Goal: Task Accomplishment & Management: Manage account settings

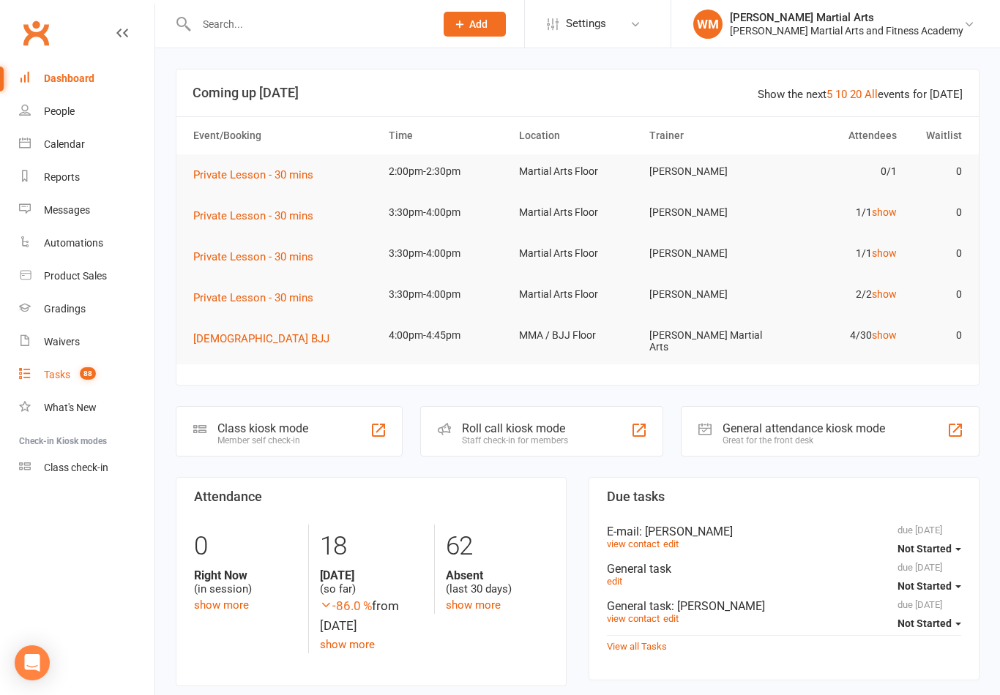
click at [34, 368] on link "Tasks 88" at bounding box center [86, 375] width 135 height 33
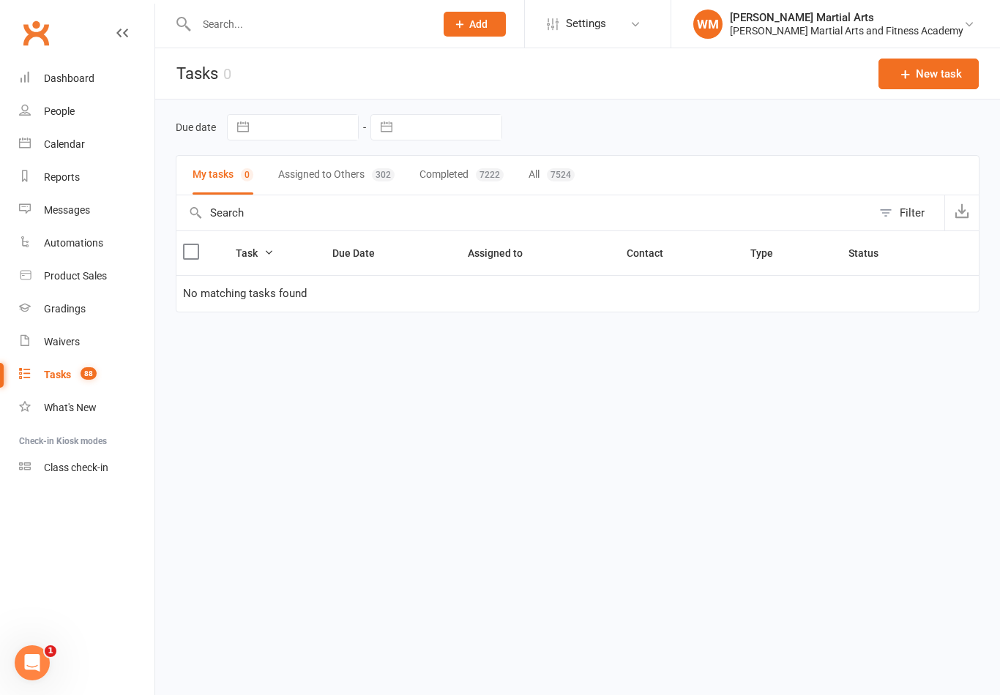
click at [319, 172] on button "Assigned to Others 302" at bounding box center [336, 175] width 116 height 39
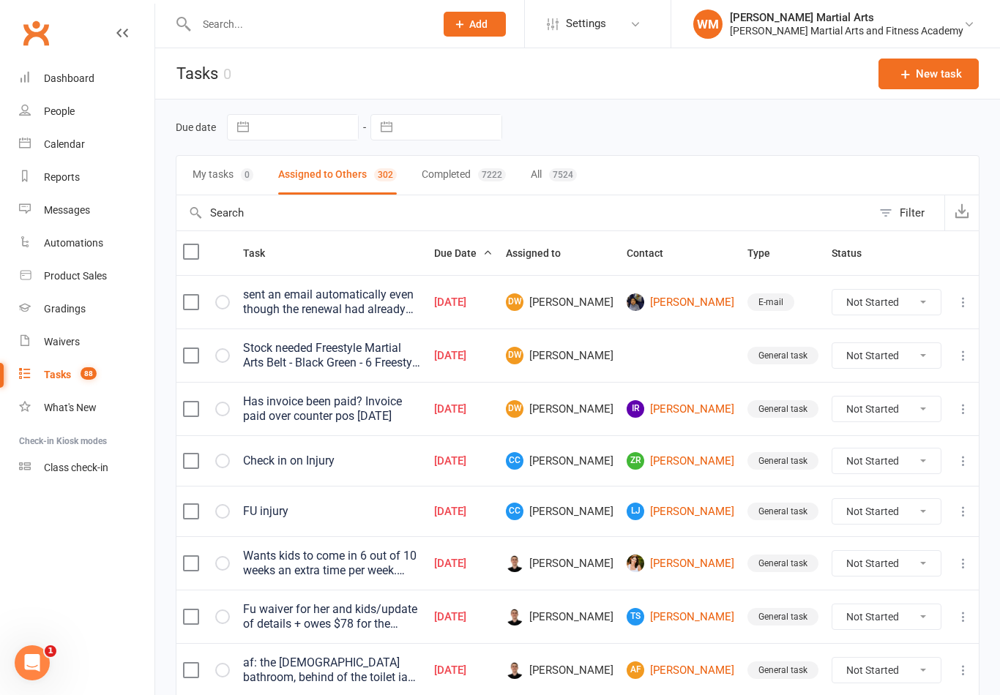
click at [896, 204] on button "Filter" at bounding box center [908, 212] width 72 height 35
select select "incomplete"
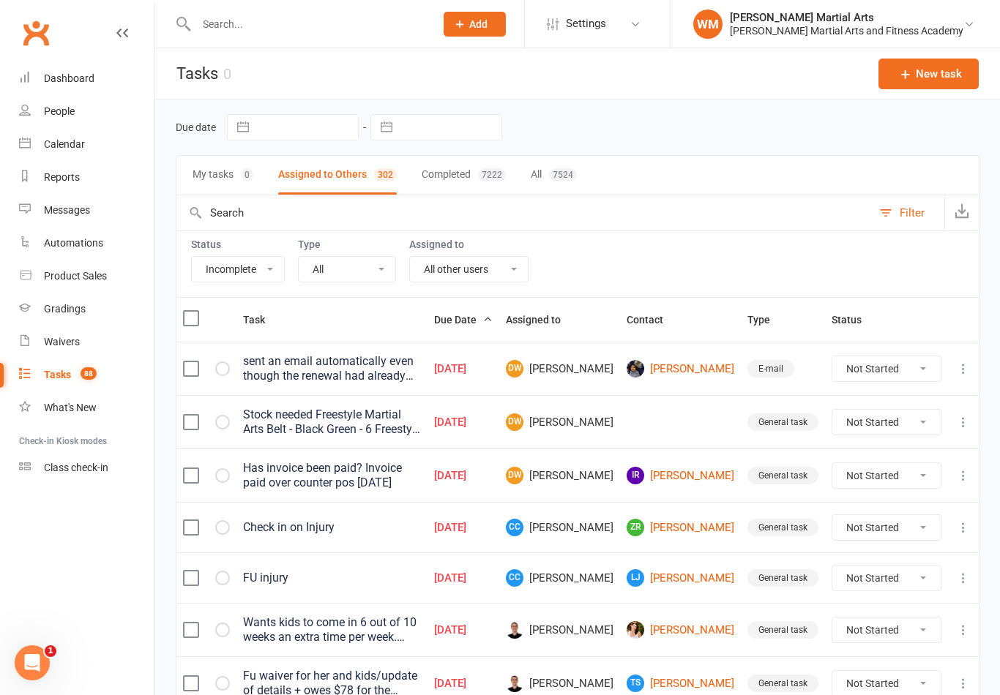
click at [461, 291] on div "Status All Incomplete Not Started In Progress Waiting Complete Type All E-mail …" at bounding box center [578, 264] width 804 height 67
click at [446, 273] on select "All Me All other users [PERSON_NAME] [PERSON_NAME] [PERSON_NAME] [PERSON_NAME] …" at bounding box center [469, 269] width 118 height 25
select select "47660"
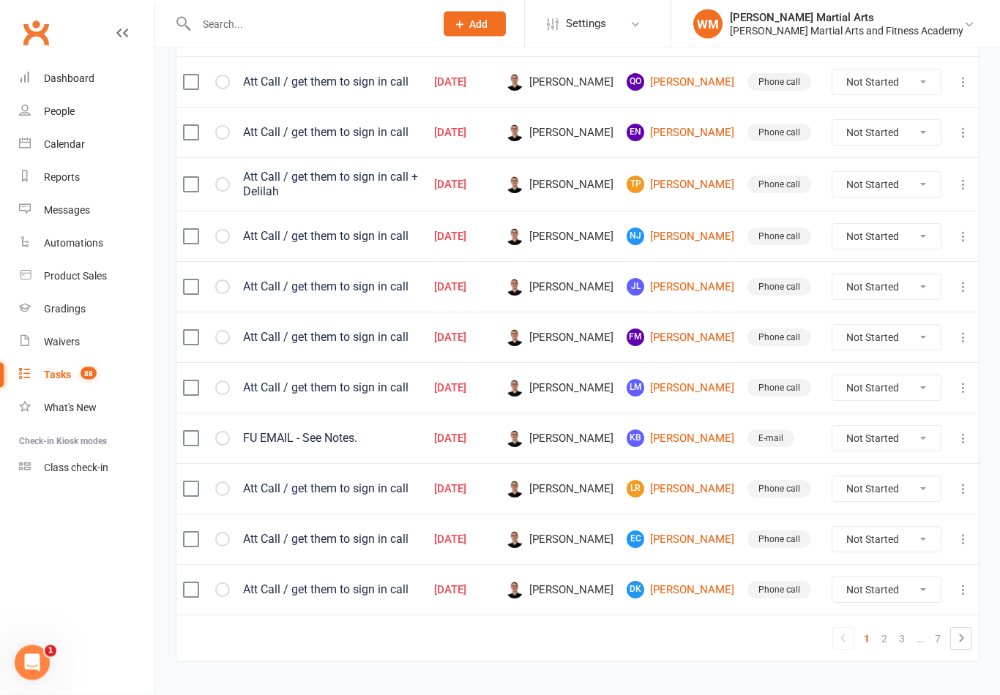
scroll to position [1042, 0]
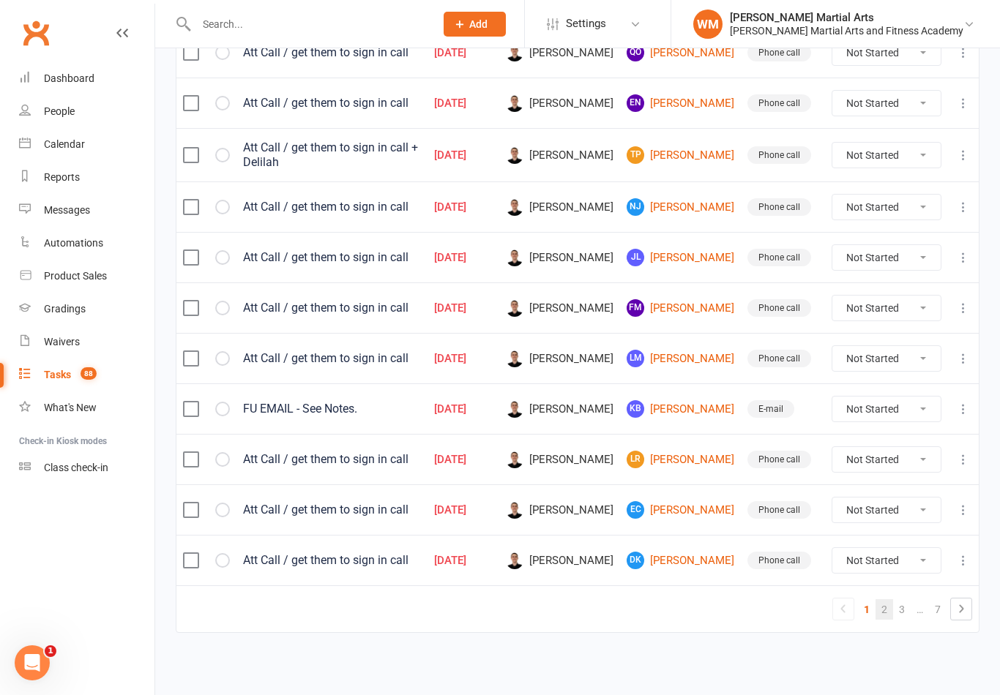
click at [881, 620] on link "2" at bounding box center [884, 609] width 18 height 20
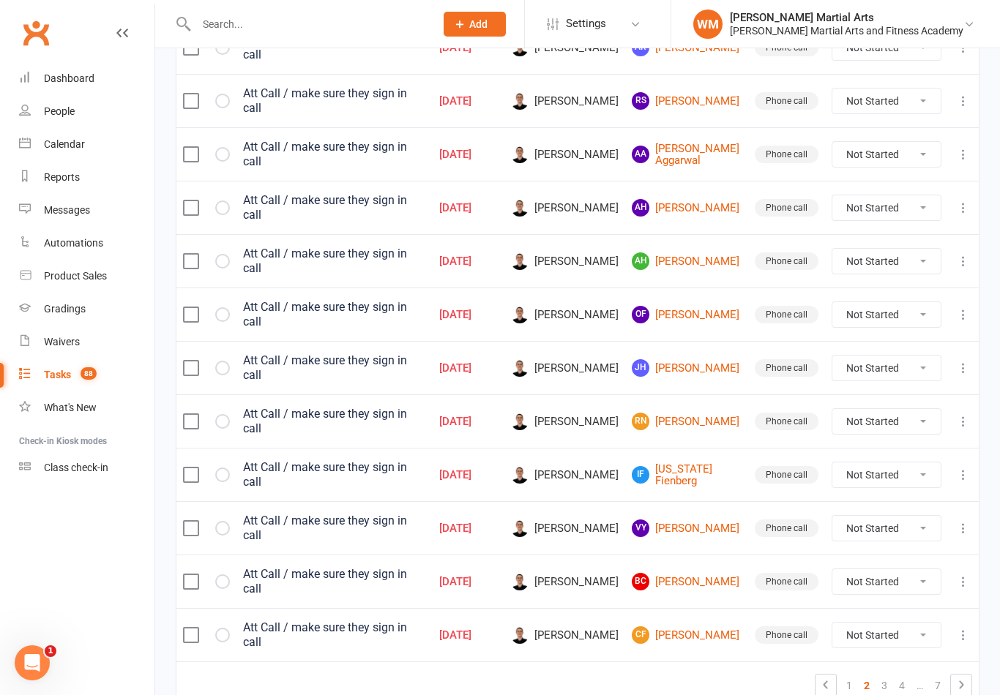
scroll to position [1007, 0]
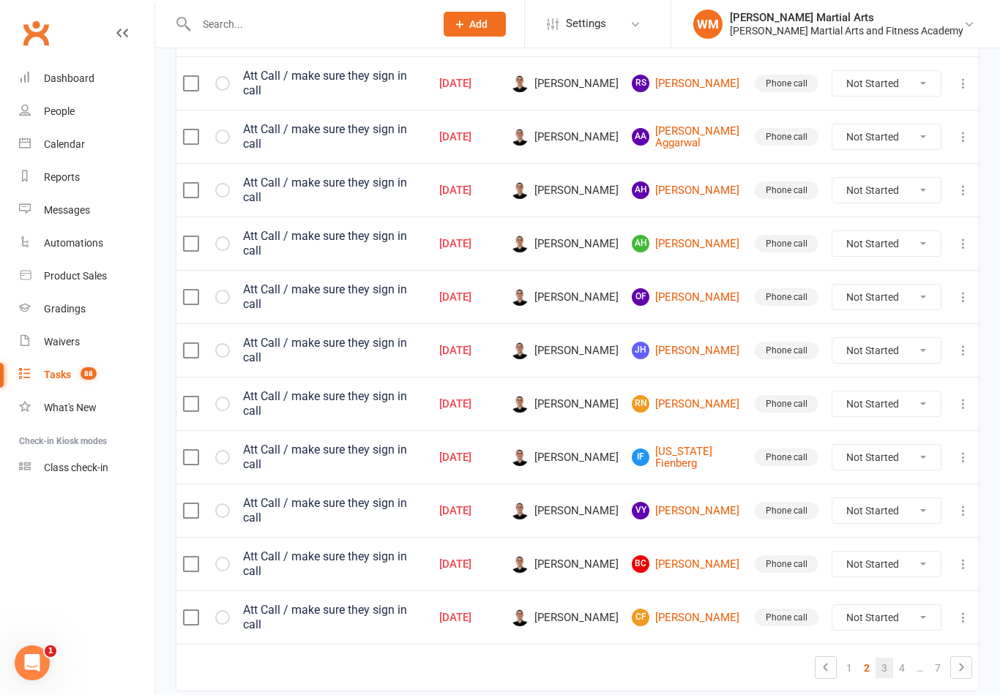
click at [883, 658] on link "3" at bounding box center [884, 668] width 18 height 20
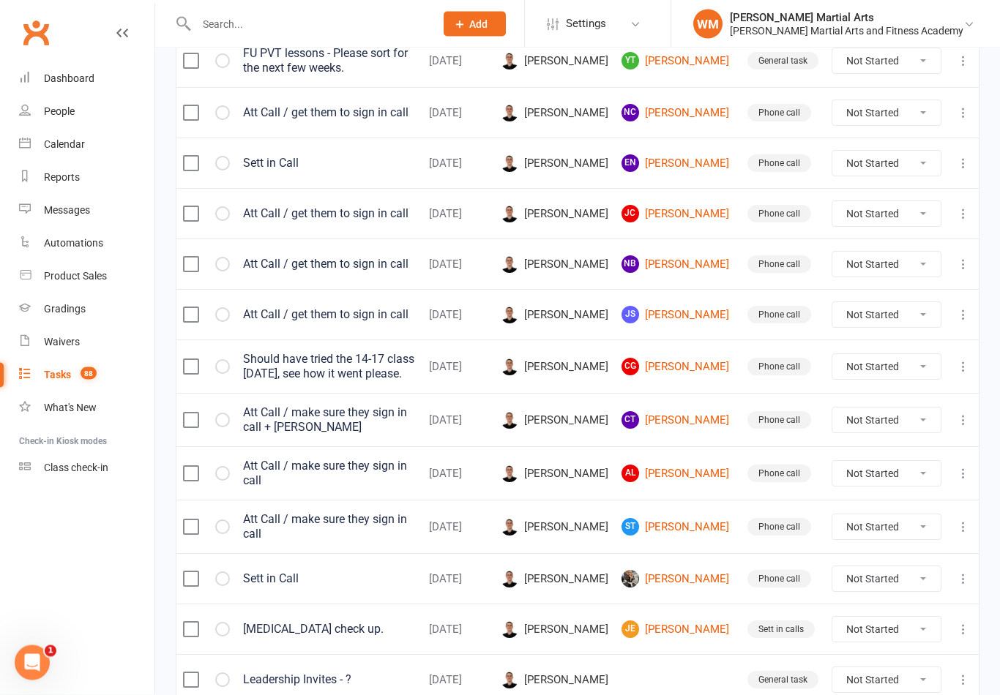
scroll to position [1022, 0]
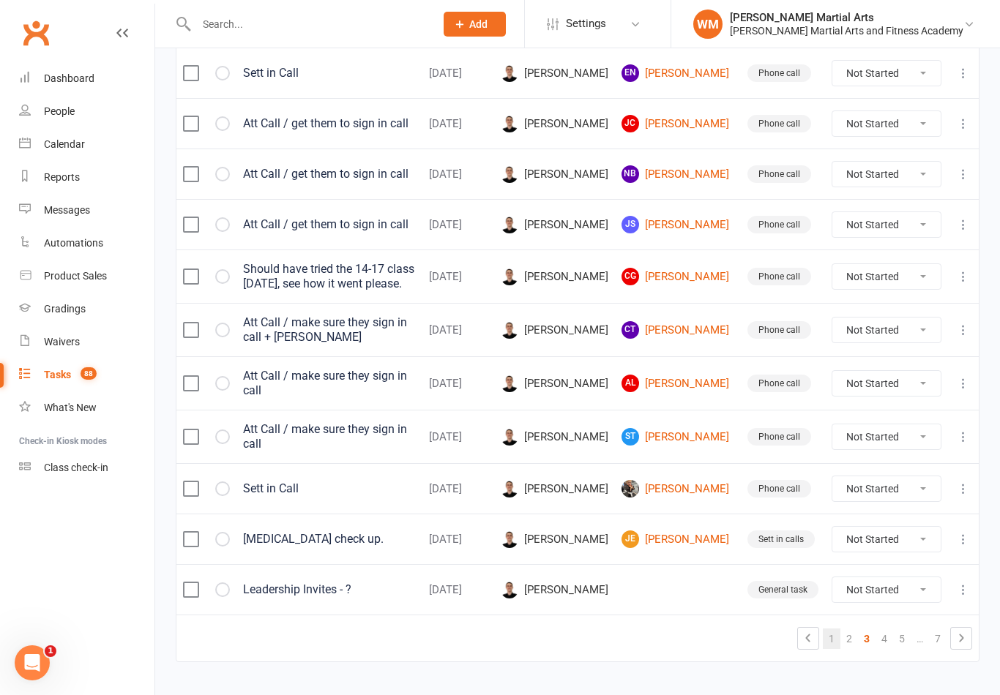
click at [831, 629] on link "1" at bounding box center [832, 639] width 18 height 20
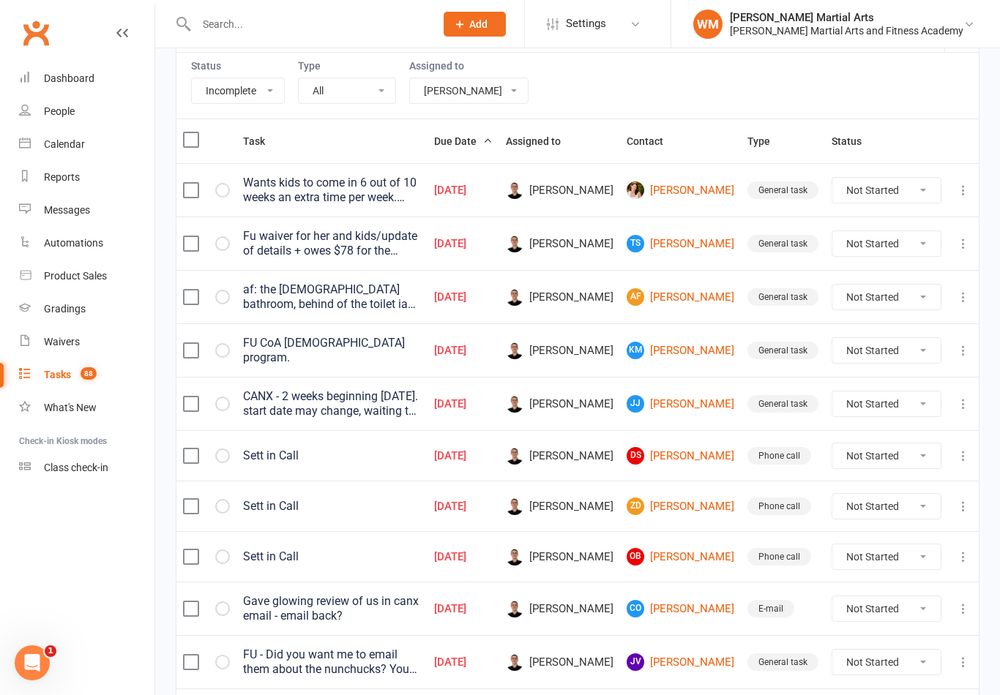
scroll to position [192, 0]
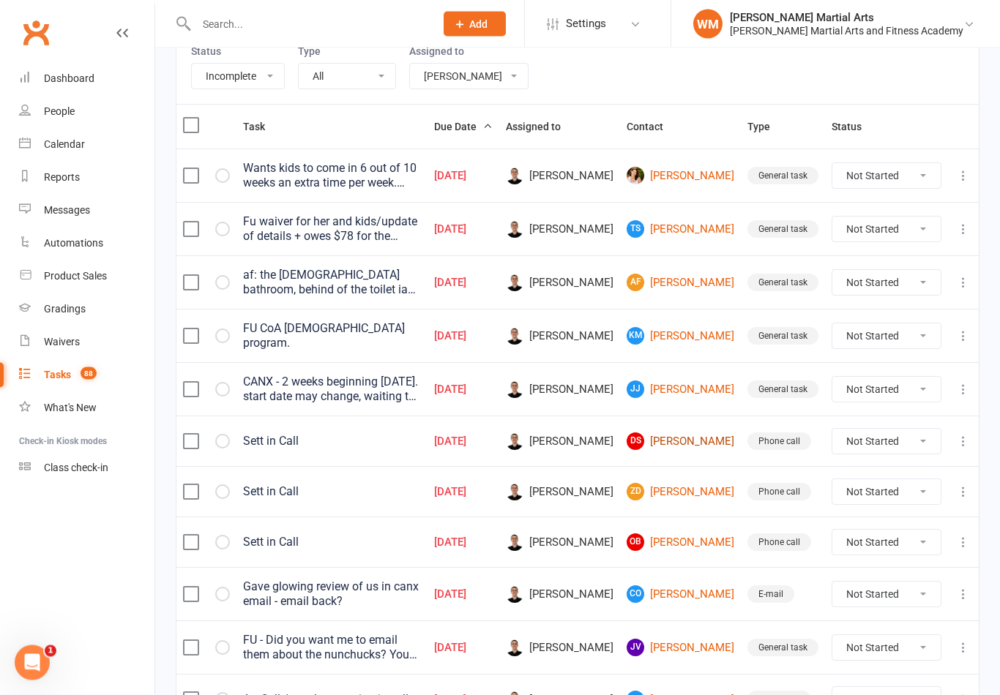
click at [689, 439] on link "DS [PERSON_NAME]" at bounding box center [680, 442] width 108 height 18
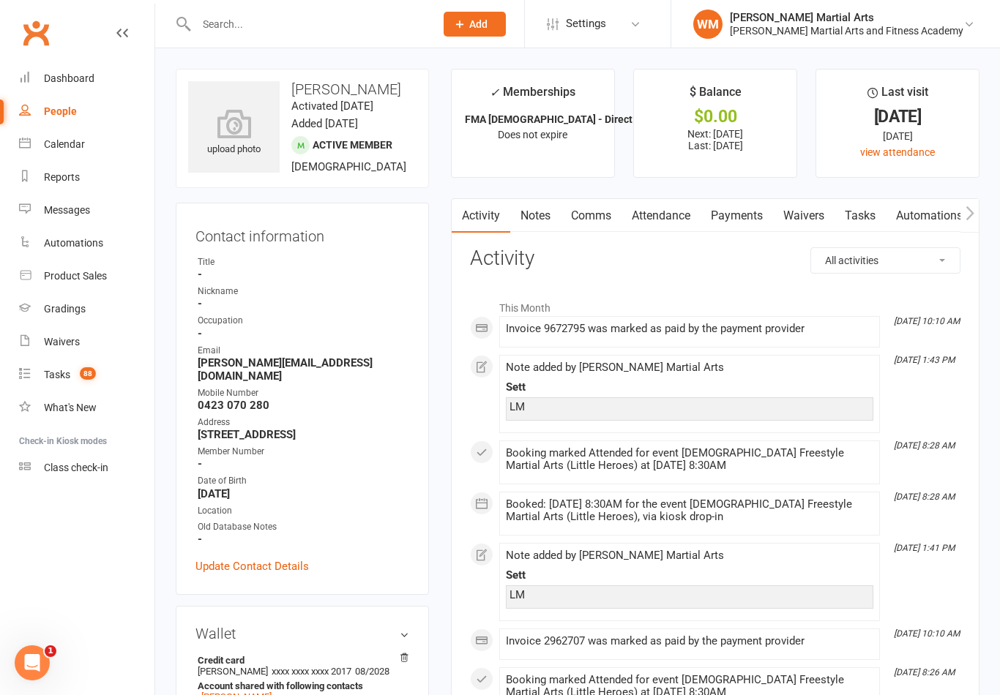
click at [855, 220] on link "Tasks" at bounding box center [859, 216] width 51 height 34
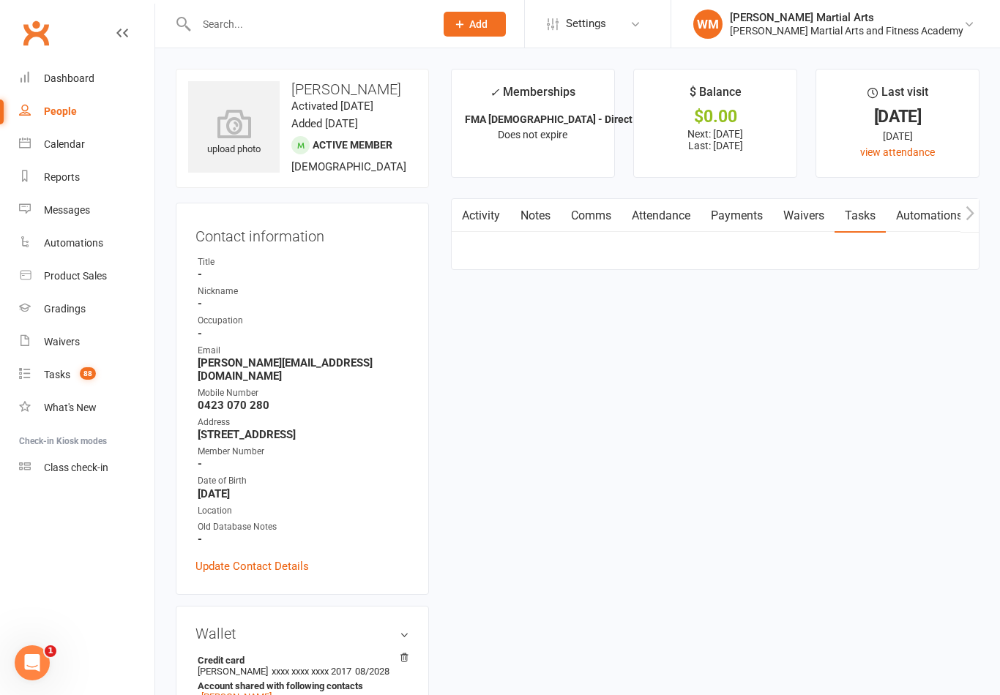
scroll to position [23, 0]
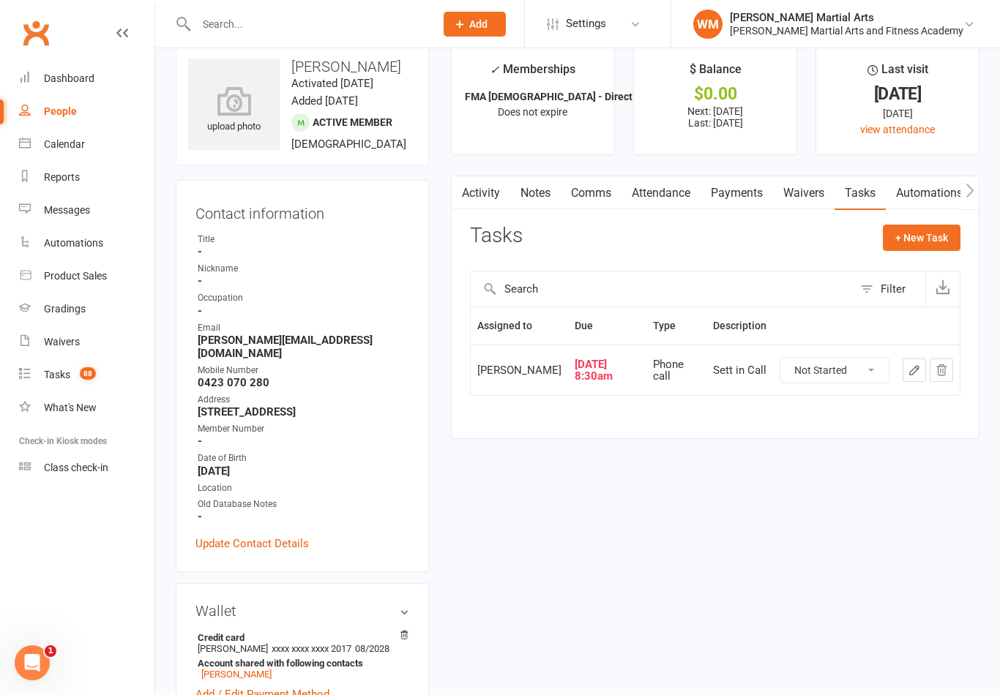
click at [904, 378] on button "button" at bounding box center [913, 370] width 23 height 23
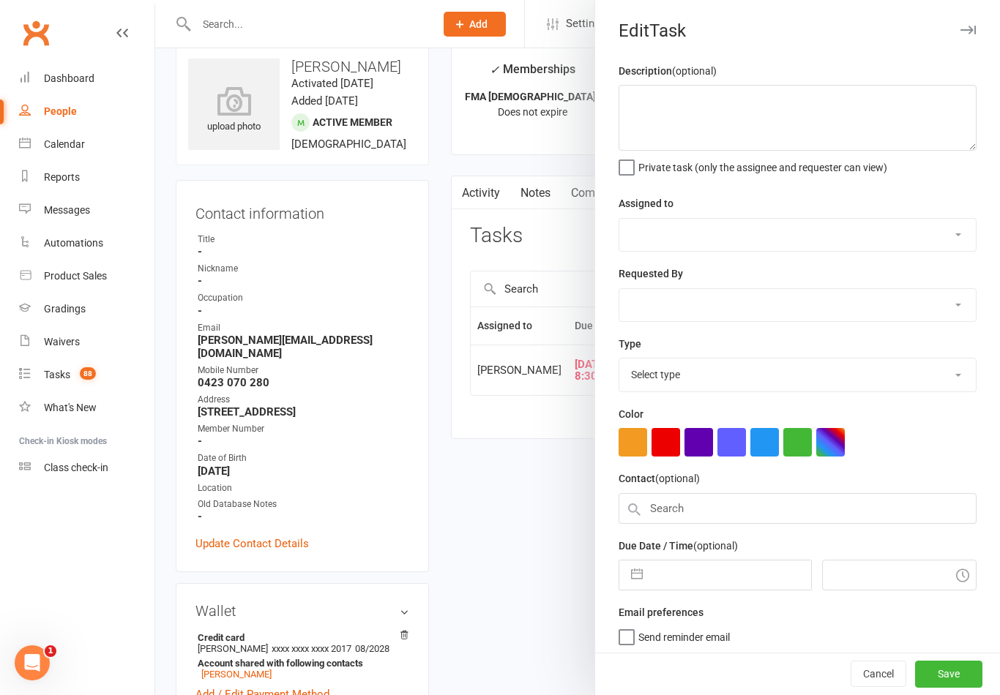
type textarea "Sett in Call"
select select "47660"
type input "[DATE]"
type input "8:30am"
select select "25277"
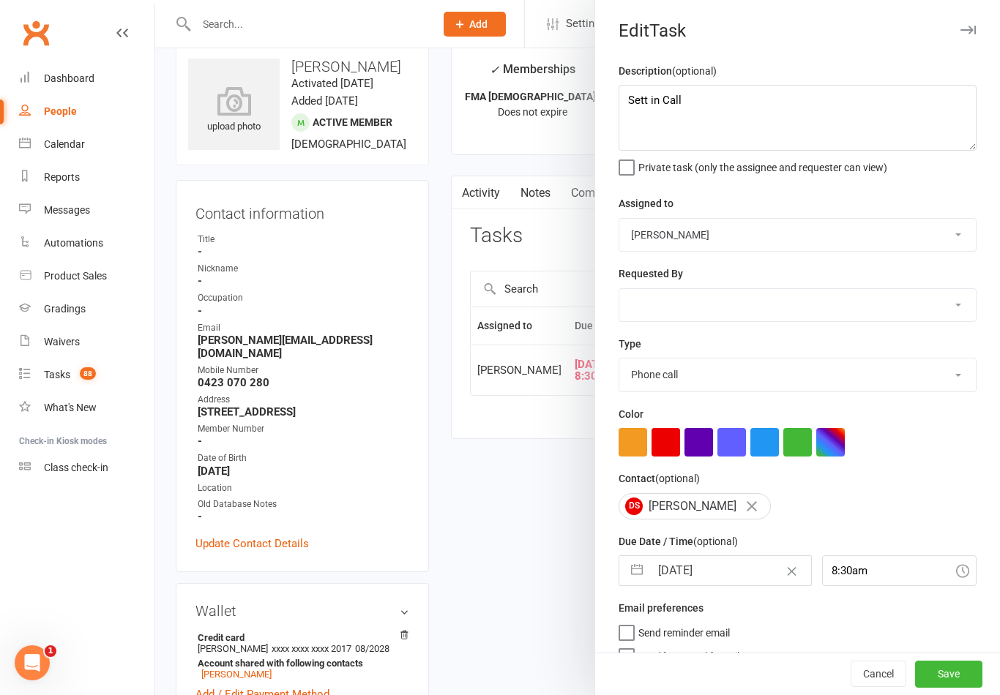
click at [646, 576] on button "button" at bounding box center [637, 570] width 26 height 29
select select "6"
select select "2025"
select select "7"
select select "2025"
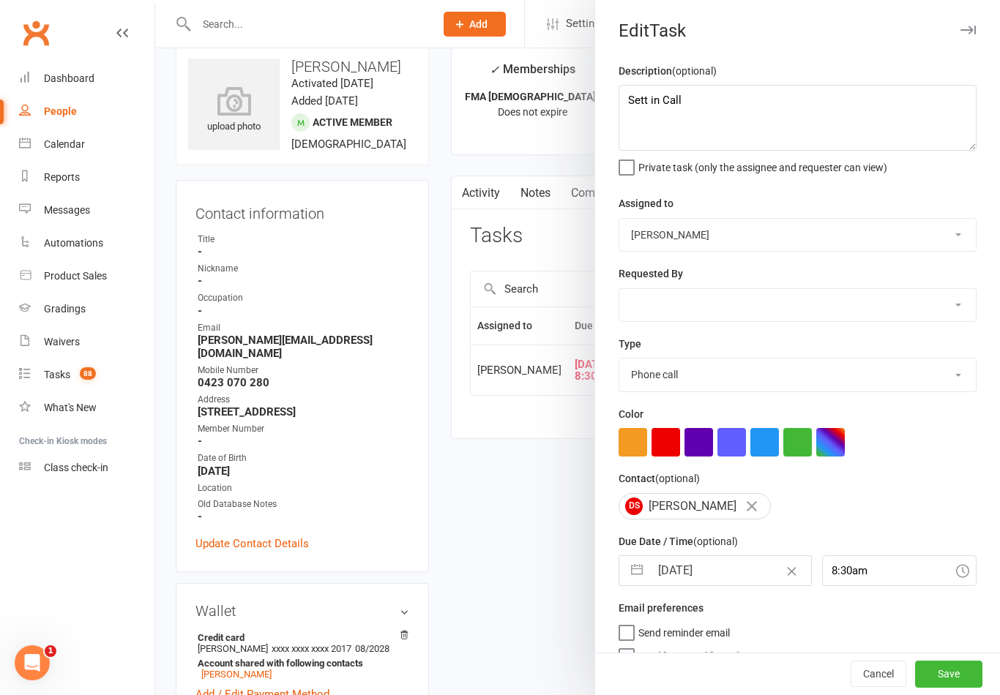
select select "8"
select select "2025"
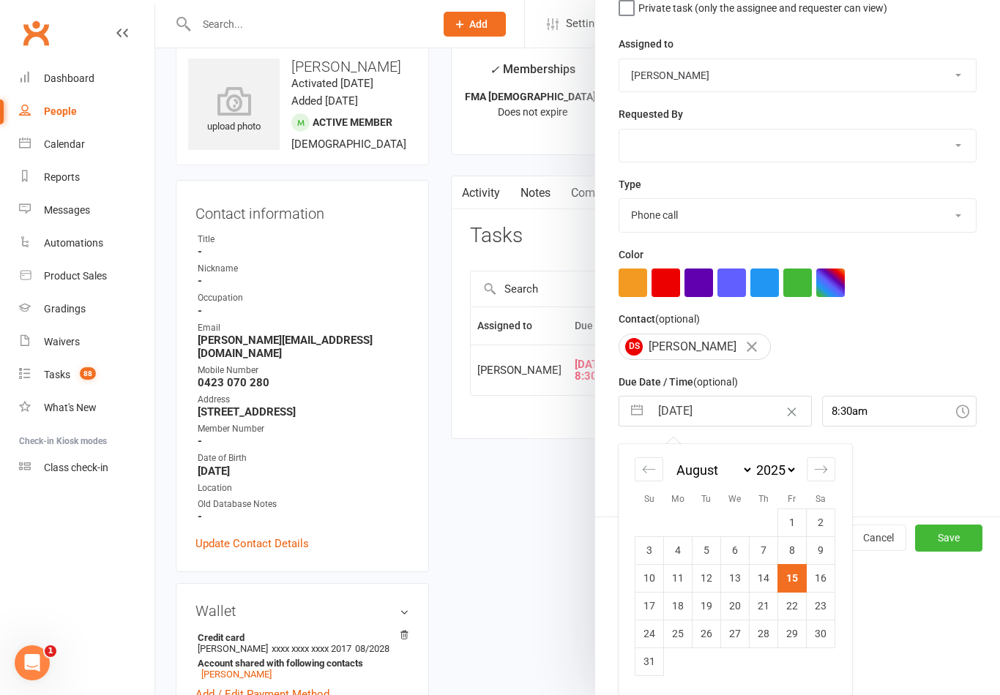
scroll to position [162, 0]
click at [682, 611] on td "18" at bounding box center [678, 606] width 29 height 28
type input "[DATE]"
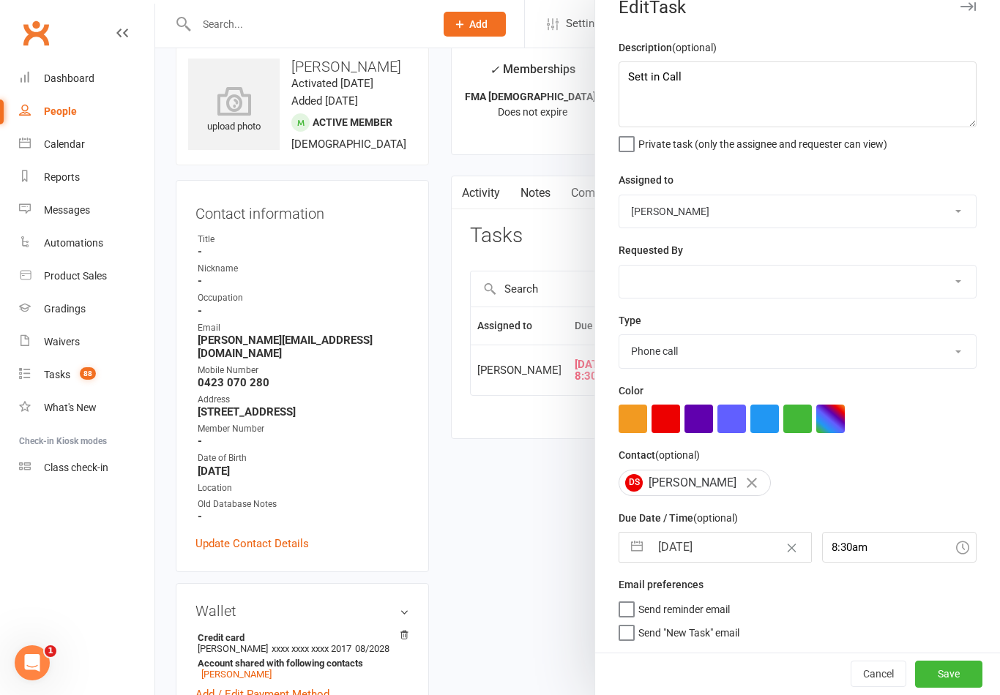
scroll to position [26, 0]
click at [951, 672] on button "Save" at bounding box center [948, 674] width 67 height 26
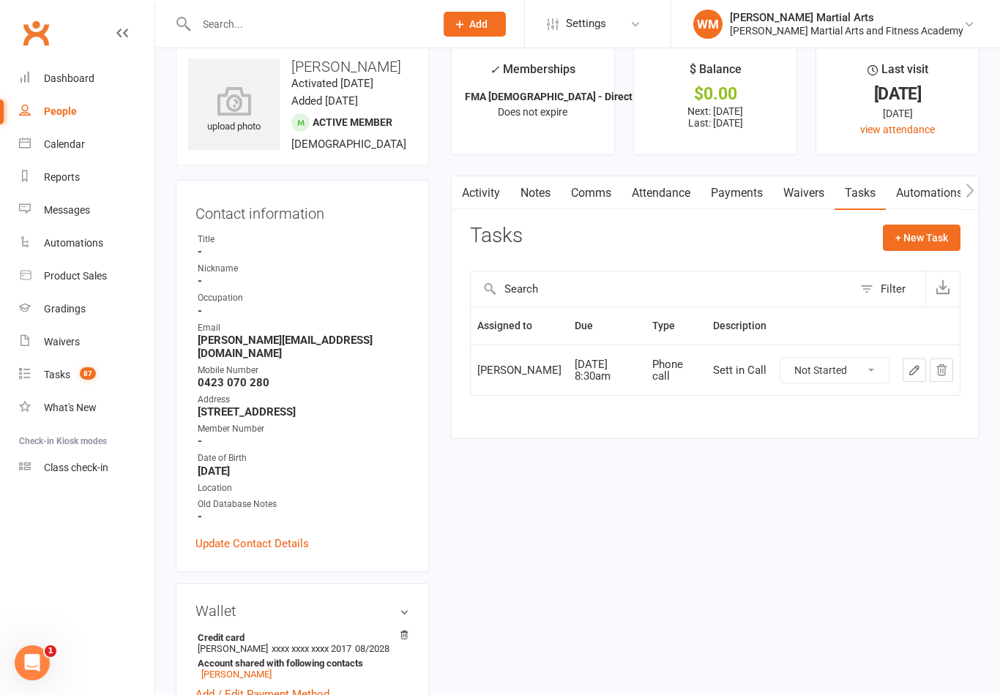
click at [553, 189] on link "Notes" at bounding box center [535, 193] width 50 height 34
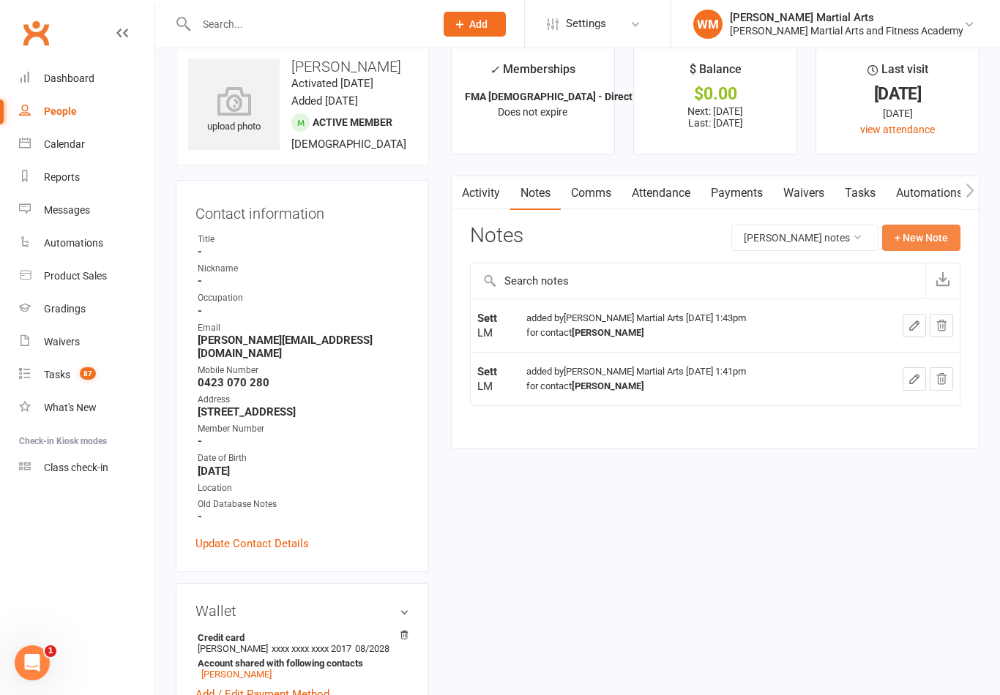
click at [925, 244] on button "+ New Note" at bounding box center [921, 238] width 78 height 26
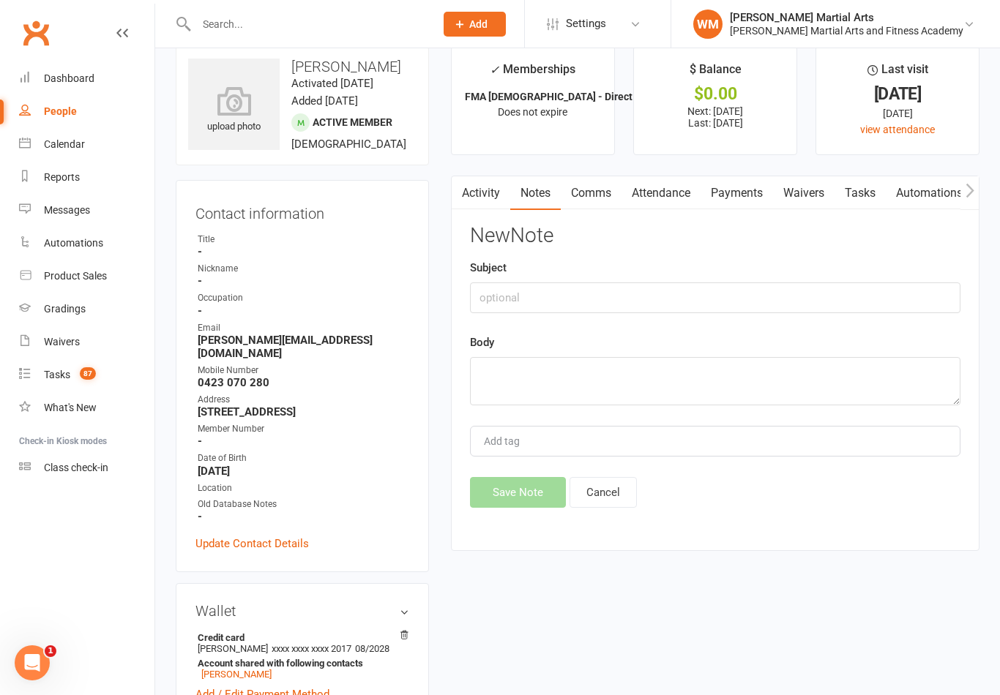
click at [608, 277] on div "Subject" at bounding box center [715, 286] width 490 height 54
click at [569, 304] on input "text" at bounding box center [715, 297] width 490 height 31
type input "Att"
click at [574, 380] on textarea at bounding box center [715, 381] width 490 height 48
type textarea "LM"
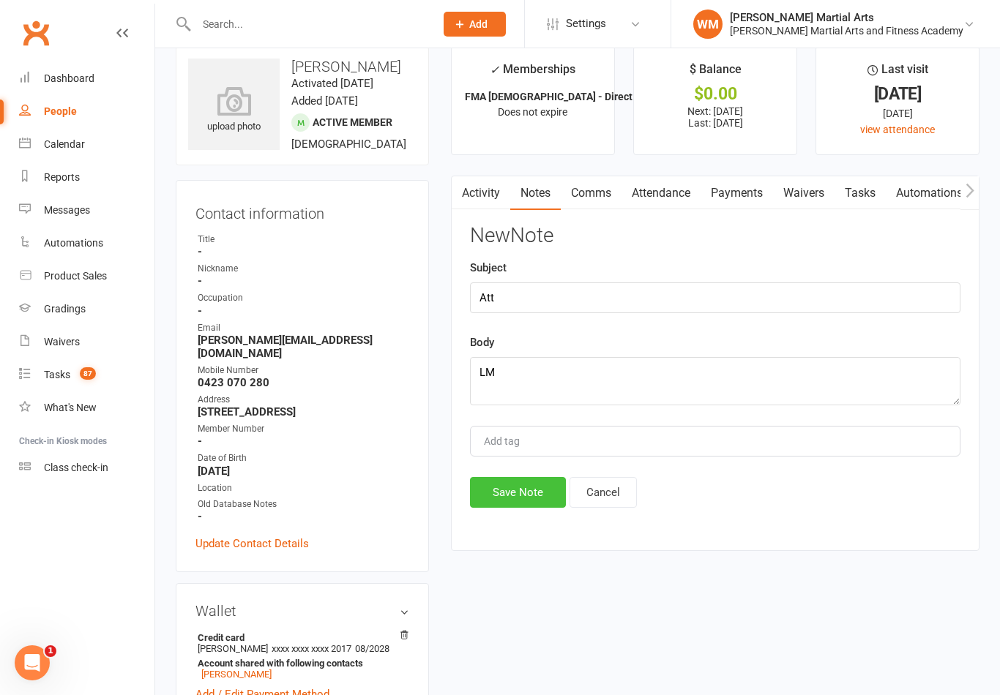
click at [507, 508] on button "Save Note" at bounding box center [518, 492] width 96 height 31
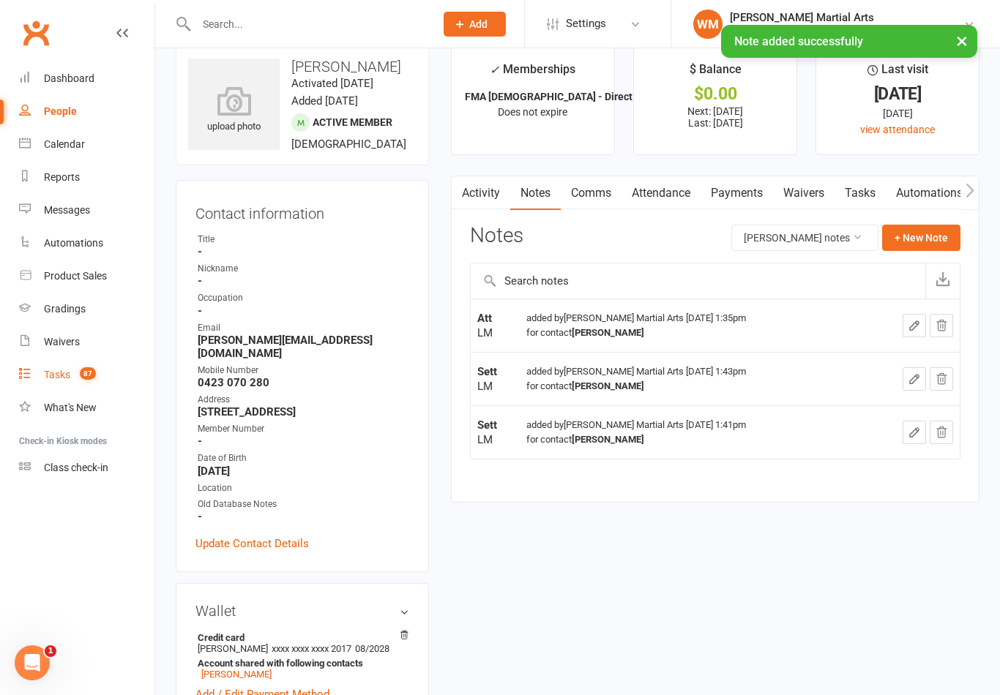
click at [72, 368] on link "Tasks 87" at bounding box center [86, 375] width 135 height 33
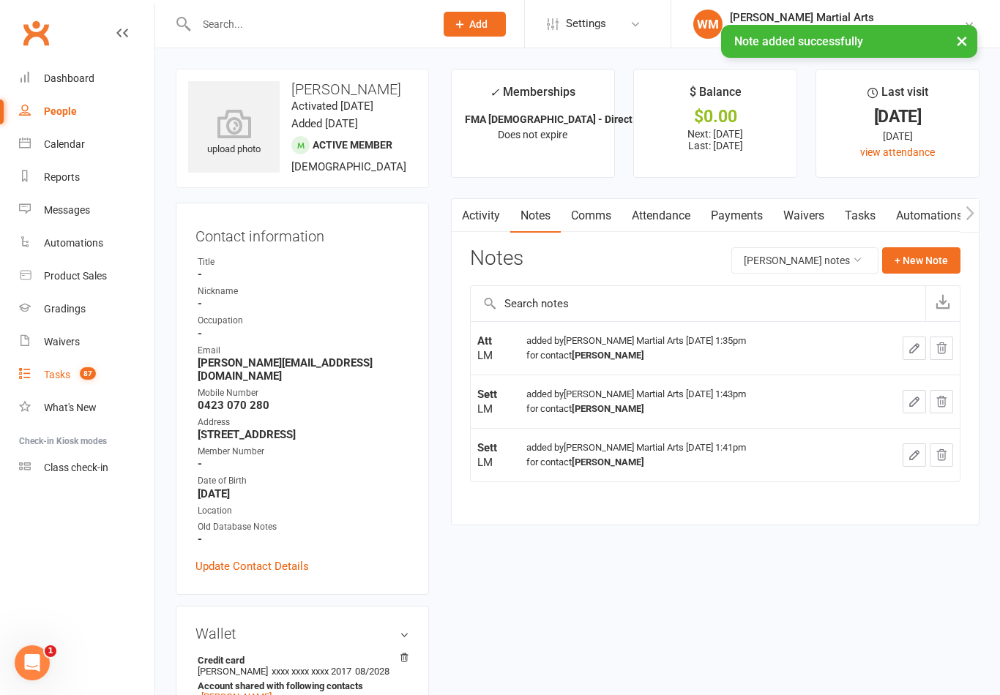
select select "incomplete"
select select "47660"
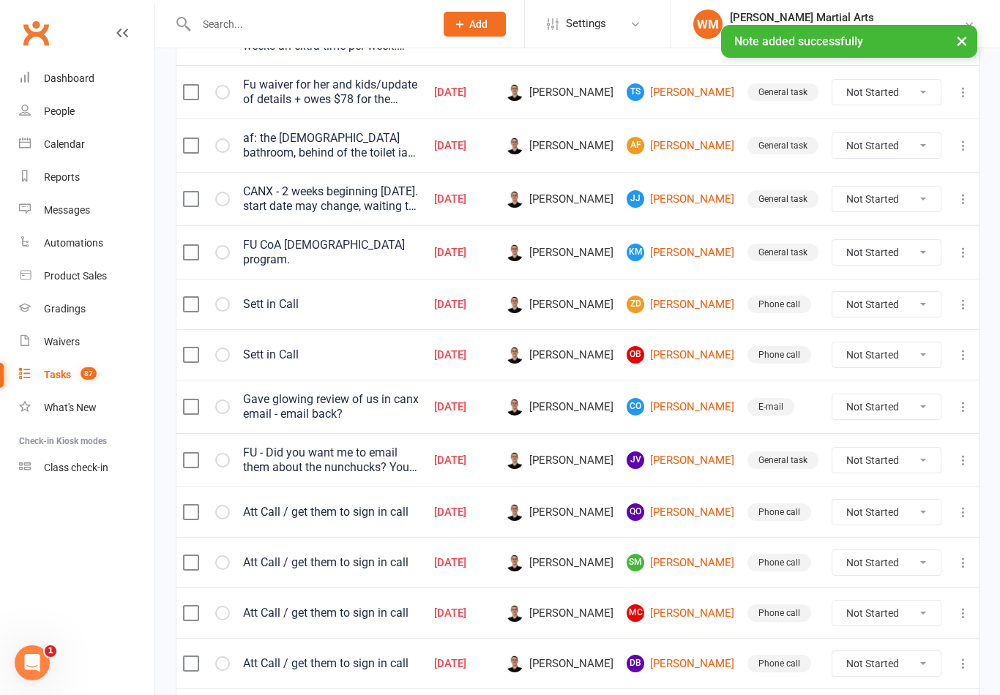
scroll to position [332, 0]
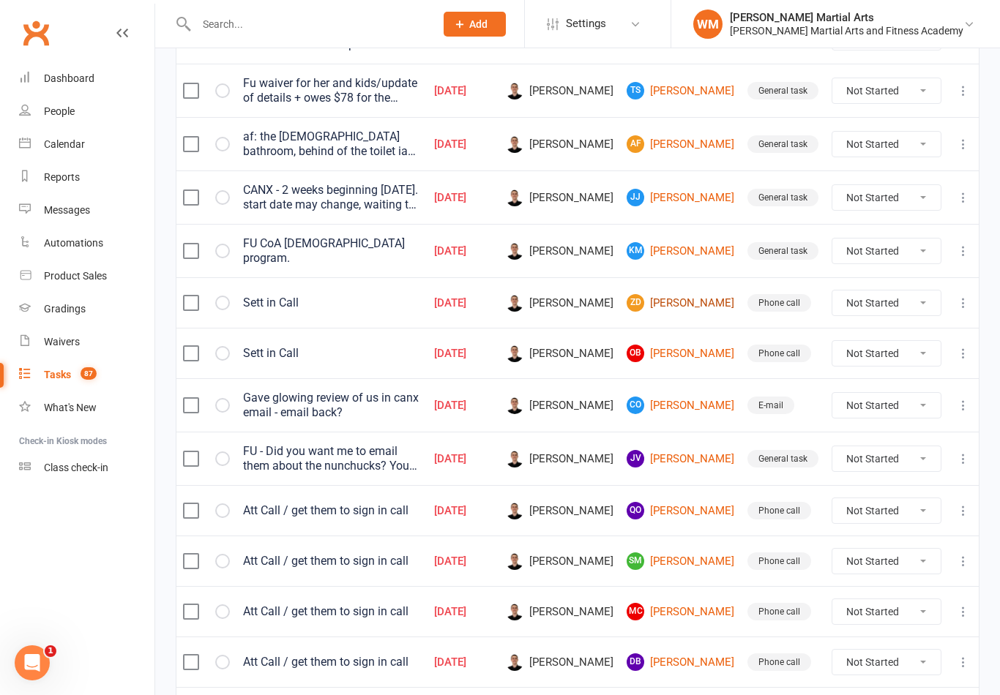
click at [696, 302] on link "ZD [PERSON_NAME]" at bounding box center [680, 303] width 108 height 18
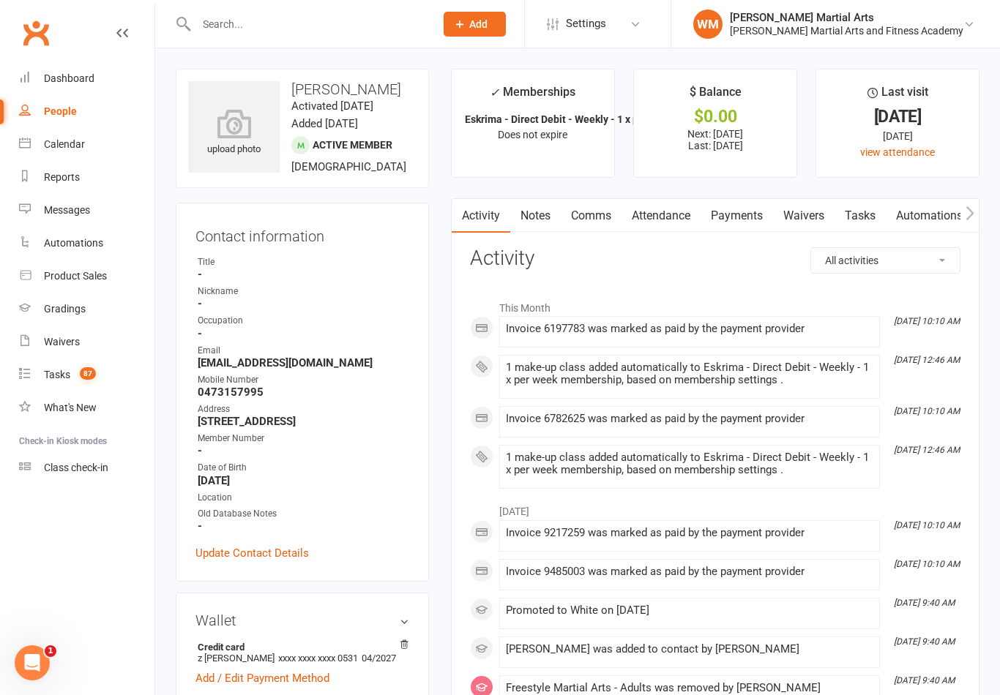
click at [853, 209] on link "Tasks" at bounding box center [859, 216] width 51 height 34
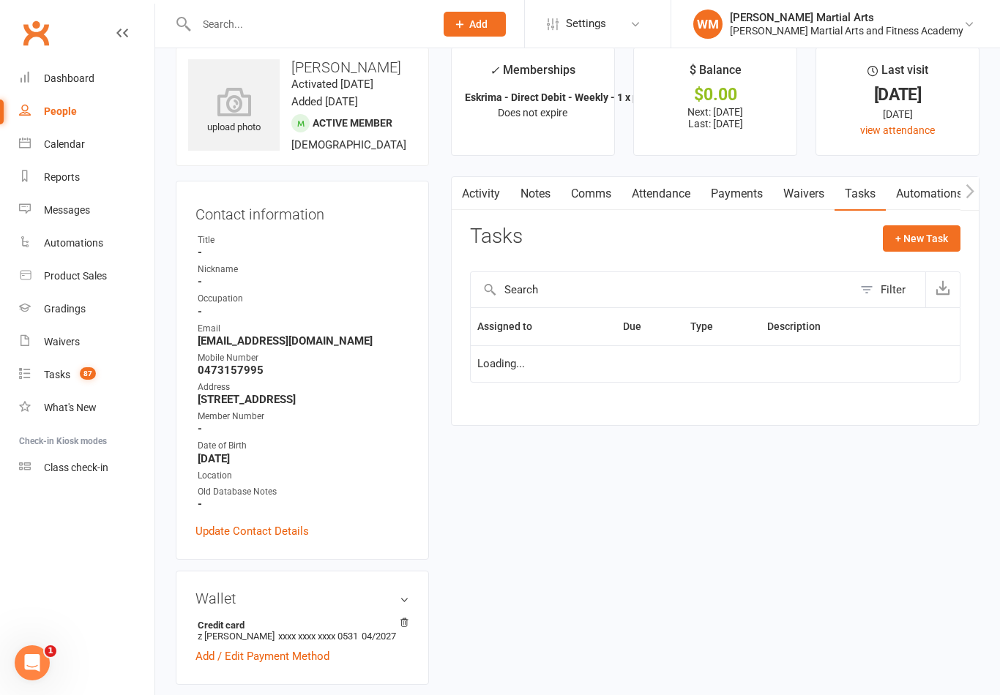
scroll to position [23, 0]
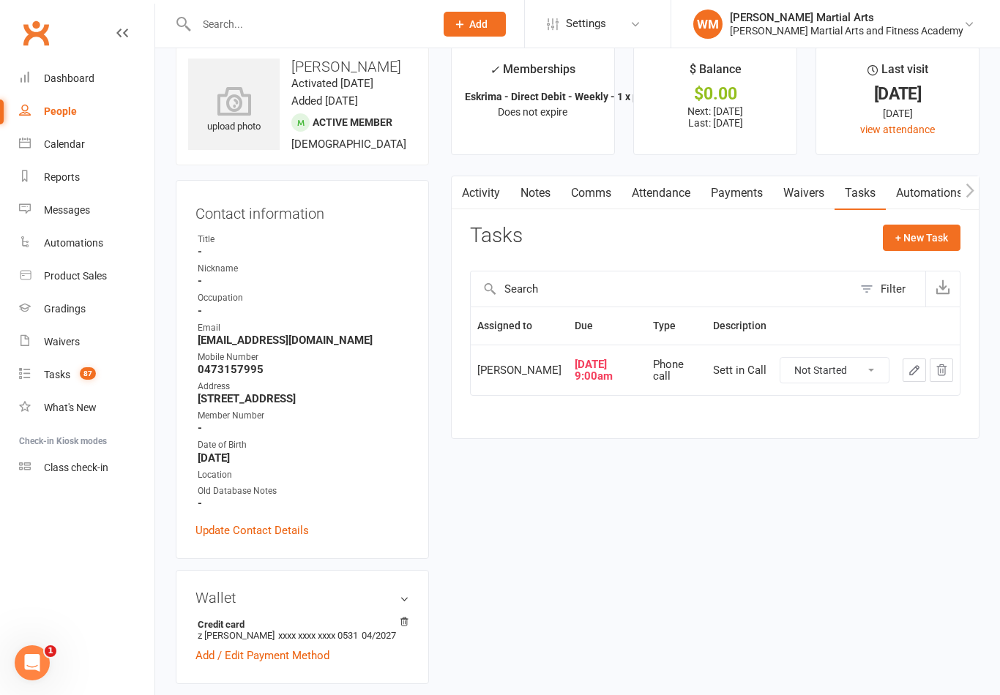
click at [673, 194] on link "Attendance" at bounding box center [660, 193] width 79 height 34
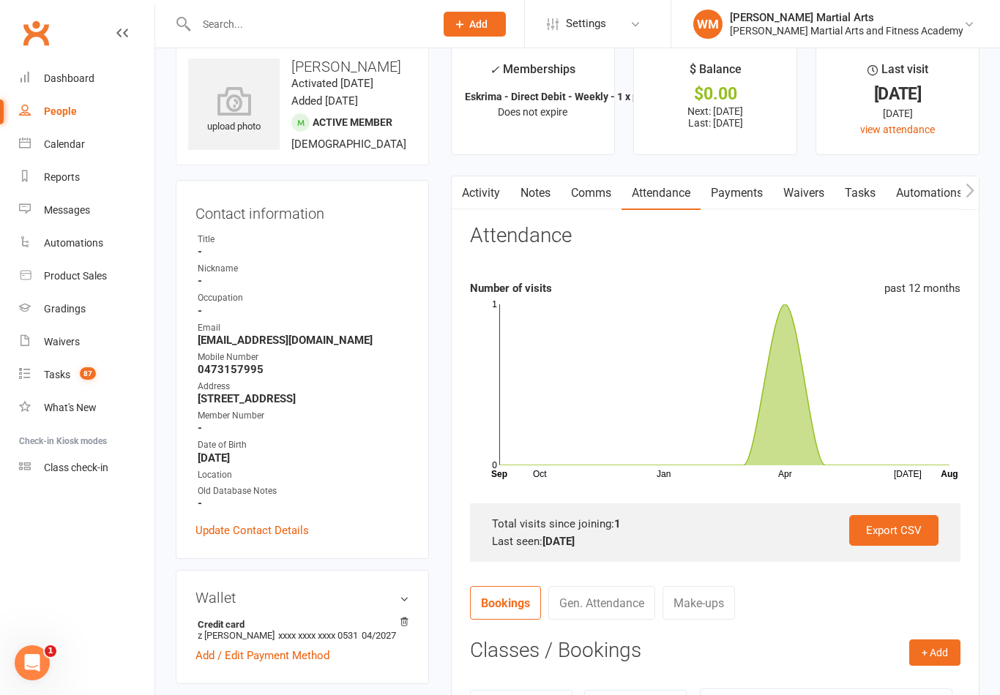
click at [534, 182] on link "Notes" at bounding box center [535, 193] width 50 height 34
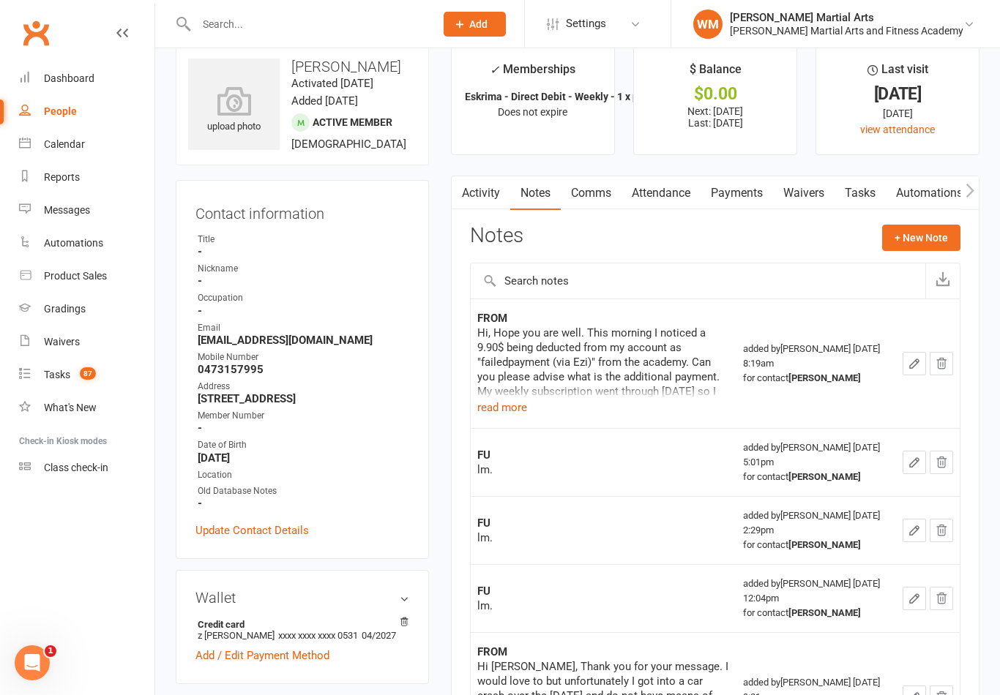
click at [858, 197] on link "Tasks" at bounding box center [859, 193] width 51 height 34
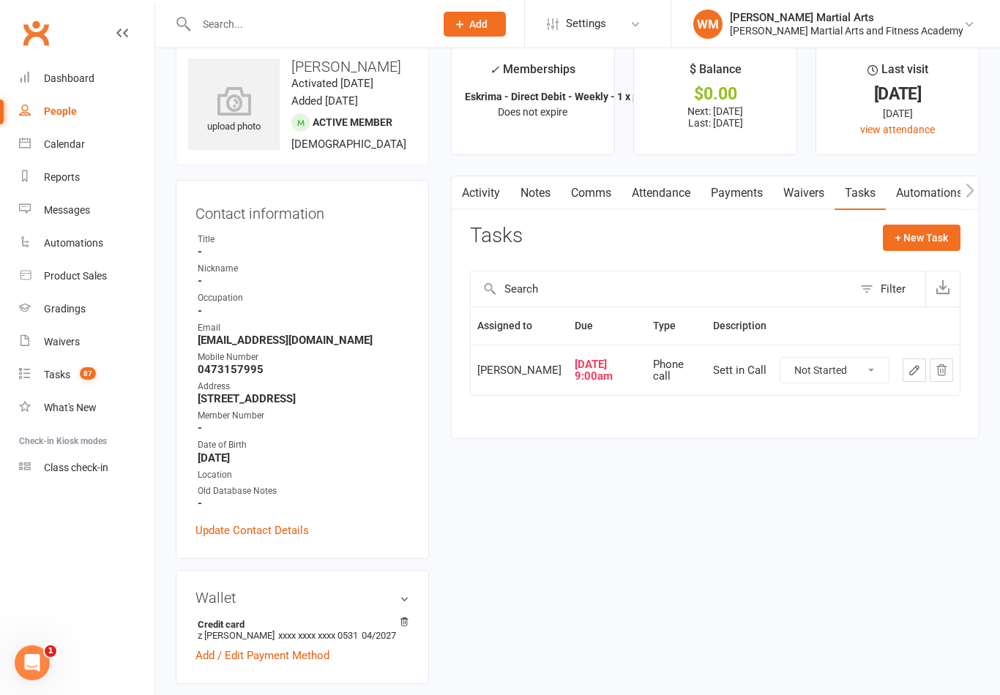
click at [910, 372] on icon "button" at bounding box center [914, 370] width 9 height 9
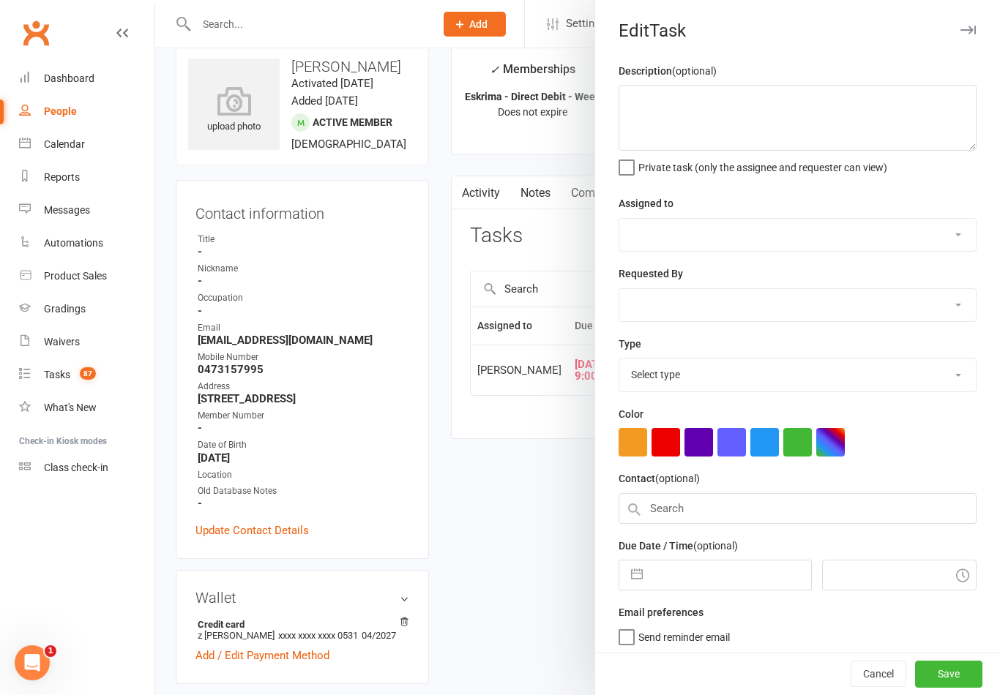
type textarea "Sett in Call"
select select "47660"
type input "[DATE]"
type input "9:00am"
select select "25277"
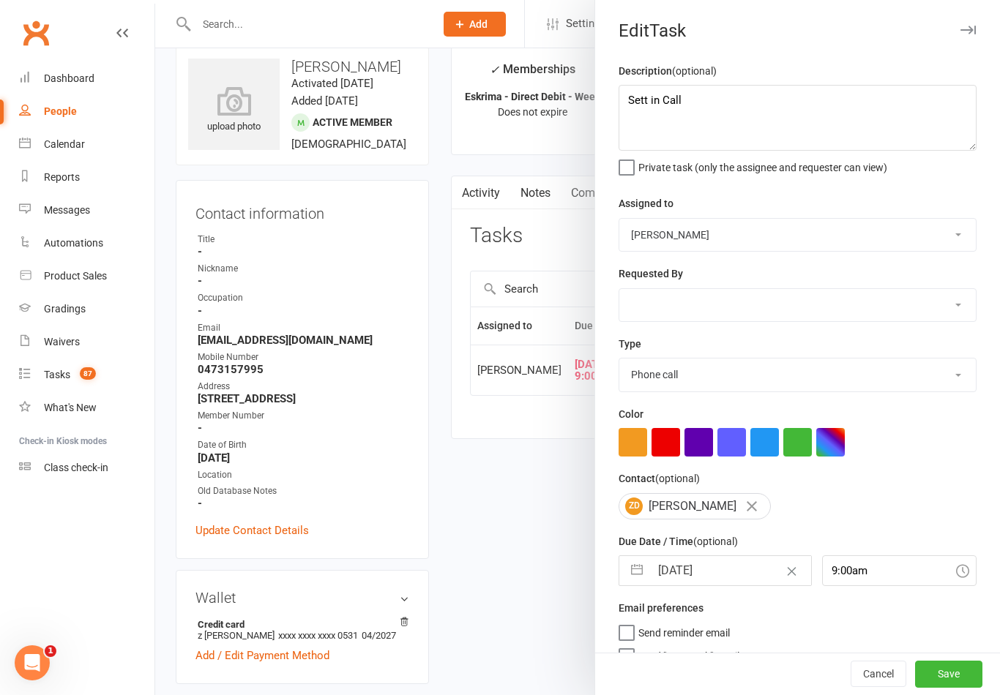
click at [644, 573] on button "button" at bounding box center [637, 570] width 26 height 29
select select "6"
select select "2025"
select select "7"
select select "2025"
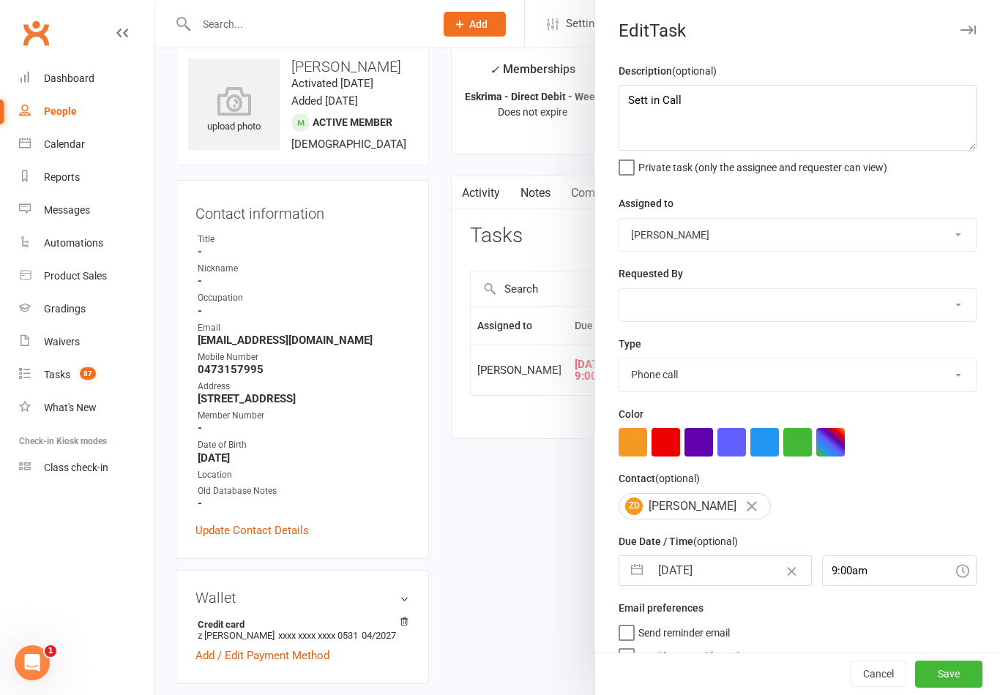
select select "8"
select select "2025"
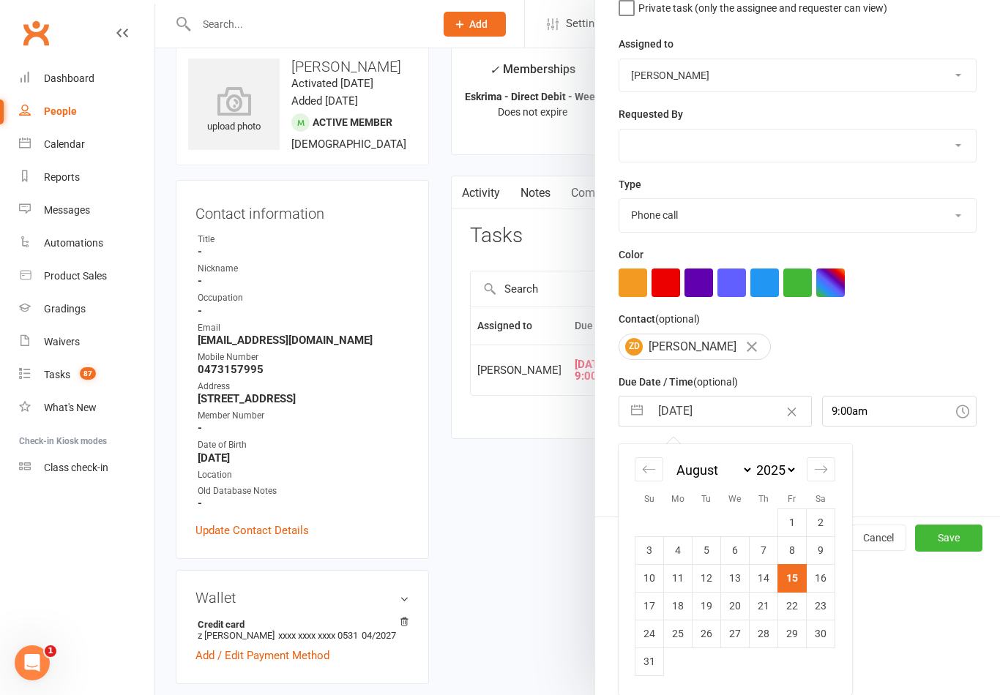
scroll to position [162, 0]
click at [686, 612] on td "18" at bounding box center [678, 606] width 29 height 28
type input "[DATE]"
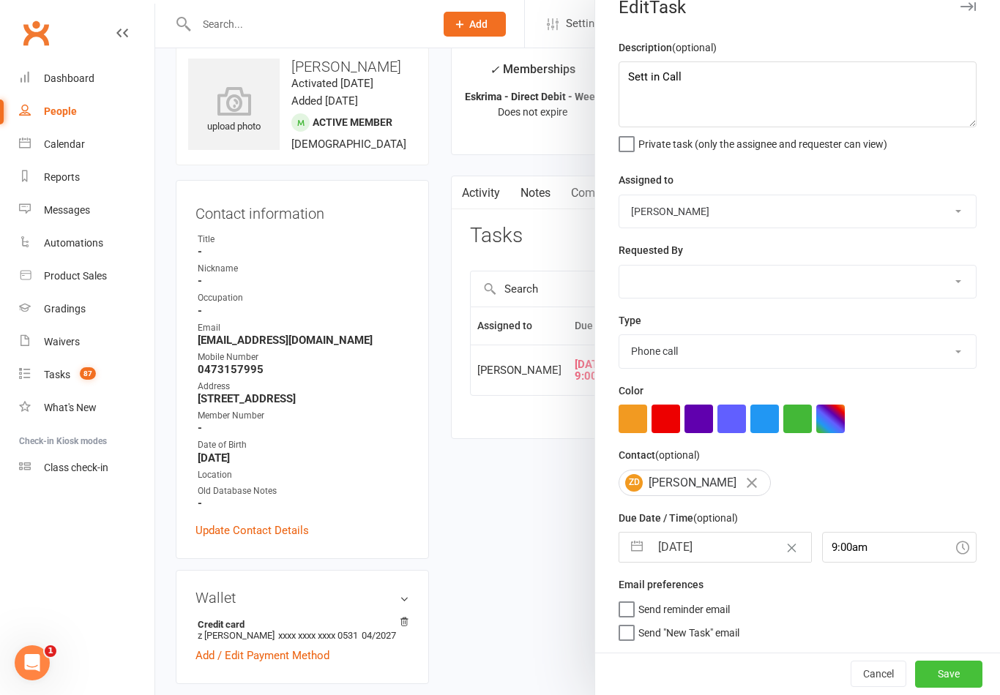
click at [934, 686] on button "Save" at bounding box center [948, 674] width 67 height 26
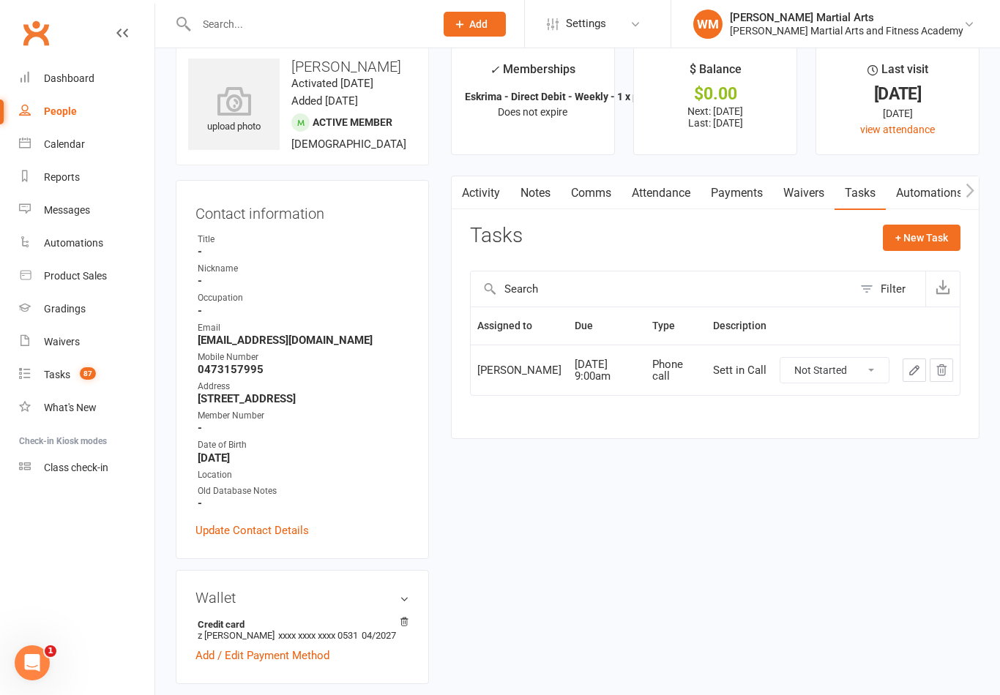
click at [536, 206] on link "Notes" at bounding box center [535, 193] width 50 height 34
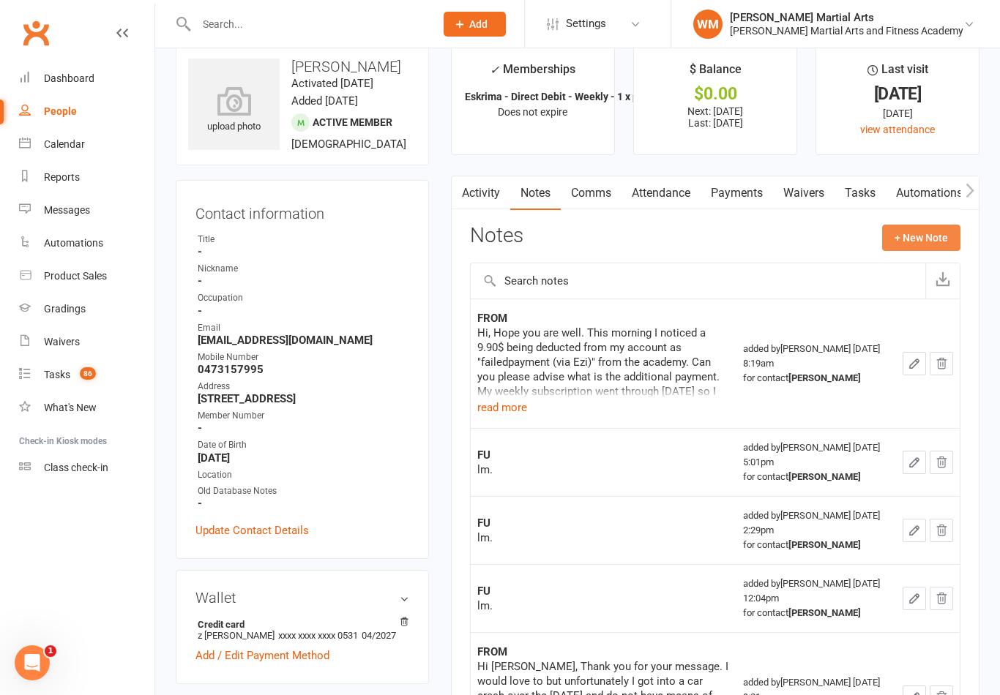
click at [927, 236] on button "+ New Note" at bounding box center [921, 238] width 78 height 26
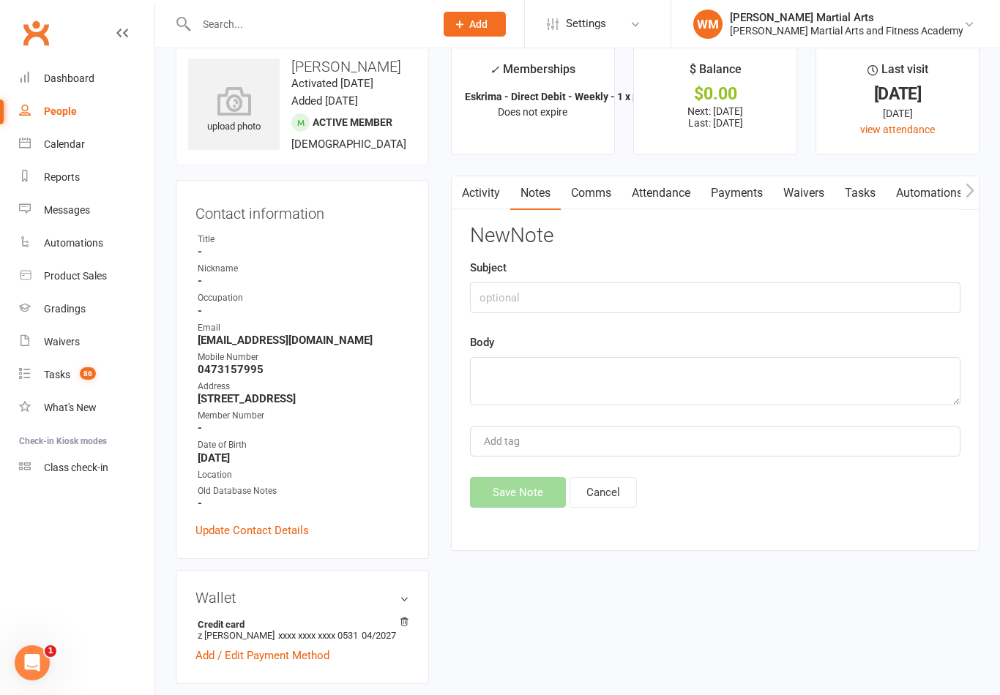
click at [771, 323] on div "New Note Subject Body Add tag Save Note Cancel" at bounding box center [715, 366] width 490 height 283
click at [793, 302] on input "text" at bounding box center [715, 297] width 490 height 31
type input "Att"
click at [581, 369] on textarea at bounding box center [715, 381] width 490 height 48
type textarea "LM"
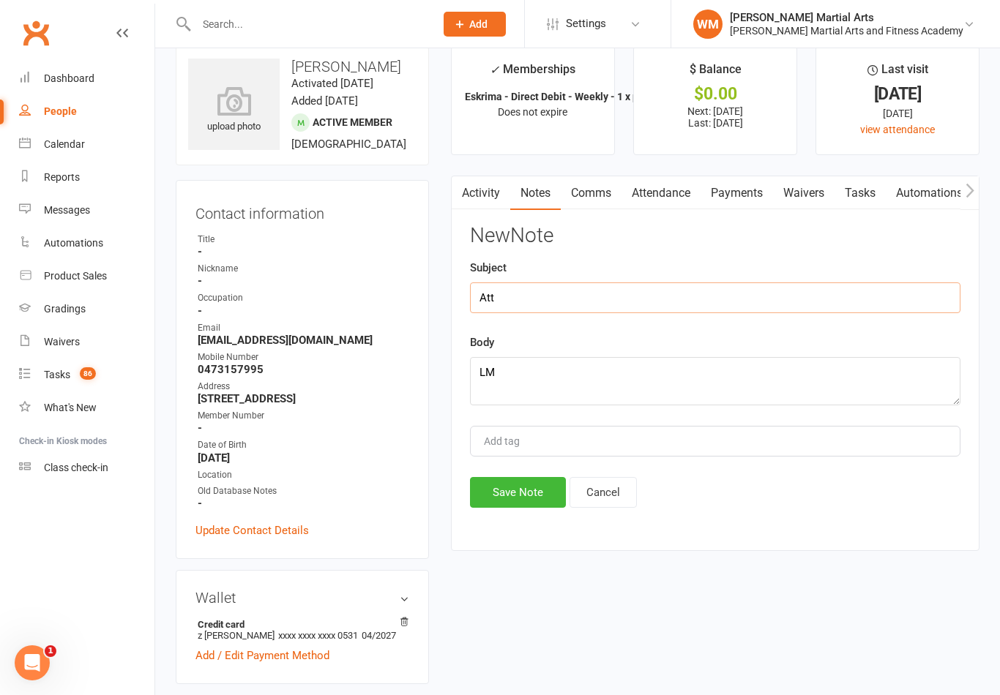
click at [569, 292] on input "Att" at bounding box center [715, 297] width 490 height 31
type input "A"
type input "Sett"
click at [509, 493] on button "Save Note" at bounding box center [518, 492] width 96 height 31
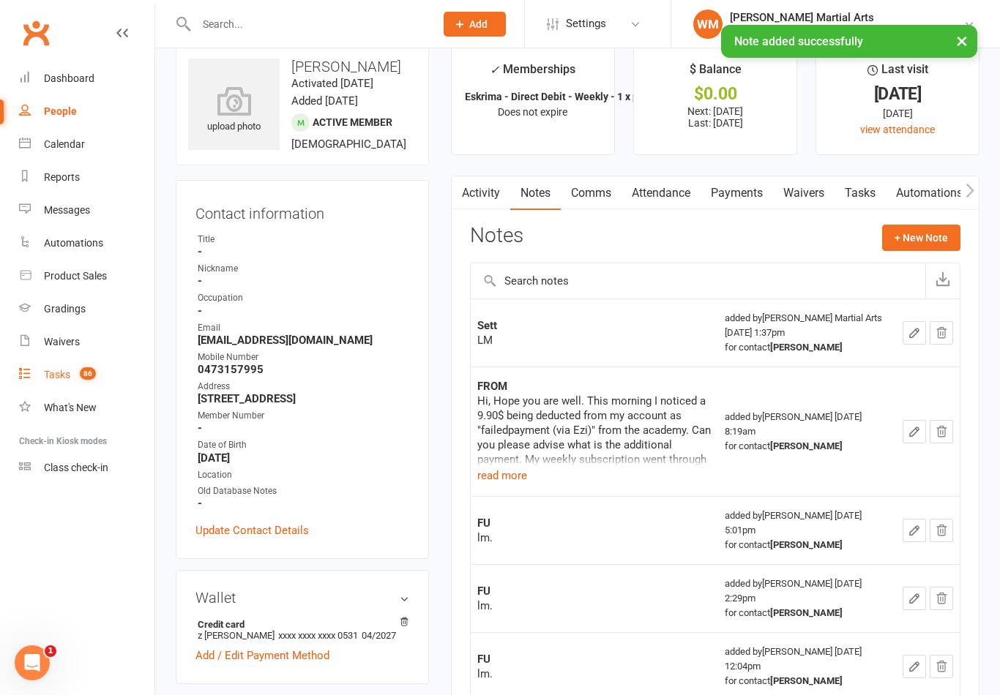
click at [96, 377] on span "86" at bounding box center [88, 373] width 16 height 12
select select "incomplete"
select select "47660"
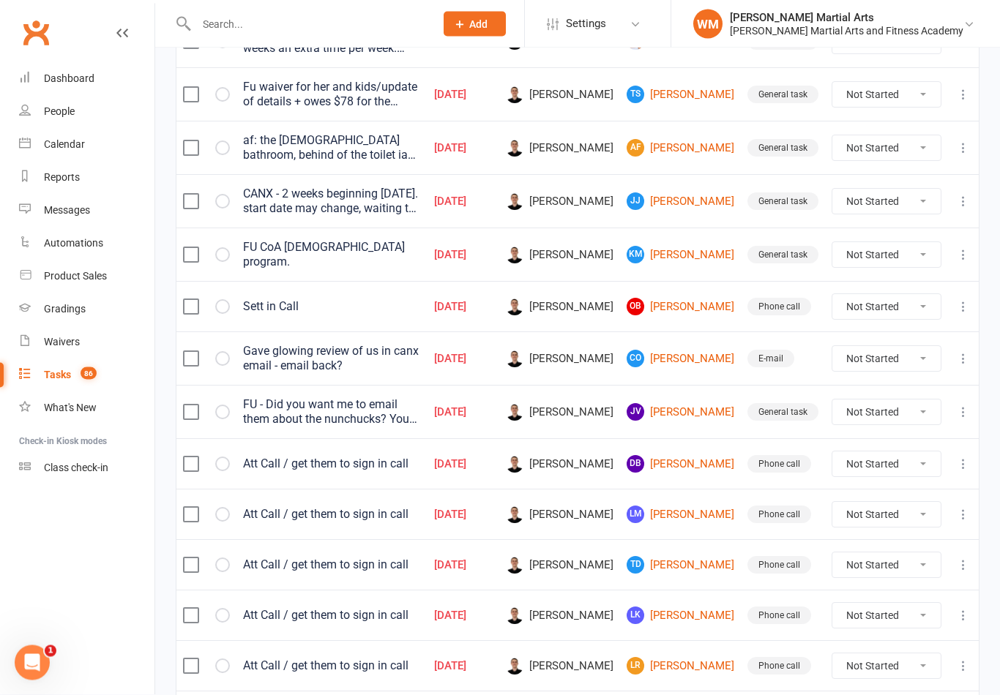
scroll to position [329, 0]
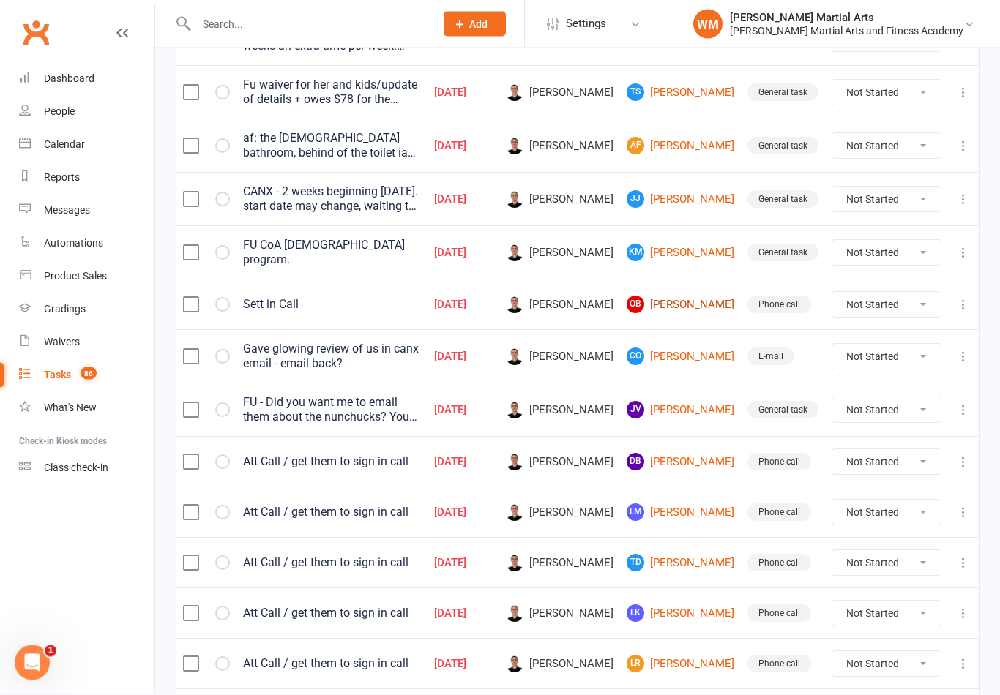
click at [694, 307] on link "OB [PERSON_NAME]" at bounding box center [680, 305] width 108 height 18
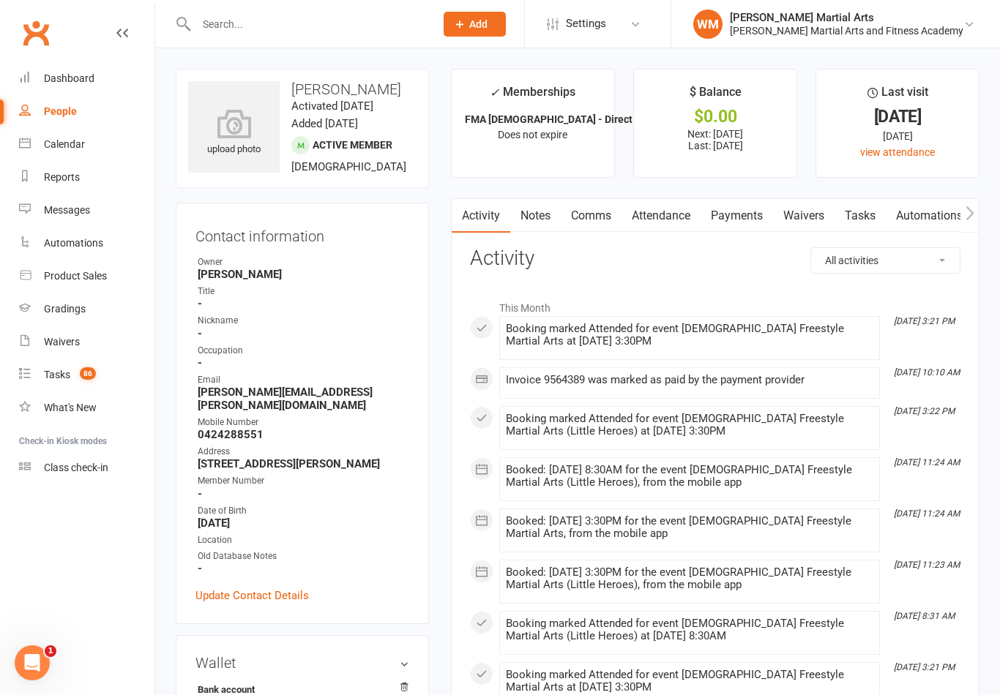
click at [861, 214] on link "Tasks" at bounding box center [859, 216] width 51 height 34
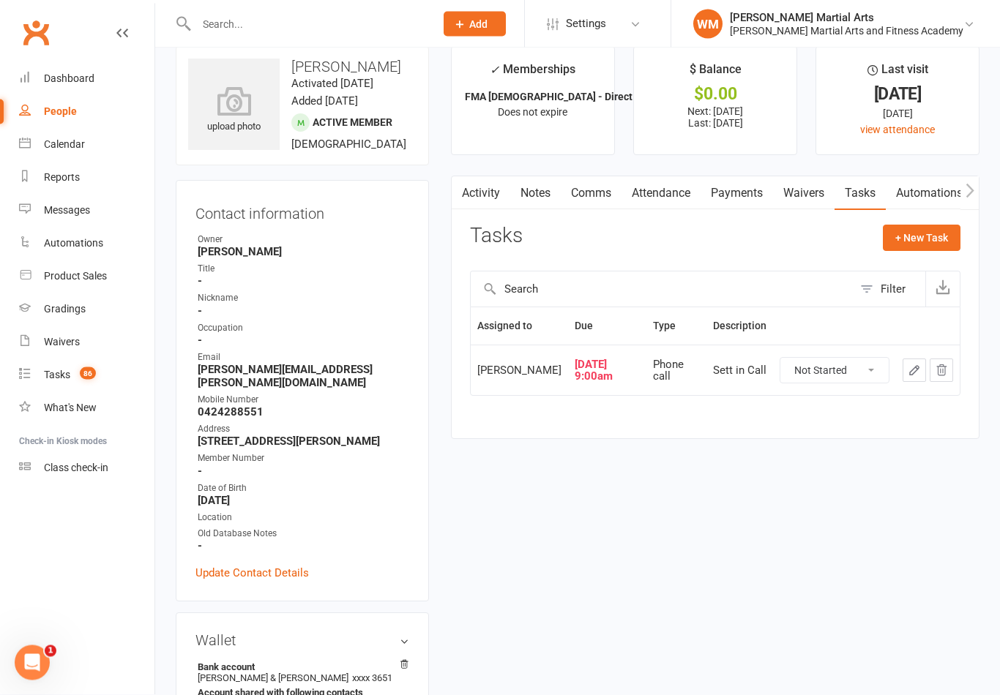
scroll to position [23, 0]
click at [544, 192] on link "Notes" at bounding box center [535, 193] width 50 height 34
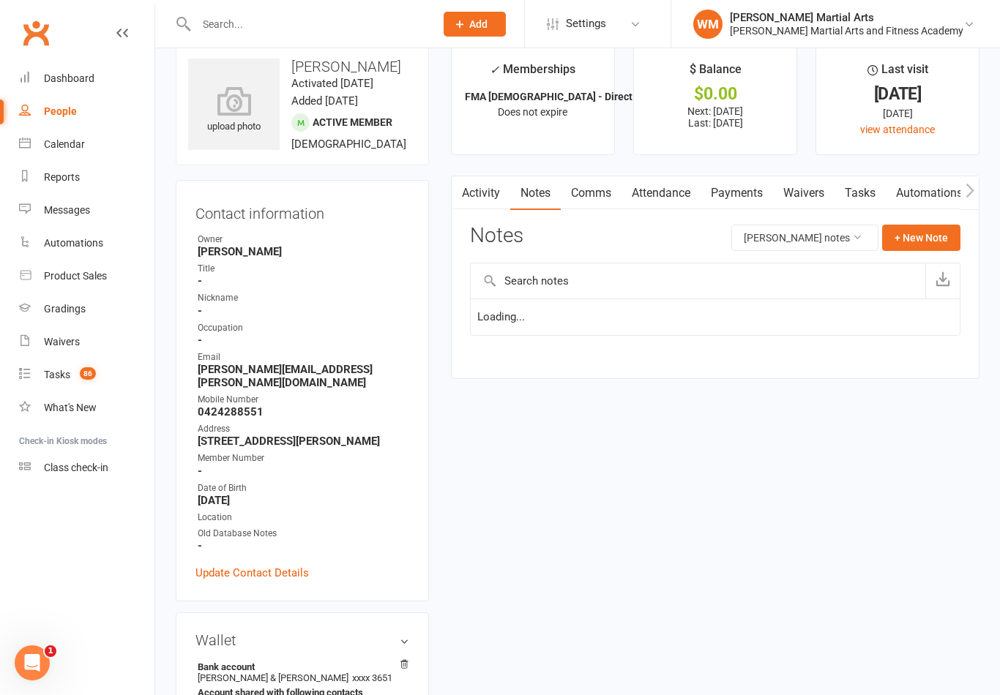
scroll to position [45, 0]
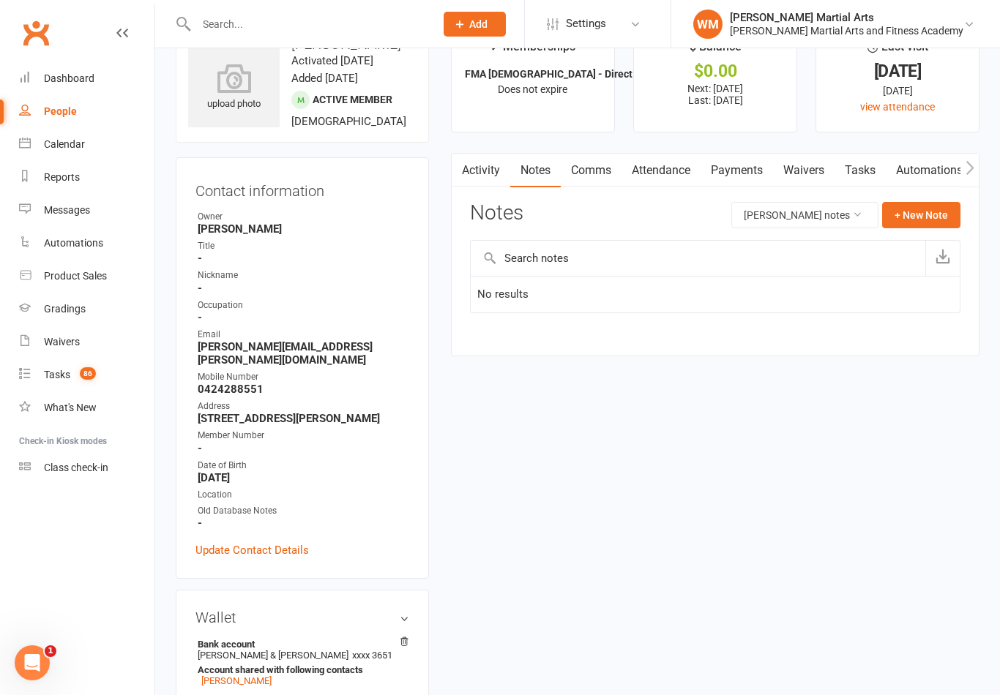
click at [853, 163] on link "Tasks" at bounding box center [859, 171] width 51 height 34
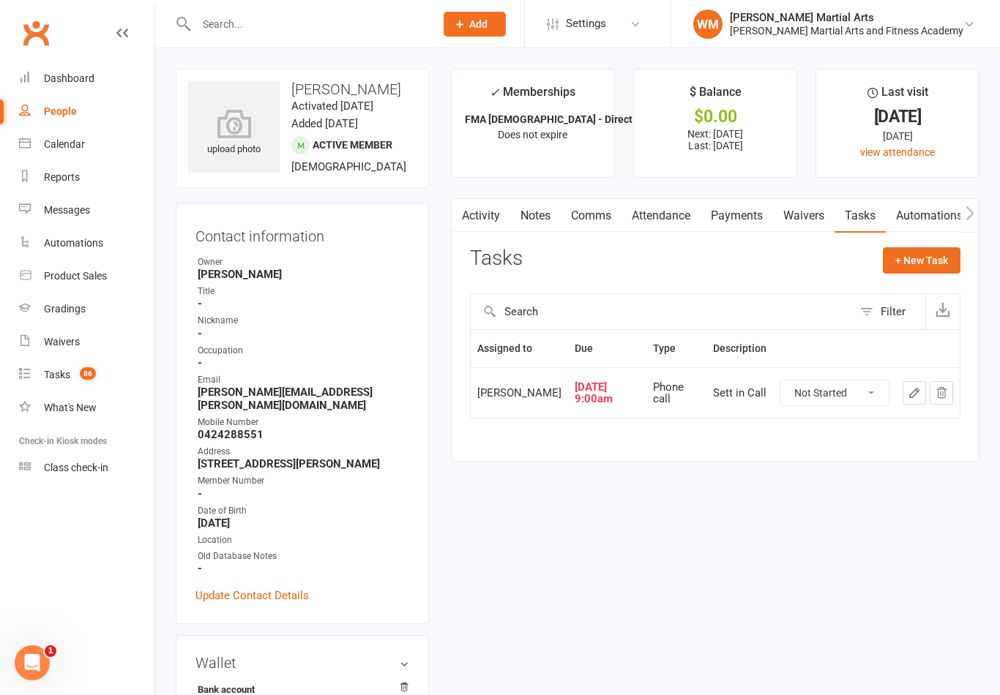
click at [727, 209] on link "Payments" at bounding box center [736, 216] width 72 height 34
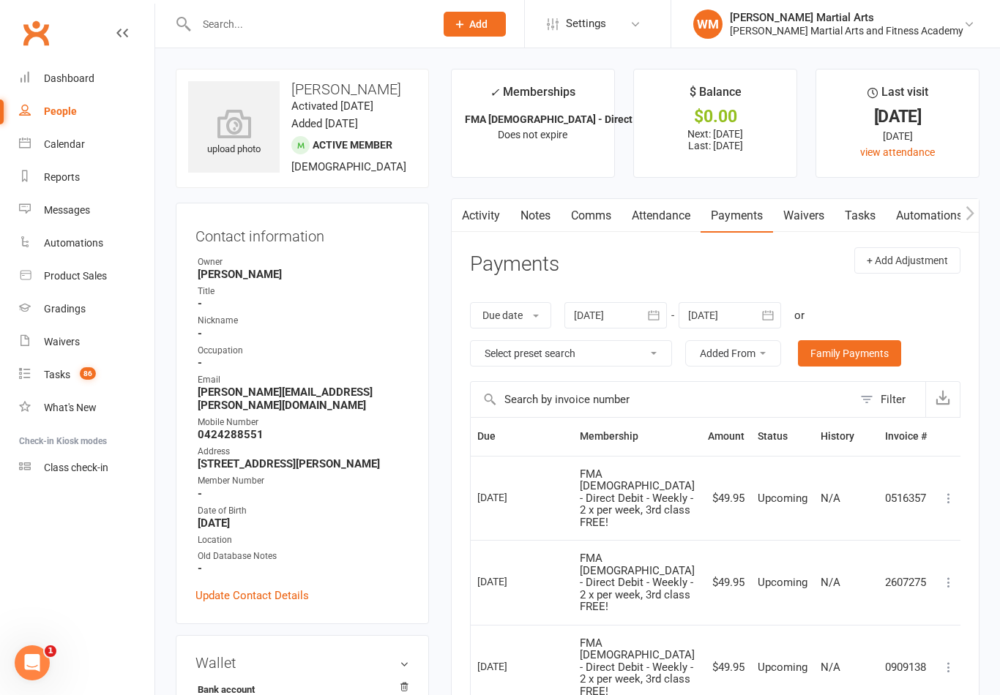
click at [864, 214] on link "Tasks" at bounding box center [859, 216] width 51 height 34
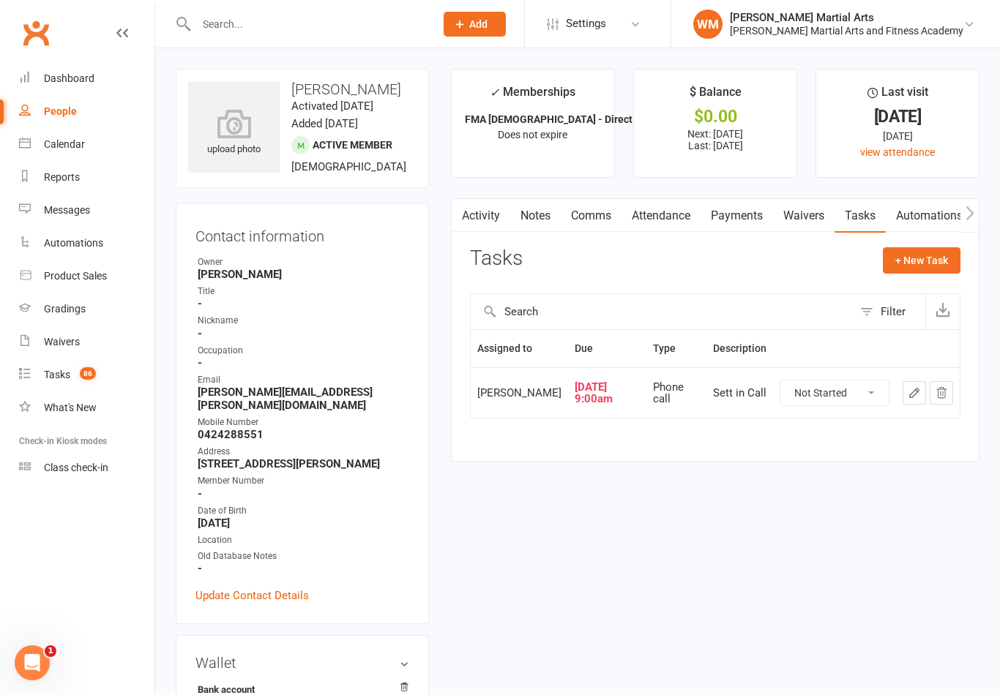
click at [536, 213] on link "Notes" at bounding box center [535, 216] width 50 height 34
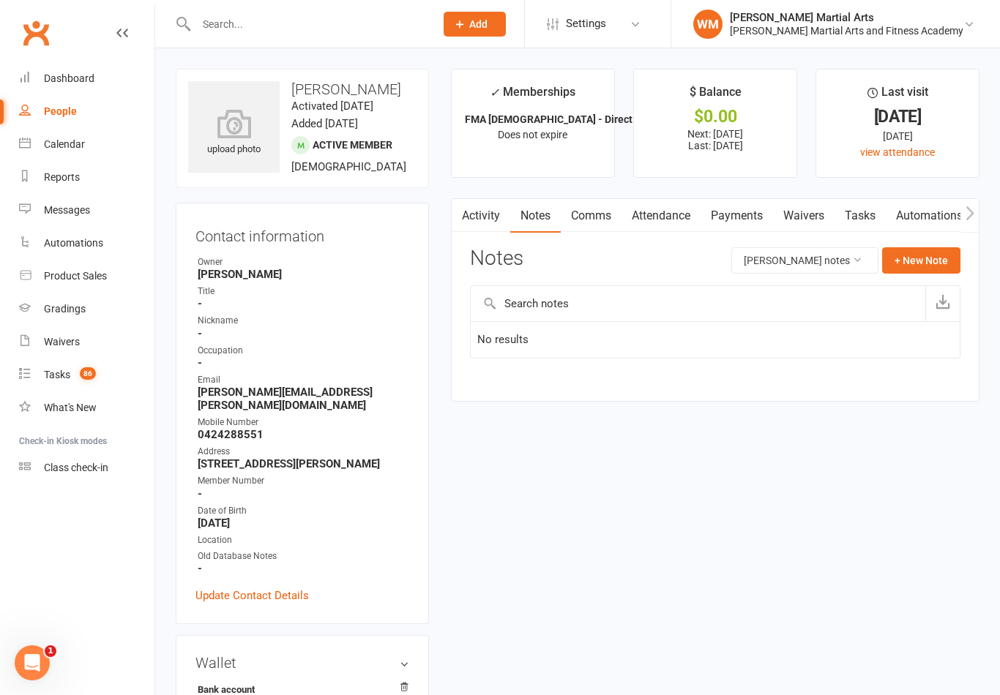
click at [864, 205] on link "Tasks" at bounding box center [859, 216] width 51 height 34
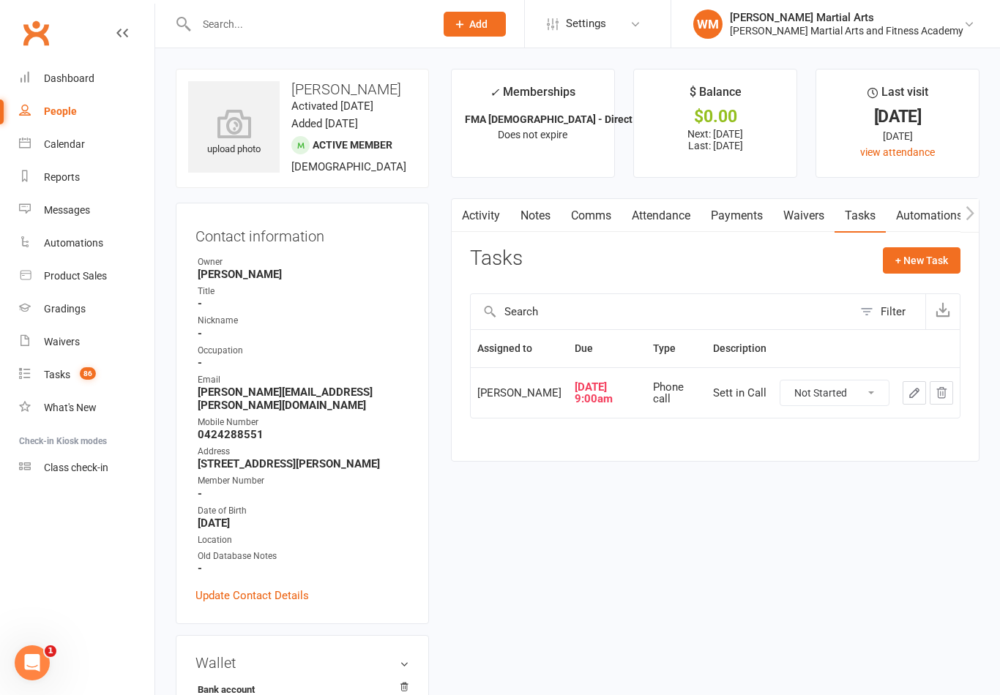
click at [911, 383] on button "button" at bounding box center [913, 392] width 23 height 23
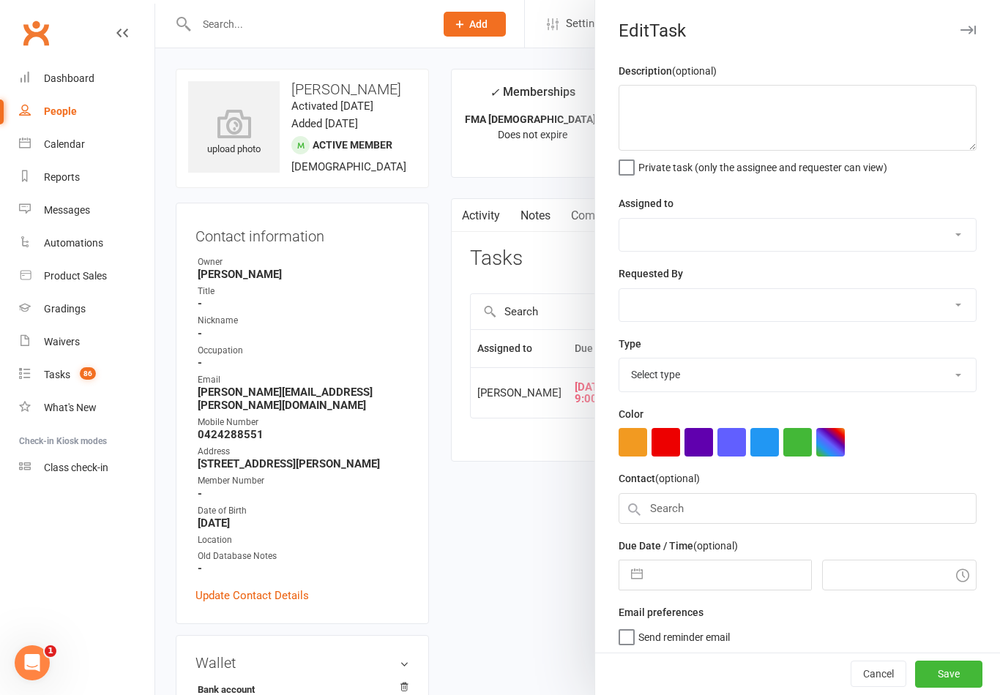
type textarea "Sett in Call"
select select "47660"
type input "[DATE]"
type input "9:00am"
select select "25277"
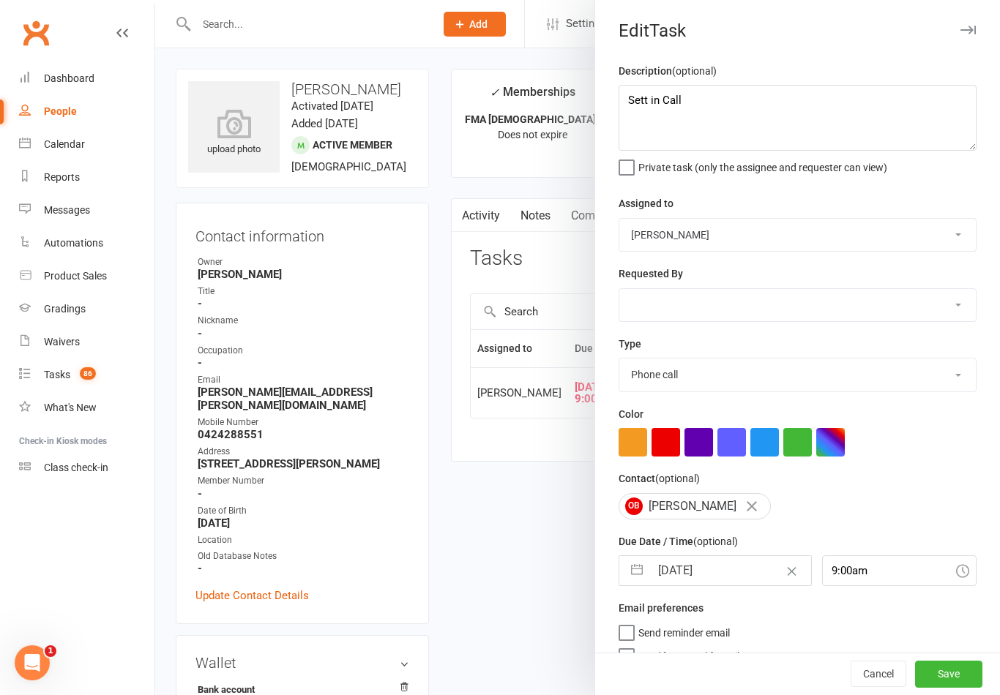
click at [637, 577] on button "button" at bounding box center [637, 570] width 26 height 29
select select "6"
select select "2025"
select select "7"
select select "2025"
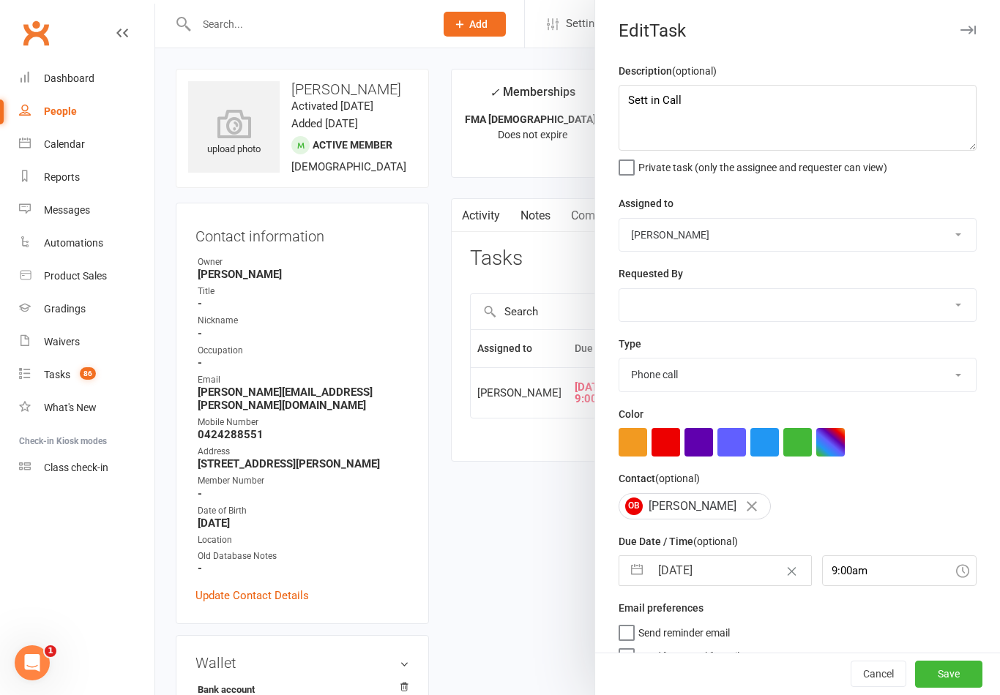
select select "8"
select select "2025"
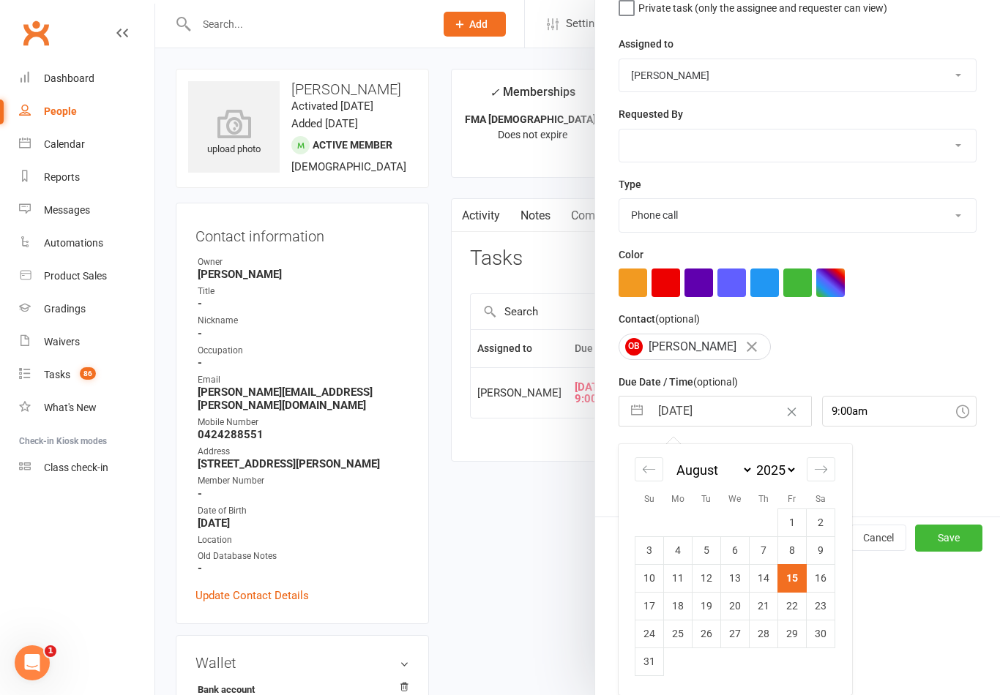
scroll to position [162, 0]
click at [686, 610] on td "18" at bounding box center [678, 606] width 29 height 28
type input "[DATE]"
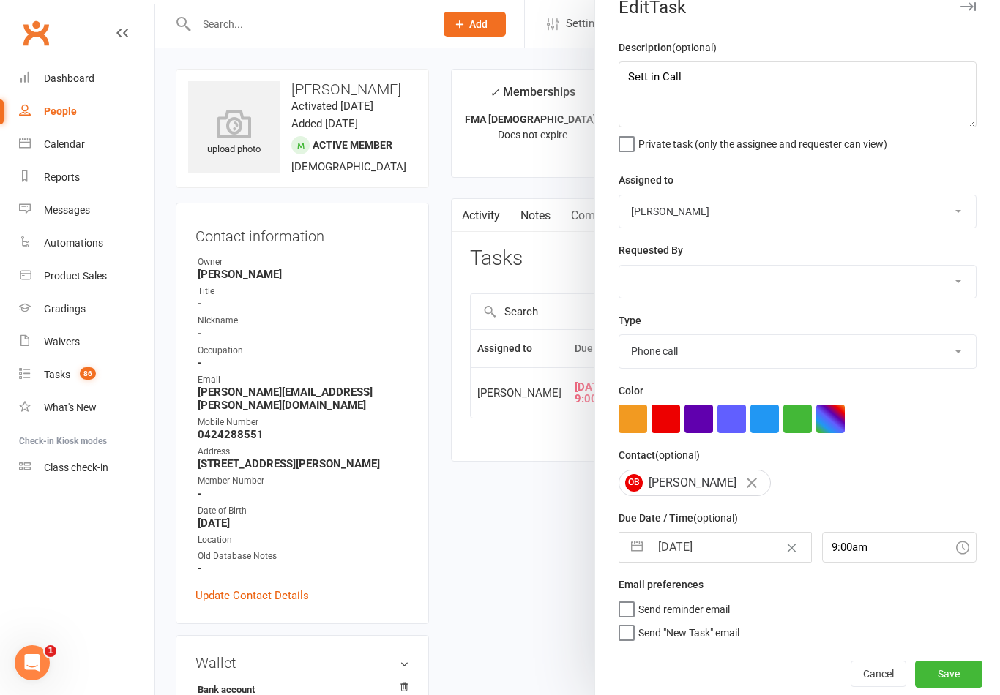
scroll to position [26, 0]
click at [961, 663] on button "Save" at bounding box center [948, 674] width 67 height 26
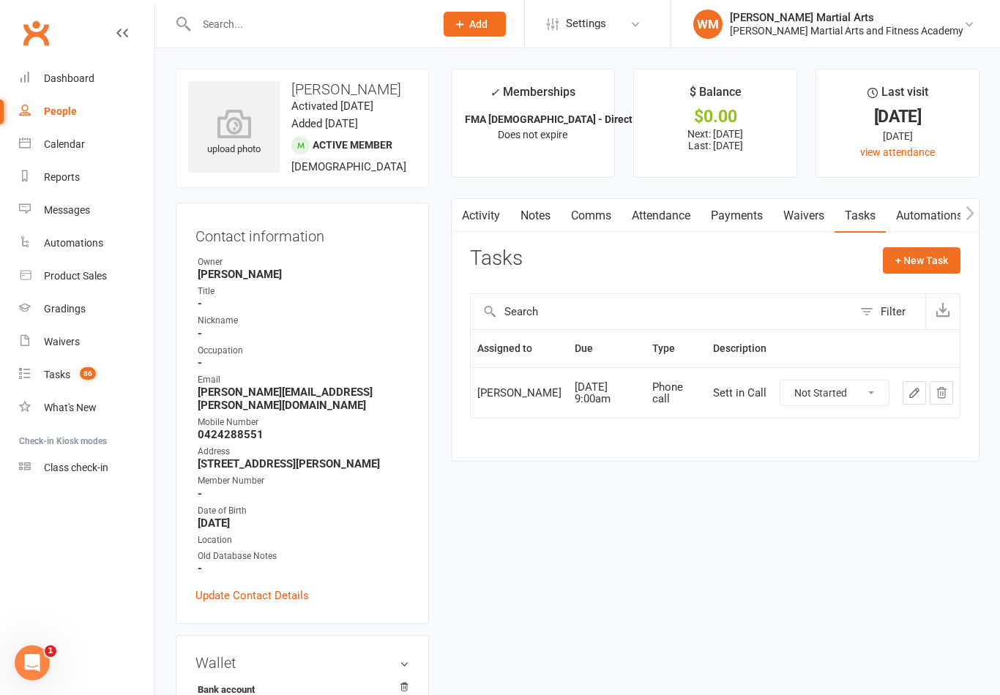
click at [539, 201] on link "Notes" at bounding box center [535, 216] width 50 height 34
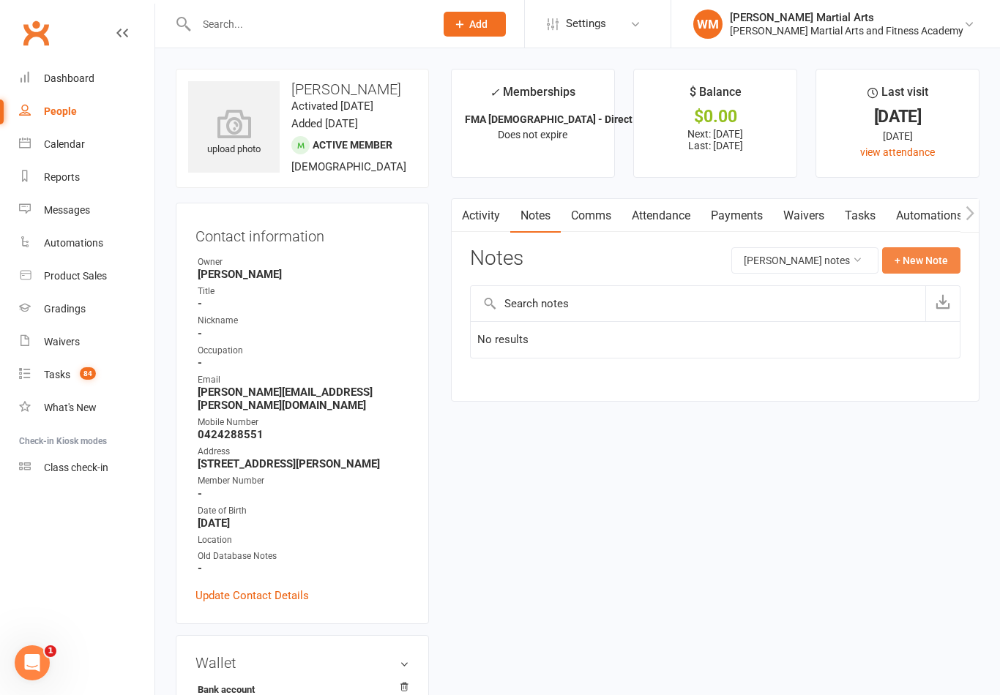
click at [940, 247] on button "+ New Note" at bounding box center [921, 260] width 78 height 26
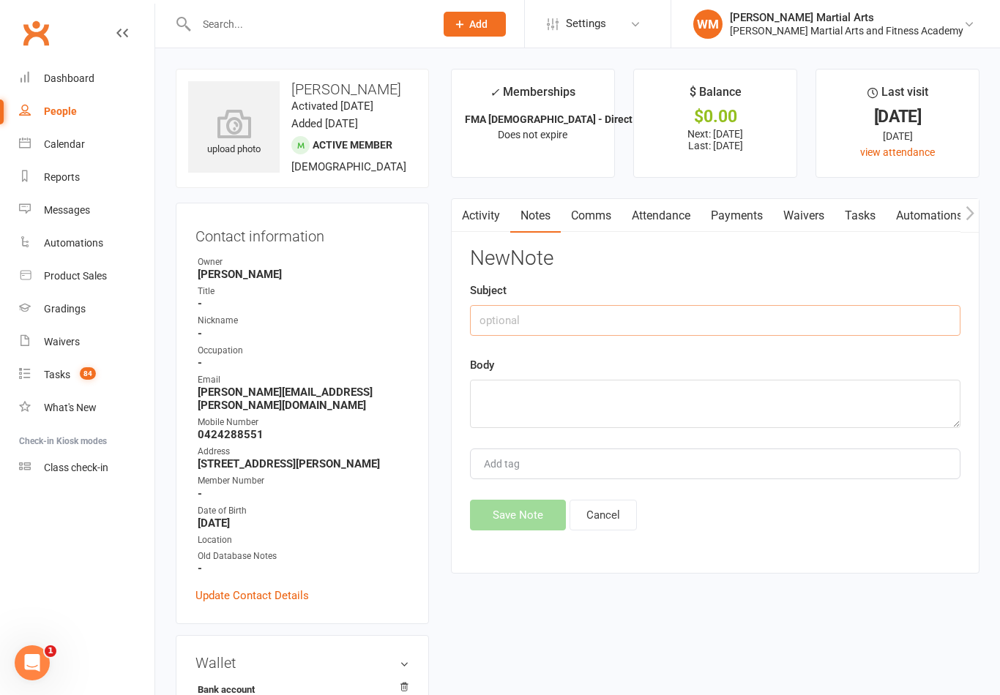
click at [665, 305] on input "text" at bounding box center [715, 320] width 490 height 31
type input "A"
type input "Sett"
click at [575, 385] on textarea at bounding box center [715, 404] width 490 height 48
type textarea "Enjoys the classes, will be in tmr"
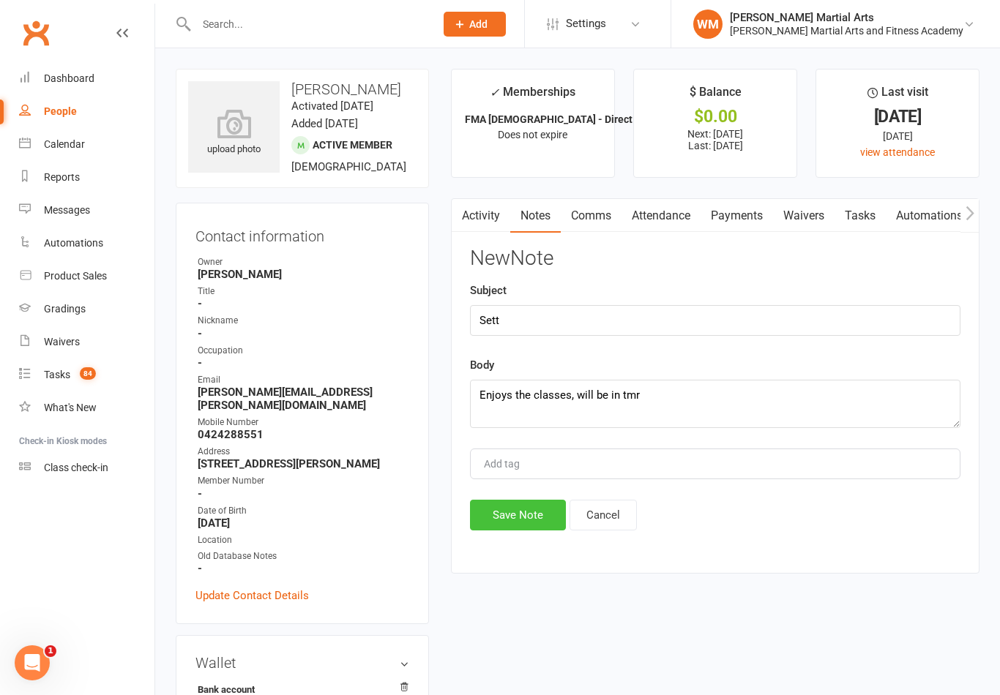
click at [530, 509] on button "Save Note" at bounding box center [518, 515] width 96 height 31
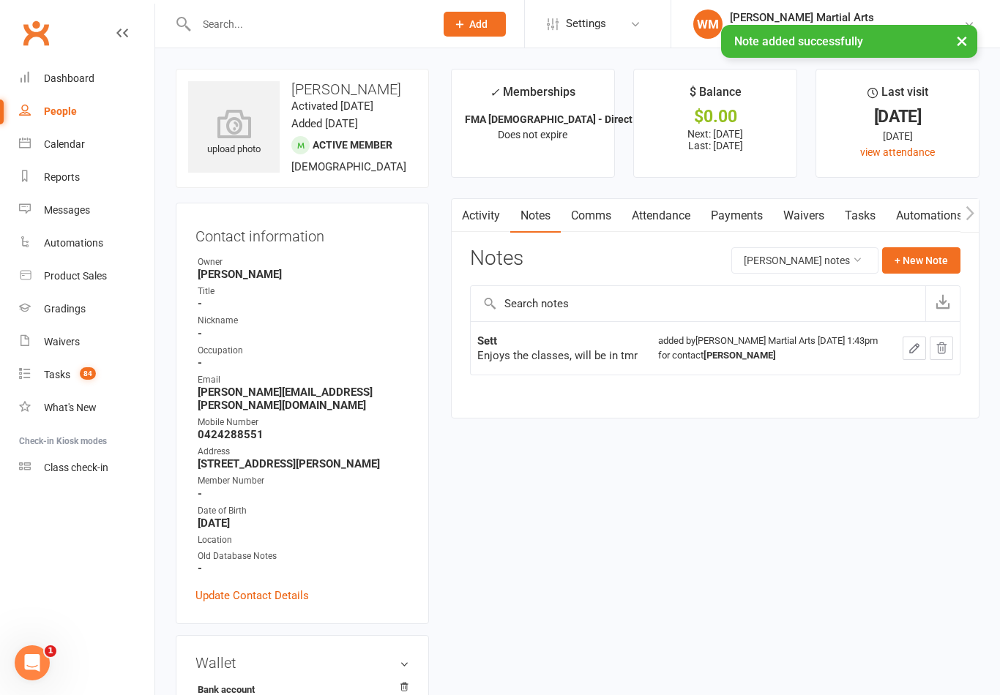
click at [859, 209] on link "Tasks" at bounding box center [859, 216] width 51 height 34
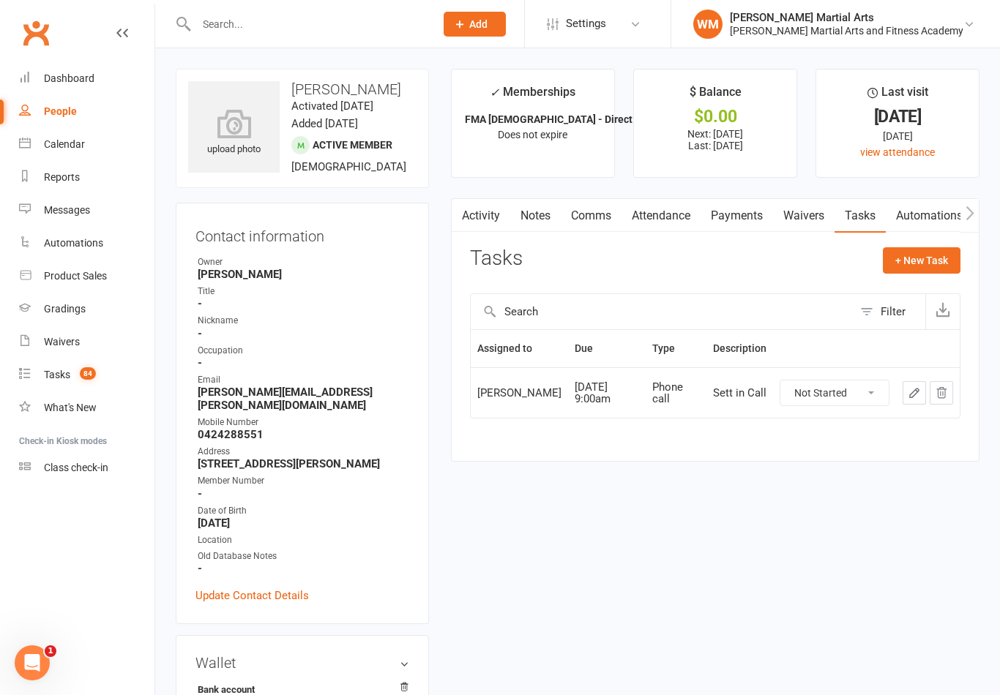
click at [874, 392] on select "Not Started In Progress Waiting Complete" at bounding box center [834, 393] width 108 height 25
select select "unstarted"
click at [541, 212] on link "Notes" at bounding box center [535, 216] width 50 height 34
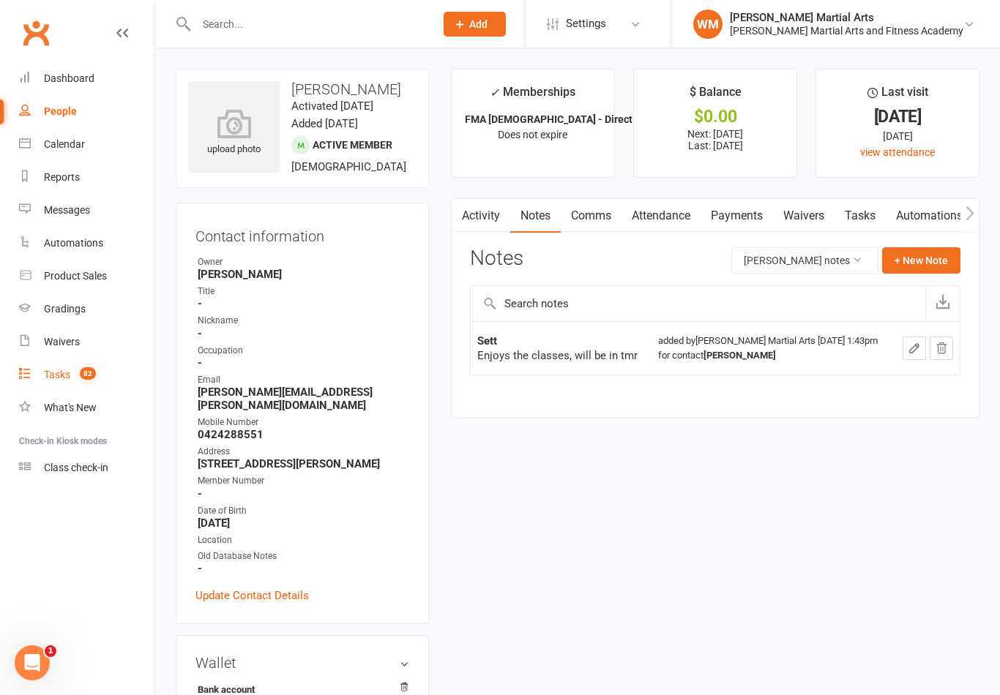
click at [95, 387] on link "Tasks 82" at bounding box center [86, 375] width 135 height 33
select select "incomplete"
select select "47660"
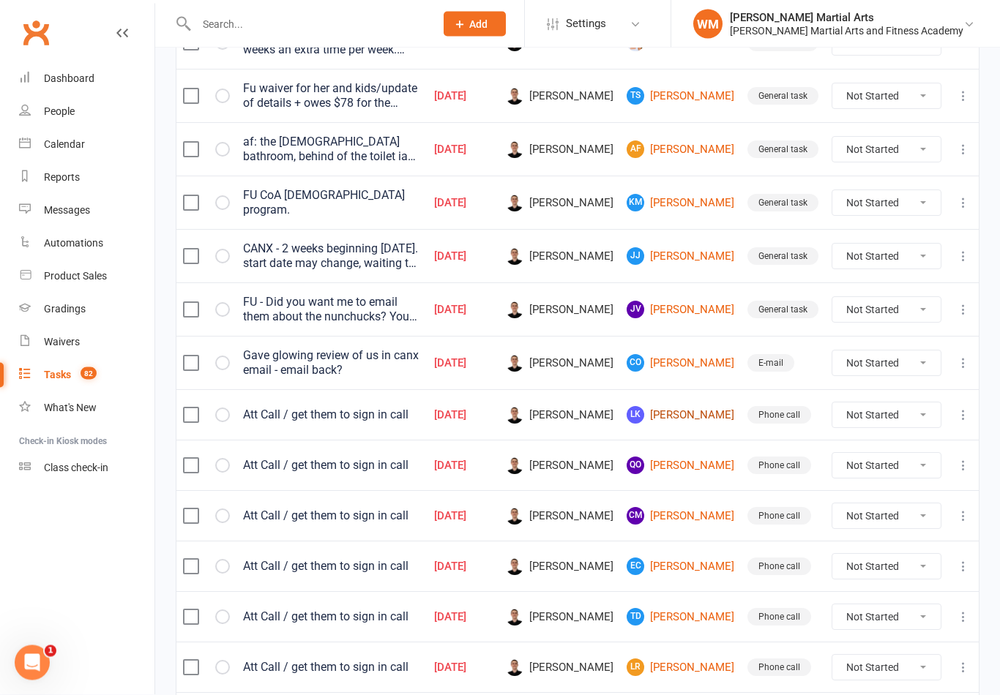
click at [695, 407] on link "[PERSON_NAME]" at bounding box center [680, 416] width 108 height 18
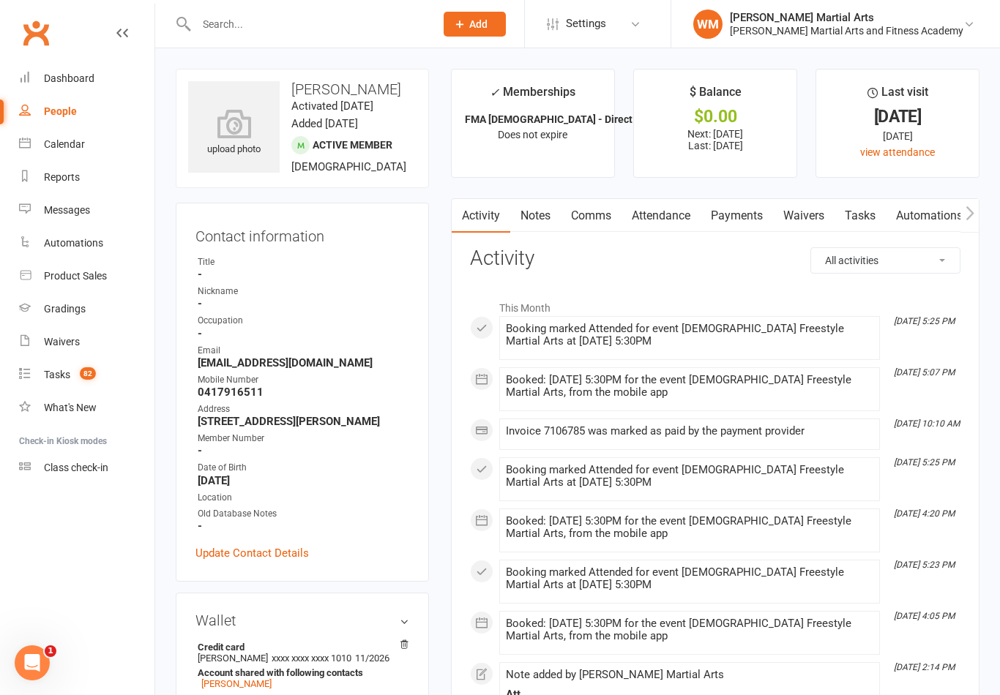
click at [863, 211] on link "Tasks" at bounding box center [859, 216] width 51 height 34
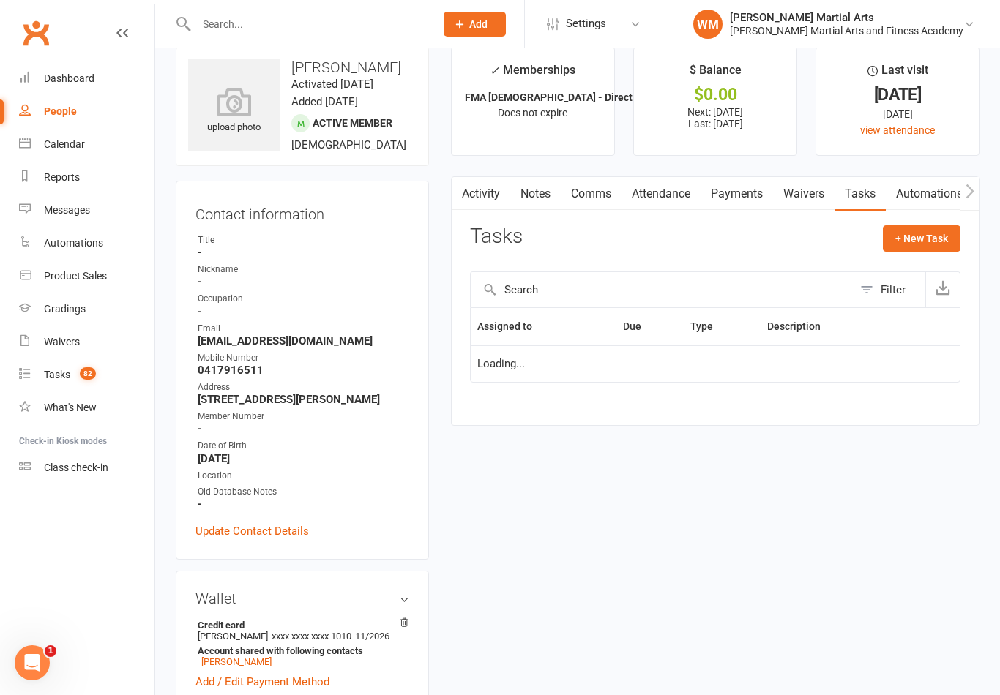
scroll to position [23, 0]
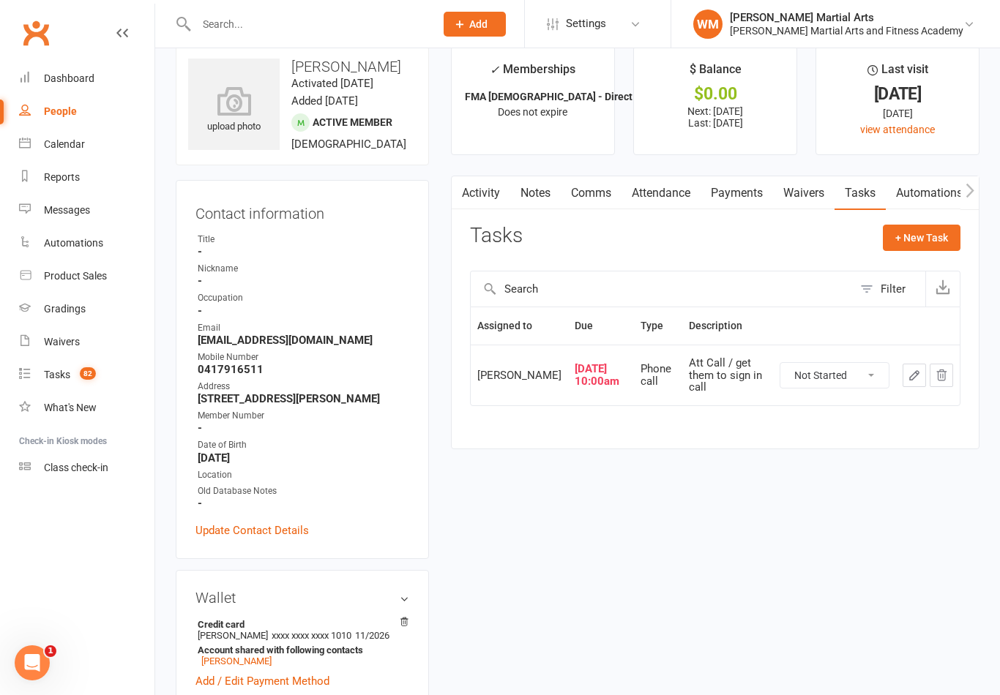
click at [872, 385] on select "Not Started In Progress Waiting Complete" at bounding box center [834, 375] width 108 height 25
select select "unstarted"
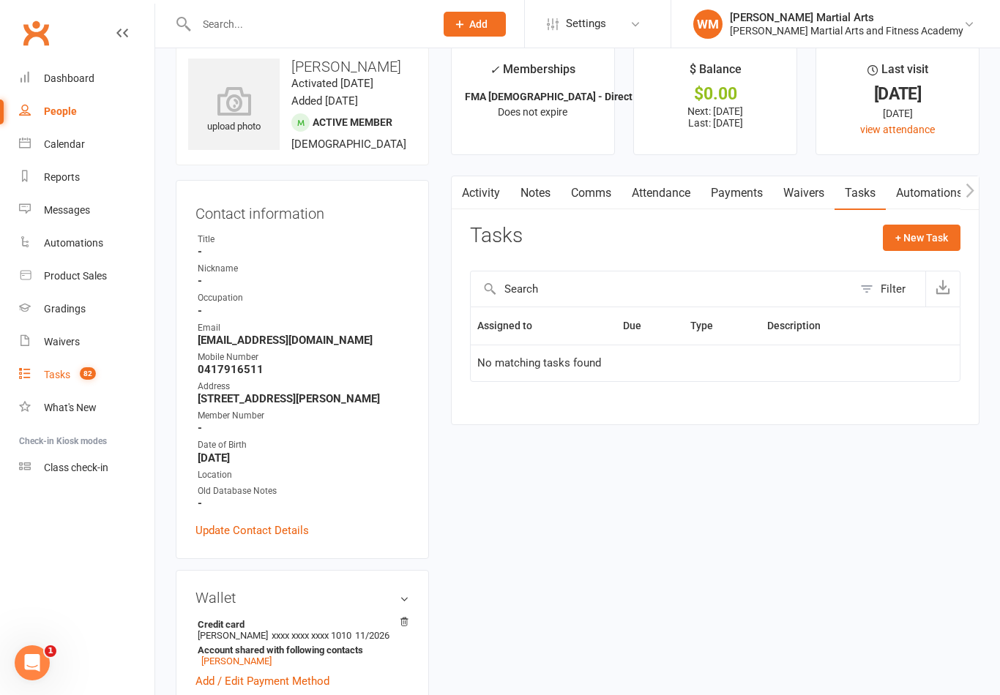
click at [86, 366] on link "Tasks 82" at bounding box center [86, 375] width 135 height 33
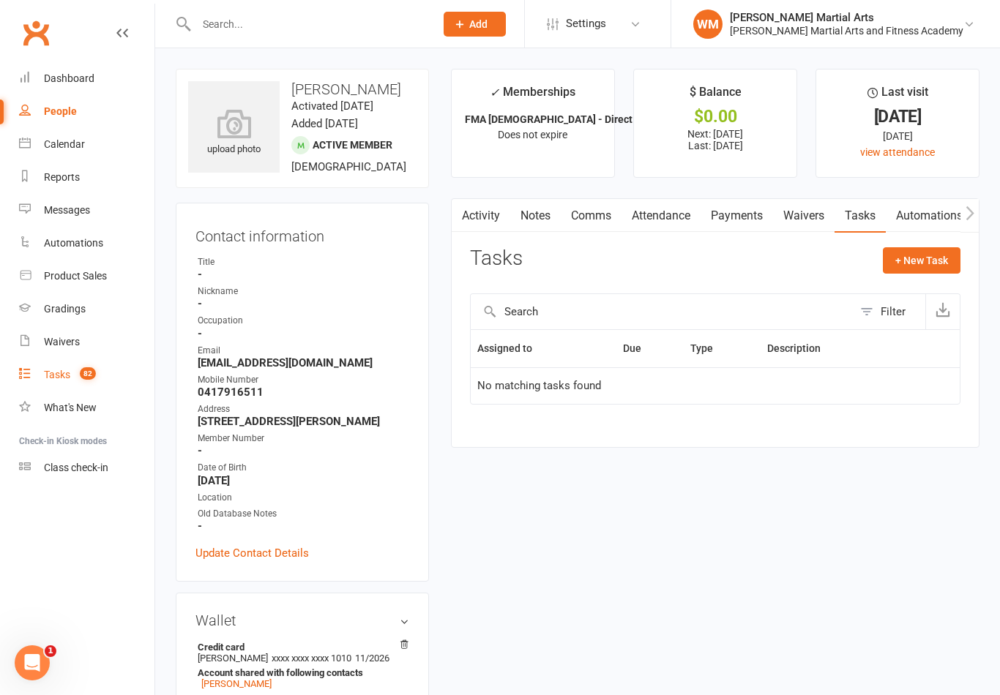
select select "incomplete"
select select "47660"
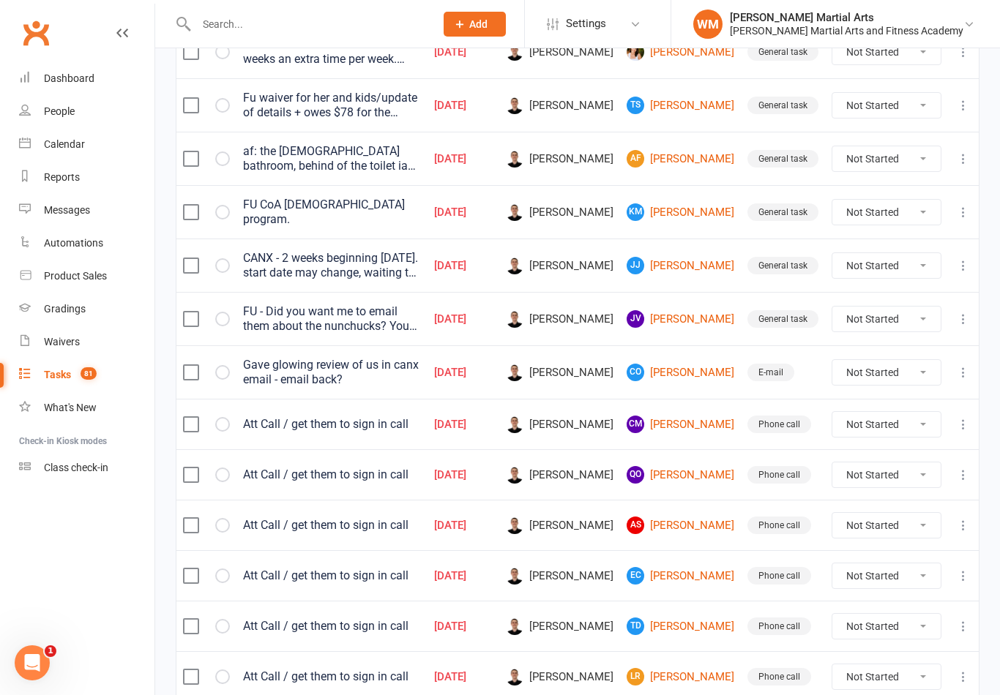
scroll to position [332, 0]
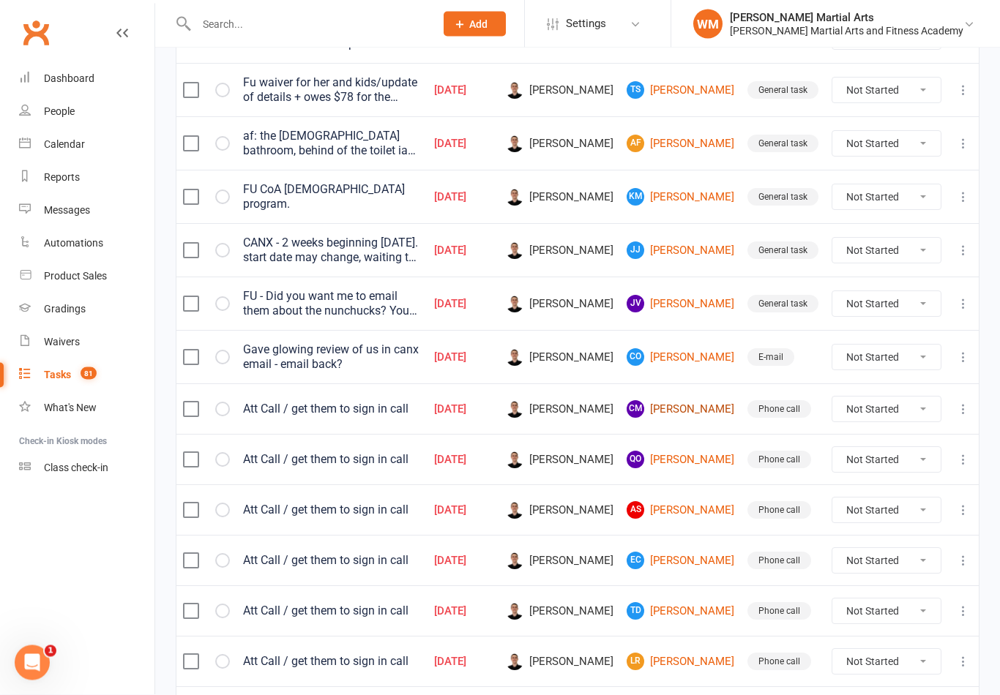
click at [691, 410] on link "CM [PERSON_NAME]" at bounding box center [680, 410] width 108 height 18
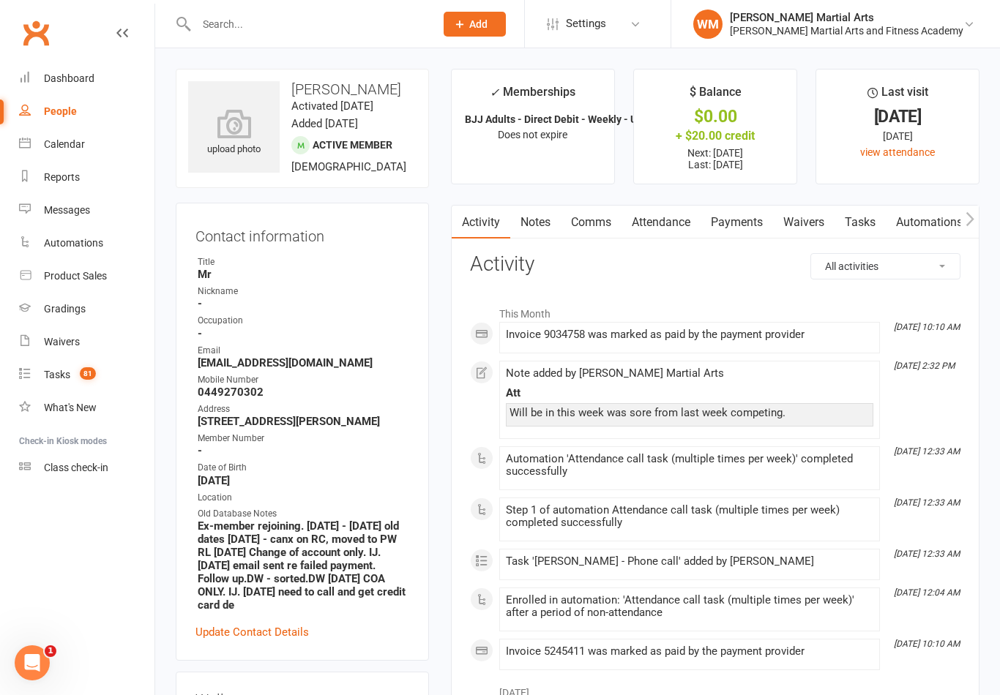
click at [520, 217] on link "Notes" at bounding box center [535, 223] width 50 height 34
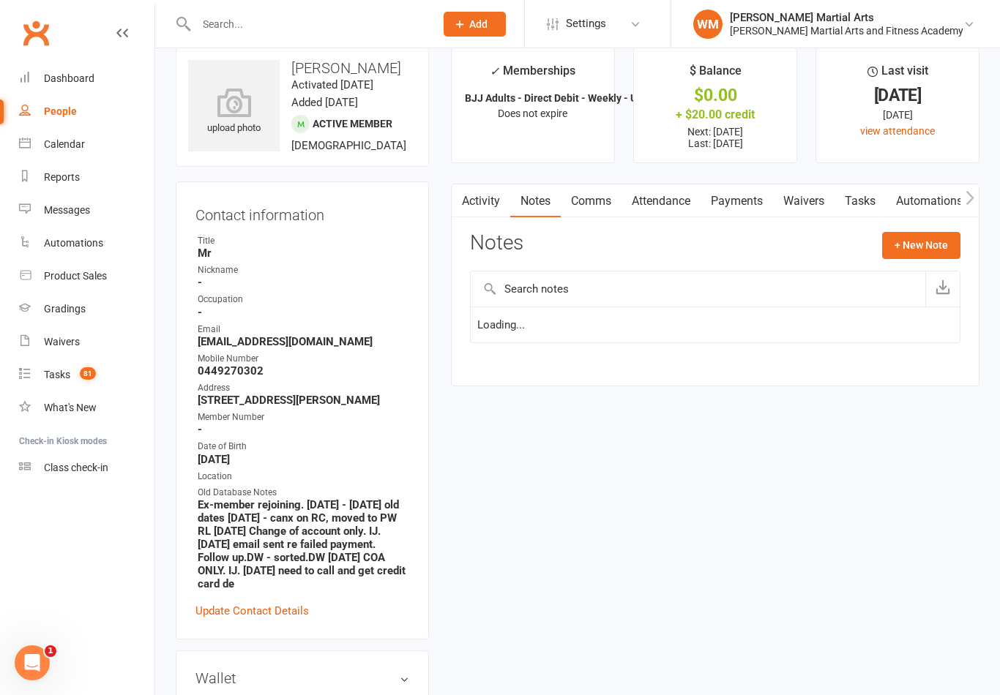
scroll to position [23, 0]
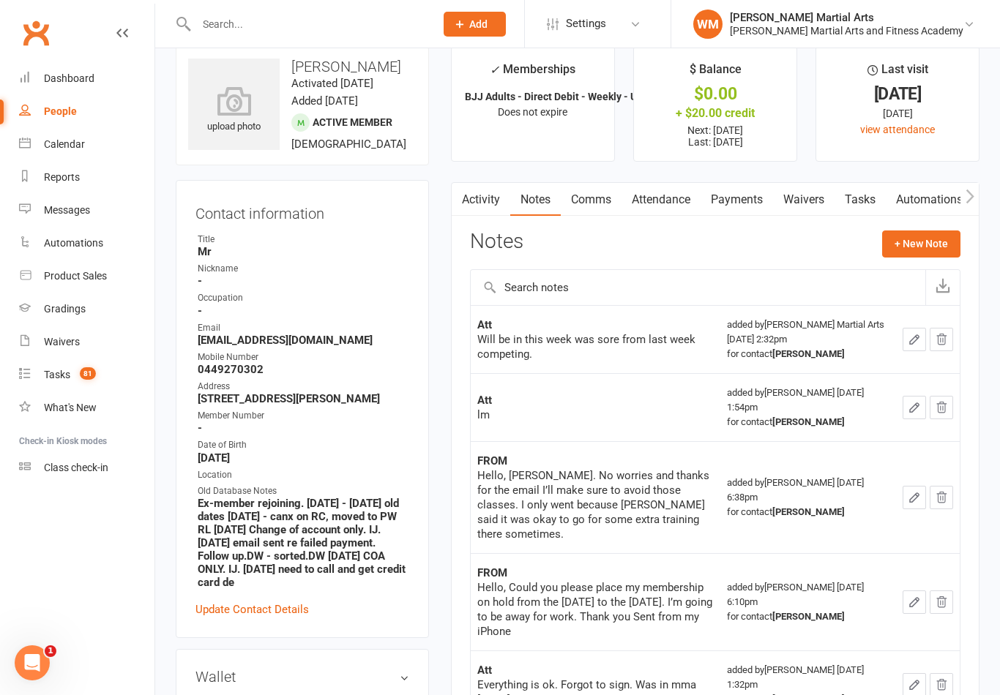
click at [873, 195] on link "Tasks" at bounding box center [859, 200] width 51 height 34
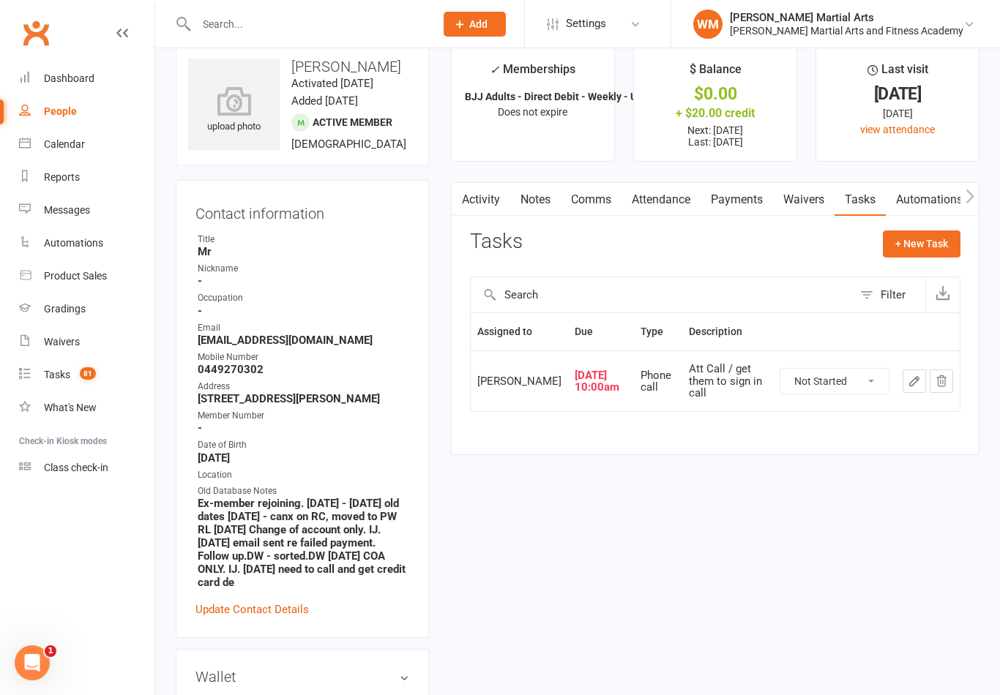
click at [915, 388] on icon "button" at bounding box center [913, 381] width 13 height 13
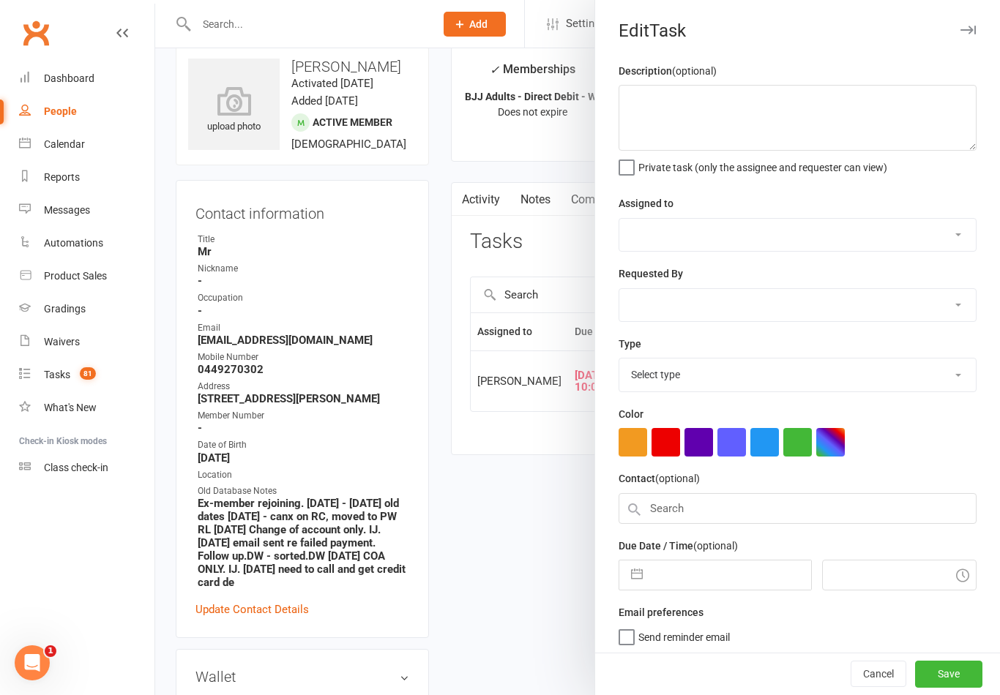
type textarea "Att Call / get them to sign in call"
select select "47660"
type input "[DATE]"
type input "10:00am"
select select "25277"
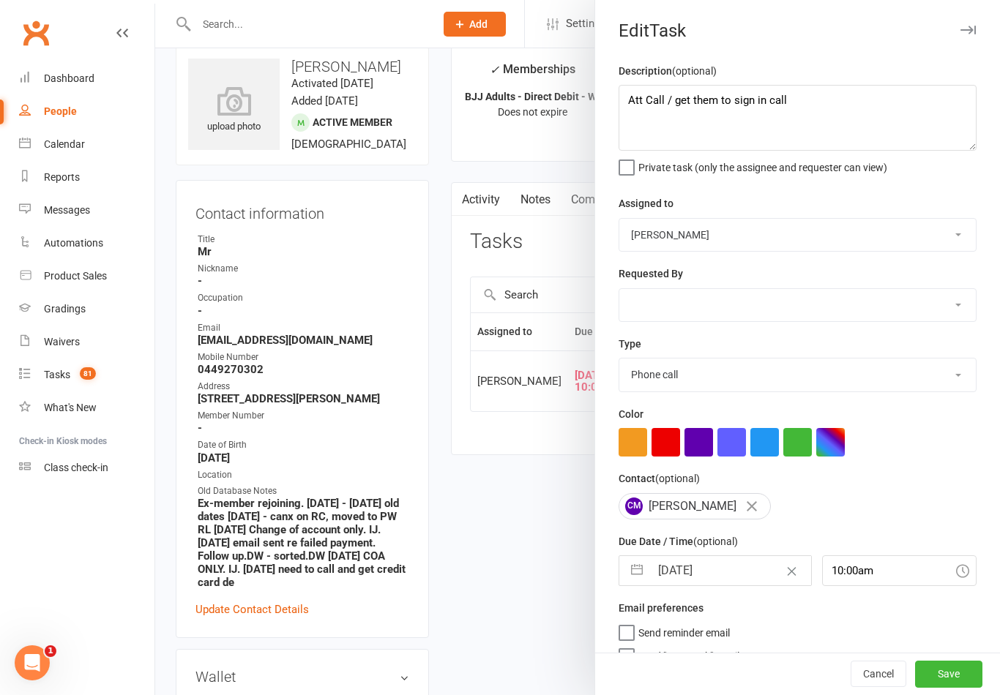
click at [634, 582] on button "button" at bounding box center [637, 570] width 26 height 29
select select "6"
select select "2025"
select select "7"
select select "2025"
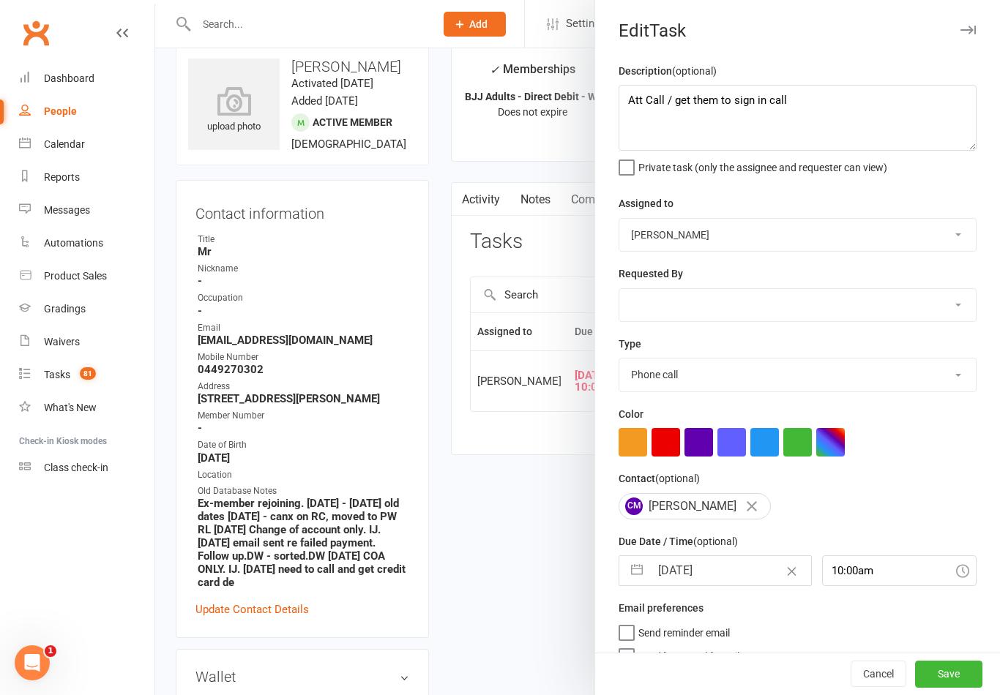
select select "8"
select select "2025"
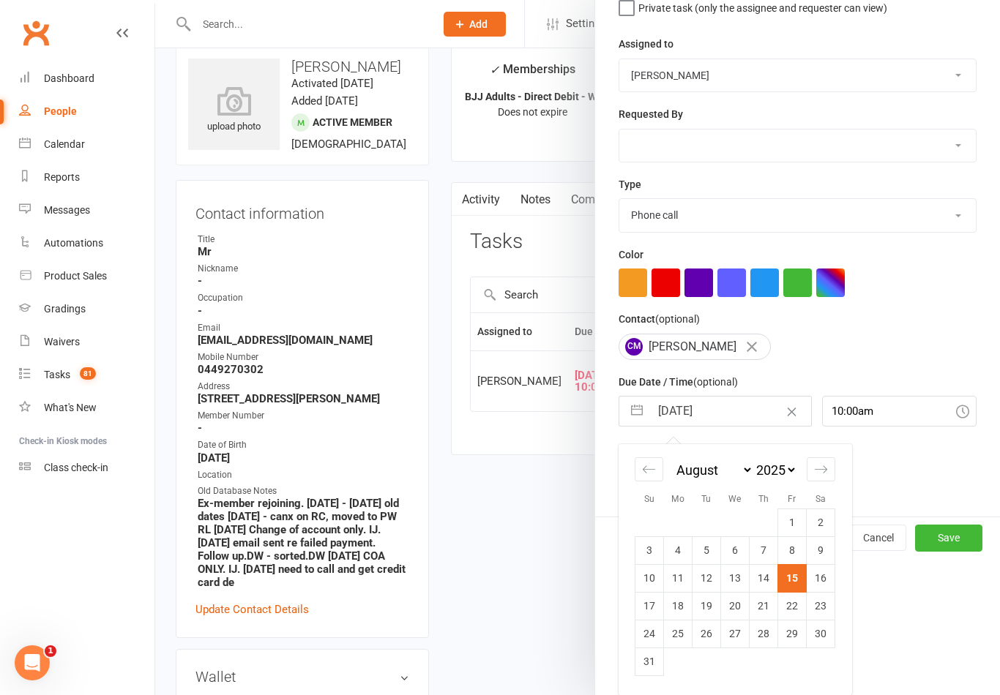
scroll to position [162, 0]
click at [681, 615] on td "18" at bounding box center [678, 606] width 29 height 28
type input "[DATE]"
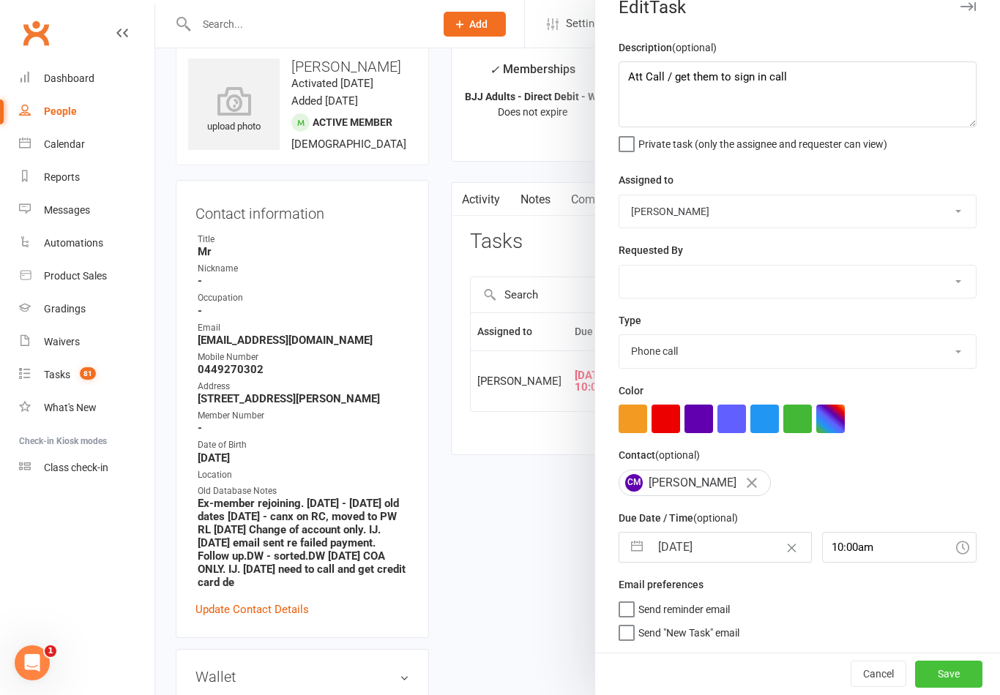
click at [964, 670] on button "Save" at bounding box center [948, 674] width 67 height 26
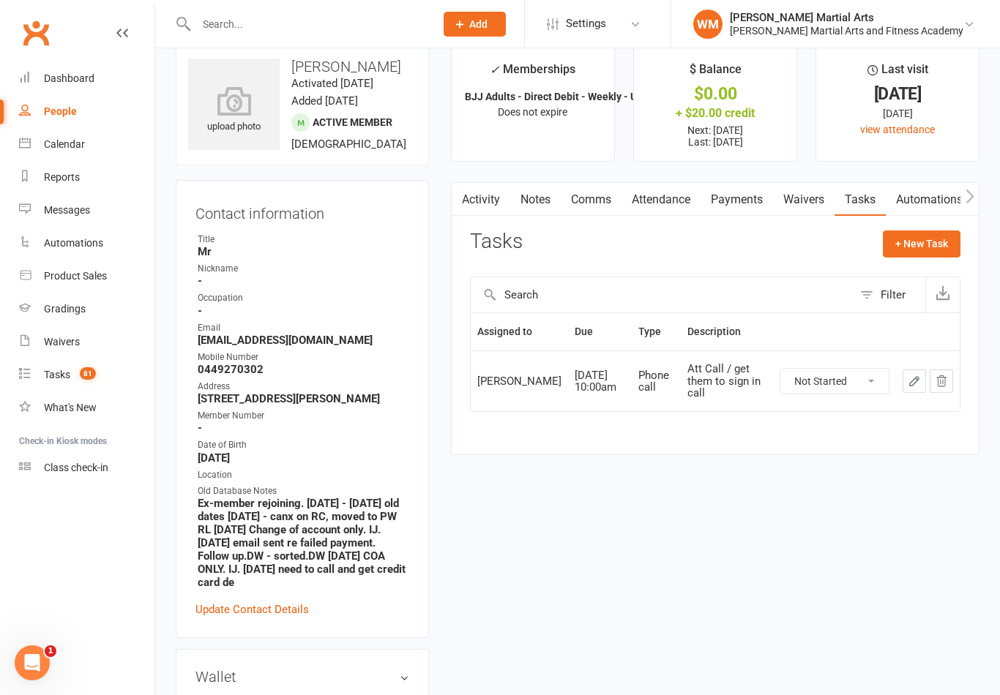
click at [544, 187] on link "Notes" at bounding box center [535, 200] width 50 height 34
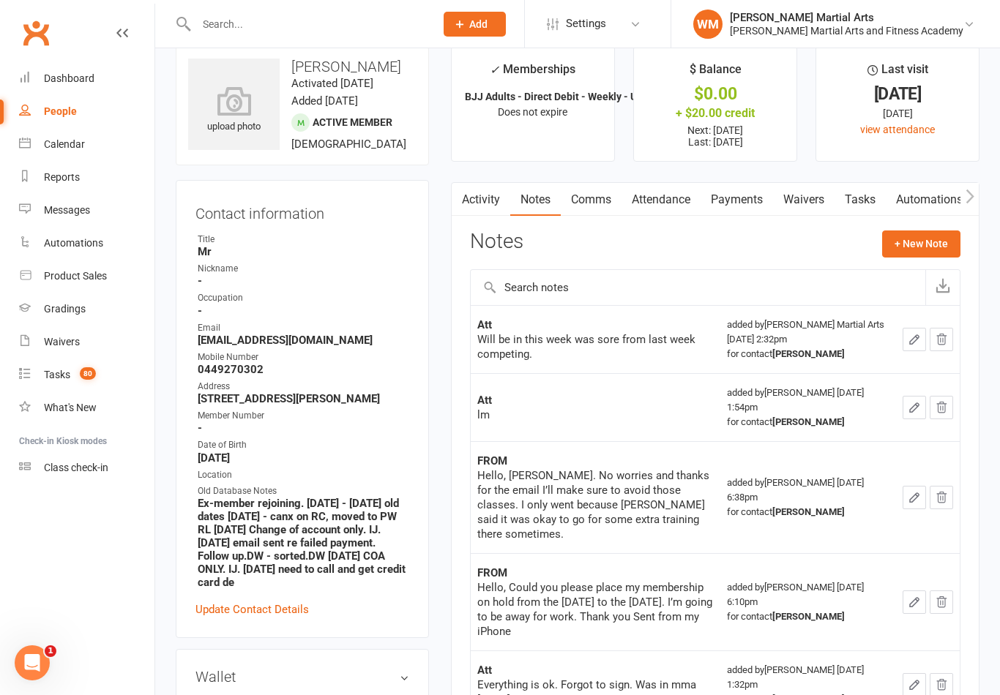
click at [905, 341] on button "button" at bounding box center [913, 339] width 23 height 23
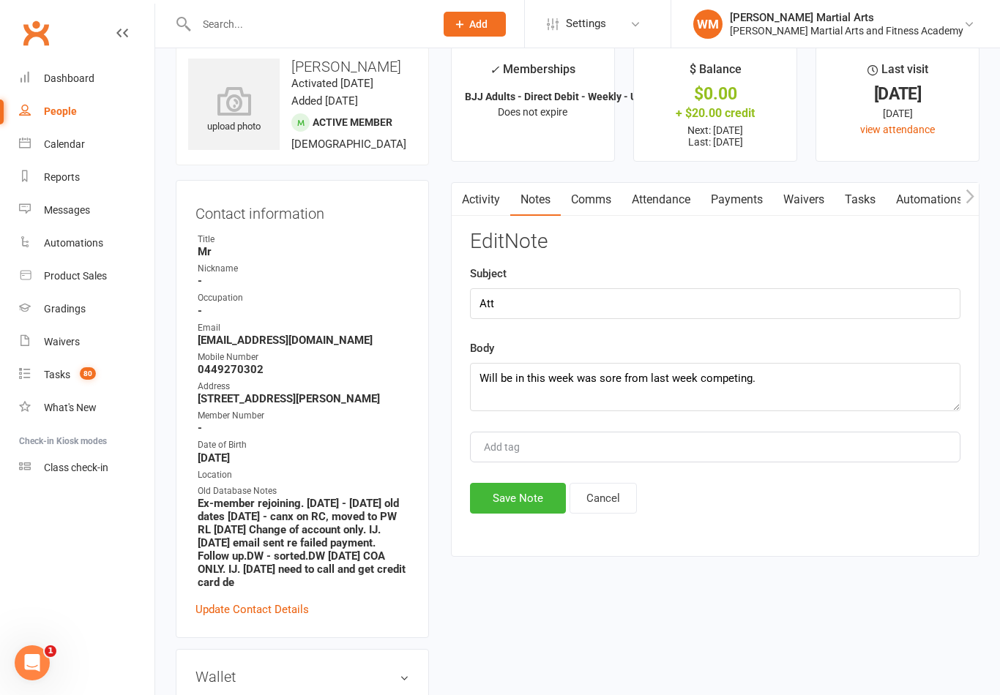
click at [869, 202] on link "Tasks" at bounding box center [859, 200] width 51 height 34
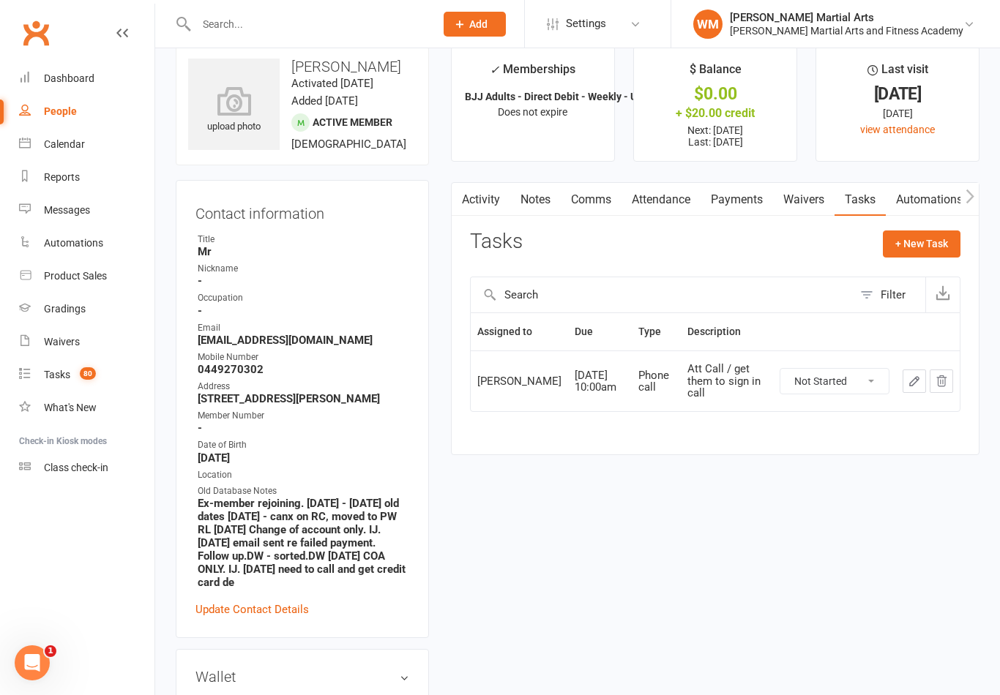
click at [907, 393] on button "button" at bounding box center [913, 381] width 23 height 23
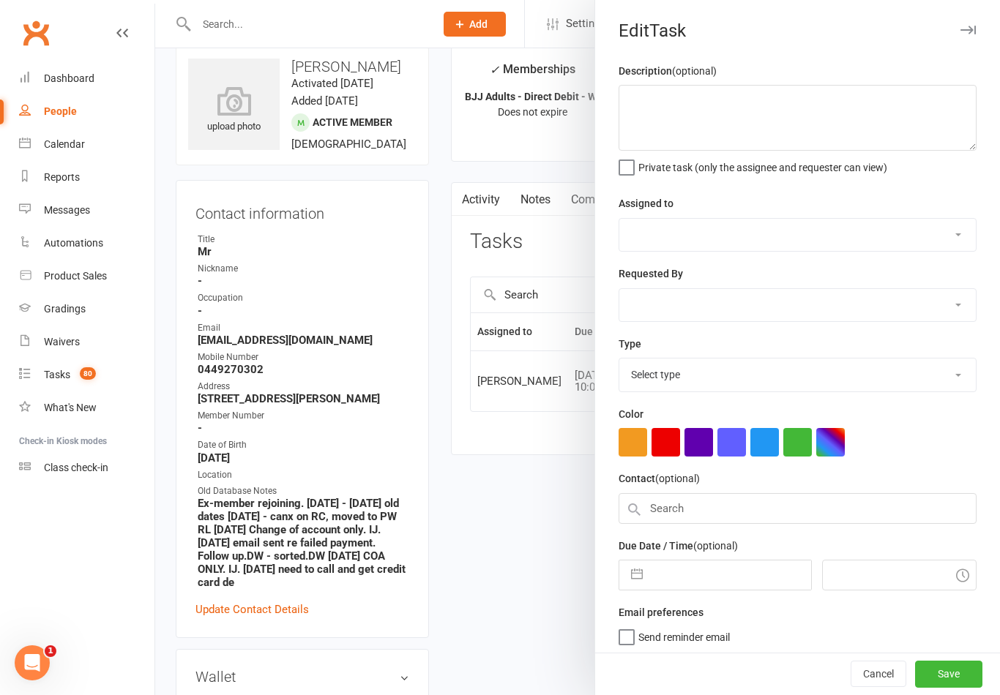
type textarea "Att Call / get them to sign in call"
select select "47660"
type input "[DATE]"
type input "10:00am"
select select "25277"
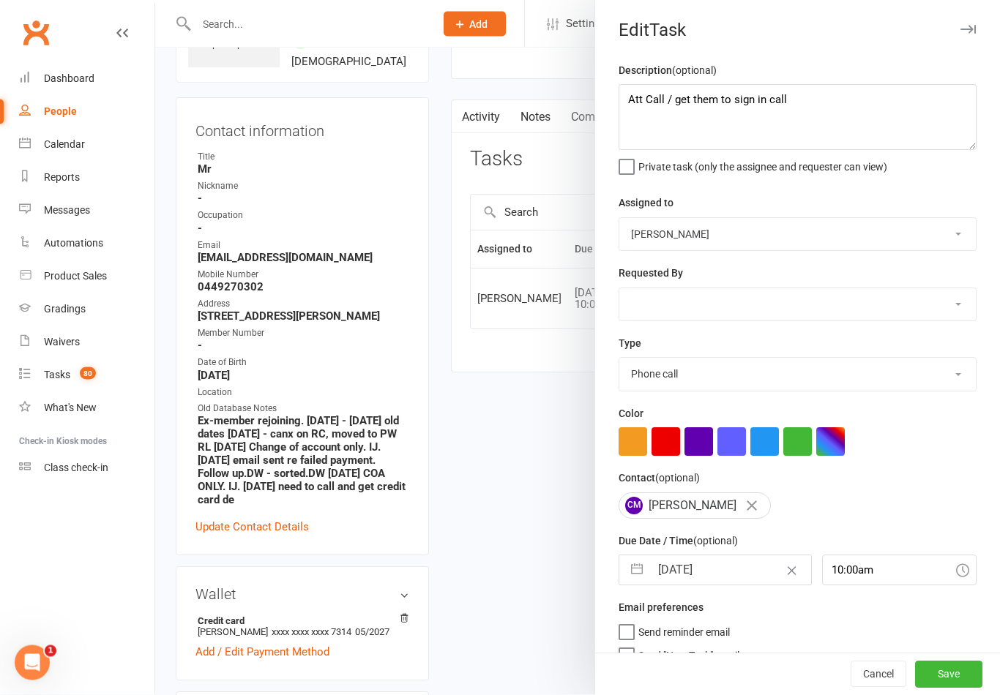
scroll to position [128, 0]
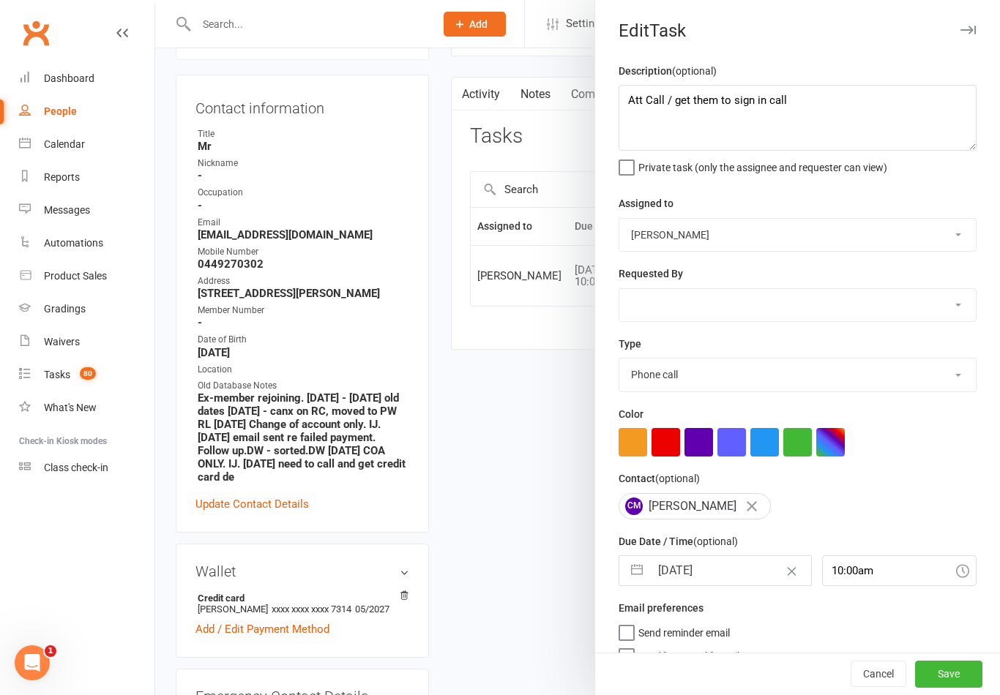
click at [642, 573] on button "button" at bounding box center [637, 570] width 26 height 29
select select "6"
select select "2025"
select select "7"
select select "2025"
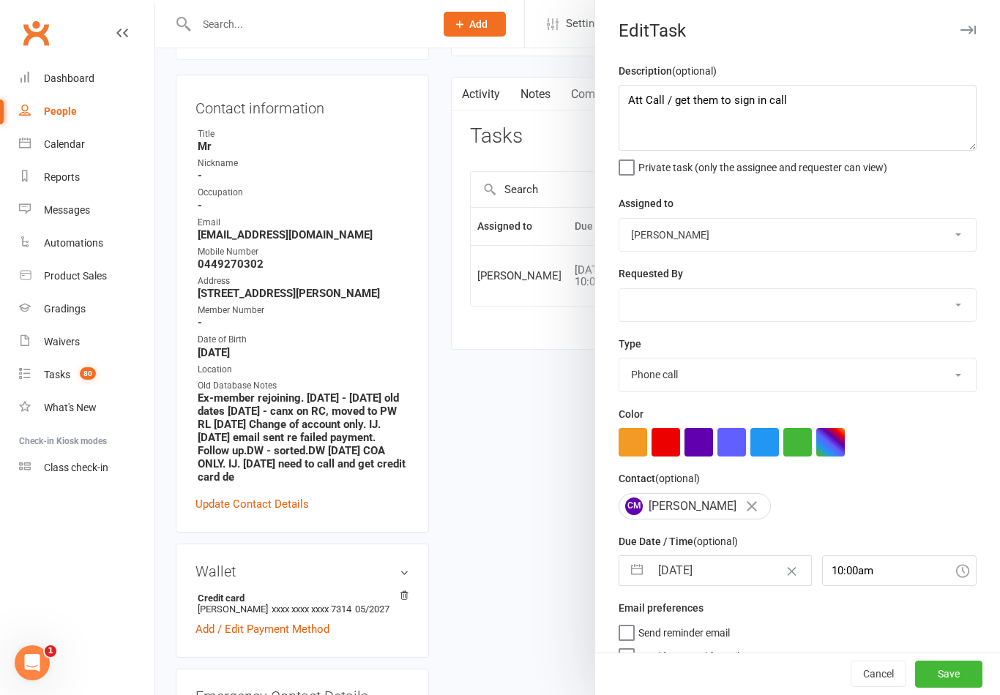
select select "8"
select select "2025"
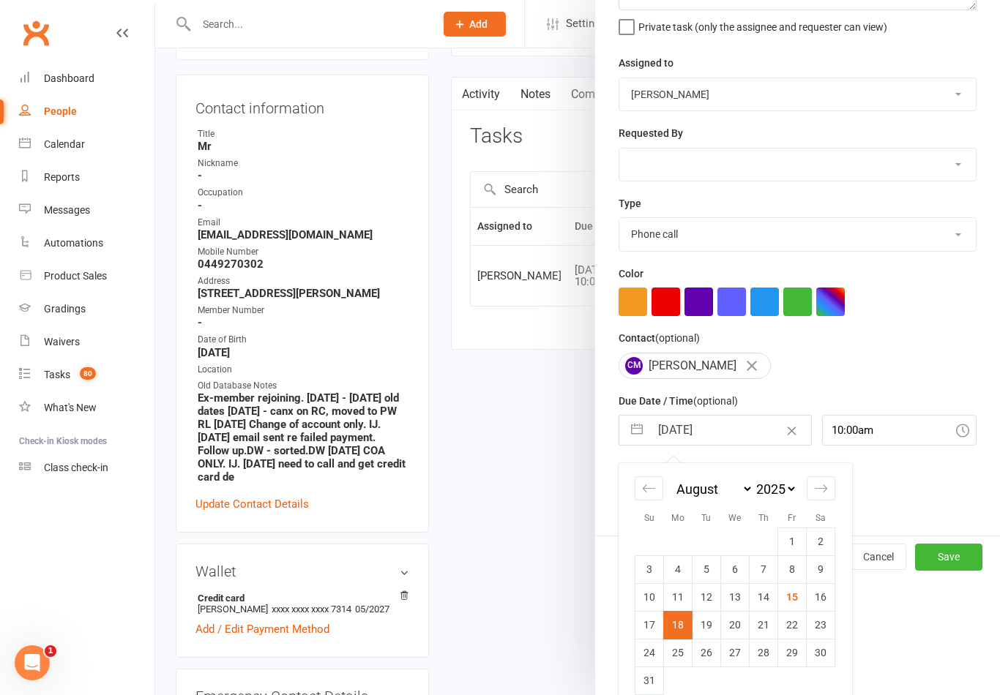
scroll to position [140, 0]
click at [685, 659] on td "25" at bounding box center [678, 654] width 29 height 28
type input "[DATE]"
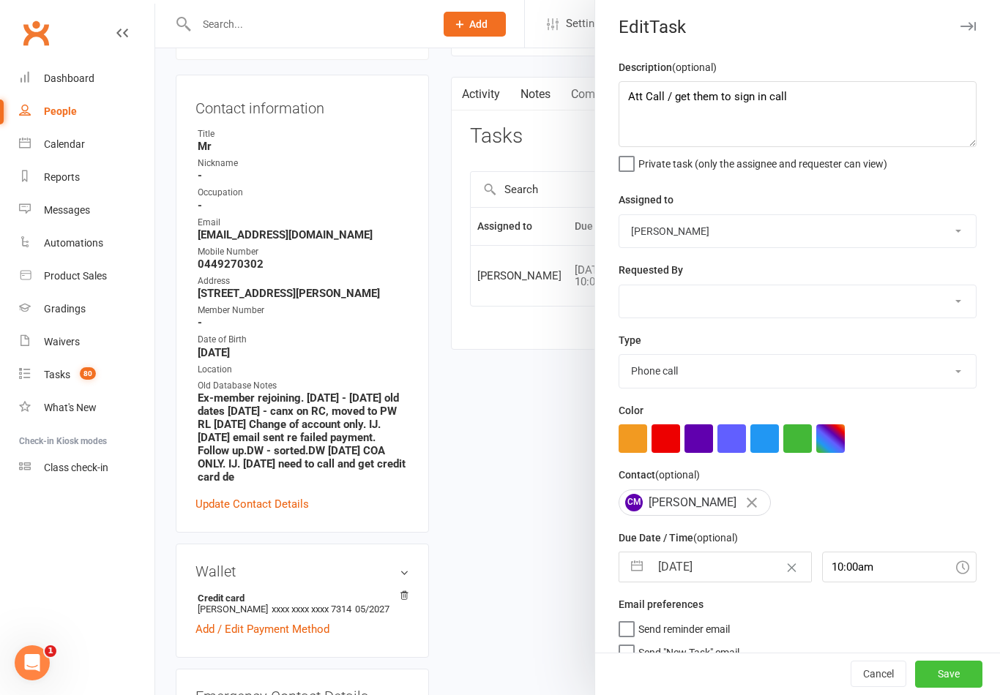
click at [974, 688] on button "Save" at bounding box center [948, 675] width 67 height 26
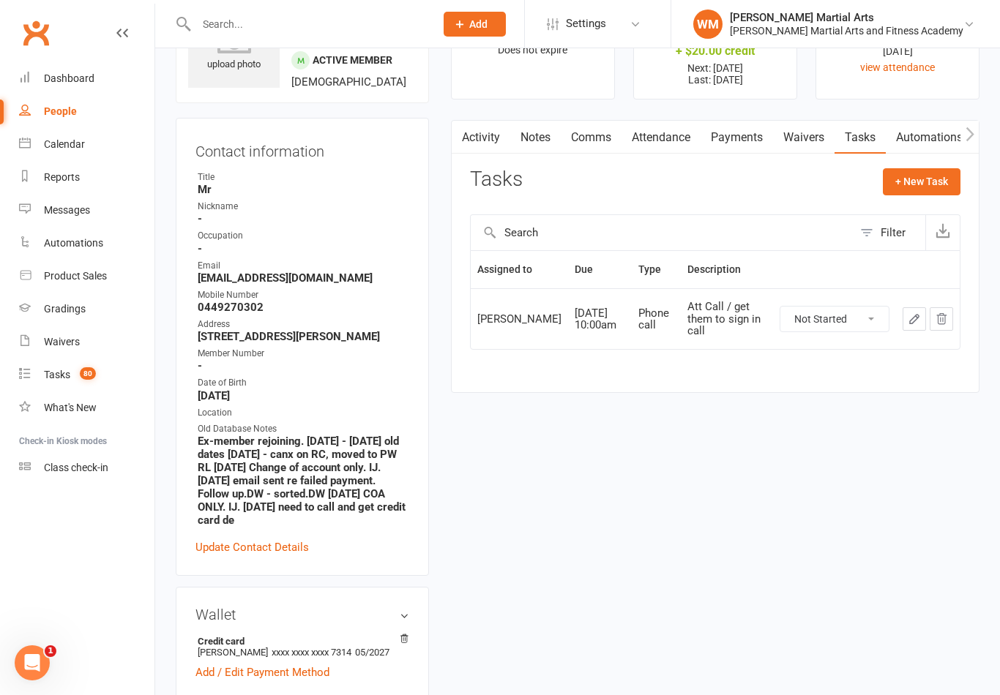
scroll to position [0, 0]
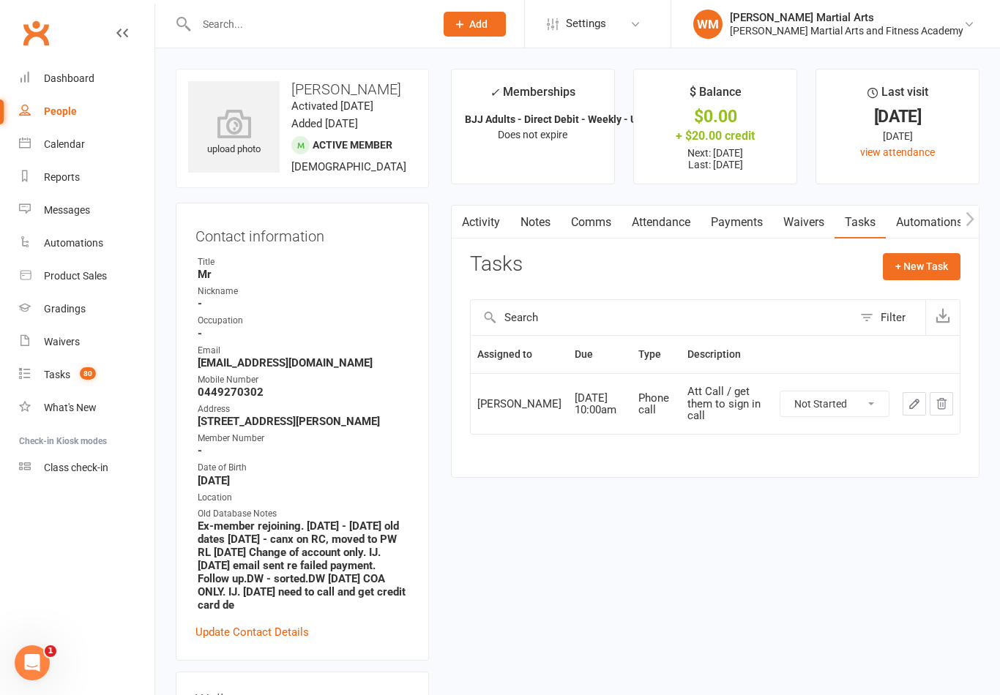
click at [523, 229] on link "Notes" at bounding box center [535, 223] width 50 height 34
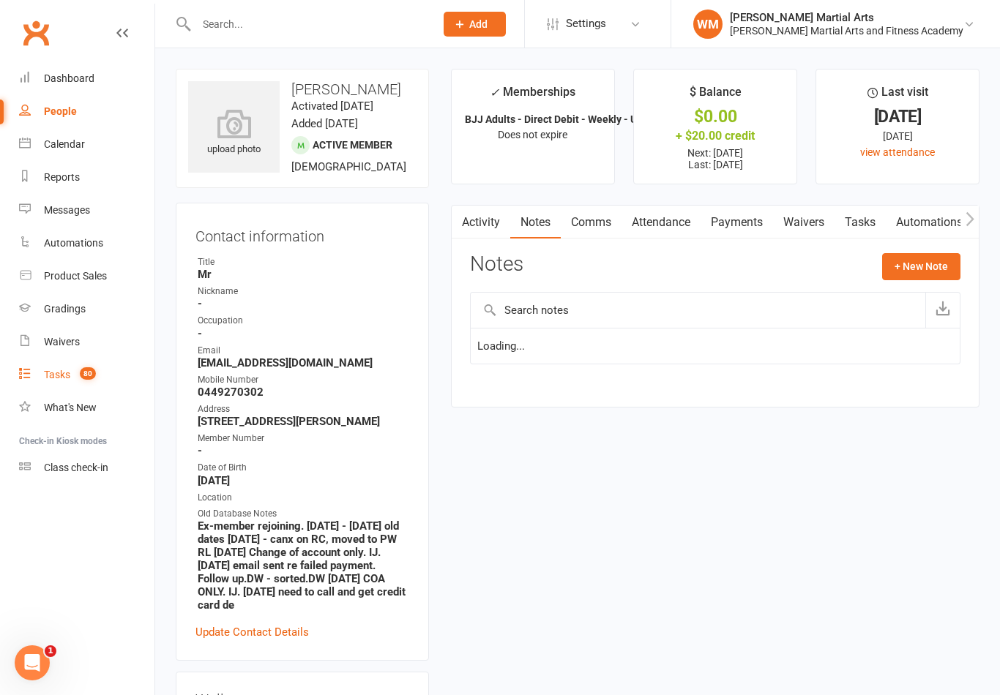
click at [64, 378] on div "Tasks" at bounding box center [57, 375] width 26 height 12
select select "incomplete"
select select "47660"
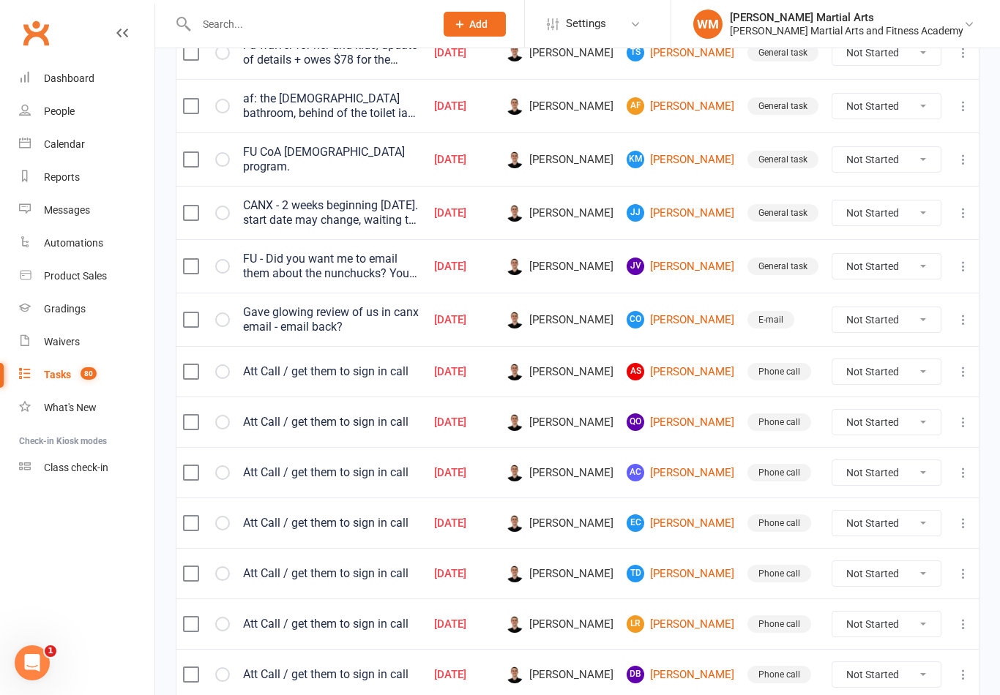
scroll to position [361, 0]
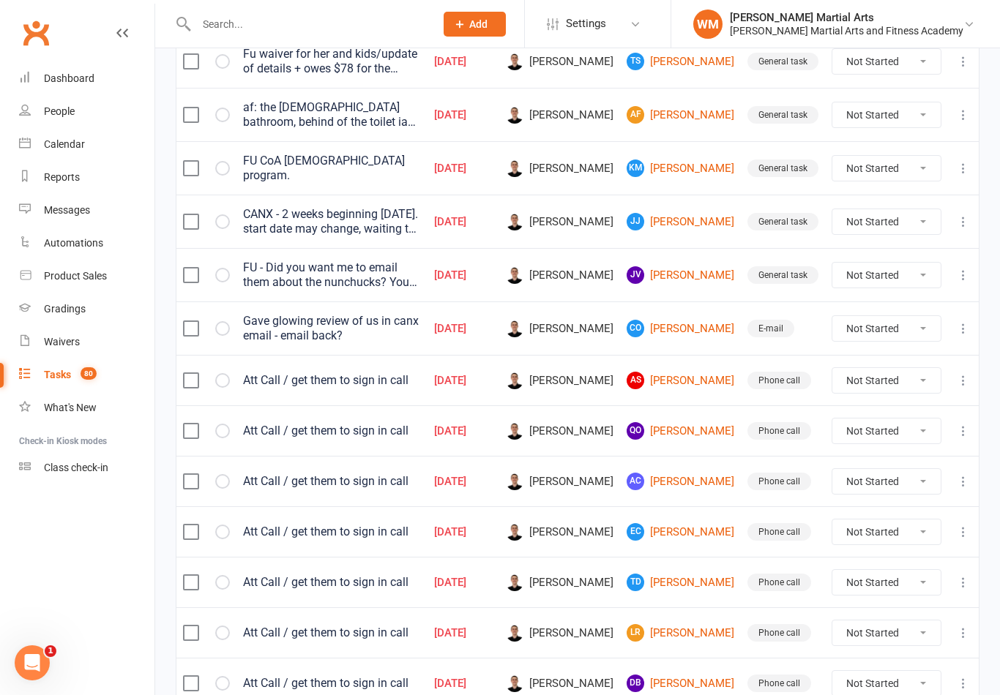
click at [689, 361] on td "As [PERSON_NAME]" at bounding box center [680, 380] width 121 height 50
click at [678, 386] on link "As [PERSON_NAME]" at bounding box center [680, 381] width 108 height 18
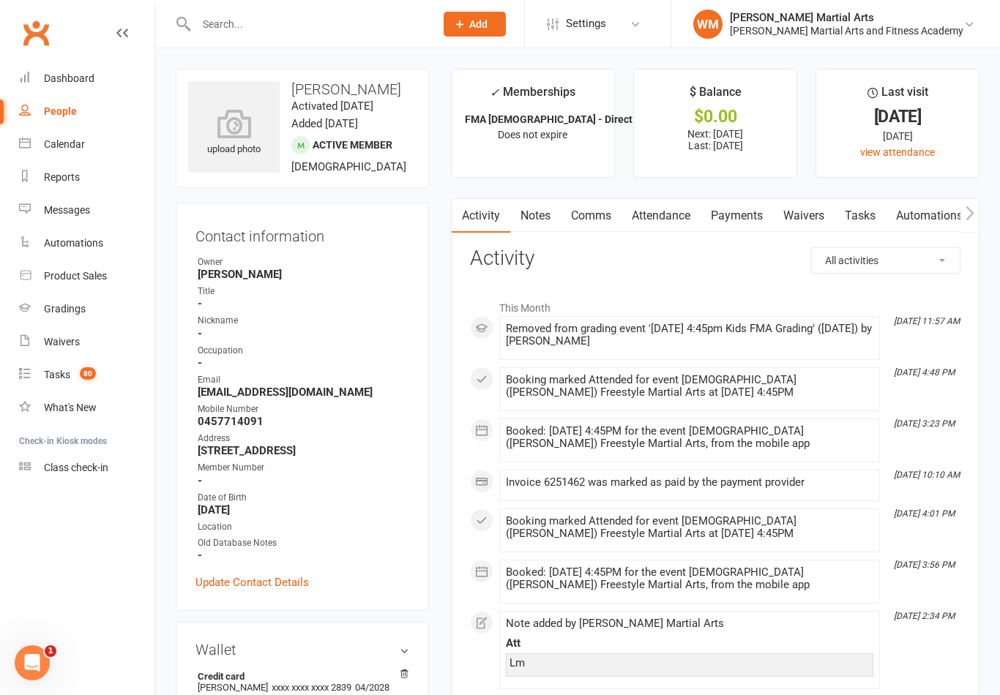
click at [870, 209] on link "Tasks" at bounding box center [859, 216] width 51 height 34
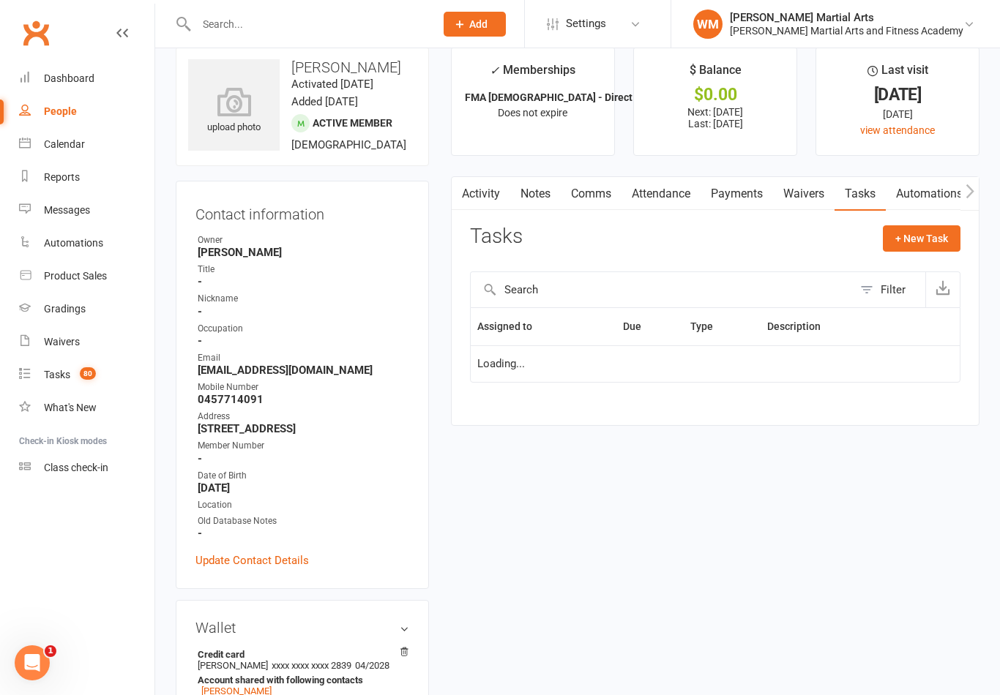
scroll to position [23, 0]
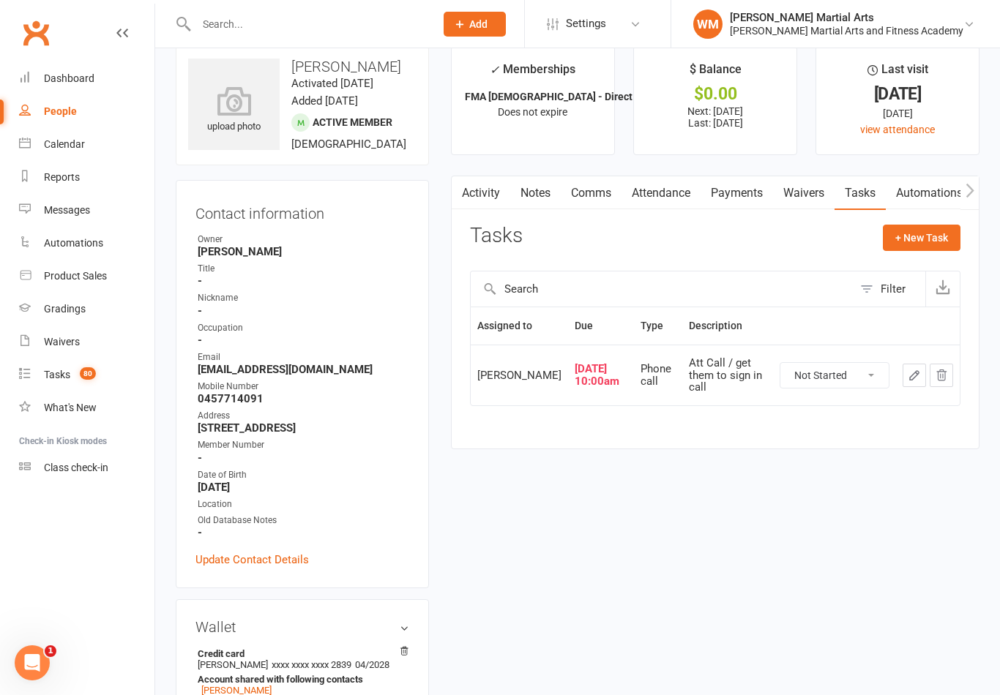
click at [836, 386] on select "Not Started In Progress Waiting Complete" at bounding box center [834, 375] width 108 height 25
select select "unstarted"
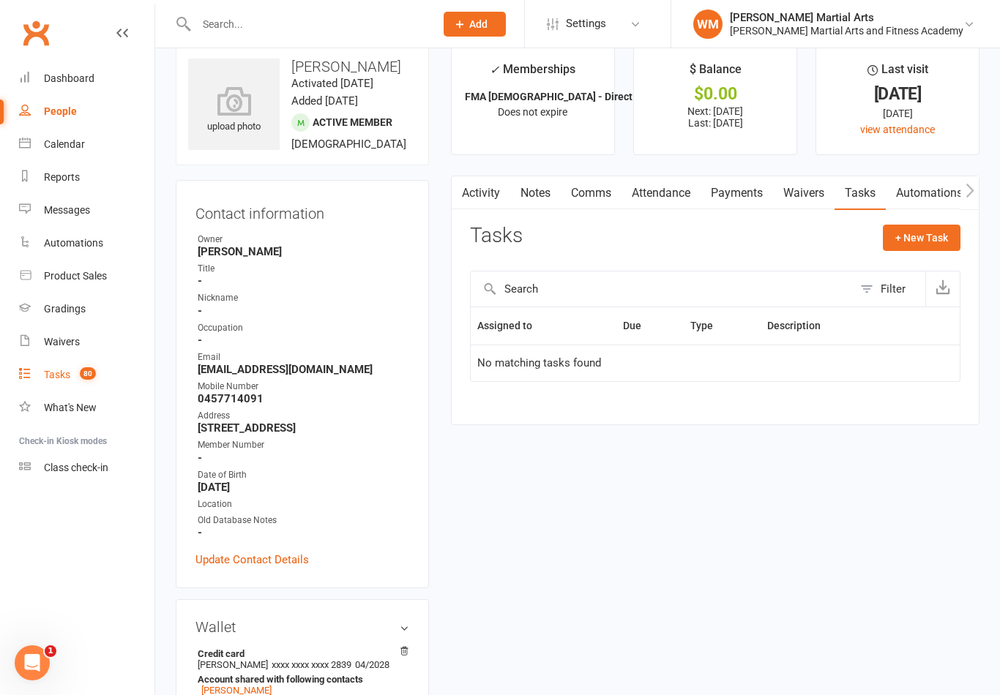
click at [102, 364] on link "Tasks 80" at bounding box center [86, 375] width 135 height 33
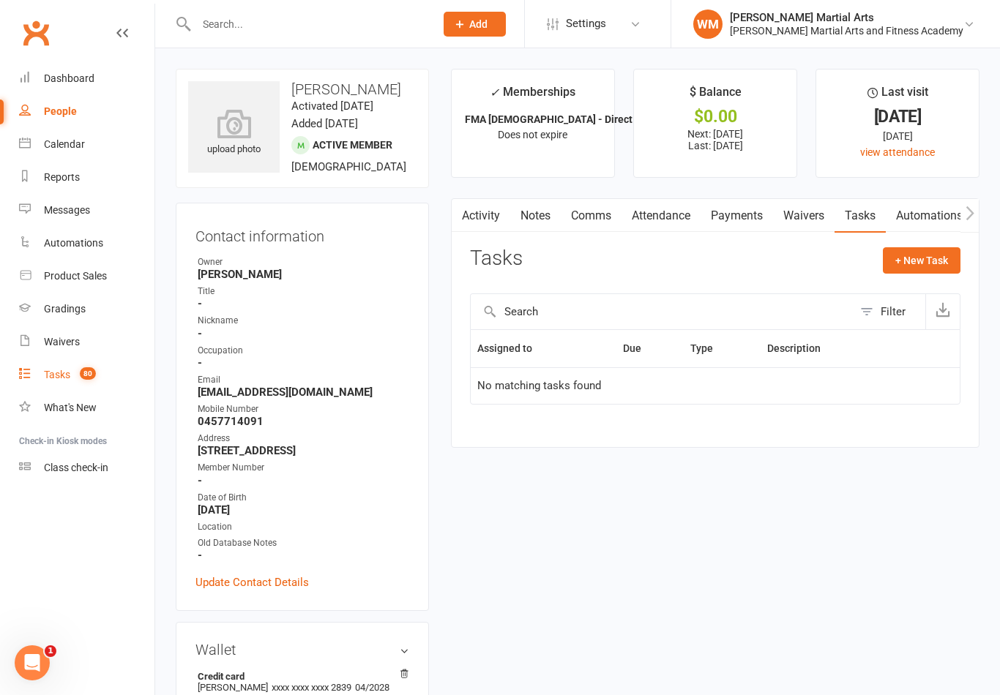
select select "incomplete"
select select "47660"
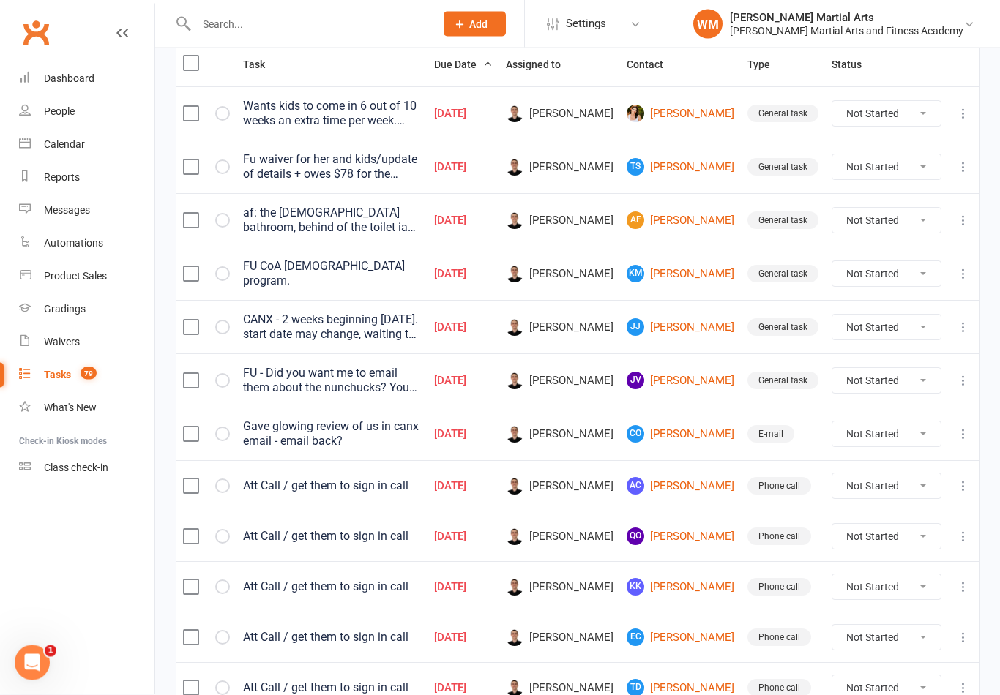
scroll to position [255, 0]
click at [699, 478] on link "AC [PERSON_NAME]" at bounding box center [680, 486] width 108 height 18
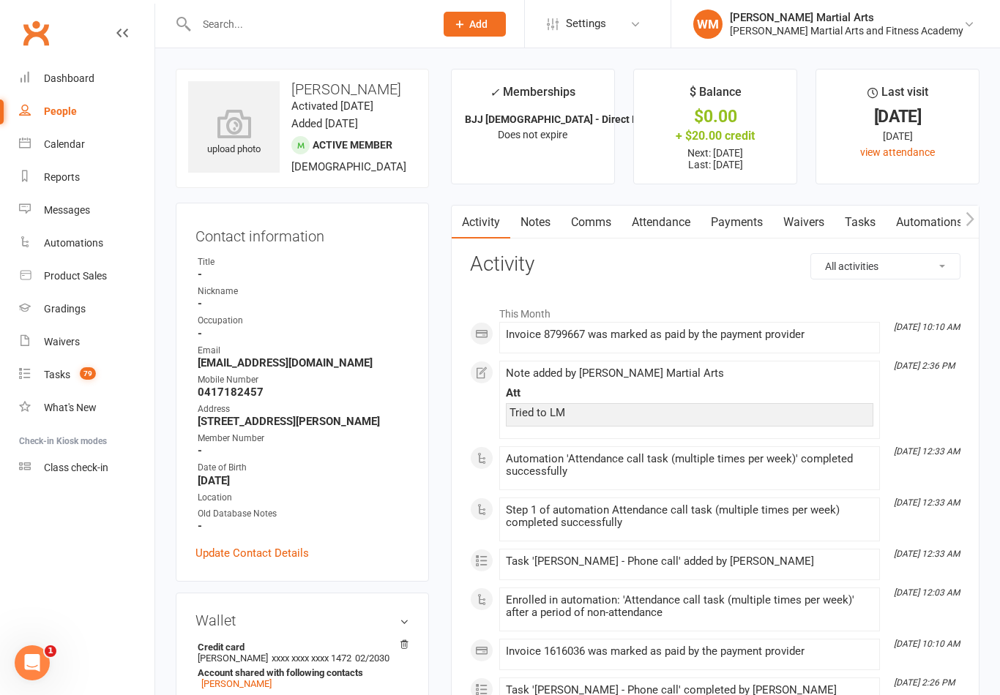
click at [861, 233] on link "Tasks" at bounding box center [859, 223] width 51 height 34
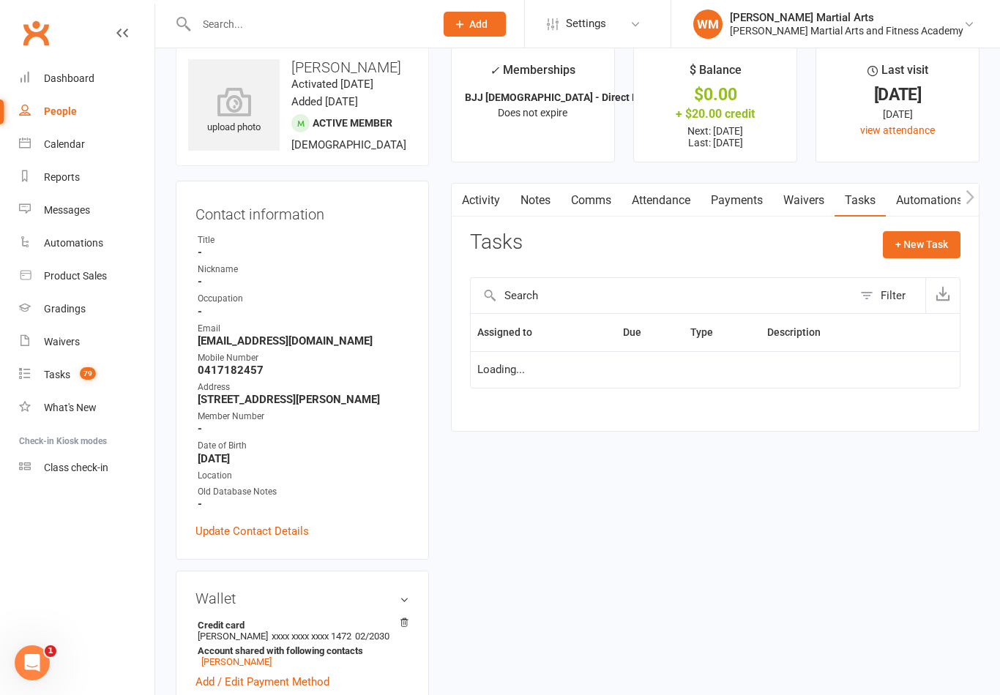
scroll to position [23, 0]
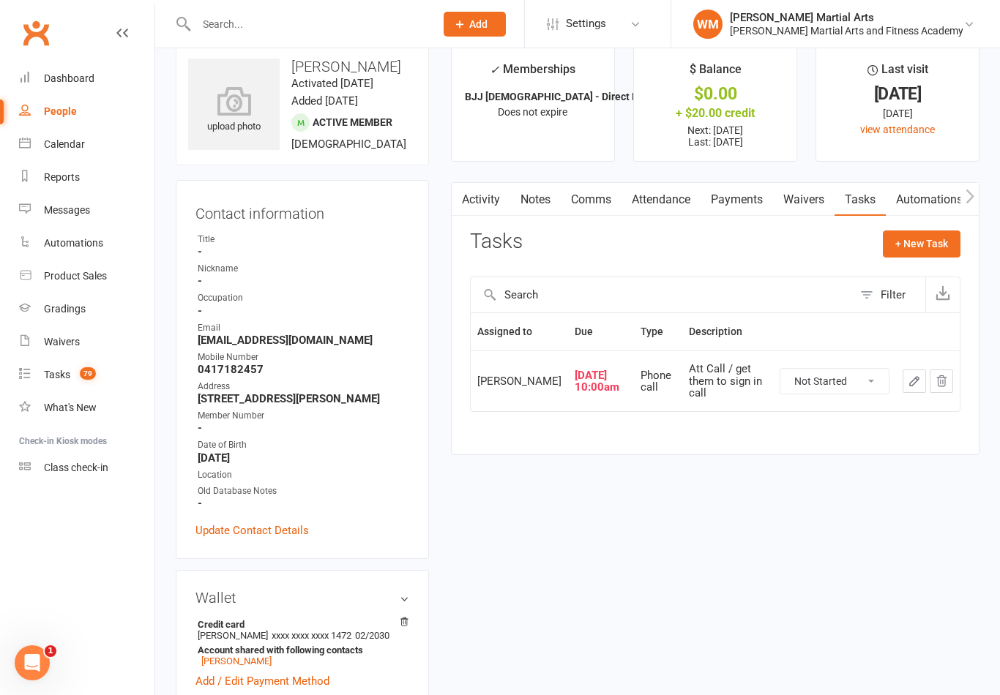
click at [905, 389] on button "button" at bounding box center [913, 381] width 23 height 23
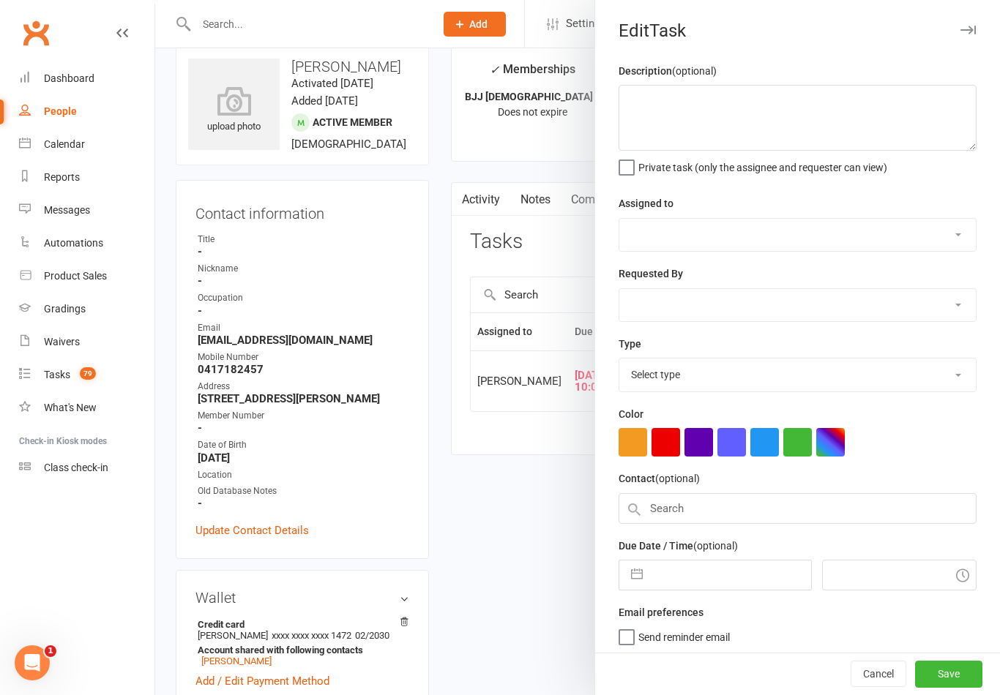
type textarea "Att Call / get them to sign in call"
select select "47660"
select select "25277"
type input "[DATE]"
type input "10:00am"
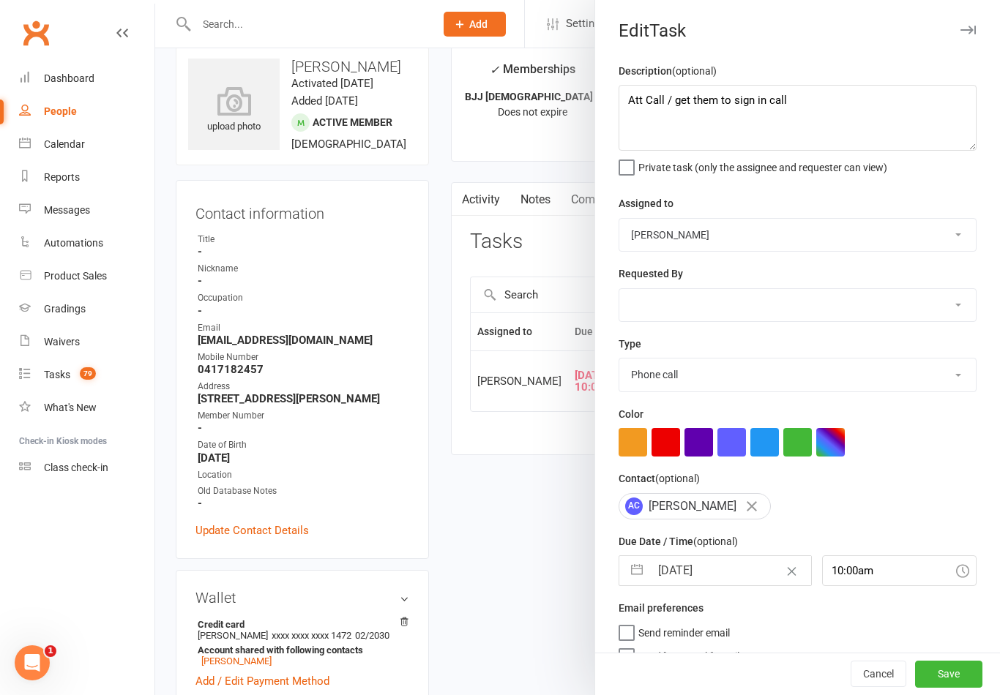
click at [633, 585] on button "button" at bounding box center [637, 570] width 26 height 29
select select "6"
select select "2025"
select select "7"
select select "2025"
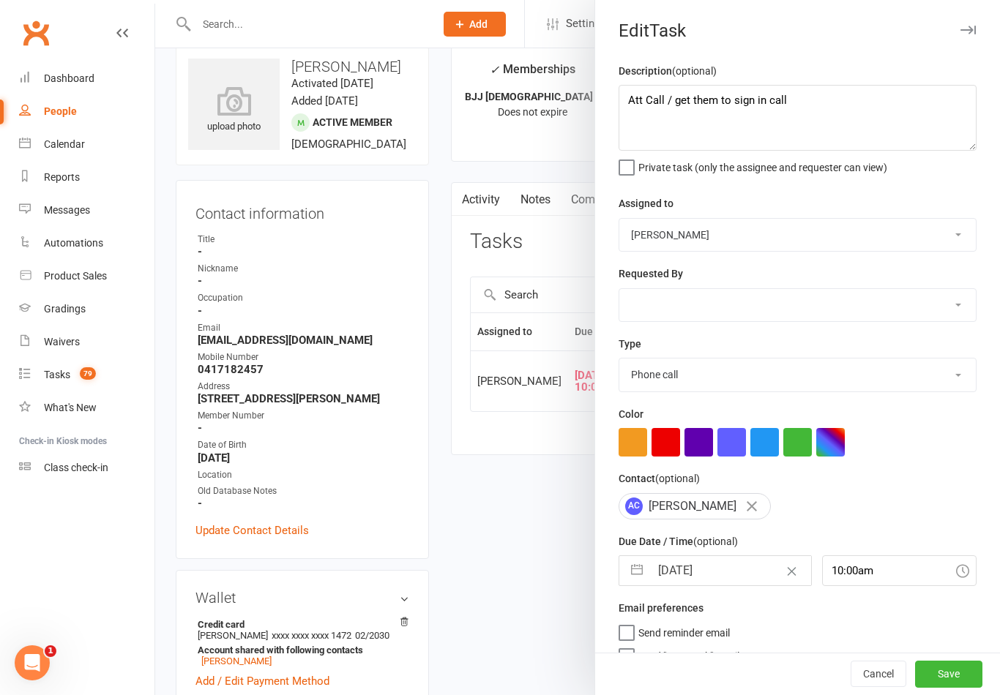
select select "8"
select select "2025"
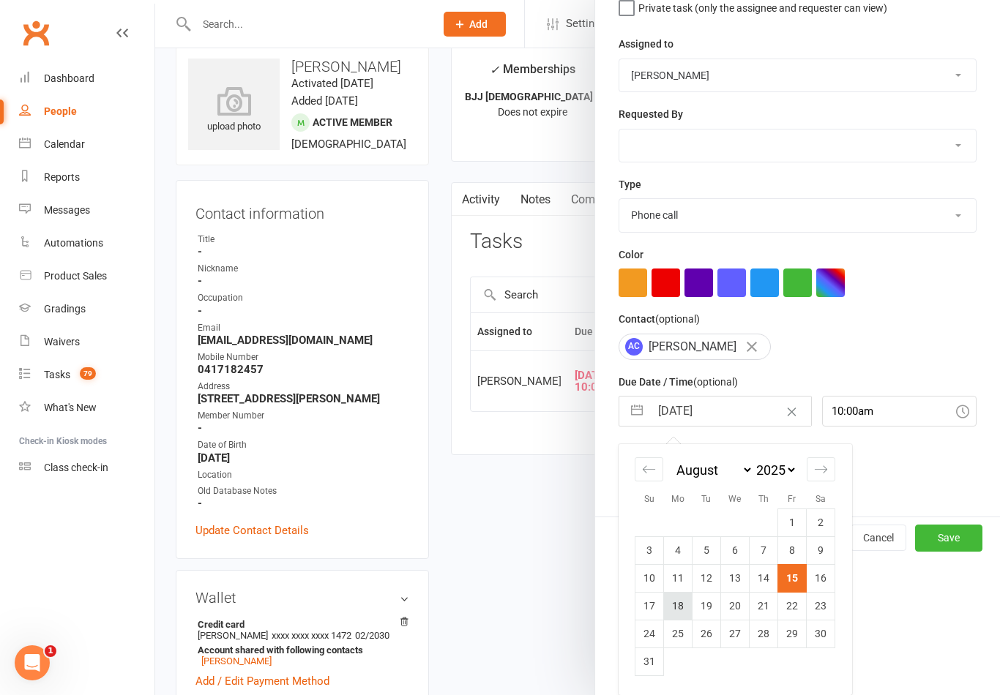
click at [675, 612] on td "18" at bounding box center [678, 606] width 29 height 28
type input "[DATE]"
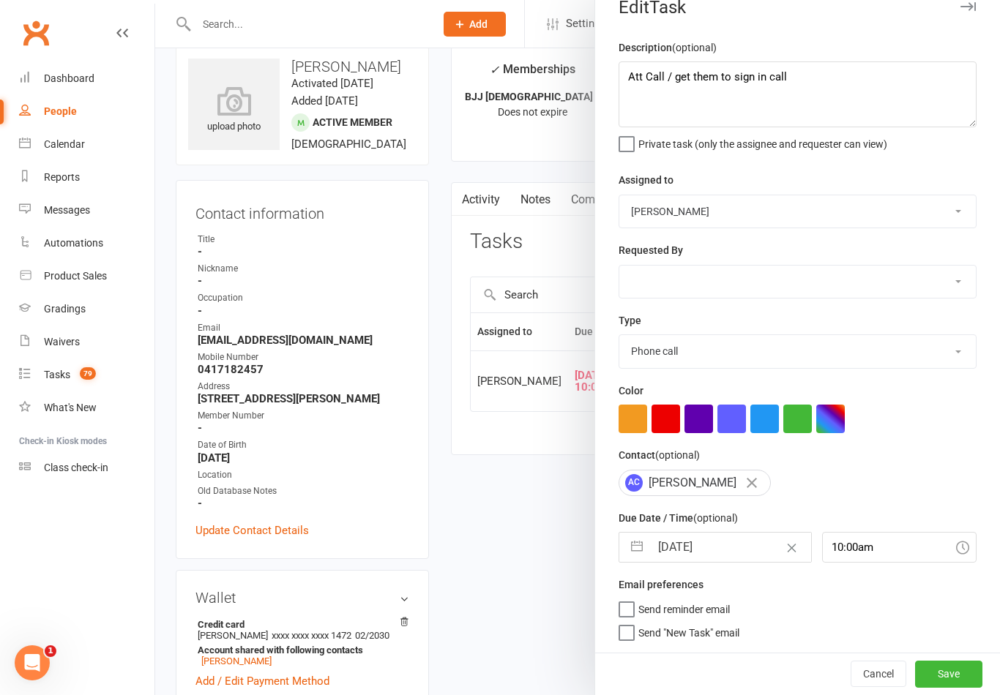
scroll to position [26, 0]
click at [951, 658] on div "Cancel Save" at bounding box center [797, 674] width 405 height 42
click at [946, 674] on button "Save" at bounding box center [948, 674] width 67 height 26
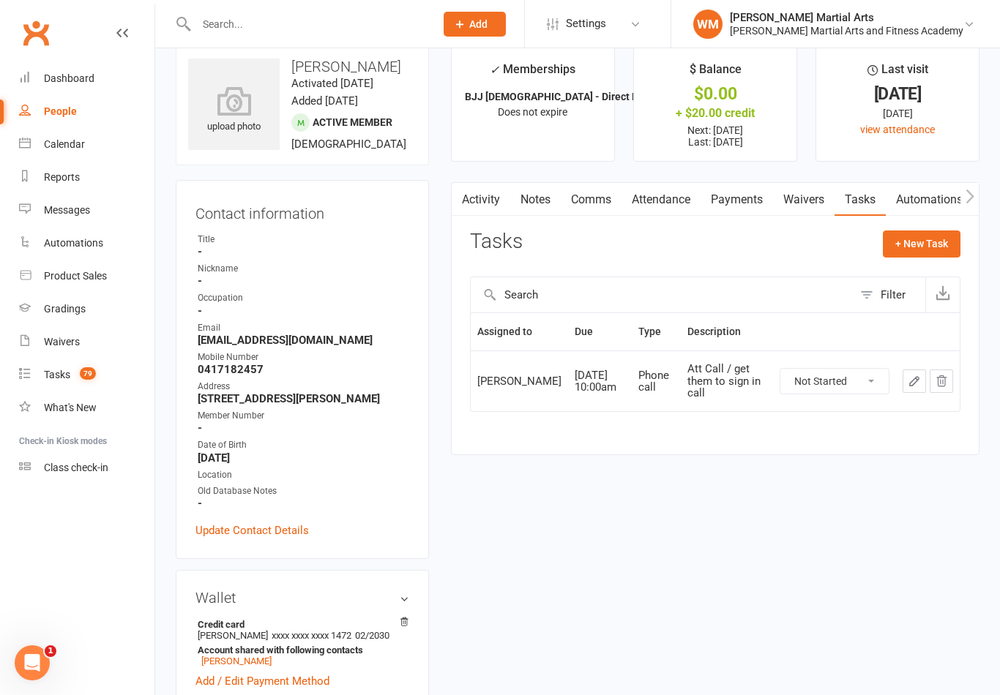
click at [542, 198] on link "Notes" at bounding box center [535, 200] width 50 height 34
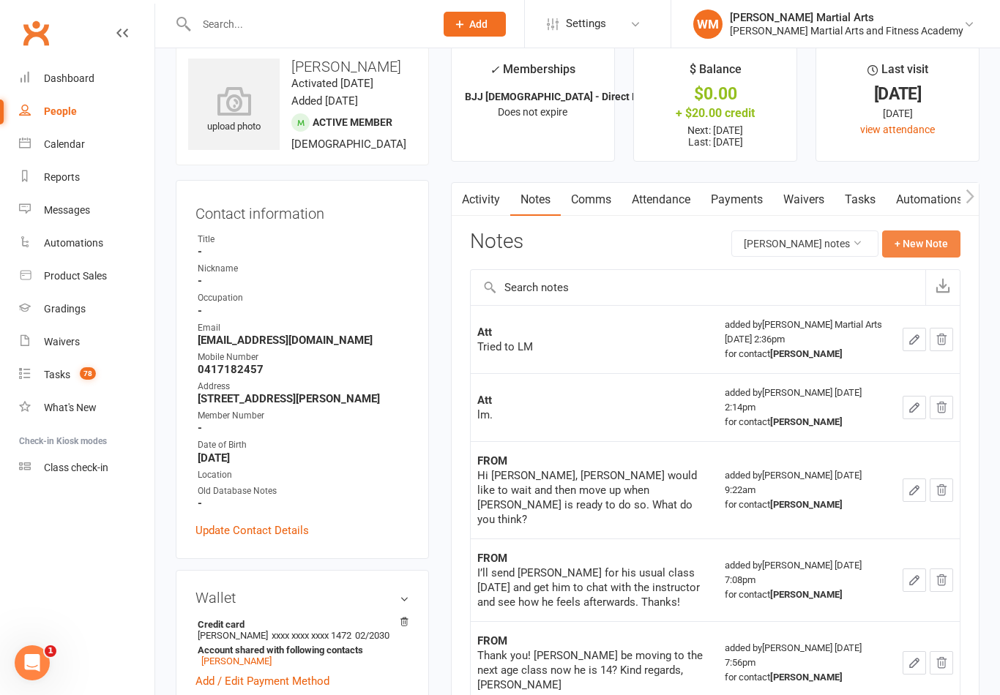
click at [929, 242] on button "+ New Note" at bounding box center [921, 244] width 78 height 26
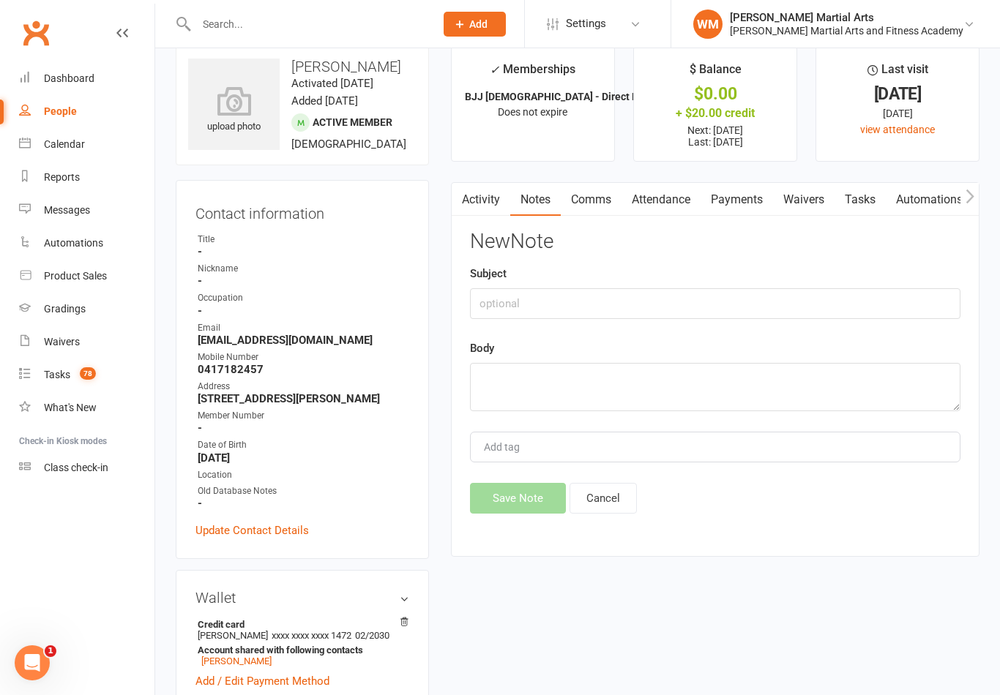
click at [703, 283] on div "Subject" at bounding box center [715, 292] width 490 height 54
click at [695, 307] on input "text" at bounding box center [715, 303] width 490 height 31
type input "Att"
click at [605, 406] on textarea at bounding box center [715, 387] width 490 height 48
type textarea "LM"
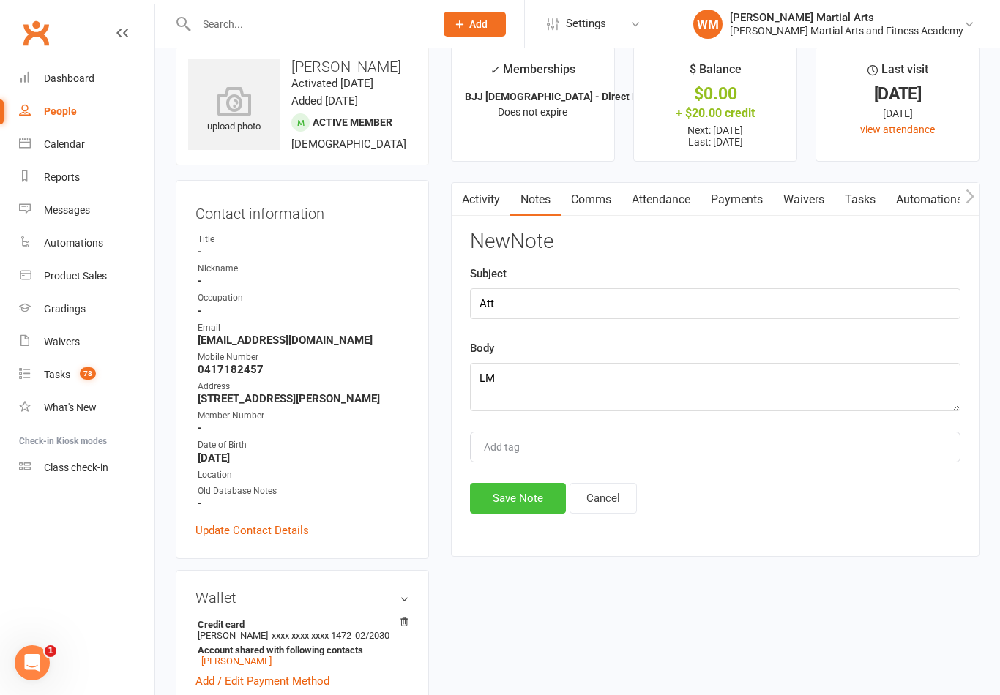
click at [503, 495] on button "Save Note" at bounding box center [518, 498] width 96 height 31
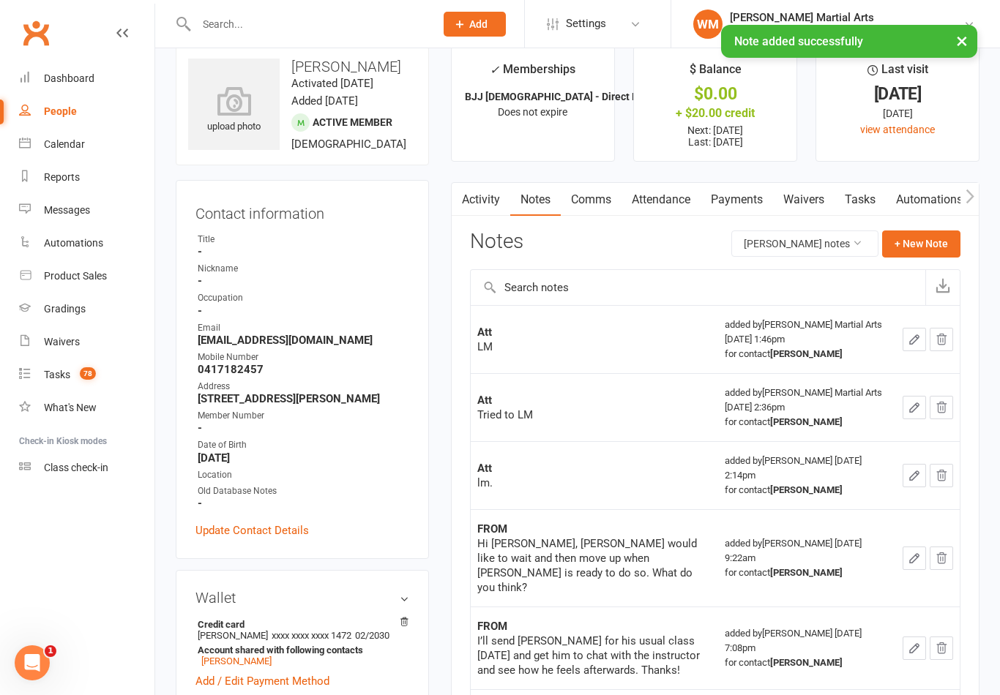
click at [866, 213] on link "Tasks" at bounding box center [859, 200] width 51 height 34
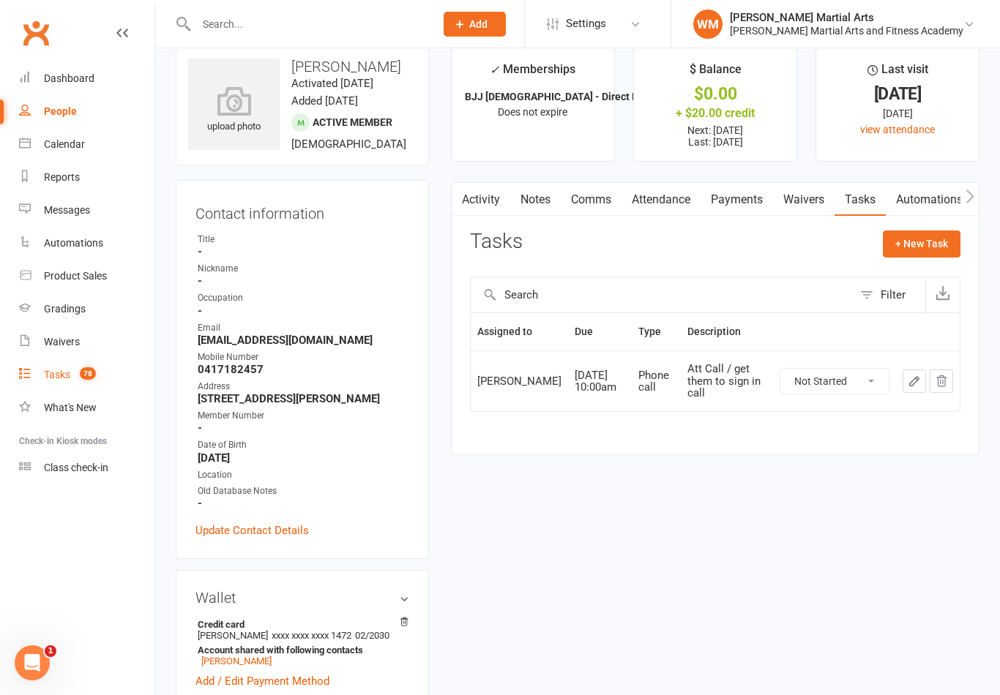
click at [61, 373] on div "Tasks" at bounding box center [57, 375] width 26 height 12
select select "incomplete"
select select "47660"
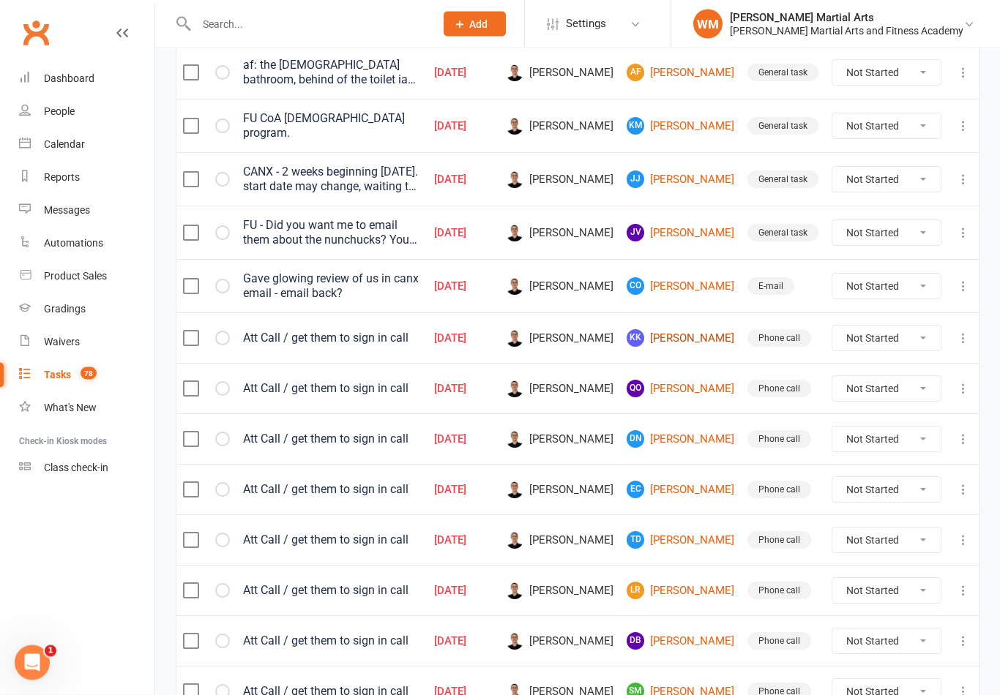
click at [697, 344] on link "KK [PERSON_NAME]" at bounding box center [680, 339] width 108 height 18
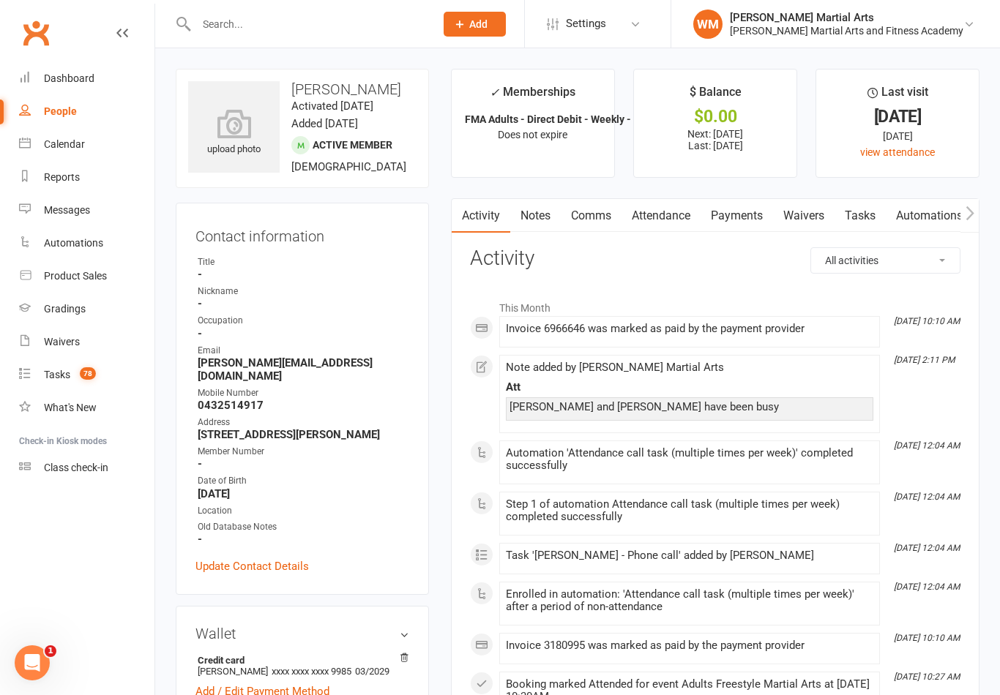
click at [861, 222] on link "Tasks" at bounding box center [859, 216] width 51 height 34
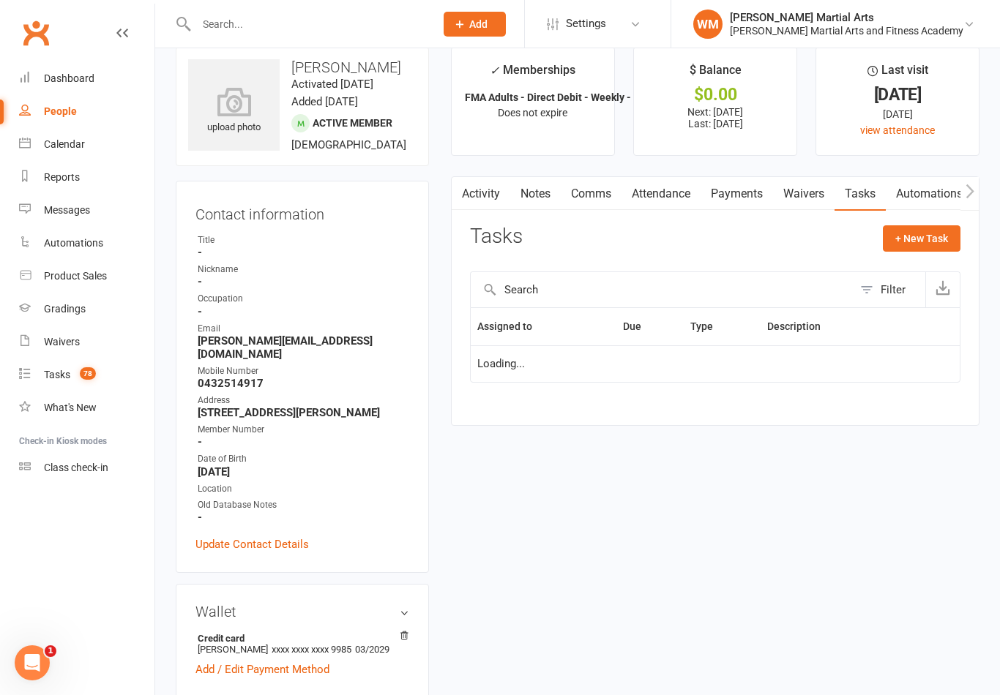
scroll to position [23, 0]
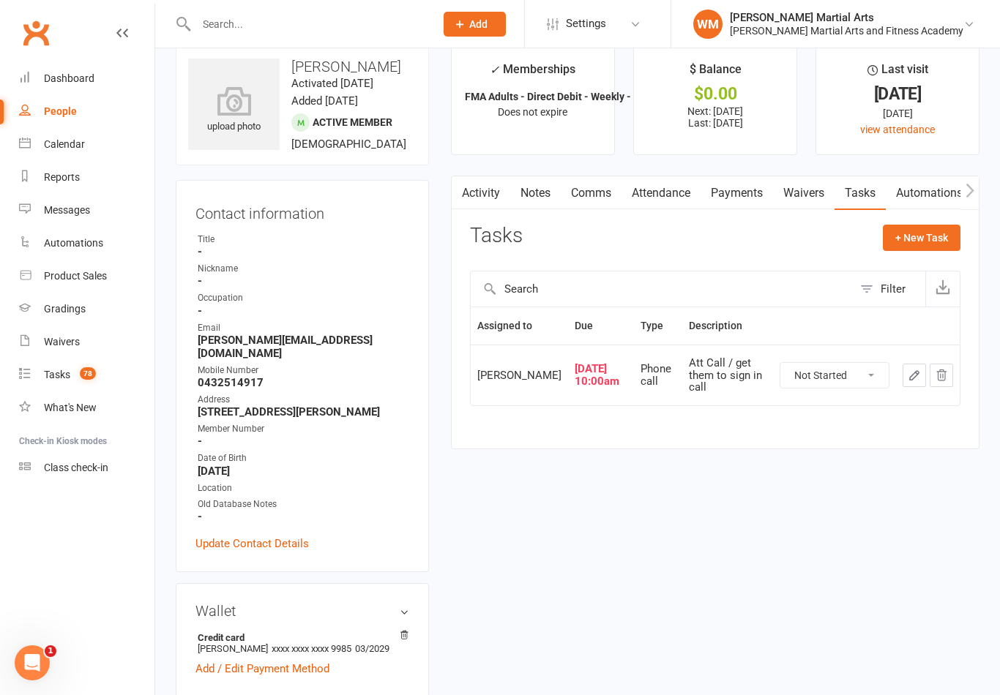
click at [907, 385] on button "button" at bounding box center [913, 375] width 23 height 23
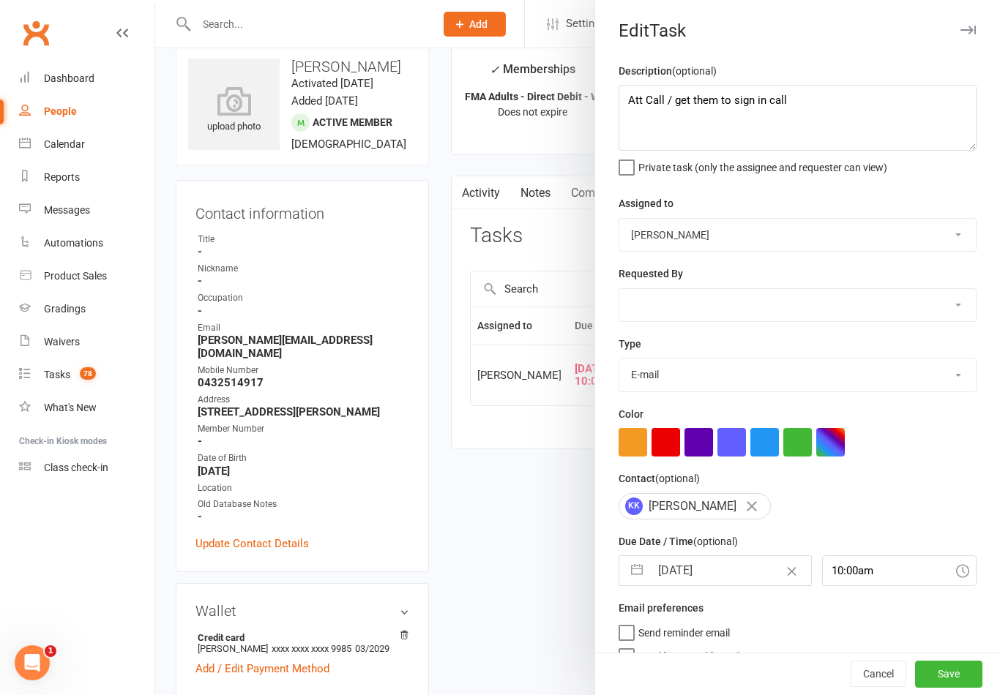
type textarea "Att Call / get them to sign in call"
select select "47660"
select select "25277"
type input "[DATE]"
type input "10:00am"
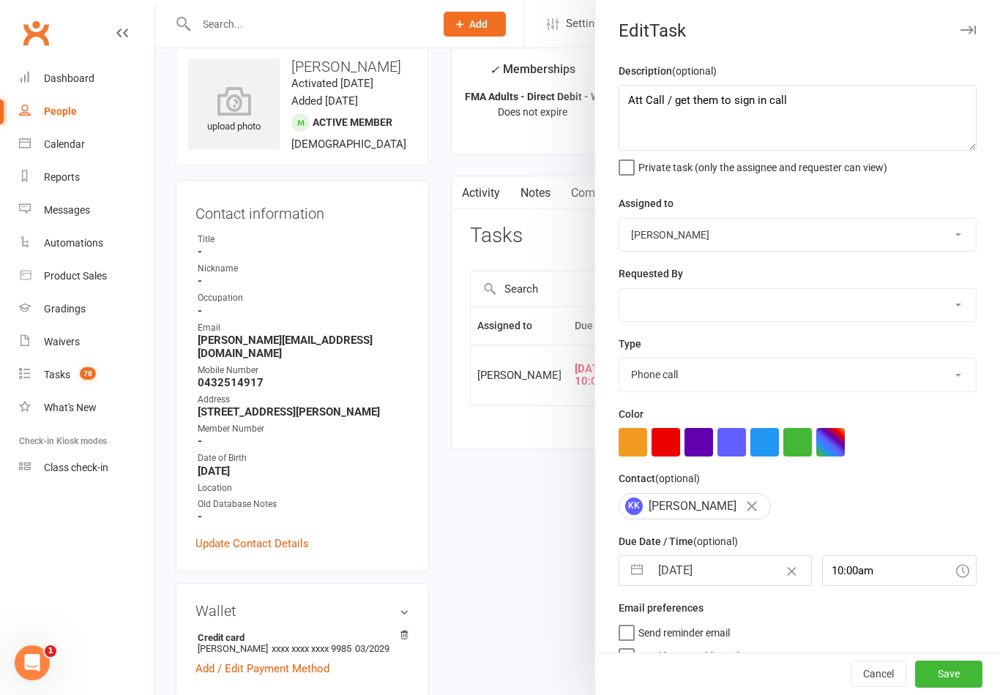
click at [646, 577] on button "button" at bounding box center [637, 570] width 26 height 29
select select "6"
select select "2025"
select select "7"
select select "2025"
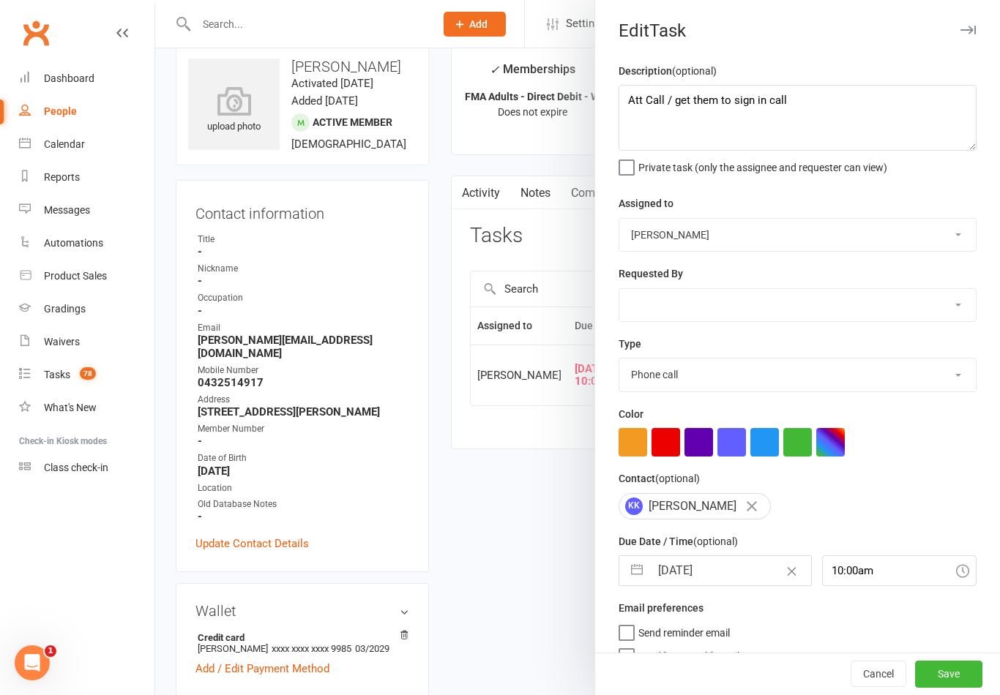
select select "8"
select select "2025"
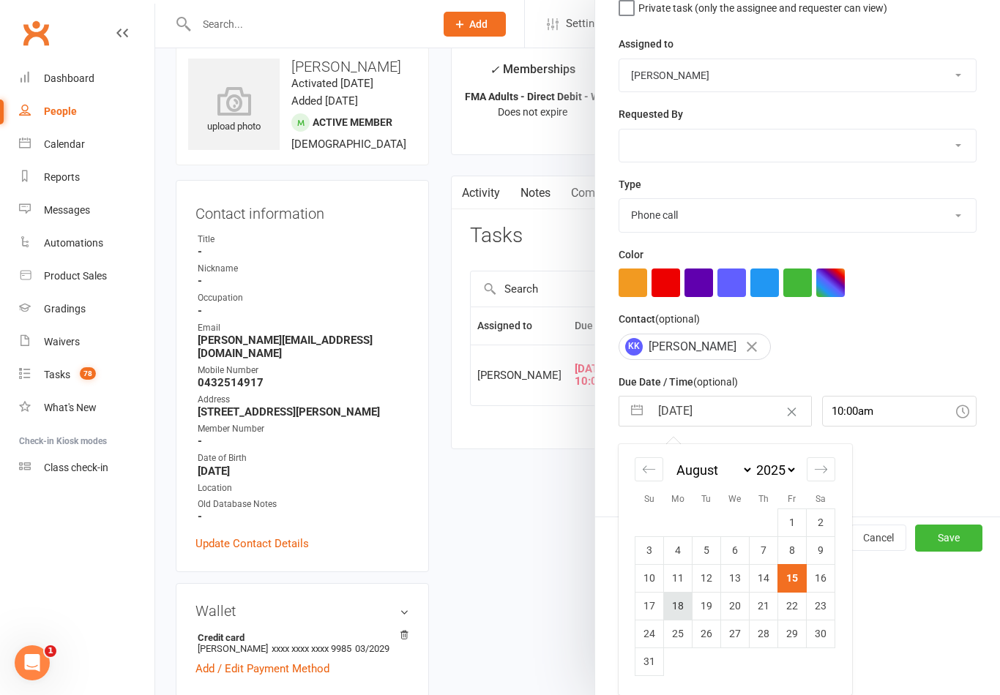
click at [684, 613] on td "18" at bounding box center [678, 606] width 29 height 28
type input "[DATE]"
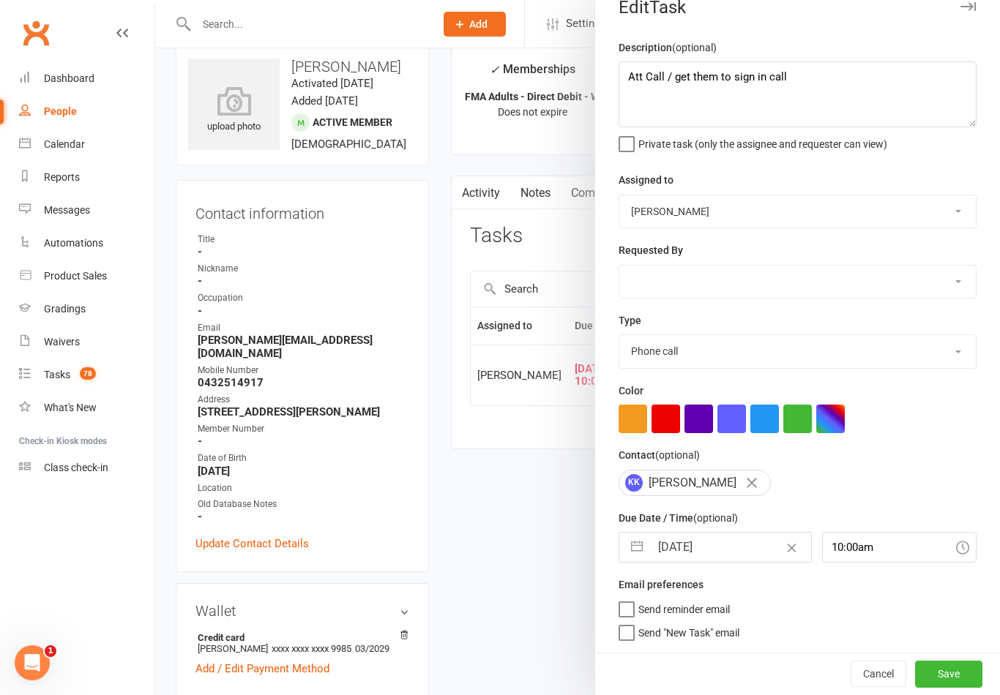
scroll to position [26, 0]
click at [544, 531] on div at bounding box center [577, 347] width 845 height 695
click at [637, 550] on button "button" at bounding box center [637, 547] width 26 height 29
select select "6"
select select "2025"
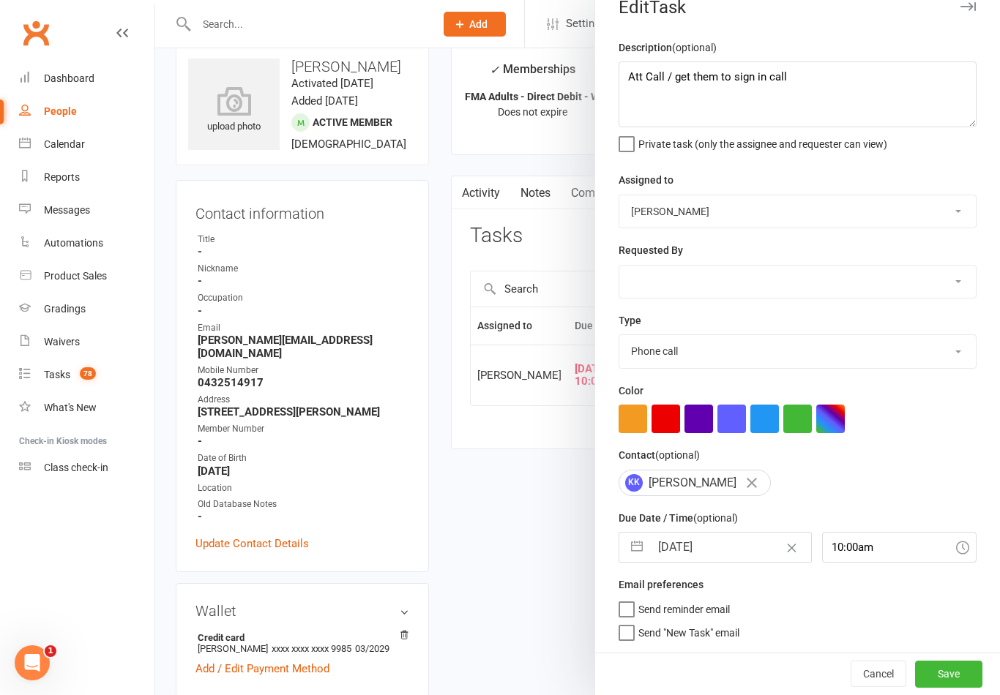
select select "7"
select select "2025"
select select "8"
select select "2025"
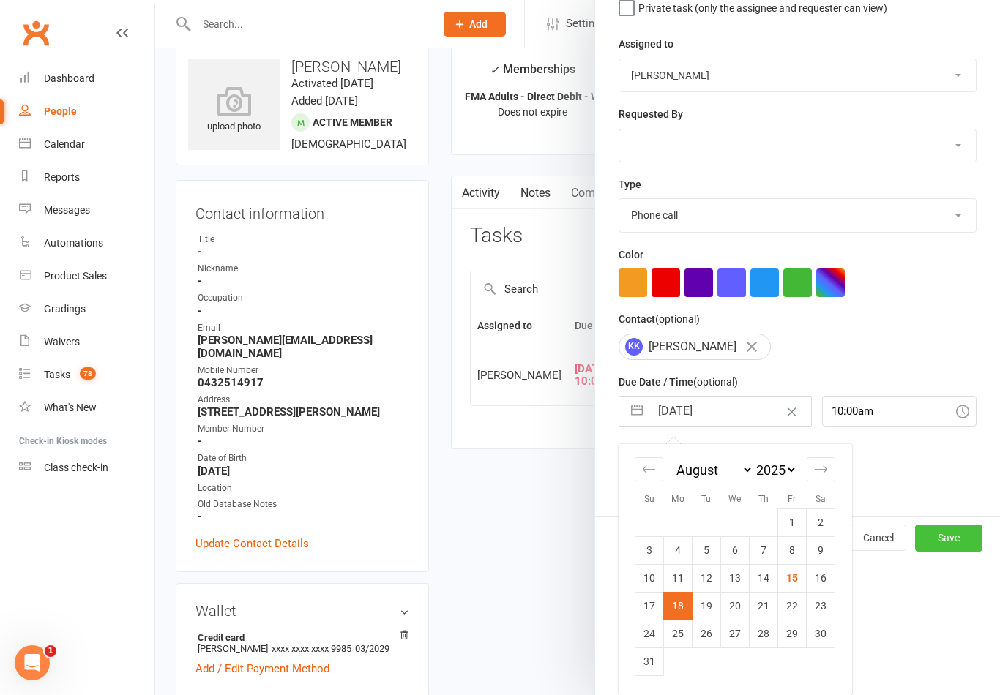
click at [951, 539] on button "Save" at bounding box center [948, 538] width 67 height 26
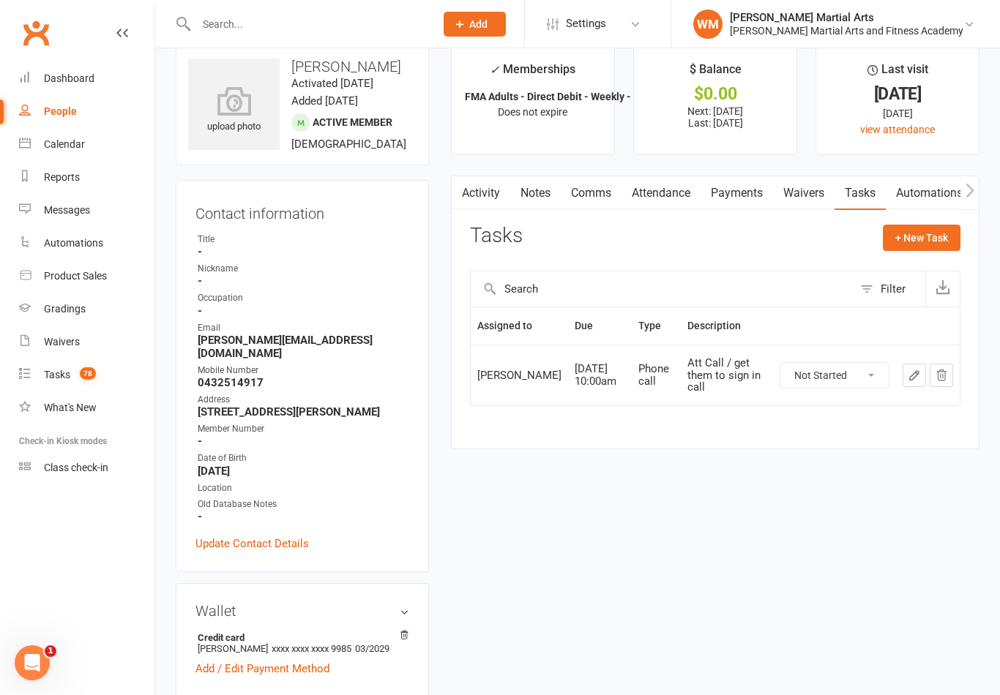
click at [536, 176] on link "Notes" at bounding box center [535, 193] width 50 height 34
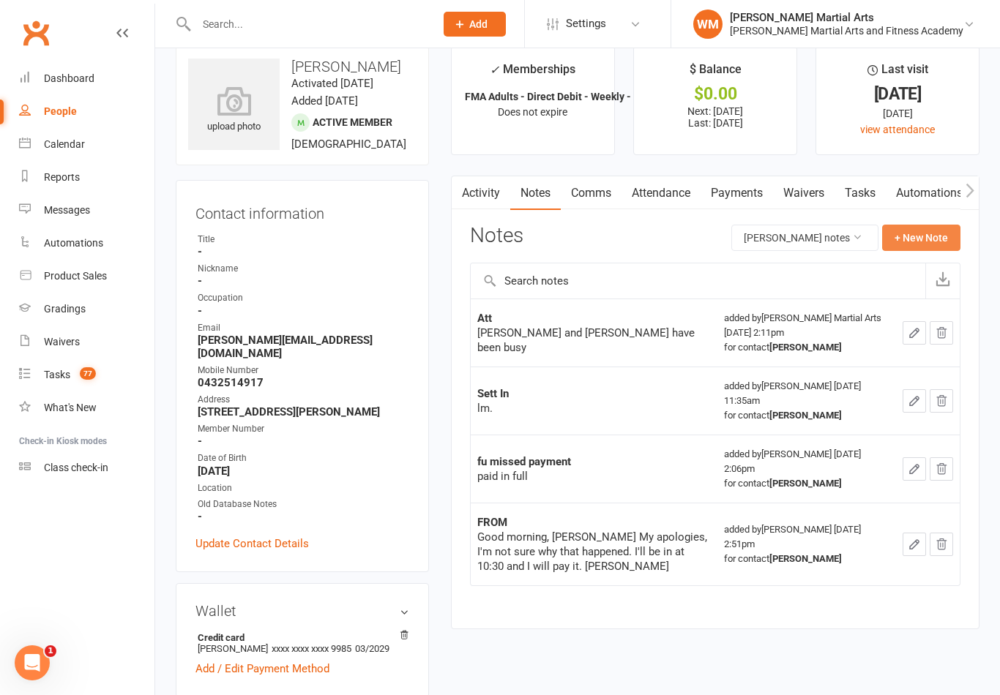
click at [921, 229] on button "+ New Note" at bounding box center [921, 238] width 78 height 26
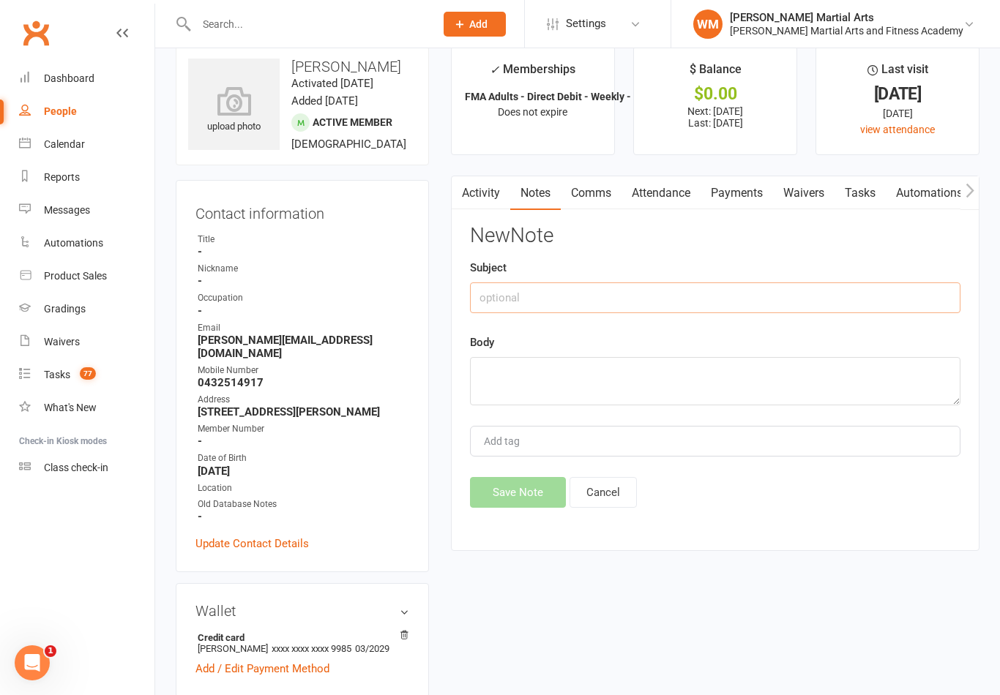
click at [829, 282] on input "text" at bounding box center [715, 297] width 490 height 31
type input "Att"
click at [526, 382] on textarea at bounding box center [715, 381] width 490 height 48
type textarea "Lm"
click at [514, 489] on button "Save Note" at bounding box center [518, 492] width 96 height 31
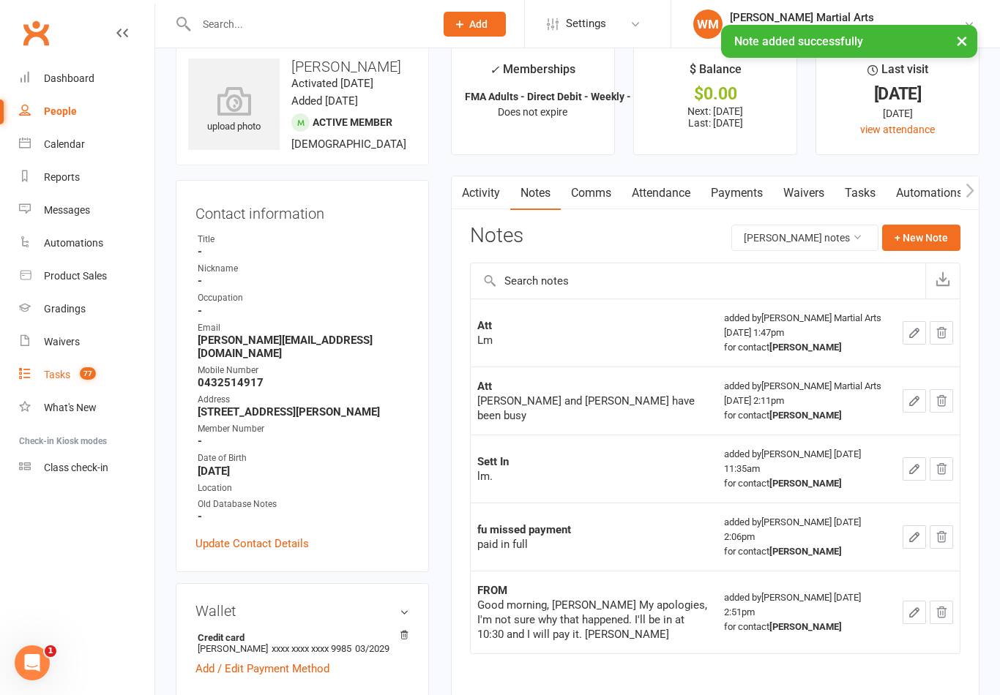
click at [88, 389] on link "Tasks 77" at bounding box center [86, 375] width 135 height 33
select select "incomplete"
select select "47660"
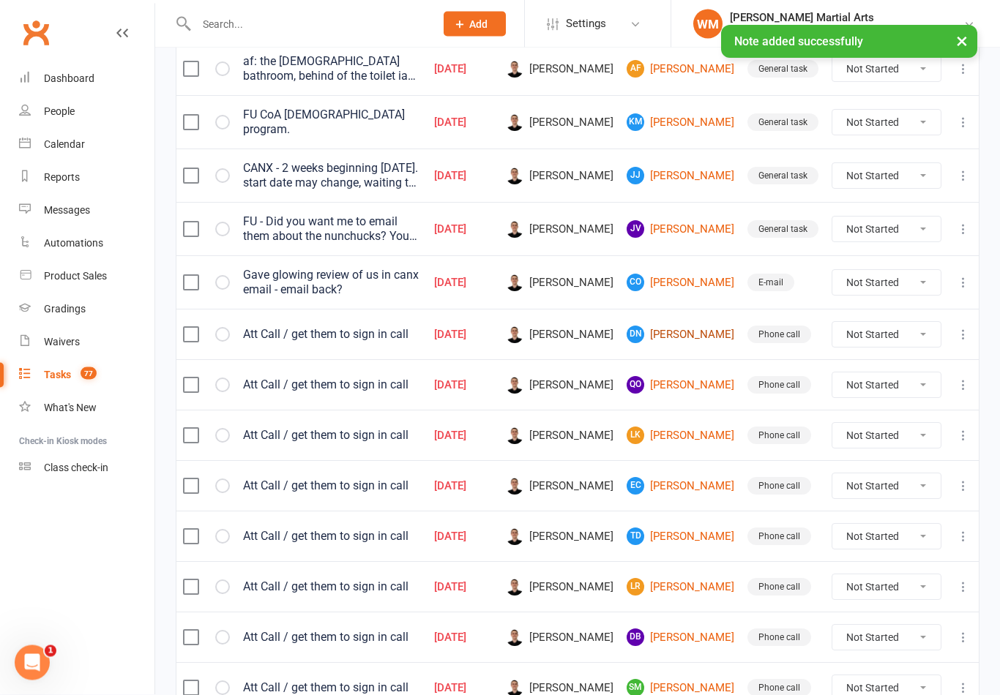
click at [689, 336] on link "DN [PERSON_NAME]" at bounding box center [680, 335] width 108 height 18
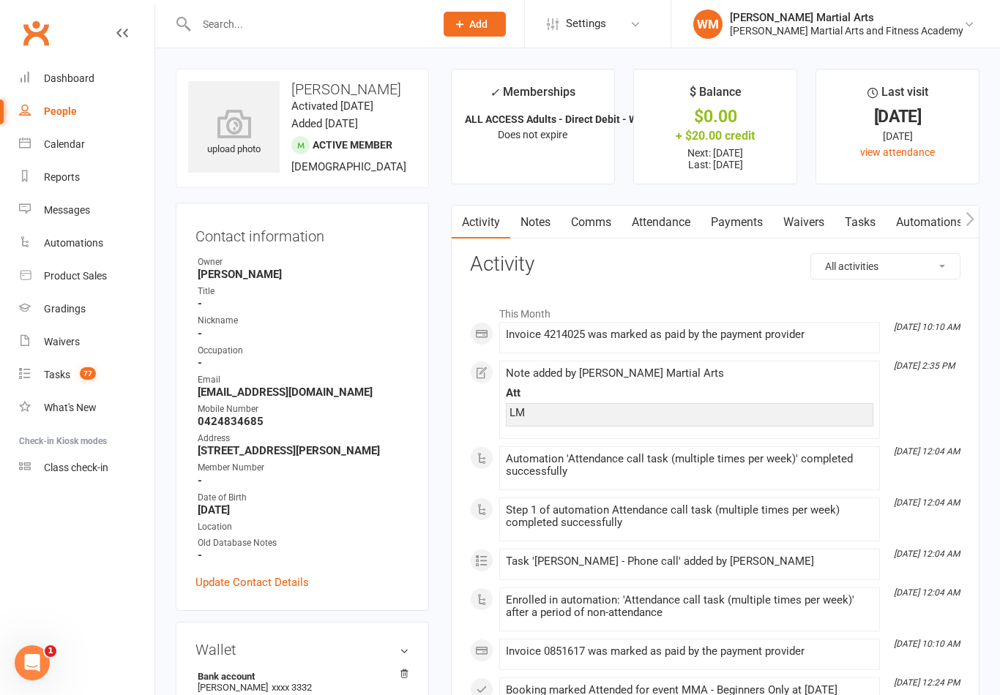
click at [554, 221] on link "Notes" at bounding box center [535, 223] width 50 height 34
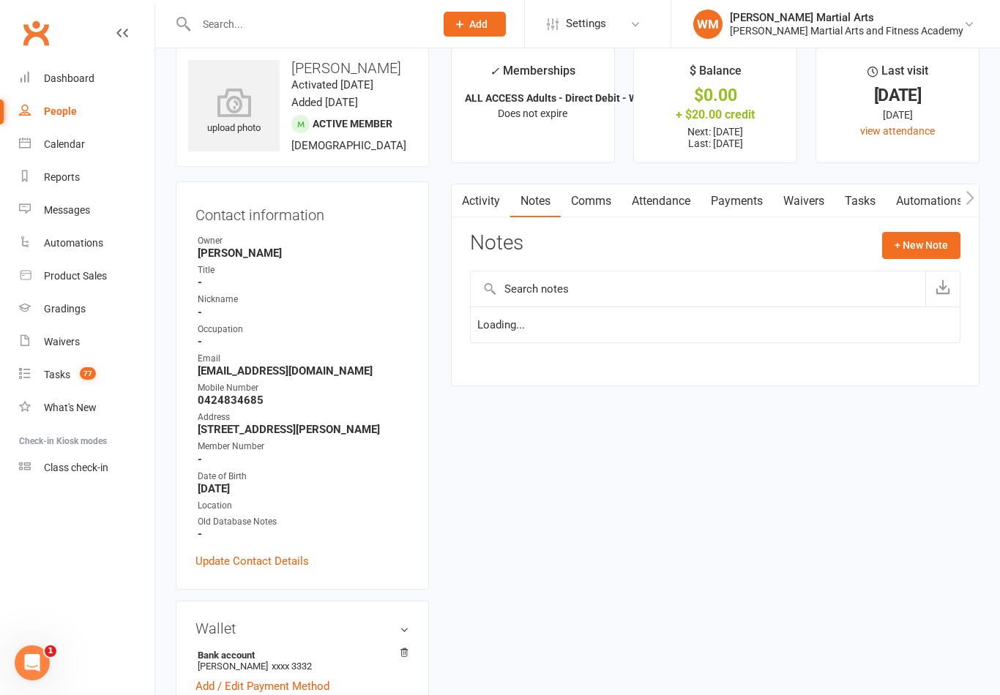
scroll to position [23, 0]
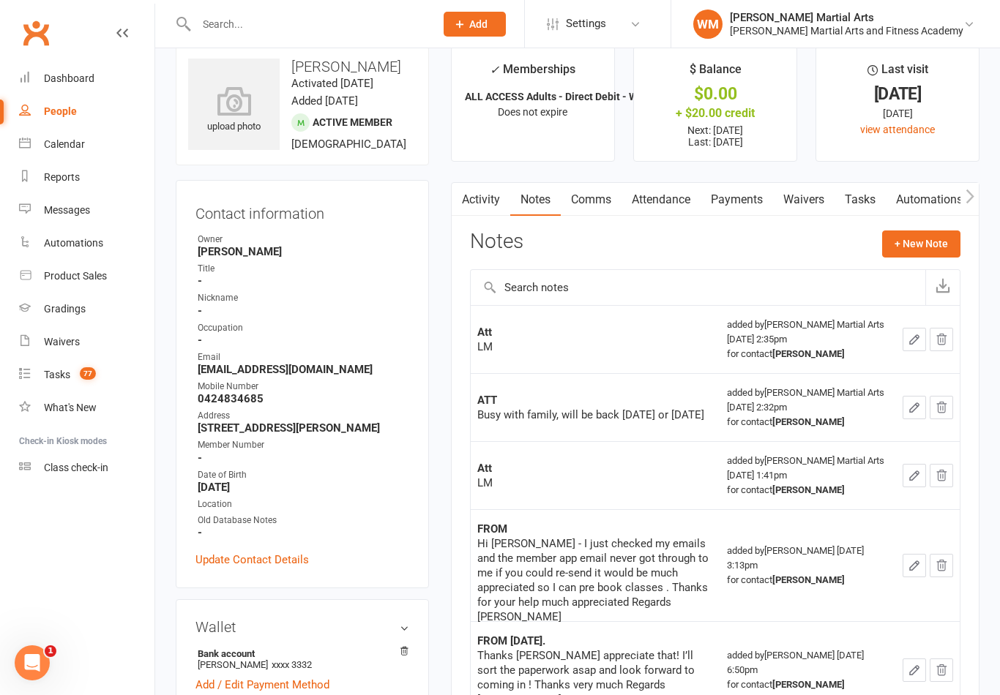
click at [863, 196] on link "Tasks" at bounding box center [859, 200] width 51 height 34
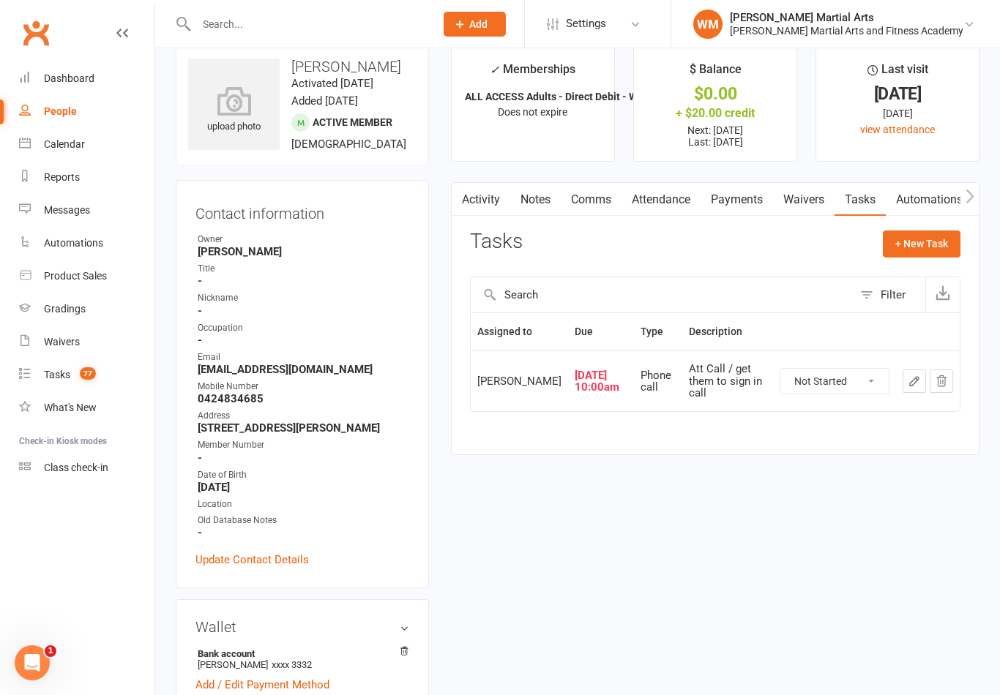
click at [916, 392] on button "button" at bounding box center [913, 381] width 23 height 23
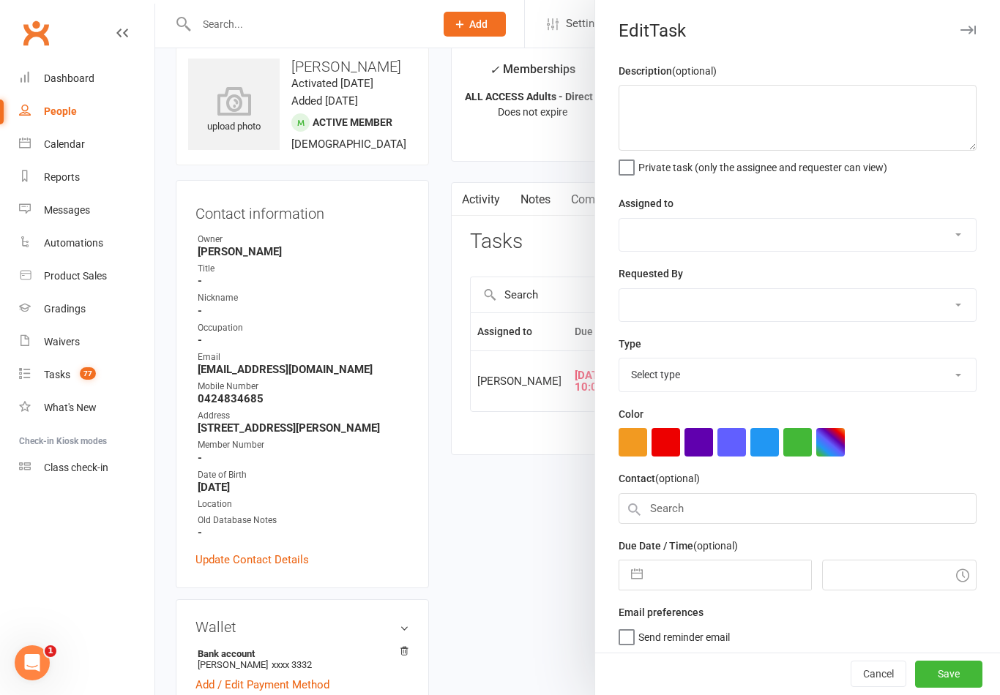
type textarea "Att Call / get them to sign in call"
select select "47660"
type input "[DATE]"
type input "10:00am"
select select "25277"
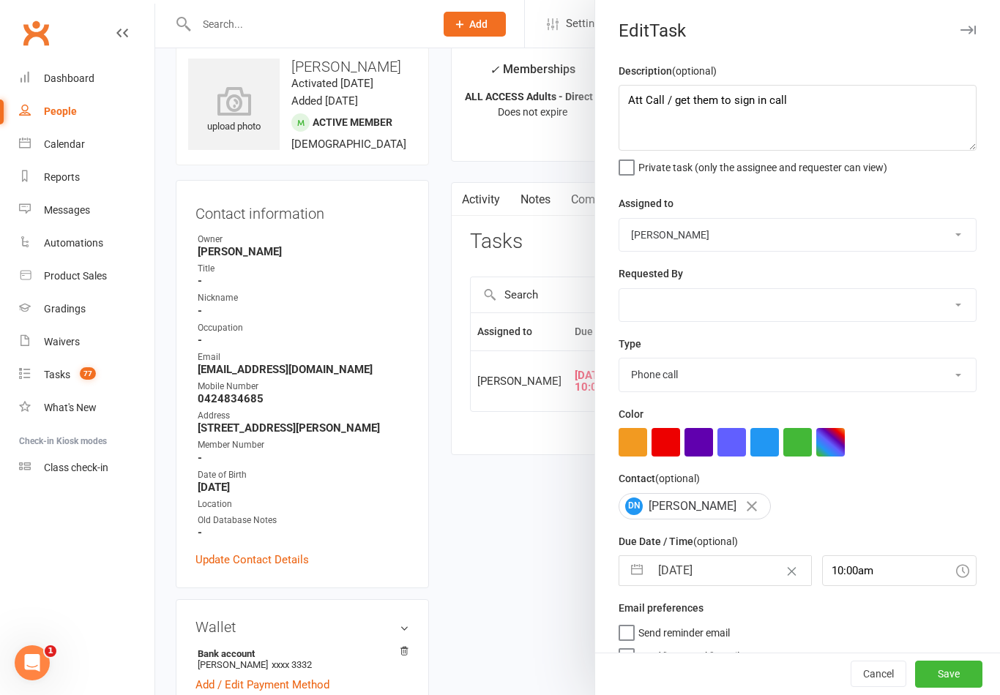
click at [635, 583] on button "button" at bounding box center [637, 570] width 26 height 29
select select "6"
select select "2025"
select select "7"
select select "2025"
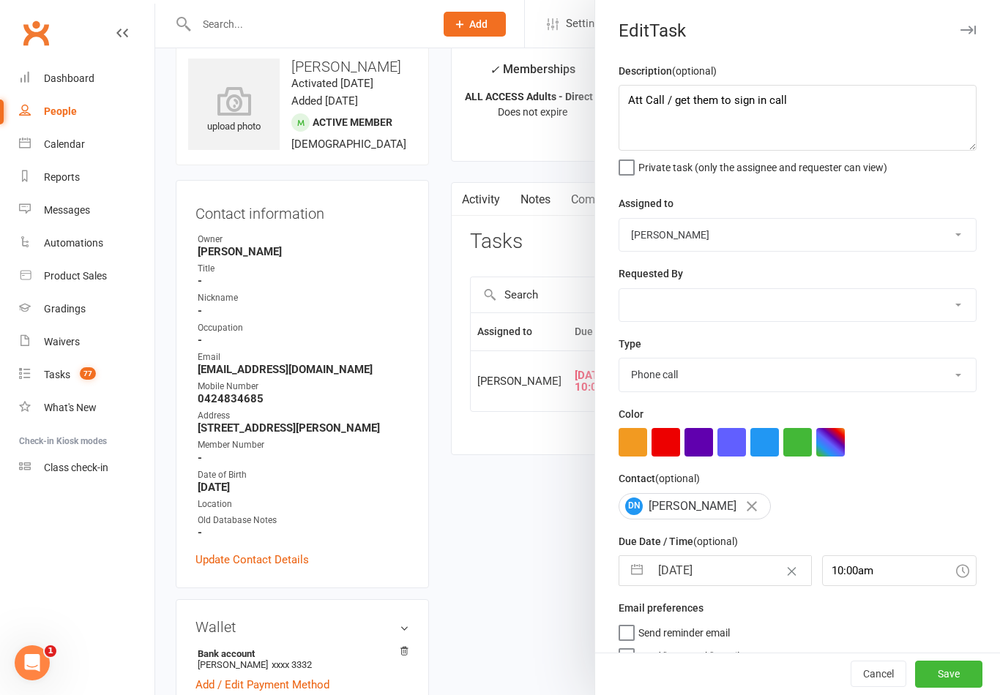
select select "8"
select select "2025"
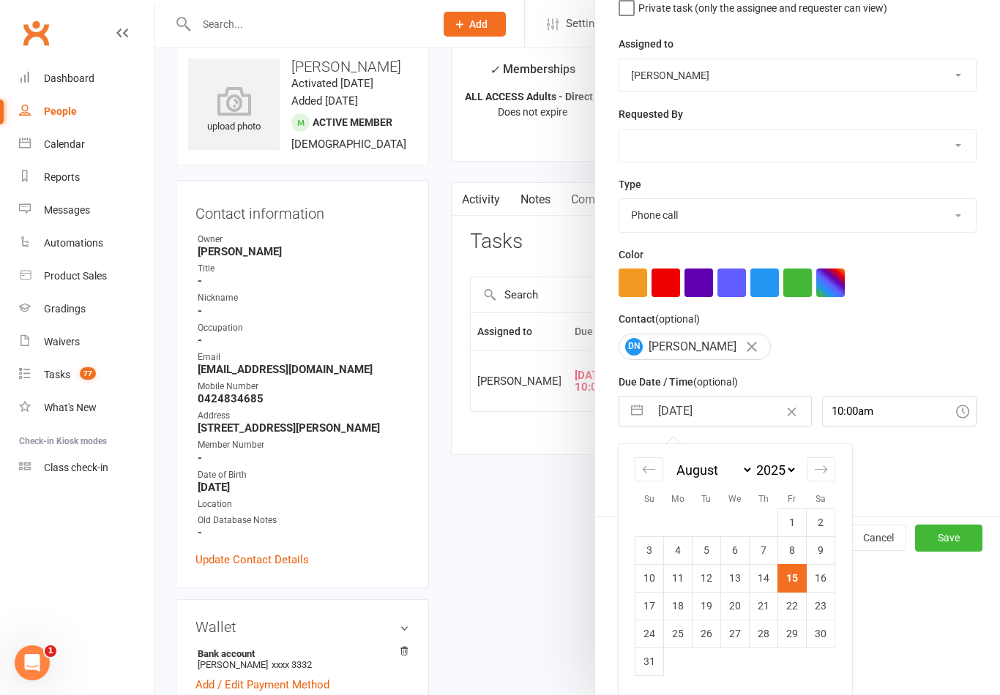
scroll to position [162, 0]
click at [681, 615] on td "18" at bounding box center [678, 606] width 29 height 28
type input "[DATE]"
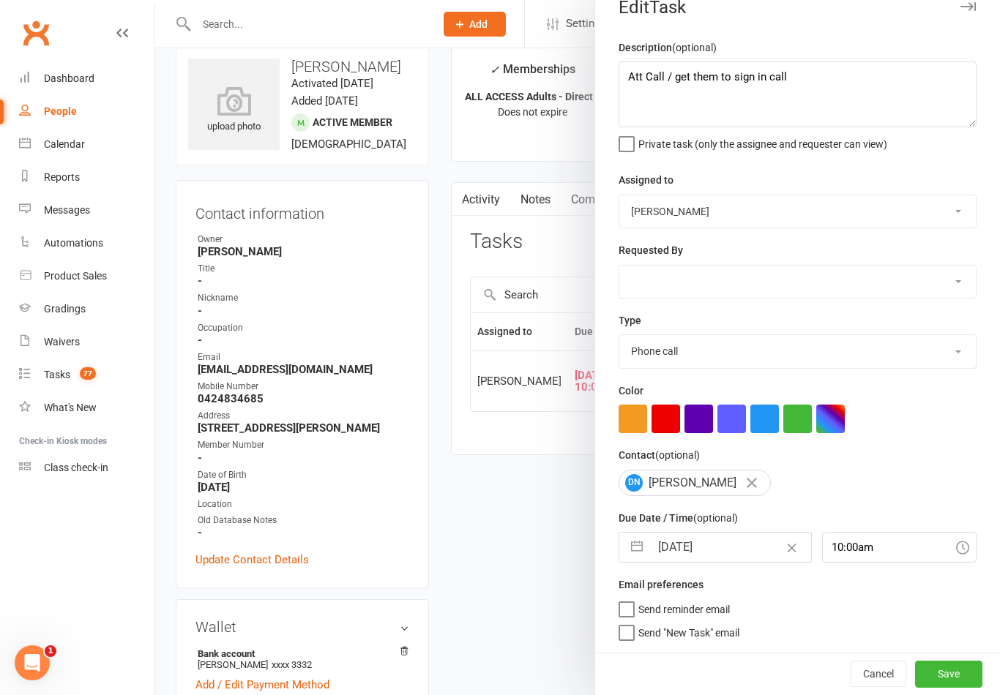
scroll to position [26, 0]
click at [965, 645] on div "Description (optional) Att Call / get them to sign in call Private task (only t…" at bounding box center [797, 346] width 405 height 614
click at [959, 670] on button "Save" at bounding box center [948, 674] width 67 height 26
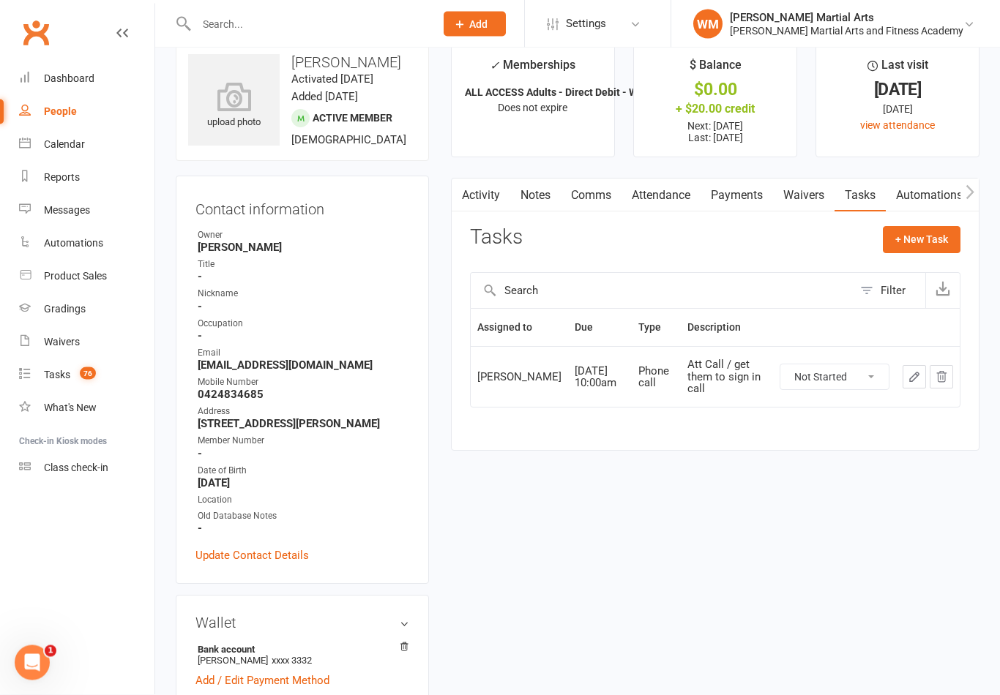
scroll to position [0, 0]
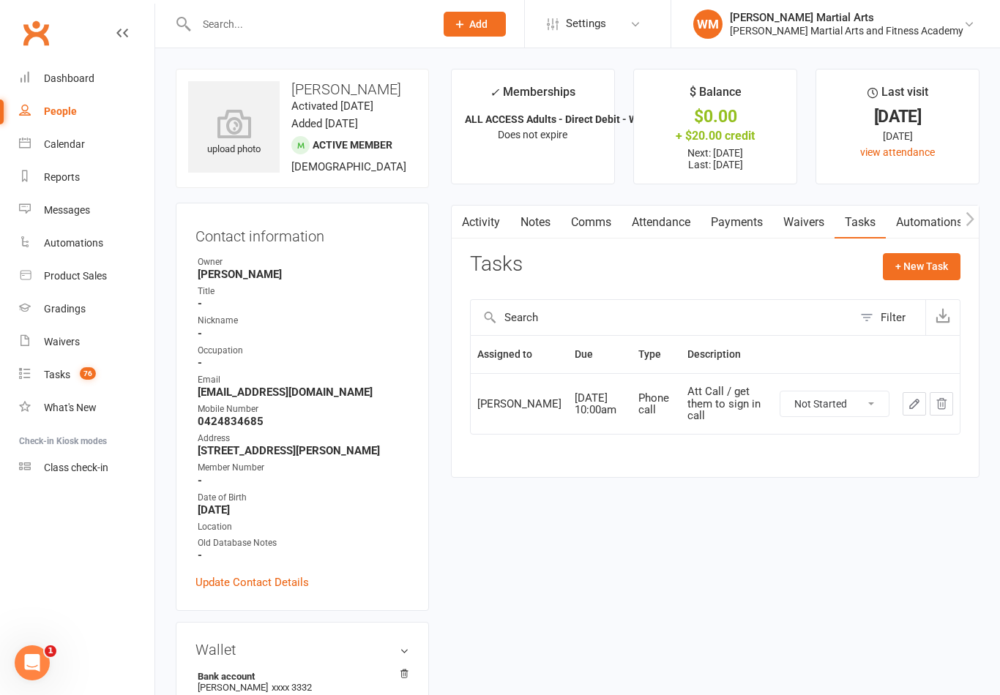
click at [549, 219] on link "Notes" at bounding box center [535, 223] width 50 height 34
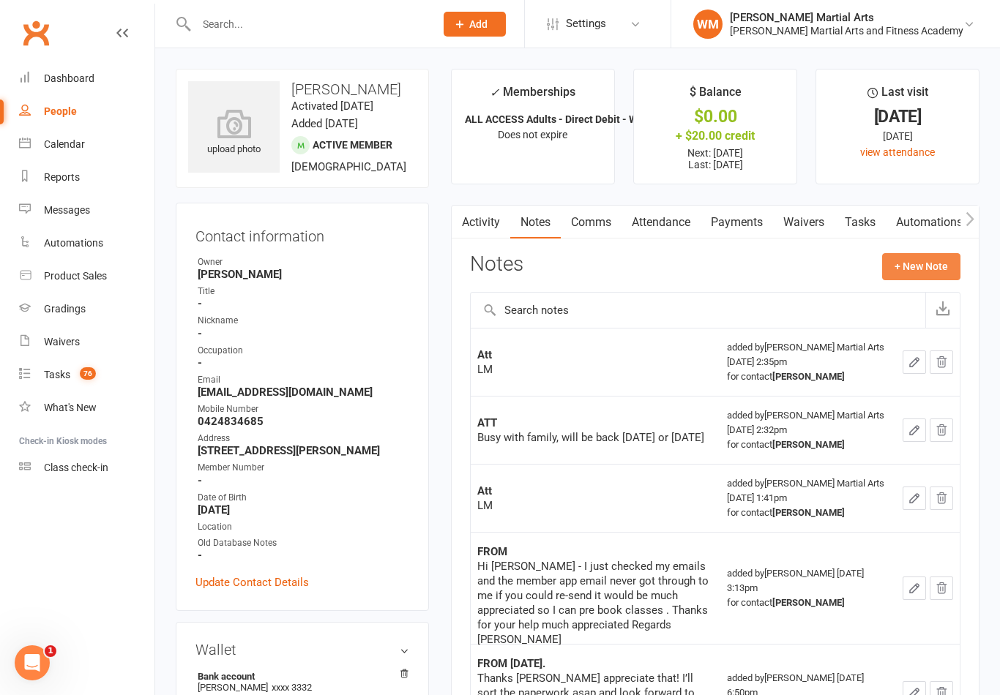
click at [934, 269] on button "+ New Note" at bounding box center [921, 266] width 78 height 26
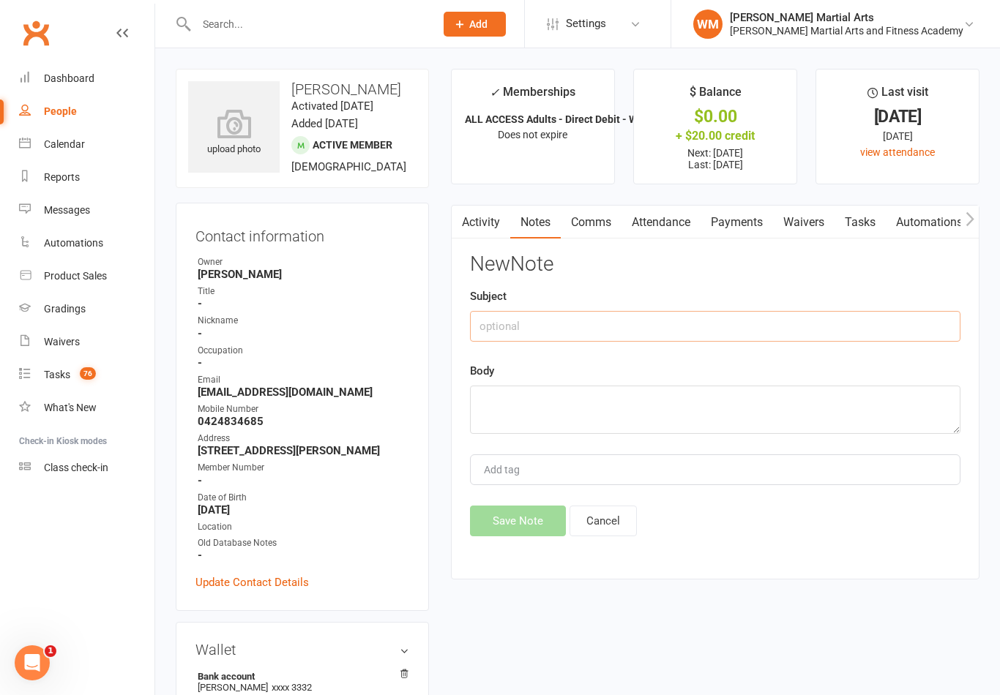
click at [734, 333] on input "text" at bounding box center [715, 326] width 490 height 31
type input "Att"
click at [556, 425] on textarea at bounding box center [715, 410] width 490 height 48
type textarea "LM"
click at [518, 525] on button "Save Note" at bounding box center [518, 521] width 96 height 31
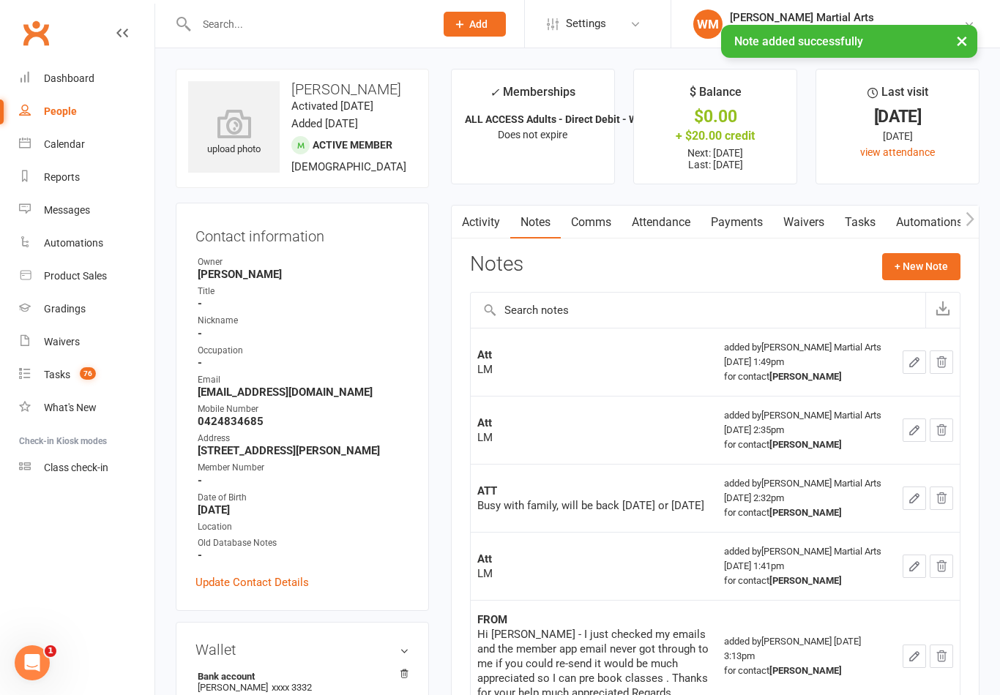
click at [858, 235] on link "Tasks" at bounding box center [859, 223] width 51 height 34
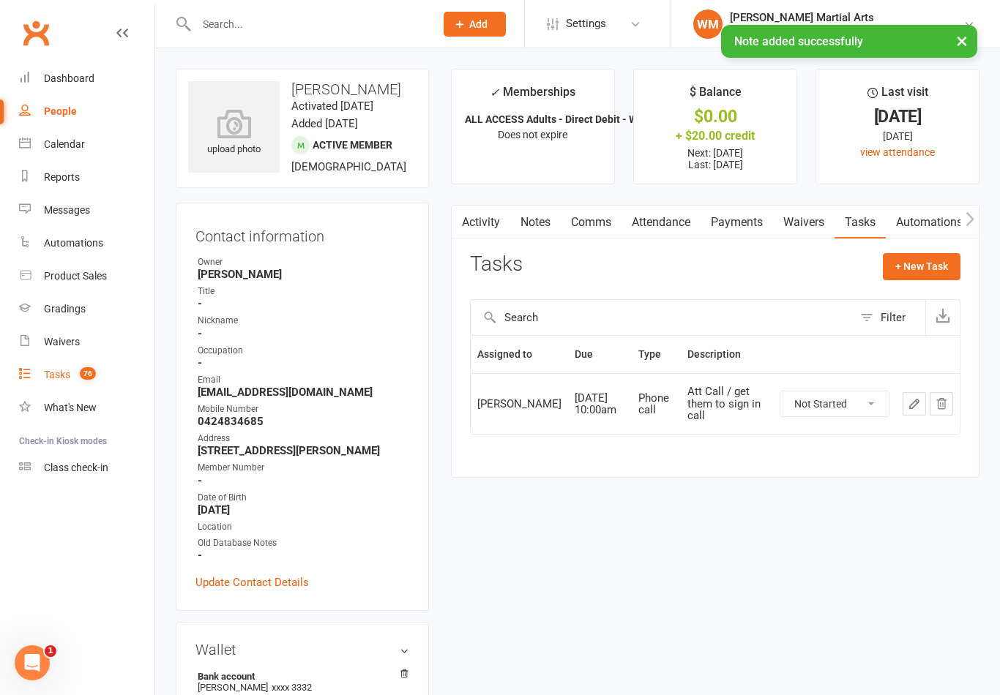
click at [75, 372] on count-badge "76" at bounding box center [83, 375] width 23 height 12
select select "incomplete"
select select "47660"
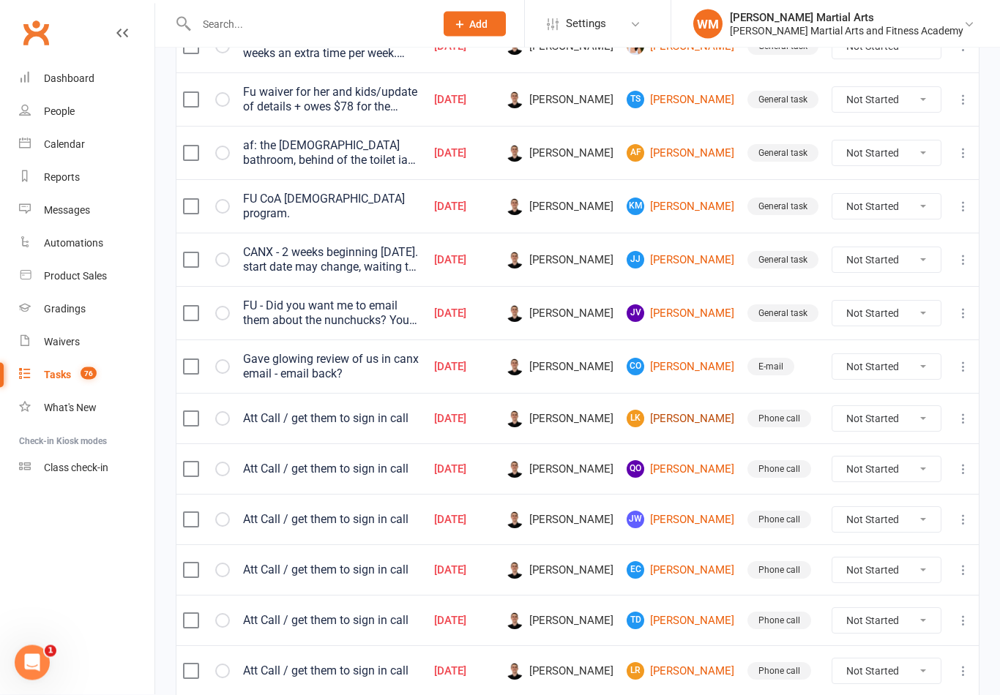
click at [690, 413] on link "[PERSON_NAME]" at bounding box center [680, 420] width 108 height 18
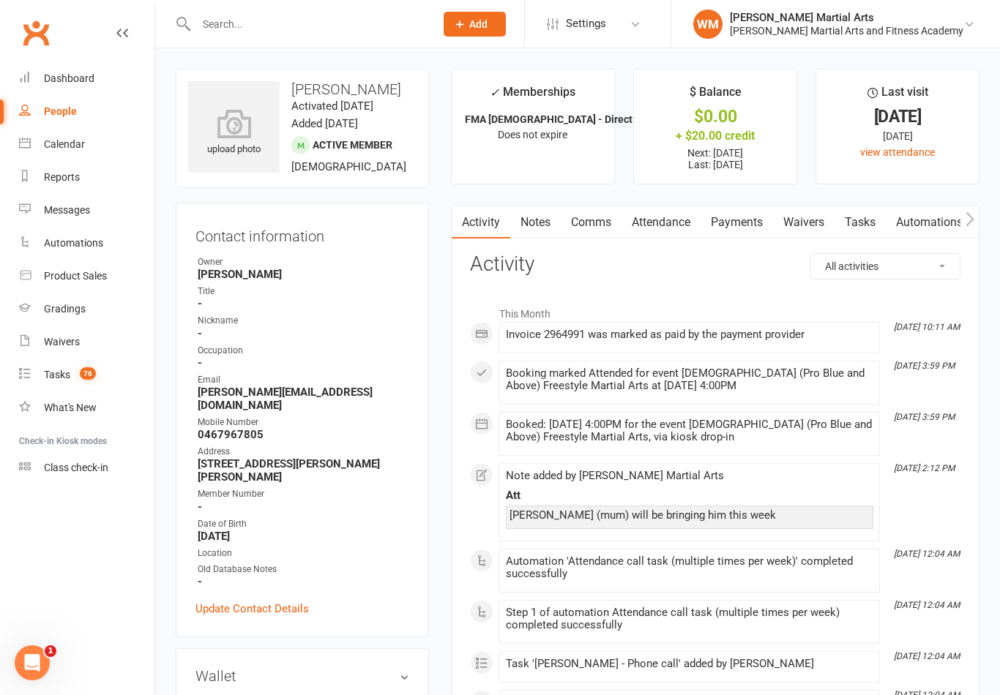
click at [858, 221] on link "Tasks" at bounding box center [859, 223] width 51 height 34
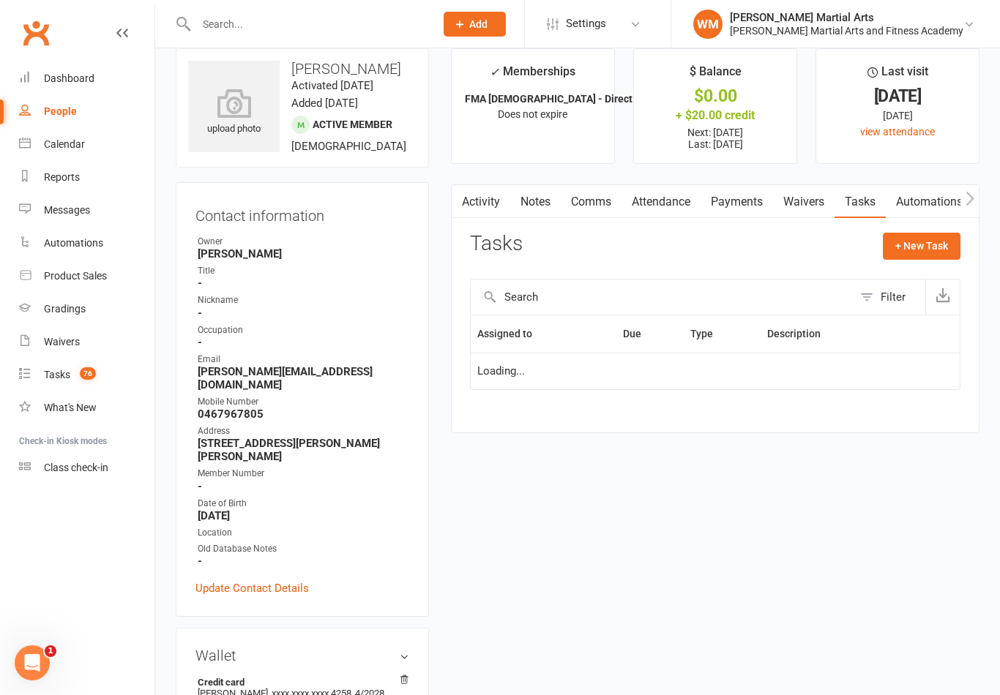
scroll to position [23, 0]
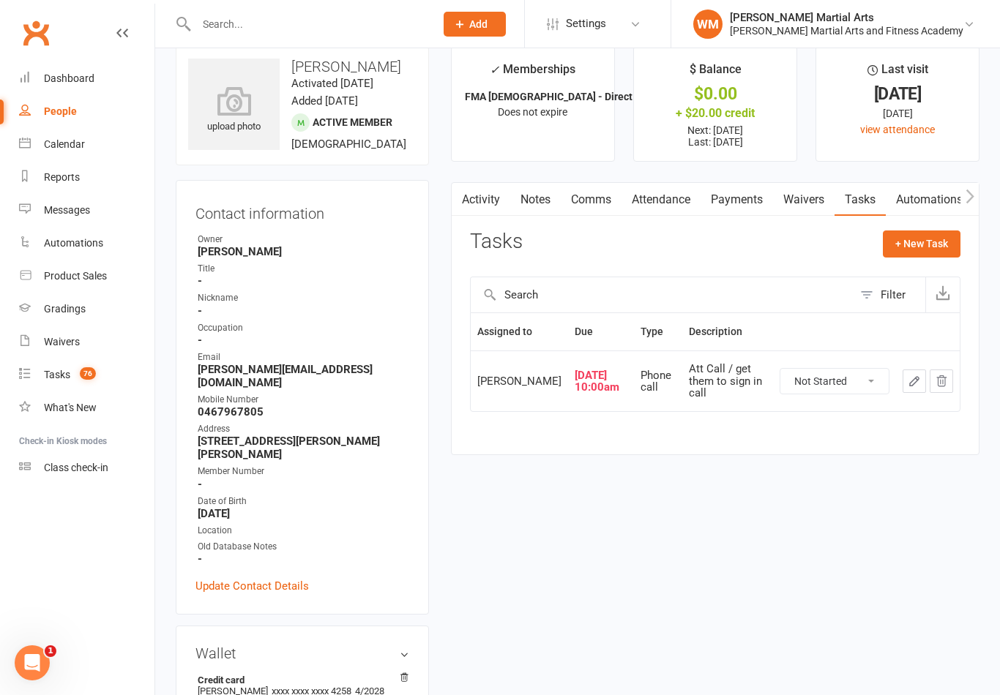
click at [834, 384] on select "Not Started In Progress Waiting Complete" at bounding box center [834, 381] width 108 height 25
select select "unstarted"
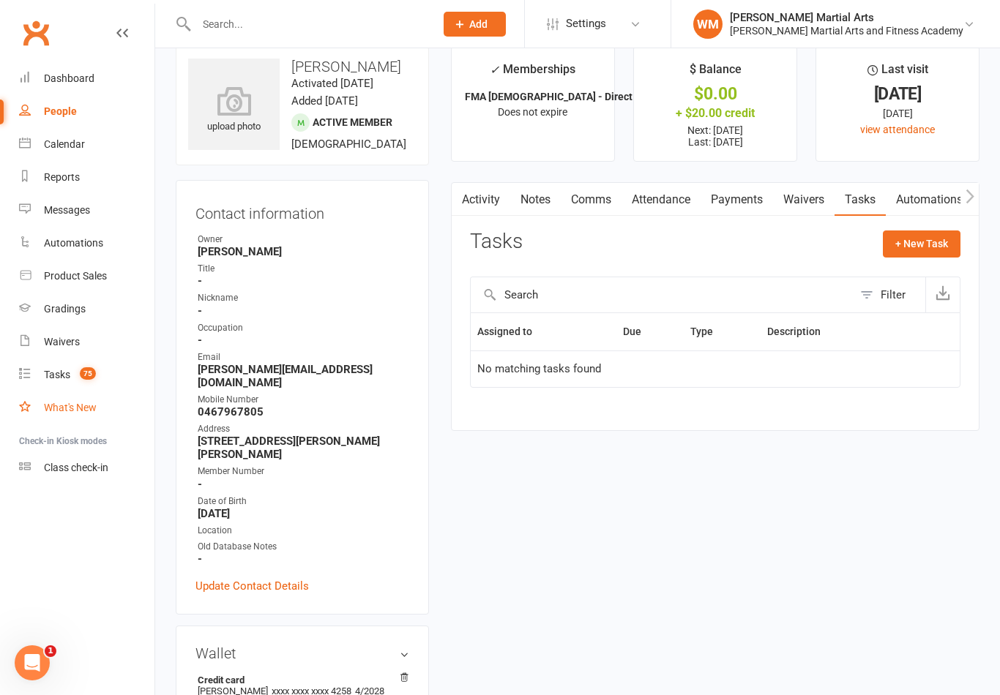
click at [76, 392] on link "What's New" at bounding box center [86, 408] width 135 height 33
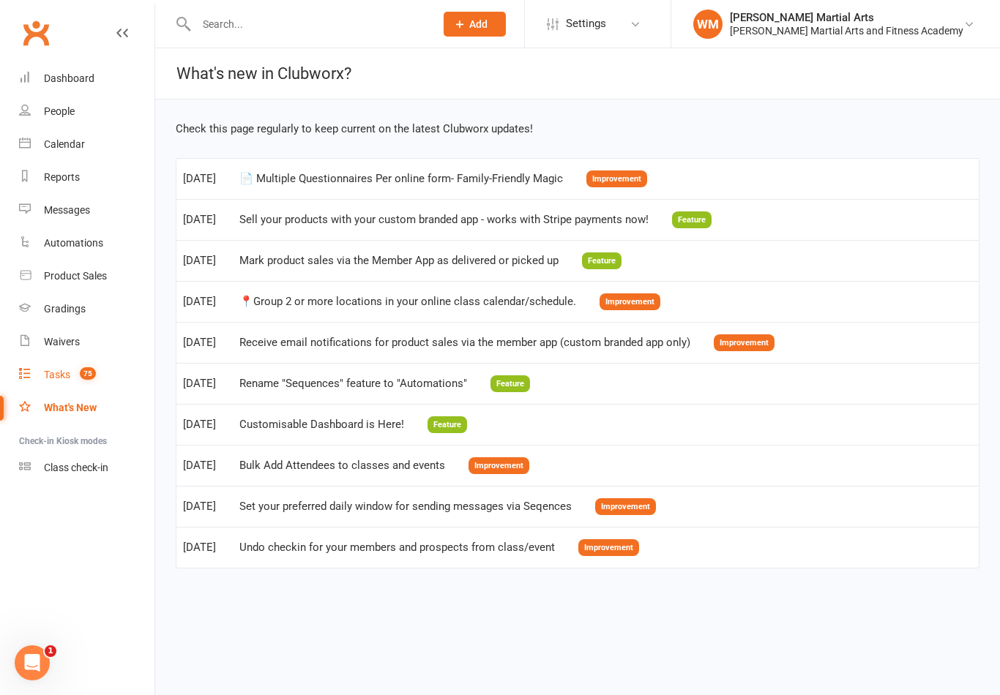
click at [84, 380] on span "75" at bounding box center [88, 373] width 16 height 12
select select "incomplete"
select select "47660"
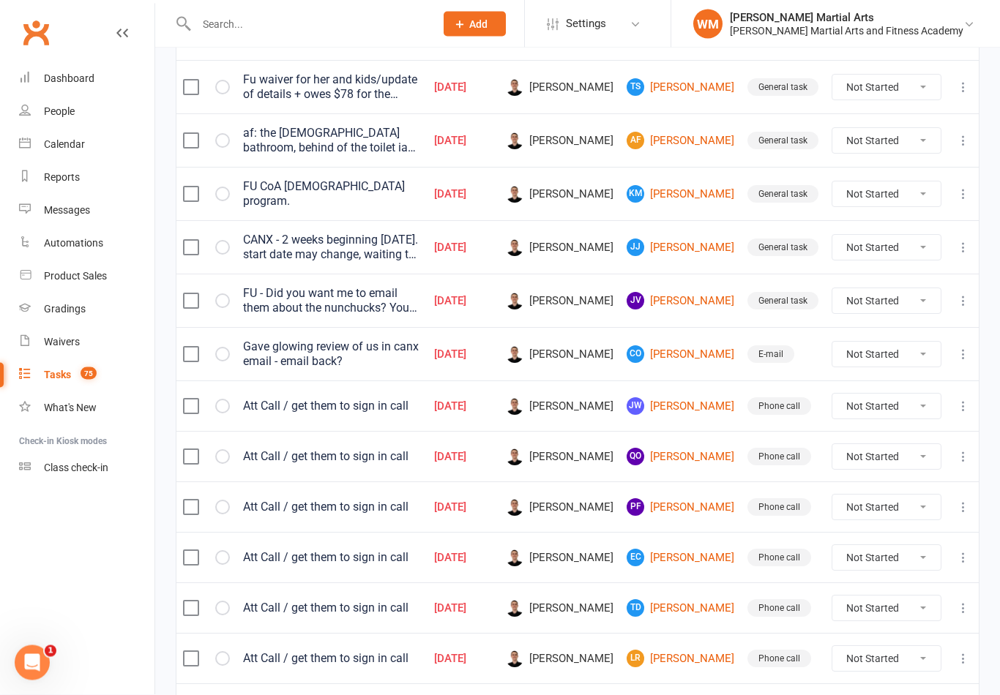
scroll to position [334, 0]
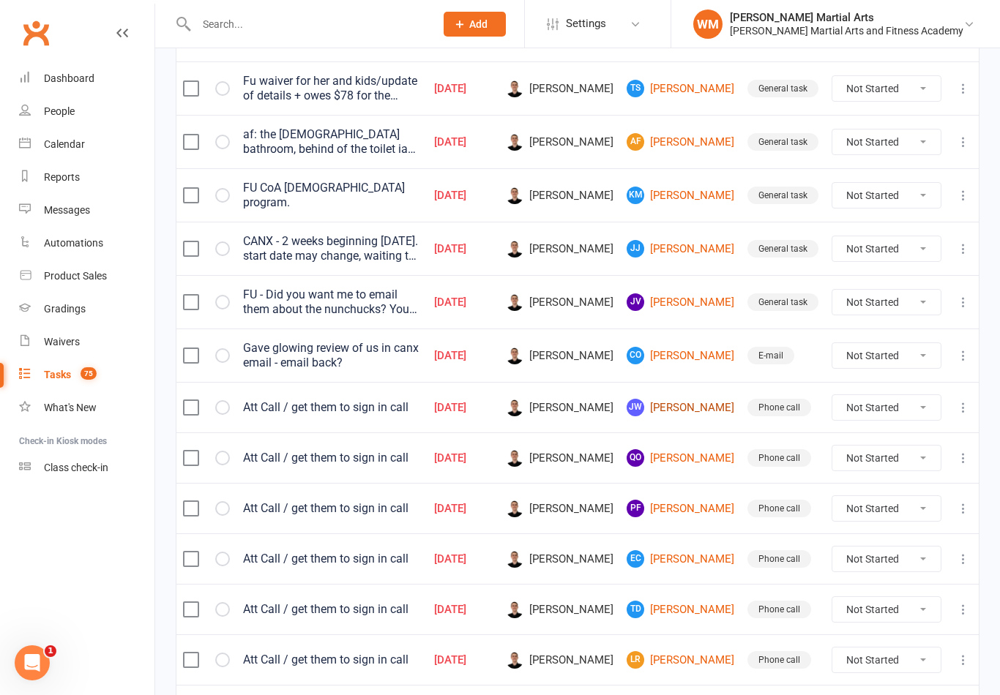
click at [689, 411] on link "[PERSON_NAME] Jaz [PERSON_NAME]" at bounding box center [680, 408] width 108 height 18
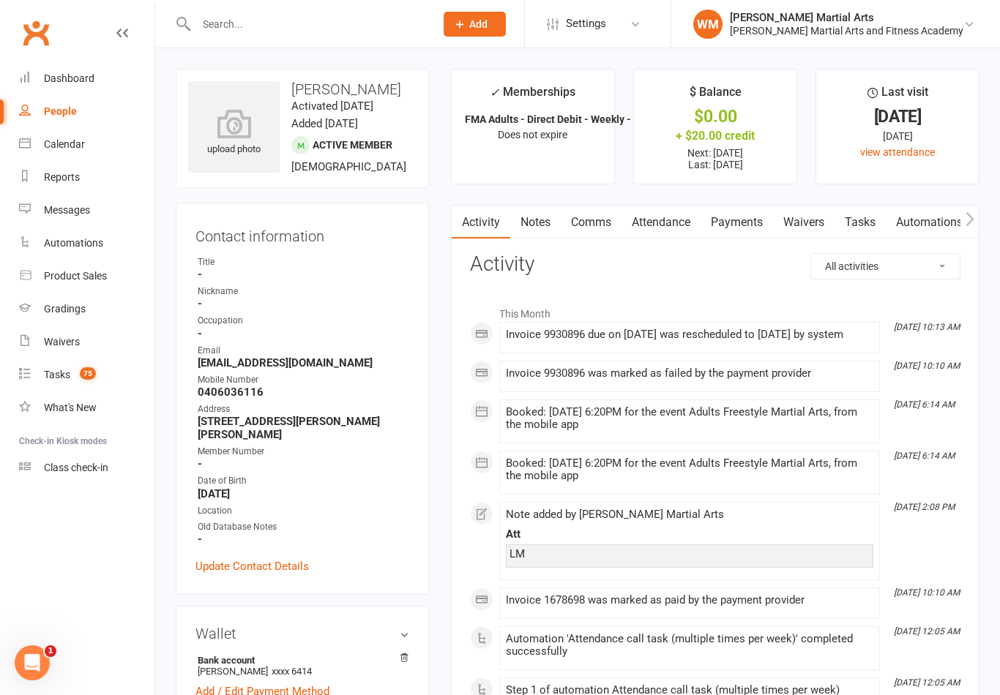
click at [886, 217] on link "Tasks" at bounding box center [859, 223] width 51 height 34
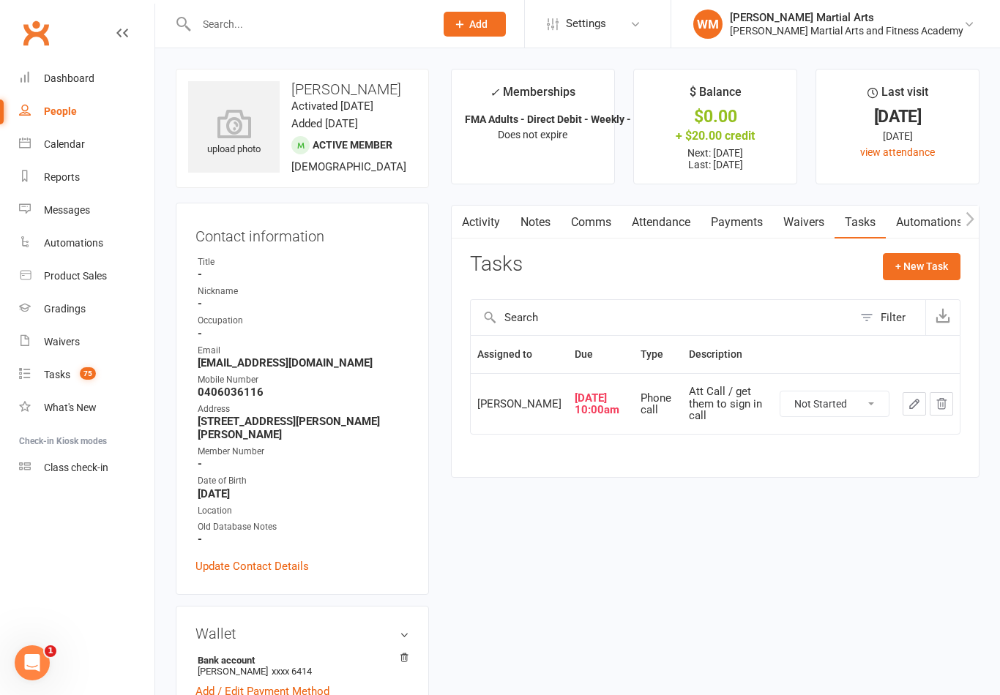
click at [910, 408] on icon "button" at bounding box center [914, 404] width 9 height 9
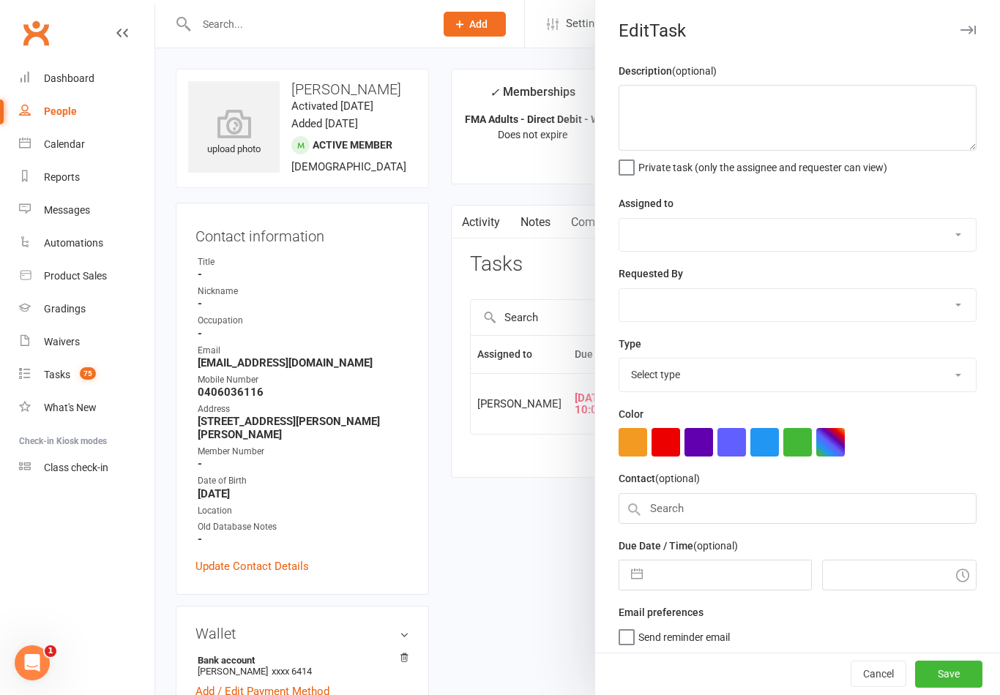
type textarea "Att Call / get them to sign in call"
select select "47660"
type input "[DATE]"
type input "10:00am"
select select "25277"
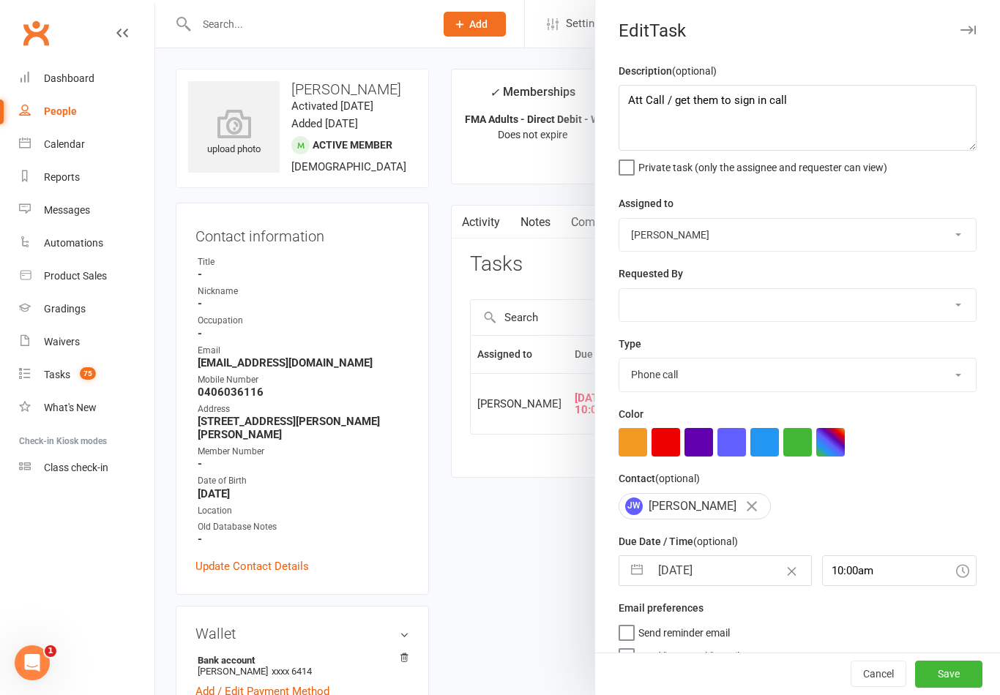
click at [632, 585] on button "button" at bounding box center [637, 570] width 26 height 29
select select "6"
select select "2025"
select select "7"
select select "2025"
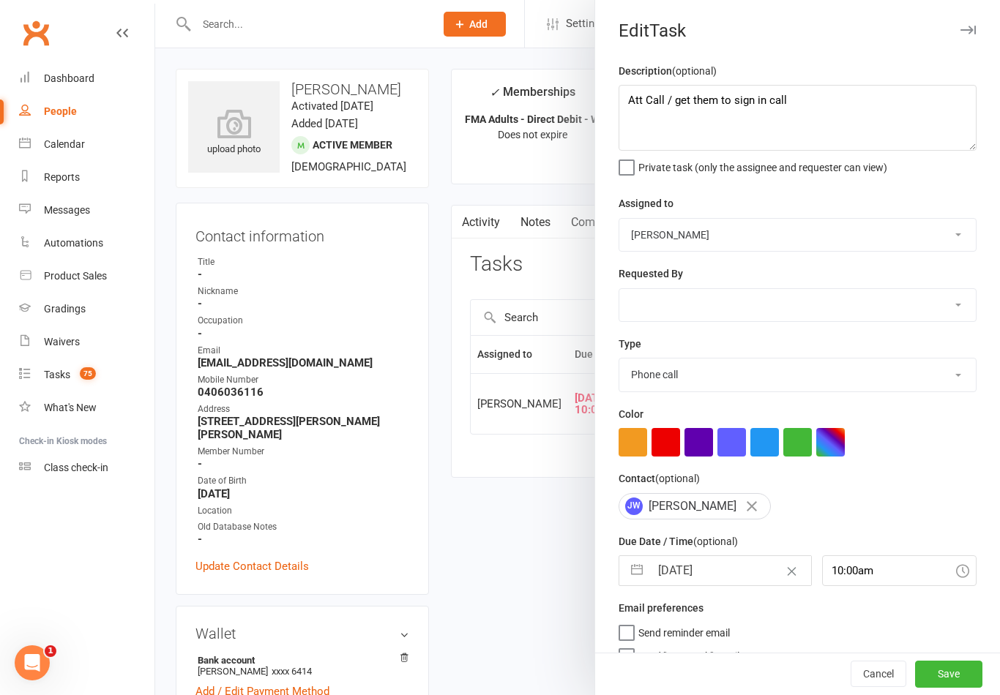
select select "8"
select select "2025"
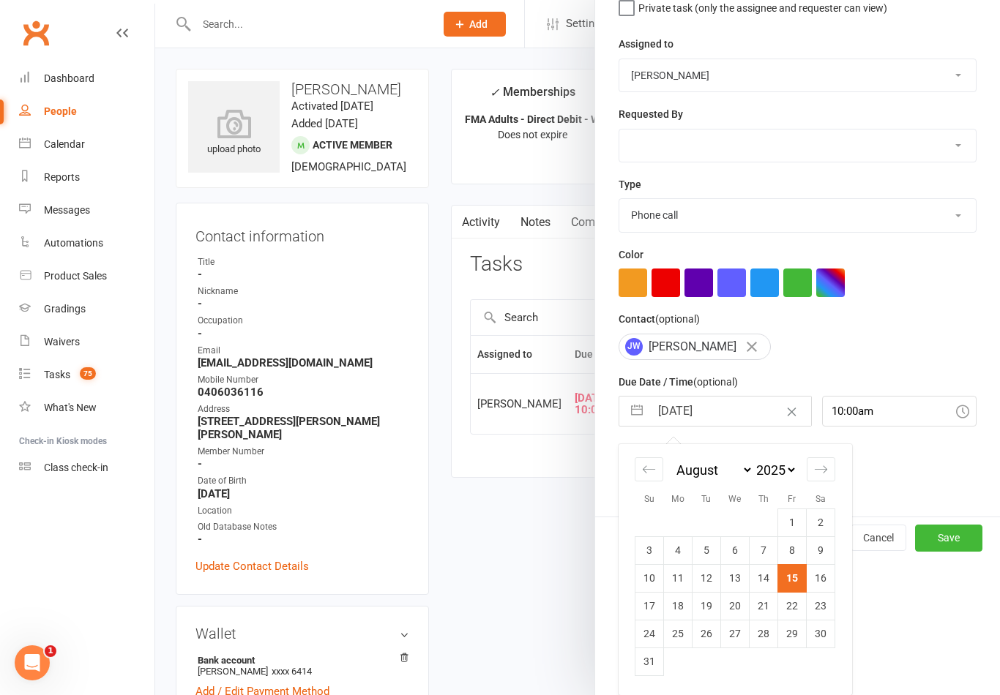
scroll to position [162, 0]
click at [683, 618] on td "18" at bounding box center [678, 606] width 29 height 28
type input "[DATE]"
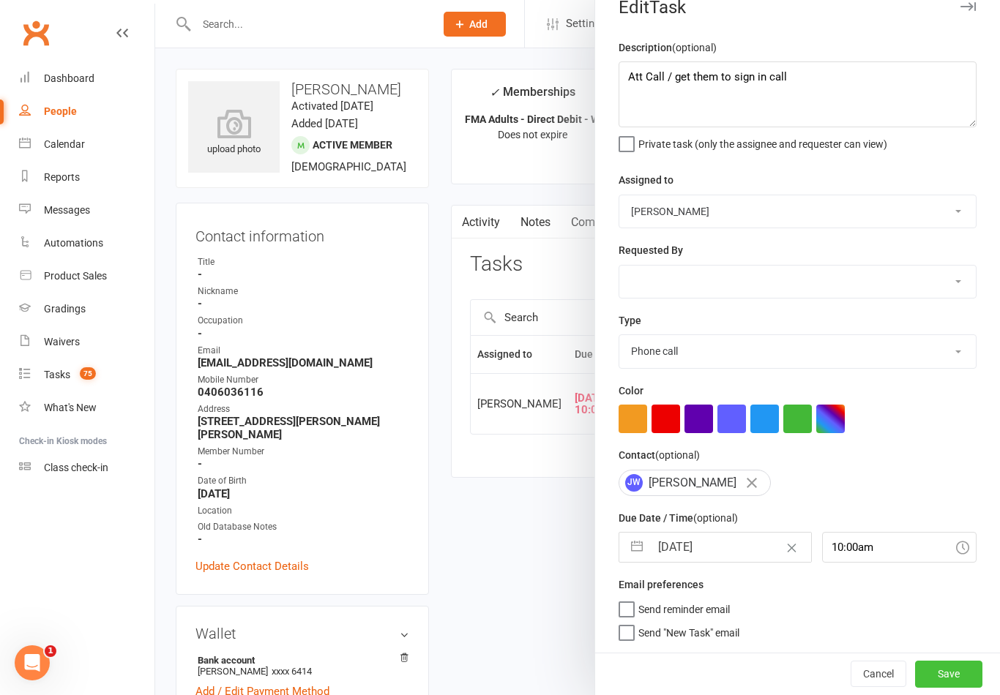
click at [941, 684] on button "Save" at bounding box center [948, 674] width 67 height 26
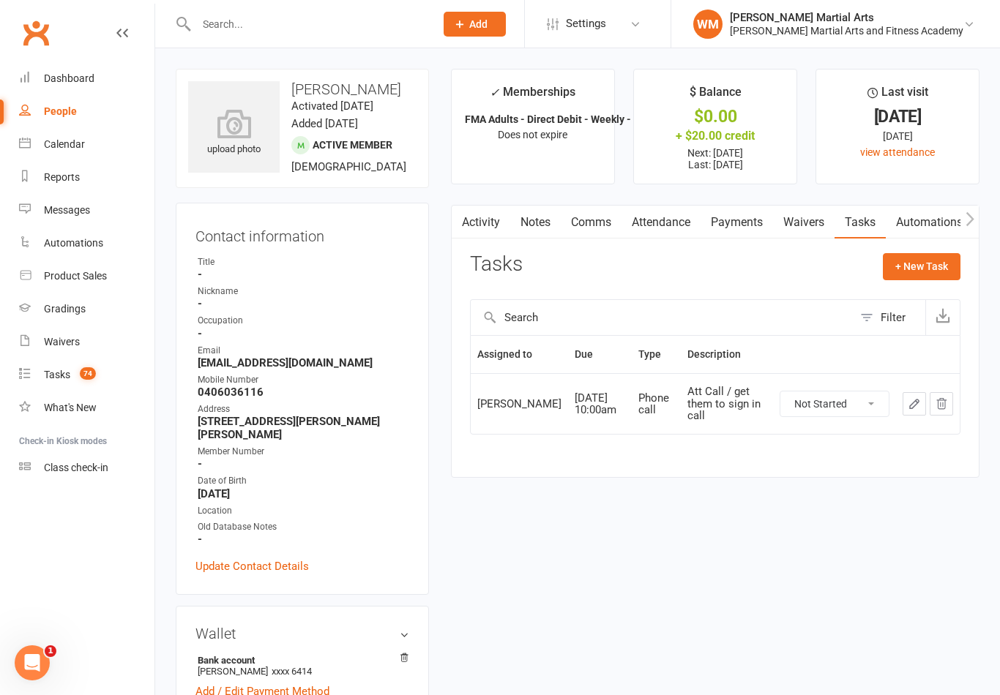
click at [555, 211] on link "Notes" at bounding box center [535, 223] width 50 height 34
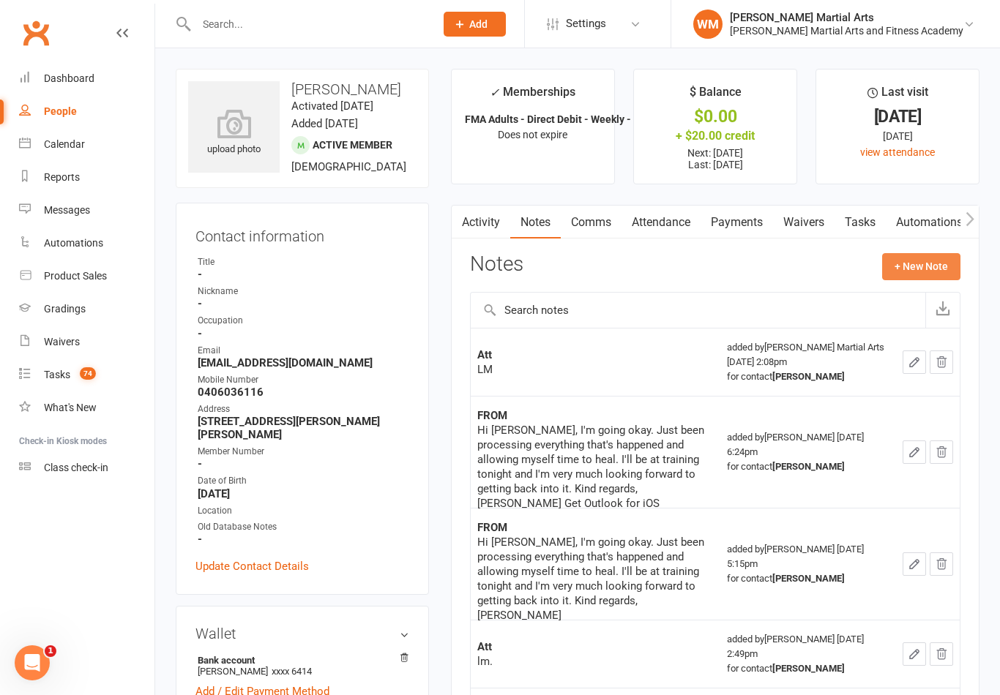
click at [913, 274] on button "+ New Note" at bounding box center [921, 266] width 78 height 26
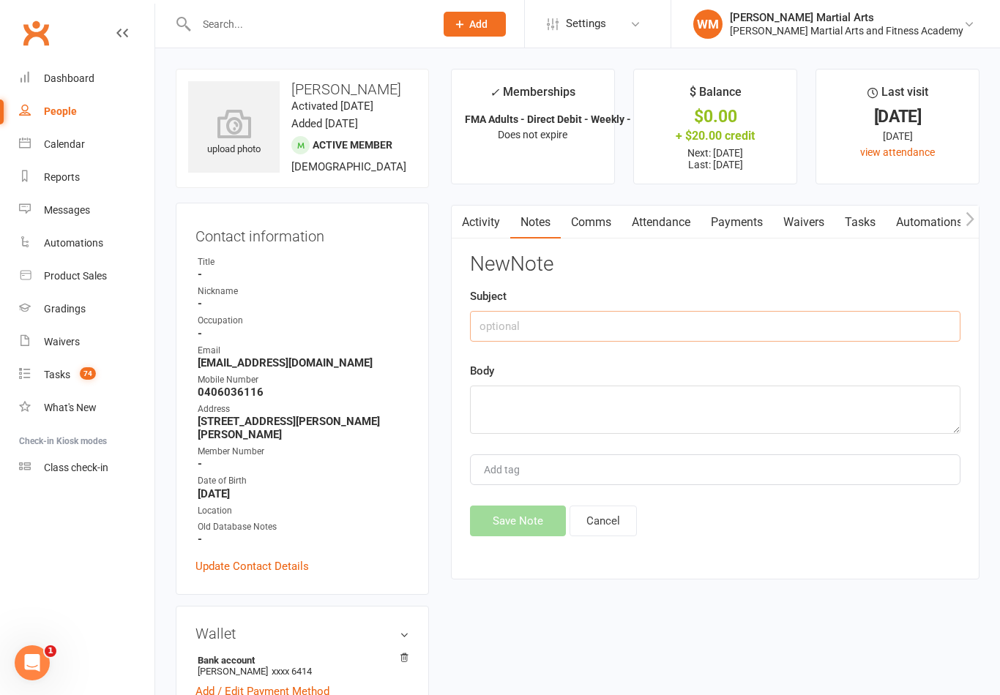
click at [697, 323] on input "text" at bounding box center [715, 326] width 490 height 31
type input "Att"
click at [529, 425] on textarea at bounding box center [715, 410] width 490 height 48
type textarea "Lm"
click at [504, 522] on button "Save Note" at bounding box center [518, 521] width 96 height 31
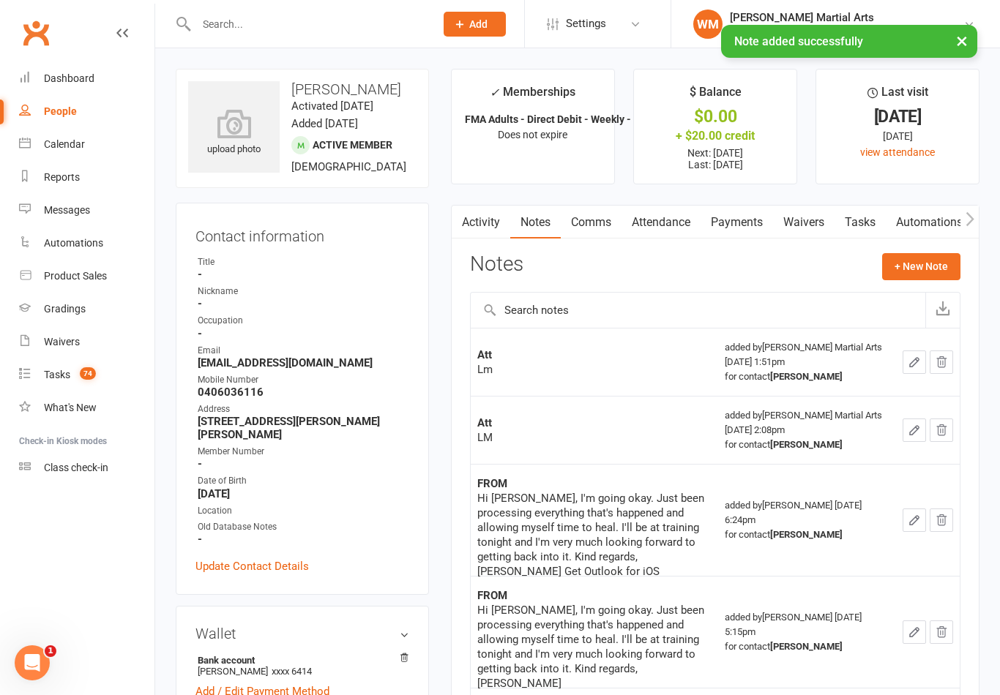
click at [852, 216] on link "Tasks" at bounding box center [859, 223] width 51 height 34
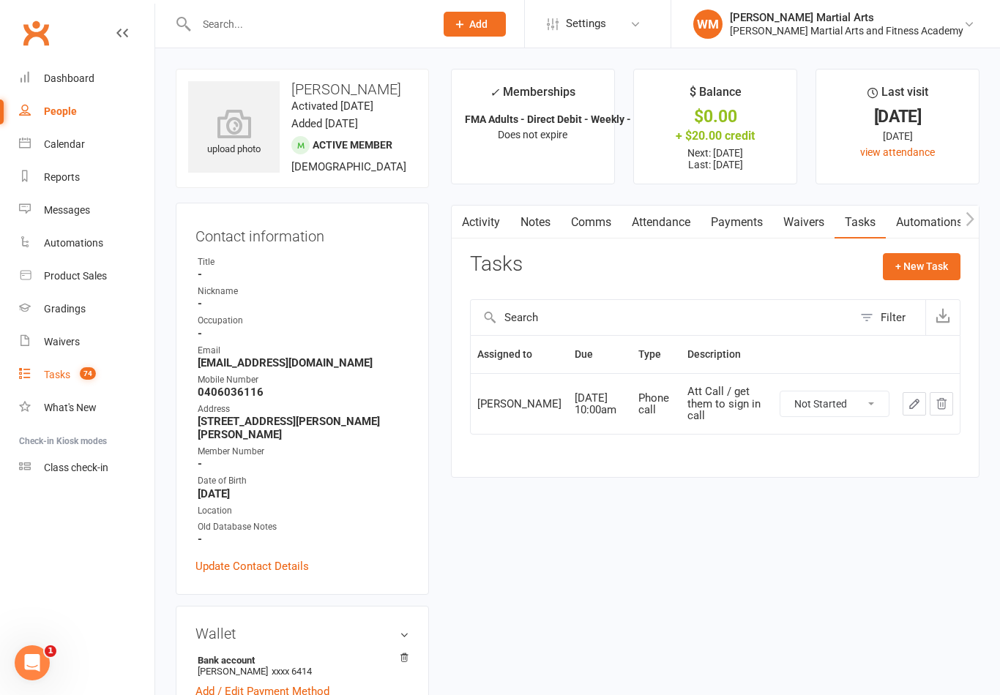
click at [76, 377] on count-badge "74" at bounding box center [83, 375] width 23 height 12
select select "incomplete"
select select "47660"
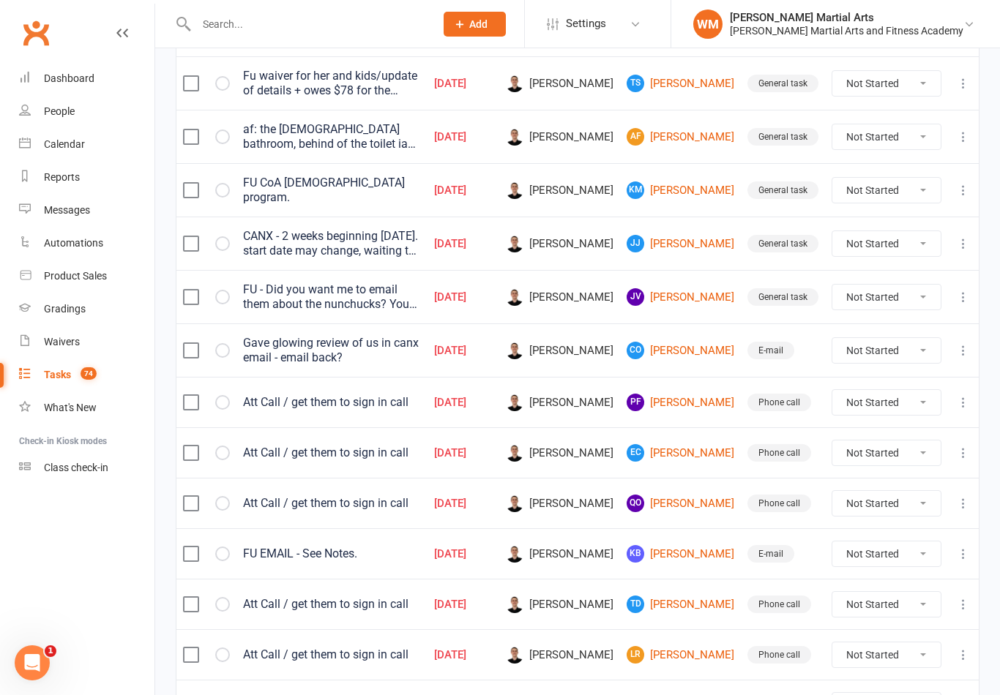
scroll to position [347, 0]
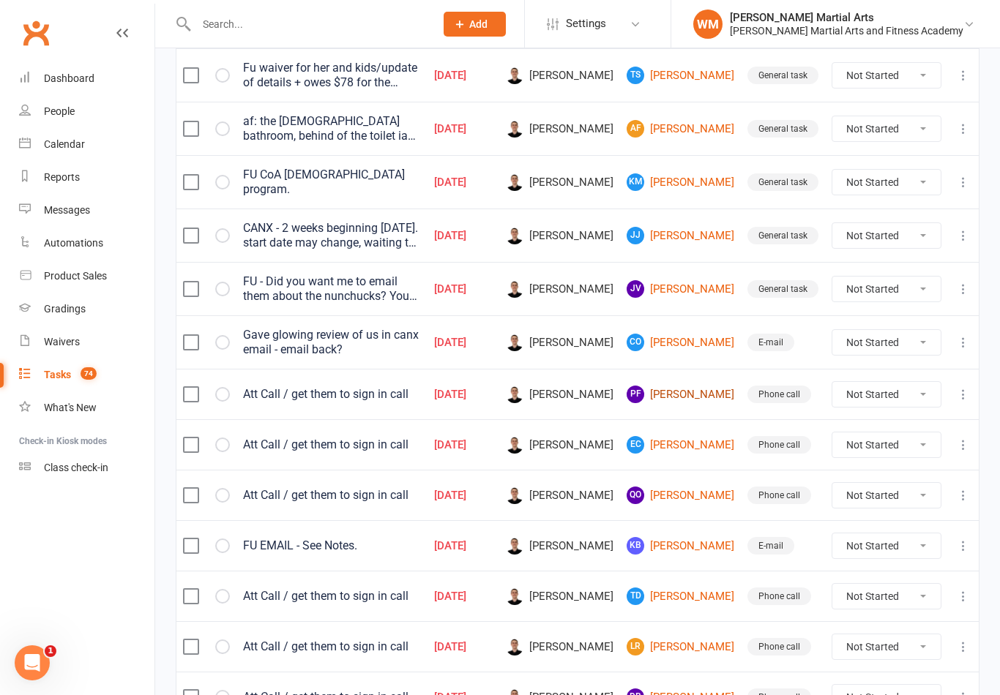
click at [700, 398] on link "PF [PERSON_NAME]" at bounding box center [680, 395] width 108 height 18
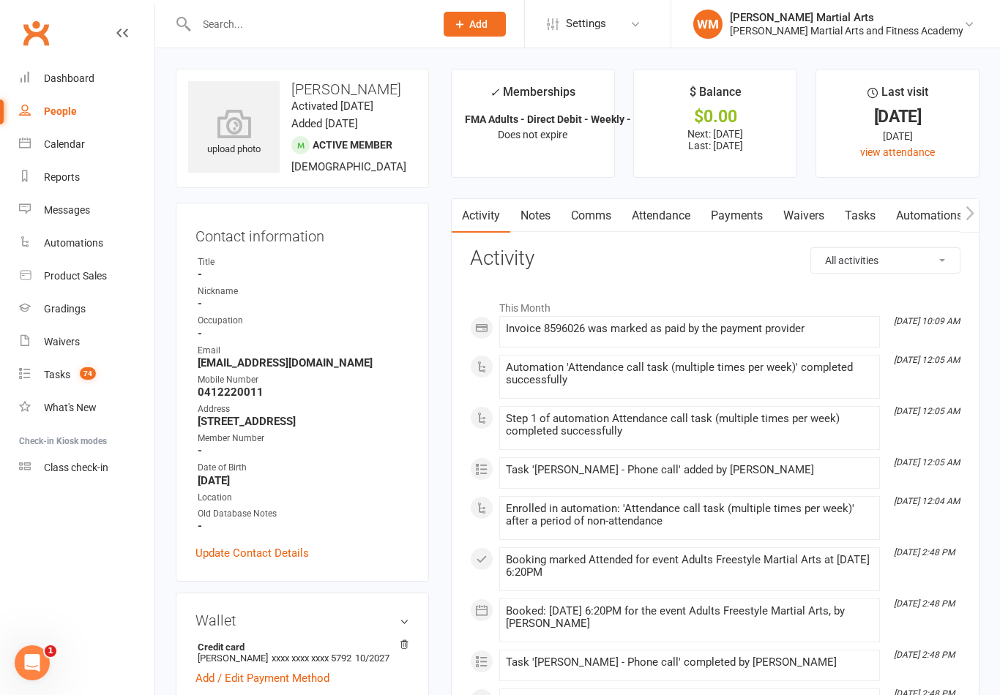
click at [875, 201] on link "Tasks" at bounding box center [859, 216] width 51 height 34
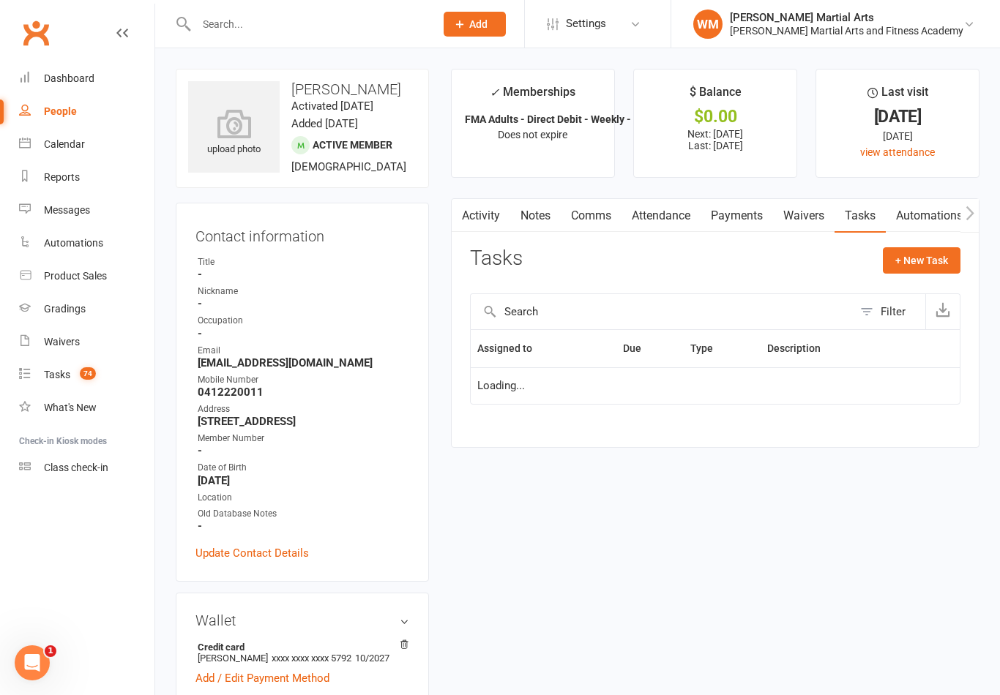
scroll to position [23, 0]
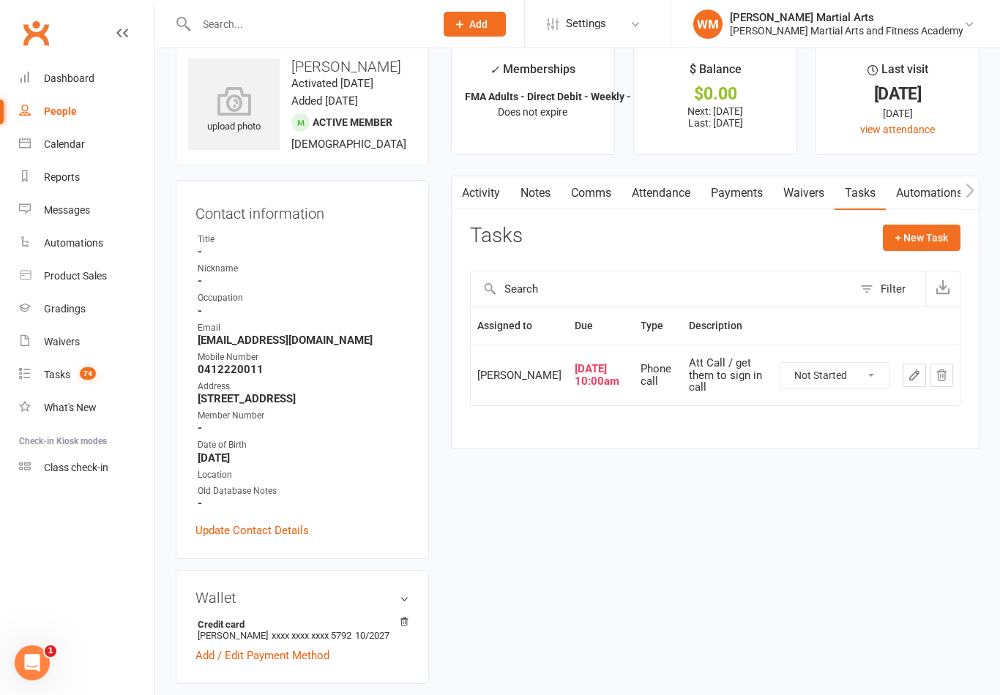
click at [907, 382] on icon "button" at bounding box center [913, 375] width 13 height 13
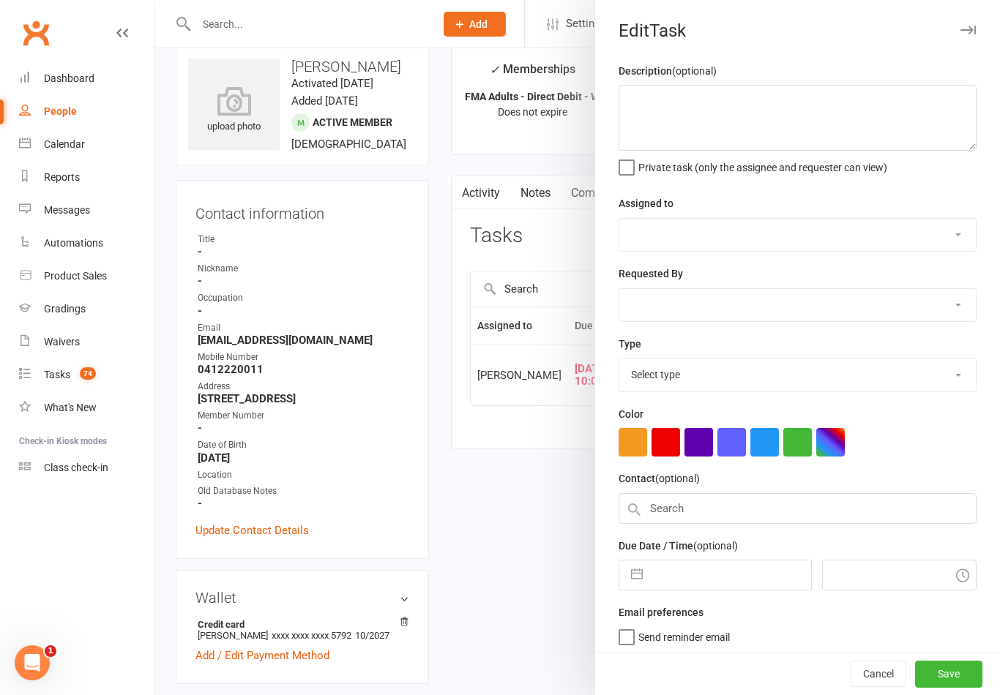
type textarea "Att Call / get them to sign in call"
select select "47660"
type input "[DATE]"
type input "10:00am"
select select "25277"
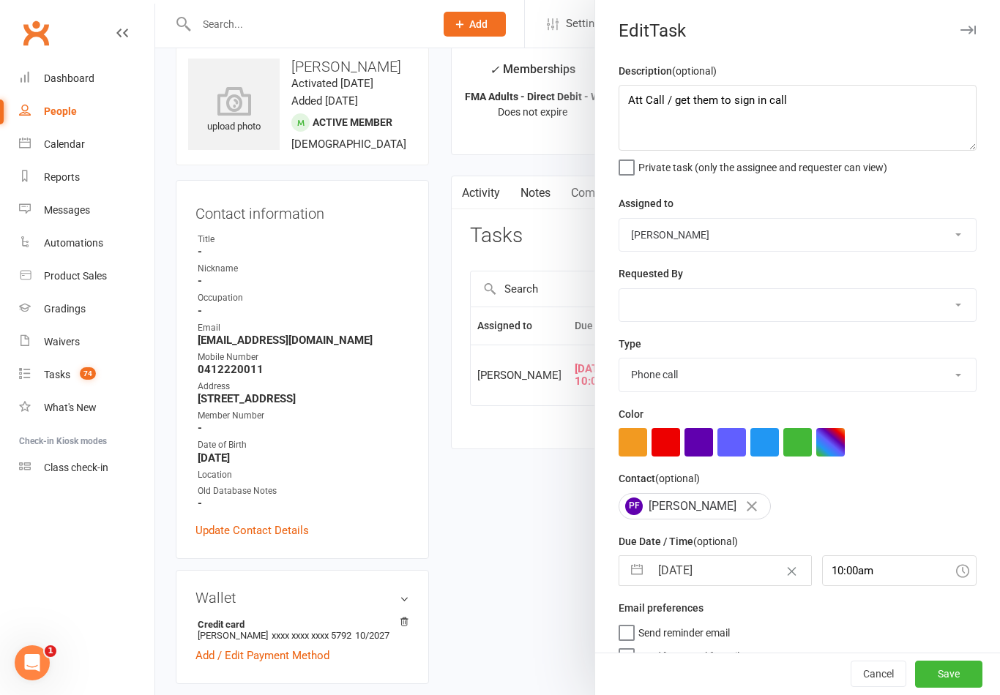
click at [629, 585] on button "button" at bounding box center [637, 570] width 26 height 29
select select "6"
select select "2025"
select select "7"
select select "2025"
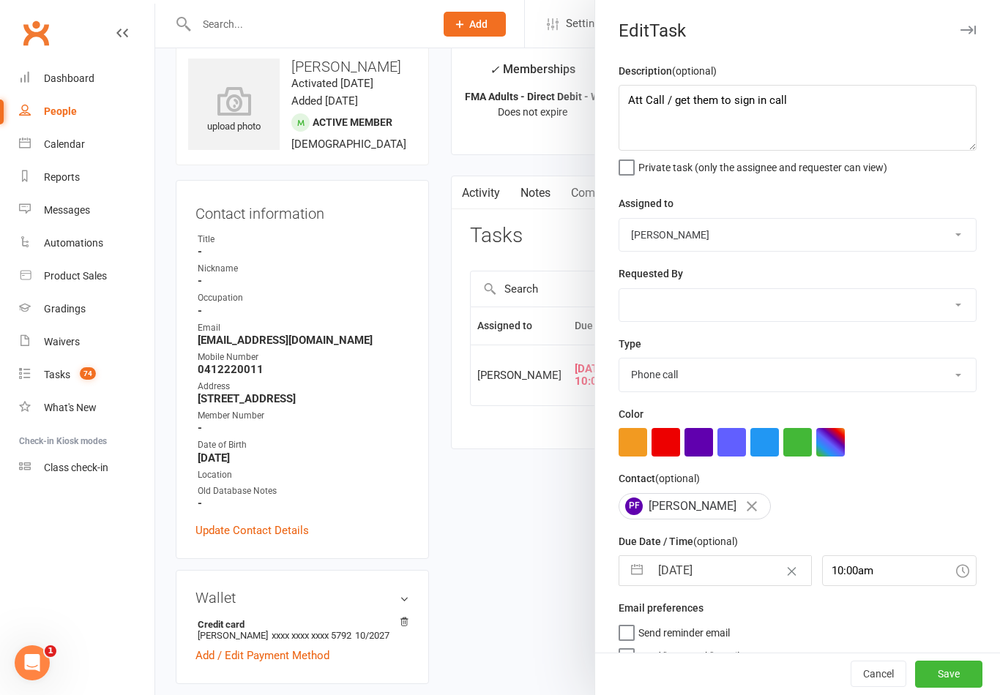
select select "8"
select select "2025"
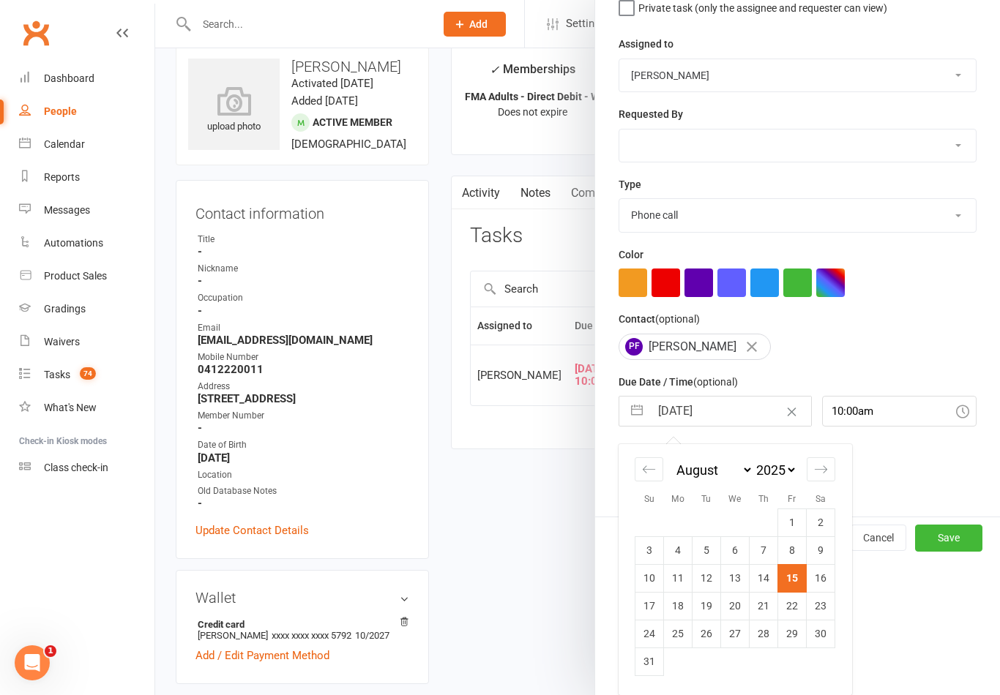
scroll to position [162, 0]
click at [681, 610] on td "18" at bounding box center [678, 606] width 29 height 28
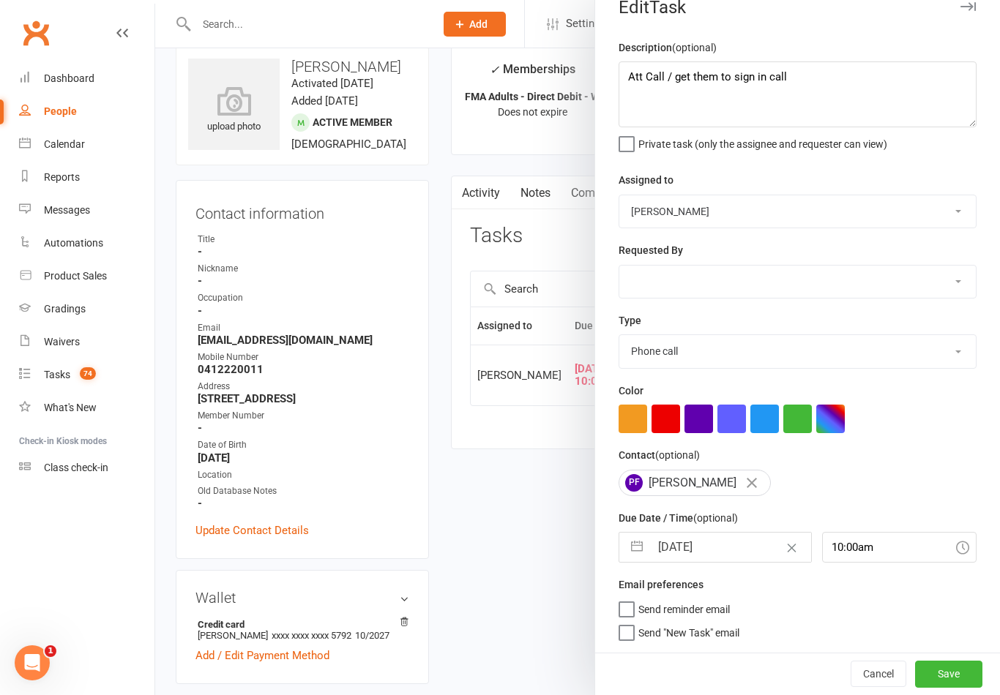
type input "[DATE]"
click at [960, 665] on button "Save" at bounding box center [948, 674] width 67 height 26
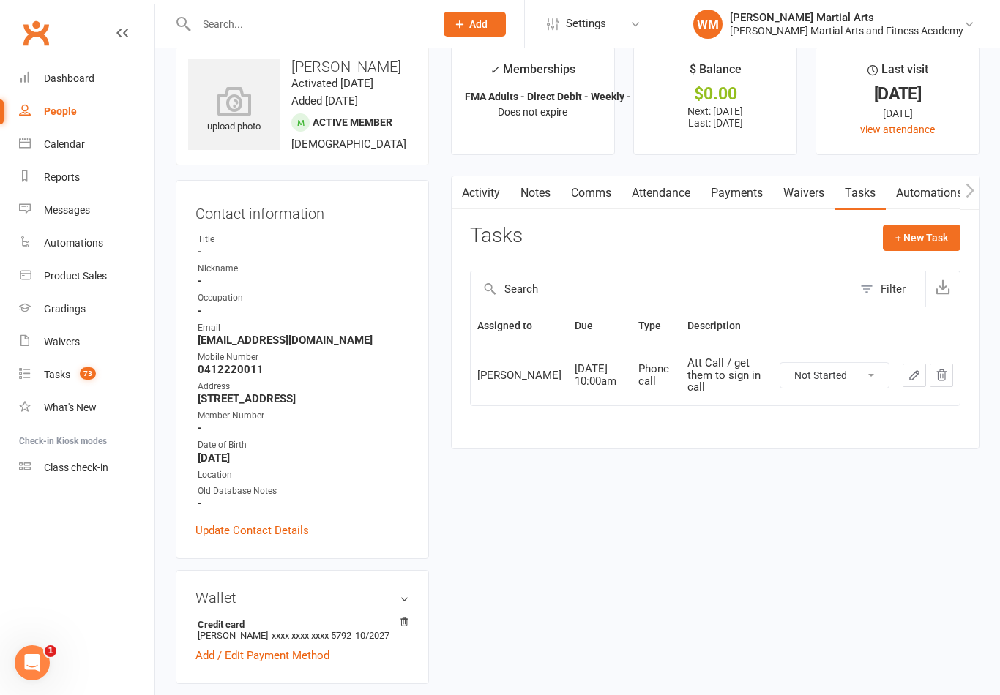
click at [533, 195] on link "Notes" at bounding box center [535, 193] width 50 height 34
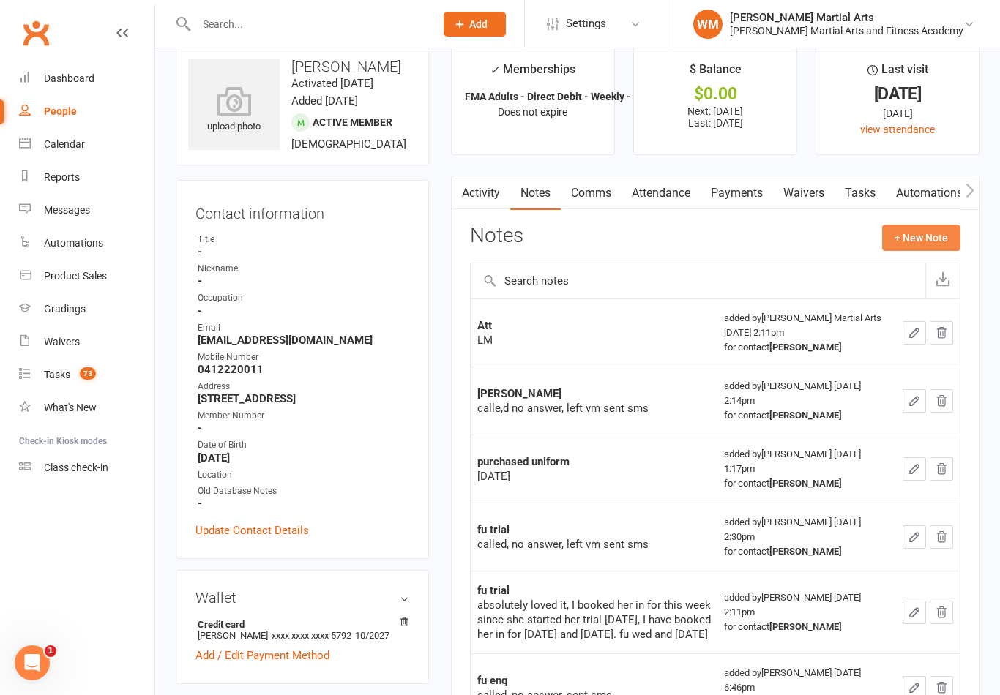
click at [913, 236] on button "+ New Note" at bounding box center [921, 238] width 78 height 26
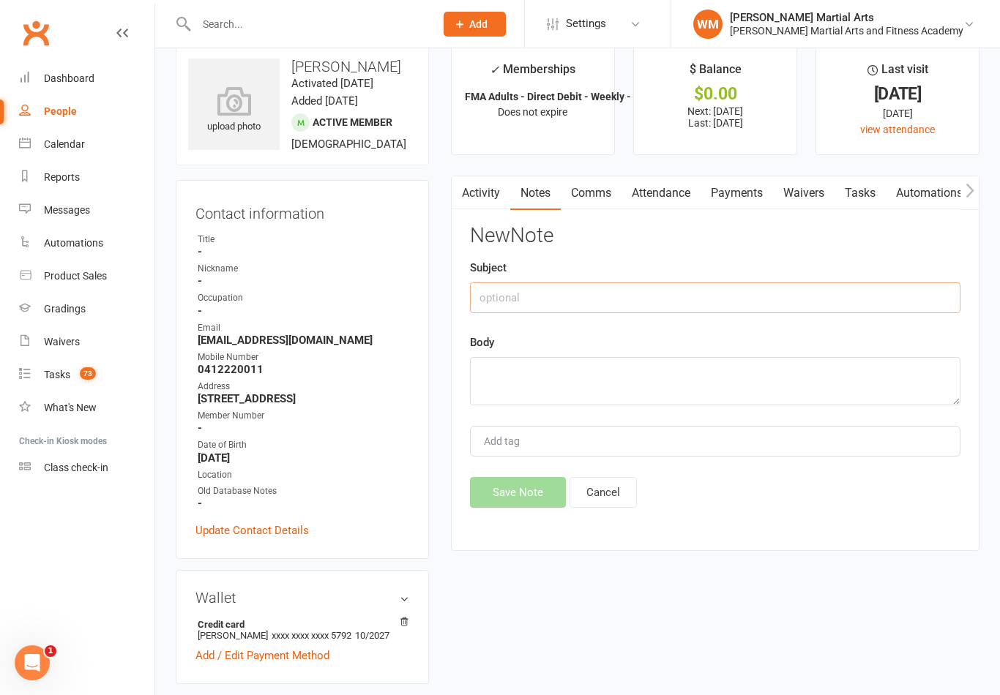
click at [774, 291] on input "text" at bounding box center [715, 297] width 490 height 31
type input "Att"
click at [543, 370] on textarea at bounding box center [715, 381] width 490 height 48
type textarea "LM"
click at [525, 495] on button "Save Note" at bounding box center [518, 492] width 96 height 31
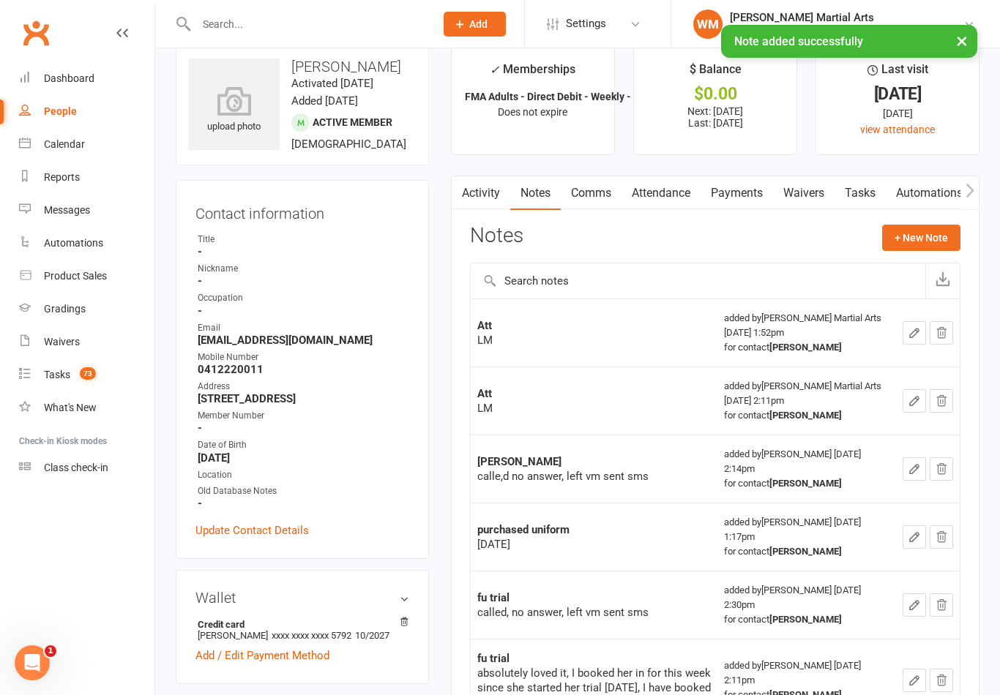
click at [858, 184] on link "Tasks" at bounding box center [859, 193] width 51 height 34
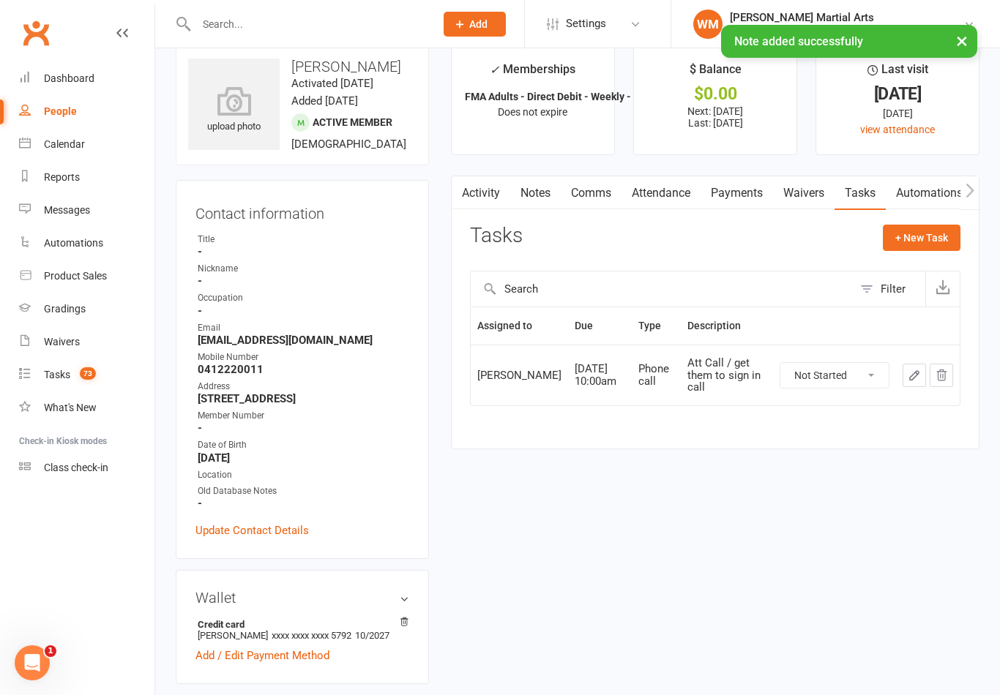
click at [533, 190] on link "Notes" at bounding box center [535, 193] width 50 height 34
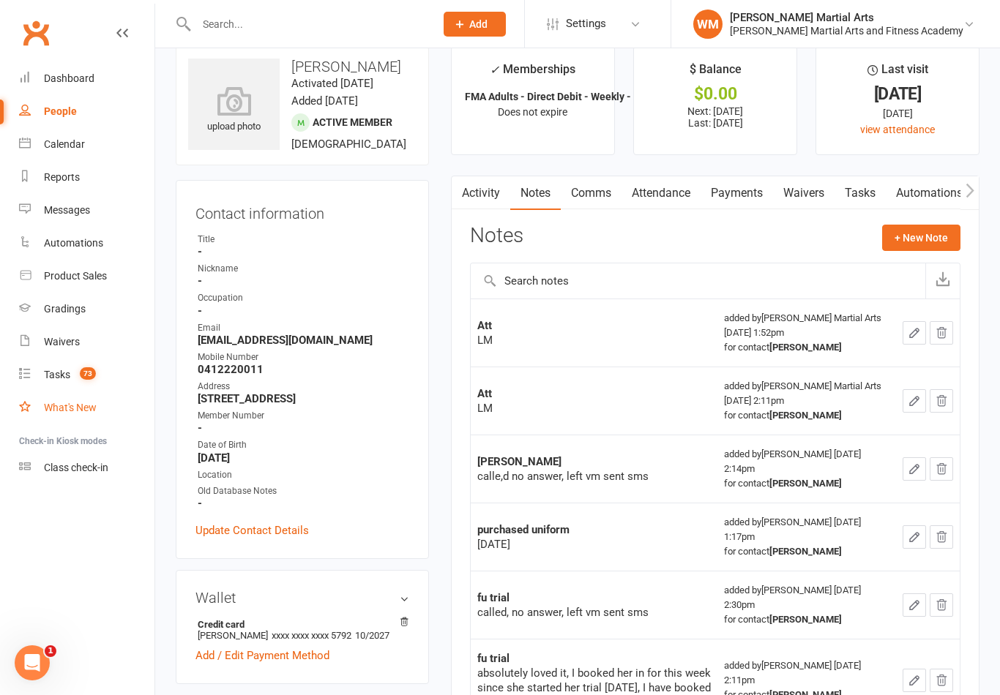
click at [70, 398] on link "What's New" at bounding box center [86, 408] width 135 height 33
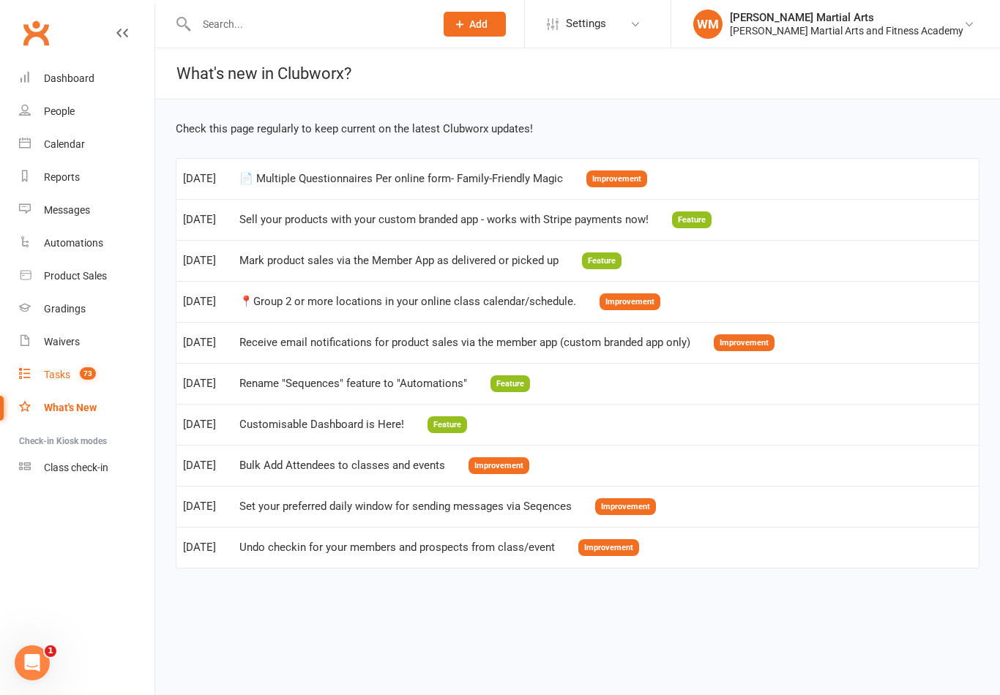
click at [82, 363] on link "Tasks 73" at bounding box center [86, 375] width 135 height 33
select select "incomplete"
select select "47660"
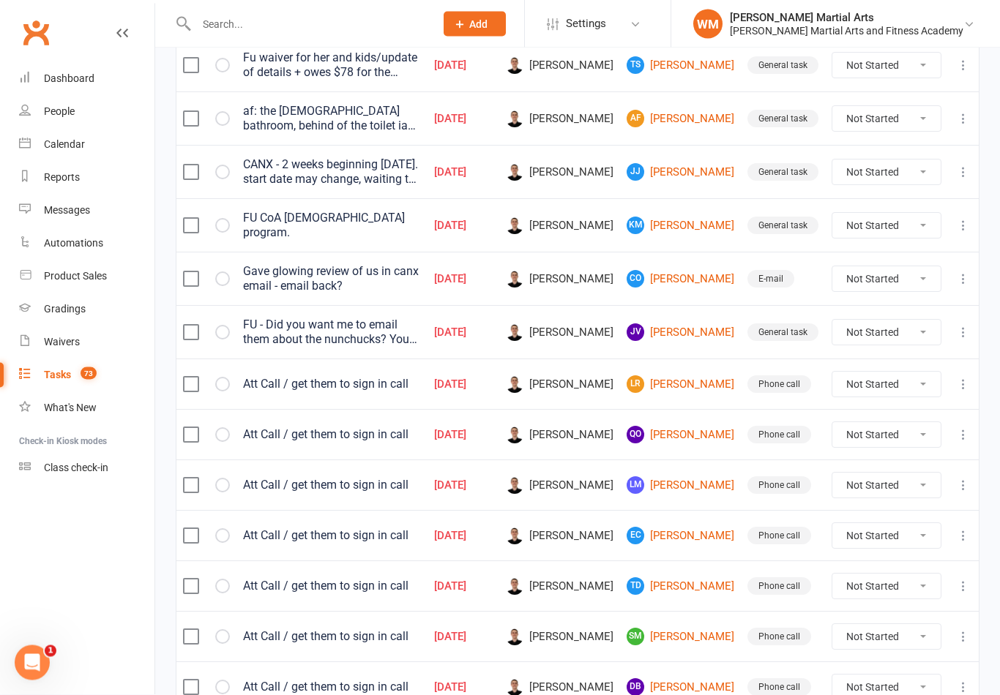
scroll to position [362, 0]
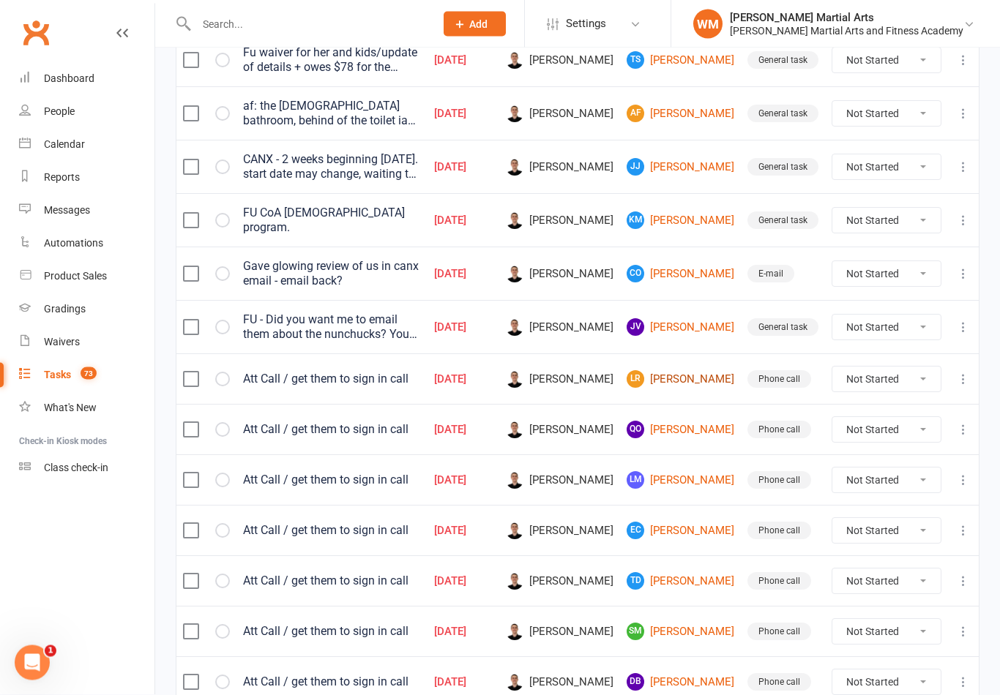
click at [707, 371] on link "[PERSON_NAME] [PERSON_NAME]" at bounding box center [680, 380] width 108 height 18
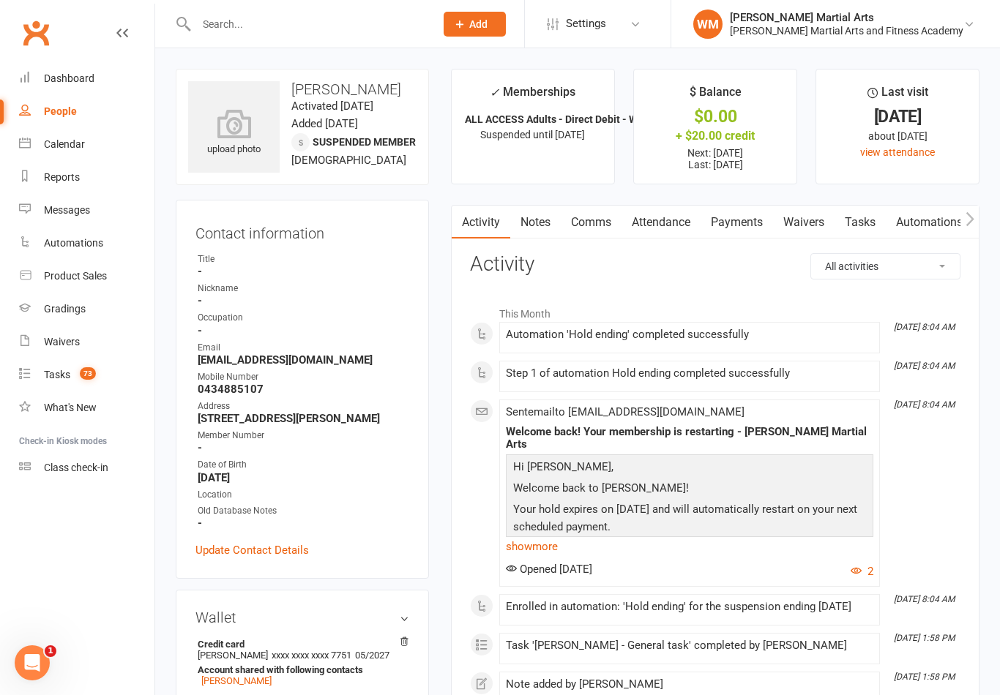
click at [871, 228] on link "Tasks" at bounding box center [859, 223] width 51 height 34
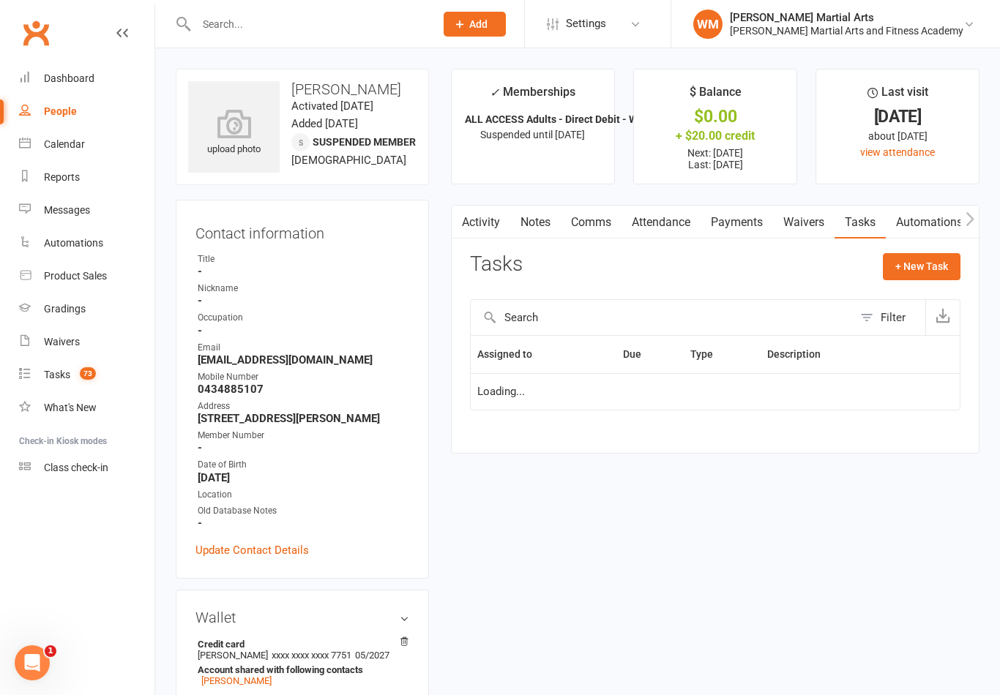
scroll to position [23, 0]
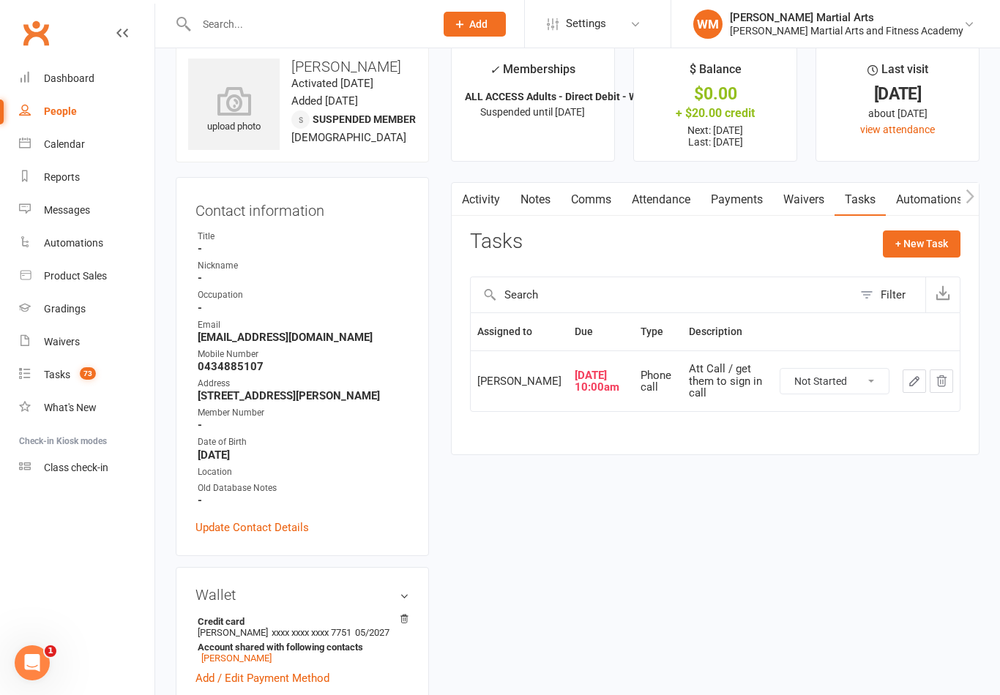
click at [902, 388] on button "button" at bounding box center [913, 381] width 23 height 23
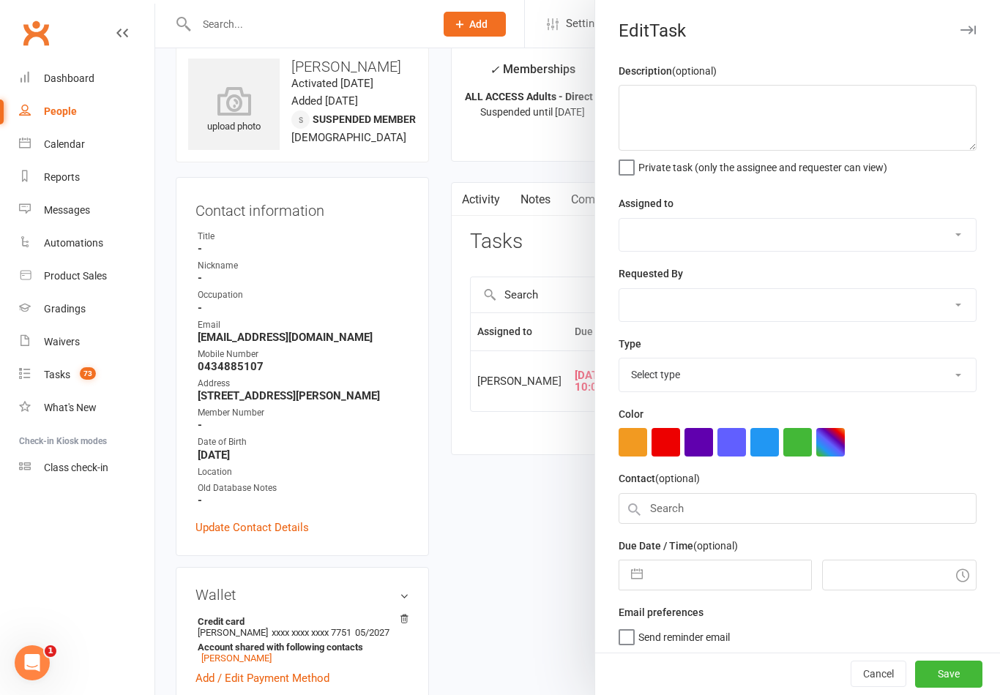
type textarea "Att Call / get them to sign in call"
select select "47660"
type input "[DATE]"
type input "10:00am"
select select "25277"
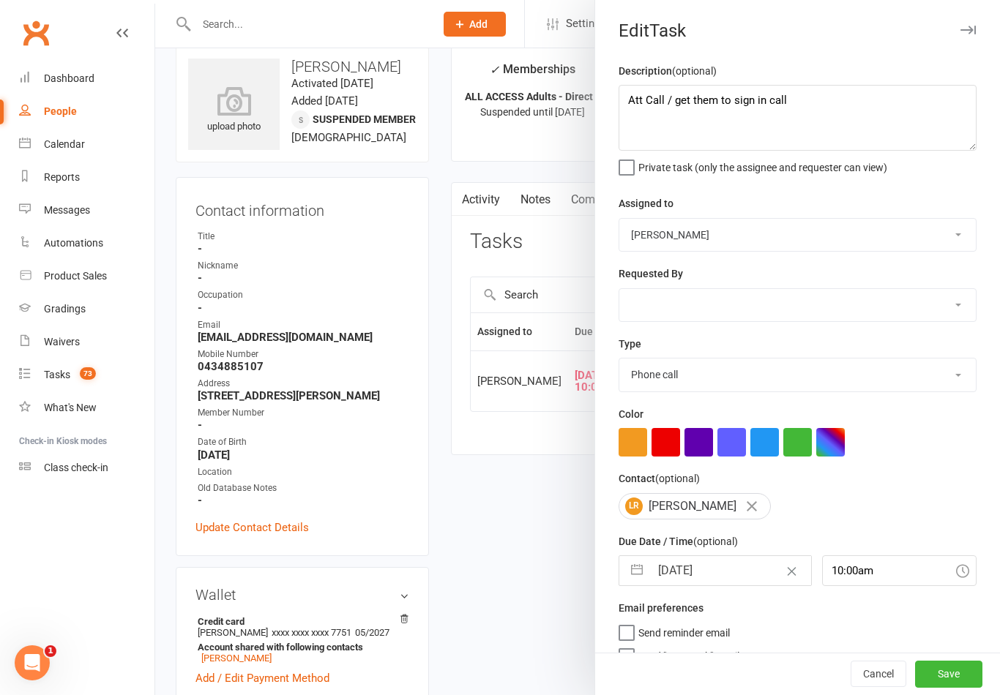
click at [632, 577] on button "button" at bounding box center [637, 570] width 26 height 29
select select "6"
select select "2025"
select select "7"
select select "2025"
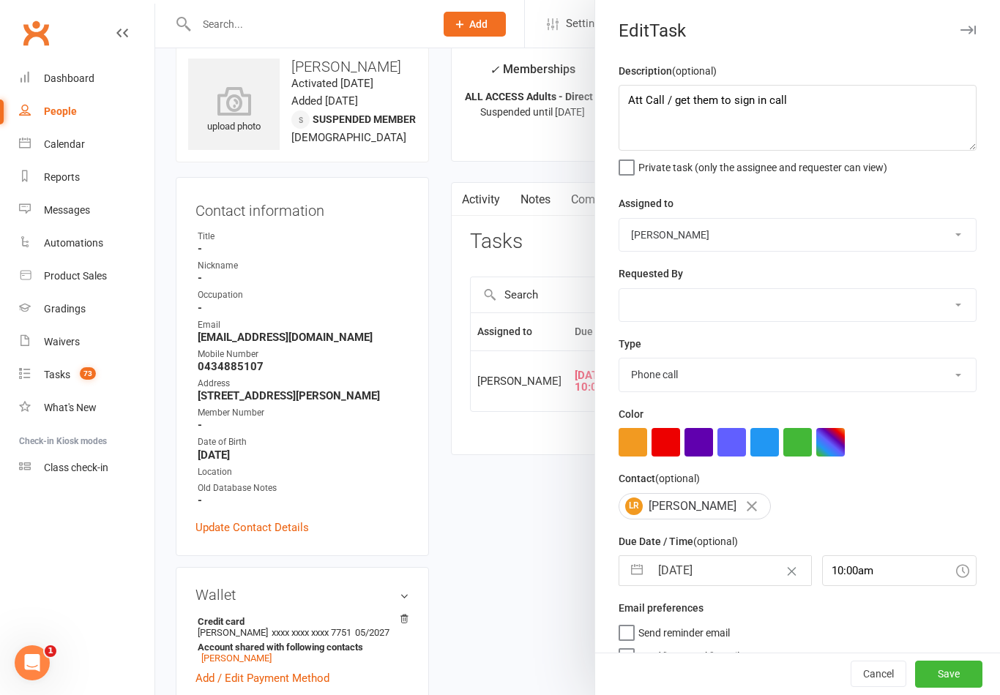
select select "8"
select select "2025"
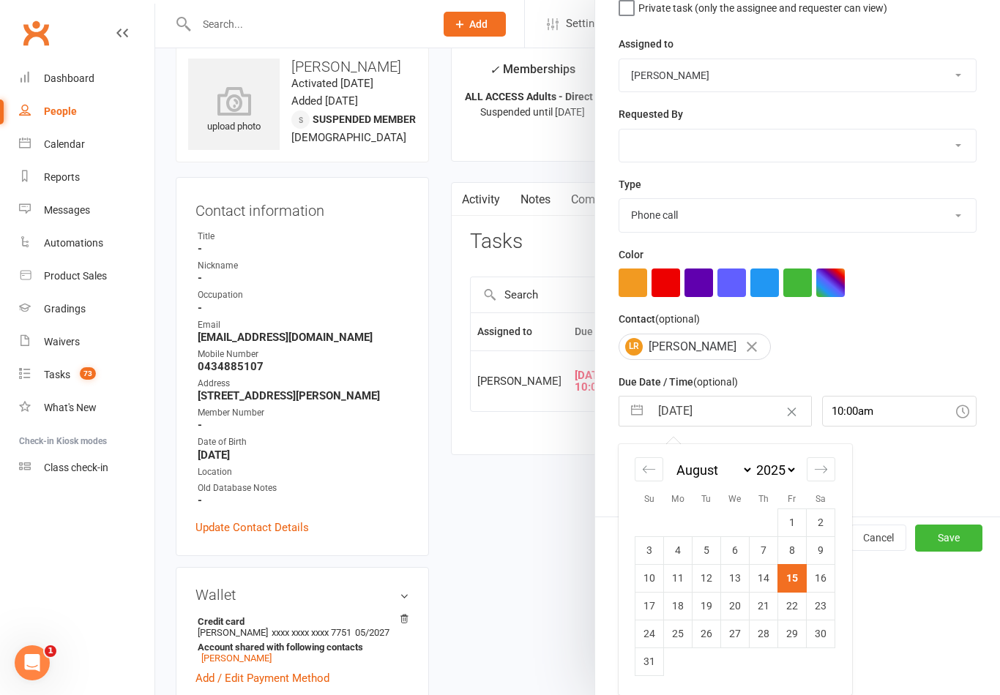
scroll to position [162, 0]
click at [525, 525] on div at bounding box center [577, 347] width 845 height 695
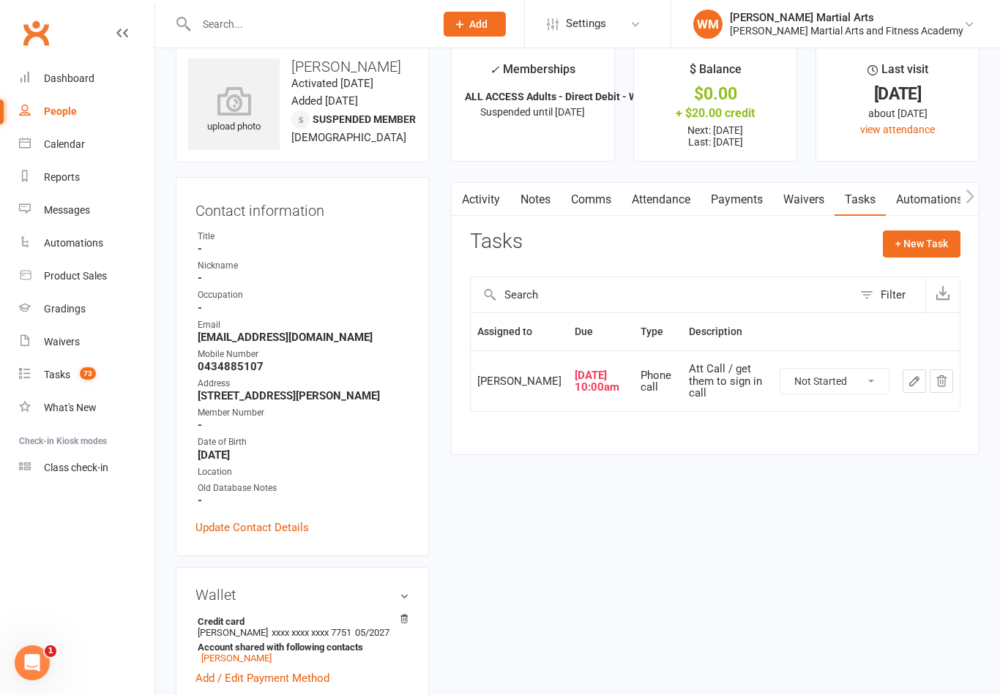
scroll to position [22, 0]
click at [528, 189] on link "Notes" at bounding box center [535, 201] width 50 height 34
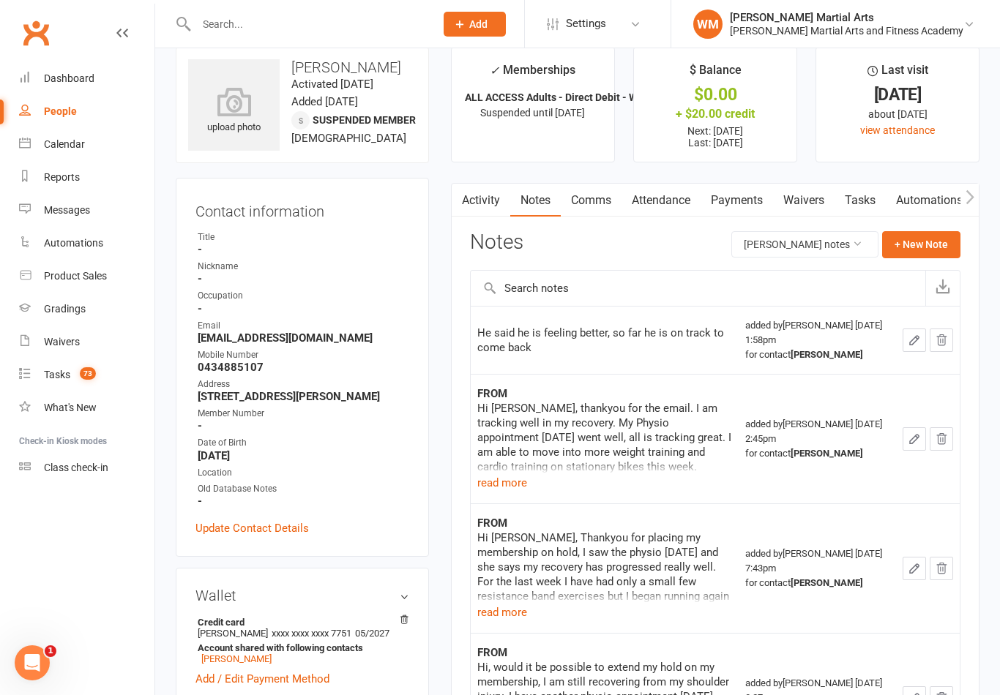
click at [864, 211] on link "Tasks" at bounding box center [859, 201] width 51 height 34
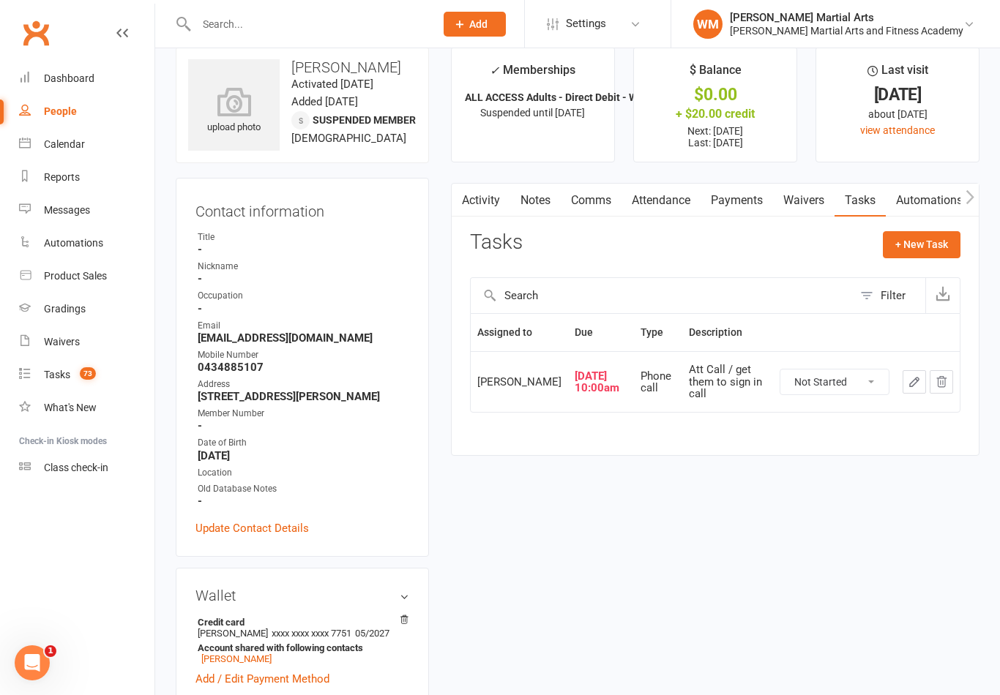
click at [910, 385] on icon "button" at bounding box center [913, 381] width 13 height 13
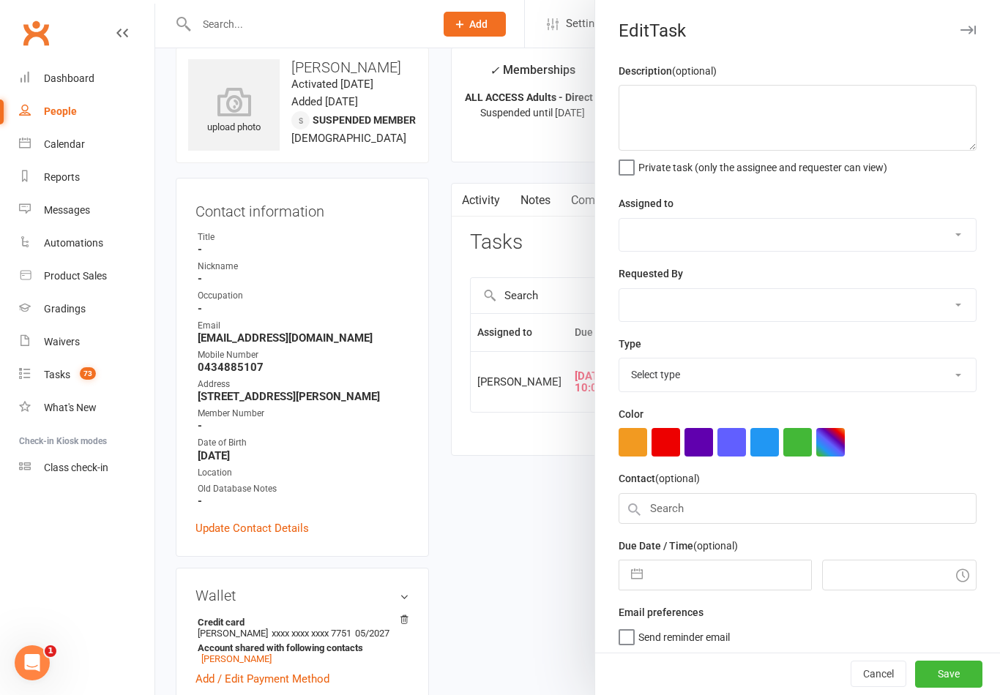
type textarea "Att Call / get them to sign in call"
select select "47660"
type input "[DATE]"
type input "10:00am"
select select "25277"
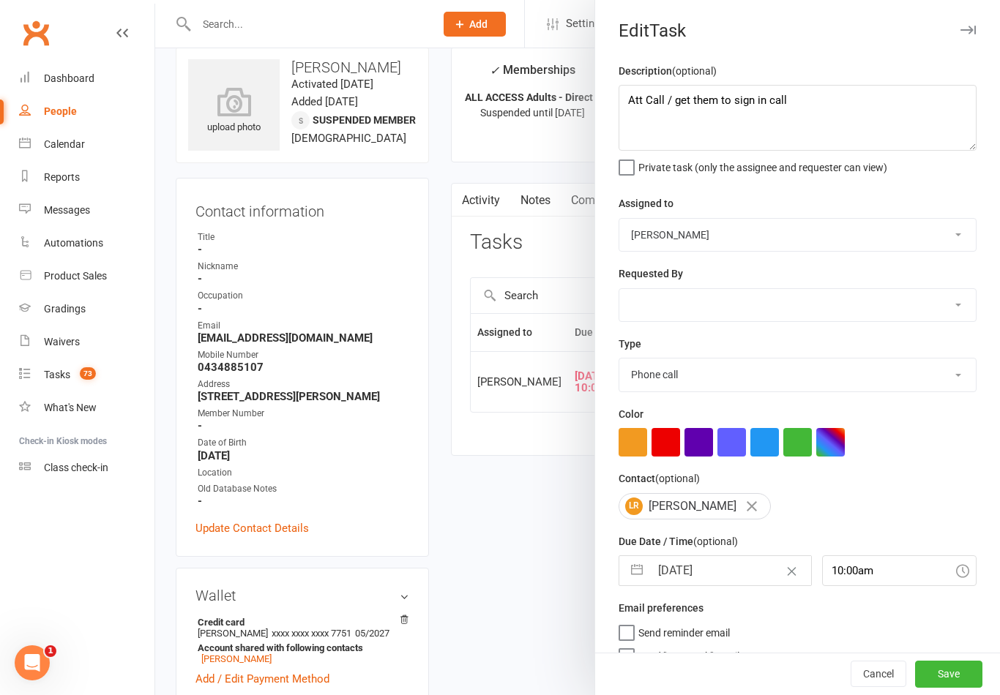
click at [641, 576] on button "button" at bounding box center [637, 570] width 26 height 29
select select "6"
select select "2025"
select select "7"
select select "2025"
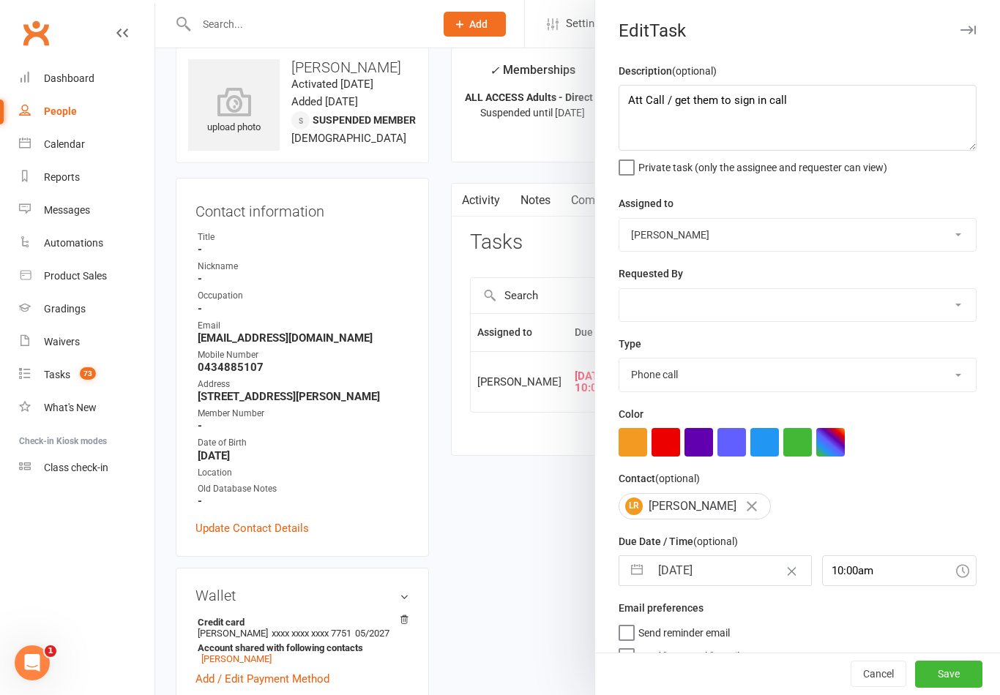
select select "8"
select select "2025"
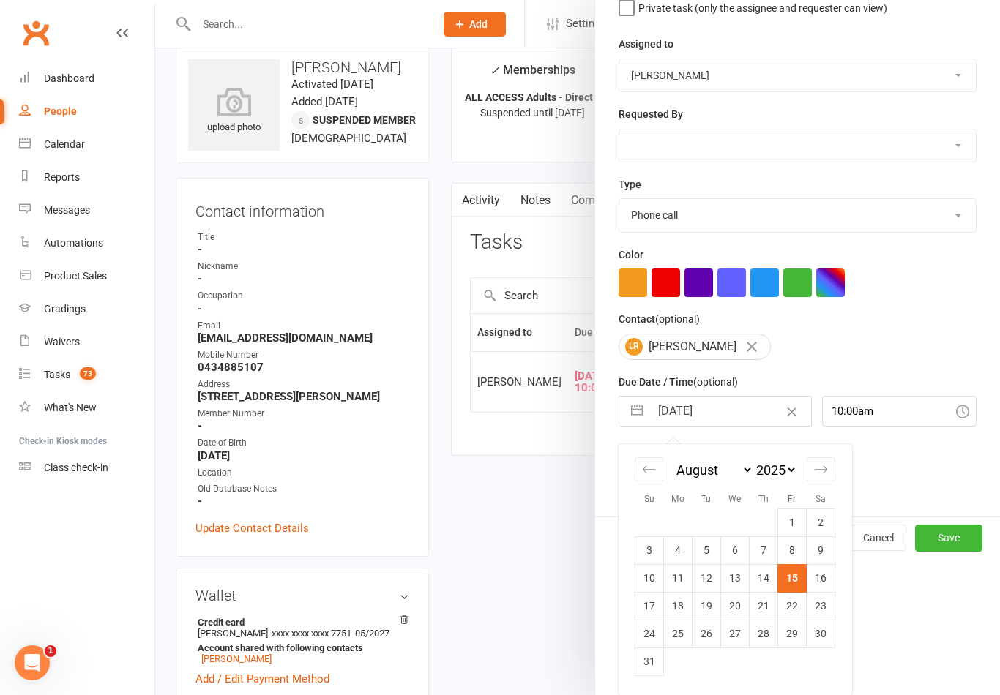
scroll to position [162, 0]
click at [679, 608] on td "18" at bounding box center [678, 606] width 29 height 28
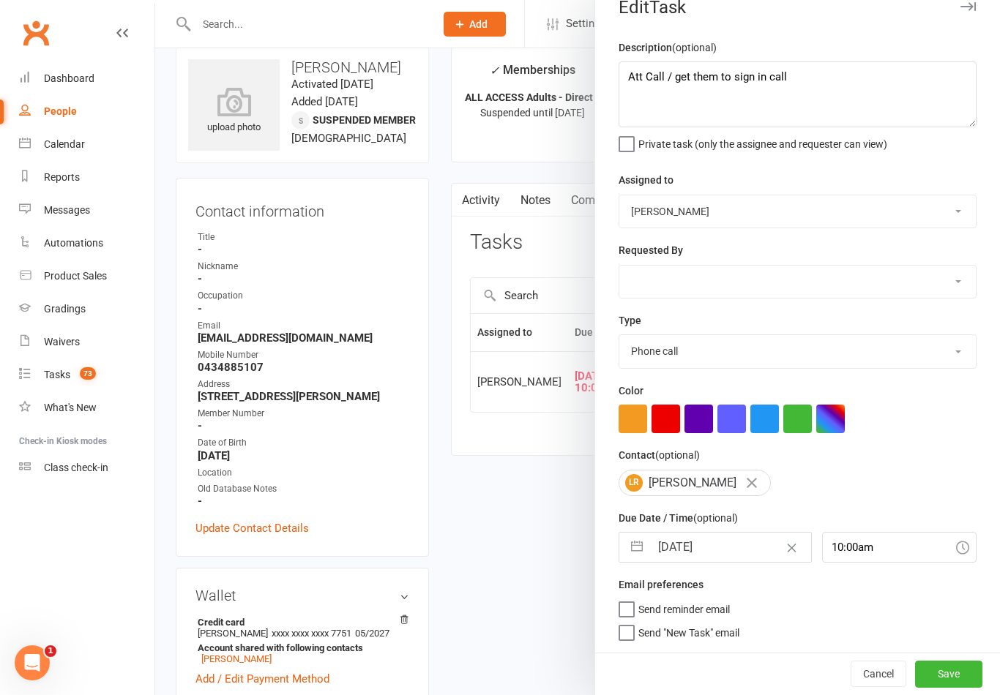
type input "[DATE]"
click at [976, 673] on button "Save" at bounding box center [948, 674] width 67 height 26
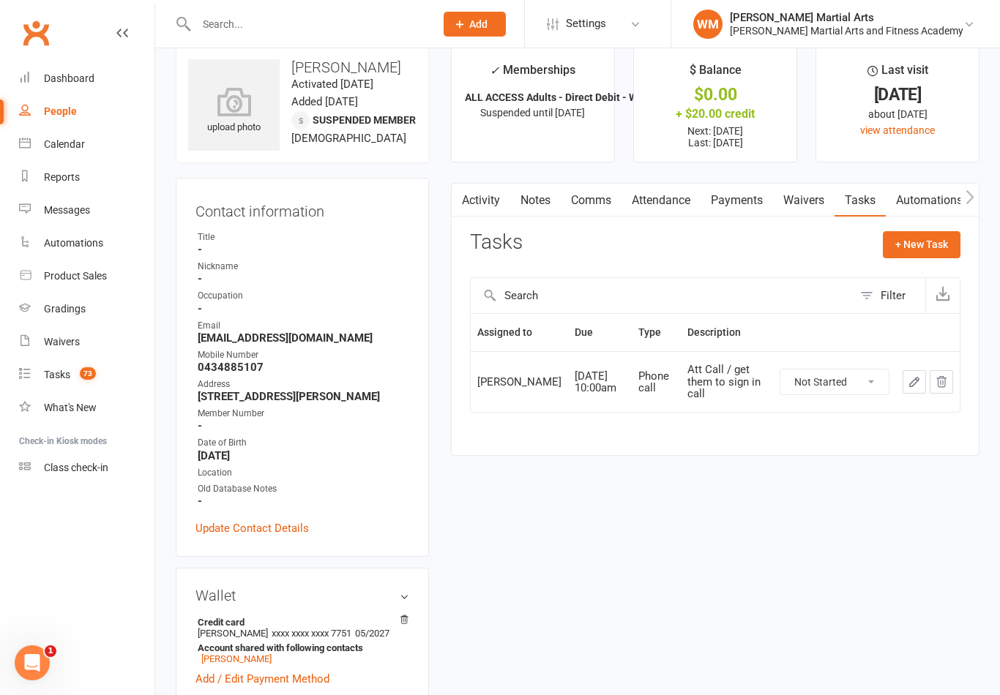
click at [550, 207] on link "Notes" at bounding box center [535, 201] width 50 height 34
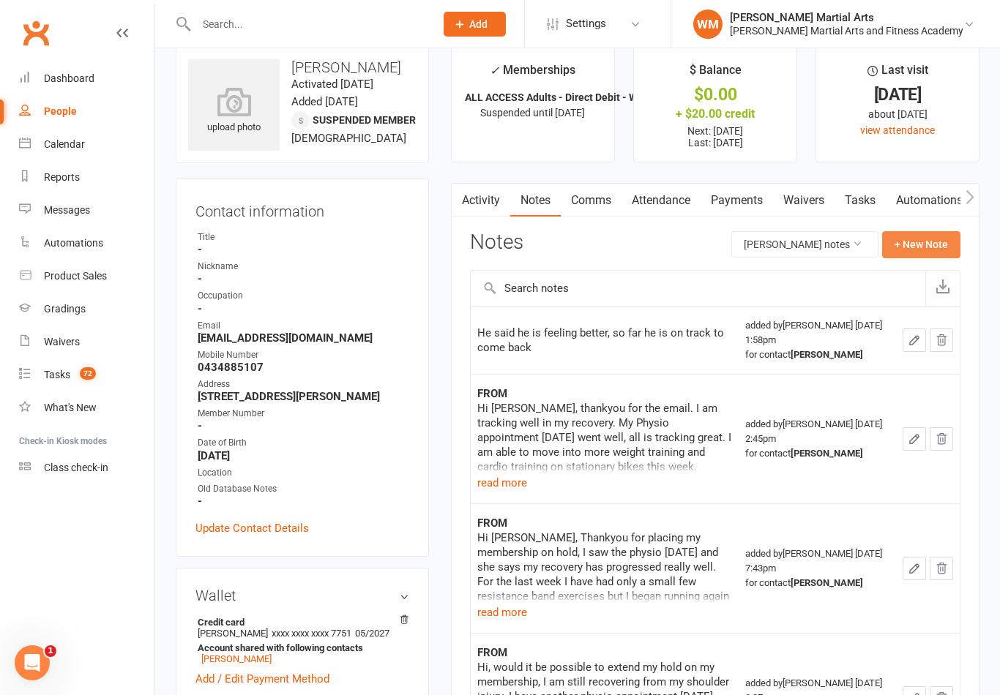
click at [917, 244] on button "+ New Note" at bounding box center [921, 244] width 78 height 26
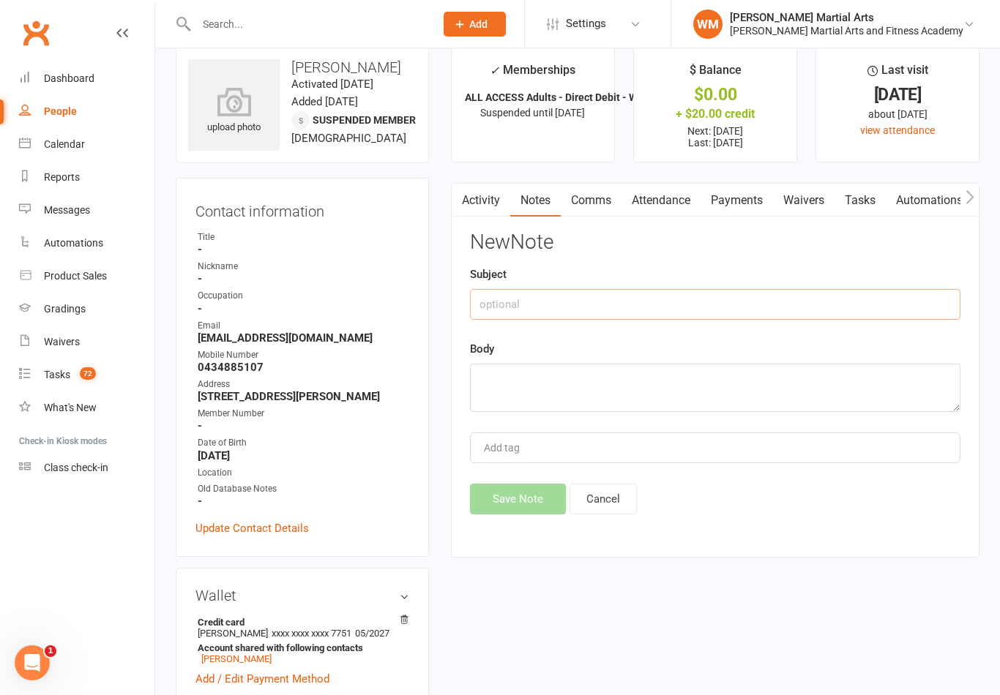
click at [766, 291] on input "text" at bounding box center [715, 304] width 490 height 31
type input "S"
type input "Att"
click at [538, 382] on textarea at bounding box center [715, 388] width 490 height 48
click at [488, 483] on div "New Note Subject Att Body LM renews [DATE] Add tag Save Note Cancel" at bounding box center [715, 372] width 490 height 283
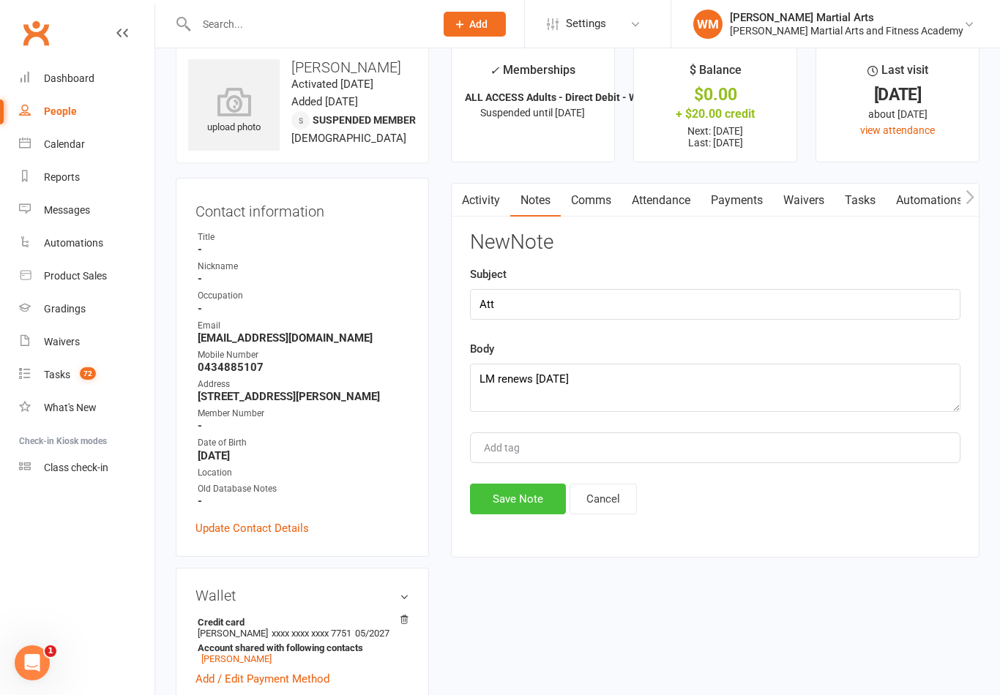
click at [506, 505] on button "Save Note" at bounding box center [518, 499] width 96 height 31
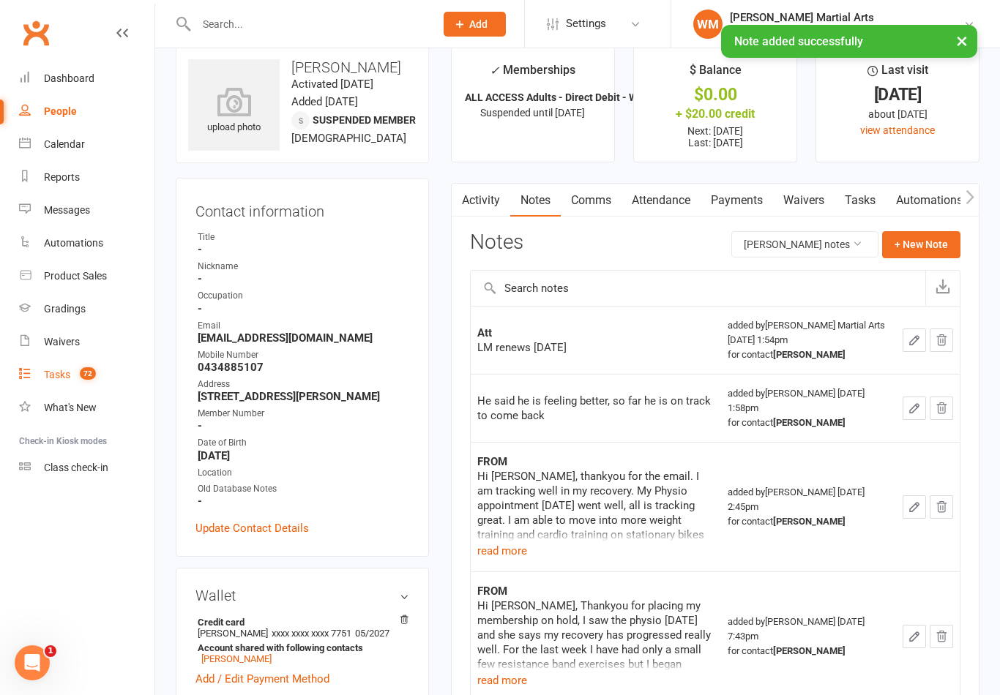
click at [70, 369] on div "Tasks" at bounding box center [57, 375] width 26 height 12
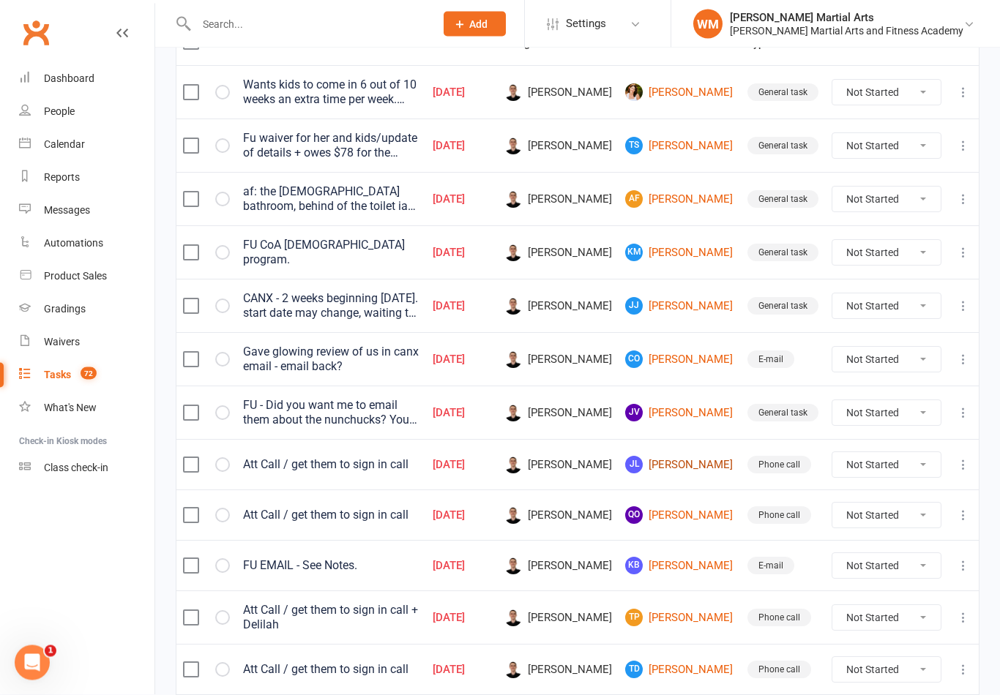
click at [695, 464] on link "[PERSON_NAME]" at bounding box center [679, 466] width 109 height 18
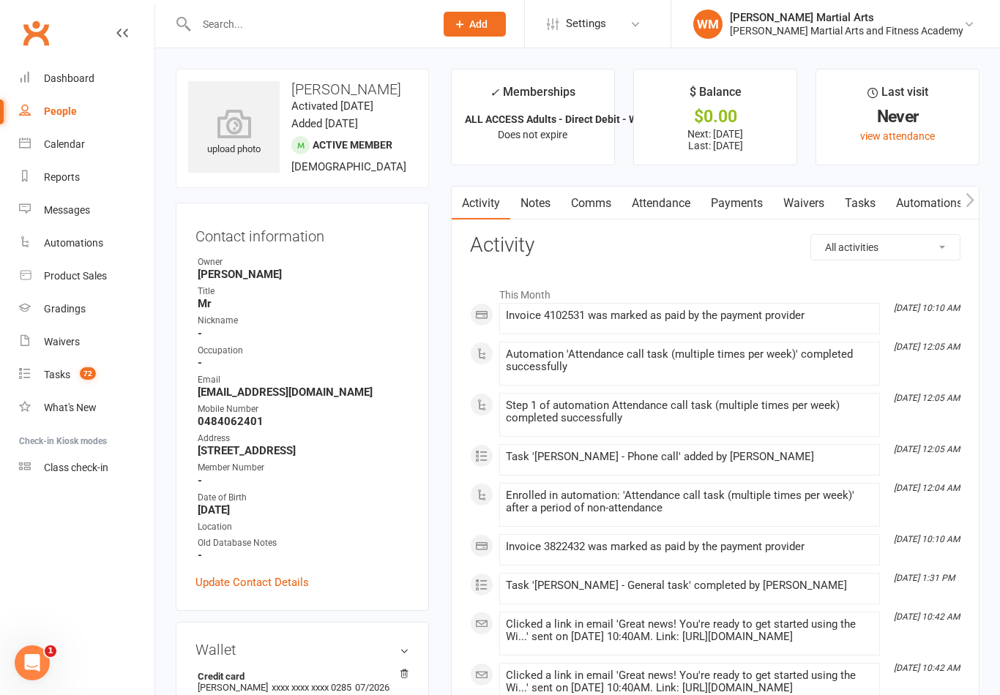
click at [852, 205] on link "Tasks" at bounding box center [859, 204] width 51 height 34
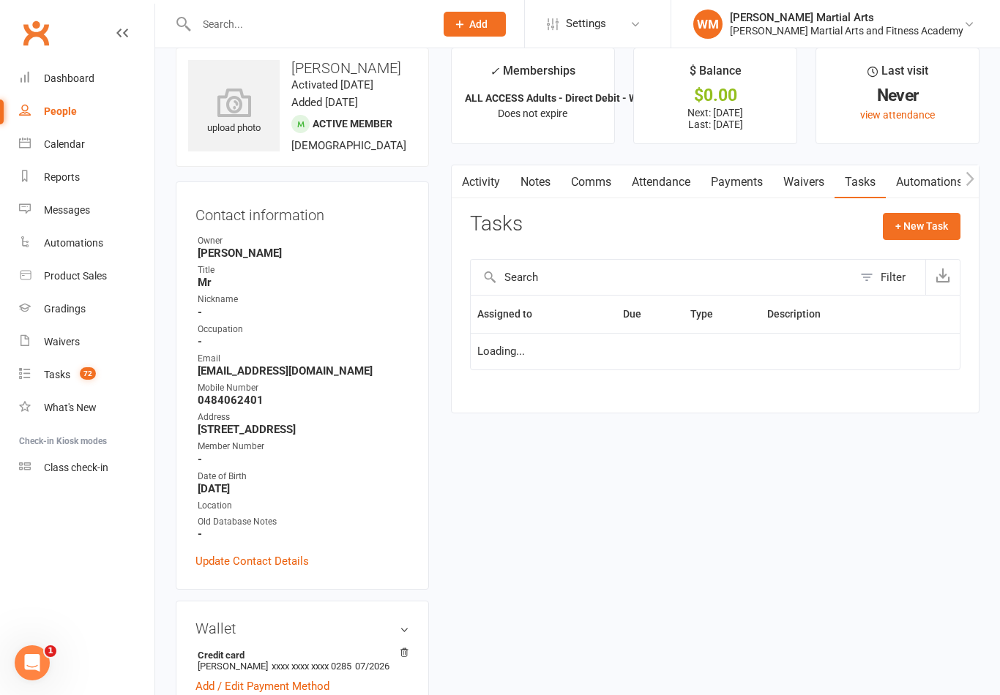
scroll to position [23, 0]
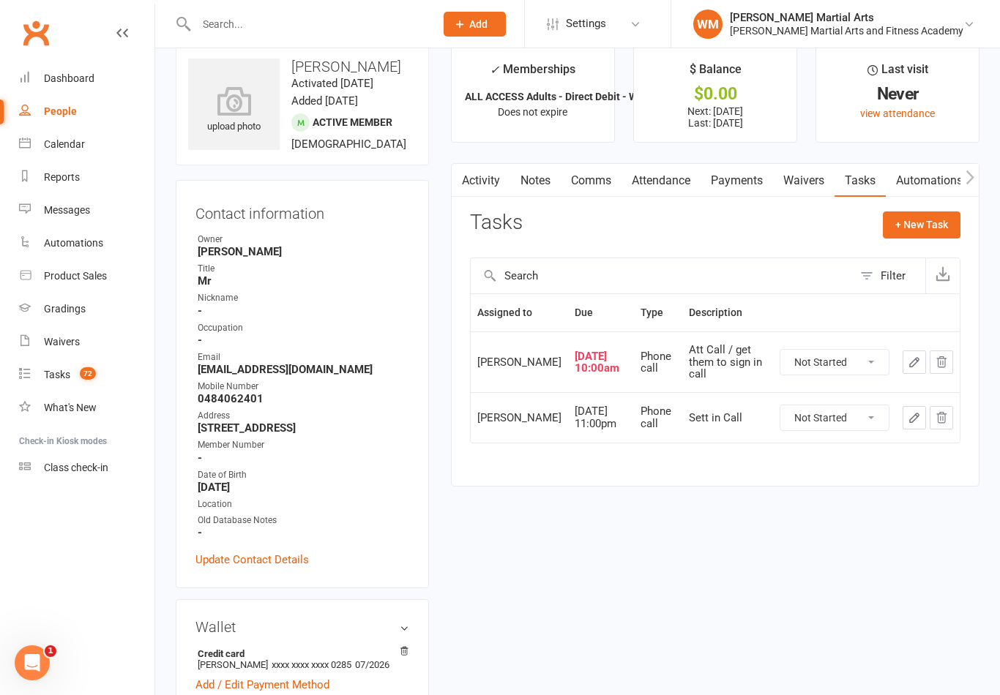
click at [913, 366] on icon "button" at bounding box center [914, 362] width 9 height 9
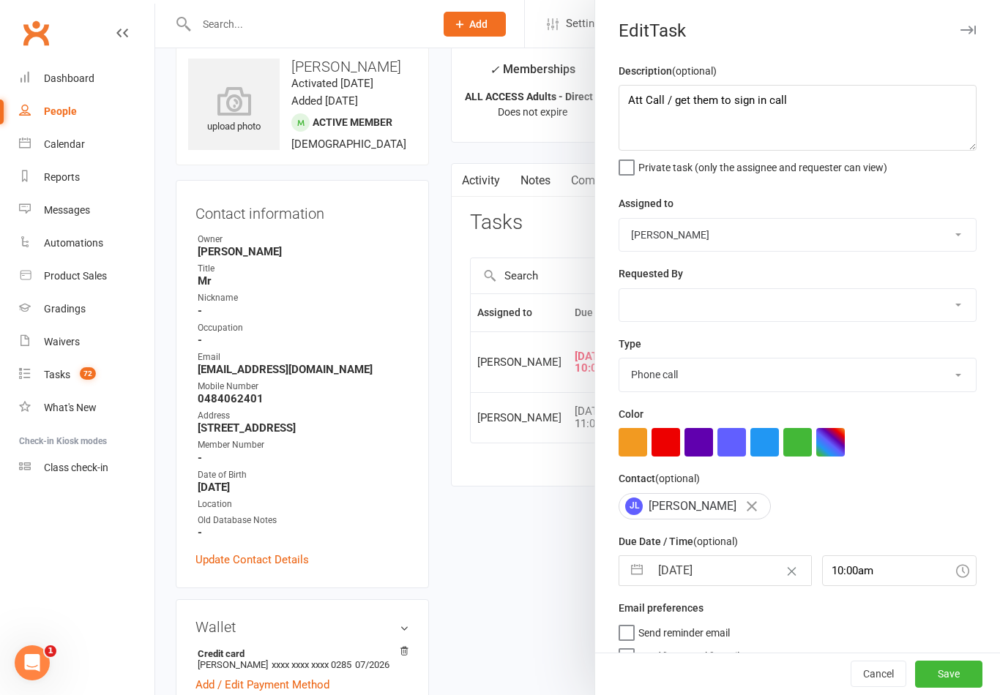
click at [632, 573] on button "button" at bounding box center [637, 570] width 26 height 29
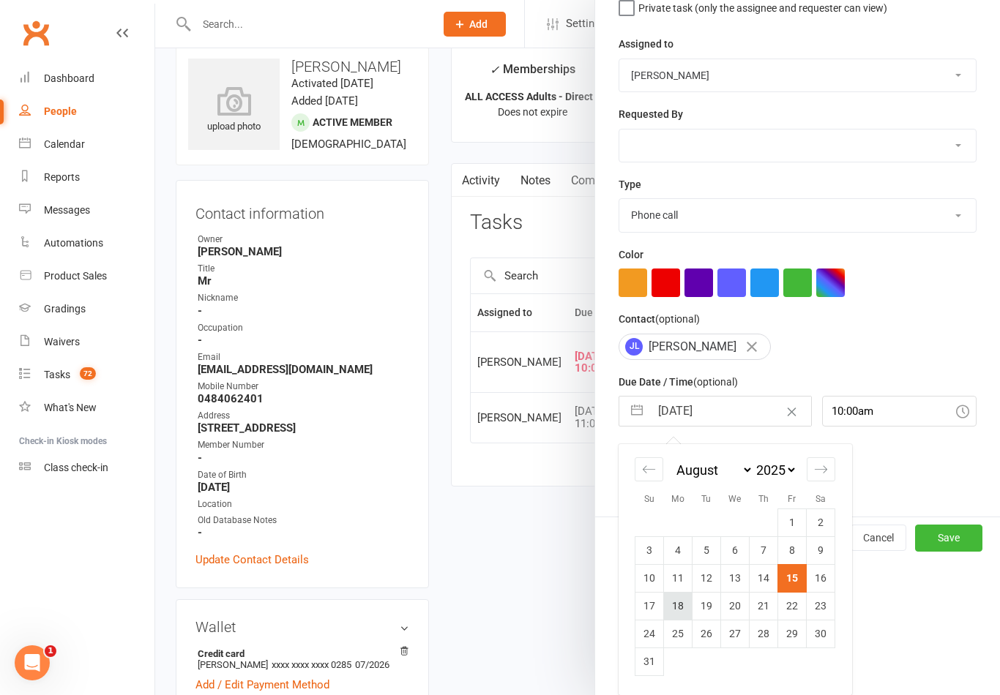
click at [680, 607] on td "18" at bounding box center [678, 606] width 29 height 28
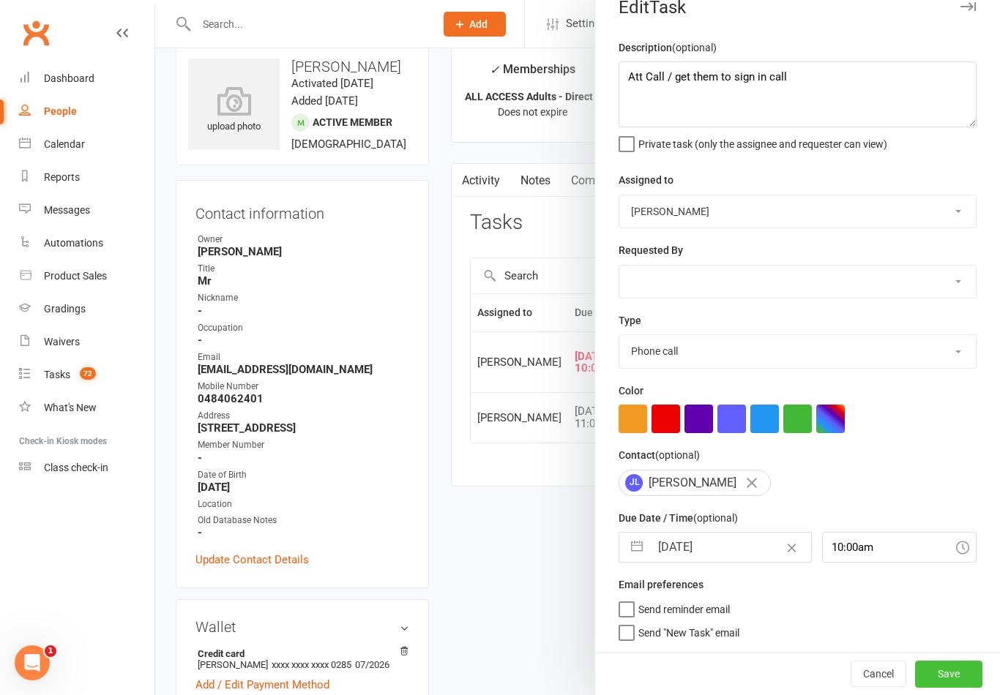
click at [962, 683] on button "Save" at bounding box center [948, 674] width 67 height 26
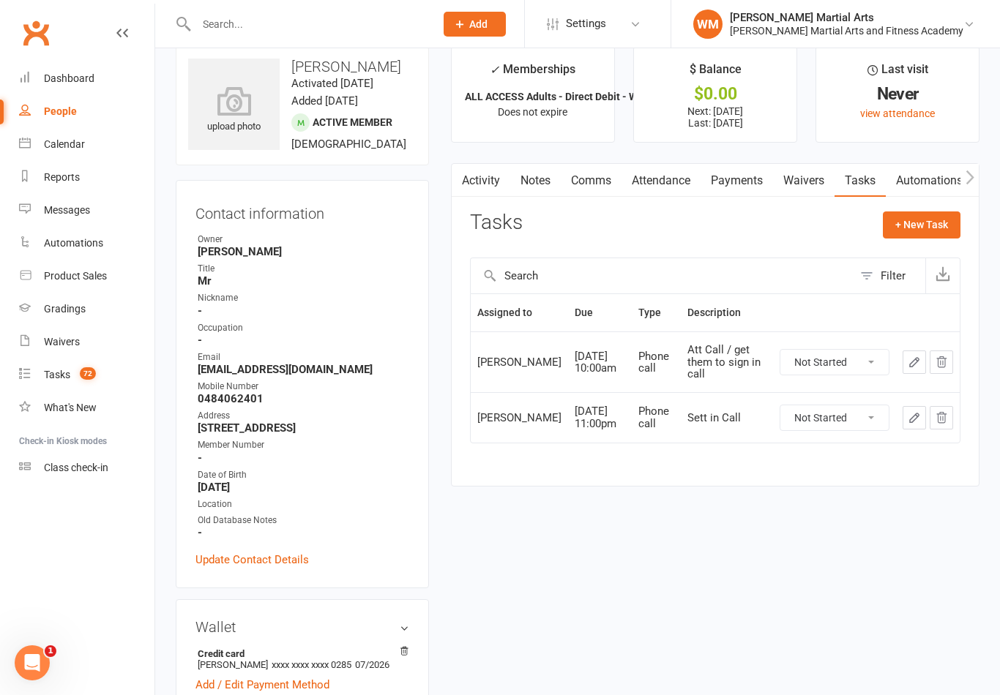
click at [524, 180] on link "Notes" at bounding box center [535, 181] width 50 height 34
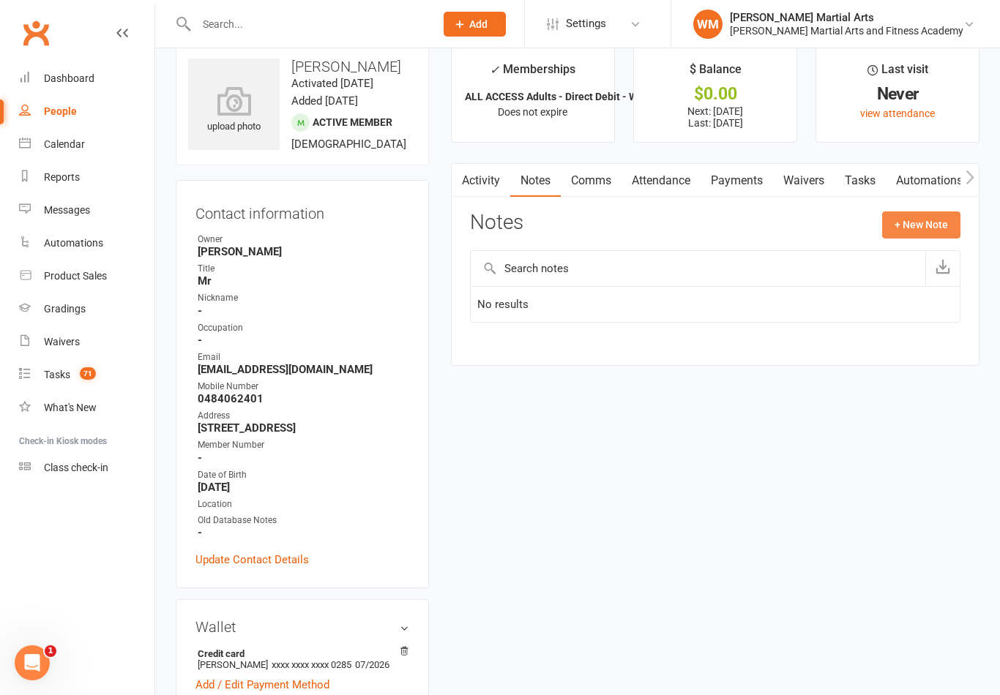
click at [932, 223] on button "+ New Note" at bounding box center [921, 225] width 78 height 26
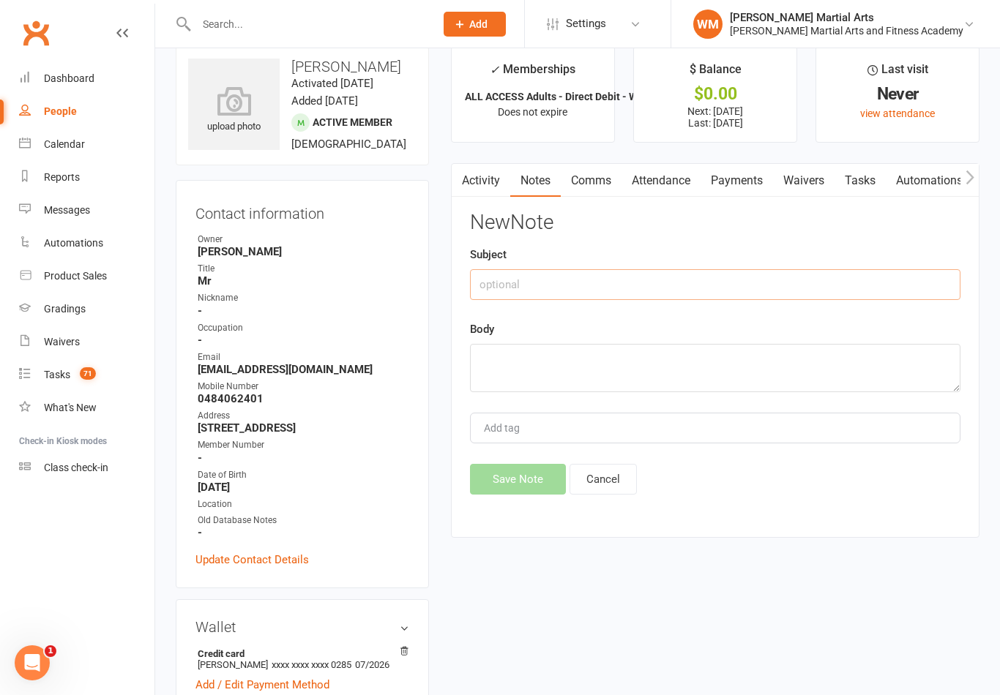
click at [797, 277] on input "text" at bounding box center [715, 284] width 490 height 31
click at [589, 416] on div "Add tag" at bounding box center [715, 428] width 490 height 31
click at [624, 377] on textarea at bounding box center [715, 368] width 490 height 48
click at [514, 473] on button "Save Note" at bounding box center [518, 479] width 96 height 31
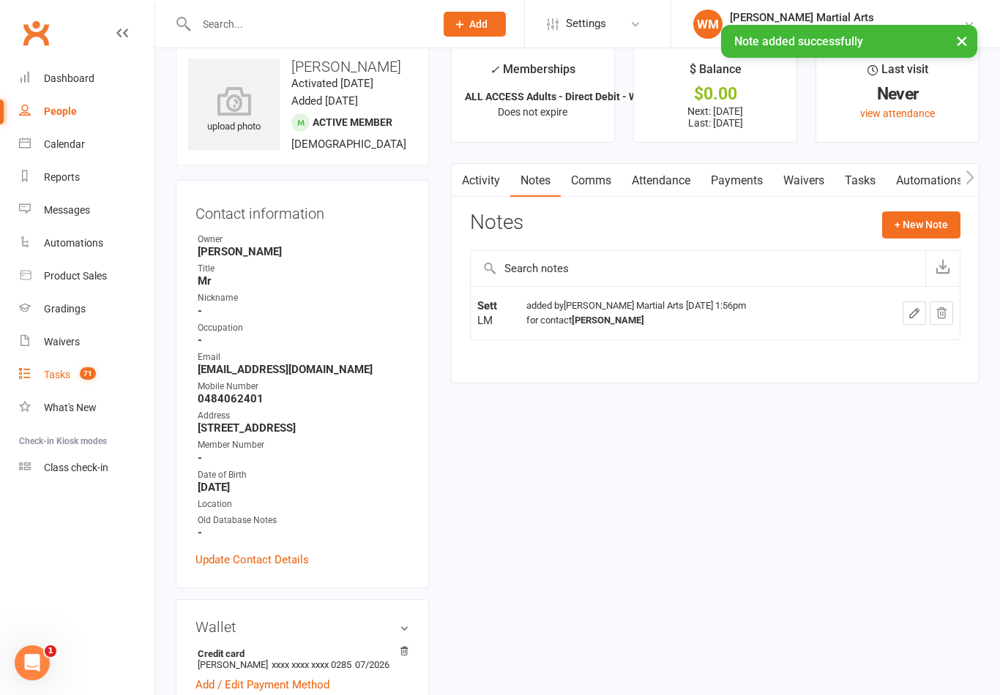
click at [65, 384] on link "Tasks 71" at bounding box center [86, 375] width 135 height 33
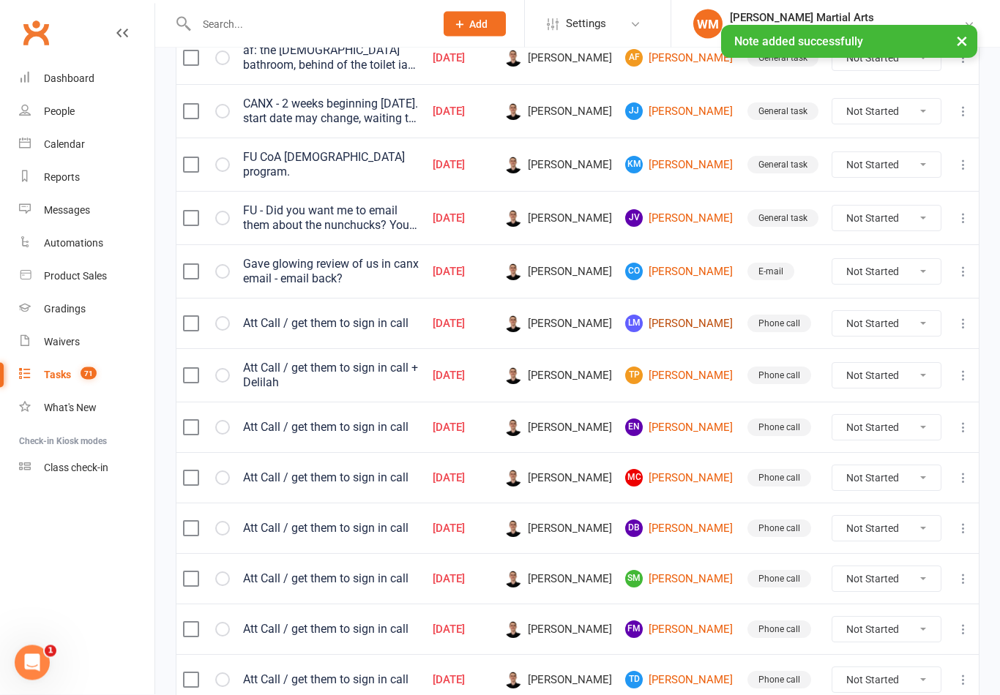
click at [701, 323] on link "[PERSON_NAME]" at bounding box center [679, 324] width 109 height 18
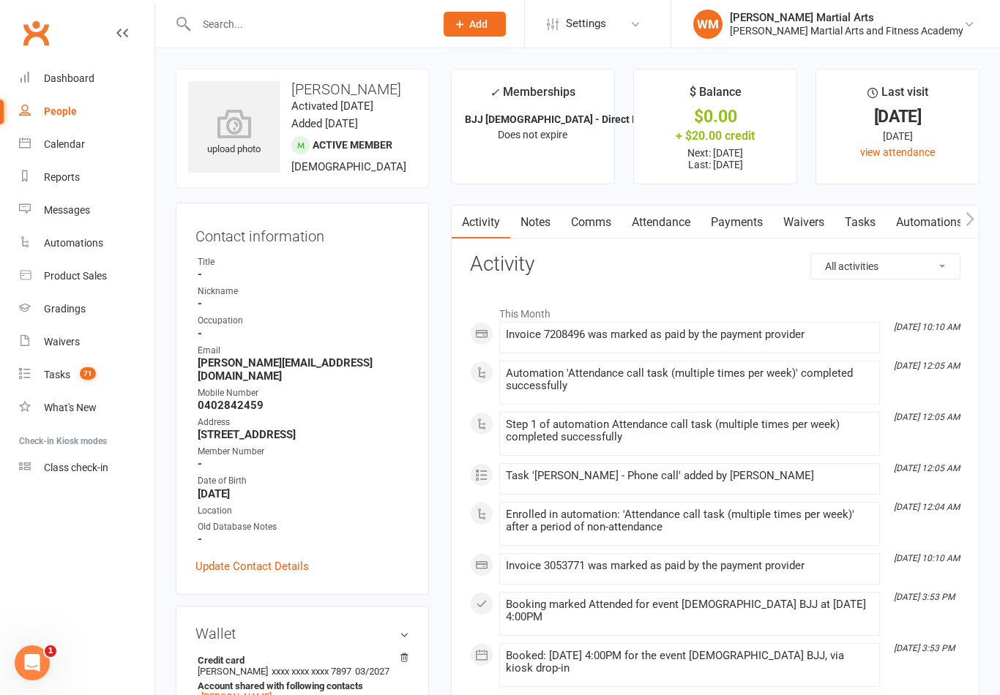
click at [876, 210] on link "Tasks" at bounding box center [859, 223] width 51 height 34
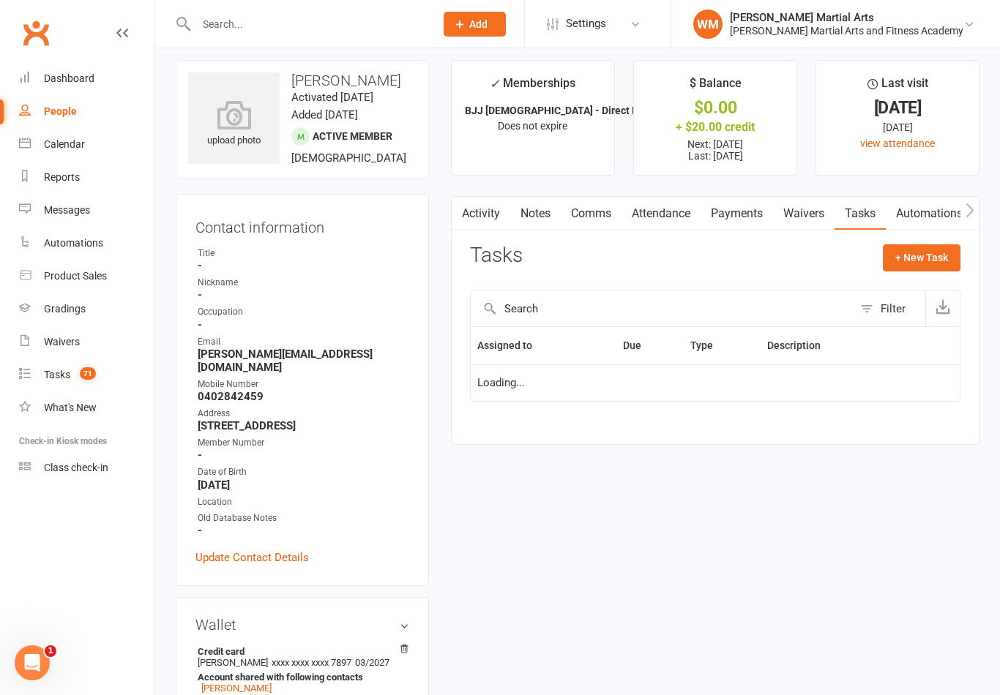
scroll to position [23, 0]
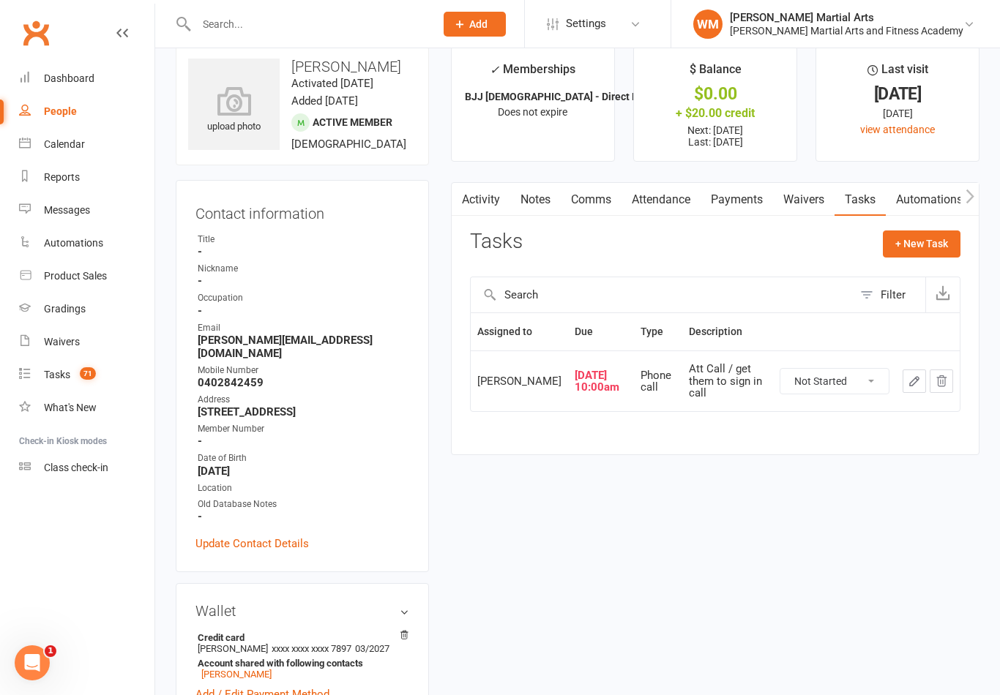
click at [906, 386] on button "button" at bounding box center [913, 381] width 23 height 23
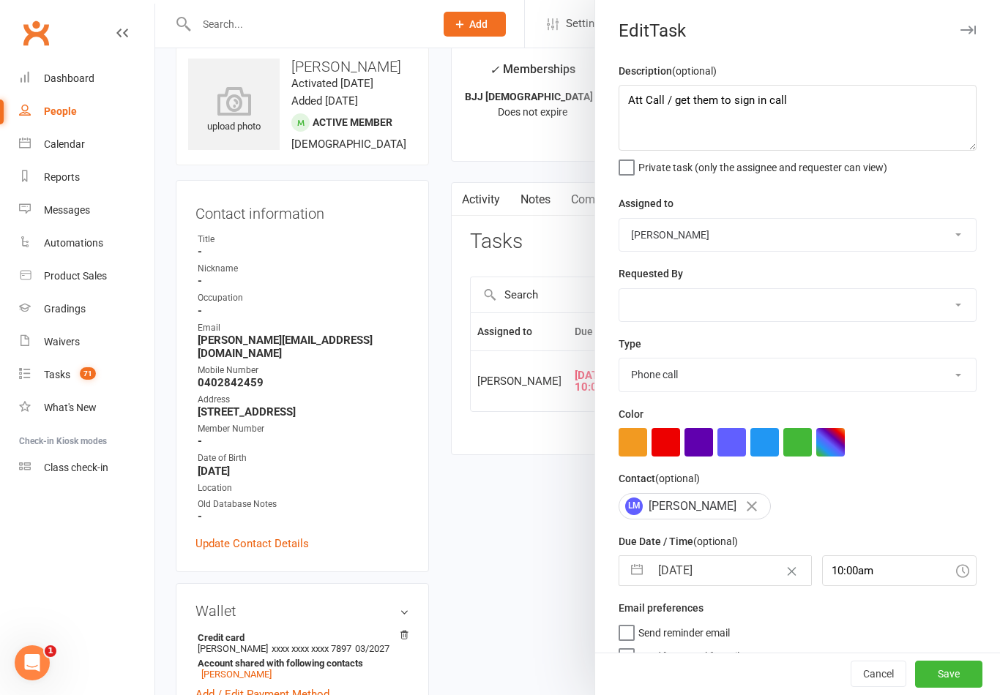
click at [635, 569] on button "button" at bounding box center [637, 570] width 26 height 29
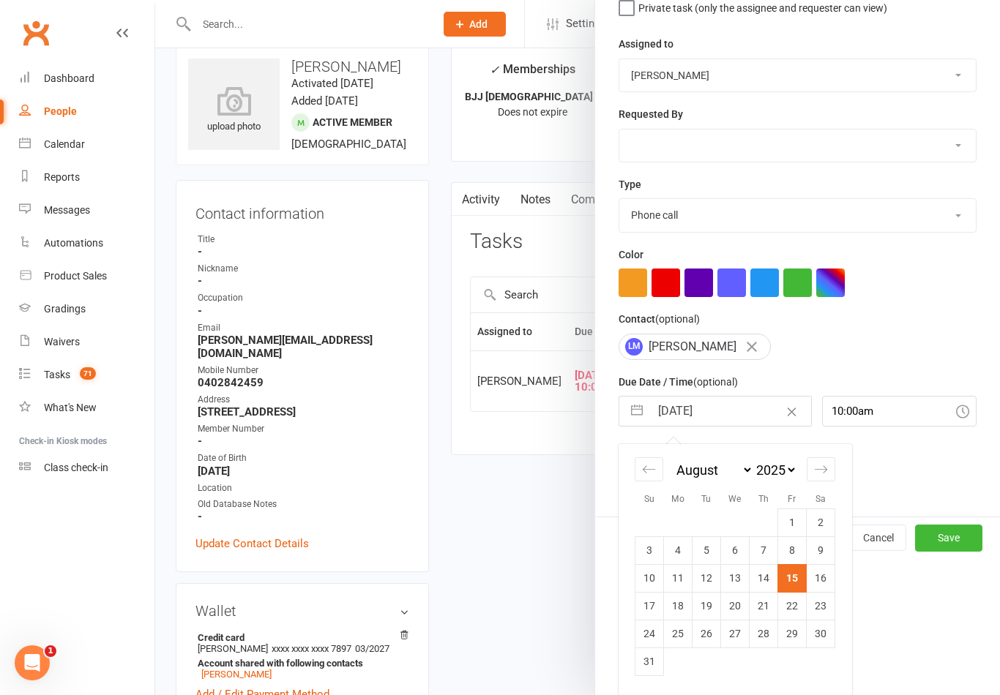
scroll to position [162, 0]
click at [678, 608] on td "18" at bounding box center [678, 606] width 29 height 28
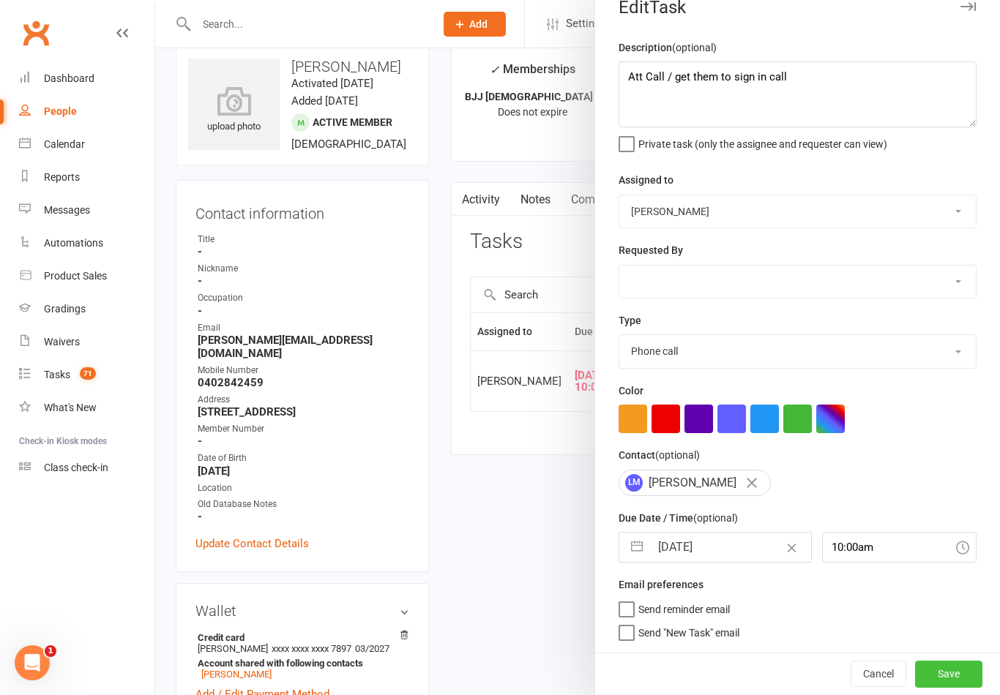
click at [964, 687] on button "Save" at bounding box center [948, 674] width 67 height 26
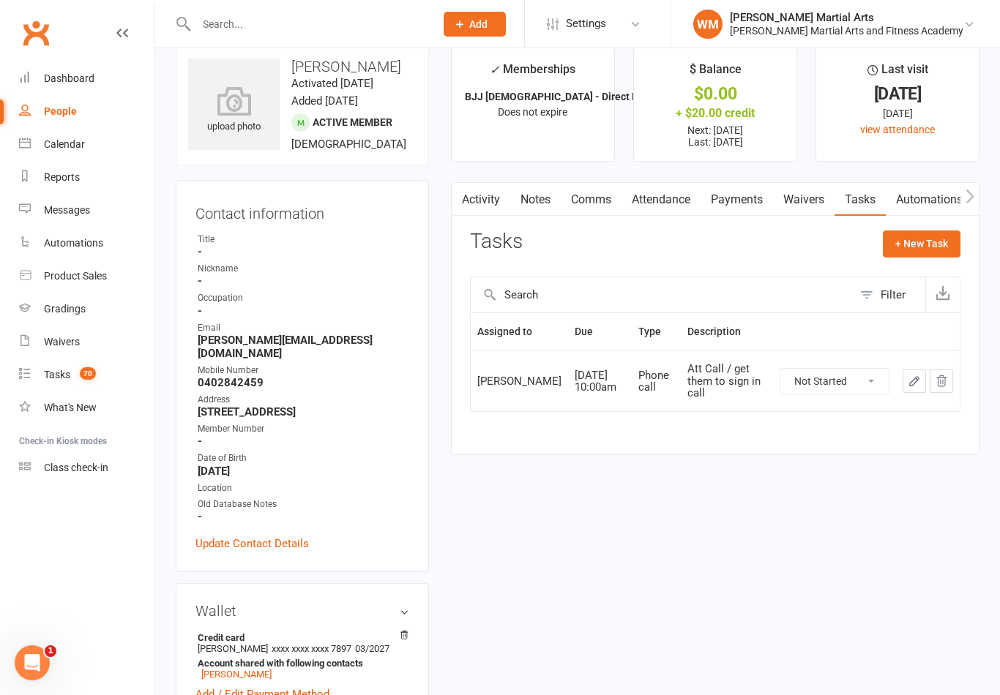
click at [539, 194] on link "Notes" at bounding box center [535, 200] width 50 height 34
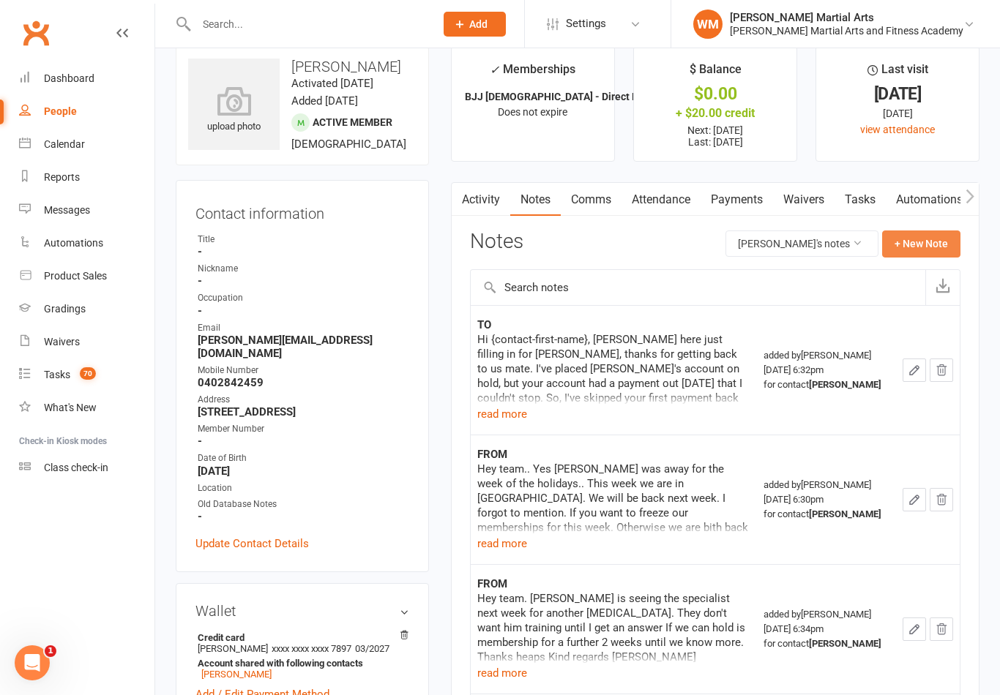
click at [932, 249] on button "+ New Note" at bounding box center [921, 244] width 78 height 26
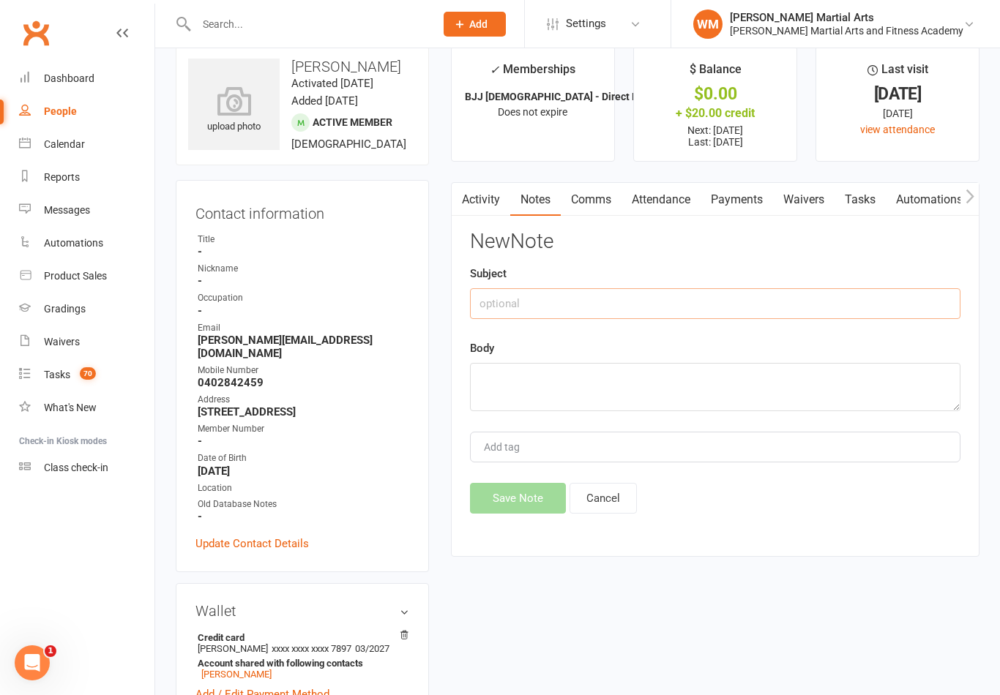
click at [727, 315] on input "text" at bounding box center [715, 303] width 490 height 31
click at [571, 383] on textarea at bounding box center [715, 387] width 490 height 48
click at [547, 512] on button "Save Note" at bounding box center [518, 498] width 96 height 31
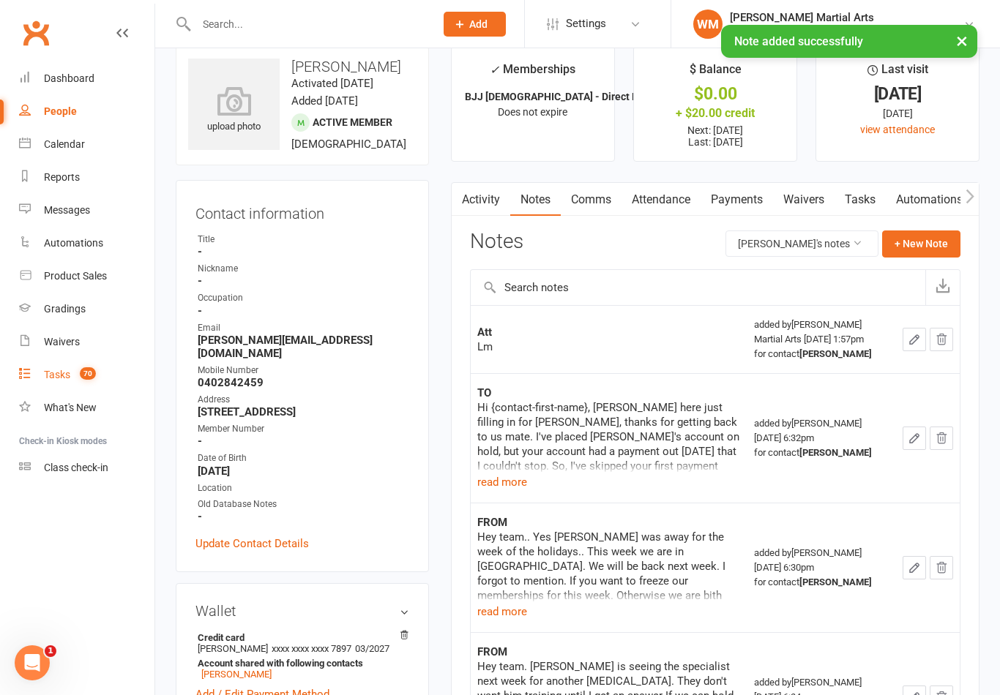
click at [72, 375] on link "Tasks 70" at bounding box center [86, 375] width 135 height 33
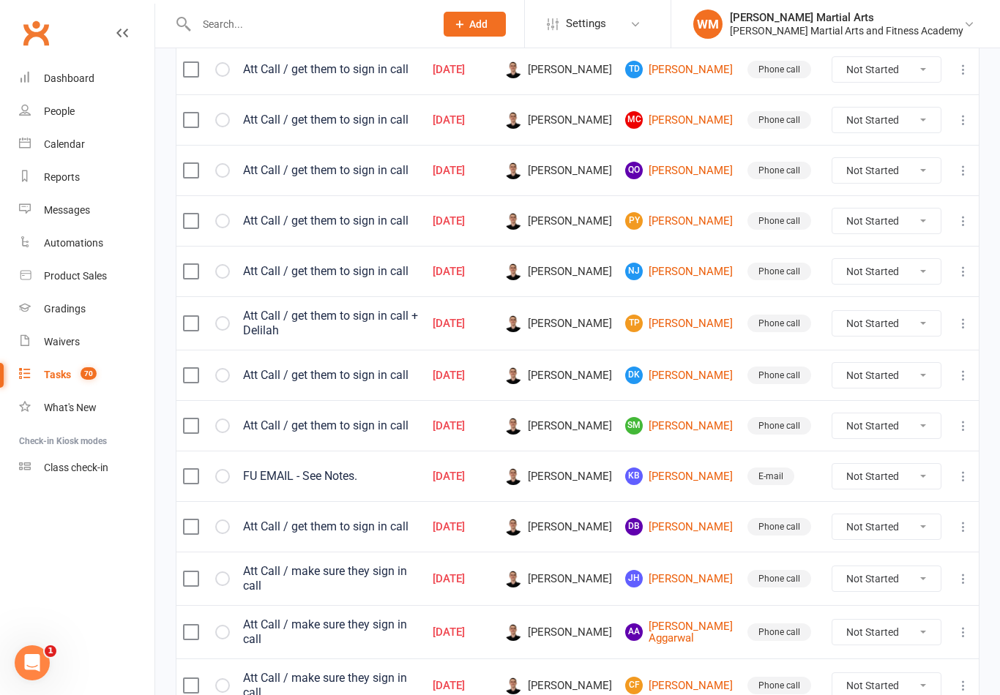
scroll to position [1033, 0]
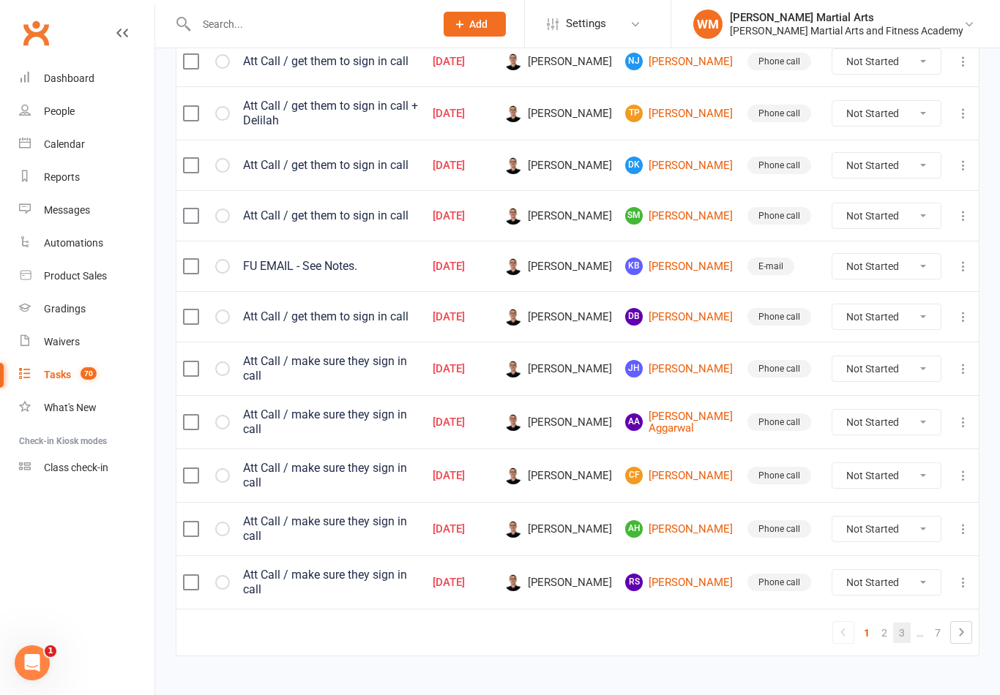
click at [893, 623] on link "3" at bounding box center [902, 633] width 18 height 20
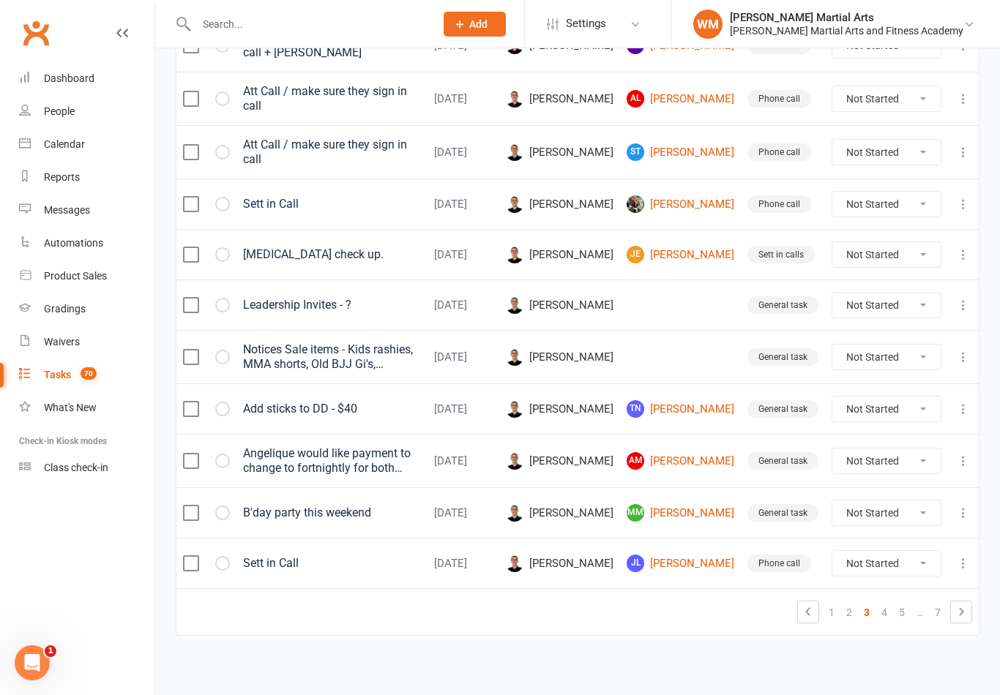
scroll to position [1016, 0]
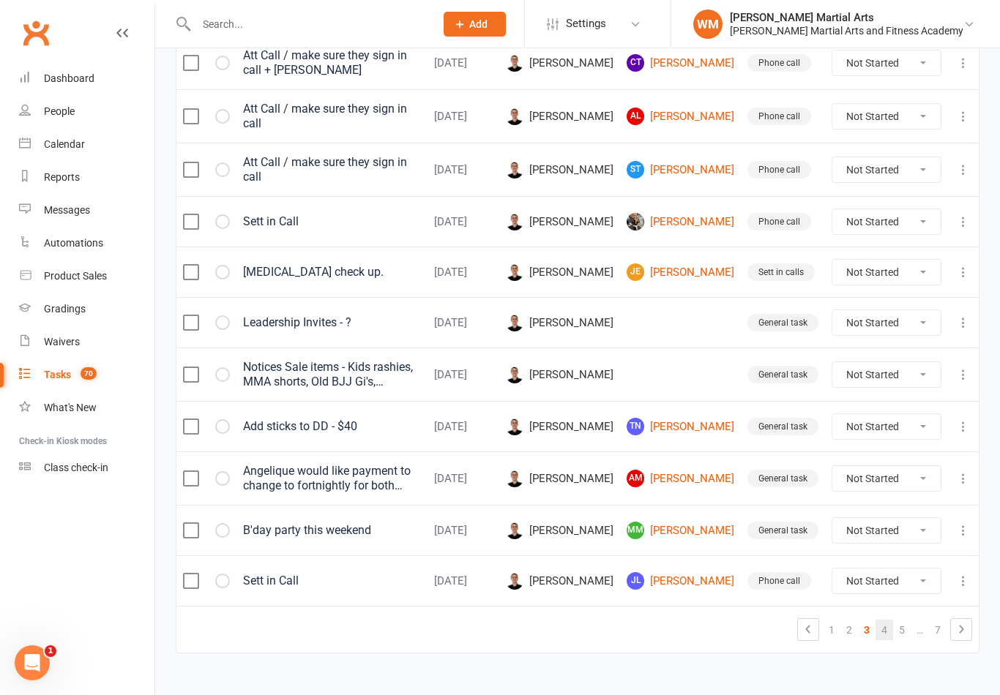
click at [883, 620] on link "4" at bounding box center [884, 630] width 18 height 20
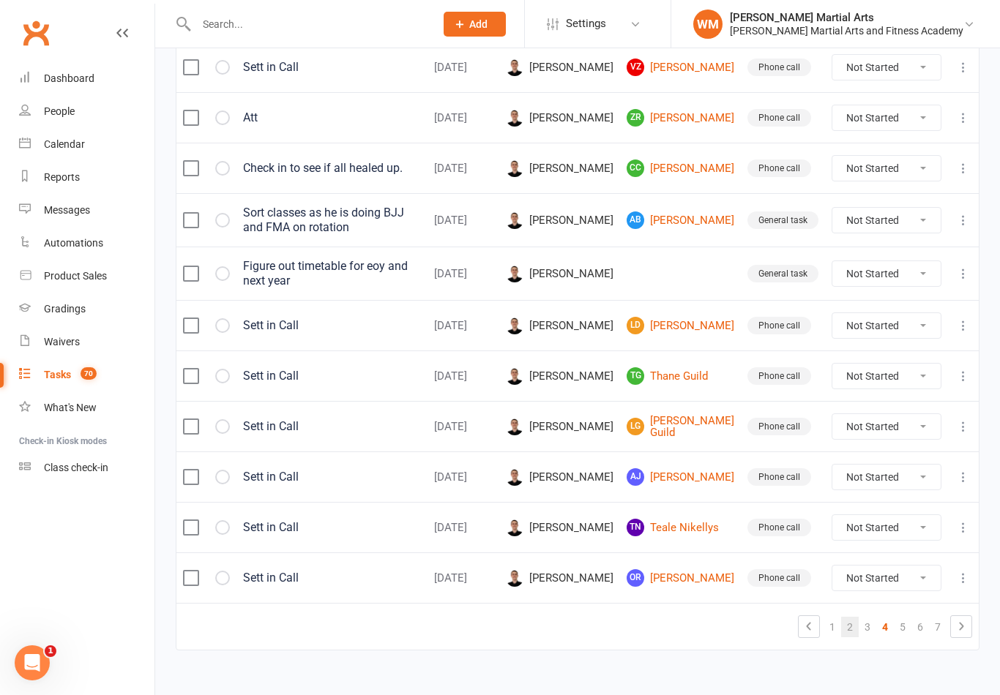
click at [845, 620] on link "2" at bounding box center [850, 627] width 18 height 20
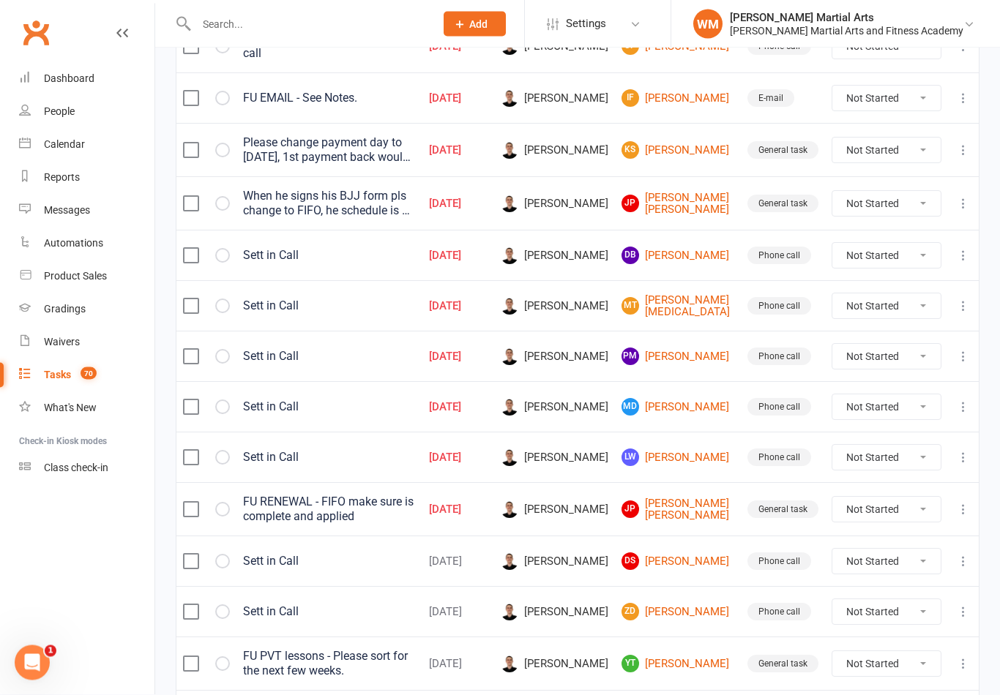
scroll to position [1028, 0]
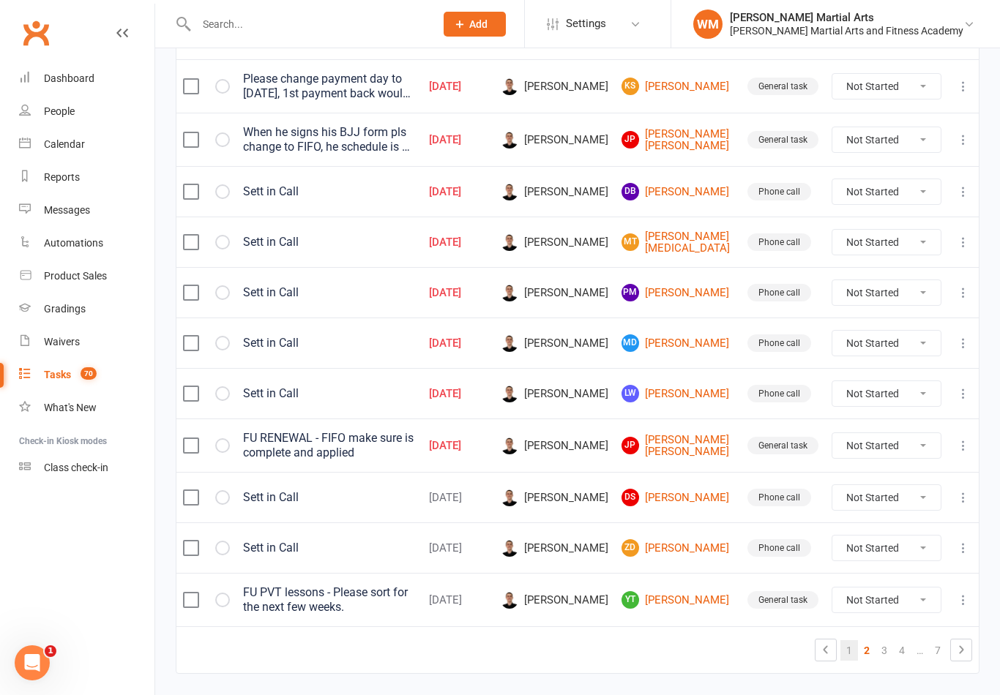
click at [846, 640] on link "1" at bounding box center [849, 650] width 18 height 20
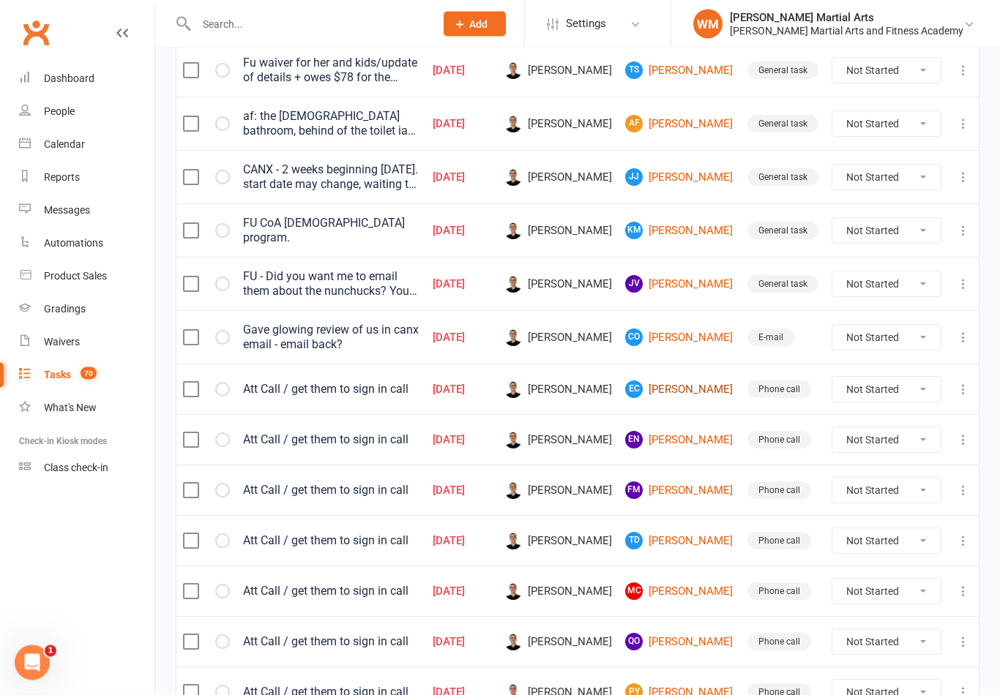
click at [709, 382] on link "[PERSON_NAME] [PERSON_NAME]" at bounding box center [679, 390] width 109 height 18
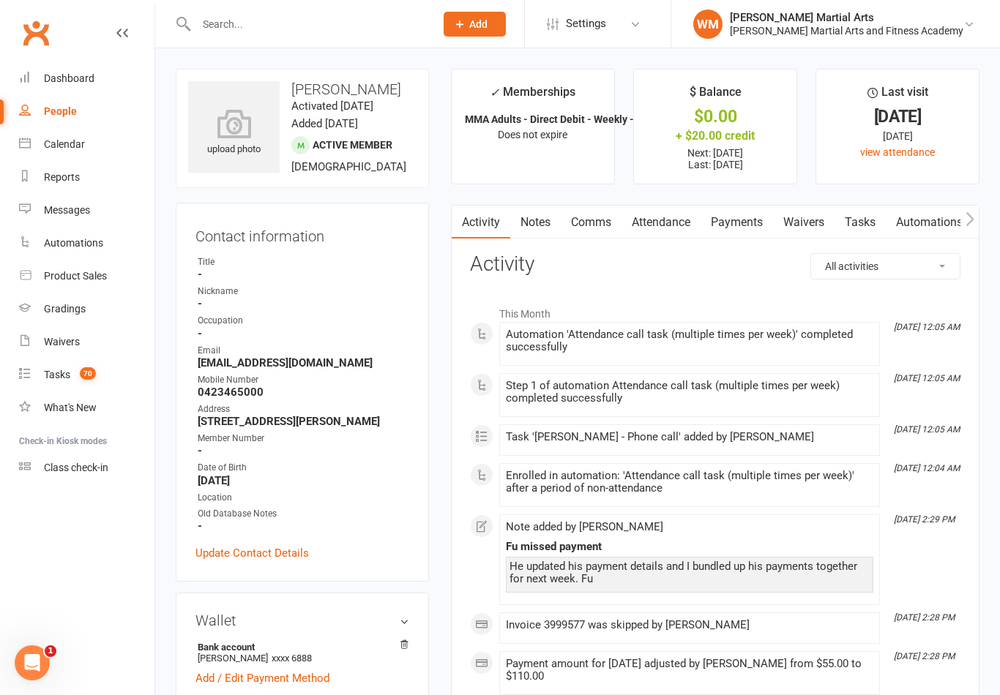
click at [874, 221] on link "Tasks" at bounding box center [859, 223] width 51 height 34
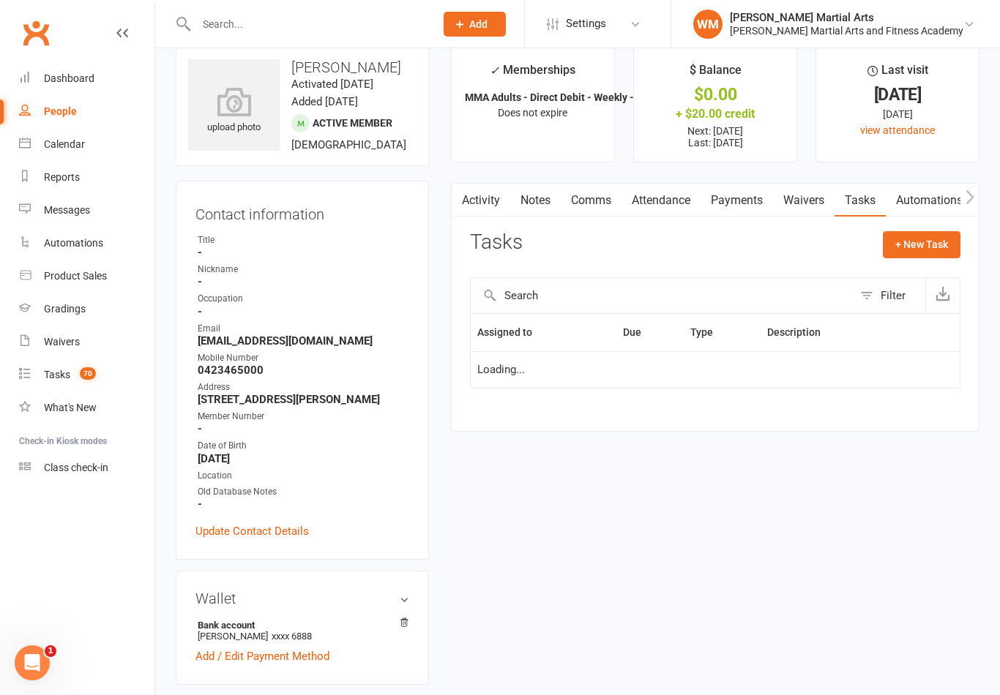
scroll to position [23, 0]
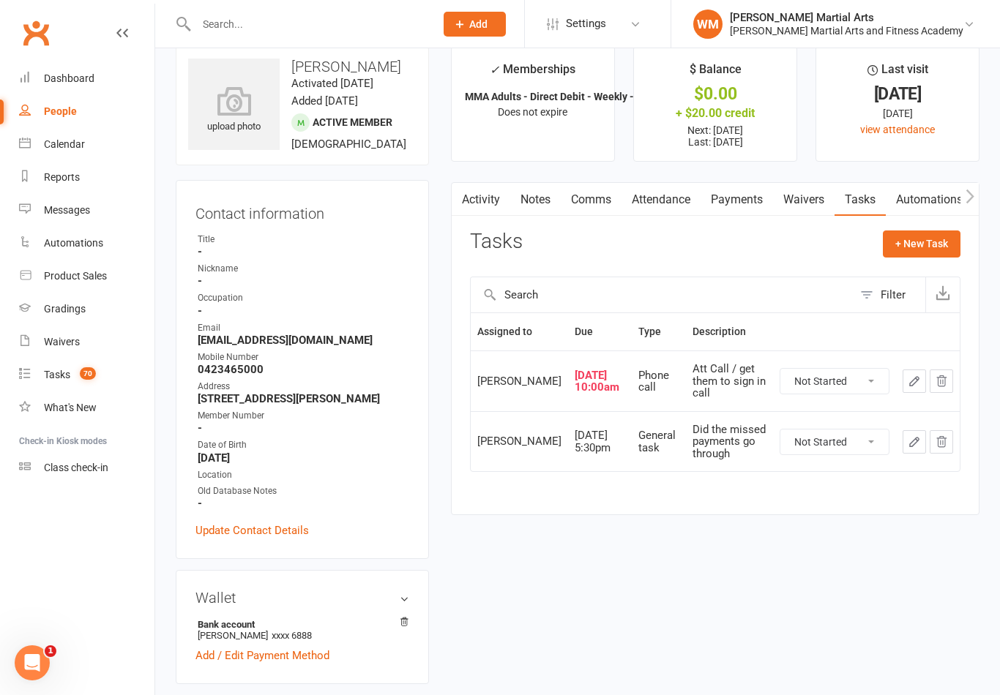
click at [908, 388] on icon "button" at bounding box center [913, 381] width 13 height 13
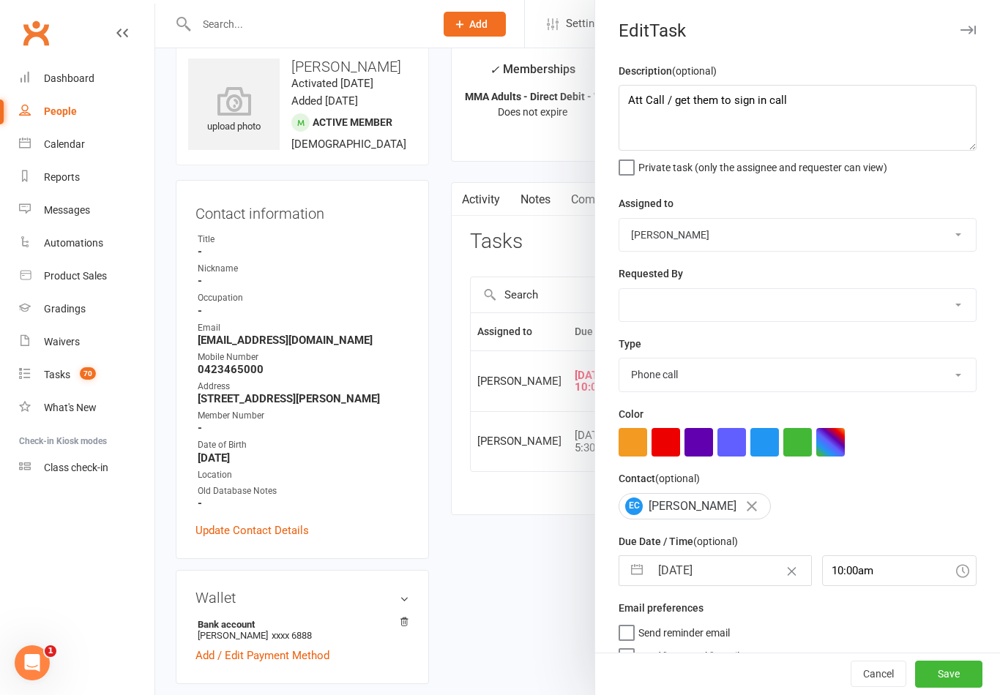
click at [637, 572] on button "button" at bounding box center [637, 570] width 26 height 29
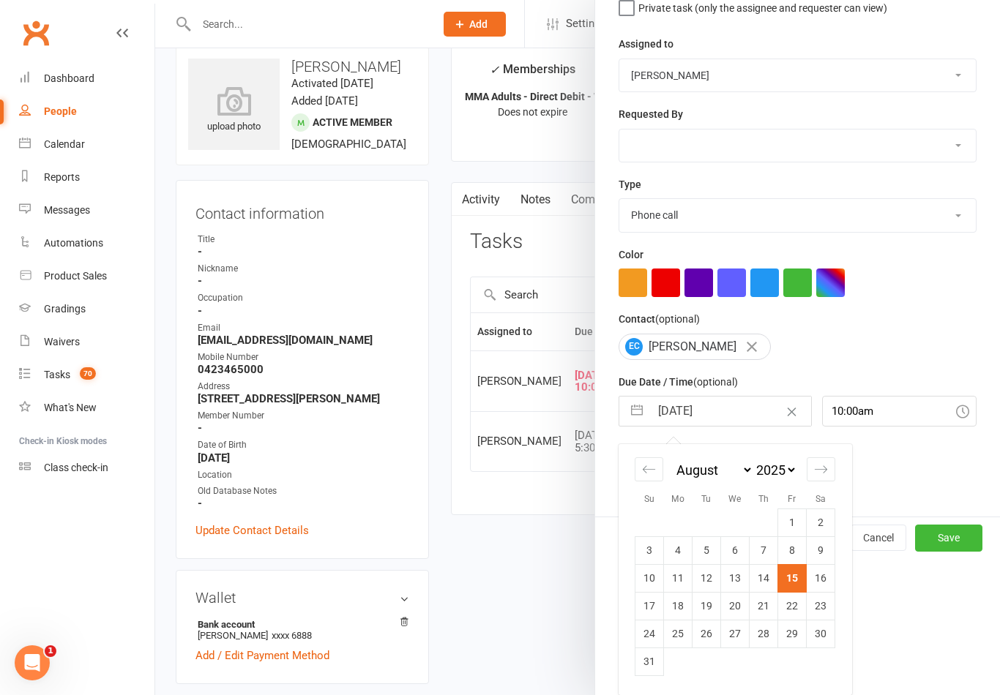
scroll to position [162, 0]
click at [679, 603] on td "18" at bounding box center [678, 606] width 29 height 28
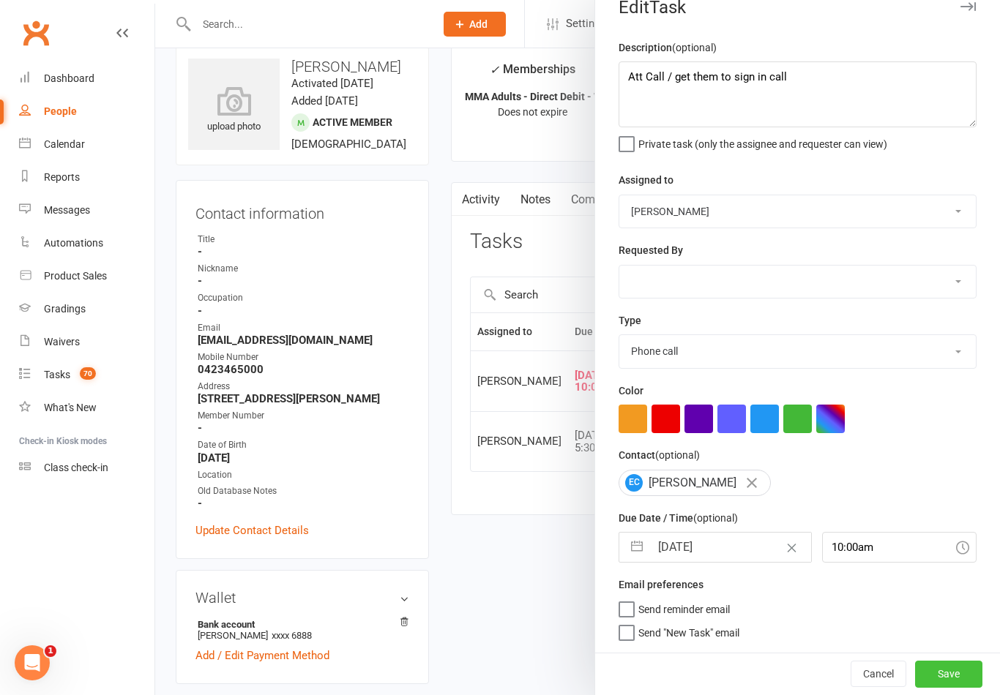
click at [949, 671] on button "Save" at bounding box center [948, 674] width 67 height 26
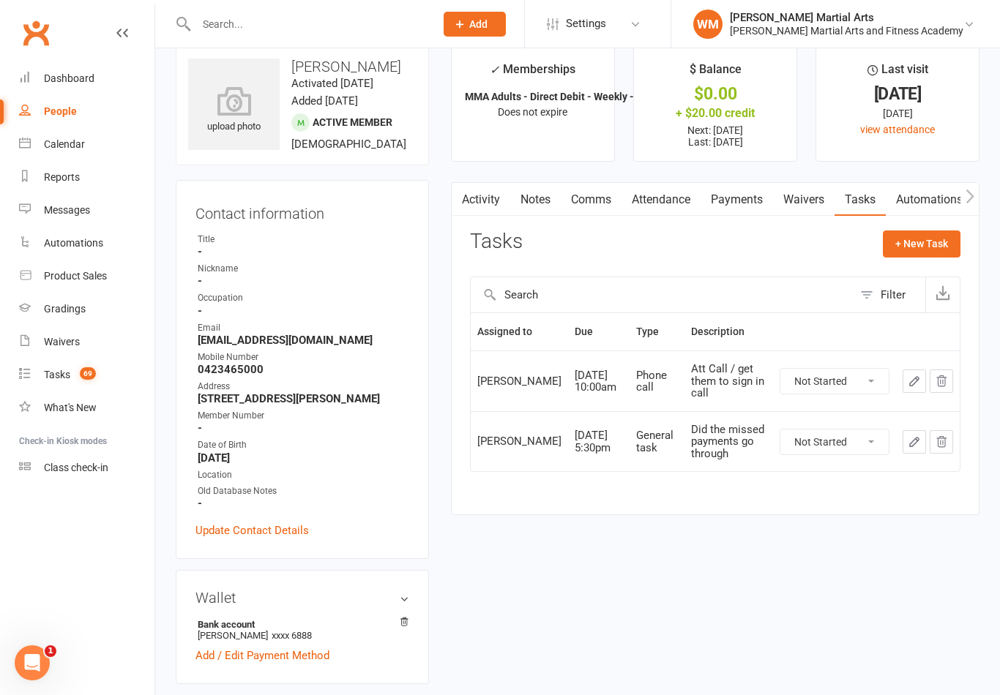
click at [536, 214] on link "Notes" at bounding box center [535, 200] width 50 height 34
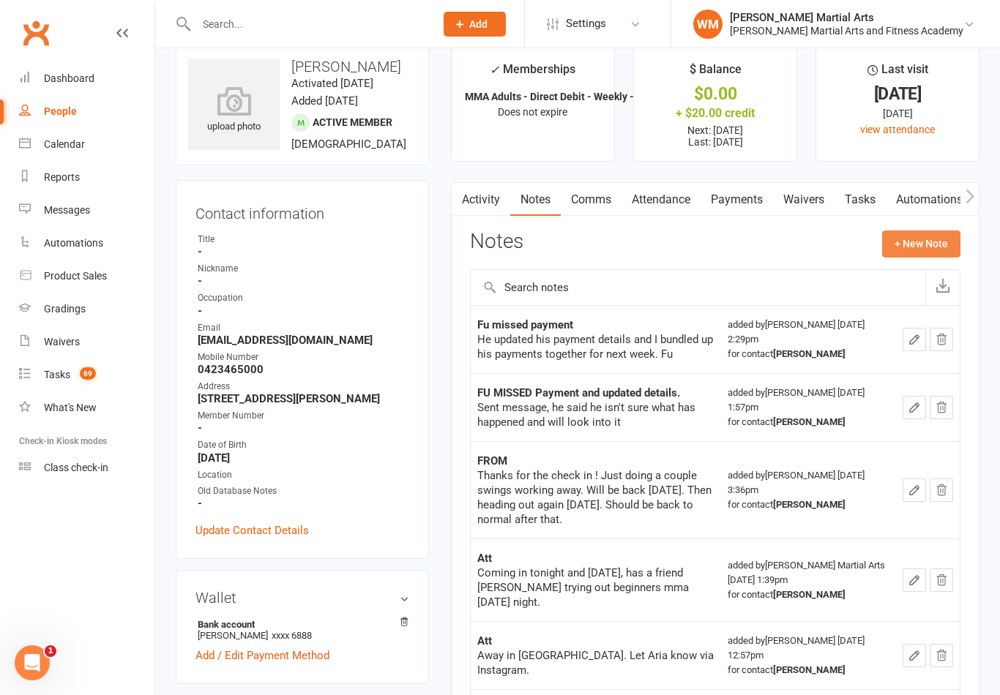
click at [915, 252] on button "+ New Note" at bounding box center [921, 244] width 78 height 26
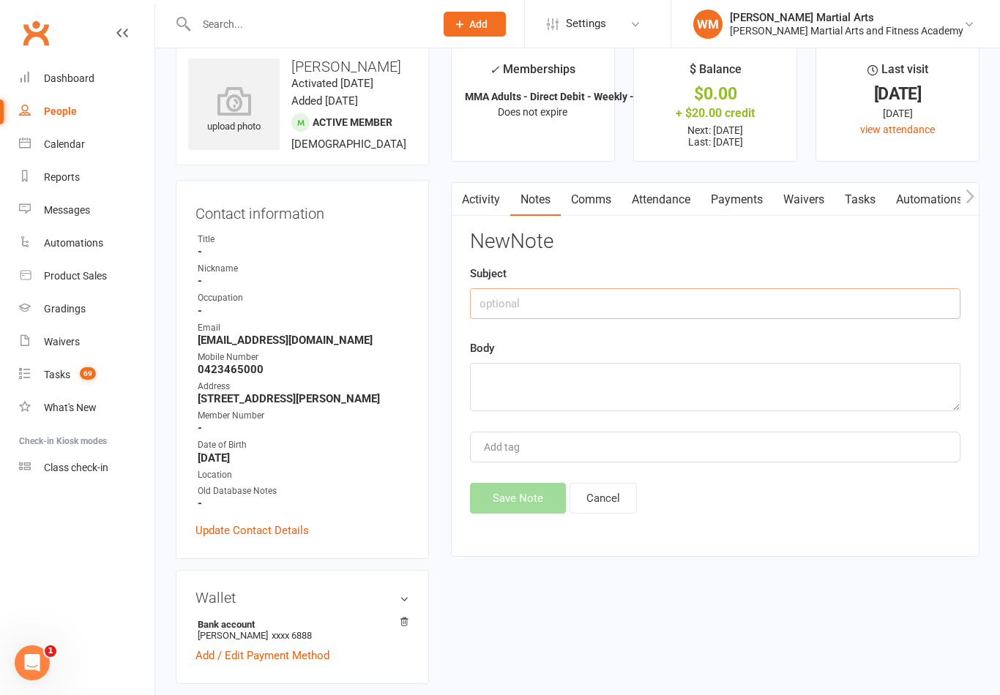
click at [796, 313] on input "text" at bounding box center [715, 303] width 490 height 31
click at [581, 363] on textarea at bounding box center [715, 387] width 490 height 48
click at [525, 487] on button "Save Note" at bounding box center [518, 498] width 96 height 31
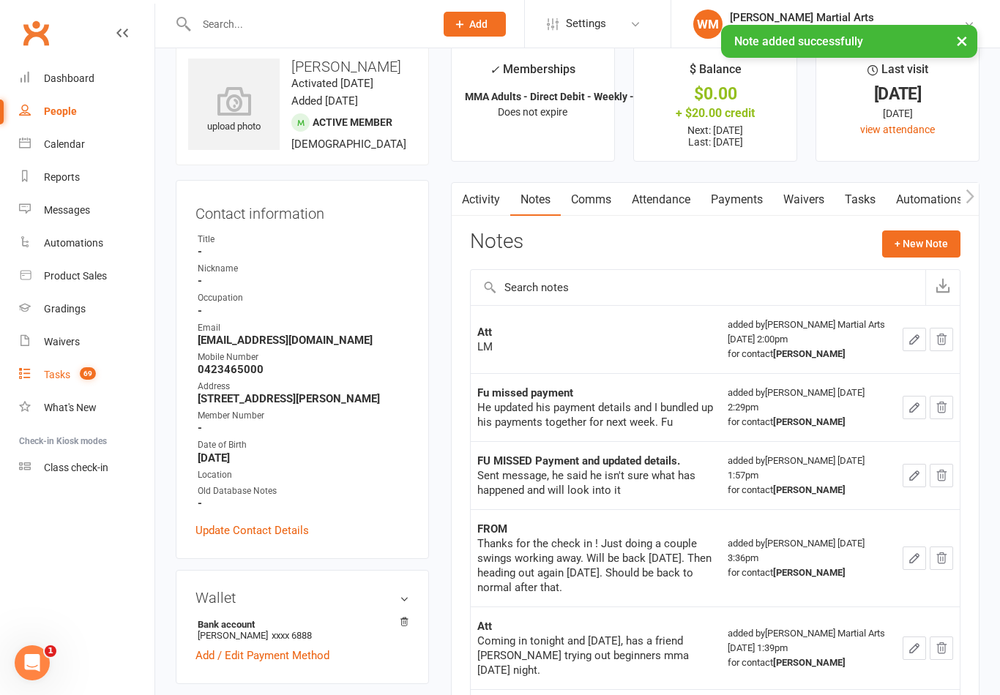
click at [64, 386] on link "Tasks 69" at bounding box center [86, 375] width 135 height 33
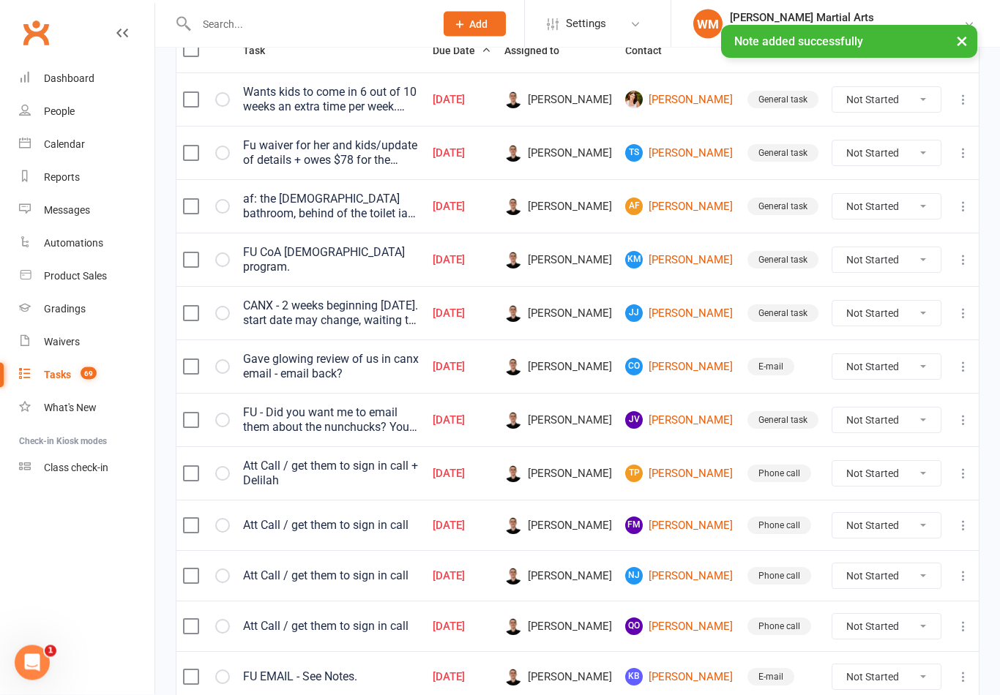
scroll to position [271, 0]
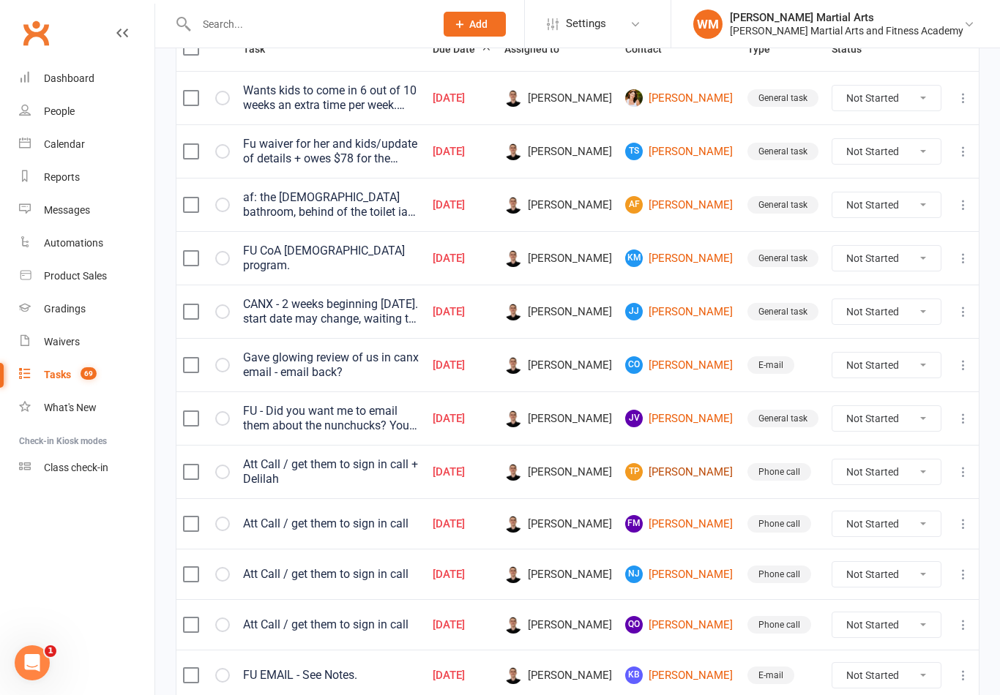
click at [689, 476] on link "[PERSON_NAME]" at bounding box center [679, 472] width 109 height 18
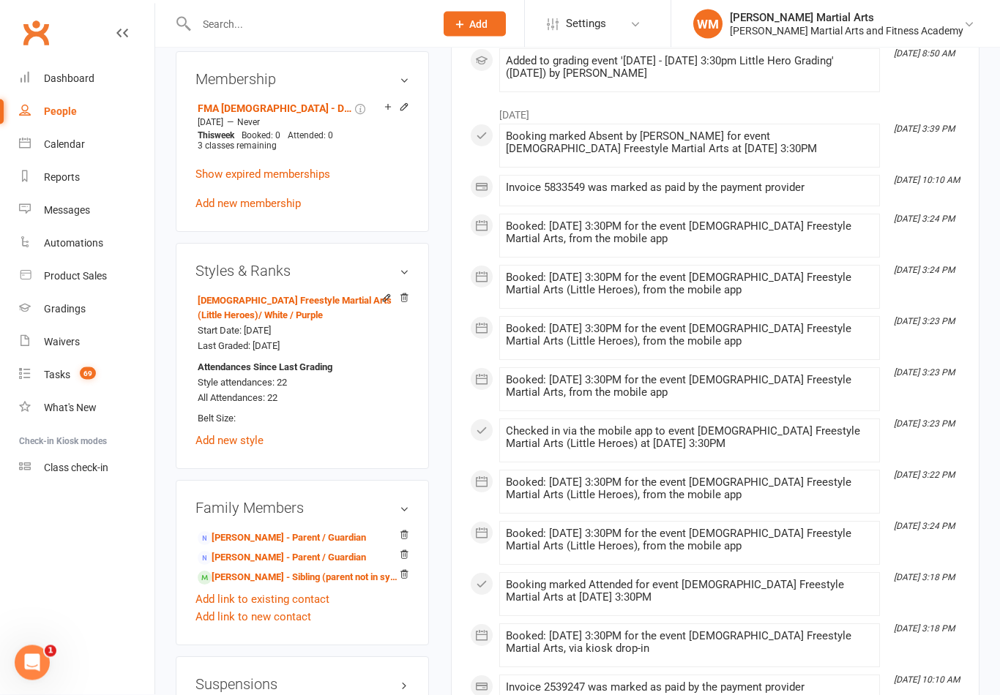
scroll to position [926, 0]
click at [230, 580] on link "[PERSON_NAME] - Sibling (parent not in system)" at bounding box center [300, 577] width 204 height 15
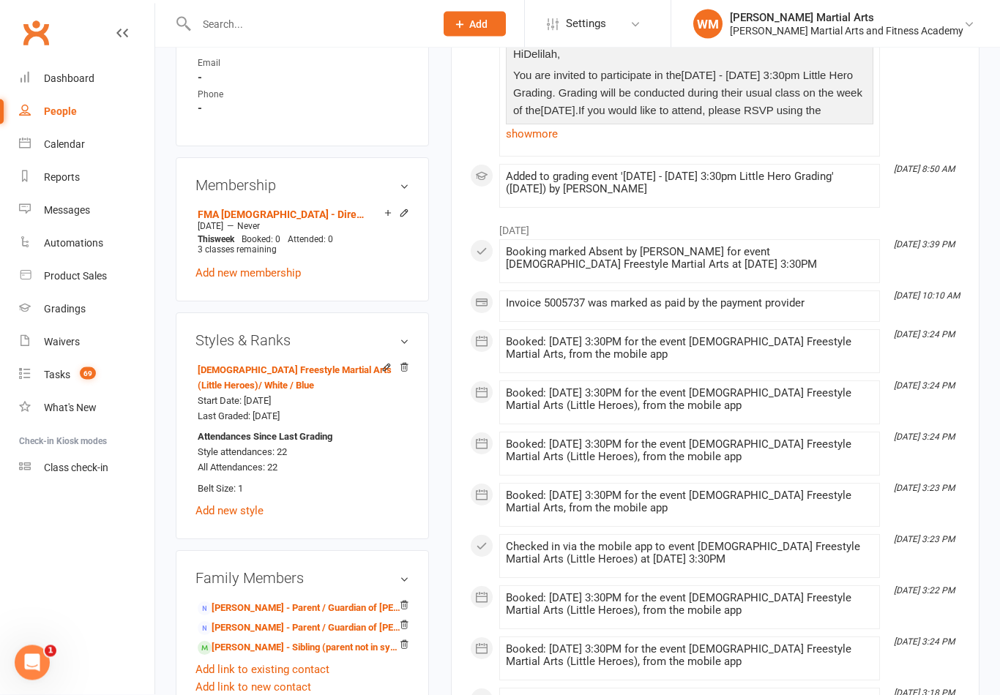
scroll to position [849, 0]
click at [255, 641] on link "[PERSON_NAME] - Sibling (parent not in system)" at bounding box center [300, 647] width 204 height 15
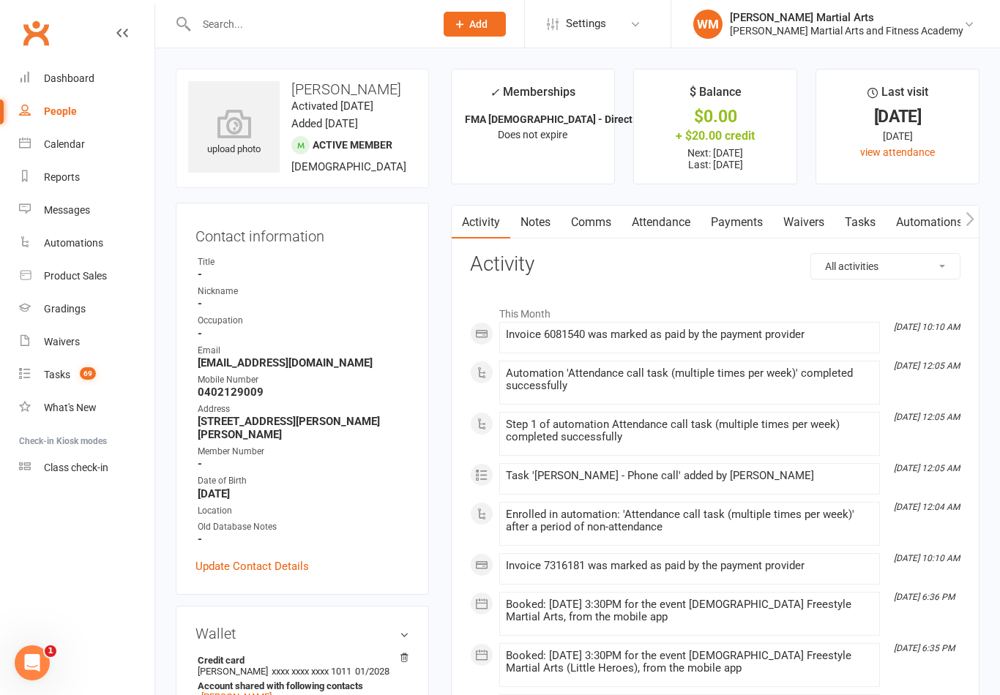
click at [539, 208] on link "Notes" at bounding box center [535, 223] width 50 height 34
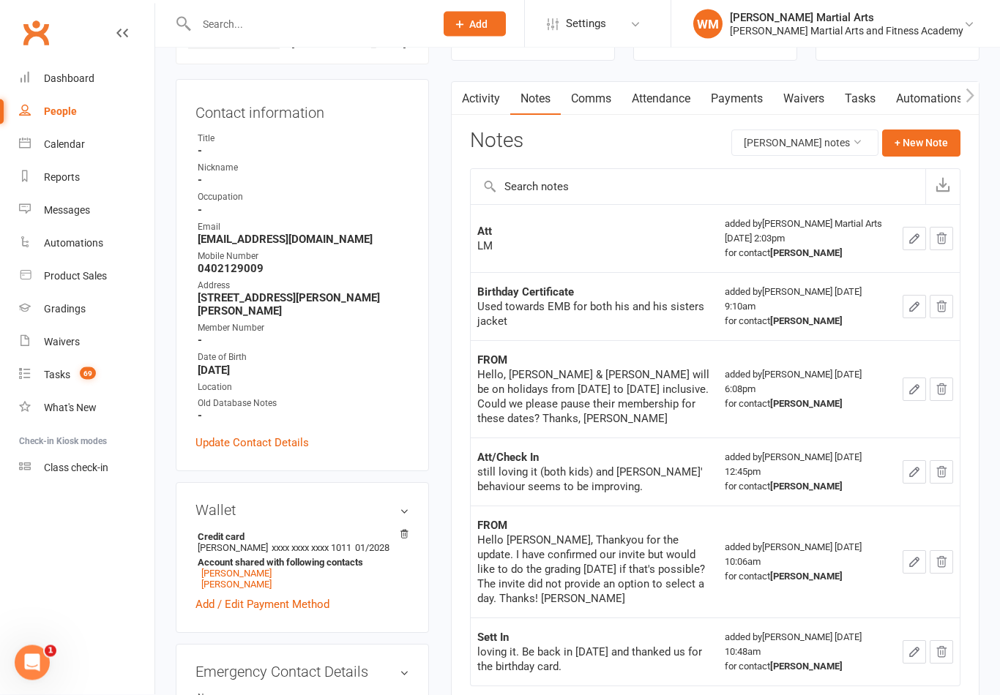
scroll to position [124, 0]
click at [659, 106] on link "Attendance" at bounding box center [660, 99] width 79 height 34
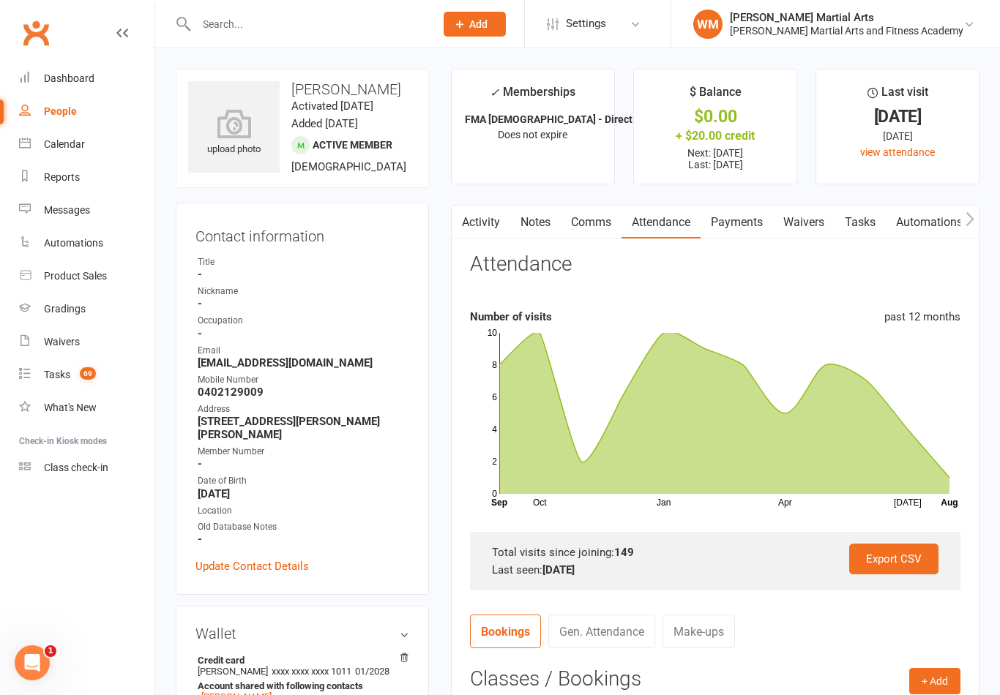
click at [516, 235] on link "Notes" at bounding box center [535, 223] width 50 height 34
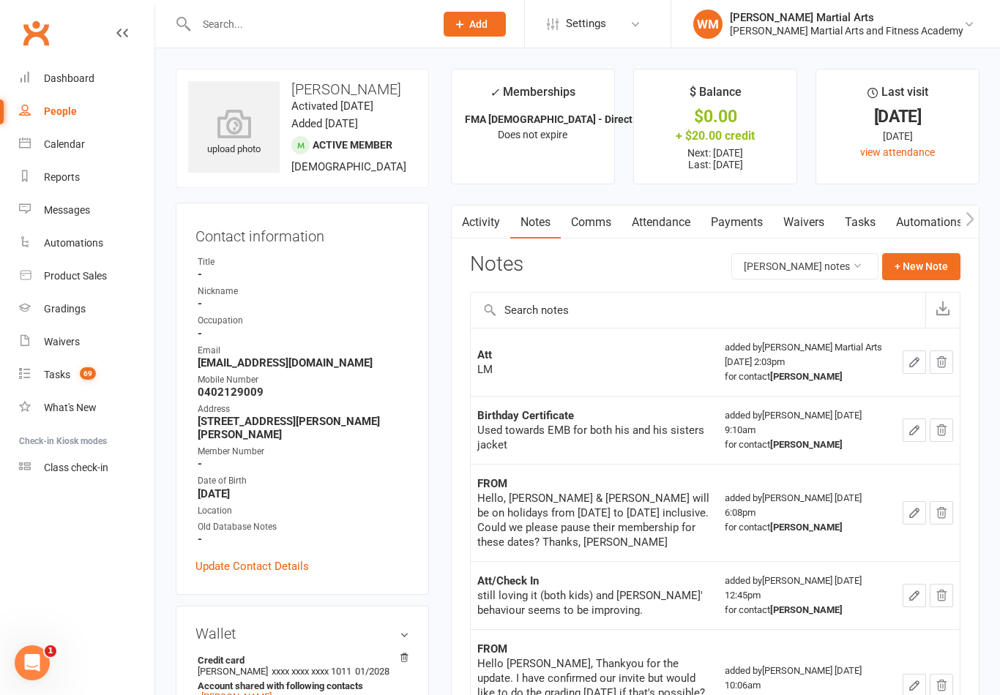
click at [877, 219] on link "Tasks" at bounding box center [859, 223] width 51 height 34
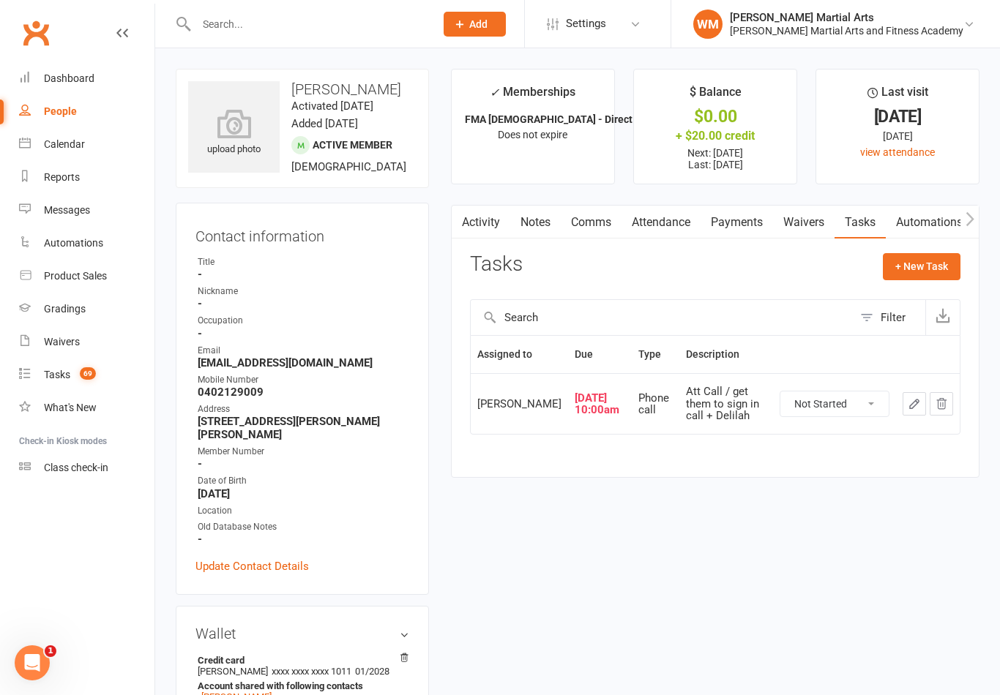
click at [905, 410] on button "button" at bounding box center [913, 403] width 23 height 23
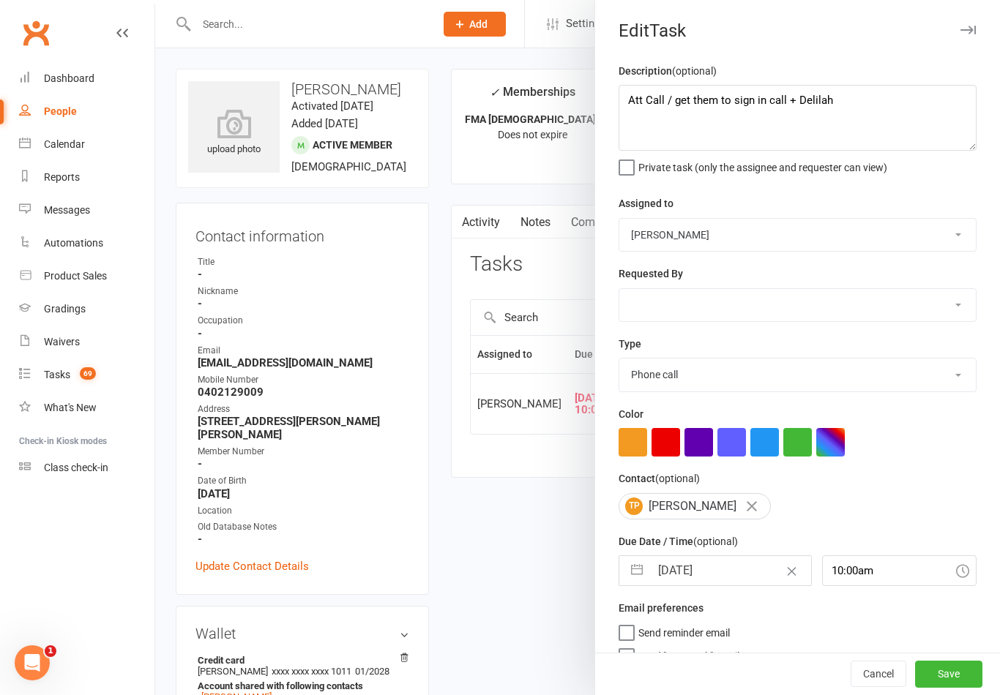
click at [648, 577] on button "button" at bounding box center [637, 570] width 26 height 29
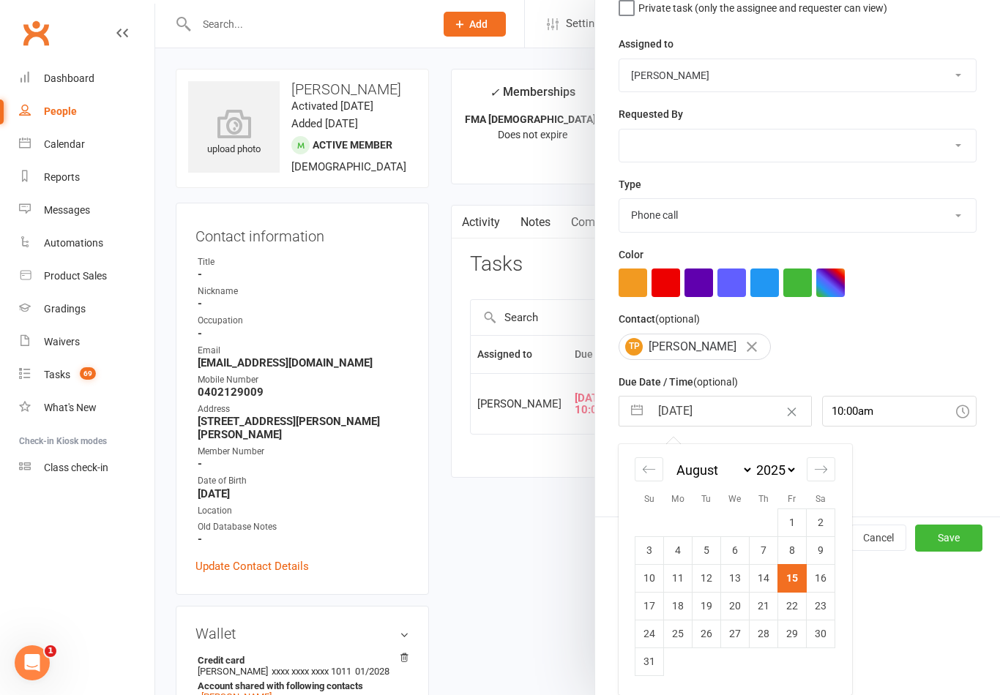
scroll to position [162, 0]
click at [686, 609] on td "18" at bounding box center [678, 606] width 29 height 28
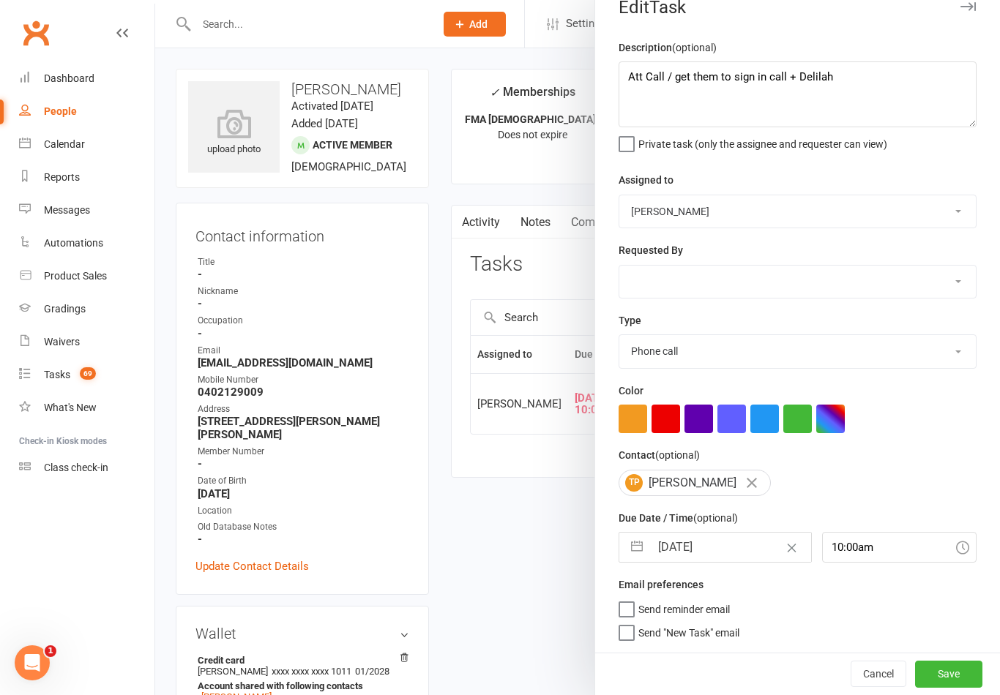
scroll to position [26, 0]
click at [959, 670] on button "Save" at bounding box center [948, 674] width 67 height 26
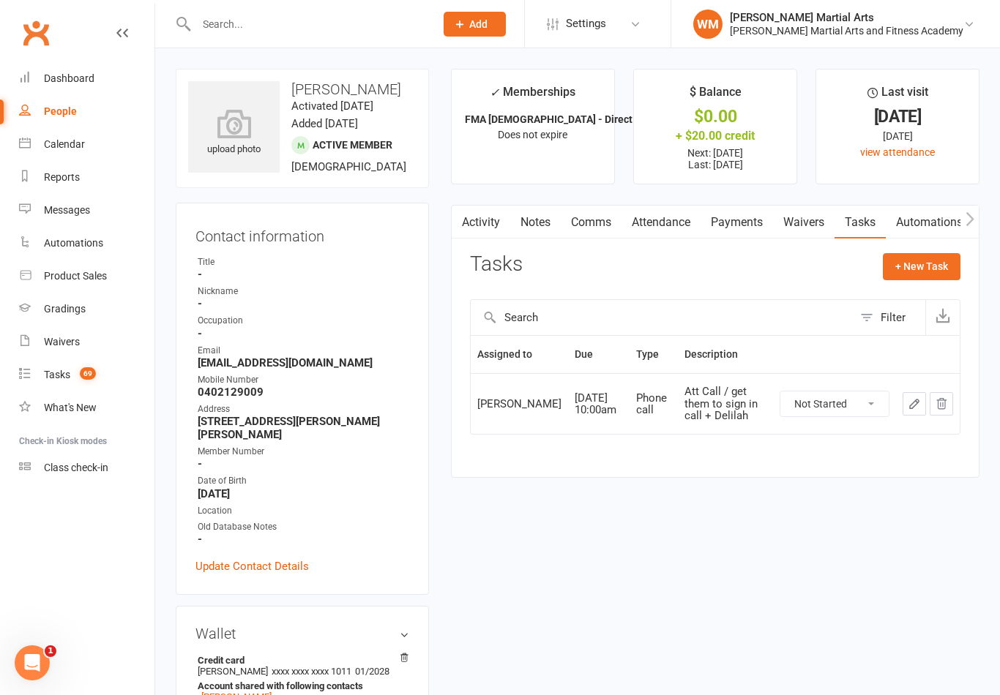
click at [552, 210] on link "Notes" at bounding box center [535, 223] width 50 height 34
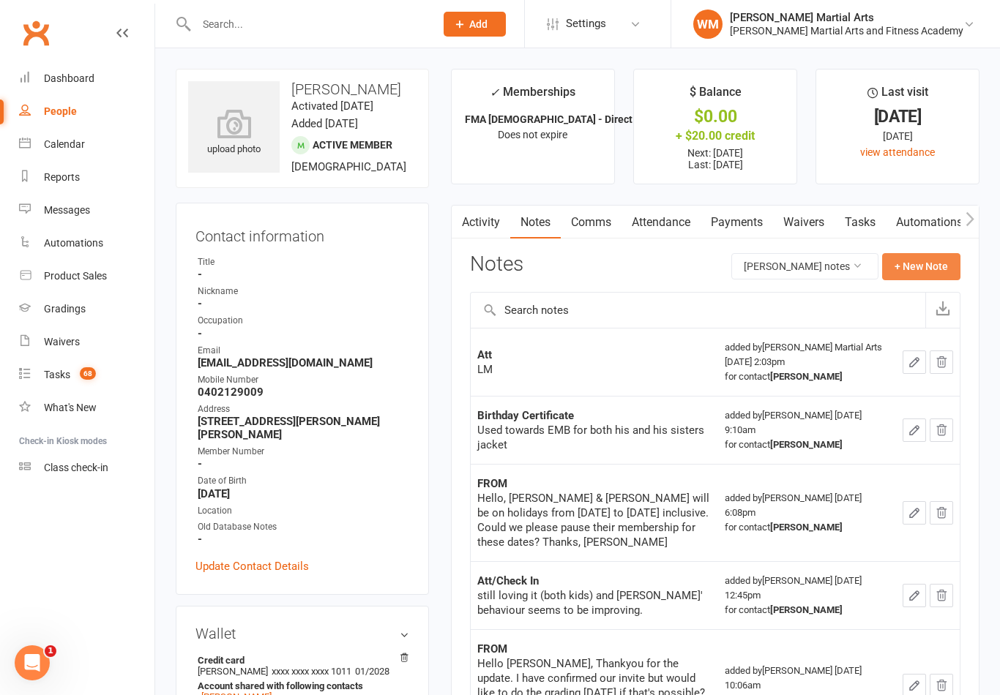
click at [943, 253] on button "+ New Note" at bounding box center [921, 266] width 78 height 26
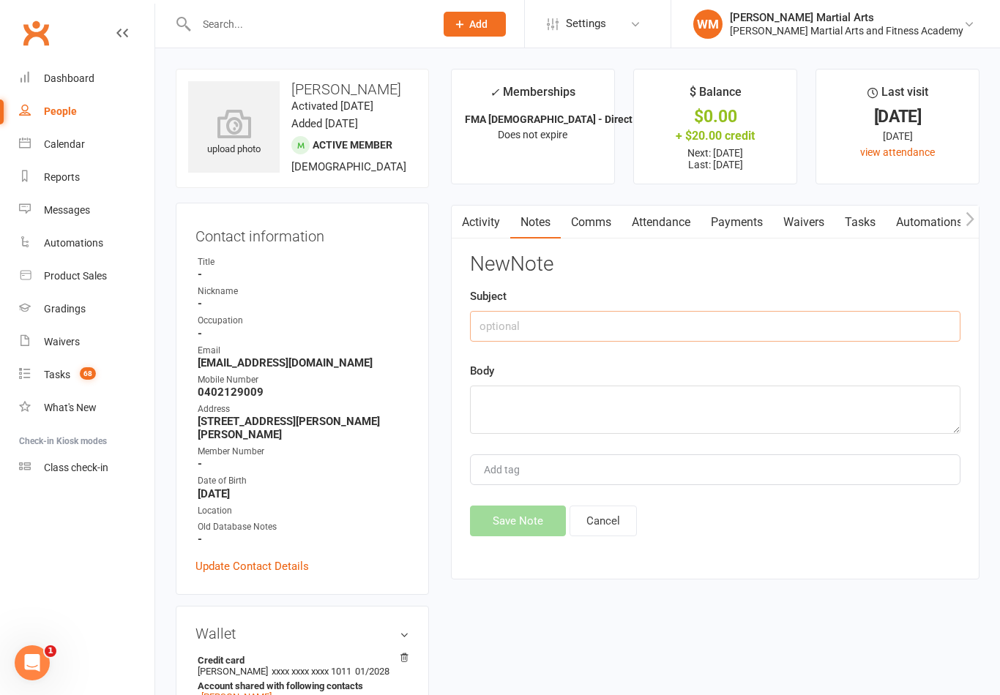
click at [764, 335] on input "text" at bounding box center [715, 326] width 490 height 31
click at [574, 403] on textarea at bounding box center [715, 410] width 490 height 48
click at [497, 525] on button "Save Note" at bounding box center [518, 521] width 96 height 31
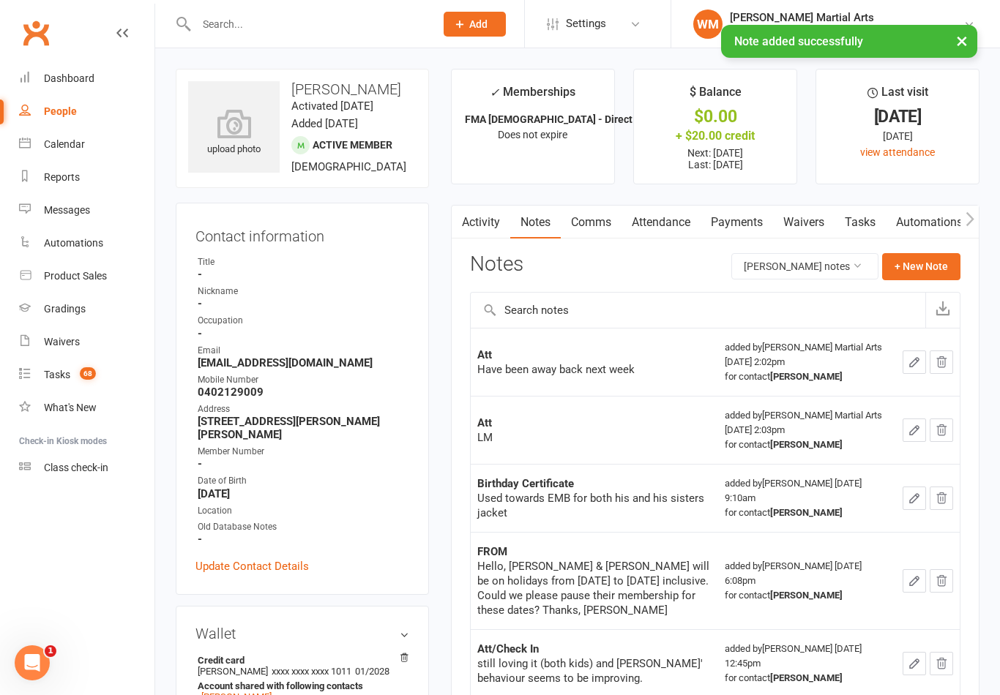
click at [856, 214] on link "Tasks" at bounding box center [859, 223] width 51 height 34
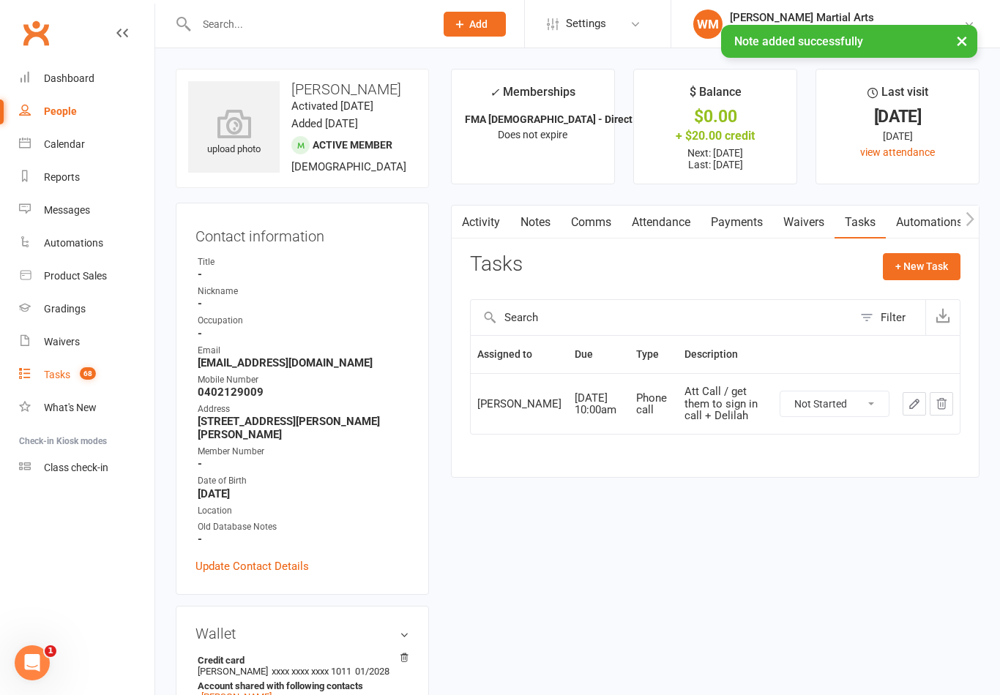
click at [41, 373] on link "Tasks 68" at bounding box center [86, 375] width 135 height 33
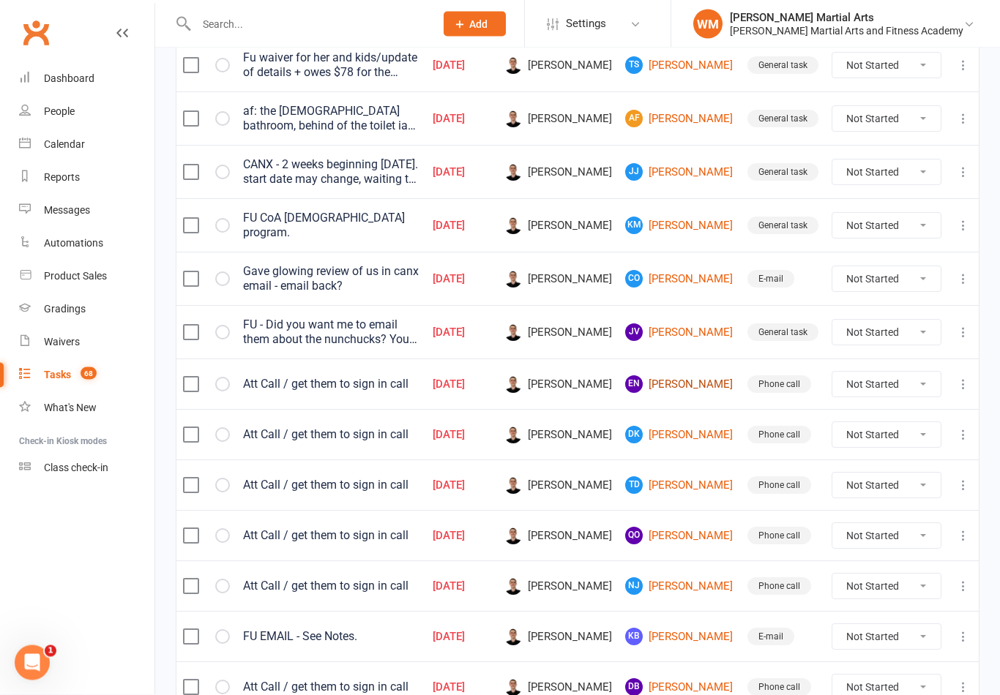
click at [696, 390] on link "EN [PERSON_NAME]" at bounding box center [679, 385] width 109 height 18
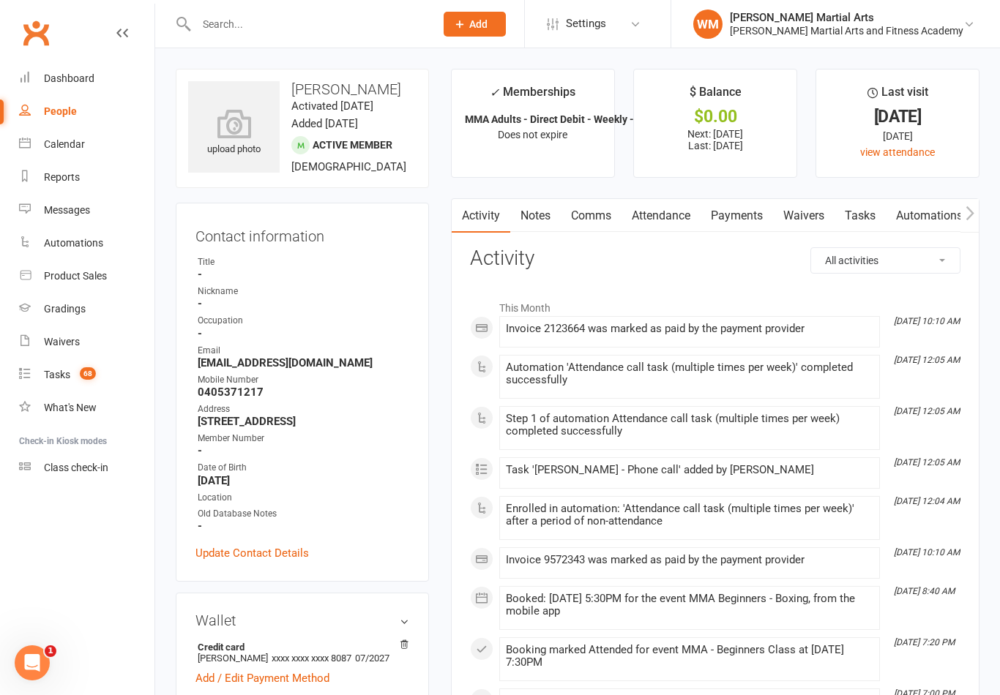
click at [872, 214] on link "Tasks" at bounding box center [859, 216] width 51 height 34
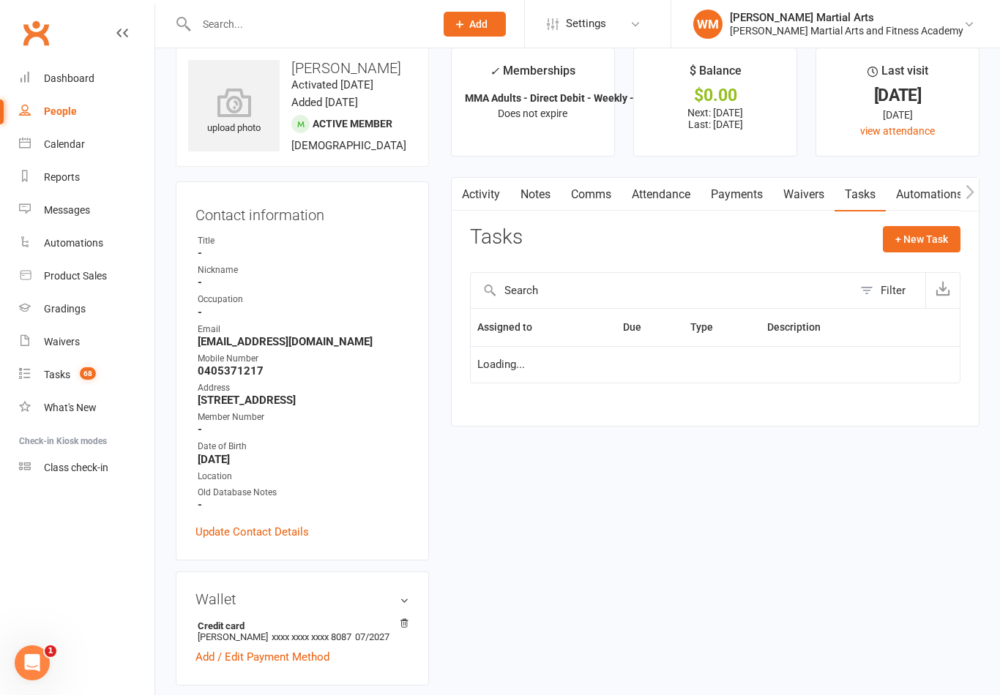
scroll to position [23, 0]
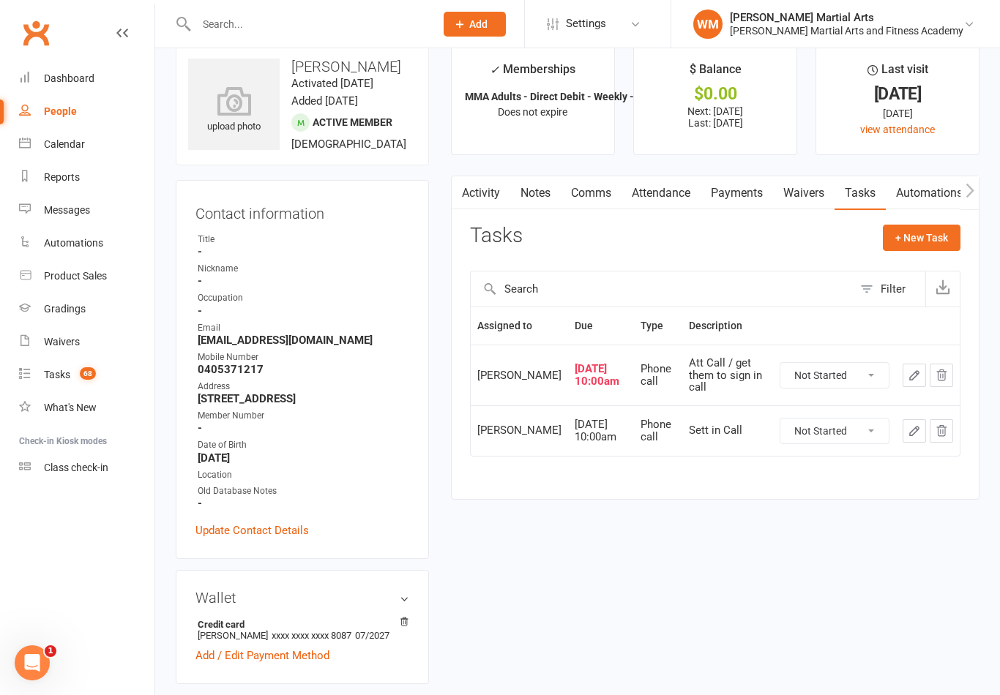
click at [910, 386] on button "button" at bounding box center [913, 375] width 23 height 23
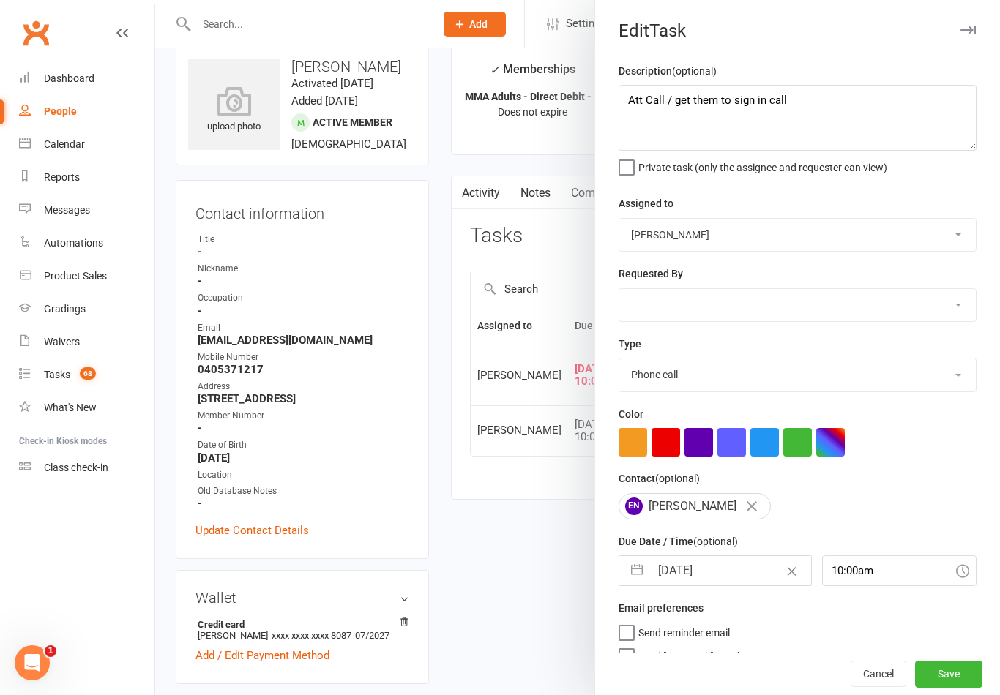
click at [641, 571] on button "button" at bounding box center [637, 570] width 26 height 29
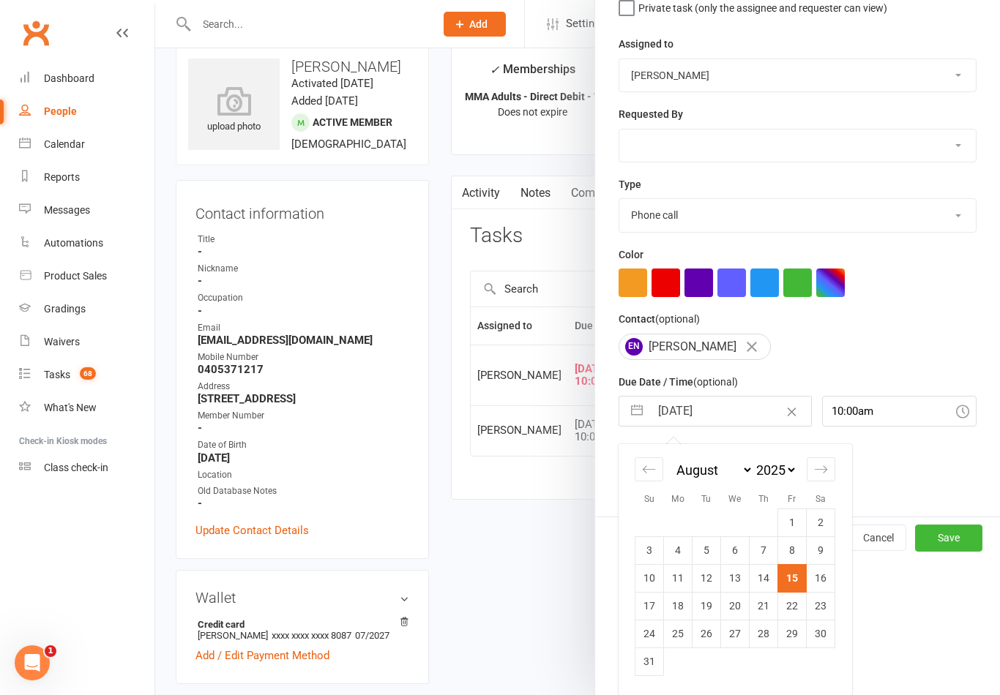
scroll to position [162, 0]
click at [681, 612] on td "18" at bounding box center [678, 606] width 29 height 28
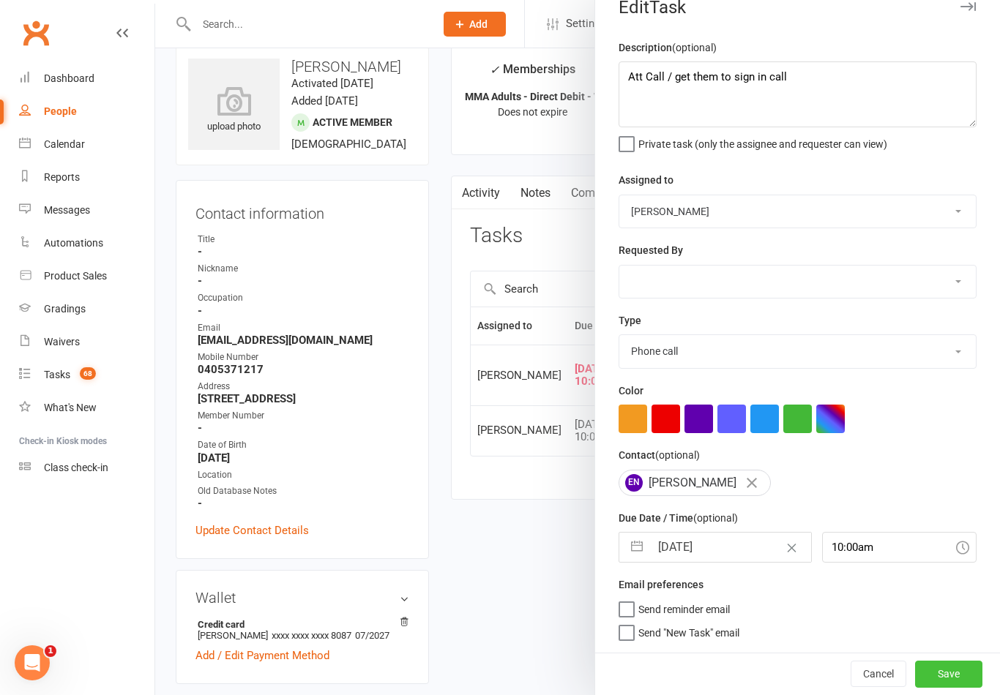
click at [959, 667] on button "Save" at bounding box center [948, 674] width 67 height 26
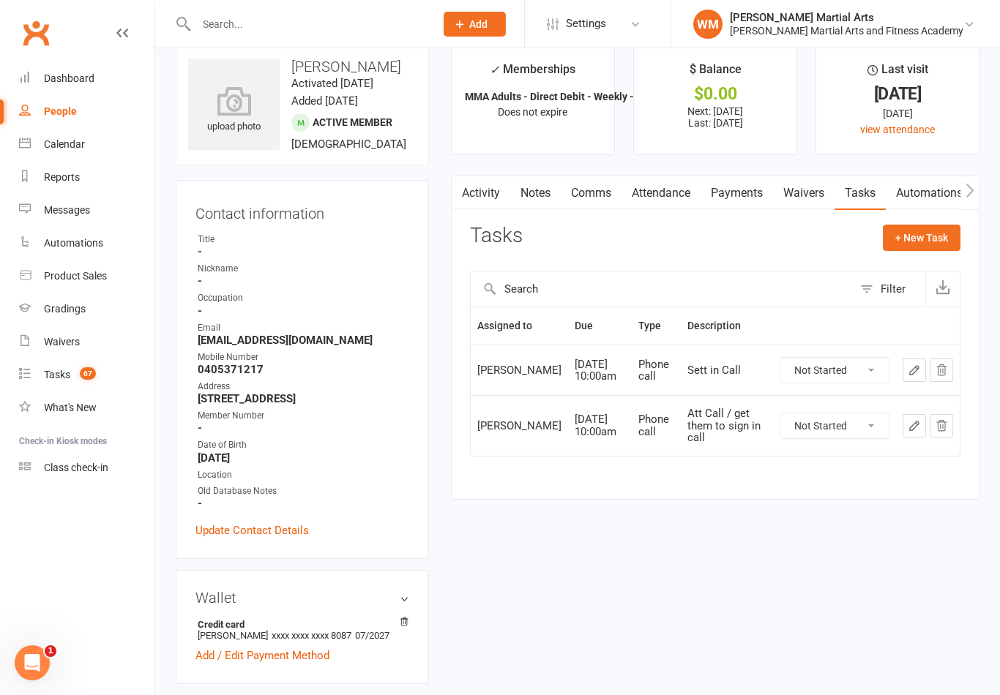
click at [558, 200] on link "Notes" at bounding box center [535, 193] width 50 height 34
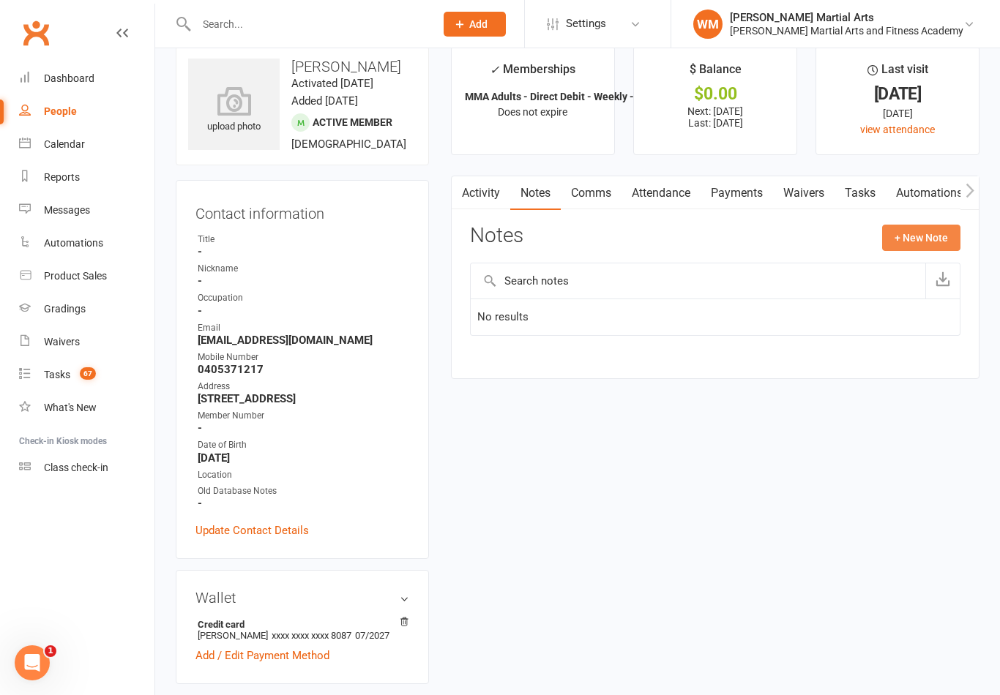
click at [921, 233] on button "+ New Note" at bounding box center [921, 238] width 78 height 26
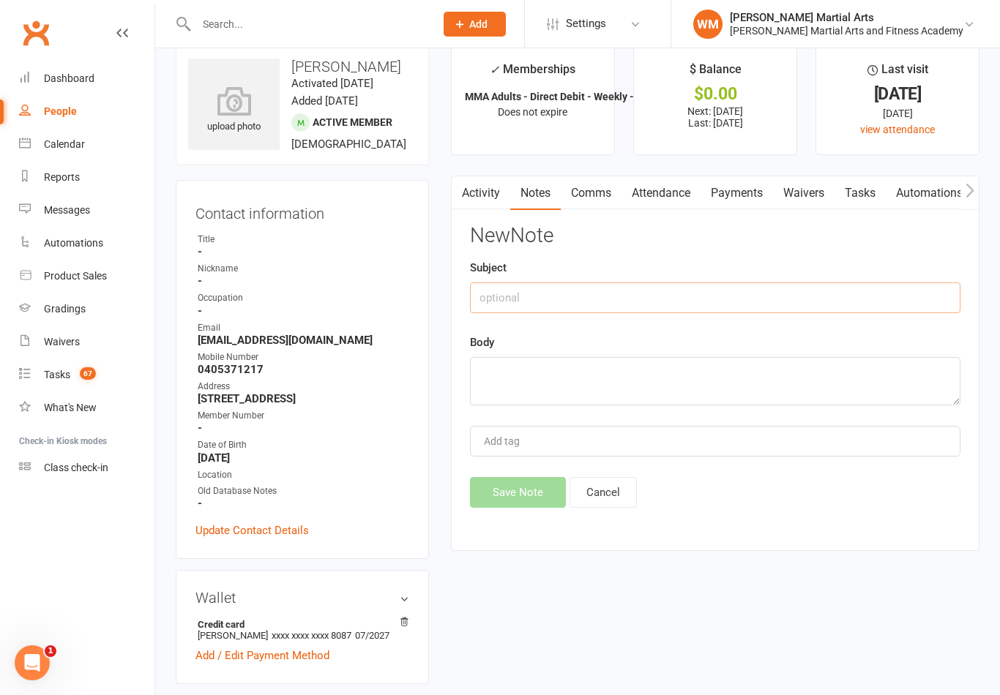
click at [795, 304] on input "text" at bounding box center [715, 297] width 490 height 31
click at [572, 411] on div "New Note Subject Att Body Add tag Save Note Cancel" at bounding box center [715, 366] width 490 height 283
click at [586, 389] on textarea at bounding box center [715, 381] width 490 height 48
click at [507, 507] on button "Save Note" at bounding box center [518, 492] width 96 height 31
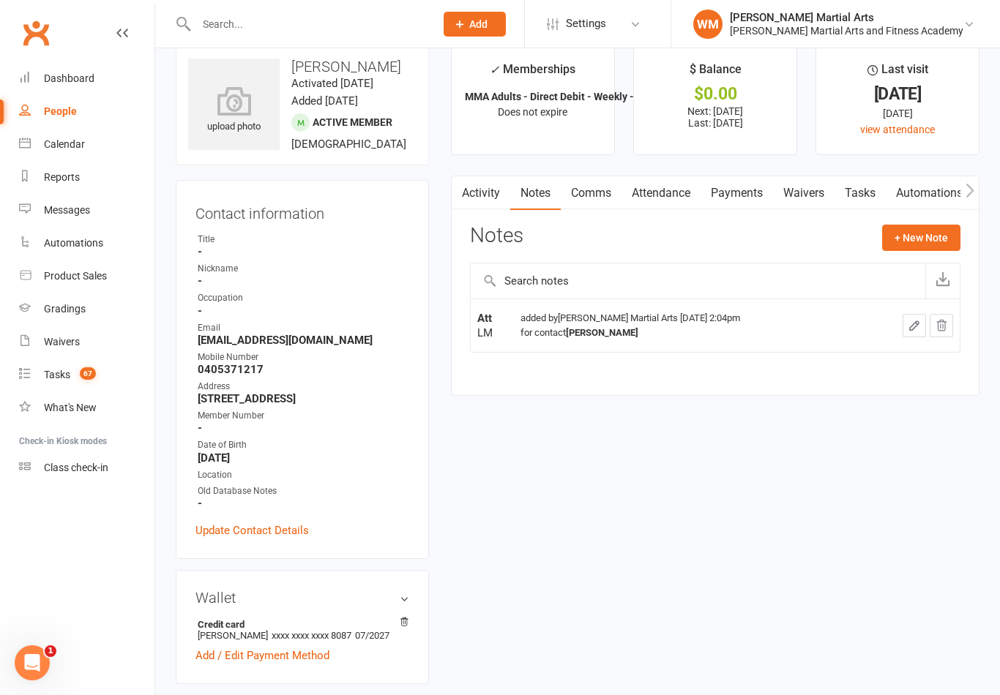
click at [870, 201] on link "Tasks" at bounding box center [859, 193] width 51 height 34
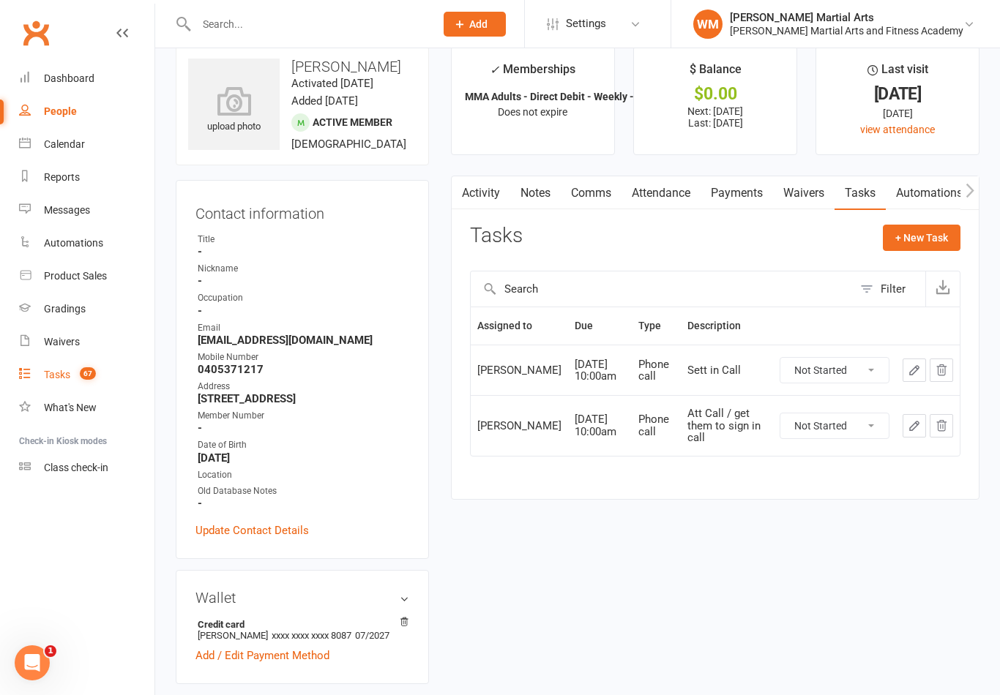
click at [83, 374] on span "67" at bounding box center [88, 373] width 16 height 12
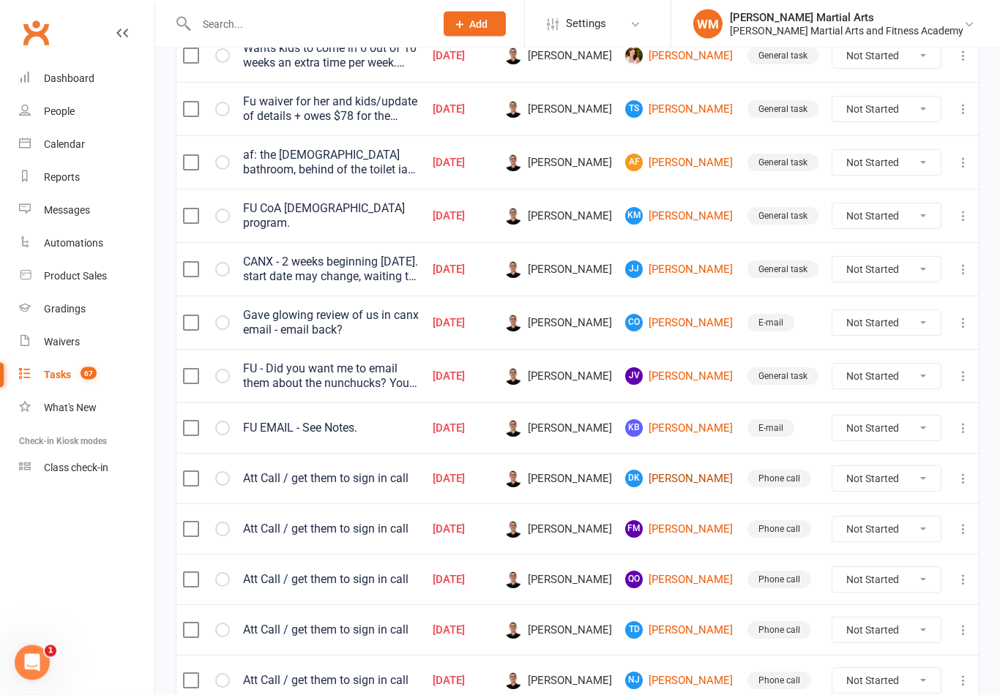
click at [694, 473] on link "DK [PERSON_NAME]" at bounding box center [679, 480] width 109 height 18
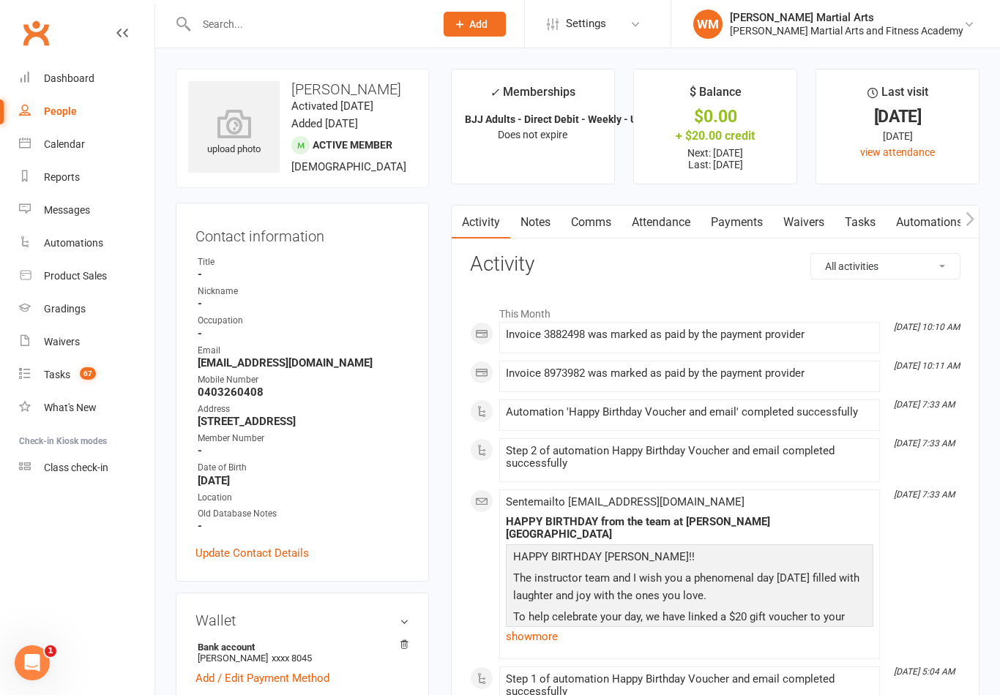
click at [872, 214] on link "Tasks" at bounding box center [859, 223] width 51 height 34
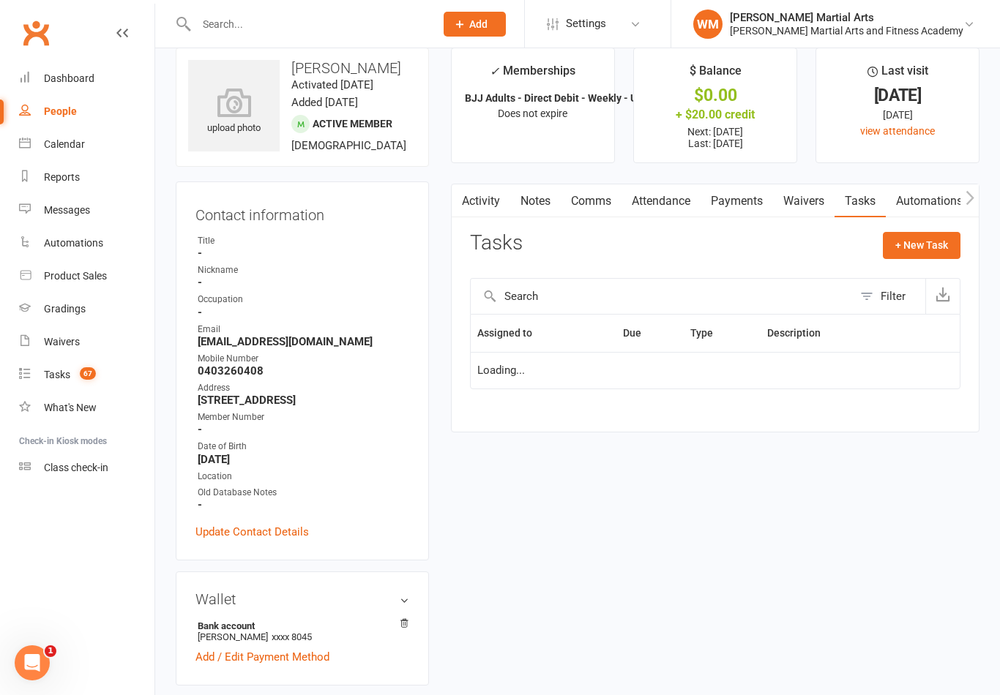
scroll to position [23, 0]
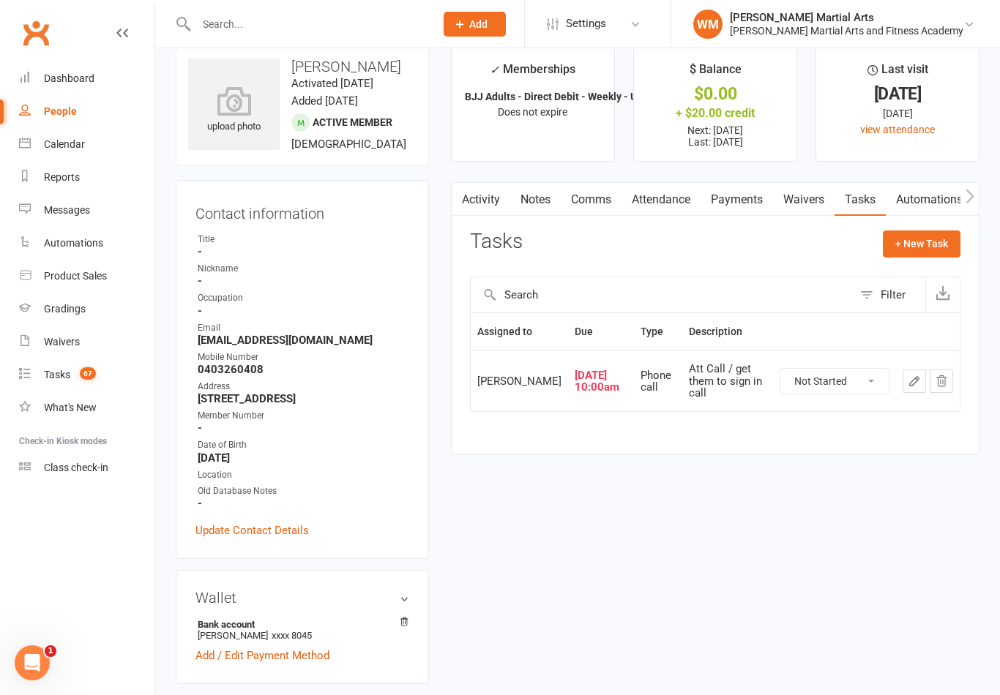
click at [556, 188] on link "Notes" at bounding box center [535, 200] width 50 height 34
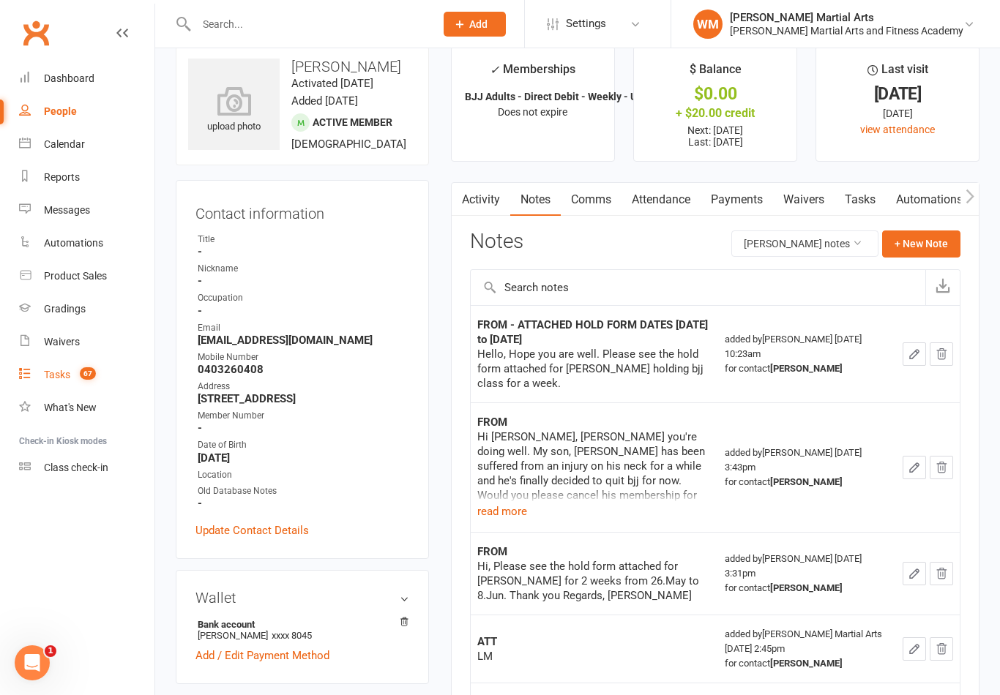
click at [86, 378] on span "67" at bounding box center [88, 373] width 16 height 12
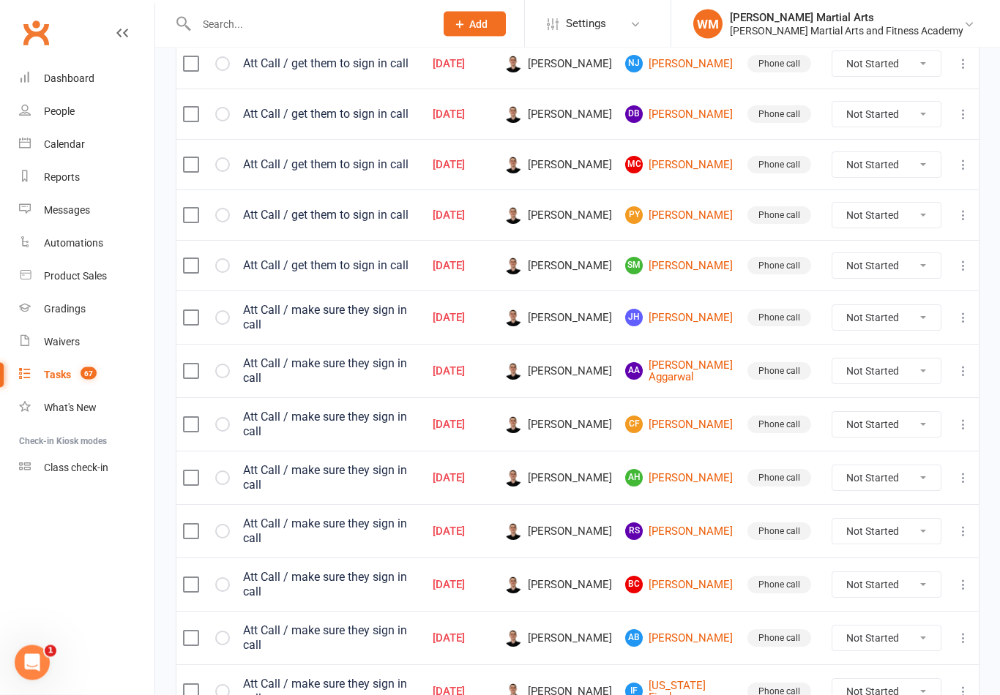
scroll to position [1033, 0]
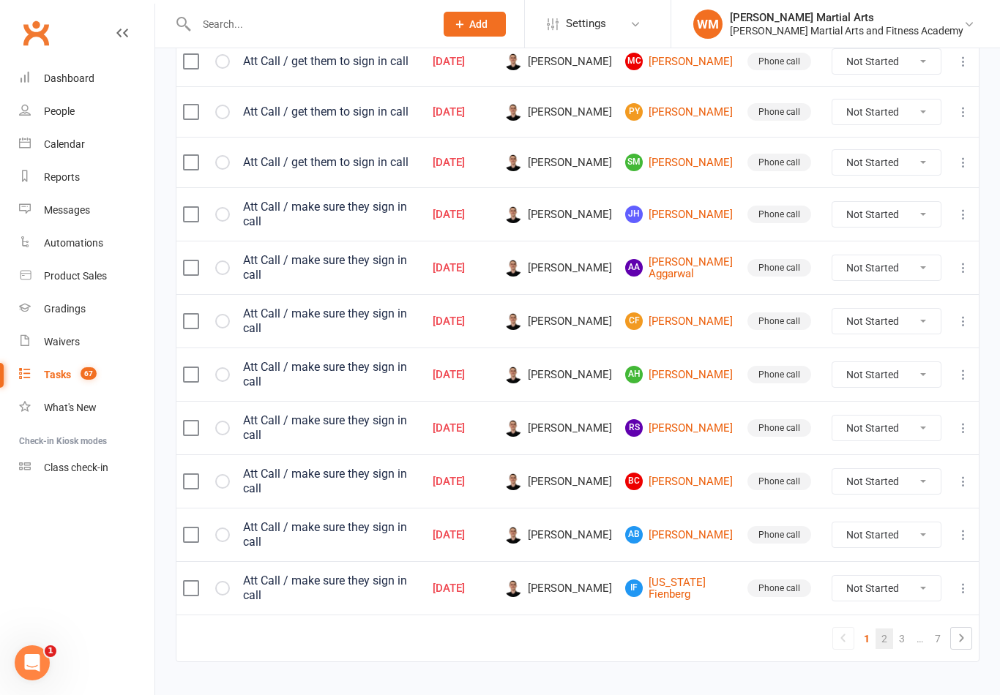
click at [885, 629] on link "2" at bounding box center [884, 639] width 18 height 20
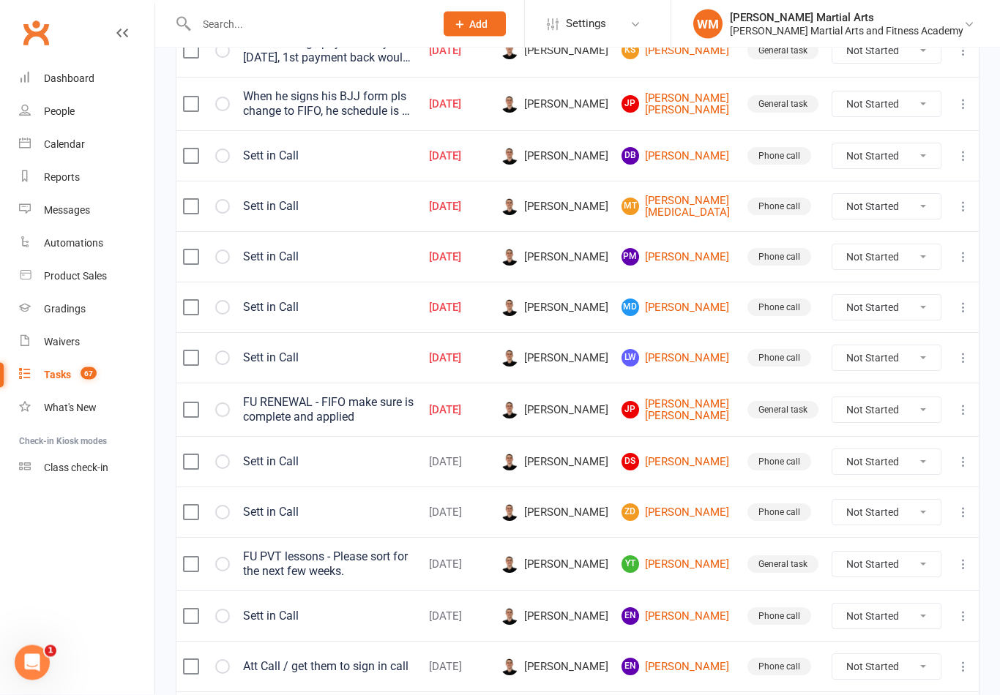
scroll to position [1028, 0]
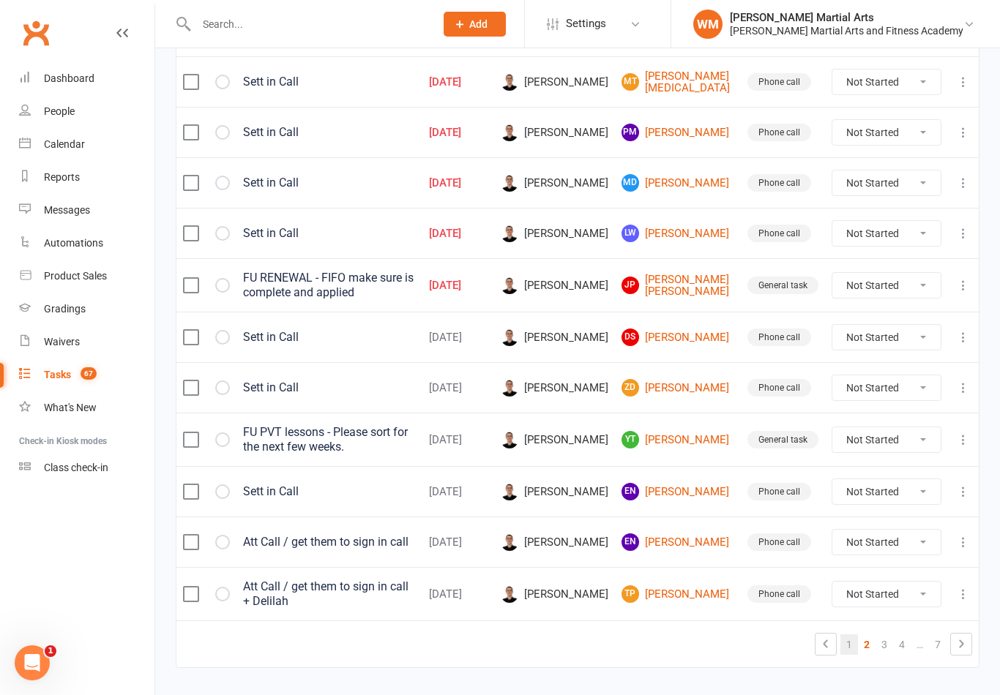
click at [855, 635] on link "1" at bounding box center [849, 645] width 18 height 20
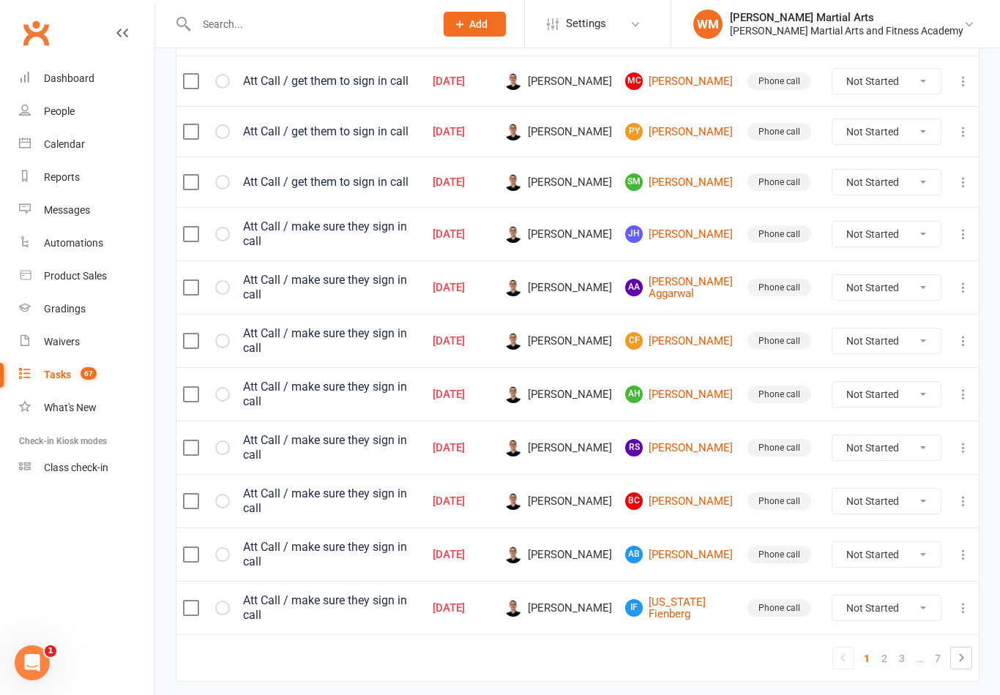
scroll to position [1033, 0]
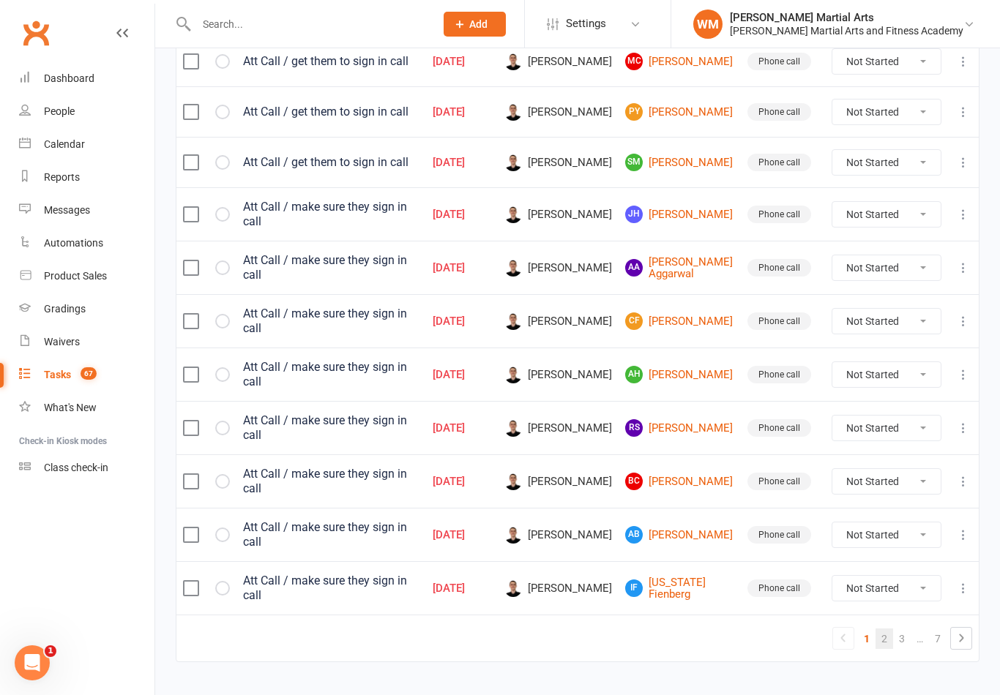
click at [883, 629] on link "2" at bounding box center [884, 639] width 18 height 20
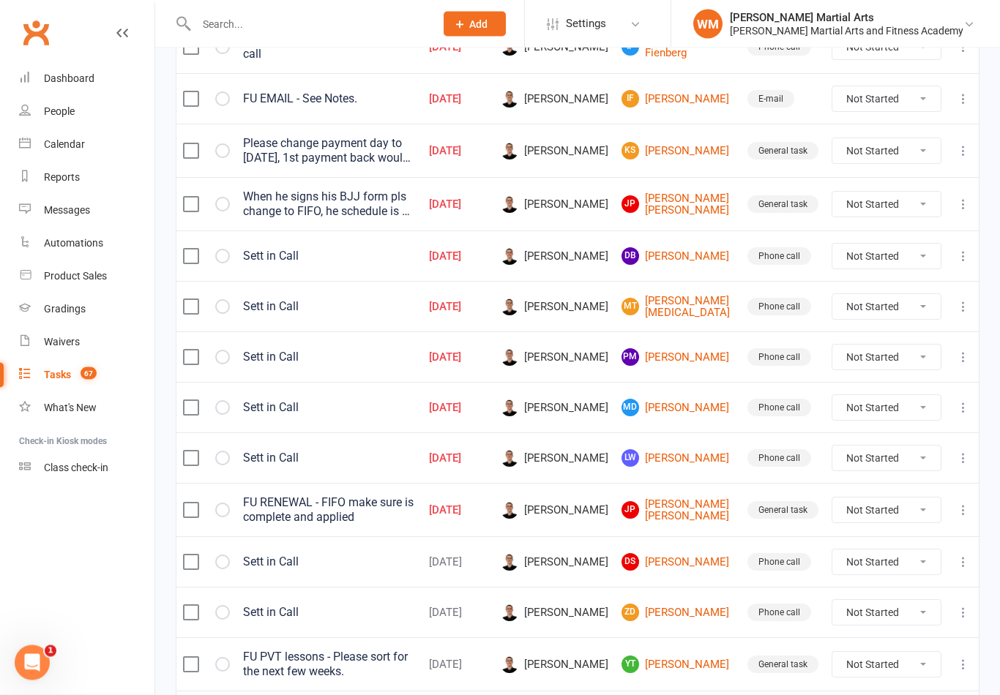
scroll to position [803, 0]
click at [695, 247] on link "[PERSON_NAME]" at bounding box center [677, 256] width 113 height 18
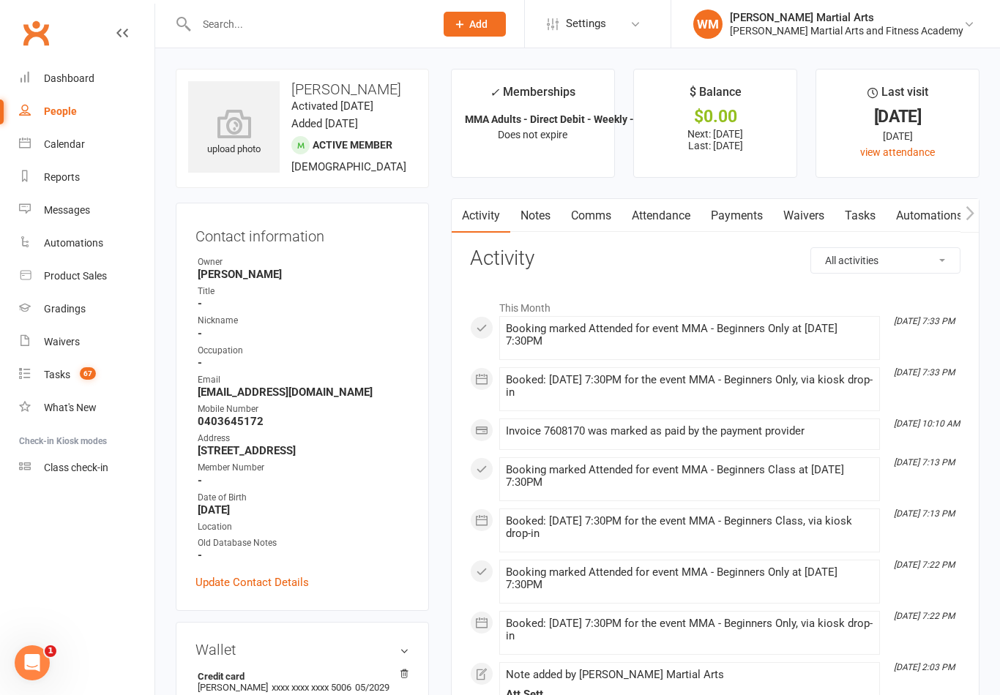
click at [877, 199] on link "Tasks" at bounding box center [859, 216] width 51 height 34
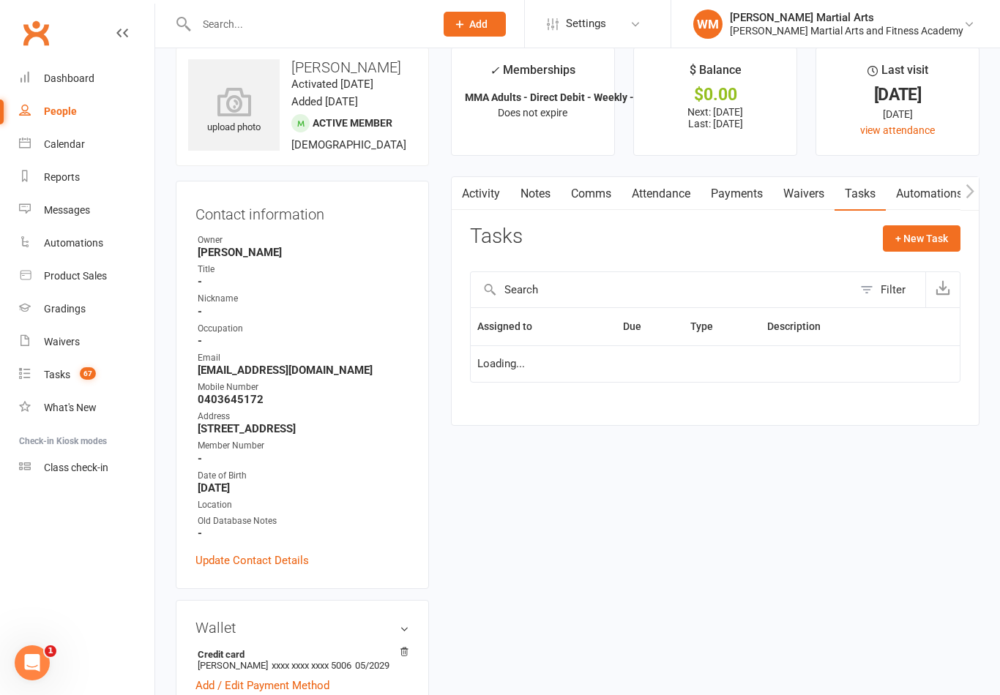
scroll to position [23, 0]
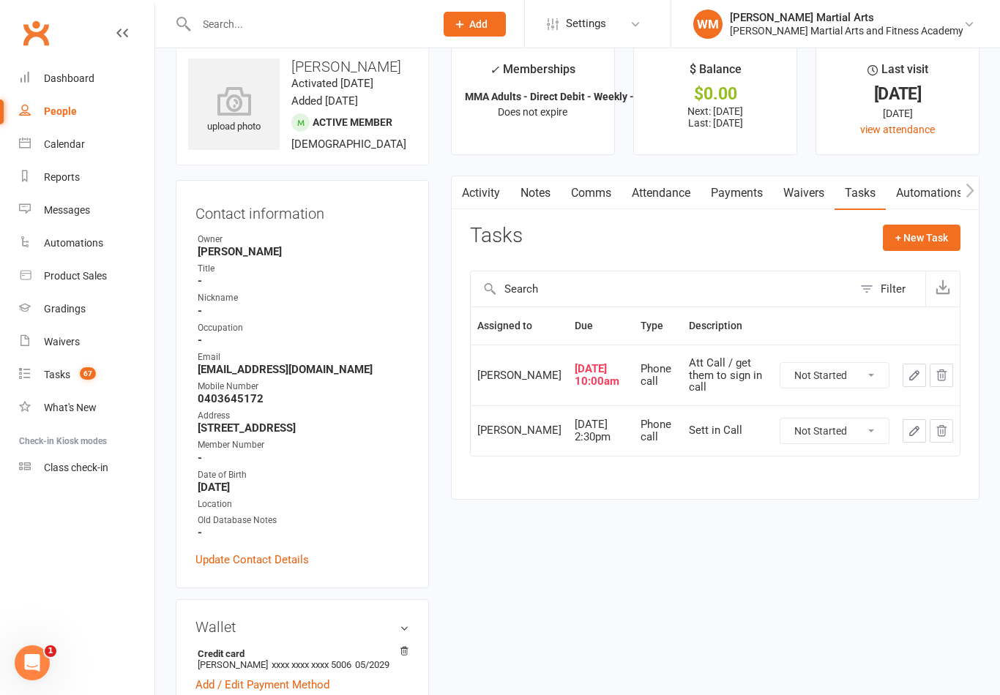
click at [899, 382] on td at bounding box center [928, 375] width 64 height 61
click at [912, 380] on icon "button" at bounding box center [914, 375] width 9 height 9
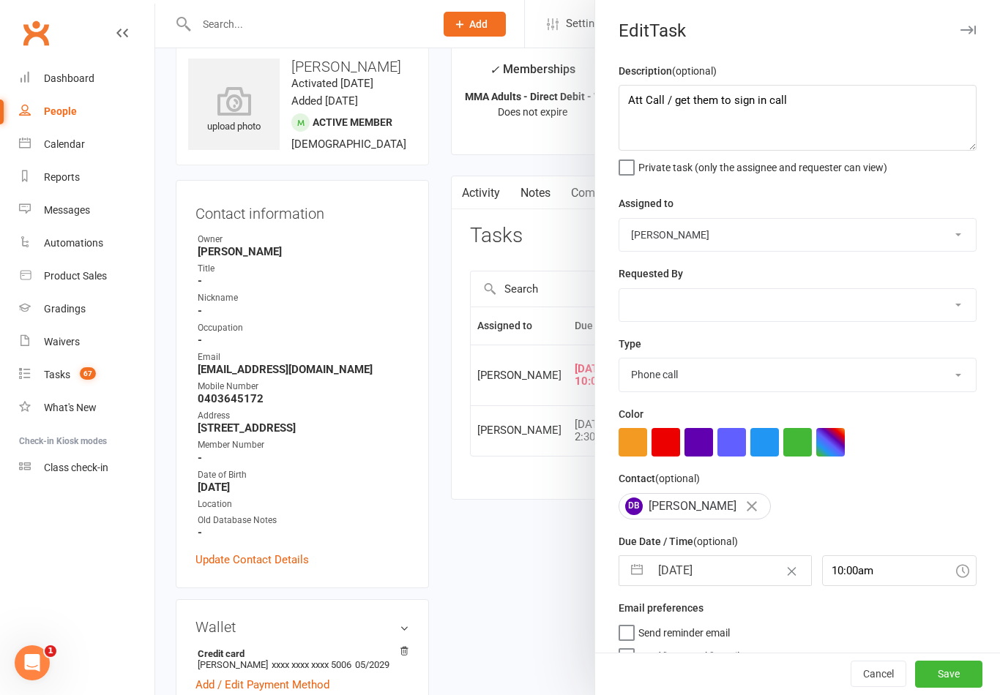
click at [636, 572] on button "button" at bounding box center [637, 570] width 26 height 29
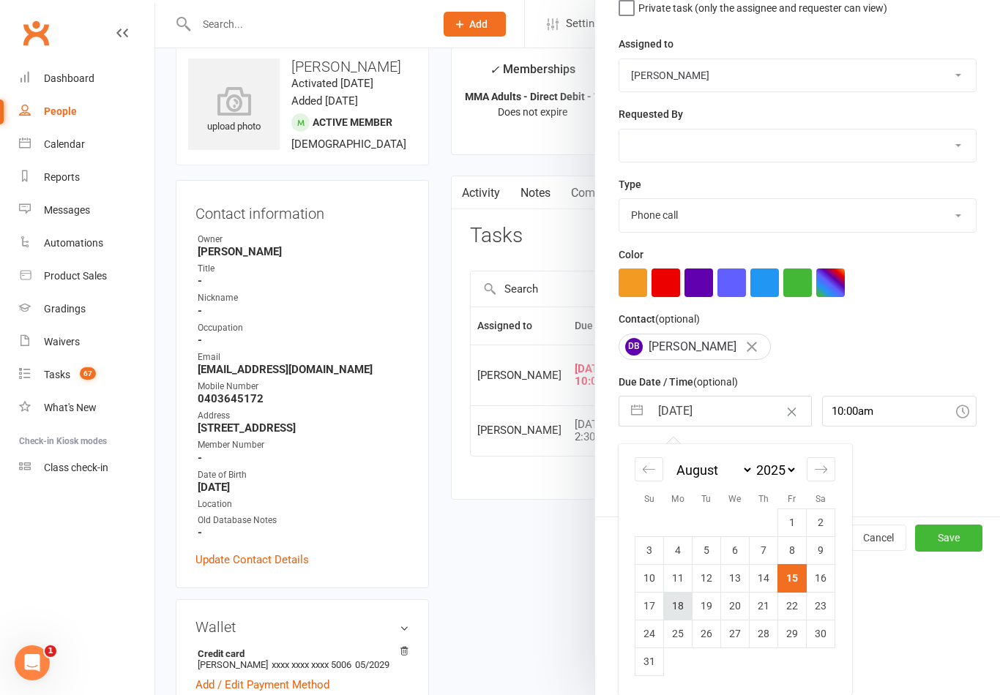
click at [681, 612] on td "18" at bounding box center [678, 606] width 29 height 28
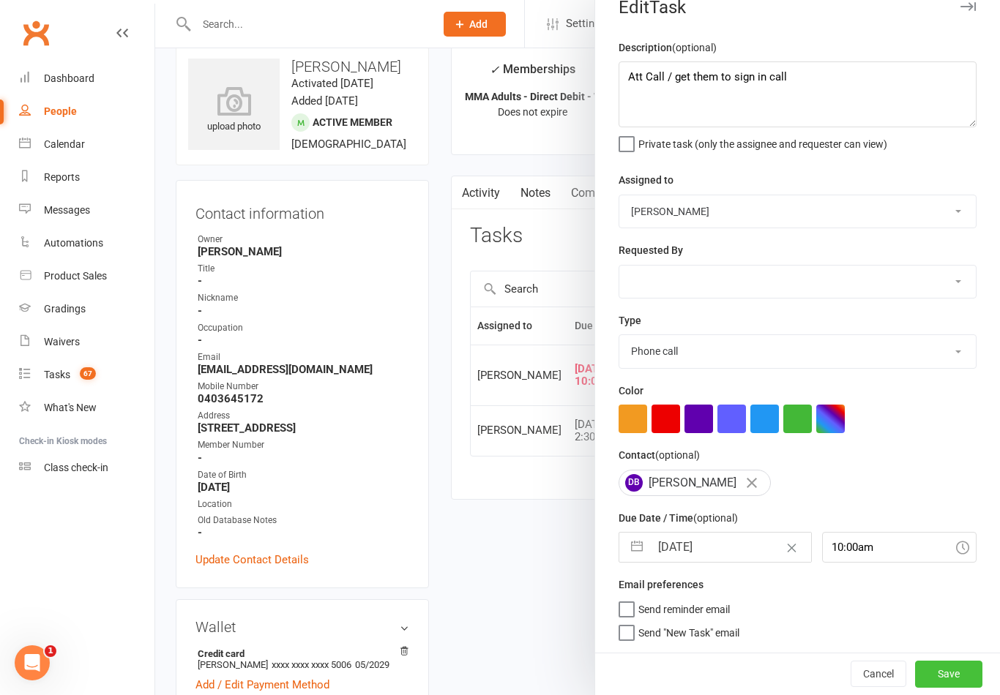
click at [961, 686] on button "Save" at bounding box center [948, 674] width 67 height 26
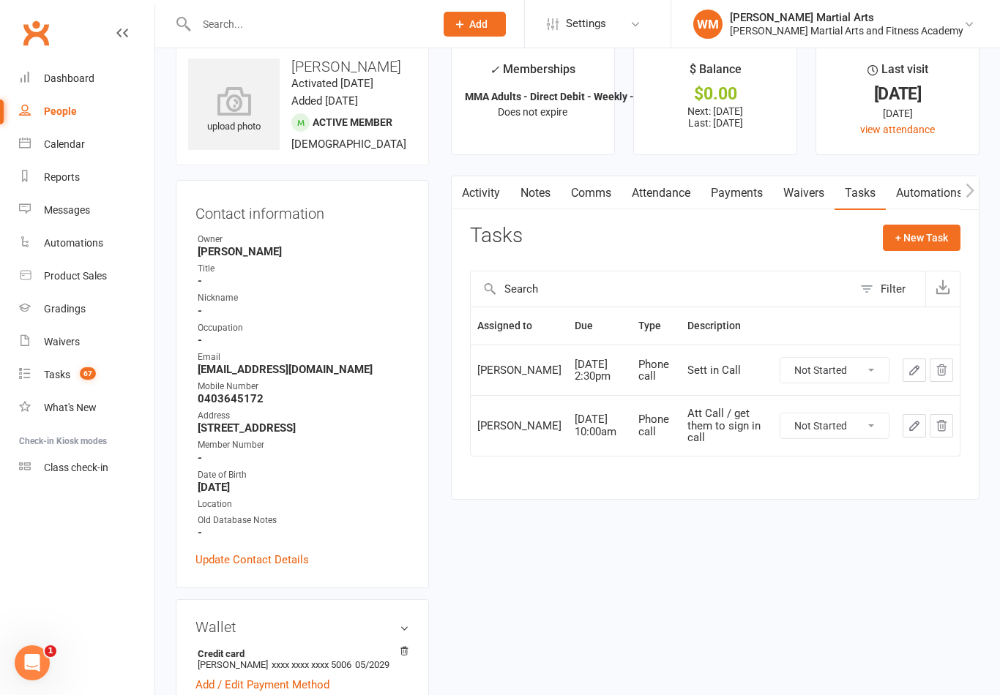
click at [897, 433] on td at bounding box center [928, 425] width 64 height 61
click at [908, 424] on icon "button" at bounding box center [913, 425] width 13 height 13
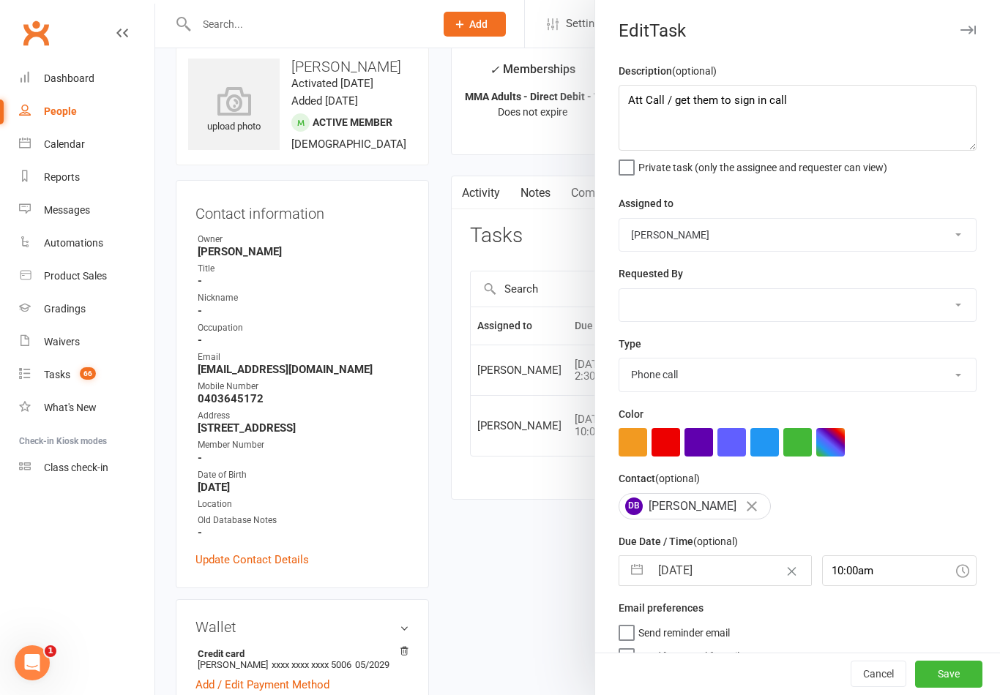
click at [626, 576] on button "button" at bounding box center [637, 570] width 26 height 29
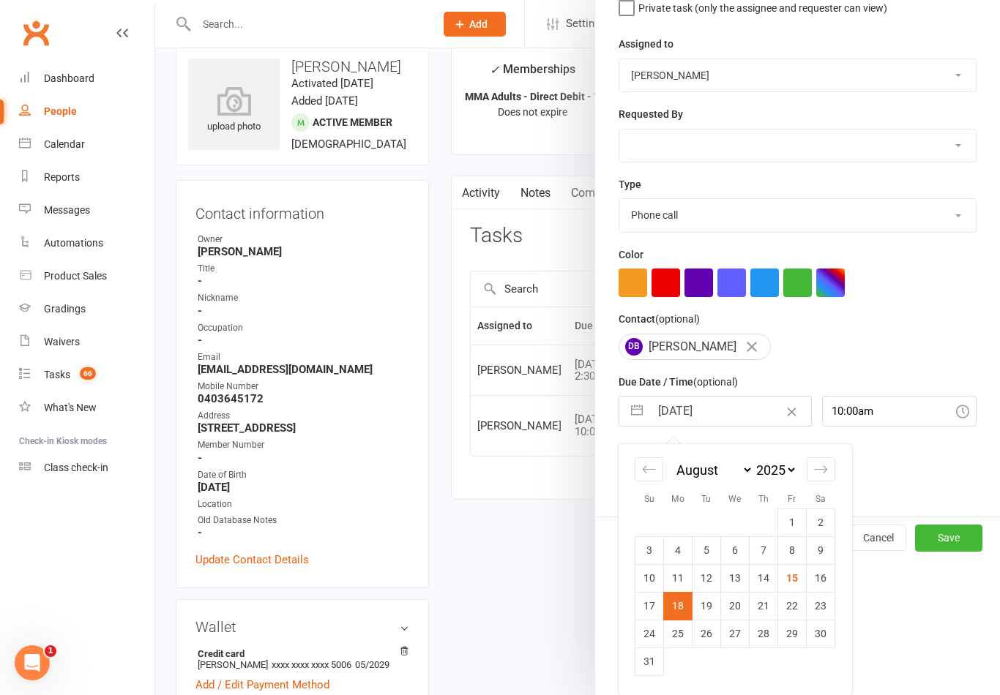
scroll to position [162, 0]
click at [683, 610] on td "18" at bounding box center [678, 606] width 29 height 28
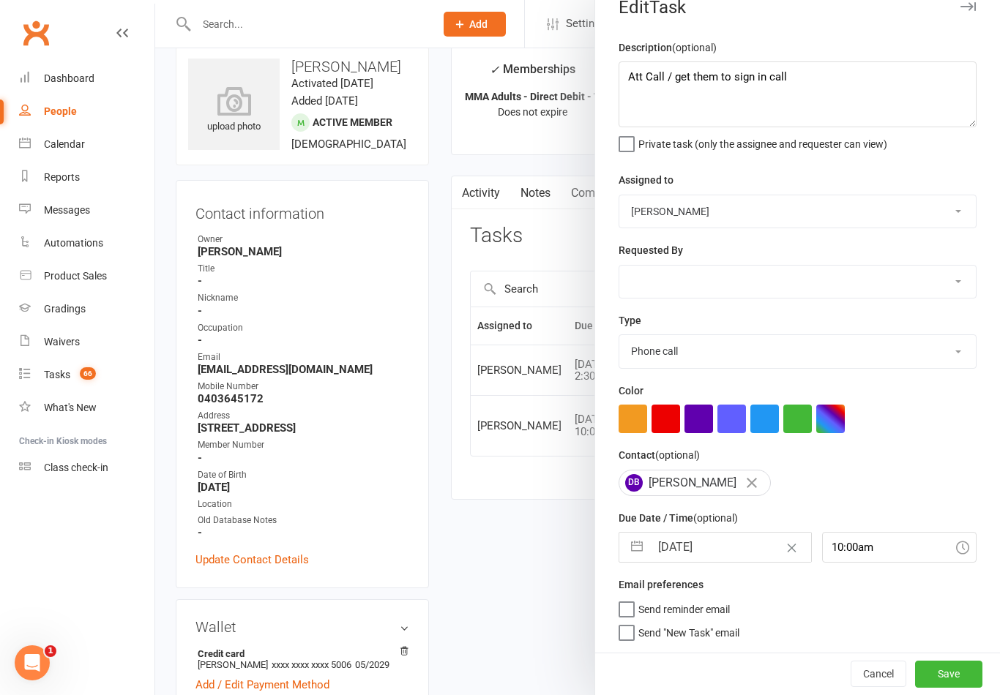
scroll to position [26, 0]
click at [558, 564] on div at bounding box center [577, 347] width 845 height 695
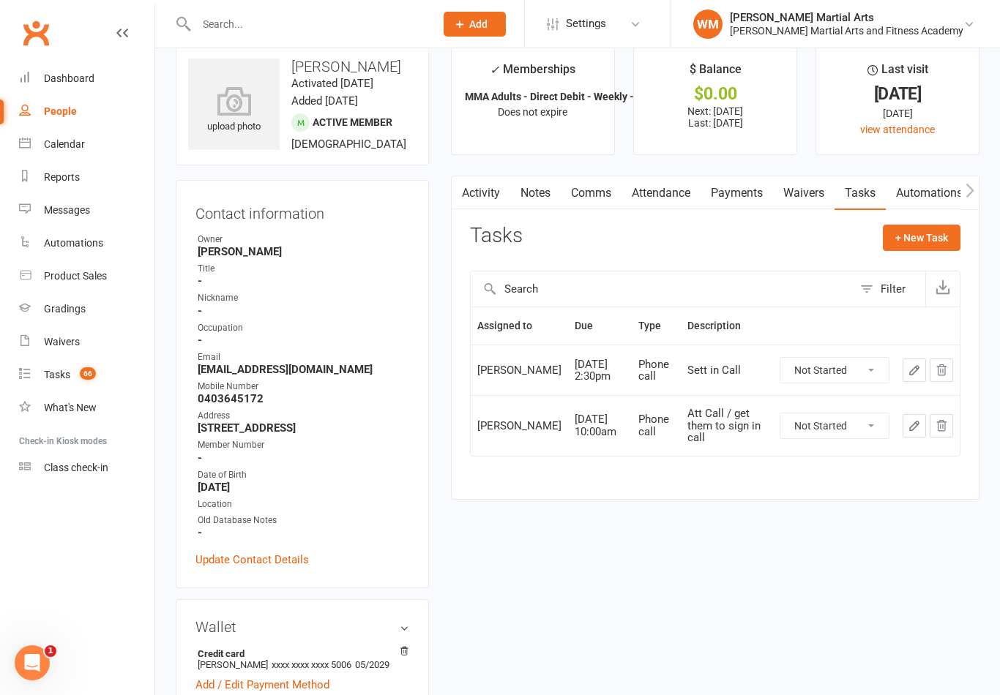
click at [902, 382] on button "button" at bounding box center [913, 370] width 23 height 23
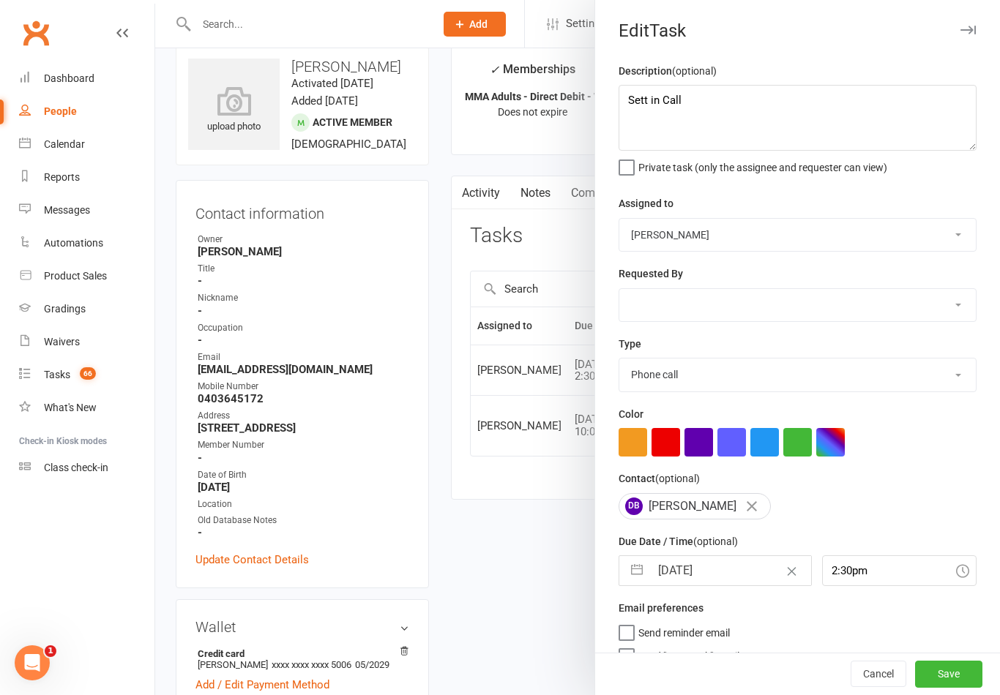
click at [641, 572] on button "button" at bounding box center [637, 570] width 26 height 29
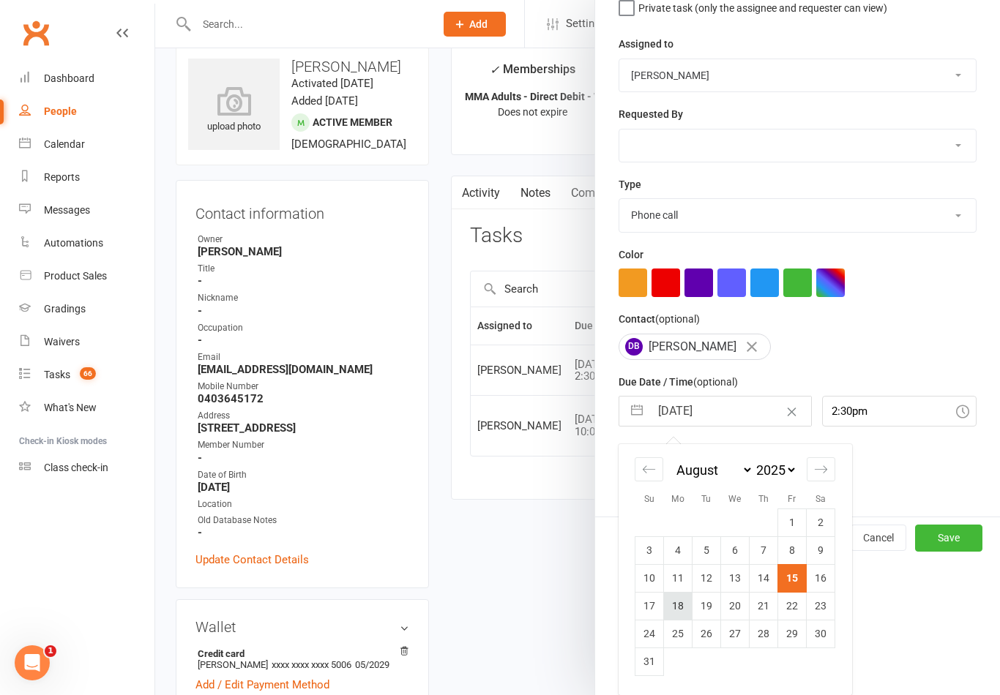
click at [678, 610] on td "18" at bounding box center [678, 606] width 29 height 28
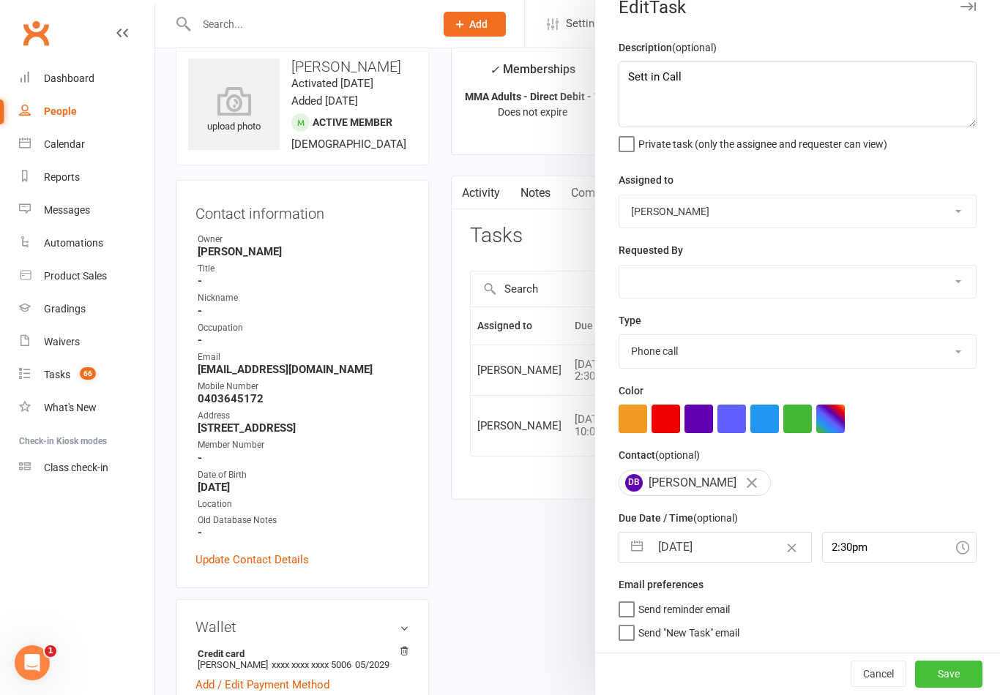
click at [952, 687] on button "Save" at bounding box center [948, 674] width 67 height 26
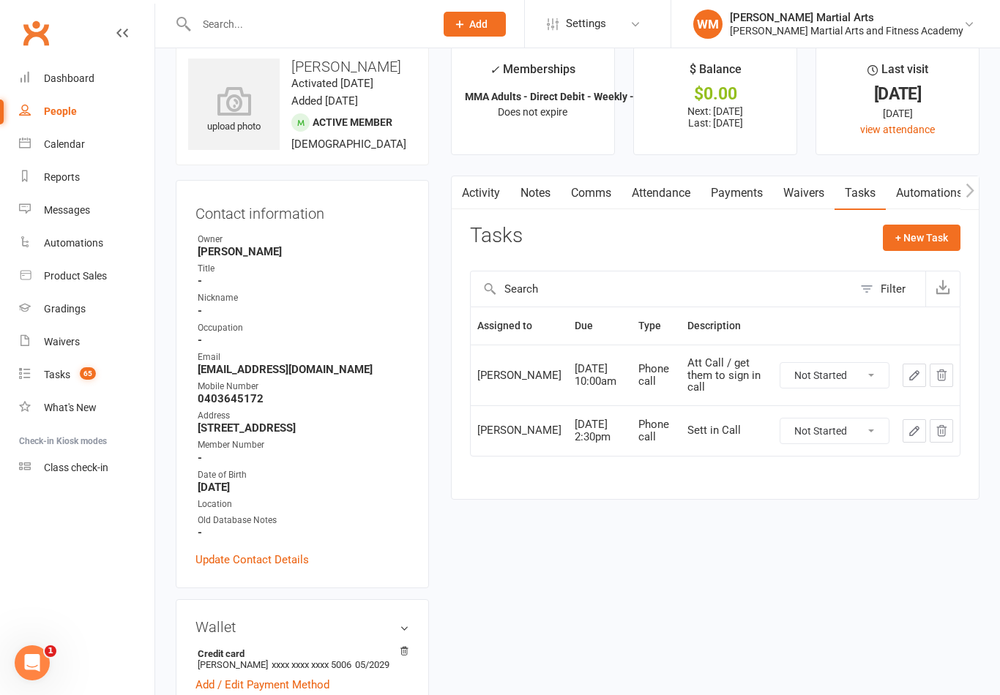
click at [539, 184] on link "Notes" at bounding box center [535, 193] width 50 height 34
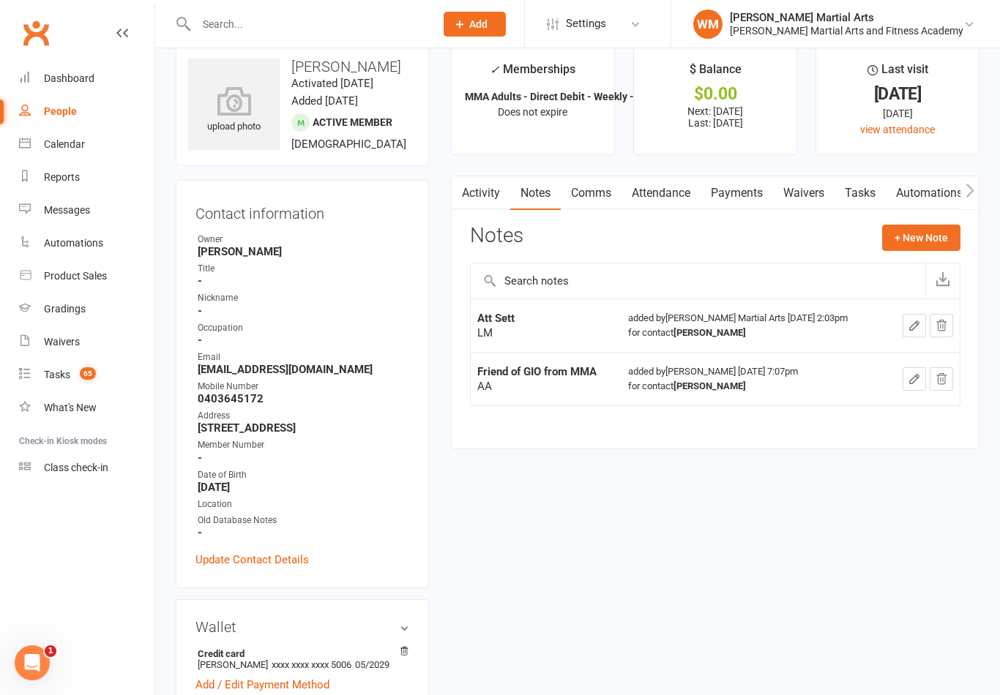
click at [587, 198] on link "Comms" at bounding box center [591, 193] width 61 height 34
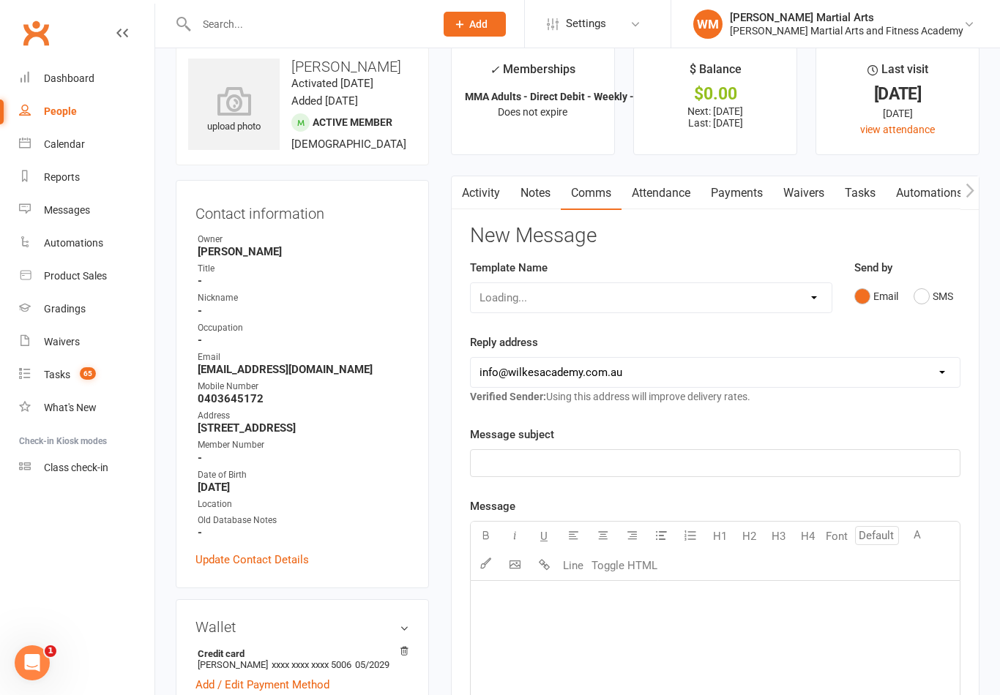
click at [676, 202] on link "Attendance" at bounding box center [660, 193] width 79 height 34
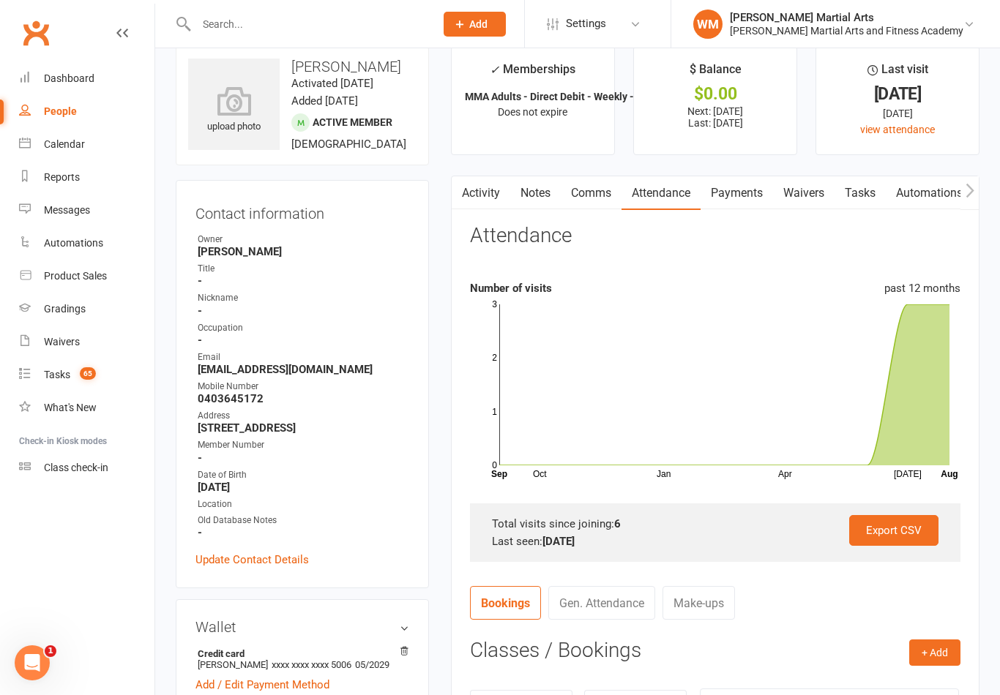
click at [534, 204] on link "Notes" at bounding box center [535, 193] width 50 height 34
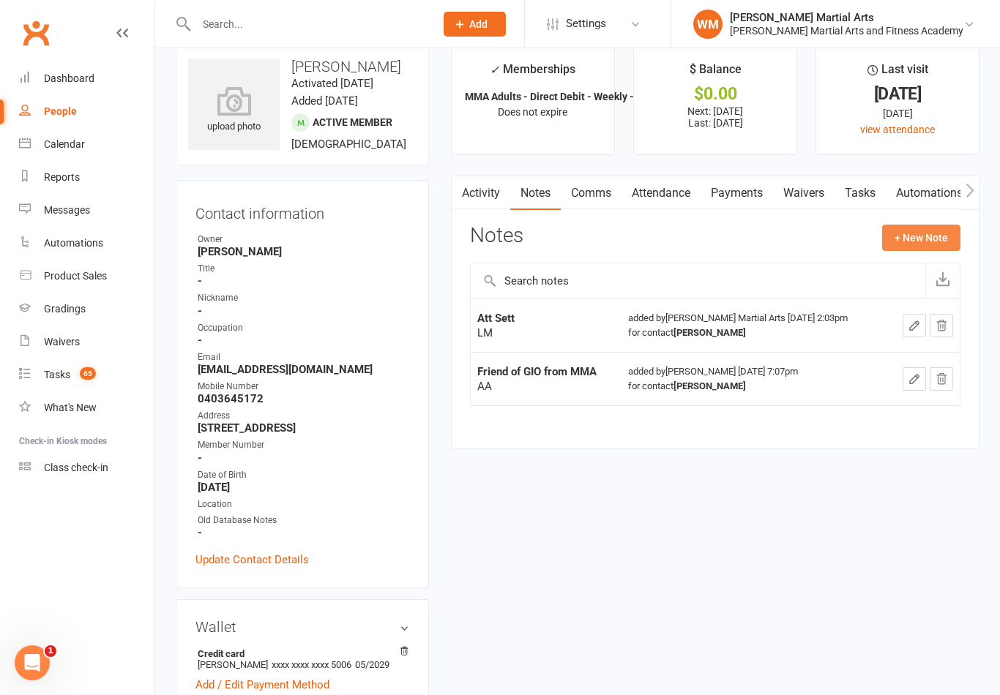
click at [937, 233] on button "+ New Note" at bounding box center [921, 238] width 78 height 26
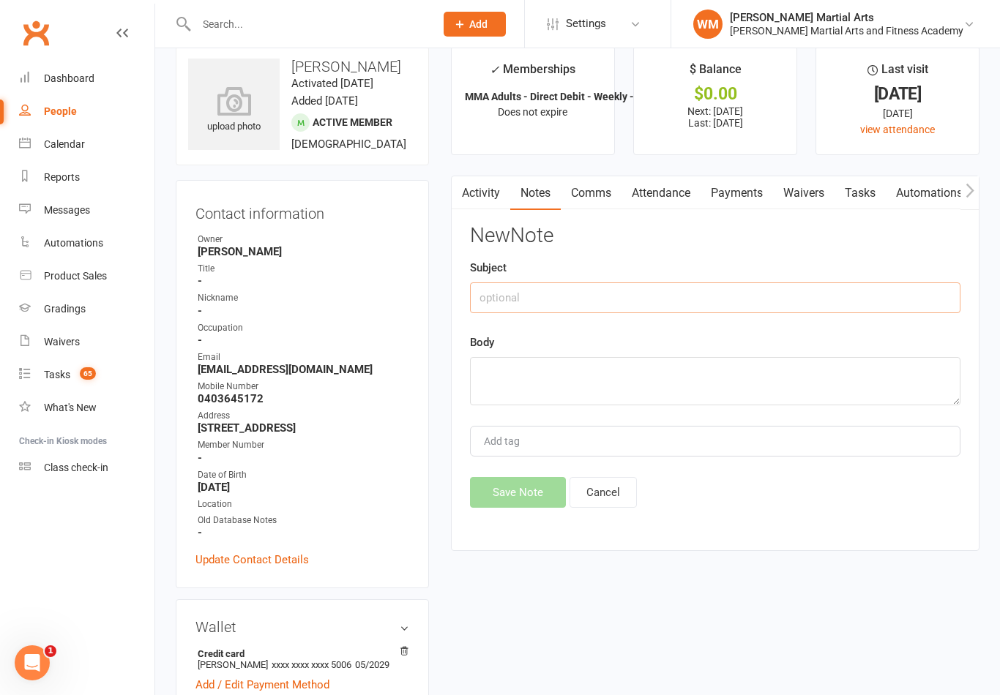
click at [791, 295] on input "text" at bounding box center [715, 297] width 490 height 31
click at [563, 397] on textarea at bounding box center [715, 381] width 490 height 48
click at [504, 502] on button "Save Note" at bounding box center [518, 492] width 96 height 31
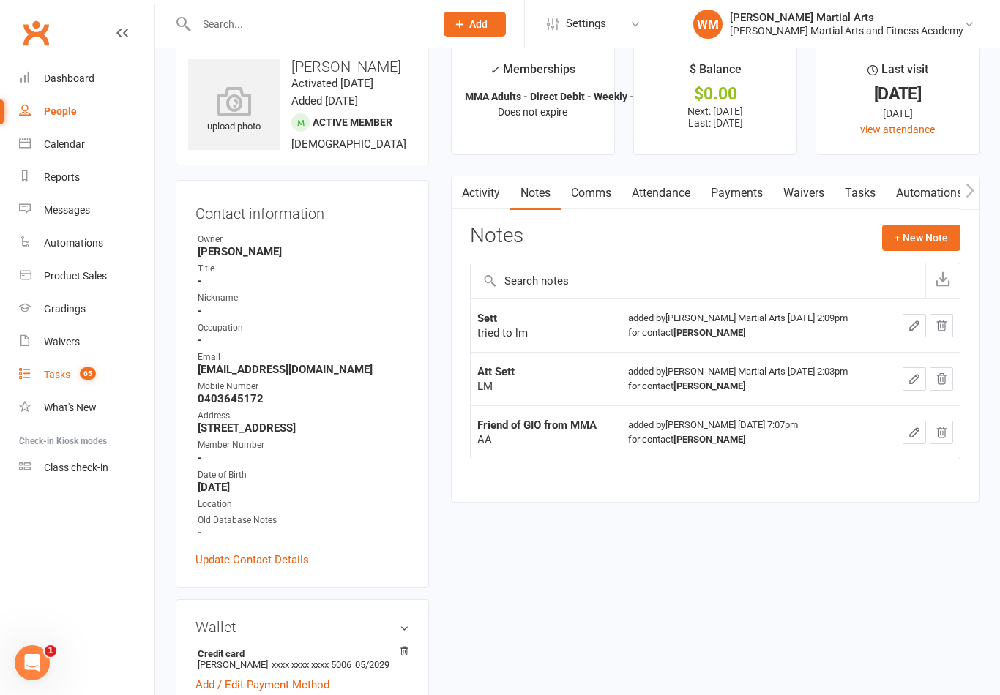
click at [75, 386] on link "Tasks 65" at bounding box center [86, 375] width 135 height 33
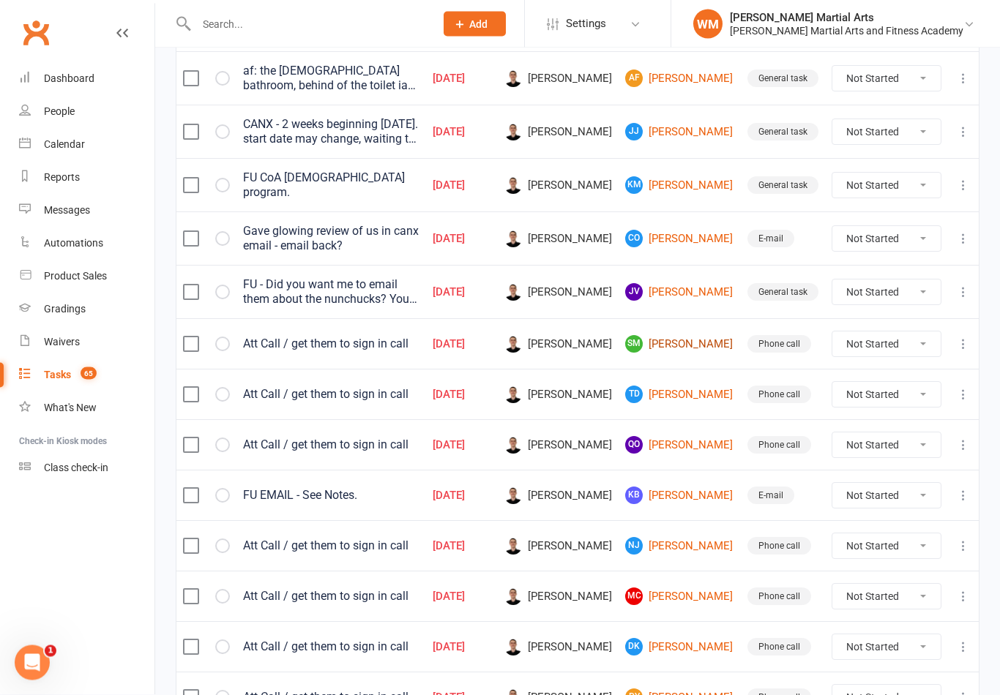
click at [686, 345] on link "SM [PERSON_NAME]" at bounding box center [679, 345] width 109 height 18
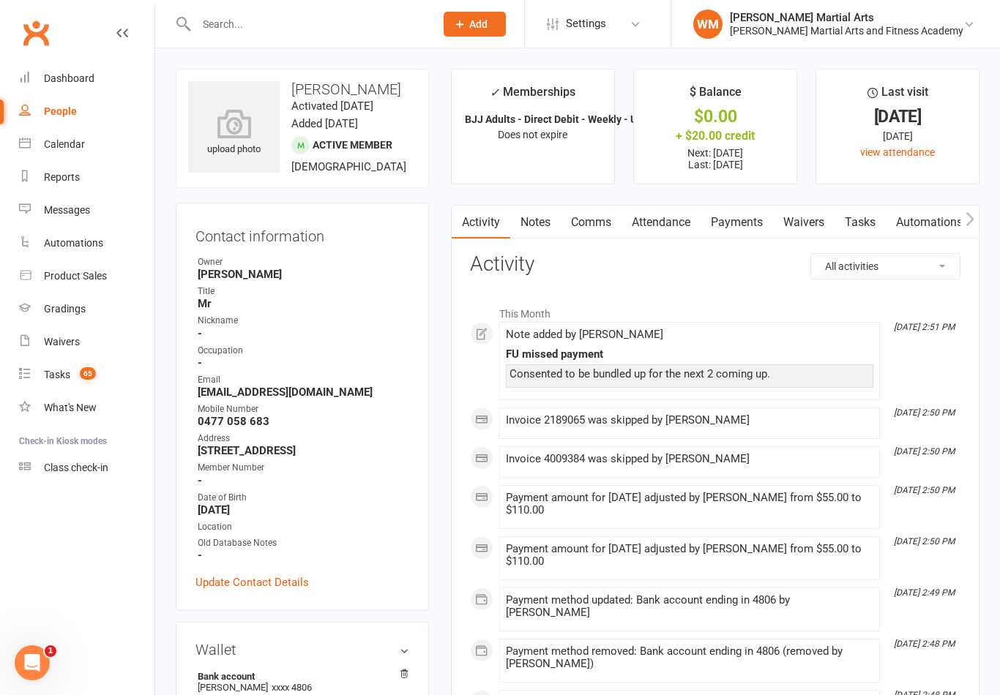
click at [863, 229] on link "Tasks" at bounding box center [859, 223] width 51 height 34
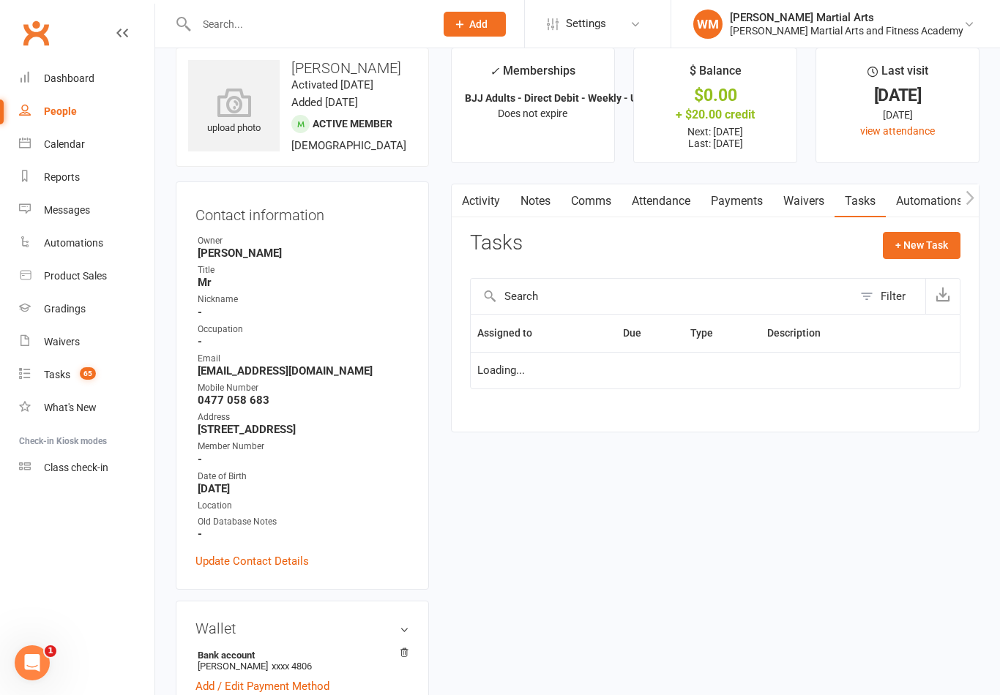
scroll to position [23, 0]
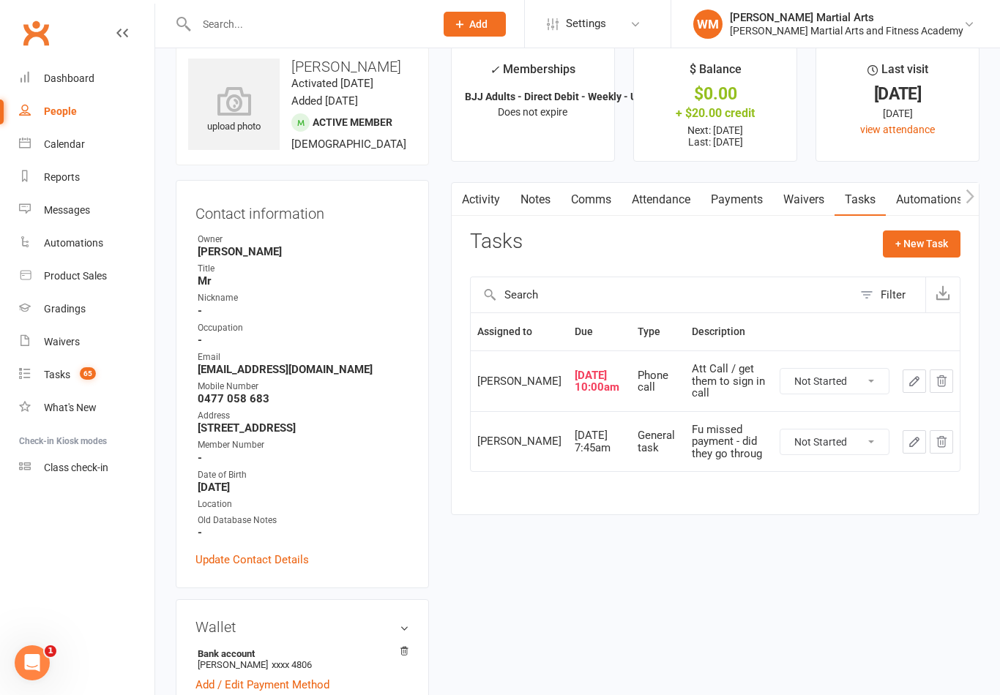
click at [539, 240] on div "Tasks + New Task" at bounding box center [715, 248] width 490 height 34
click at [543, 179] on main "✓ Memberships BJJ Adults - Direct Debit - Weekly - Unlim... Does not expire $ B…" at bounding box center [715, 288] width 550 height 484
click at [547, 183] on link "Notes" at bounding box center [535, 200] width 50 height 34
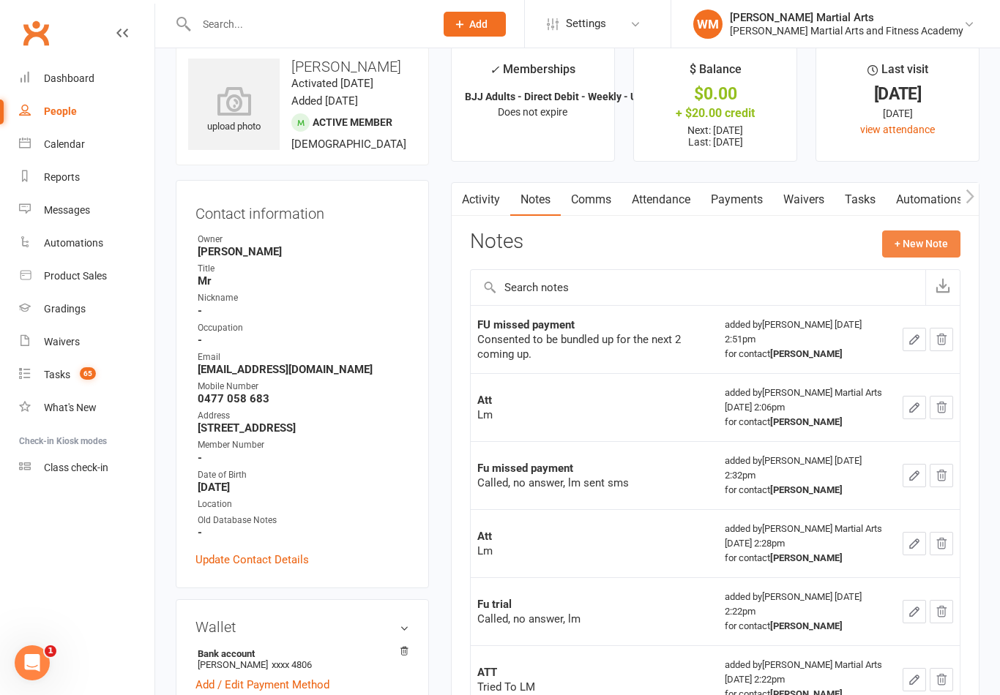
click at [936, 241] on button "+ New Note" at bounding box center [921, 244] width 78 height 26
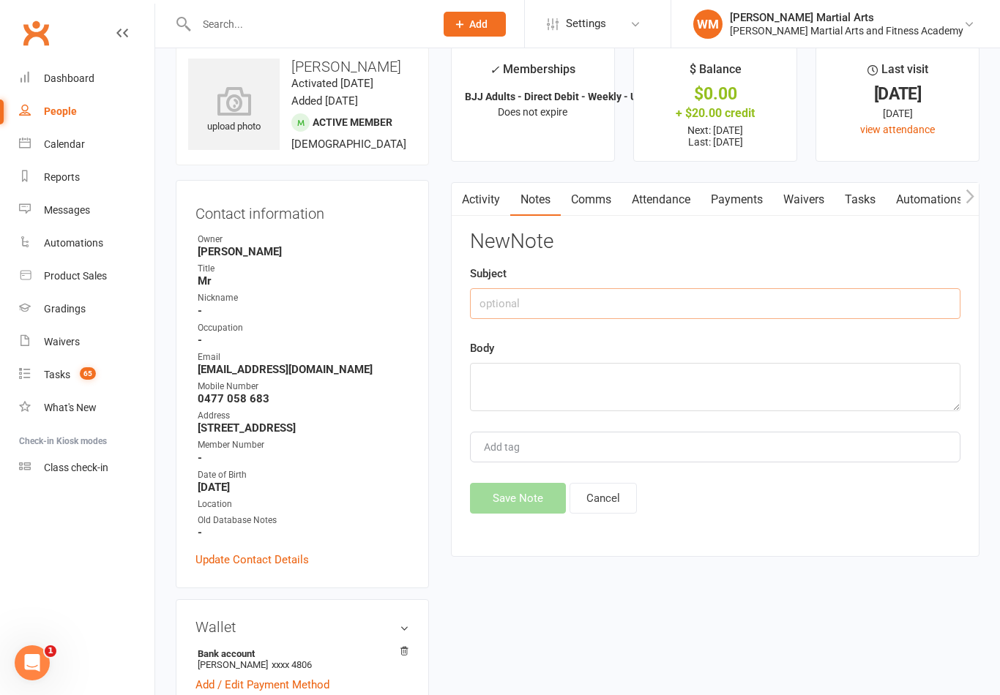
click at [779, 299] on input "text" at bounding box center [715, 303] width 490 height 31
click at [624, 388] on textarea at bounding box center [715, 387] width 490 height 48
click at [527, 497] on button "Save Note" at bounding box center [518, 498] width 96 height 31
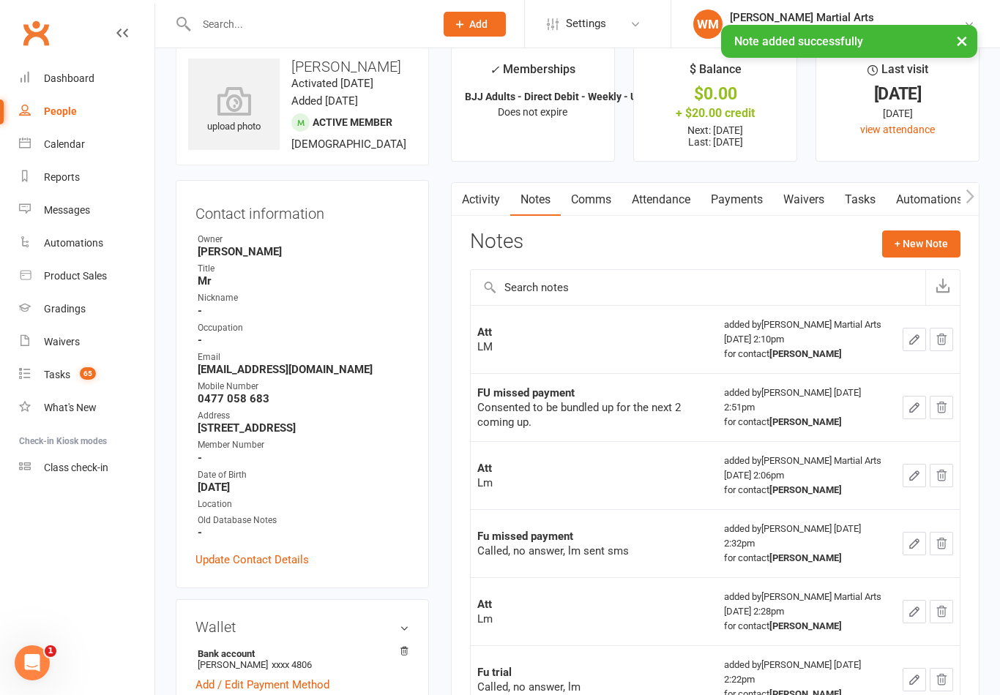
click at [853, 206] on link "Tasks" at bounding box center [859, 200] width 51 height 34
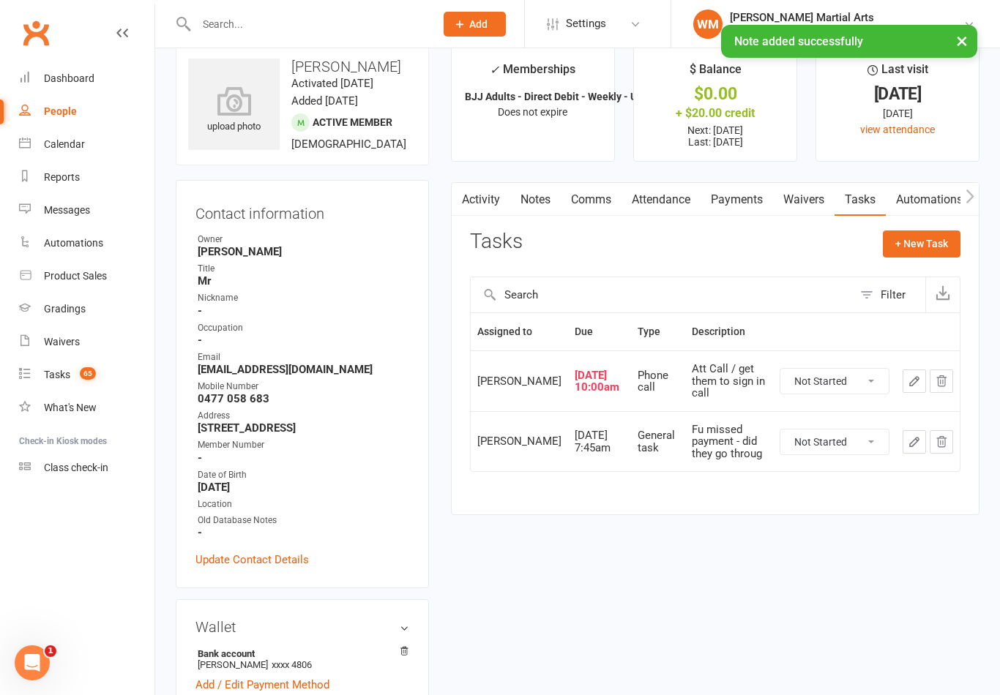
click at [907, 392] on button "button" at bounding box center [913, 381] width 23 height 23
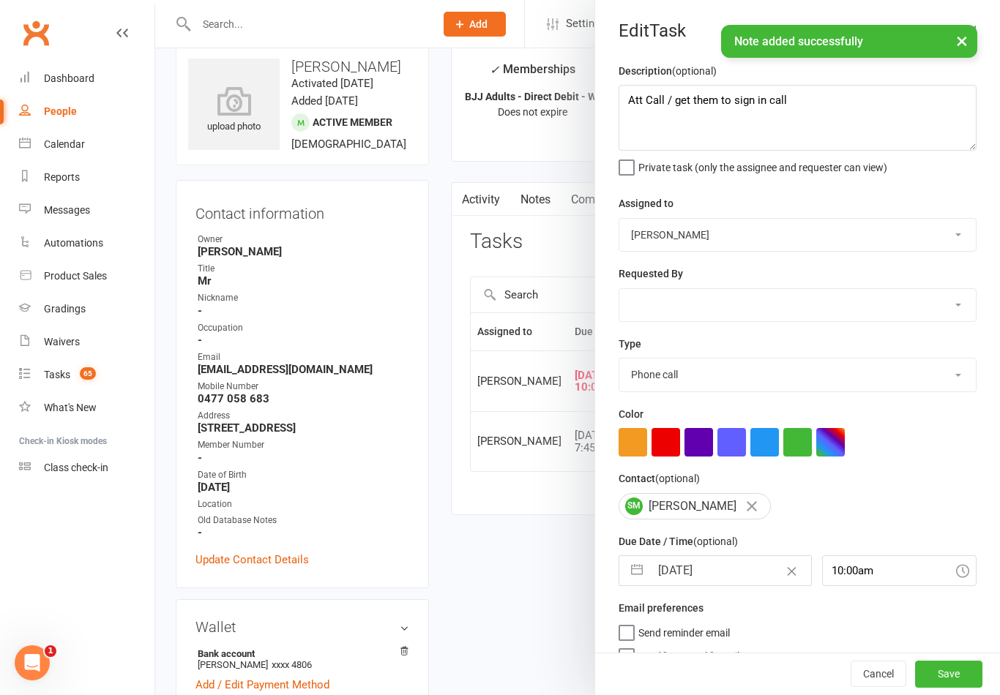
click at [648, 569] on button "button" at bounding box center [637, 570] width 26 height 29
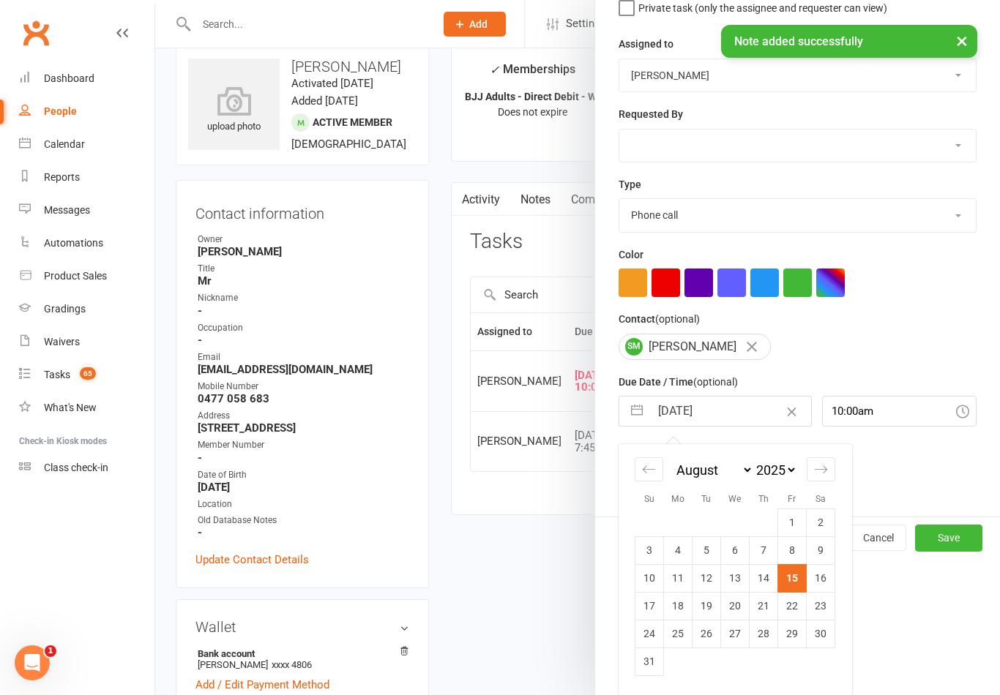
scroll to position [162, 0]
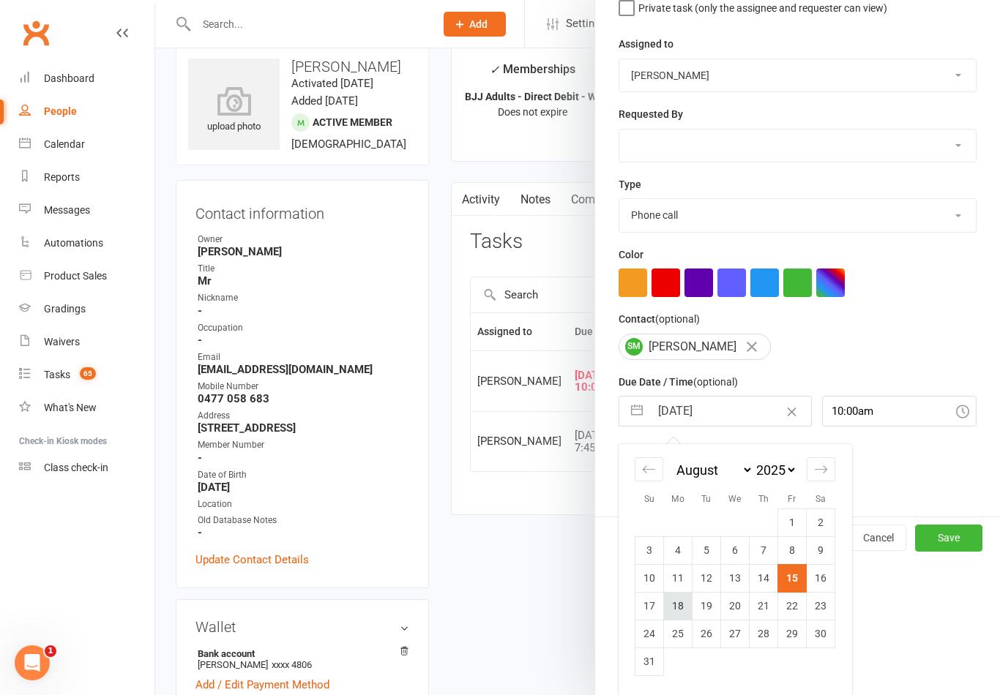
click at [683, 607] on td "18" at bounding box center [678, 606] width 29 height 28
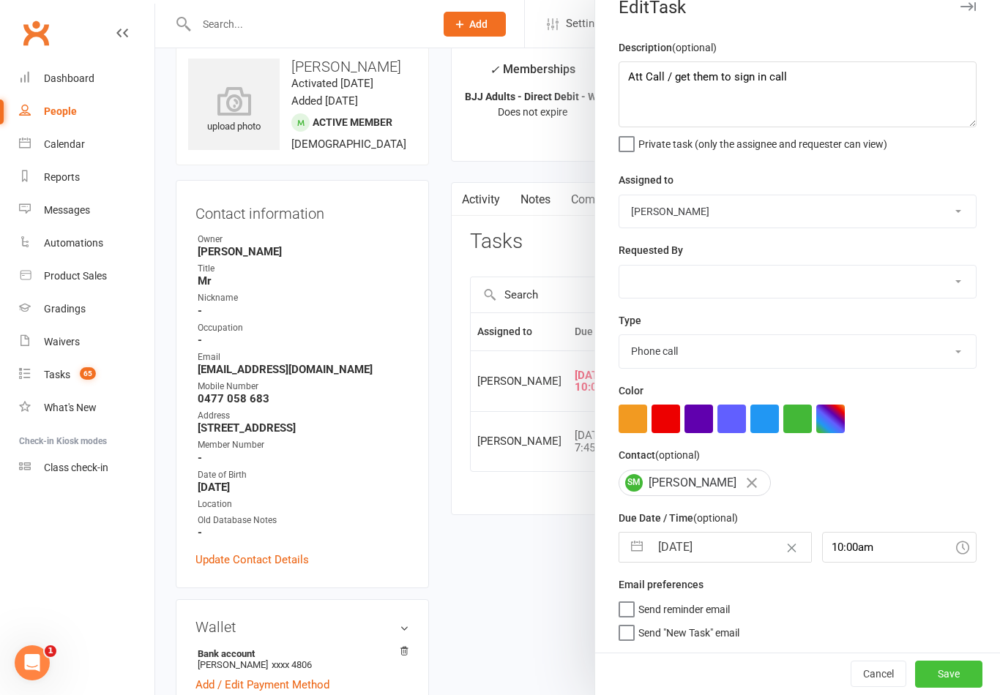
click at [953, 669] on button "Save" at bounding box center [948, 674] width 67 height 26
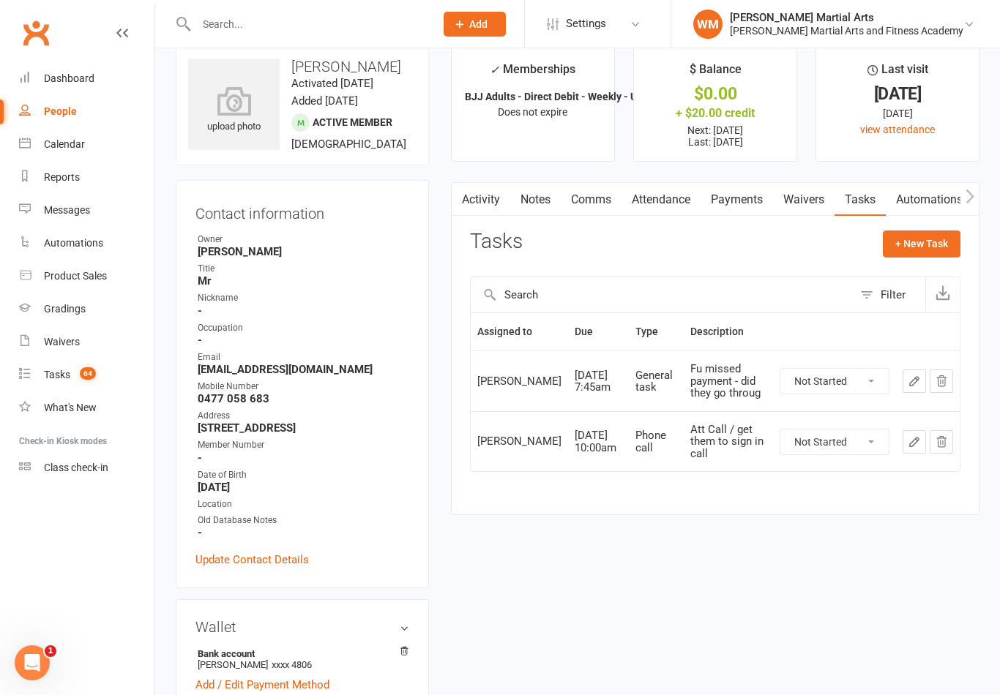
click at [526, 204] on link "Notes" at bounding box center [535, 200] width 50 height 34
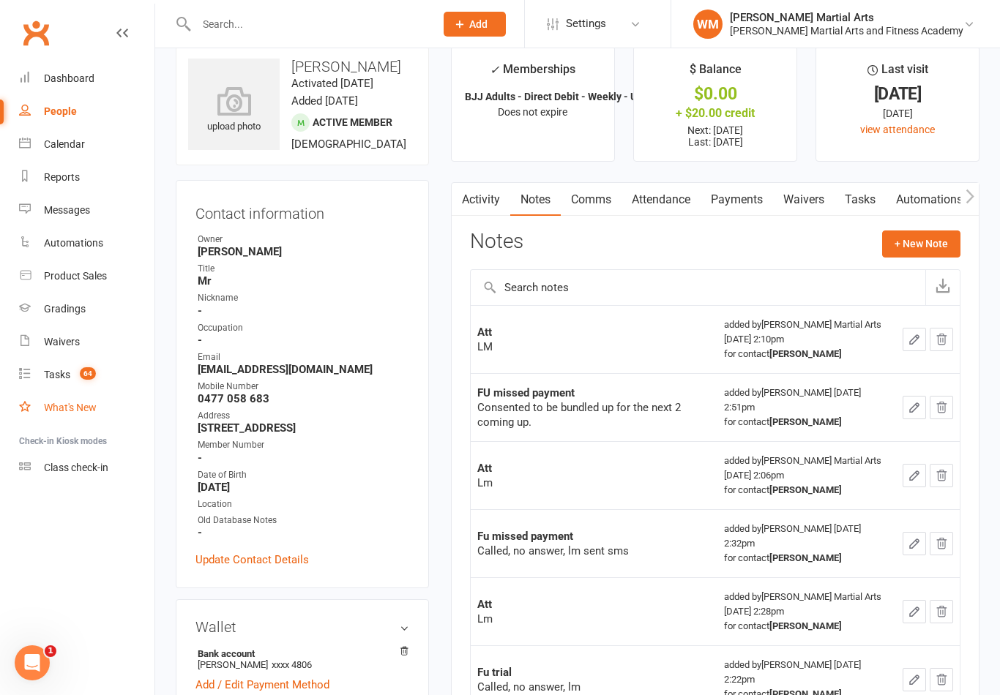
click at [40, 396] on link "What's New" at bounding box center [86, 408] width 135 height 33
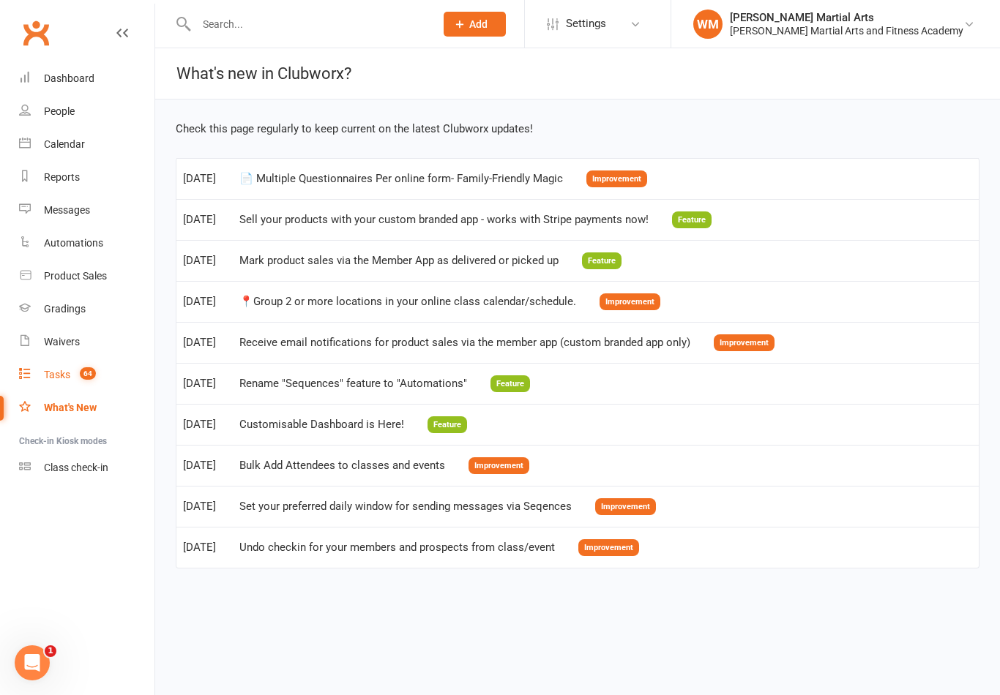
click at [56, 368] on link "Tasks 64" at bounding box center [86, 375] width 135 height 33
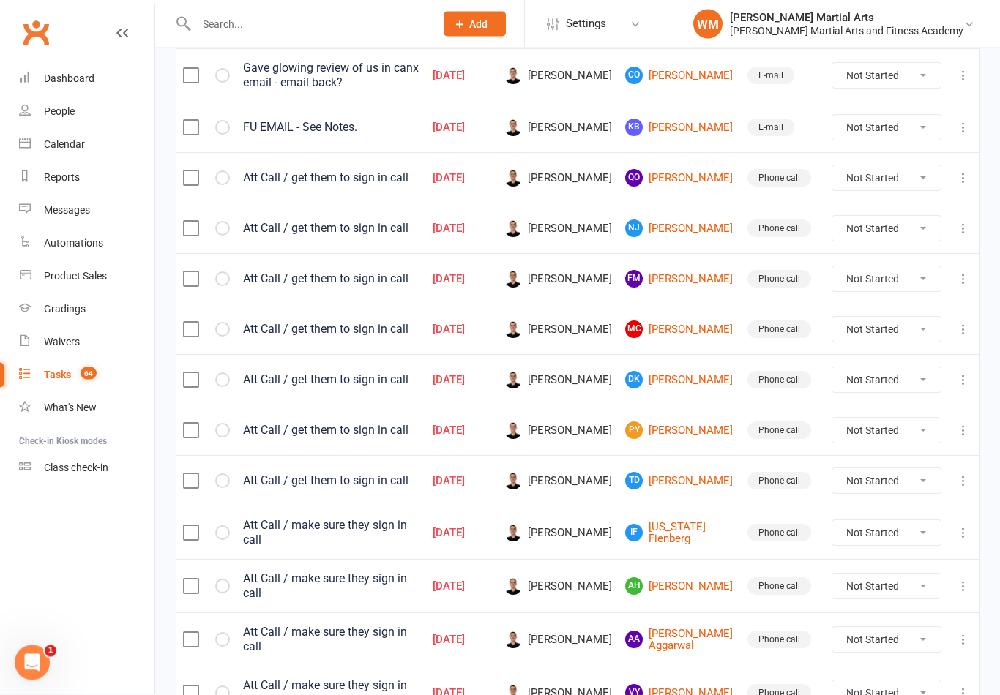
scroll to position [614, 0]
click at [684, 180] on link "QO [PERSON_NAME]" at bounding box center [679, 178] width 109 height 18
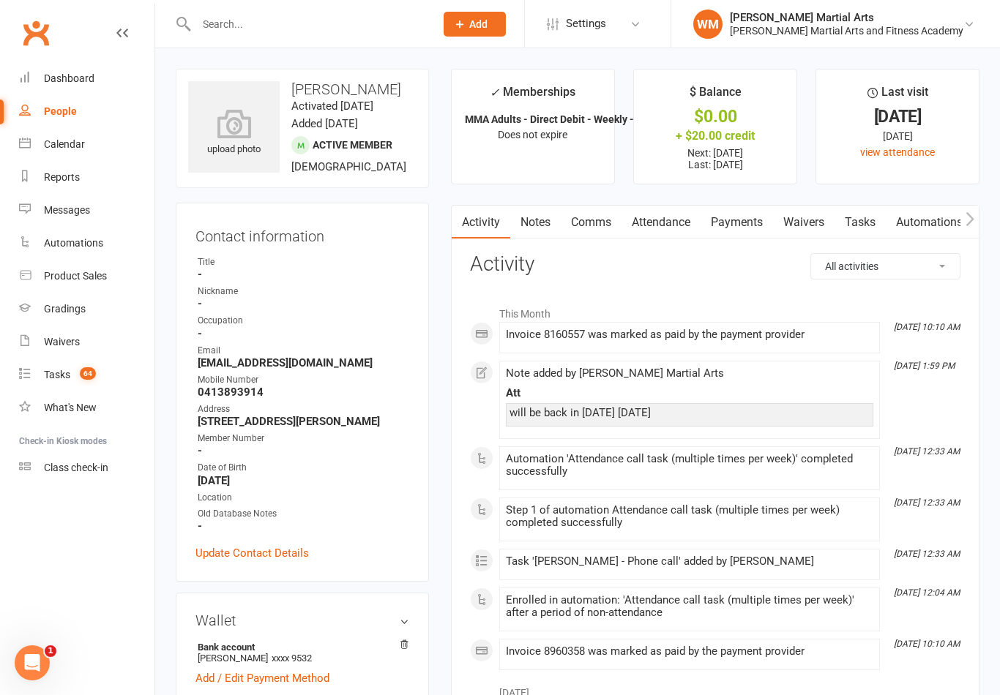
click at [542, 225] on link "Notes" at bounding box center [535, 223] width 50 height 34
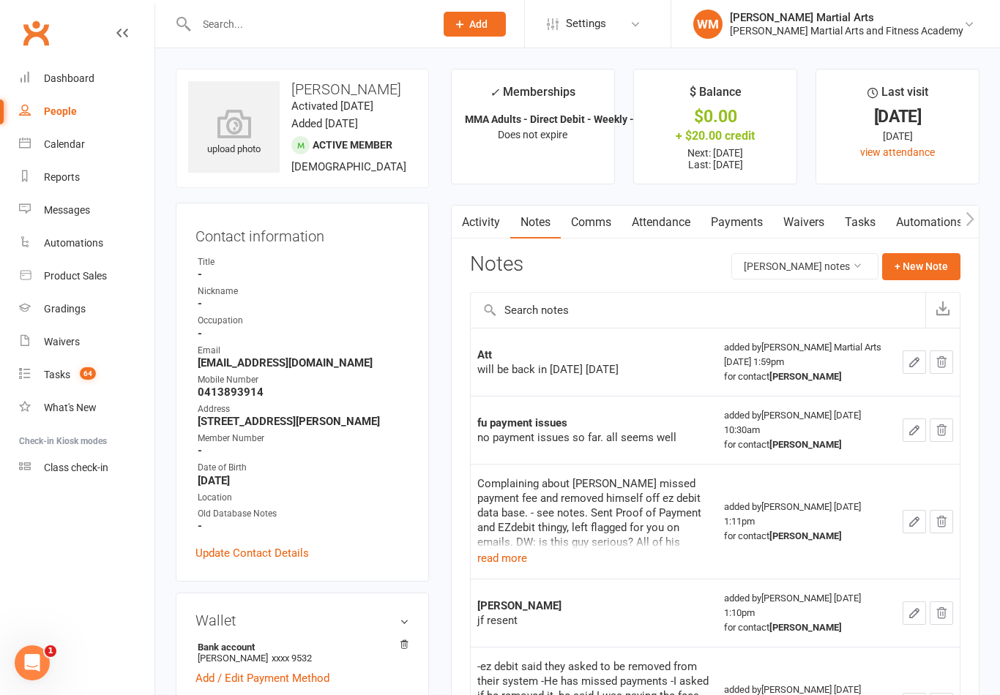
click at [881, 213] on link "Tasks" at bounding box center [859, 223] width 51 height 34
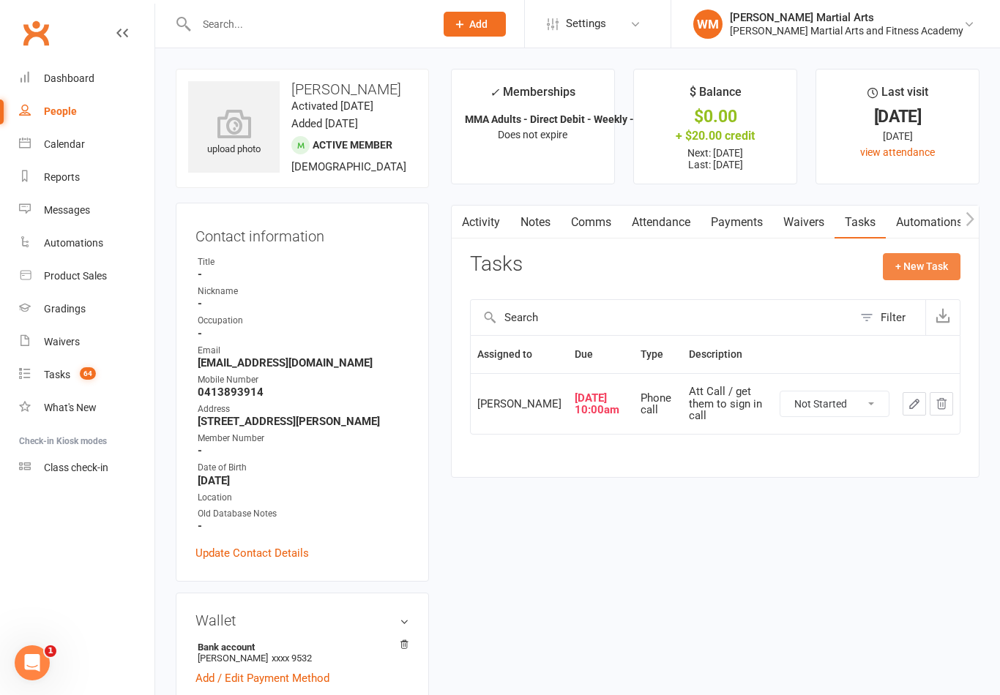
click at [921, 262] on button "+ New Task" at bounding box center [922, 266] width 78 height 26
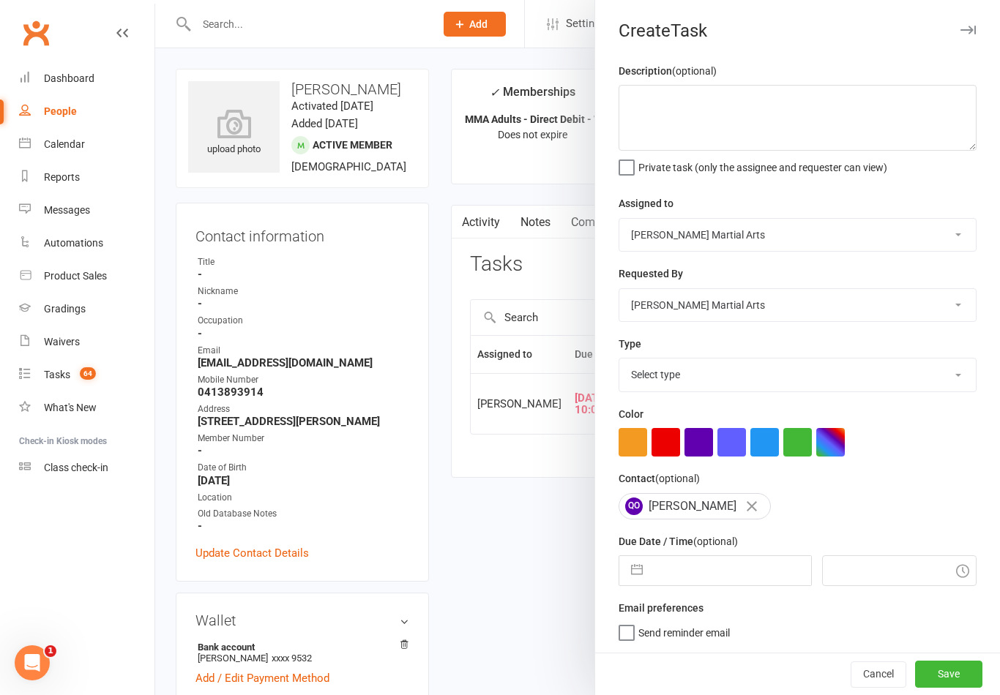
click at [512, 543] on div at bounding box center [577, 347] width 845 height 695
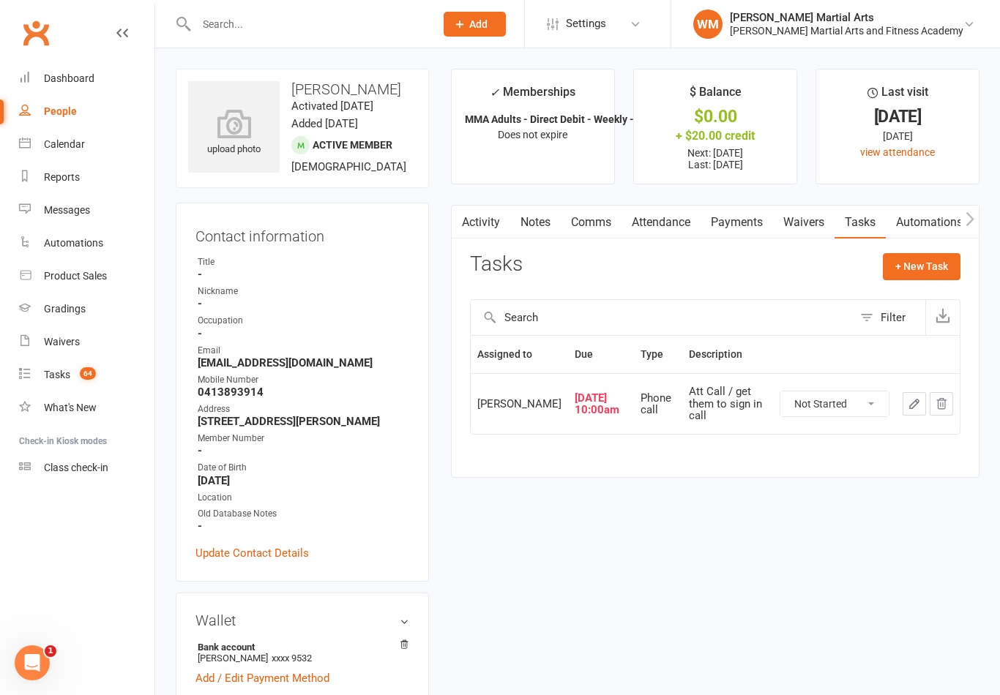
click at [905, 416] on button "button" at bounding box center [913, 403] width 23 height 23
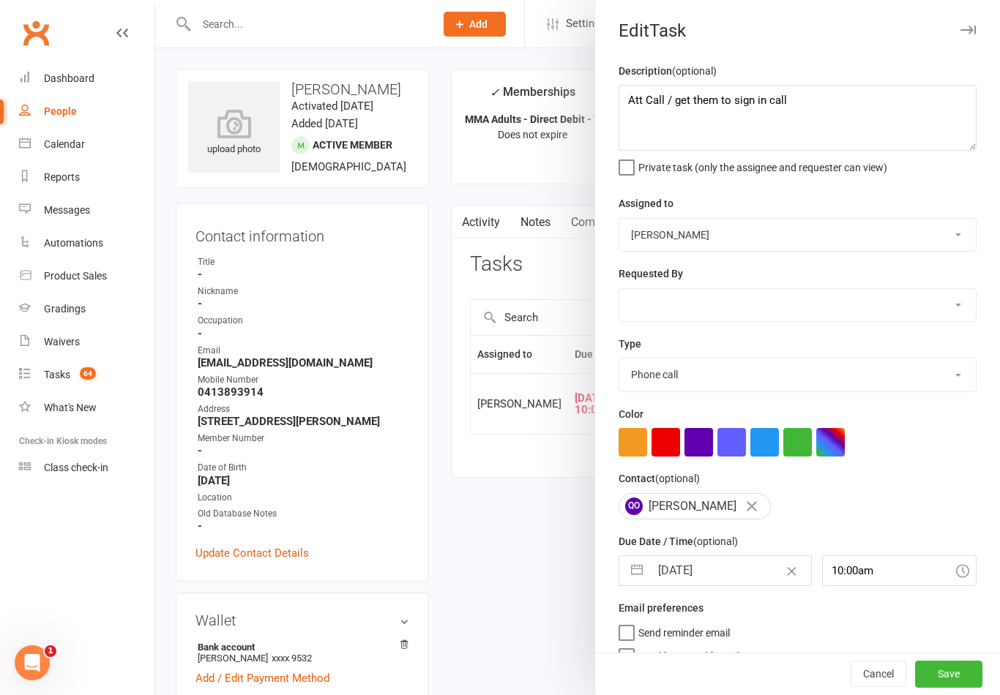
click at [632, 585] on button "button" at bounding box center [637, 570] width 26 height 29
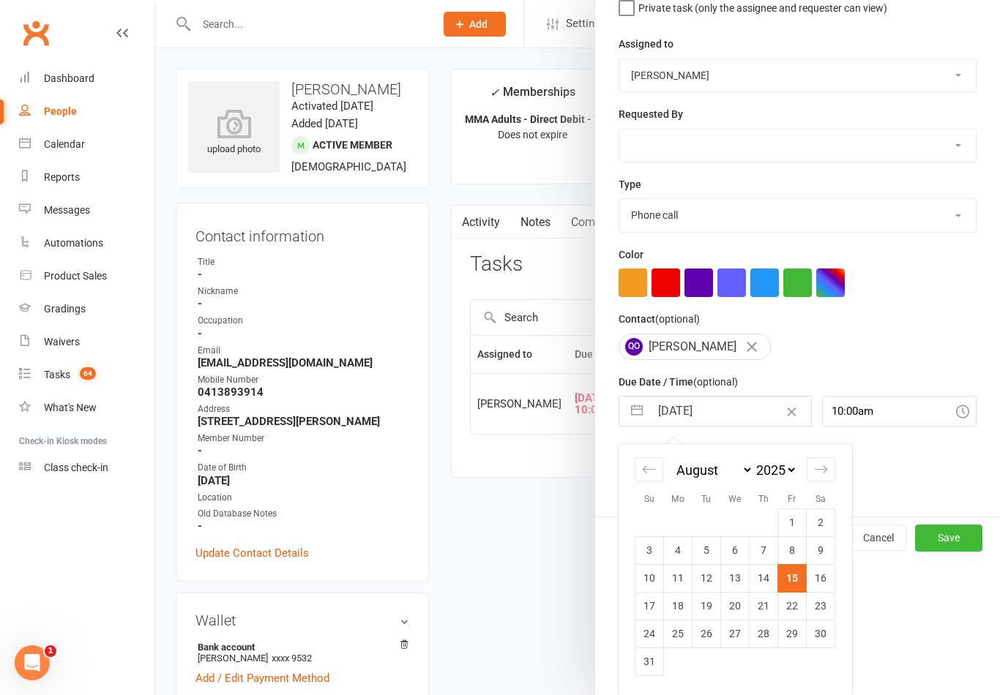
scroll to position [162, 0]
click at [679, 613] on td "18" at bounding box center [678, 606] width 29 height 28
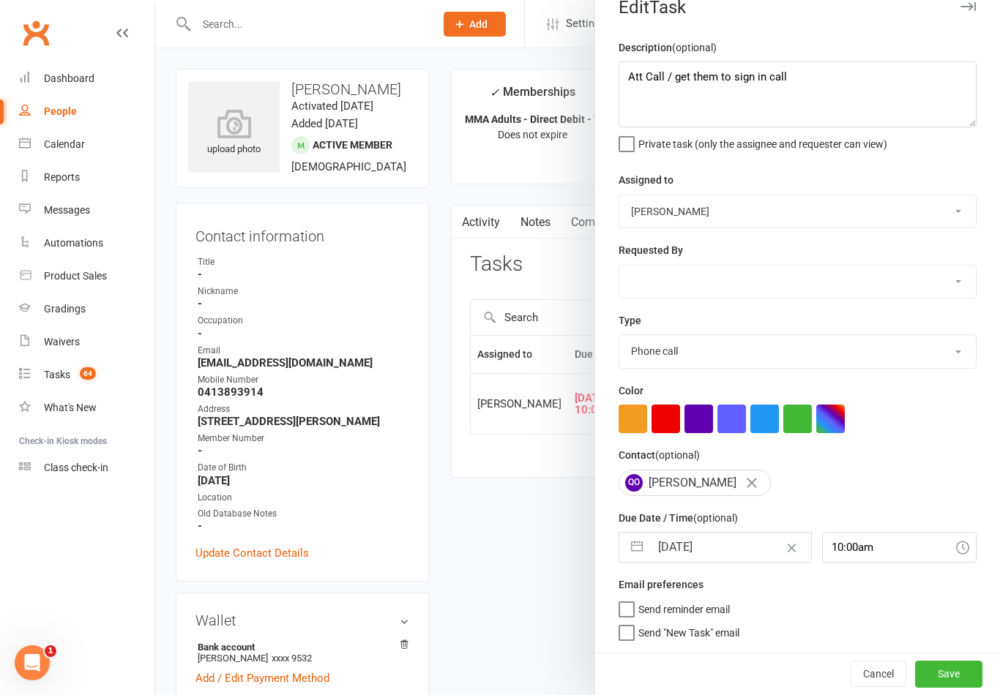
scroll to position [26, 0]
click at [948, 686] on button "Save" at bounding box center [948, 674] width 67 height 26
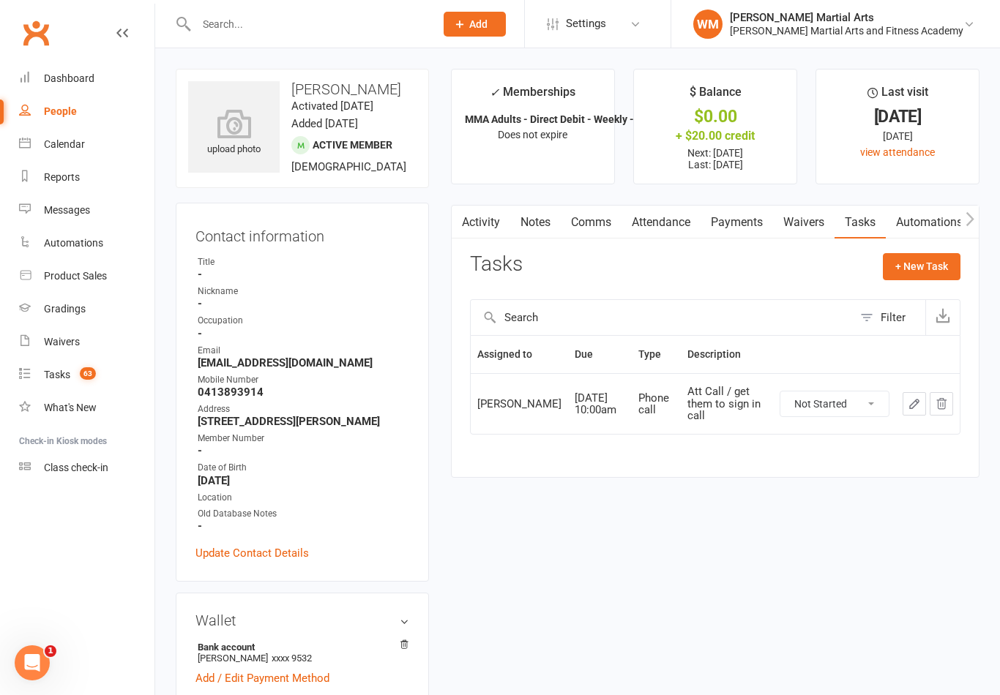
click at [547, 224] on link "Notes" at bounding box center [535, 223] width 50 height 34
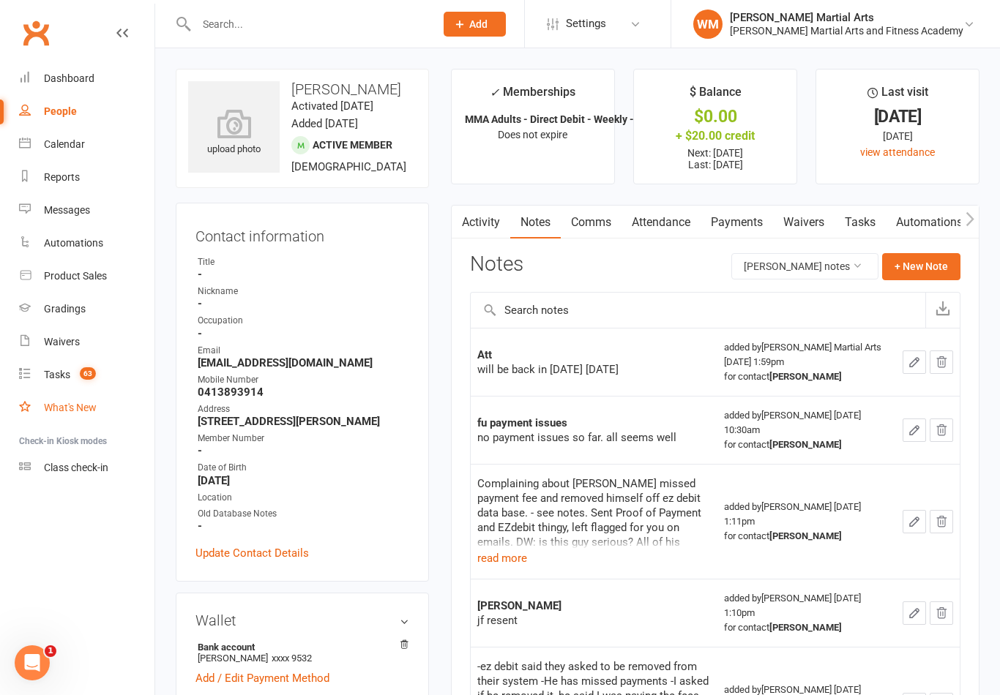
click at [67, 394] on link "What's New" at bounding box center [86, 408] width 135 height 33
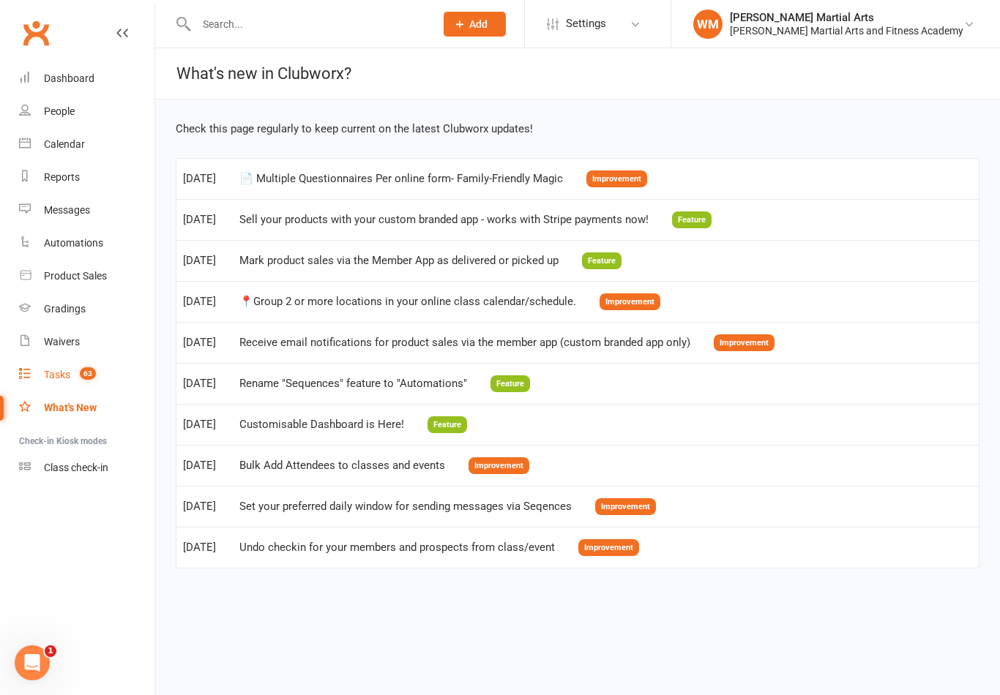
click at [70, 380] on div "Tasks" at bounding box center [57, 375] width 26 height 12
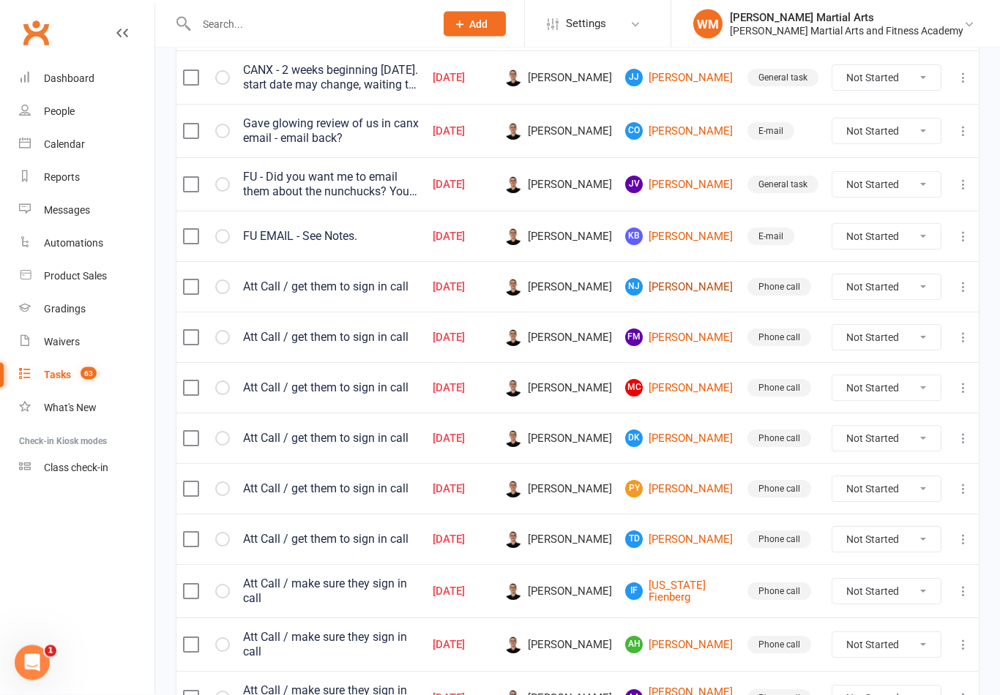
scroll to position [505, 0]
click at [686, 285] on link "NJ [PERSON_NAME]" at bounding box center [679, 287] width 109 height 18
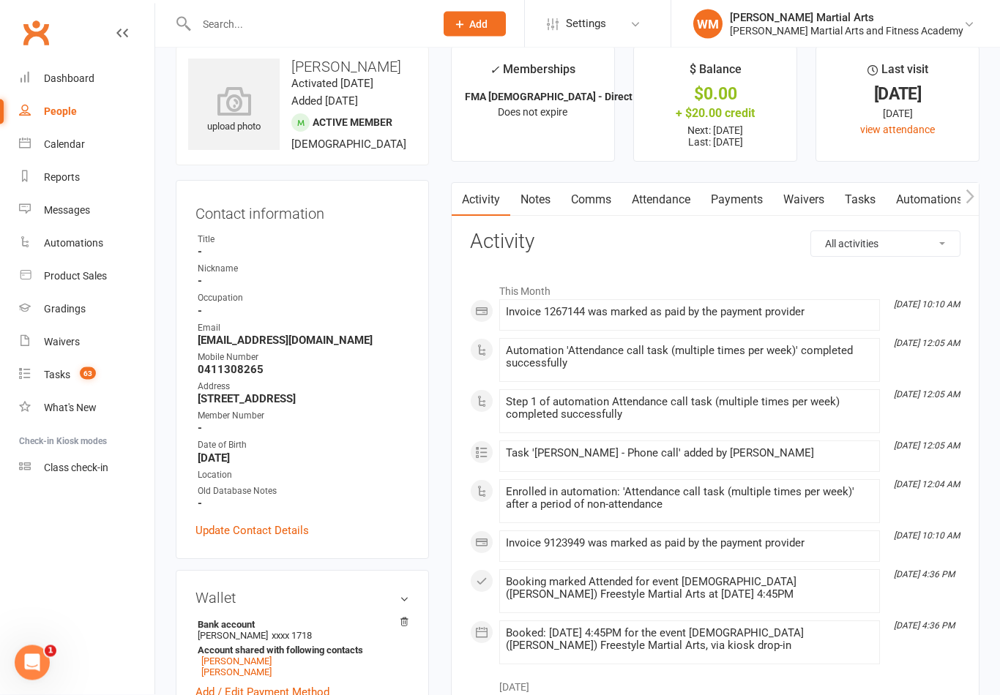
scroll to position [15, 0]
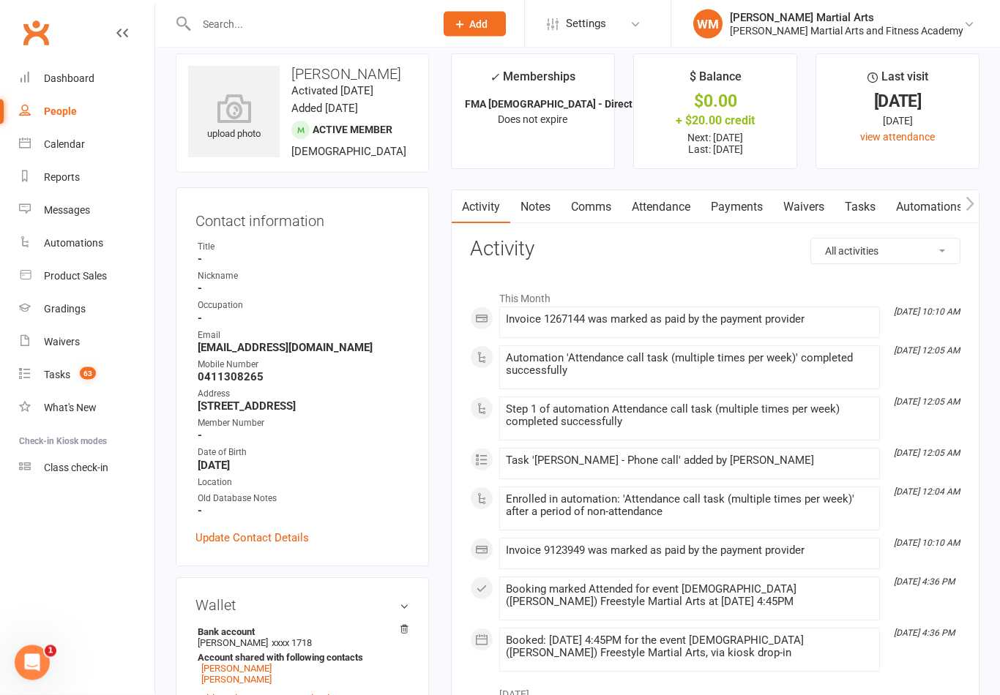
click at [518, 239] on h3 "Activity" at bounding box center [715, 250] width 490 height 23
click at [538, 222] on link "Notes" at bounding box center [535, 208] width 50 height 34
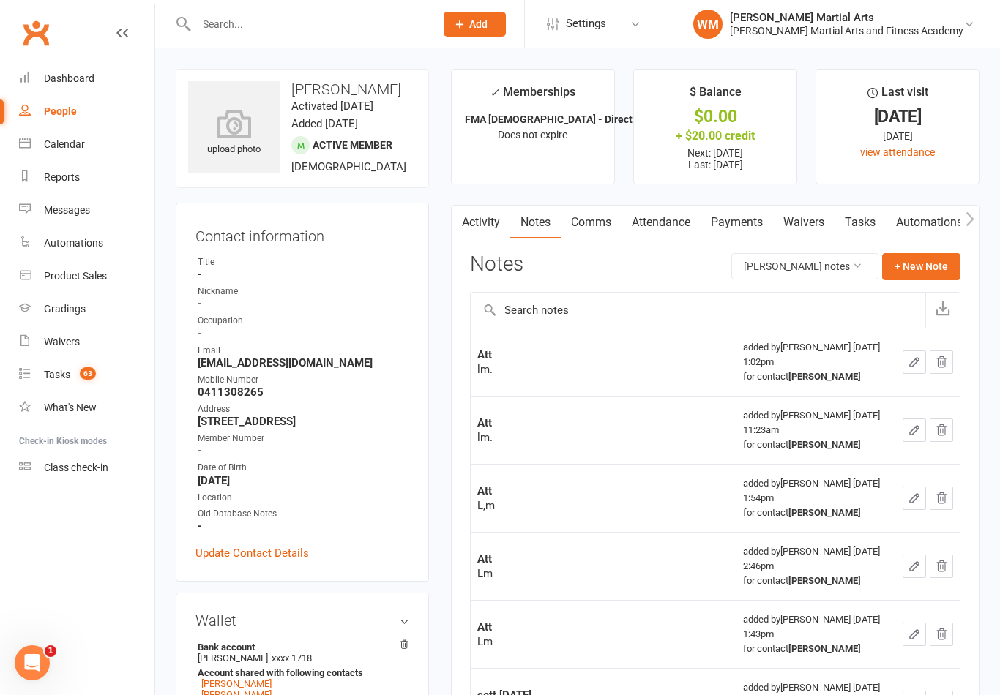
click at [853, 212] on link "Tasks" at bounding box center [859, 223] width 51 height 34
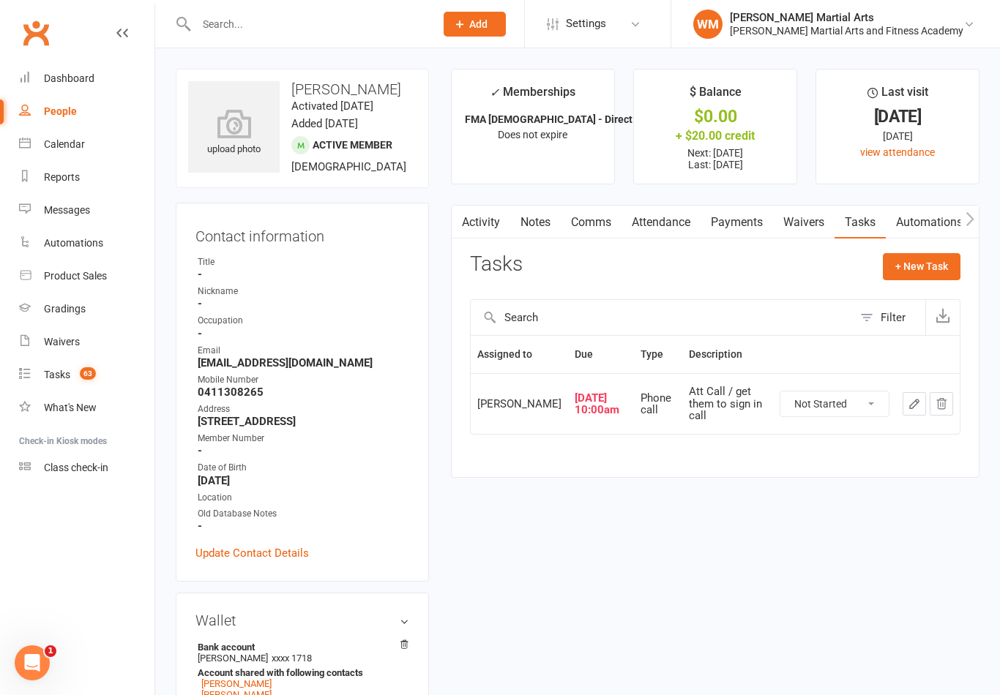
click at [908, 405] on icon "button" at bounding box center [913, 403] width 13 height 13
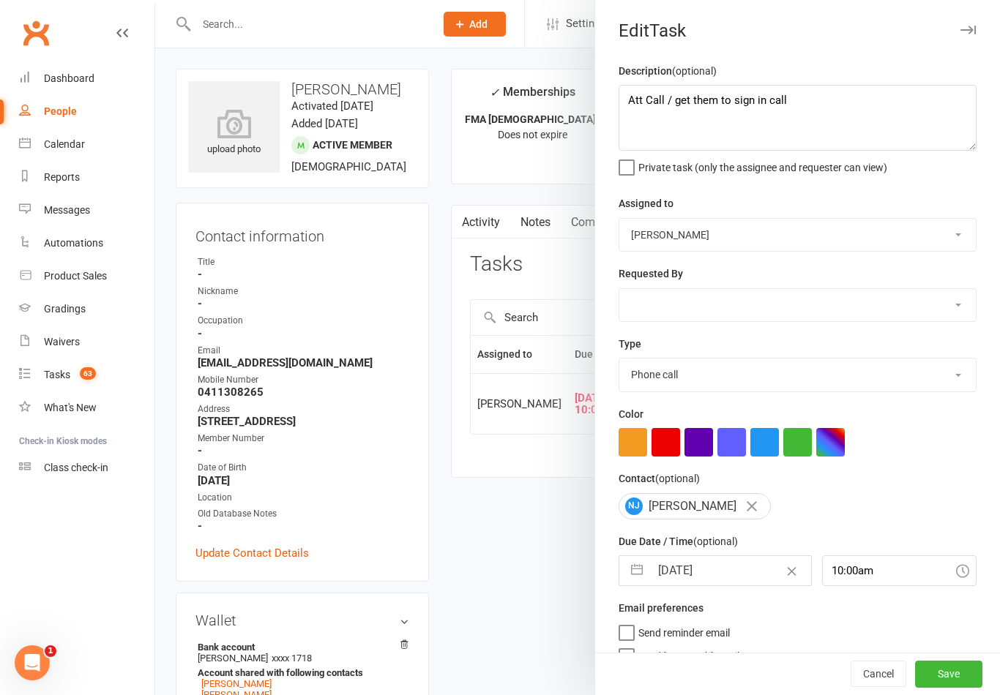
click at [632, 566] on button "button" at bounding box center [637, 570] width 26 height 29
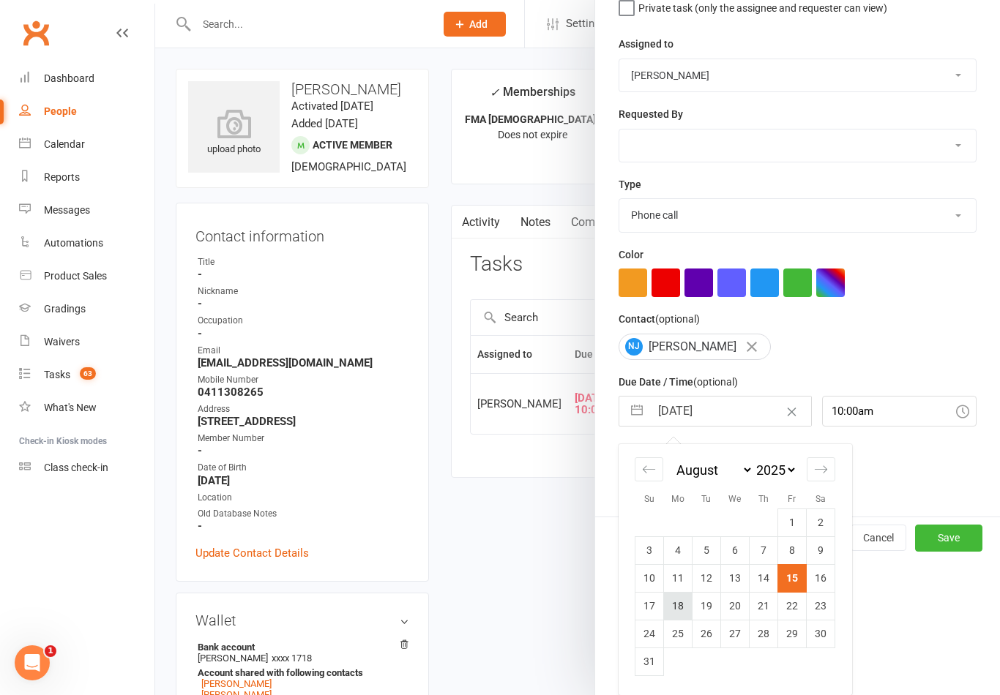
click at [689, 614] on td "18" at bounding box center [678, 606] width 29 height 28
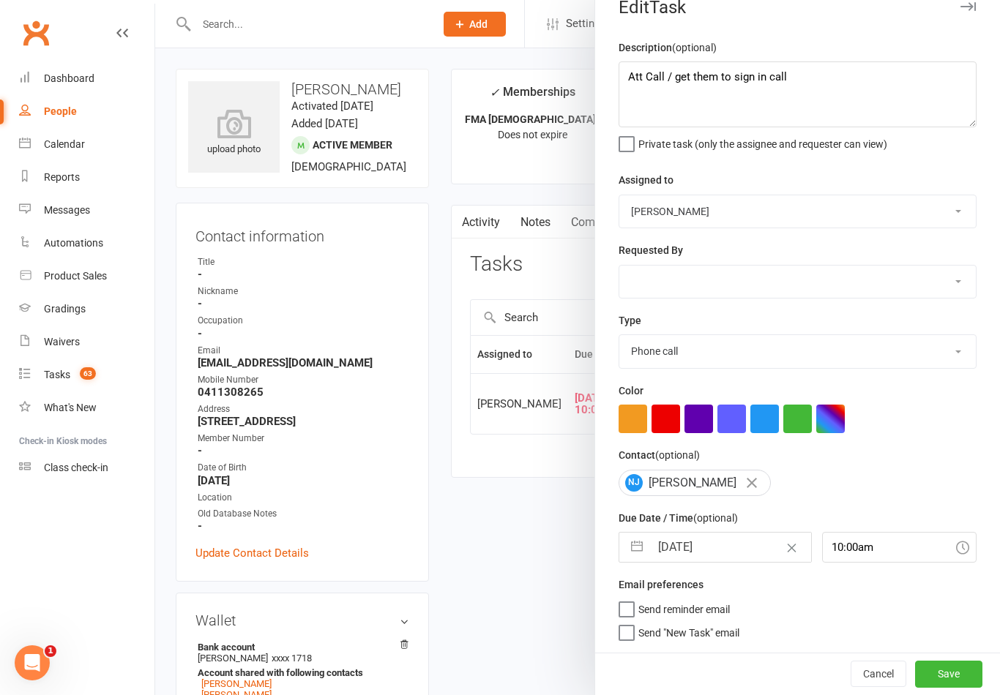
click at [853, 615] on div "Send reminder email" at bounding box center [797, 608] width 358 height 18
click at [958, 669] on button "Save" at bounding box center [948, 674] width 67 height 26
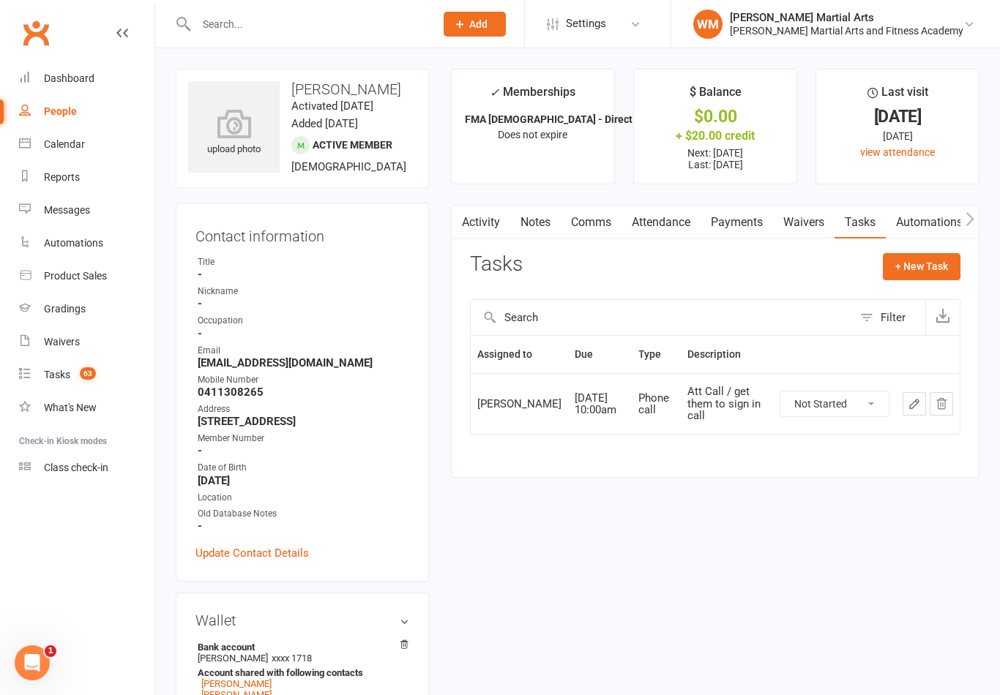
click at [534, 198] on main "✓ Memberships FMA [DEMOGRAPHIC_DATA] - Direct Debit - Weekly - 2 x ... Does not…" at bounding box center [715, 281] width 550 height 424
click at [543, 221] on link "Notes" at bounding box center [535, 223] width 50 height 34
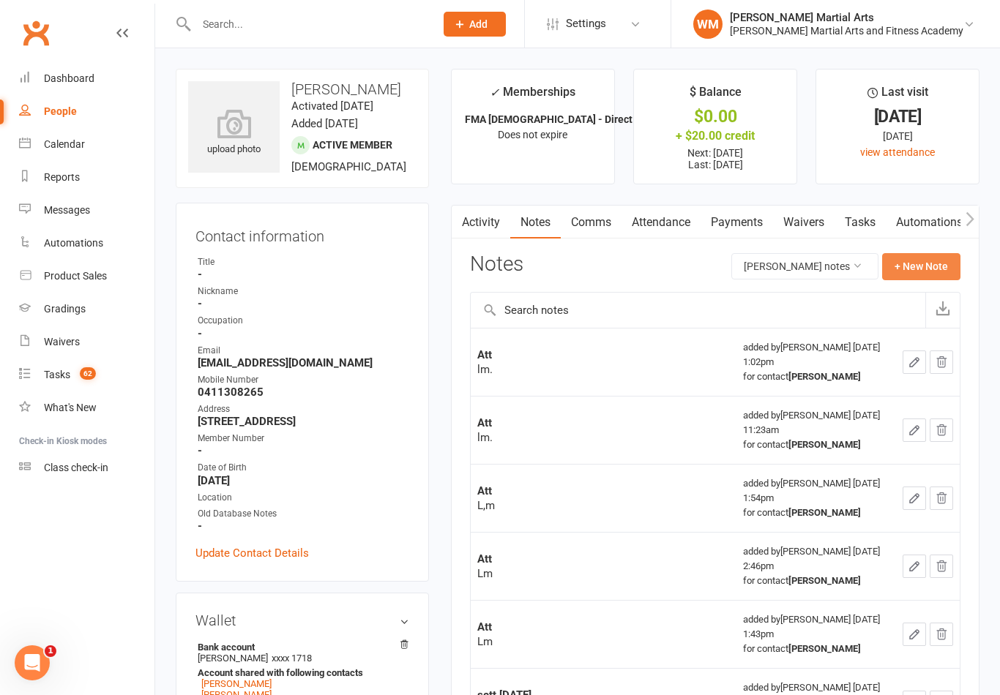
click at [935, 272] on button "+ New Note" at bounding box center [921, 266] width 78 height 26
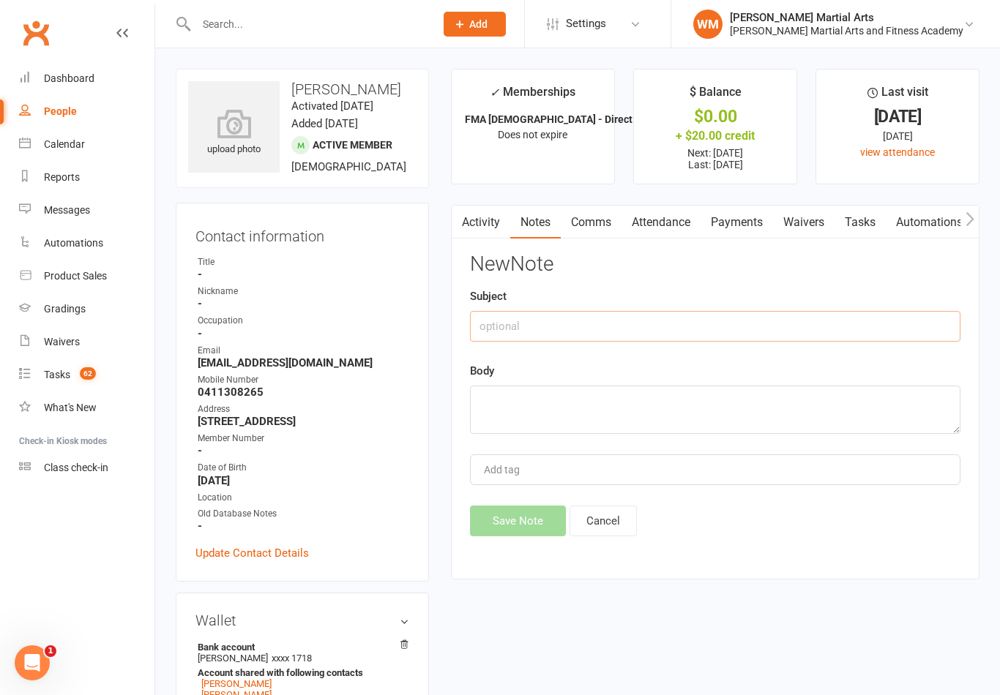
click at [774, 330] on input "text" at bounding box center [715, 326] width 490 height 31
click at [583, 409] on textarea at bounding box center [715, 410] width 490 height 48
click at [752, 334] on input "Attr" at bounding box center [715, 326] width 490 height 31
click at [621, 401] on textarea at bounding box center [715, 410] width 490 height 48
click at [534, 536] on button "Save Note" at bounding box center [518, 521] width 96 height 31
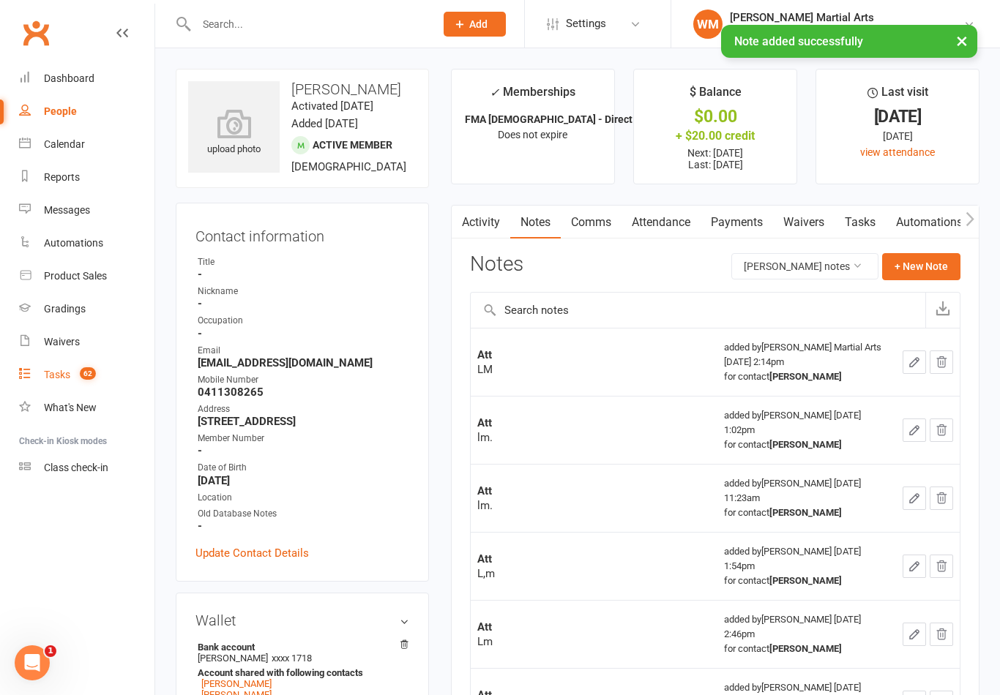
click at [45, 364] on link "Tasks 62" at bounding box center [86, 375] width 135 height 33
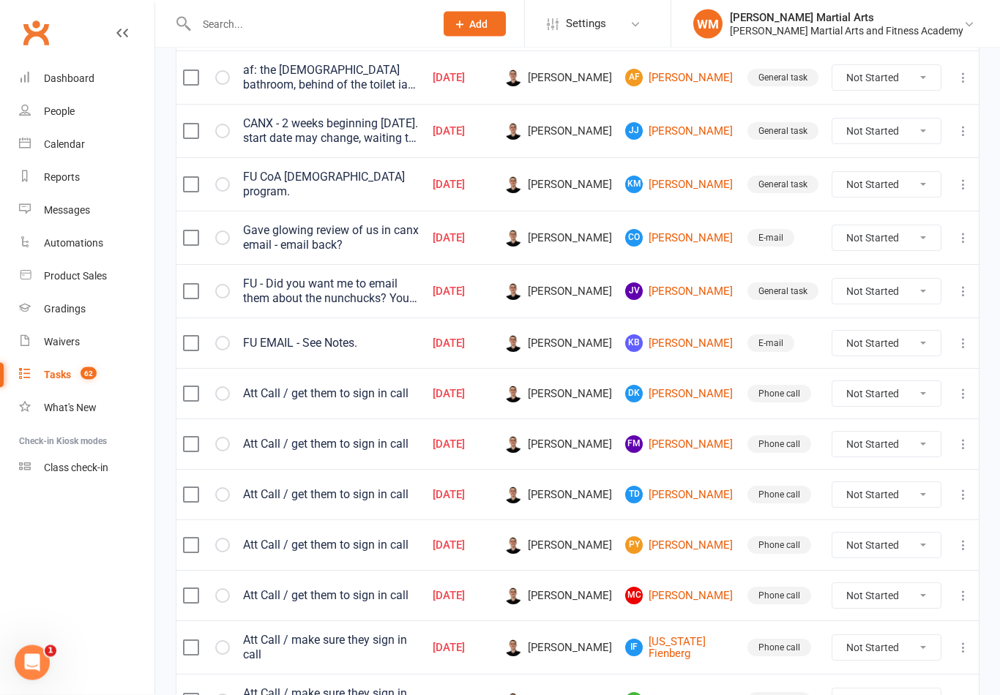
scroll to position [398, 0]
click at [699, 386] on link "DK [PERSON_NAME]" at bounding box center [679, 394] width 109 height 18
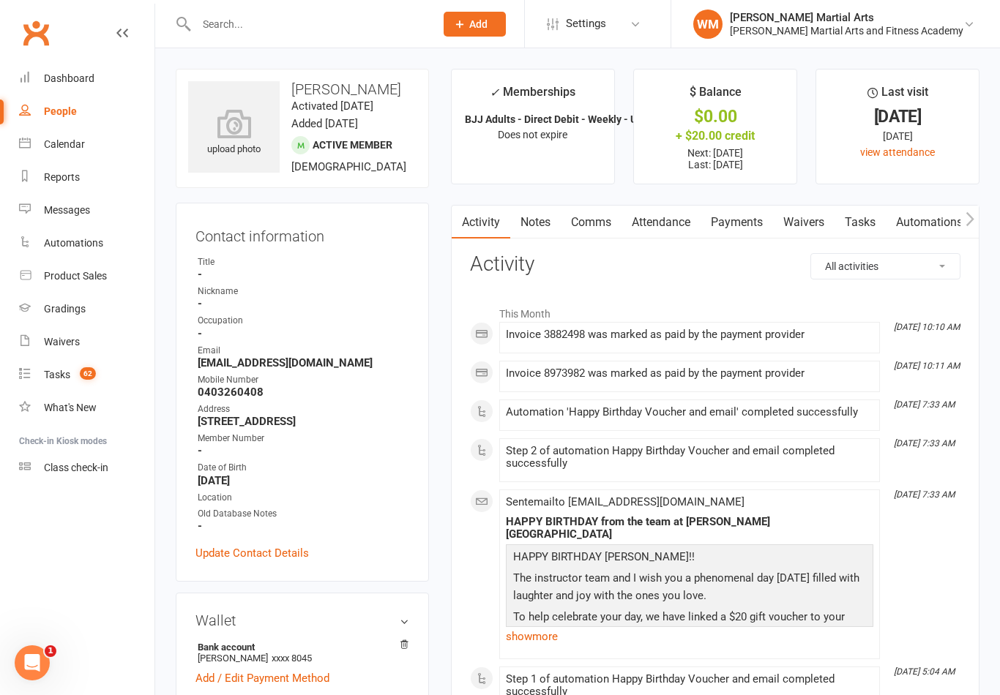
click at [541, 217] on link "Notes" at bounding box center [535, 223] width 50 height 34
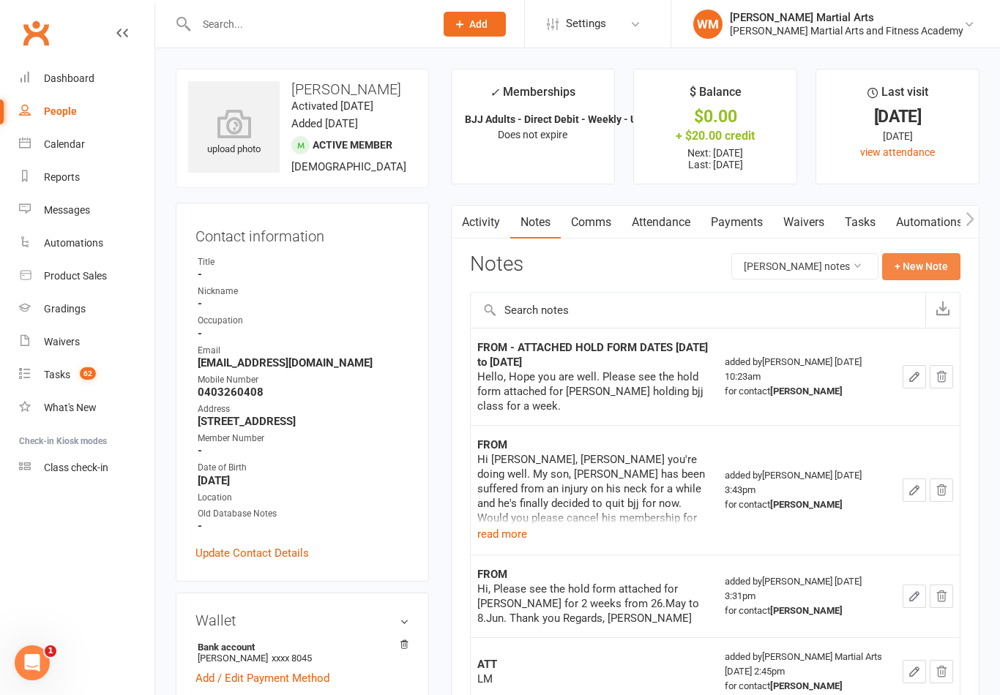
click at [918, 273] on button "+ New Note" at bounding box center [921, 266] width 78 height 26
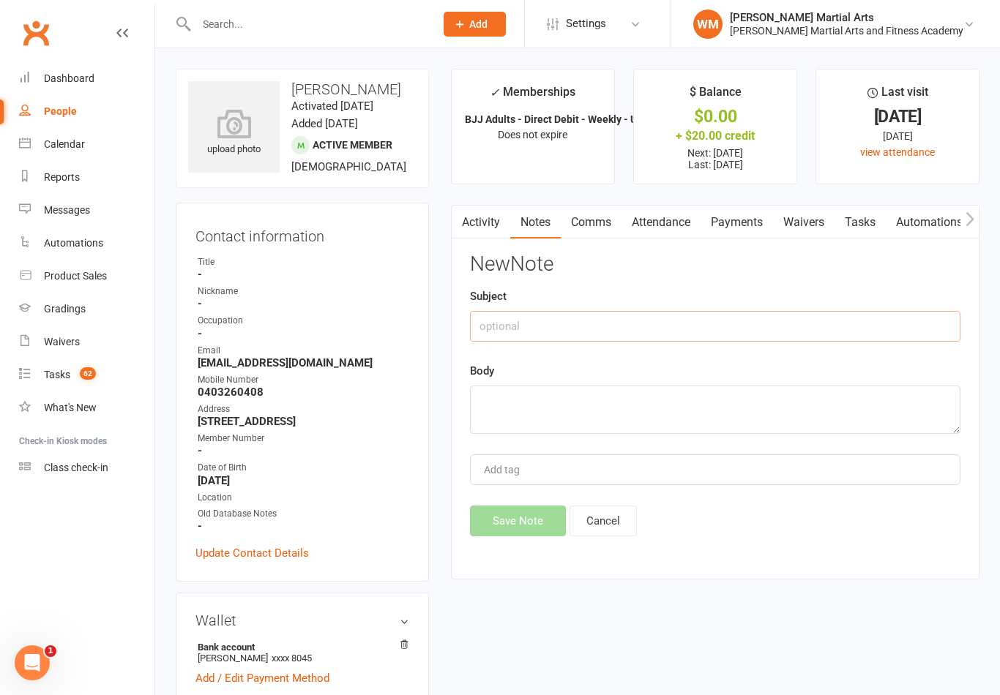
click at [782, 329] on input "text" at bounding box center [715, 326] width 490 height 31
click at [572, 391] on textarea at bounding box center [715, 410] width 490 height 48
click at [507, 534] on button "Save Note" at bounding box center [518, 521] width 96 height 31
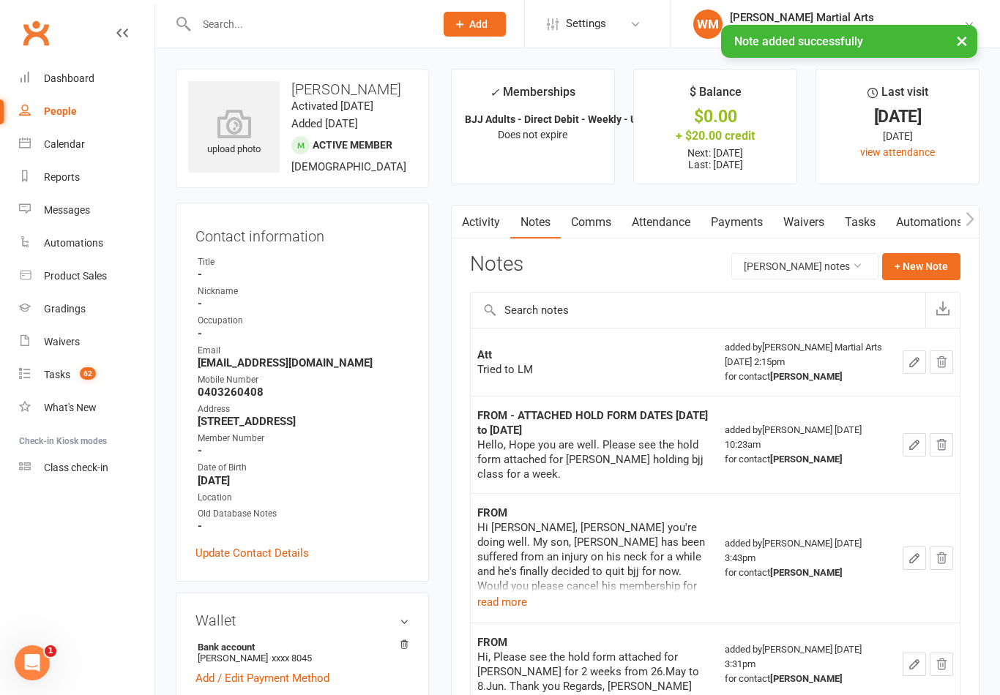
click at [870, 233] on link "Tasks" at bounding box center [859, 223] width 51 height 34
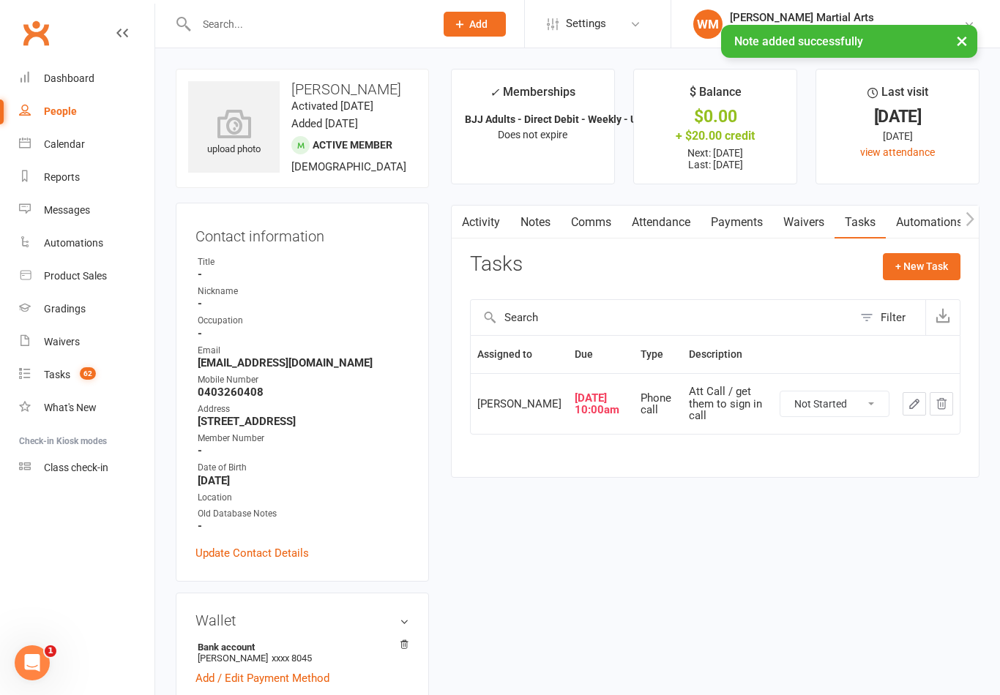
click at [915, 411] on icon "button" at bounding box center [913, 403] width 13 height 13
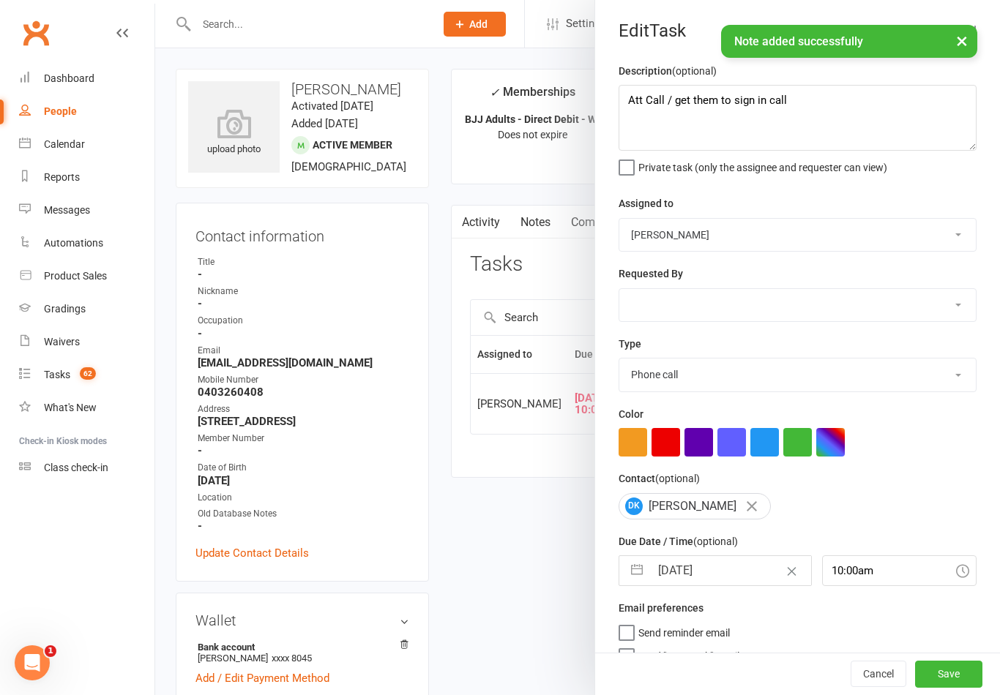
click at [642, 576] on button "button" at bounding box center [637, 570] width 26 height 29
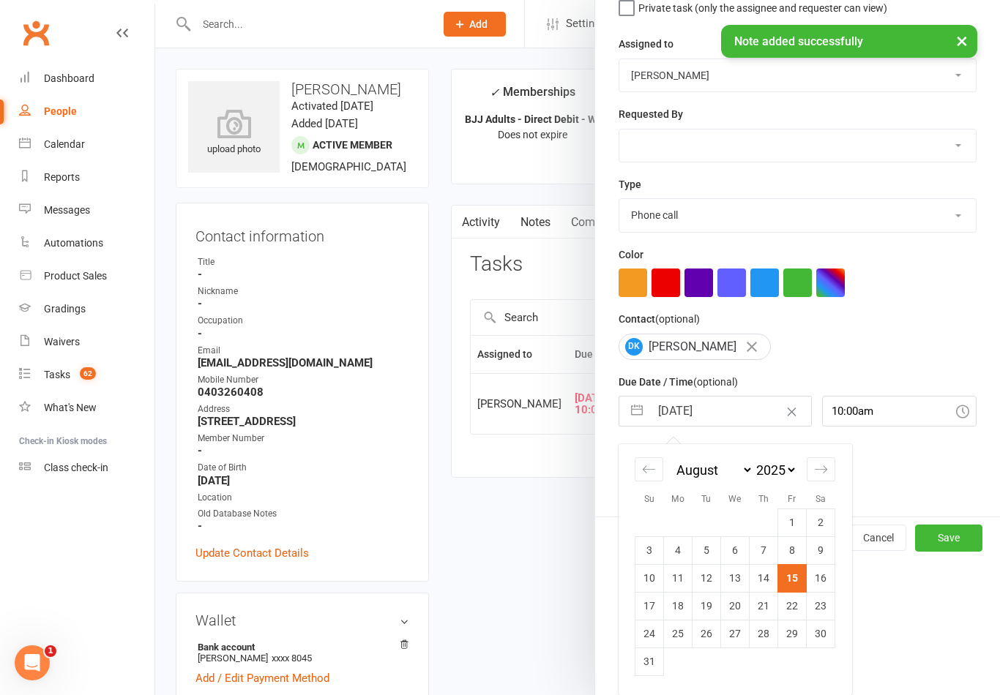
scroll to position [162, 0]
click at [684, 613] on td "18" at bounding box center [678, 606] width 29 height 28
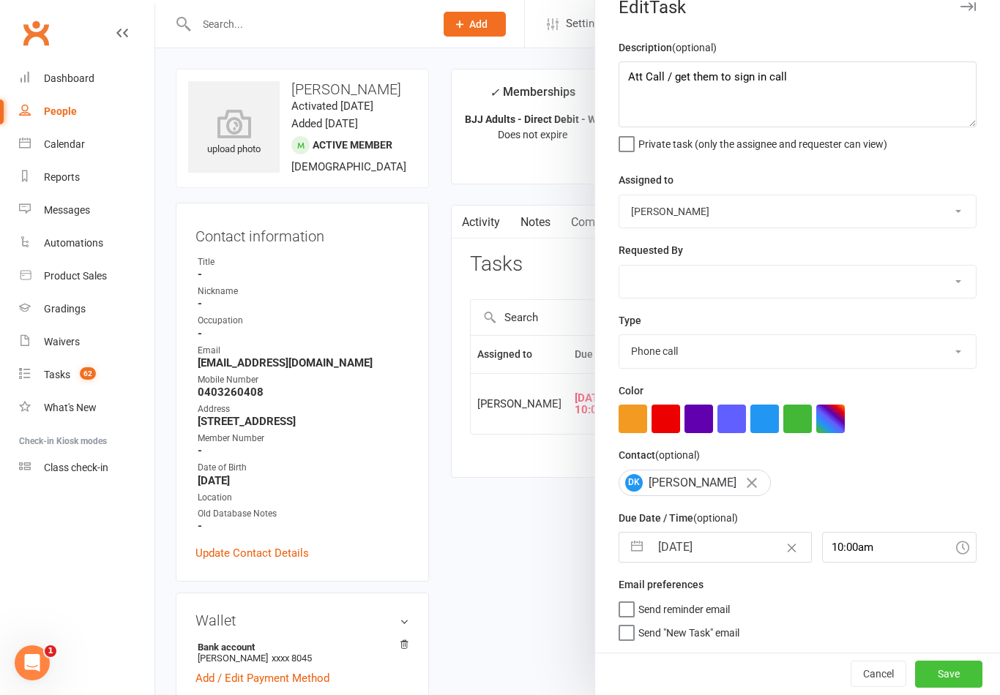
click at [959, 684] on button "Save" at bounding box center [948, 674] width 67 height 26
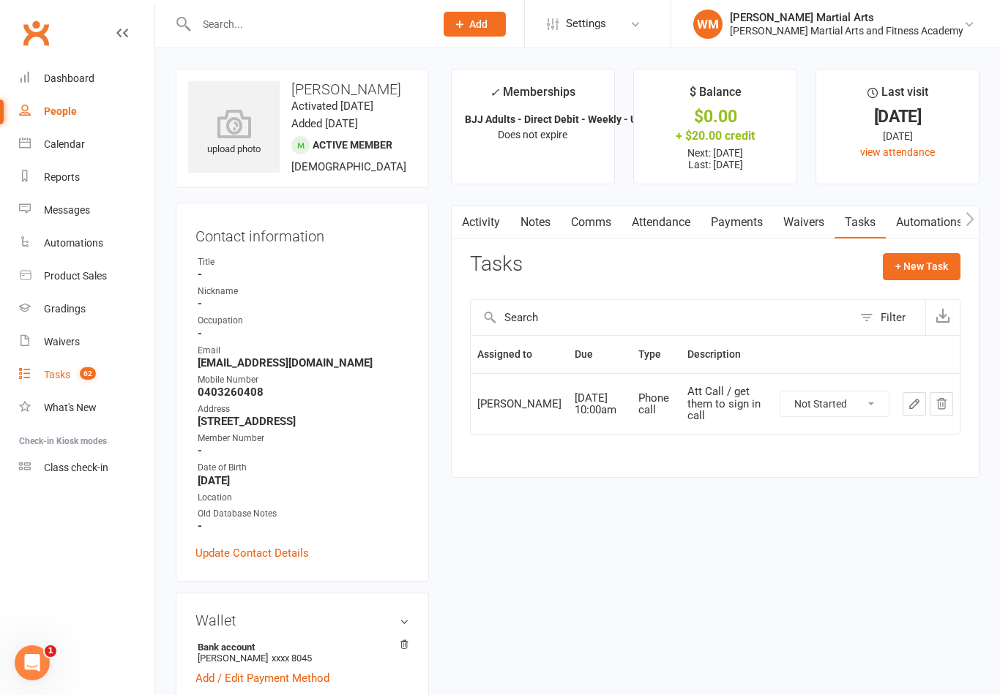
click at [32, 370] on link "Tasks 62" at bounding box center [86, 375] width 135 height 33
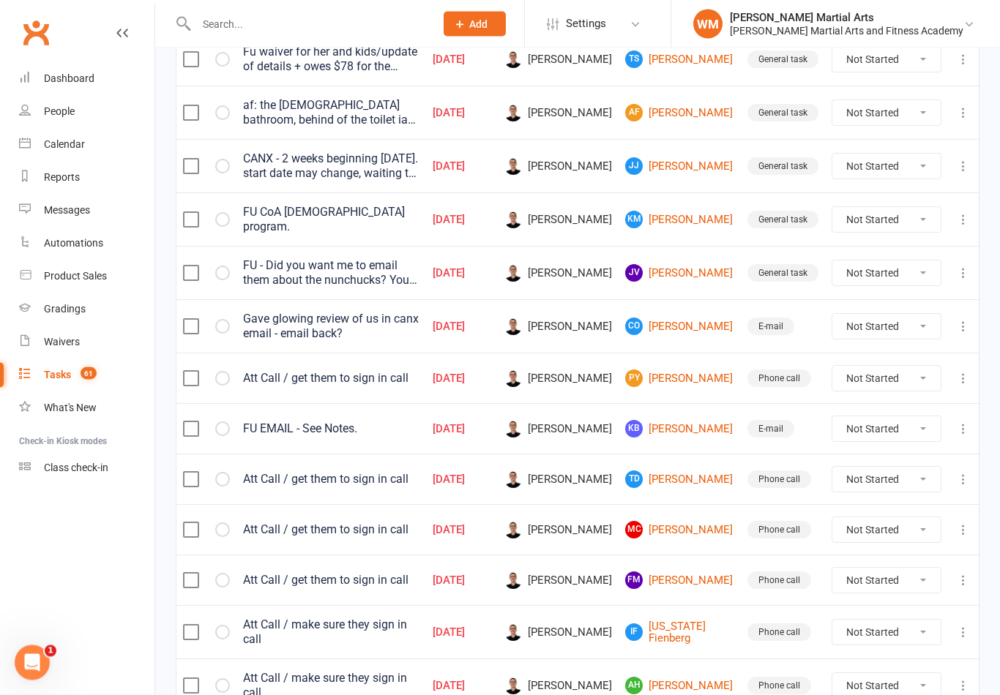
scroll to position [375, 0]
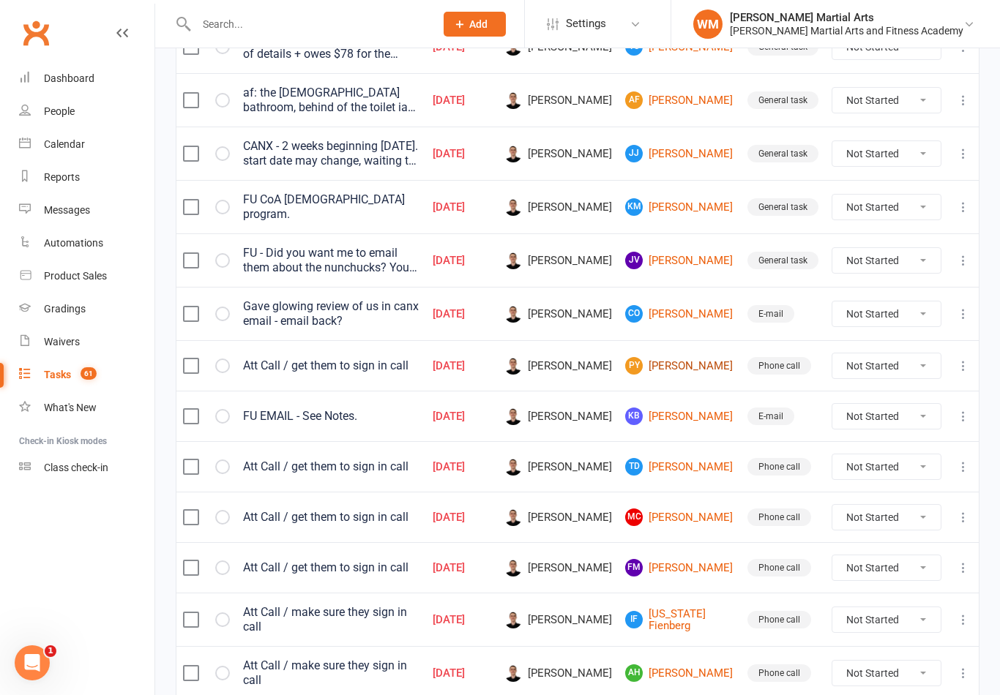
click at [699, 362] on link "[PERSON_NAME]" at bounding box center [679, 366] width 109 height 18
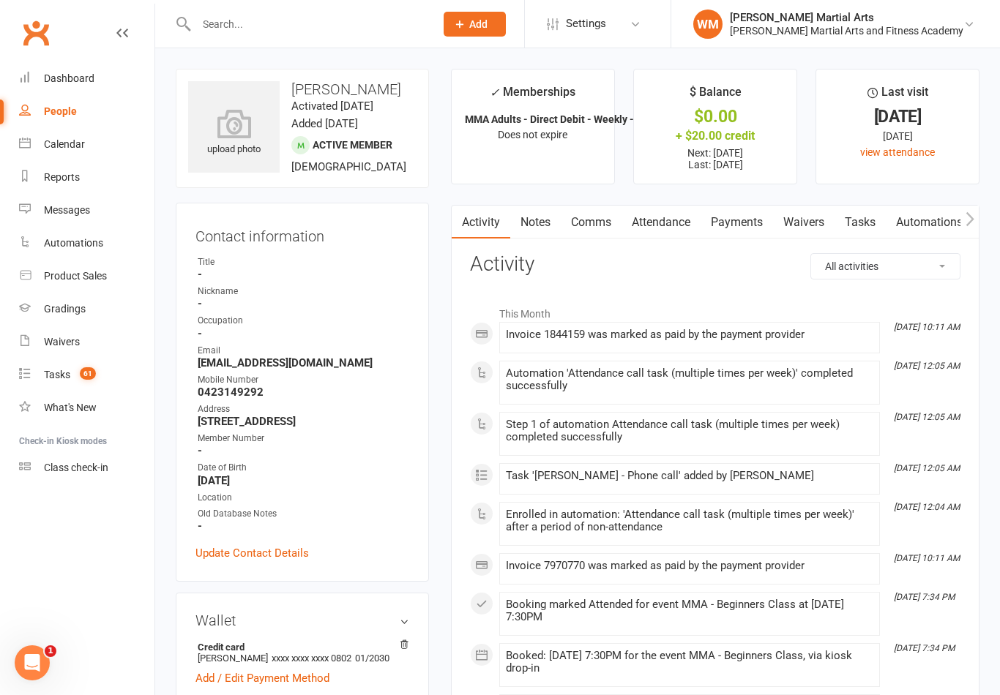
click at [861, 234] on link "Tasks" at bounding box center [859, 223] width 51 height 34
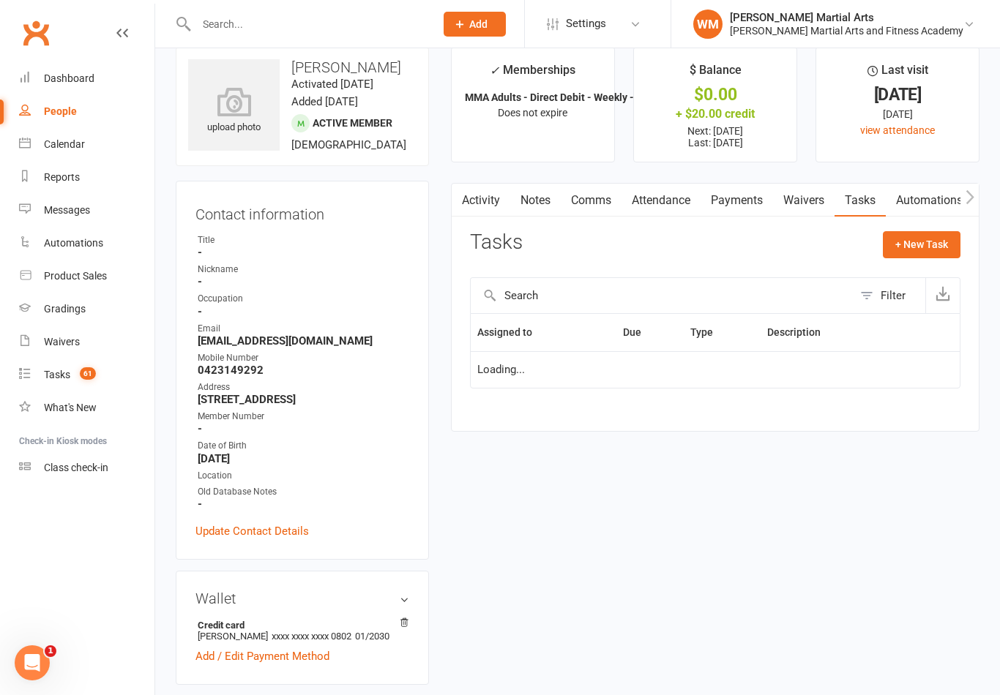
scroll to position [23, 0]
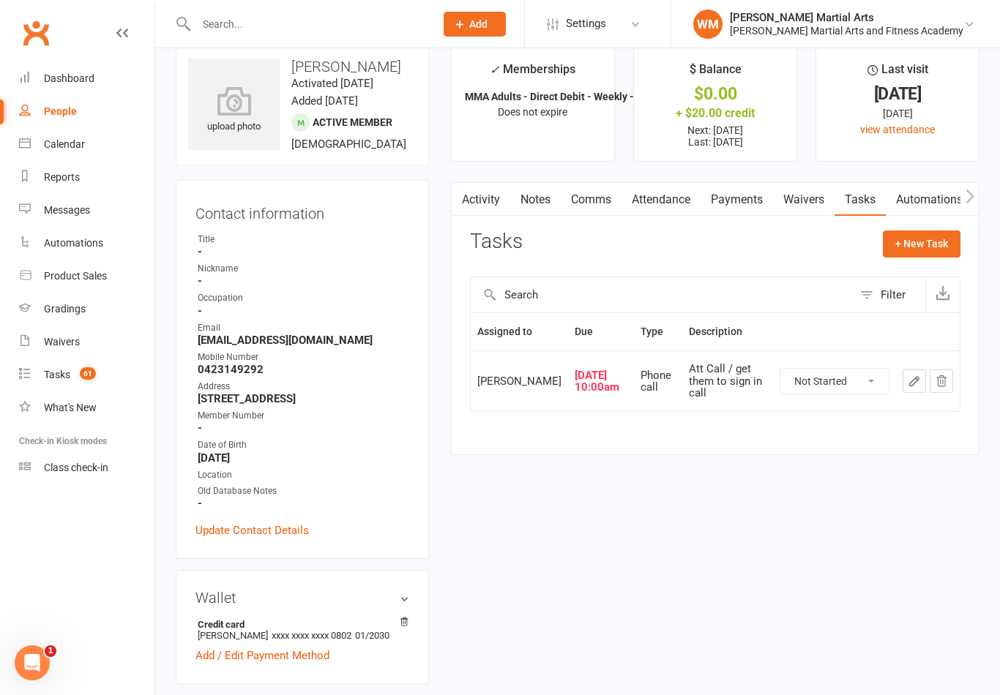
click at [636, 187] on link "Attendance" at bounding box center [660, 200] width 79 height 34
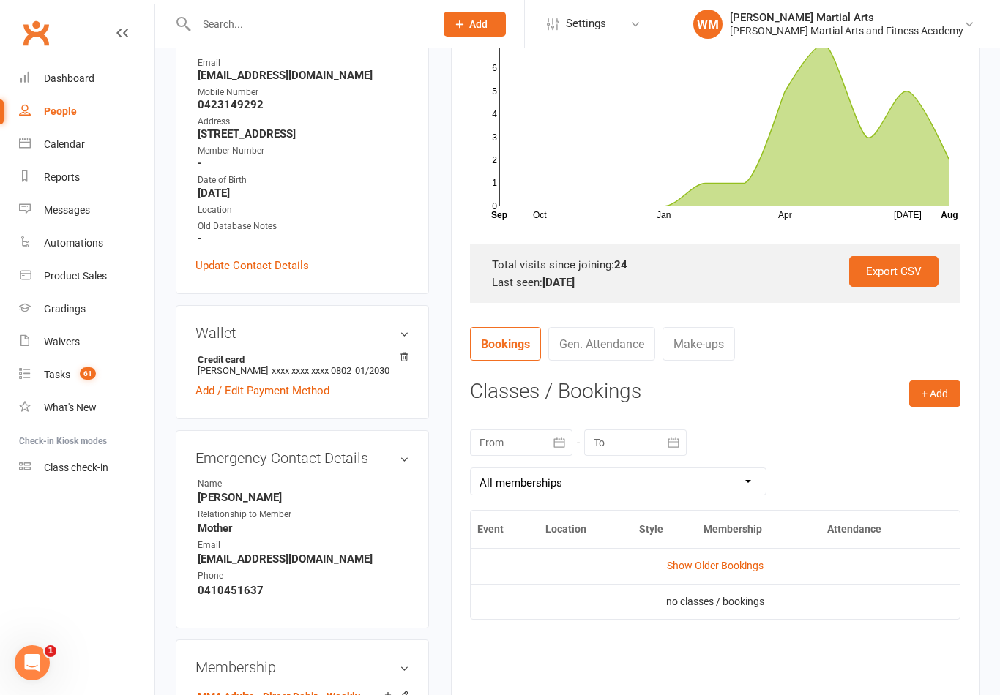
scroll to position [269, 0]
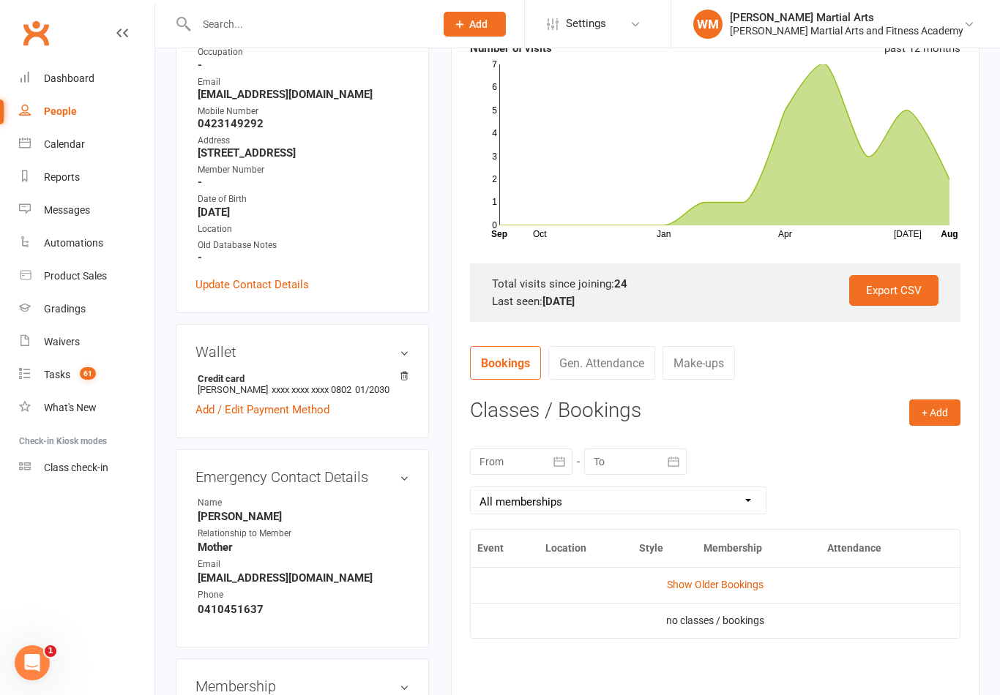
click at [932, 382] on nav "Bookings Gen. Attendance Make-ups" at bounding box center [715, 368] width 490 height 44
click at [944, 416] on button "+ Add" at bounding box center [934, 413] width 51 height 26
click at [849, 449] on link "Book Event" at bounding box center [887, 445] width 145 height 29
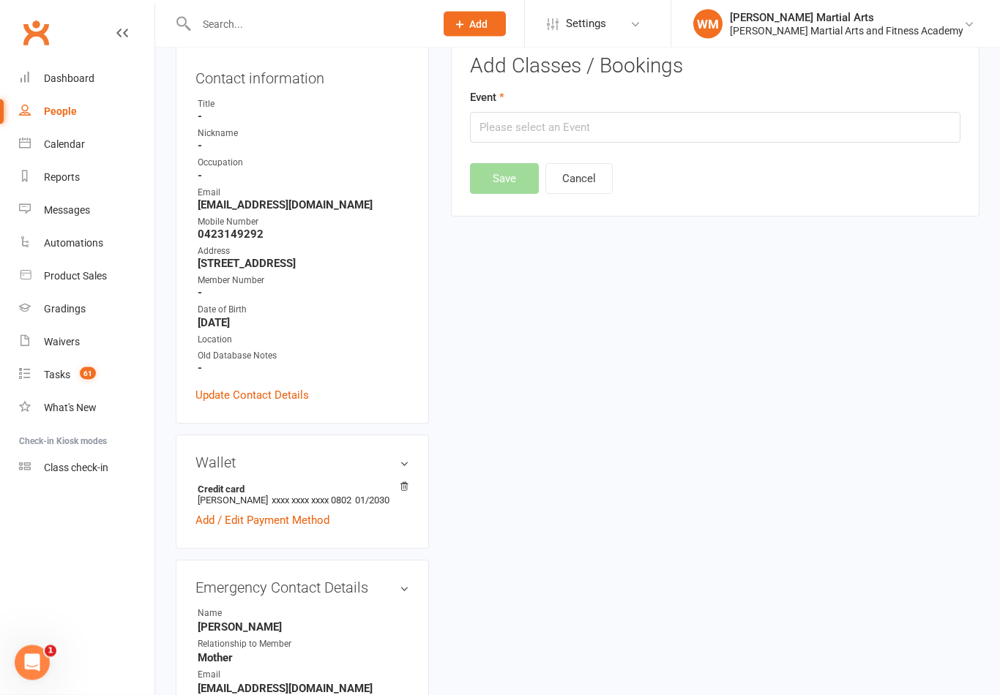
scroll to position [131, 0]
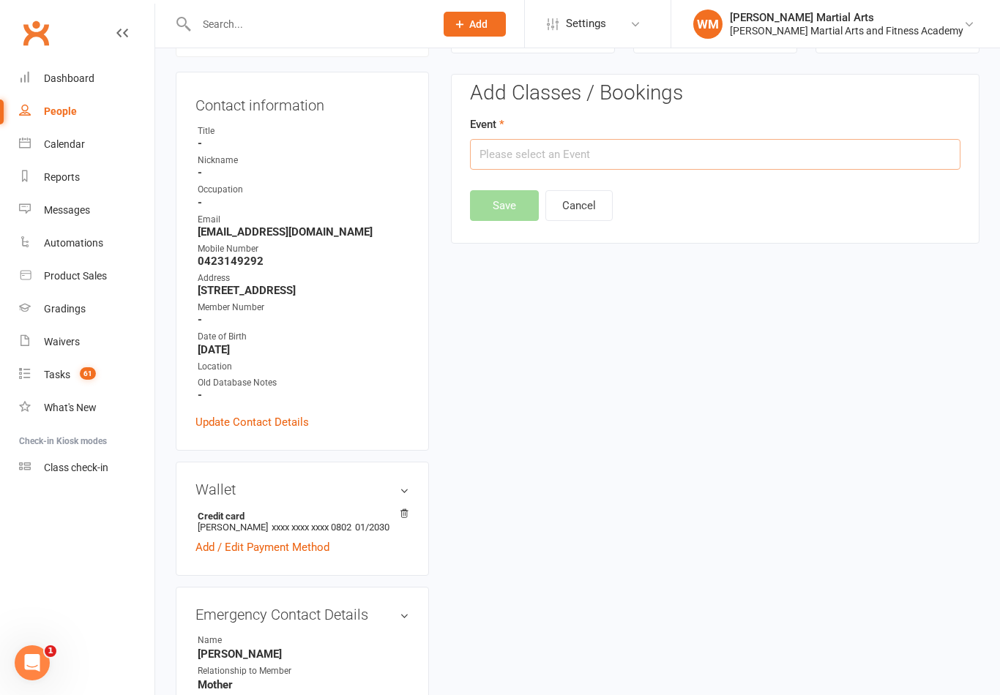
click at [546, 154] on input "text" at bounding box center [715, 154] width 490 height 31
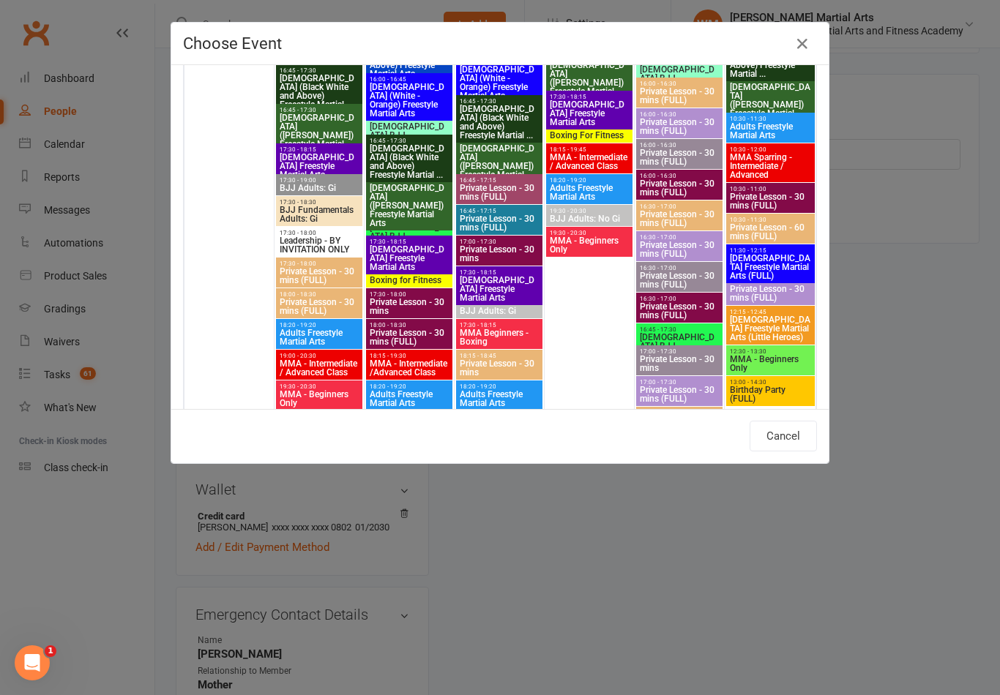
scroll to position [1170, 0]
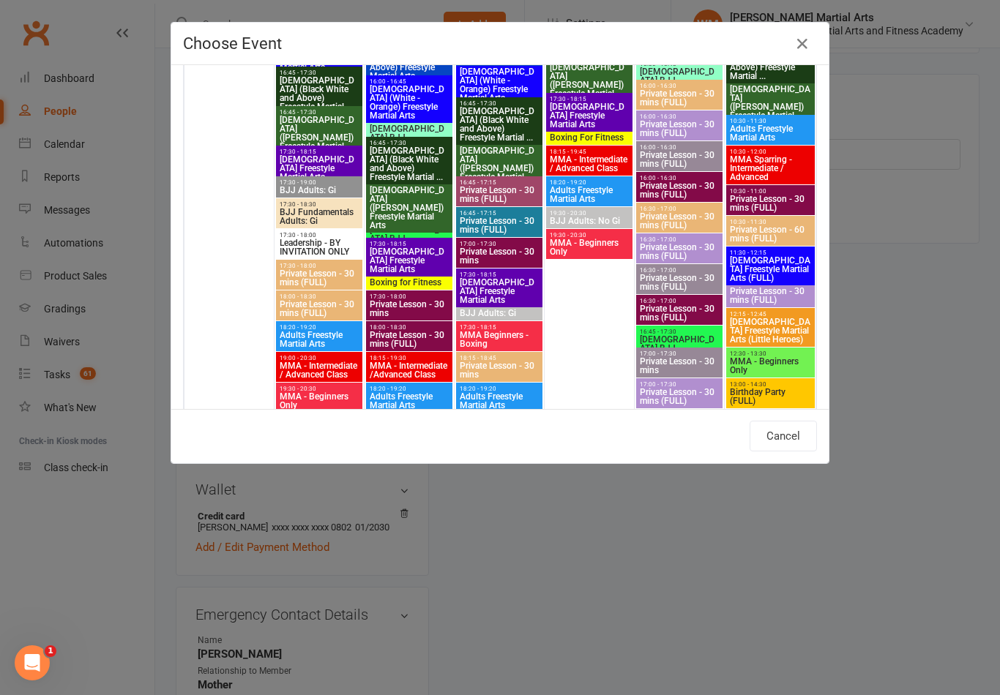
click at [604, 250] on span "MMA - Beginners Only" at bounding box center [589, 248] width 81 height 18
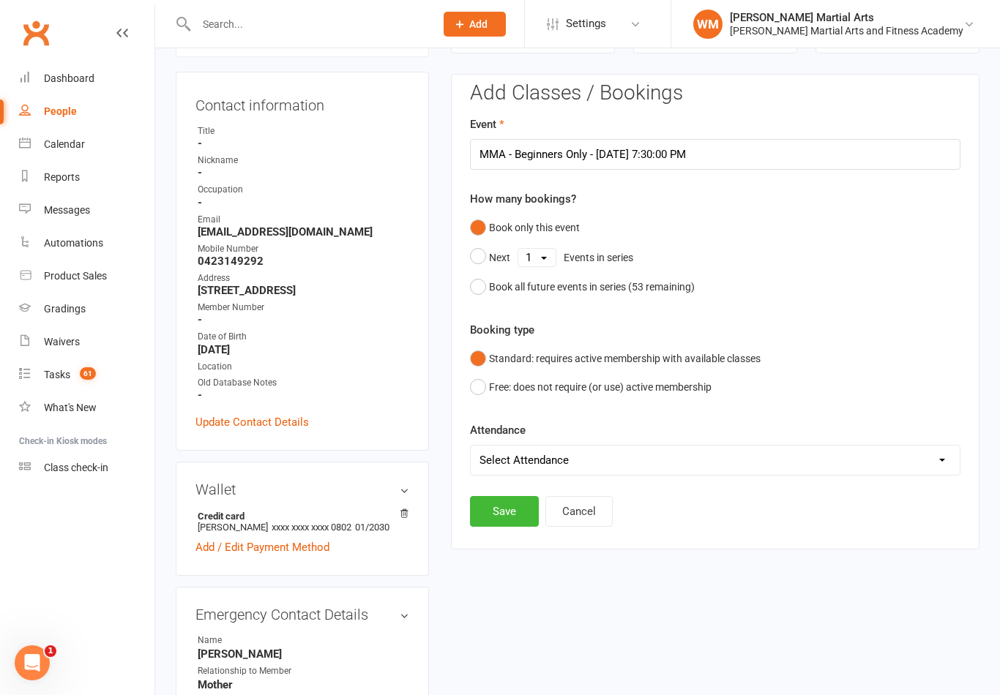
click at [900, 435] on div "Attendance Select Attendance Attended Absent" at bounding box center [715, 449] width 490 height 54
click at [913, 446] on select "Select Attendance Attended Absent" at bounding box center [715, 460] width 489 height 29
click at [496, 512] on button "Save" at bounding box center [504, 511] width 69 height 31
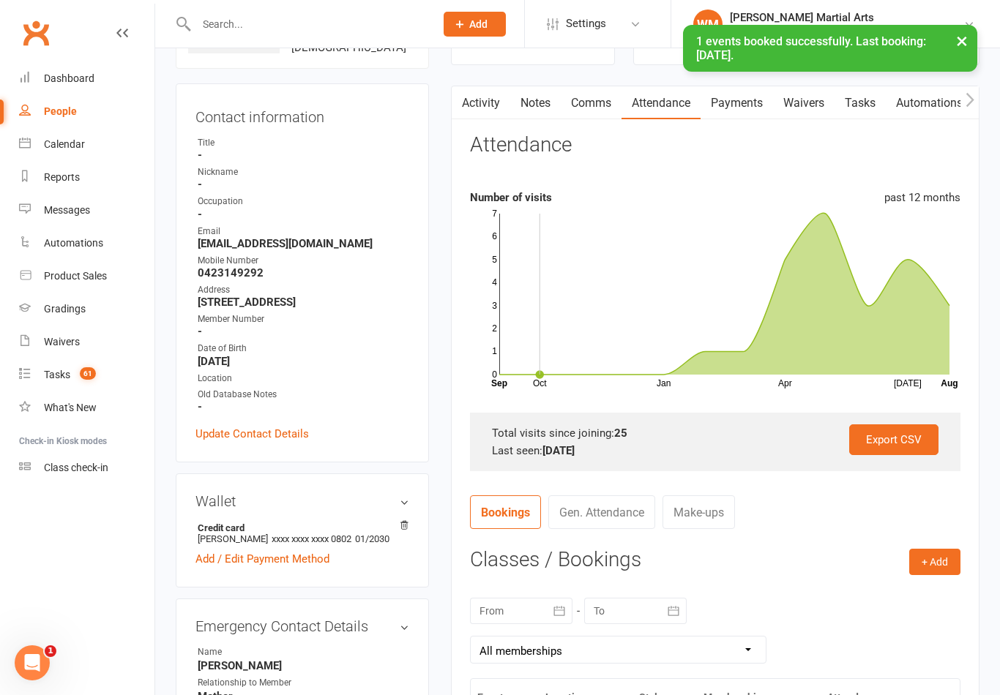
click at [861, 112] on link "Tasks" at bounding box center [859, 103] width 51 height 34
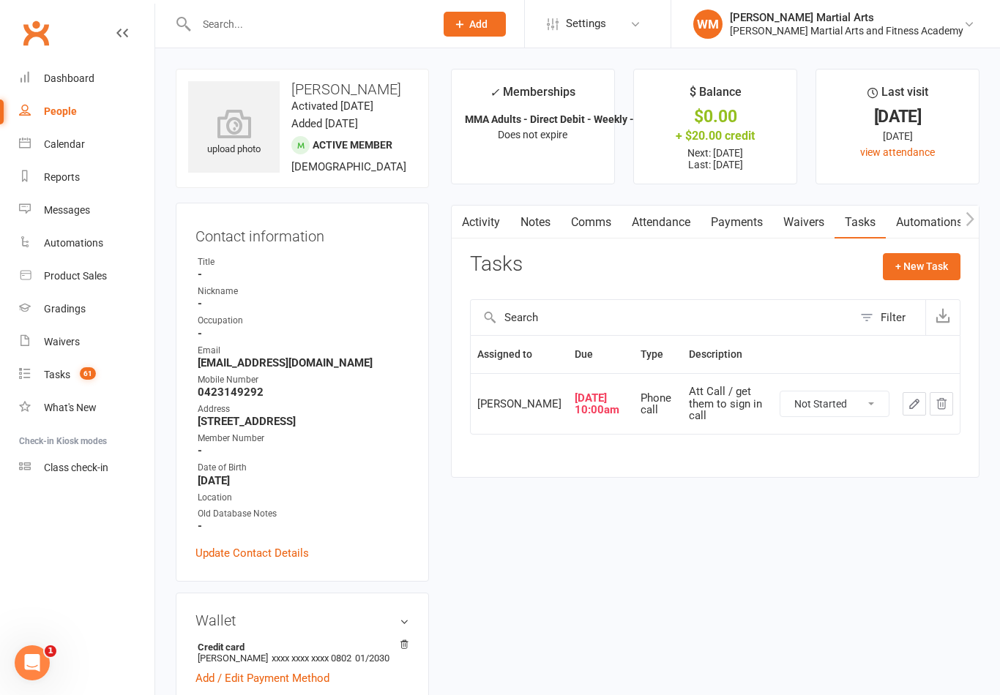
click at [916, 406] on icon "button" at bounding box center [913, 403] width 13 height 13
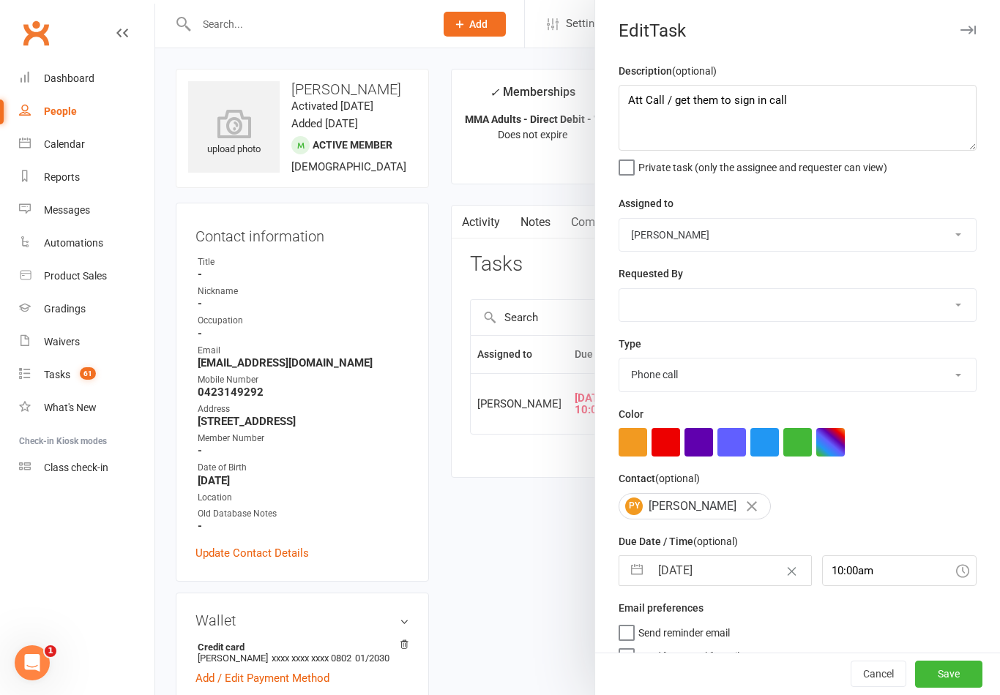
click at [629, 574] on button "button" at bounding box center [637, 570] width 26 height 29
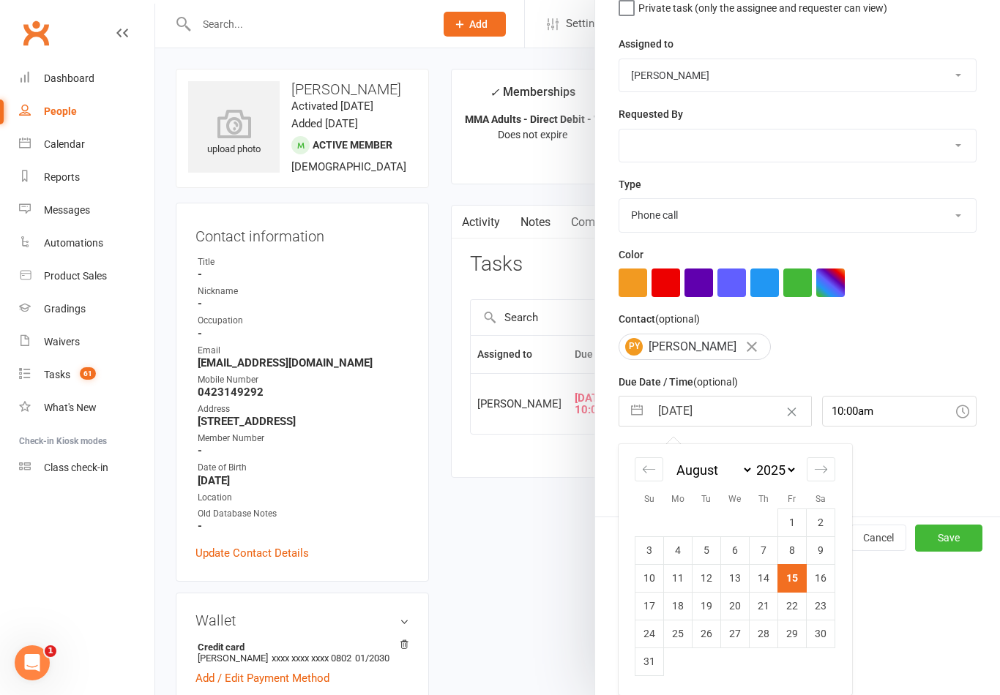
scroll to position [162, 0]
click at [793, 605] on td "22" at bounding box center [792, 606] width 29 height 28
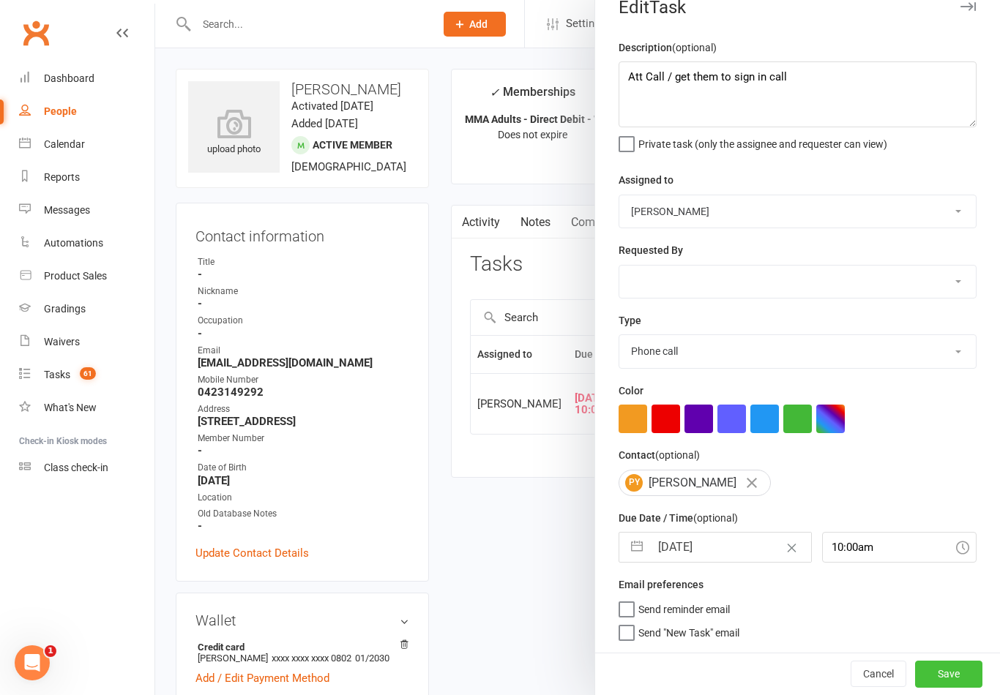
click at [957, 670] on button "Save" at bounding box center [948, 674] width 67 height 26
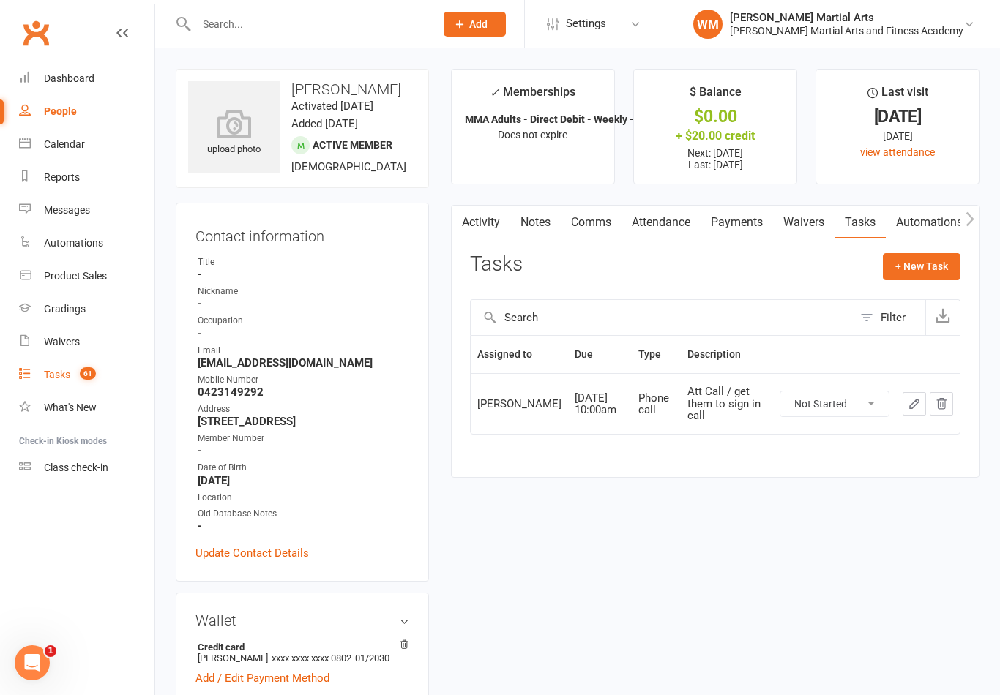
click at [51, 391] on link "Tasks 61" at bounding box center [86, 375] width 135 height 33
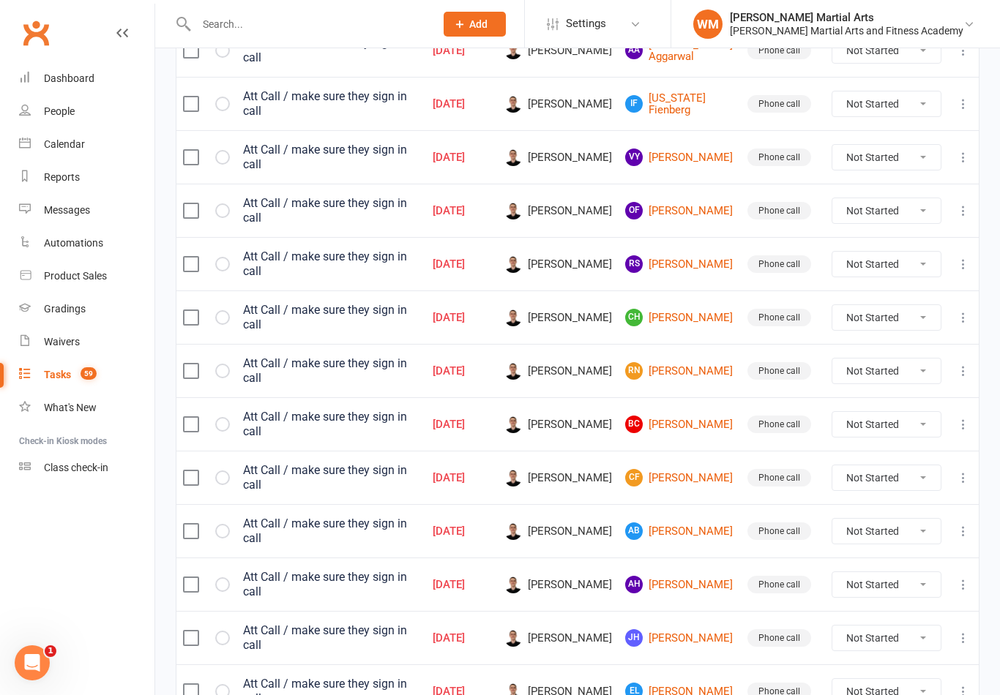
scroll to position [1033, 0]
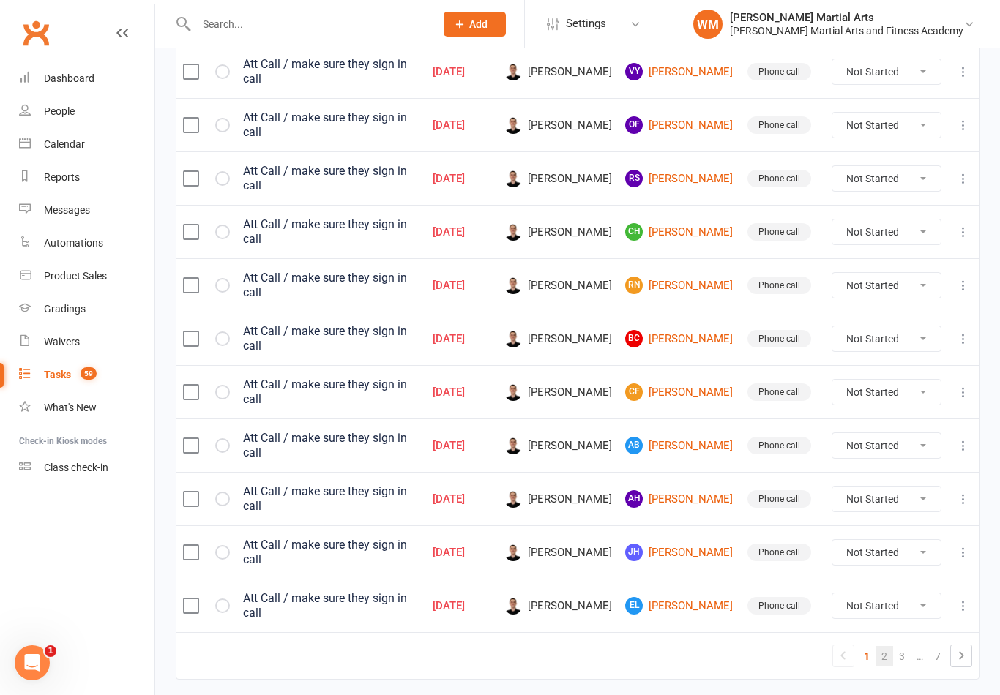
click at [883, 646] on link "2" at bounding box center [884, 656] width 18 height 20
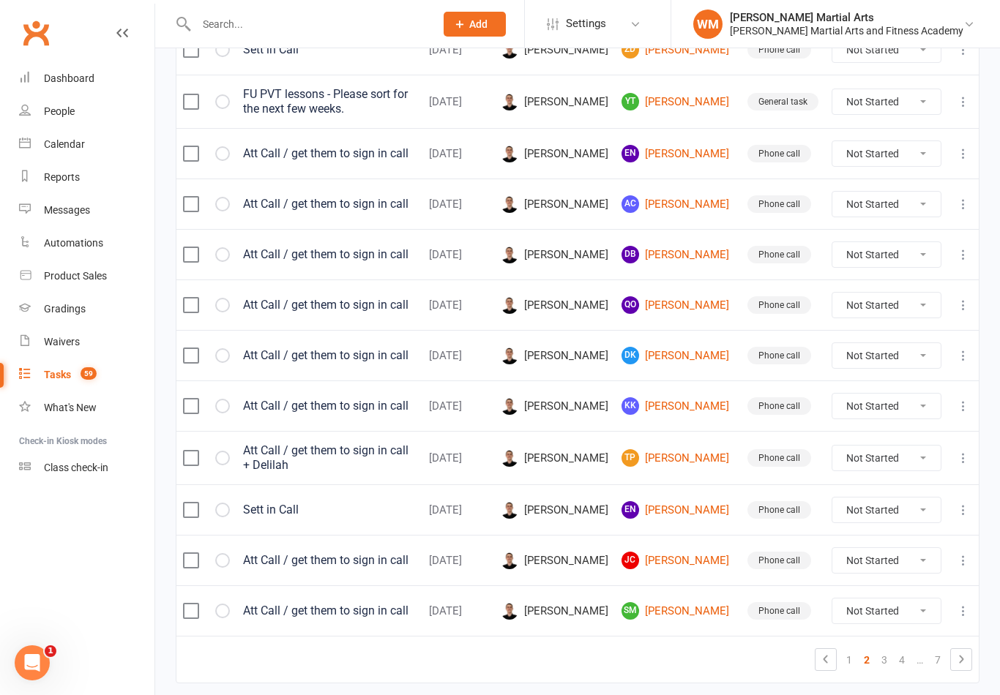
scroll to position [1028, 0]
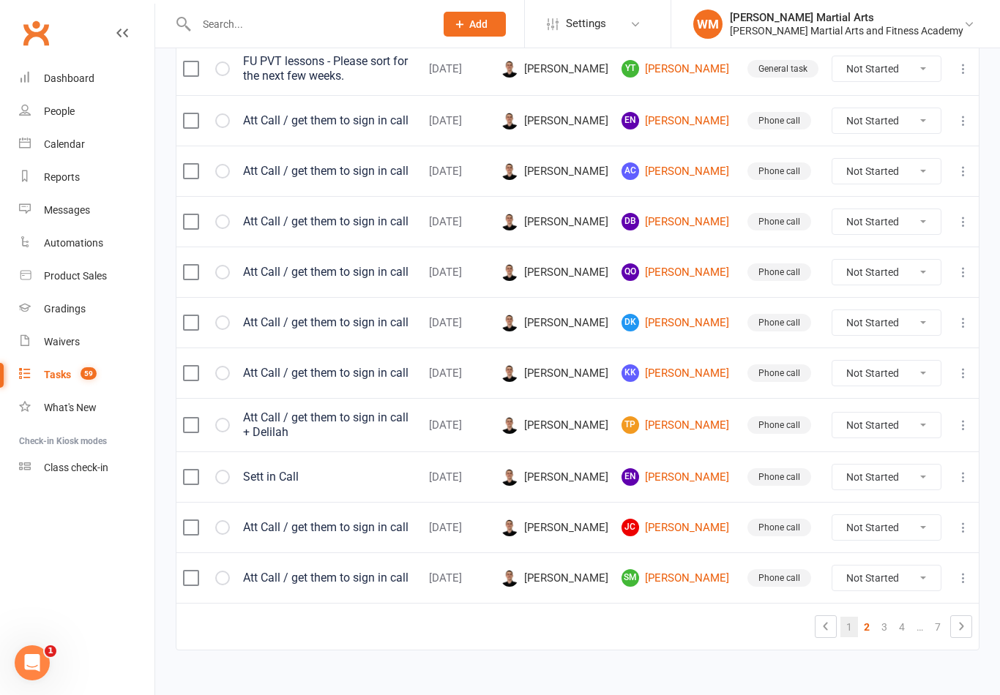
click at [848, 620] on link "1" at bounding box center [849, 627] width 18 height 20
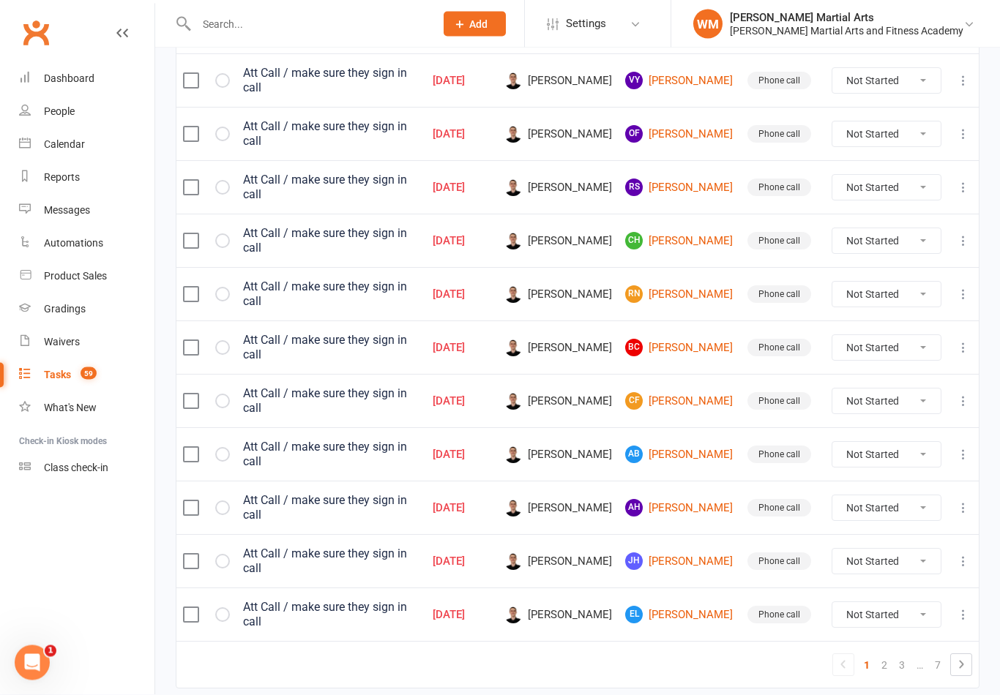
scroll to position [1030, 0]
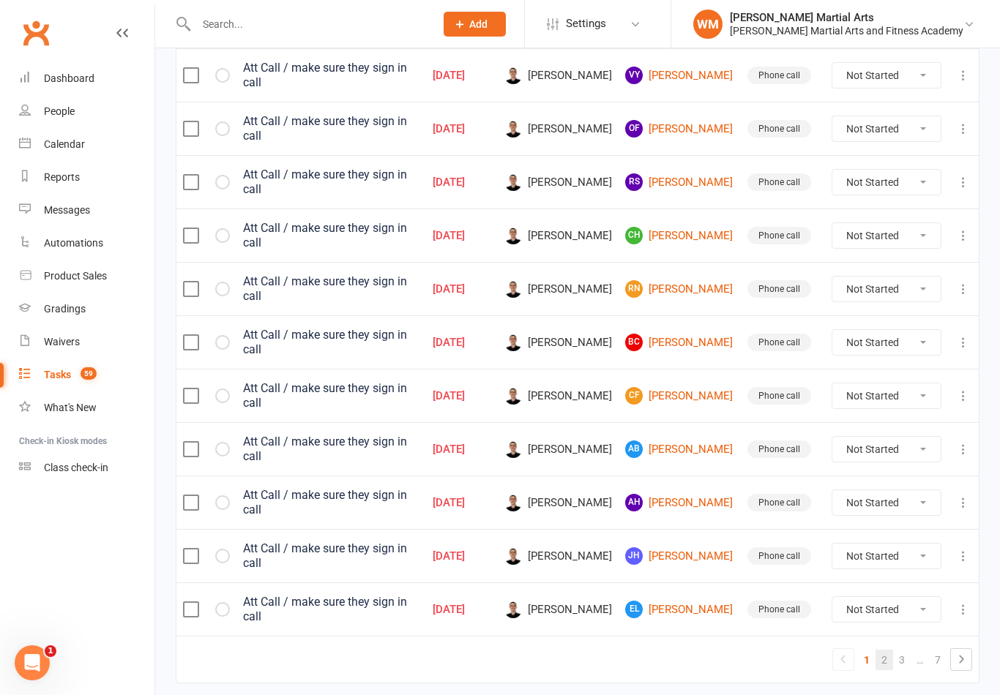
click at [884, 650] on link "2" at bounding box center [884, 660] width 18 height 20
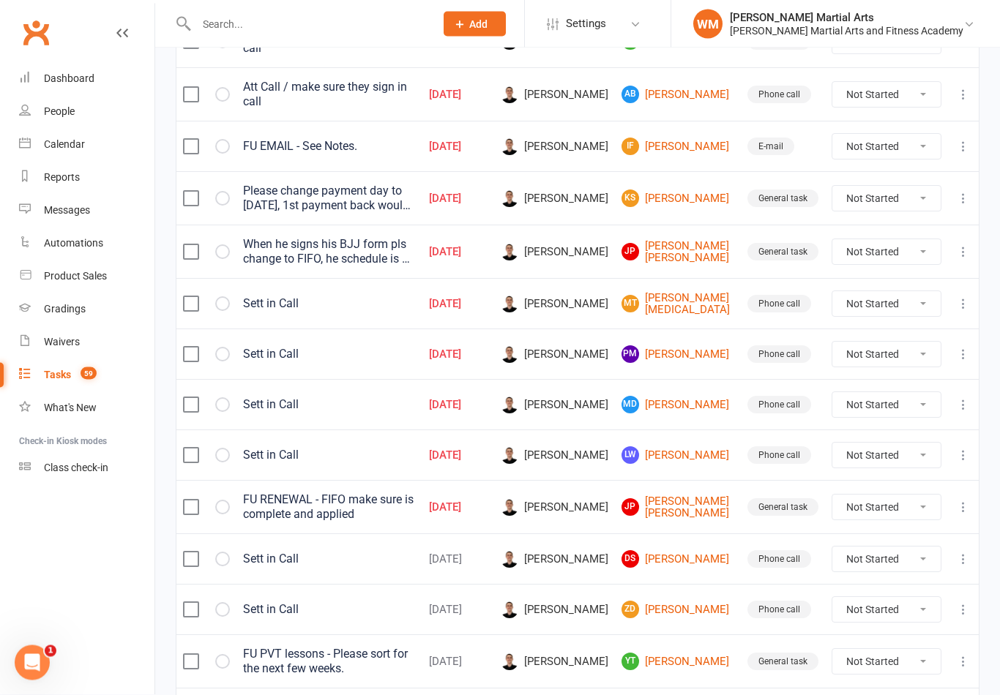
scroll to position [435, 0]
click at [673, 298] on link "MT [PERSON_NAME][MEDICAL_DATA]" at bounding box center [677, 304] width 113 height 24
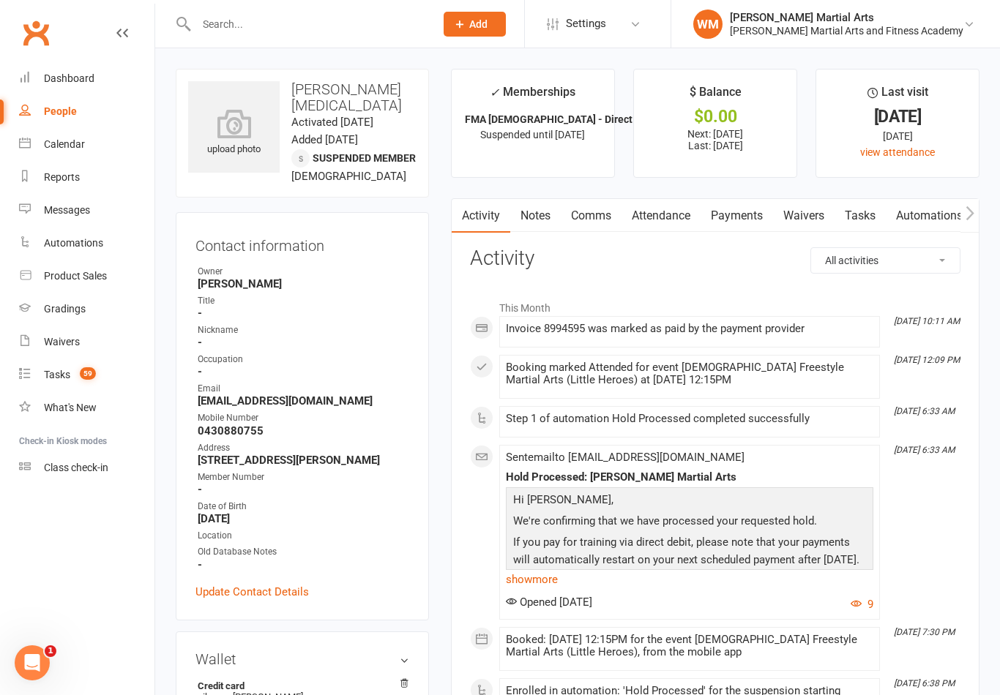
click at [866, 216] on link "Tasks" at bounding box center [859, 216] width 51 height 34
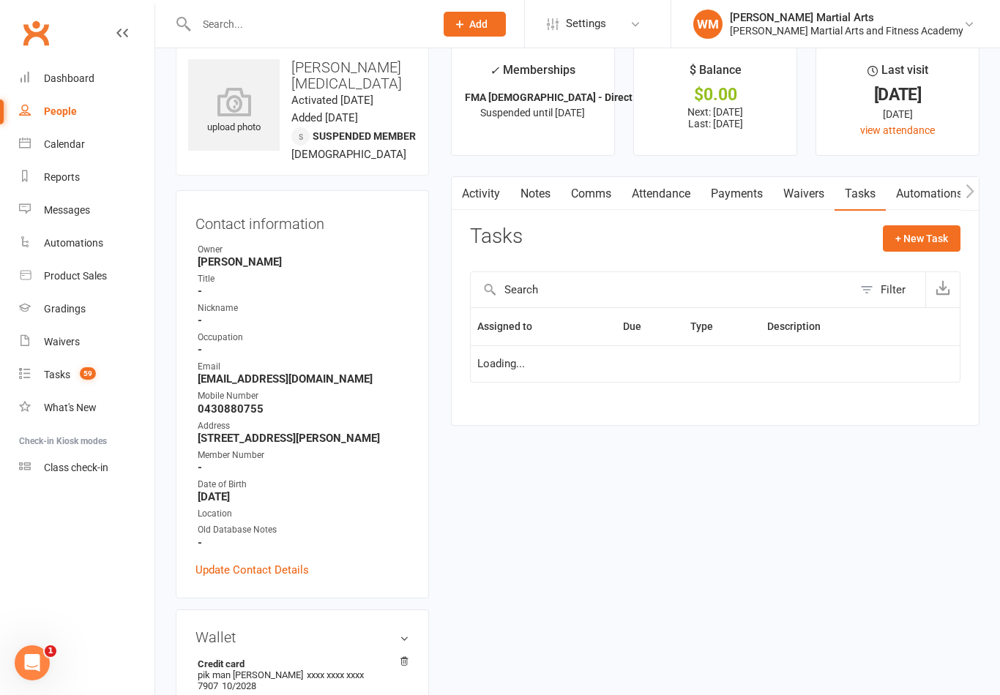
scroll to position [23, 0]
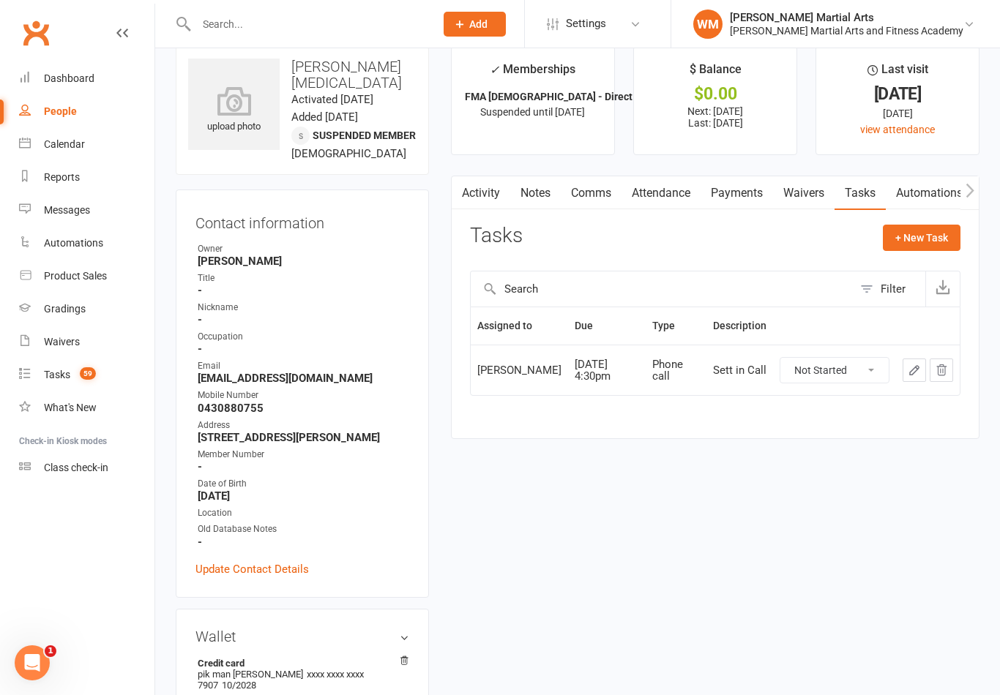
click at [565, 181] on link "Comms" at bounding box center [591, 193] width 61 height 34
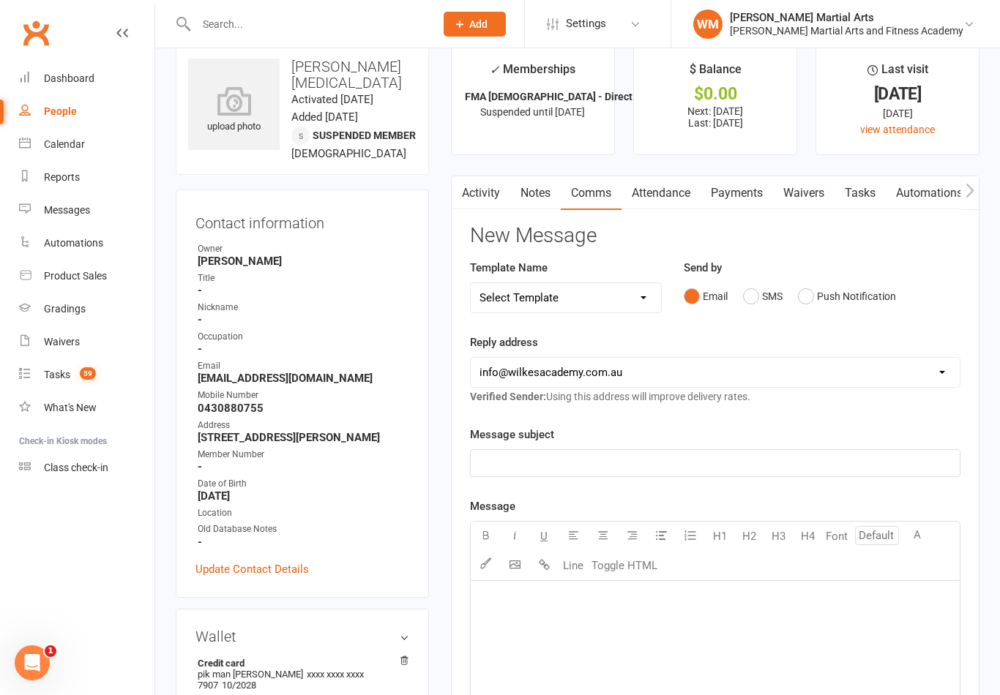
click at [669, 201] on link "Attendance" at bounding box center [660, 193] width 79 height 34
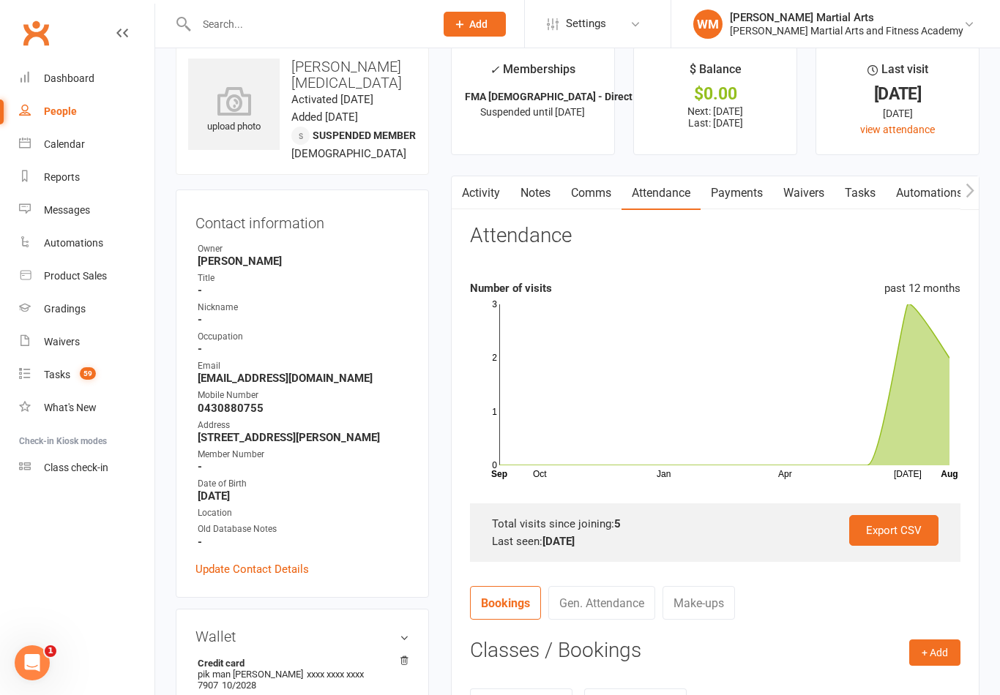
click at [865, 198] on link "Tasks" at bounding box center [859, 193] width 51 height 34
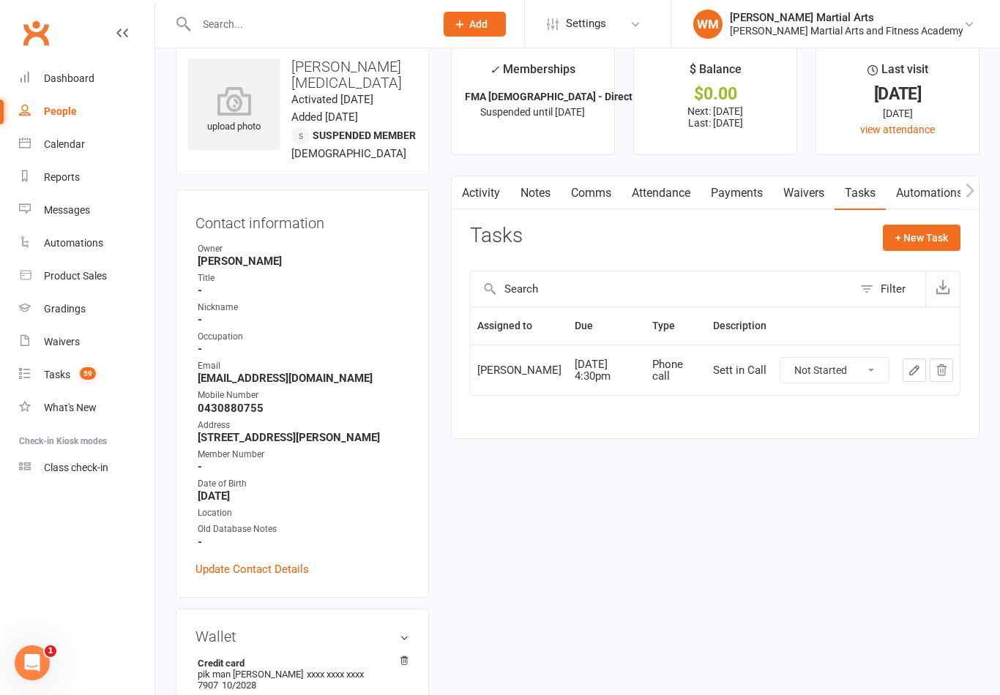
click at [536, 207] on link "Notes" at bounding box center [535, 193] width 50 height 34
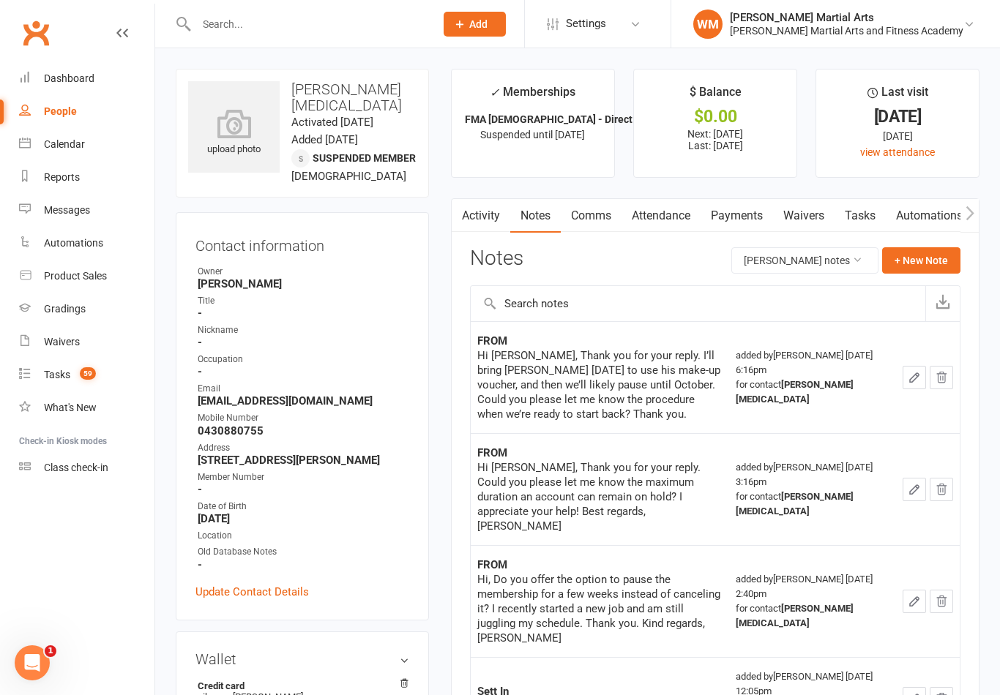
click at [871, 212] on link "Tasks" at bounding box center [859, 216] width 51 height 34
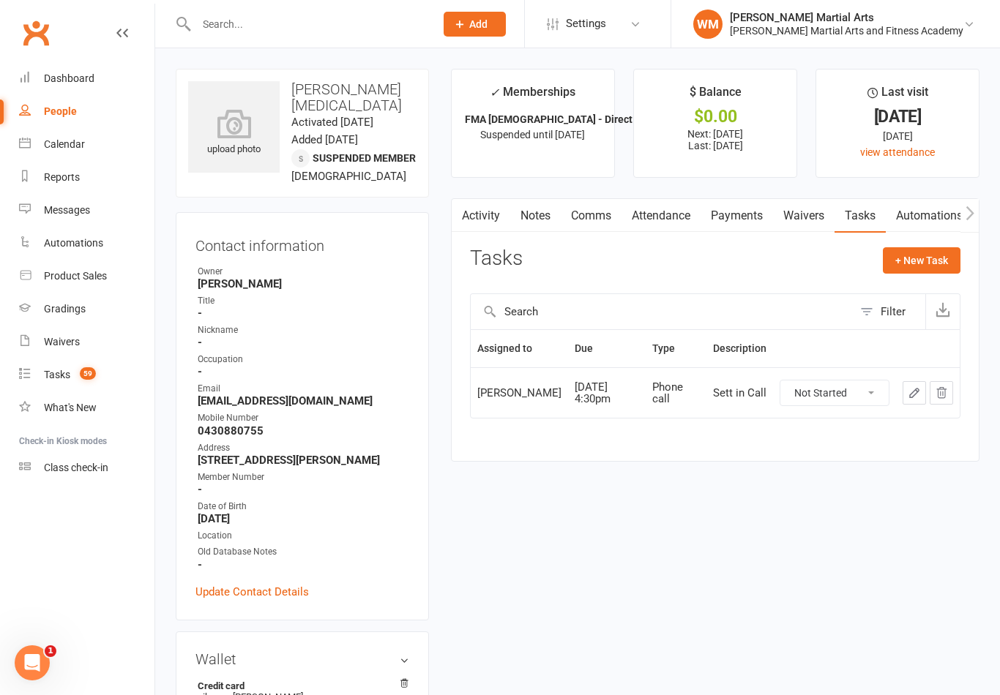
click at [914, 390] on icon "button" at bounding box center [913, 392] width 13 height 13
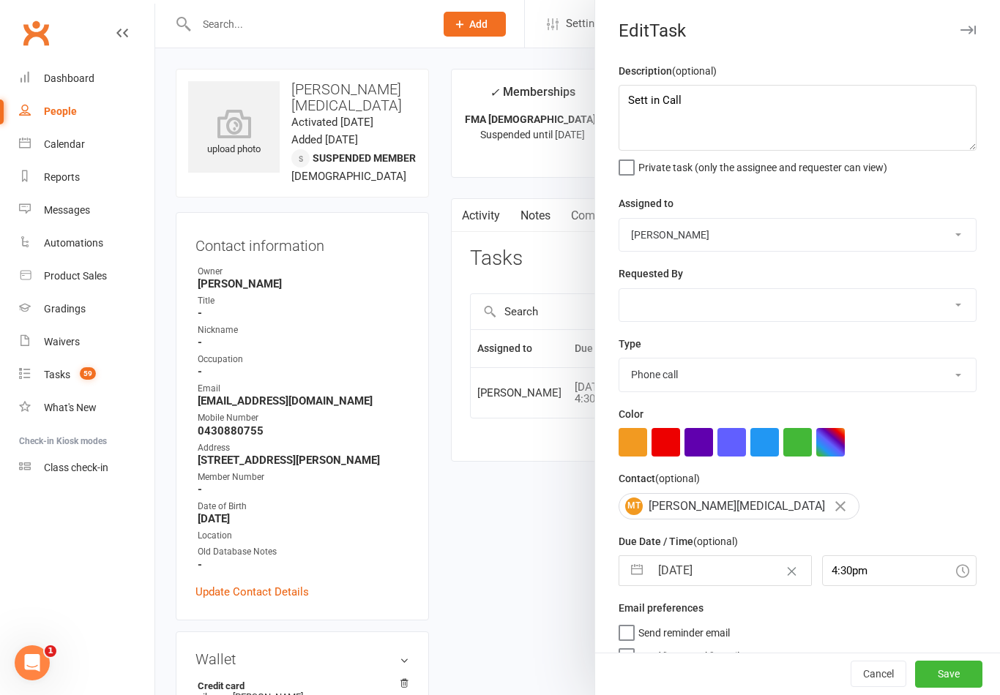
click at [640, 571] on button "button" at bounding box center [637, 570] width 26 height 29
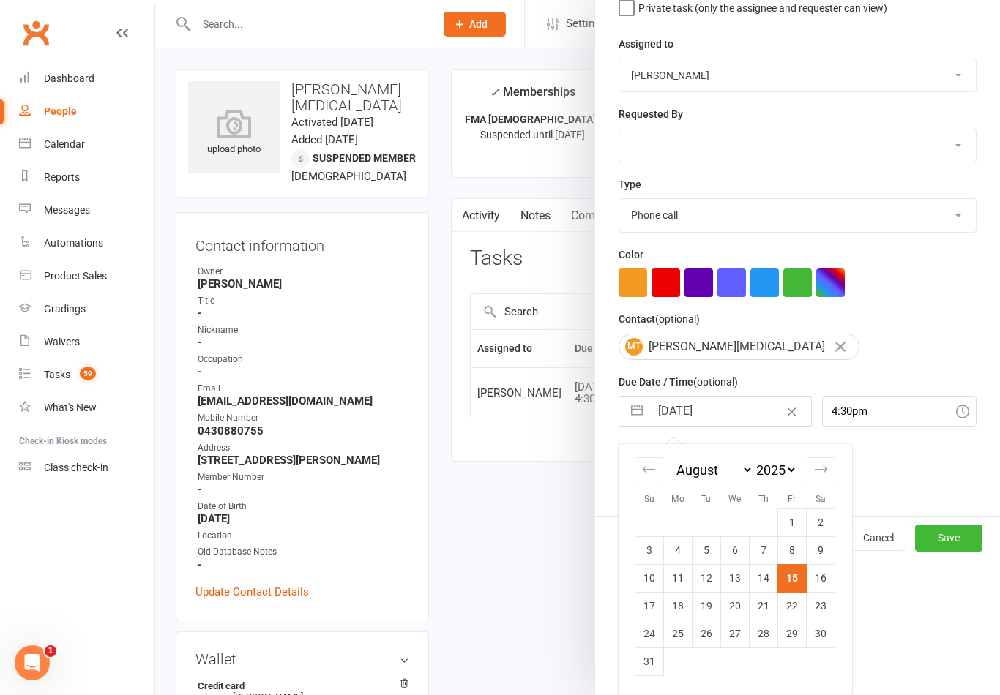
scroll to position [162, 0]
click at [831, 478] on div "Move forward to switch to the next month." at bounding box center [820, 469] width 29 height 24
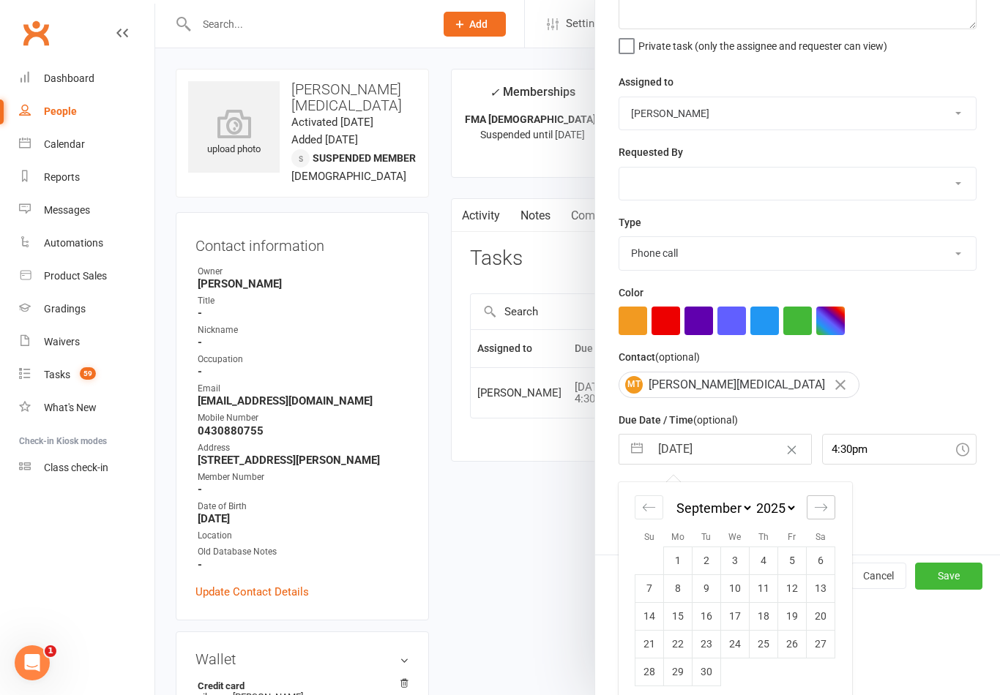
scroll to position [13, 0]
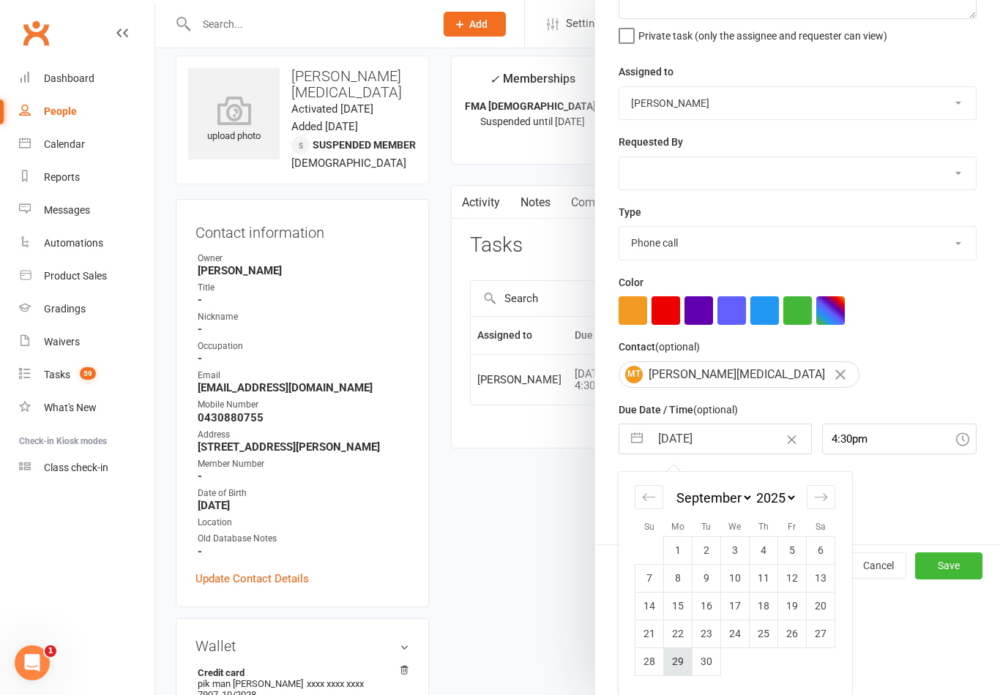
click at [685, 662] on td "29" at bounding box center [678, 662] width 29 height 28
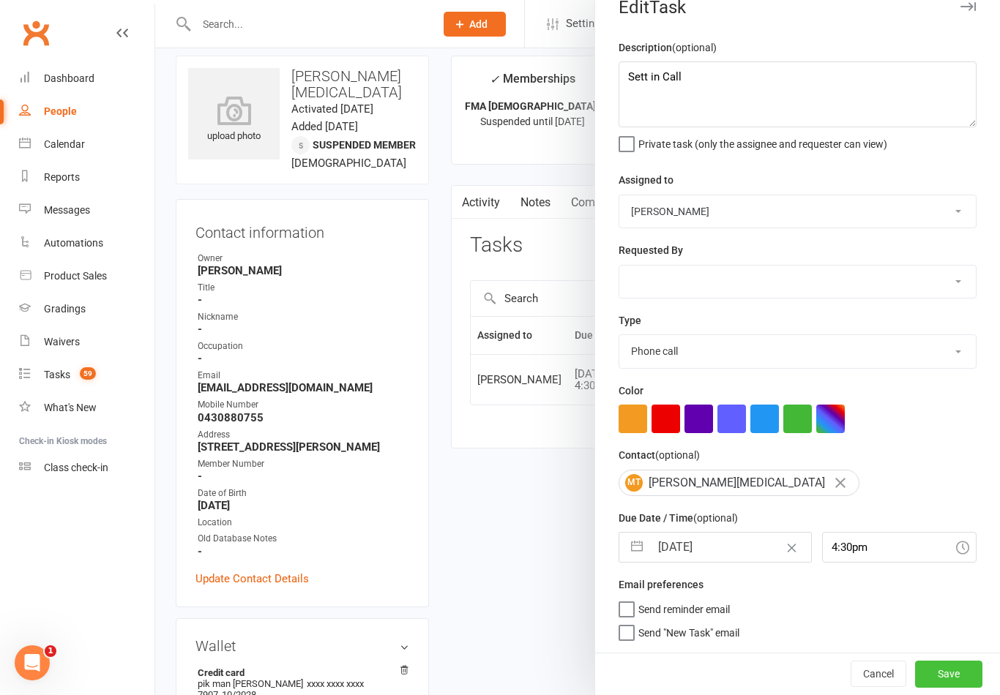
click at [957, 663] on button "Save" at bounding box center [948, 674] width 67 height 26
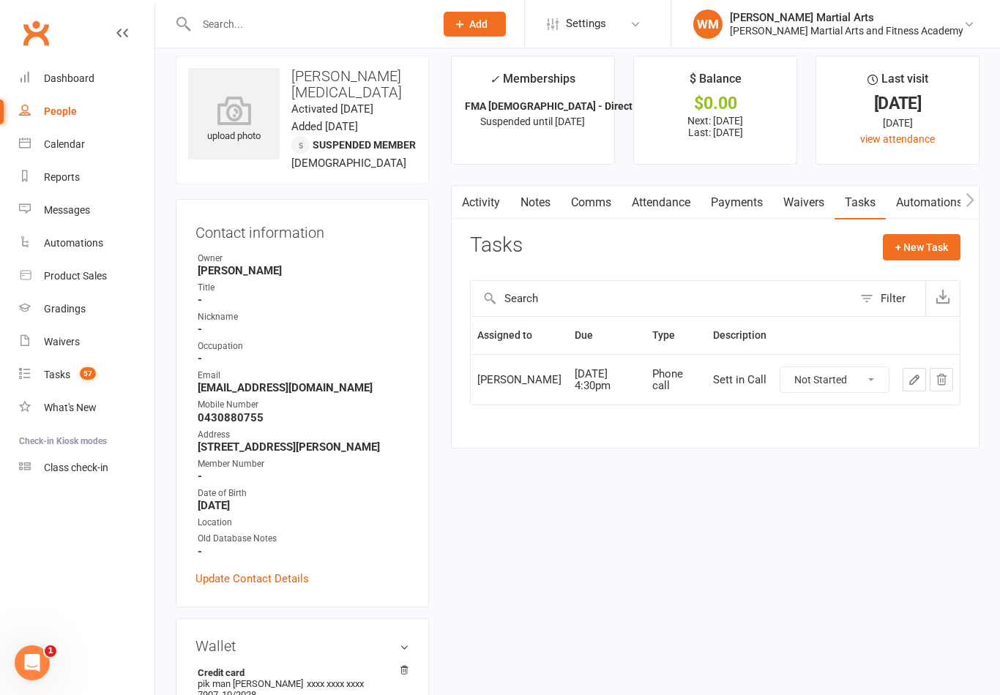
click at [531, 202] on link "Notes" at bounding box center [535, 203] width 50 height 34
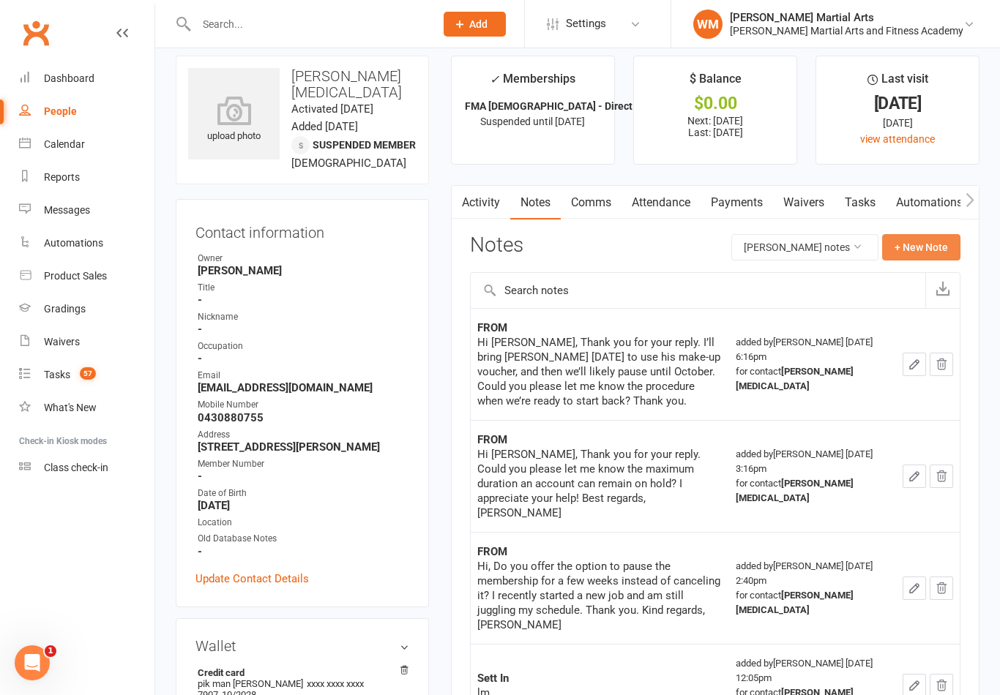
click at [932, 239] on button "+ New Note" at bounding box center [921, 247] width 78 height 26
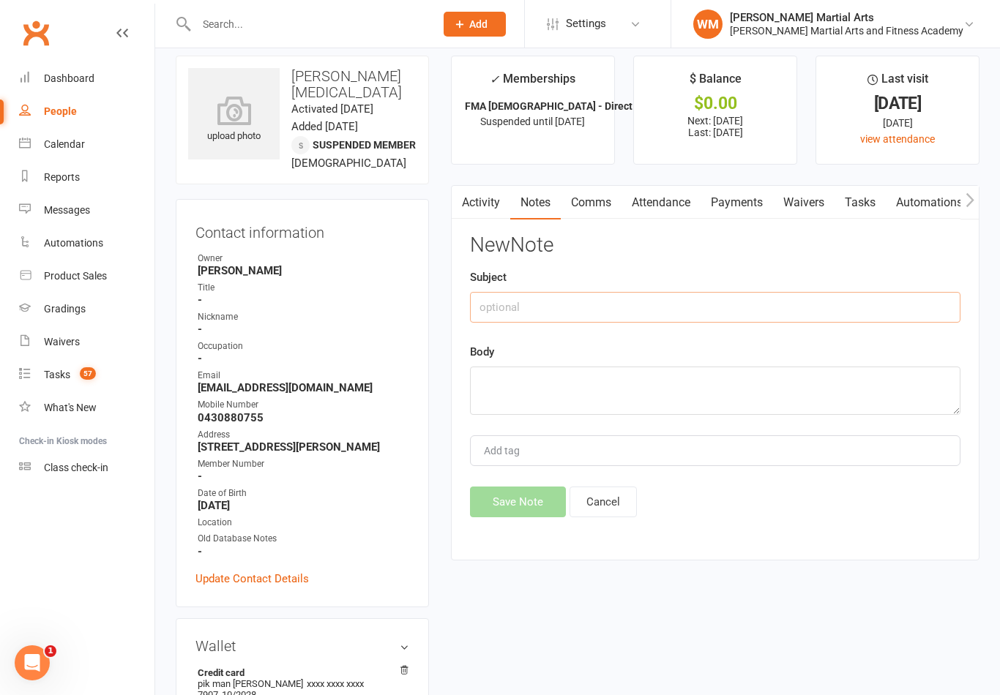
click at [847, 318] on input "text" at bounding box center [715, 307] width 490 height 31
click at [676, 407] on textarea at bounding box center [715, 391] width 490 height 48
click at [499, 501] on button "Save Note" at bounding box center [518, 502] width 96 height 31
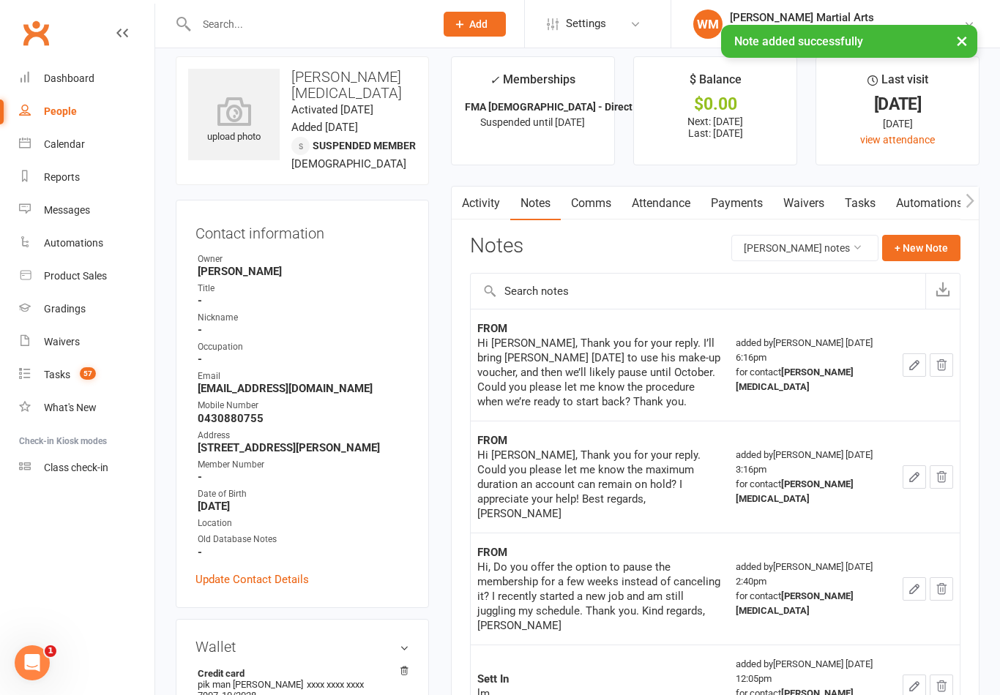
scroll to position [13, 0]
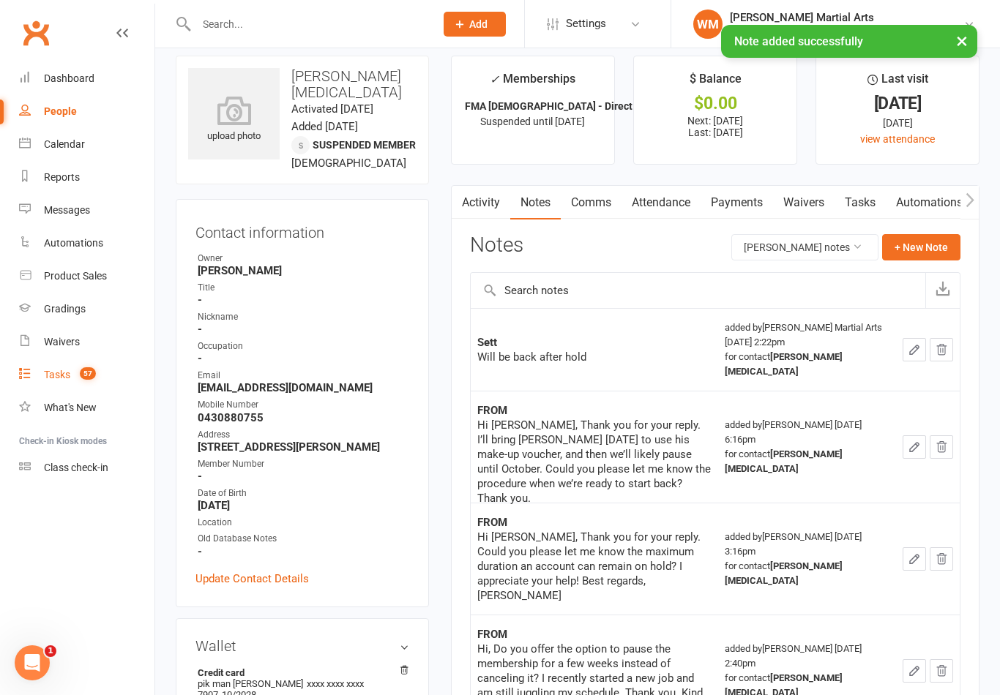
click at [77, 379] on count-badge "57" at bounding box center [83, 375] width 23 height 12
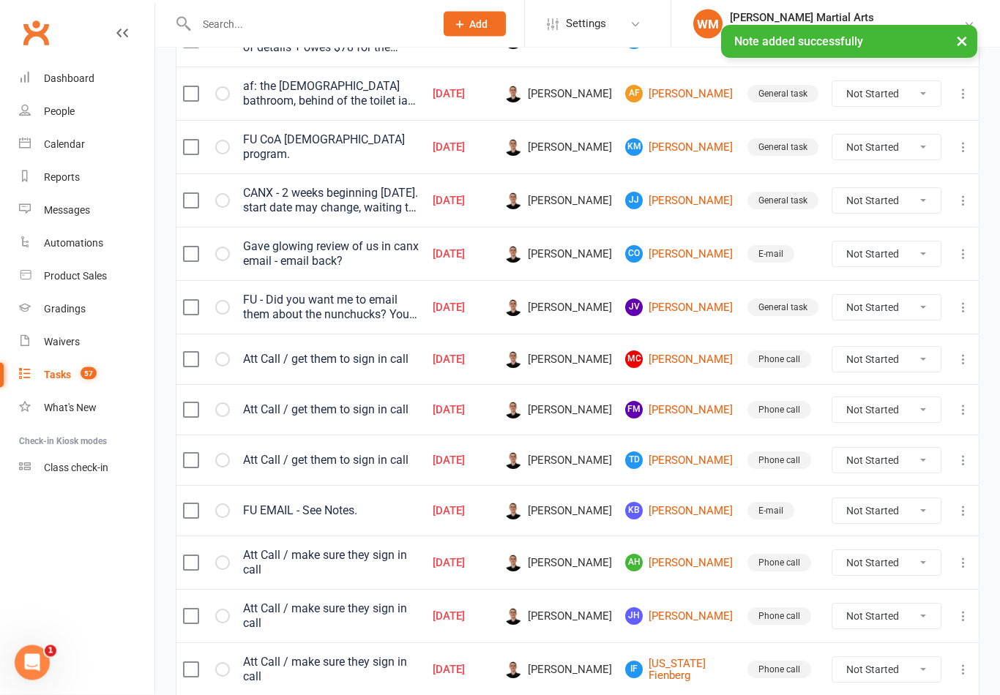
scroll to position [383, 0]
click at [685, 363] on link "MC [PERSON_NAME]" at bounding box center [679, 359] width 109 height 18
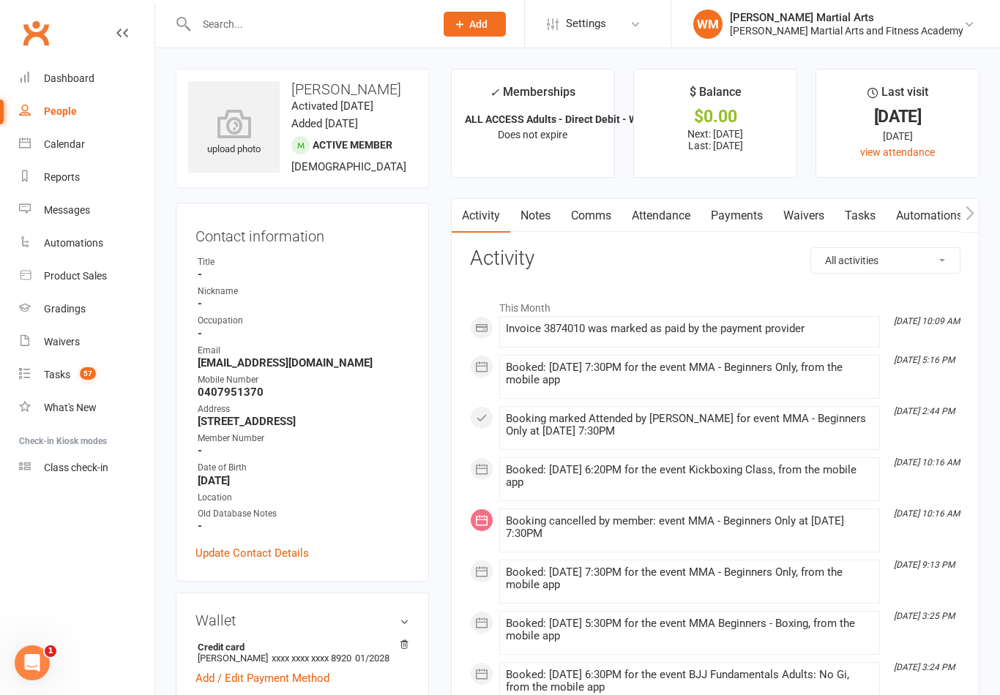
click at [545, 229] on link "Notes" at bounding box center [535, 216] width 50 height 34
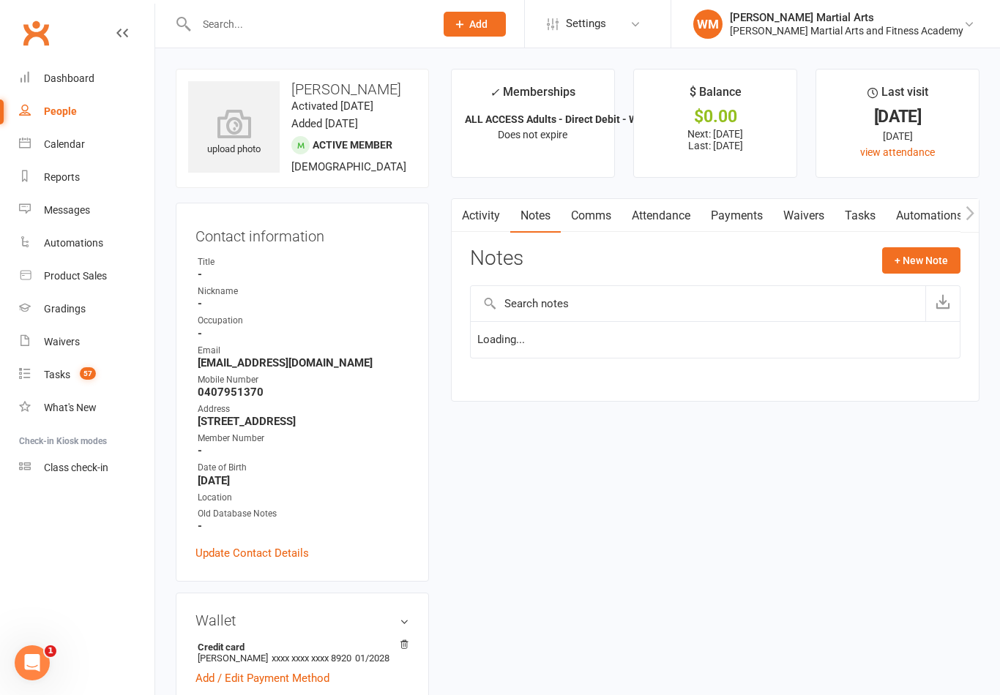
scroll to position [23, 0]
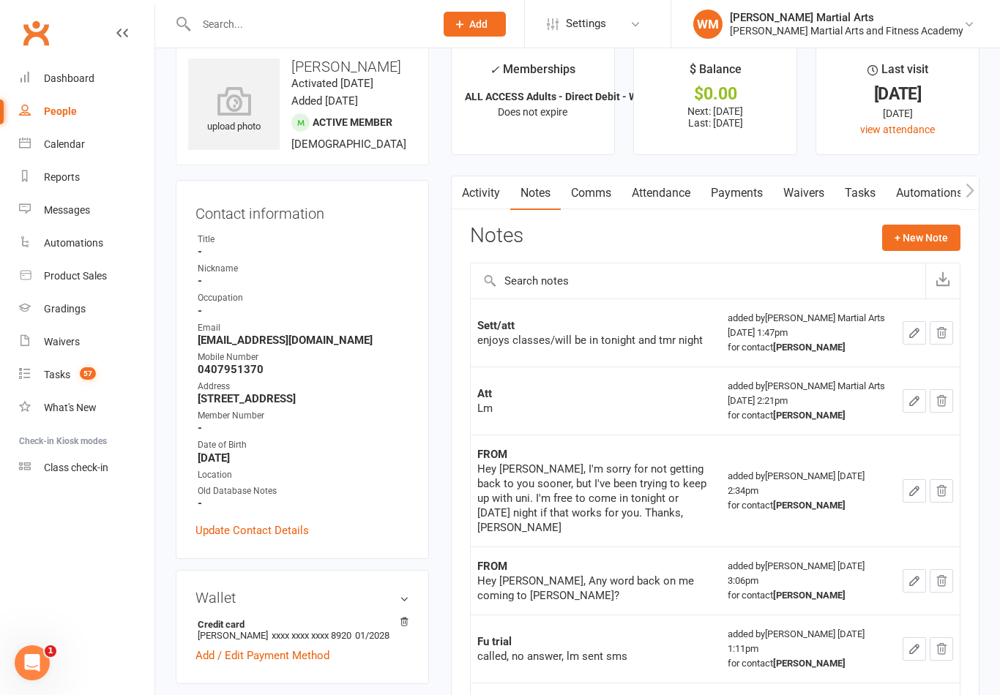
click at [845, 208] on link "Tasks" at bounding box center [859, 193] width 51 height 34
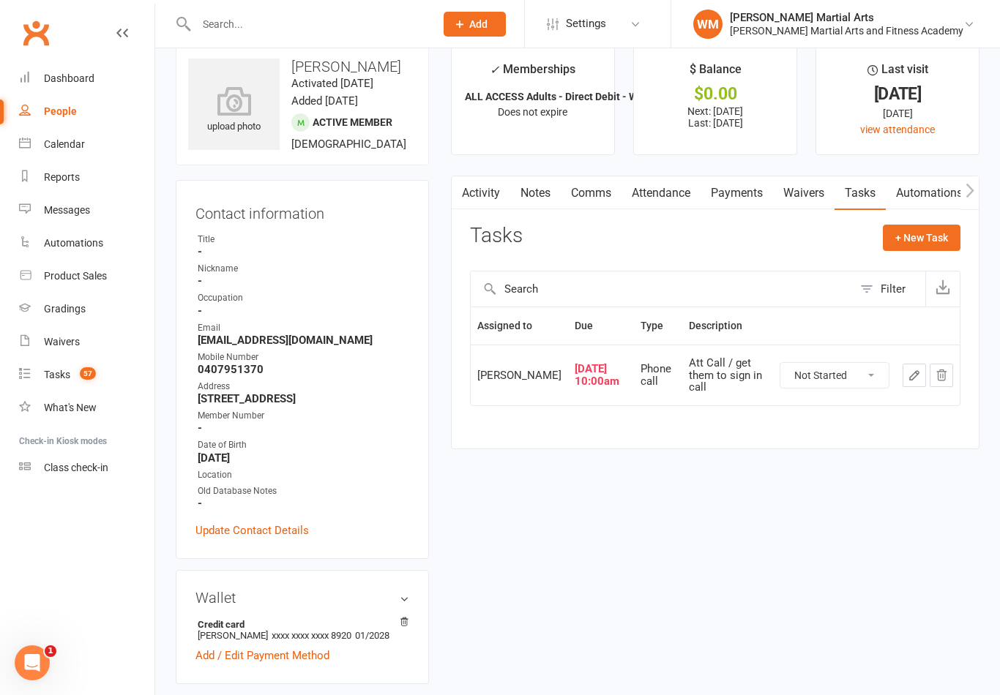
click at [856, 384] on select "Not Started In Progress Waiting Complete" at bounding box center [834, 375] width 108 height 25
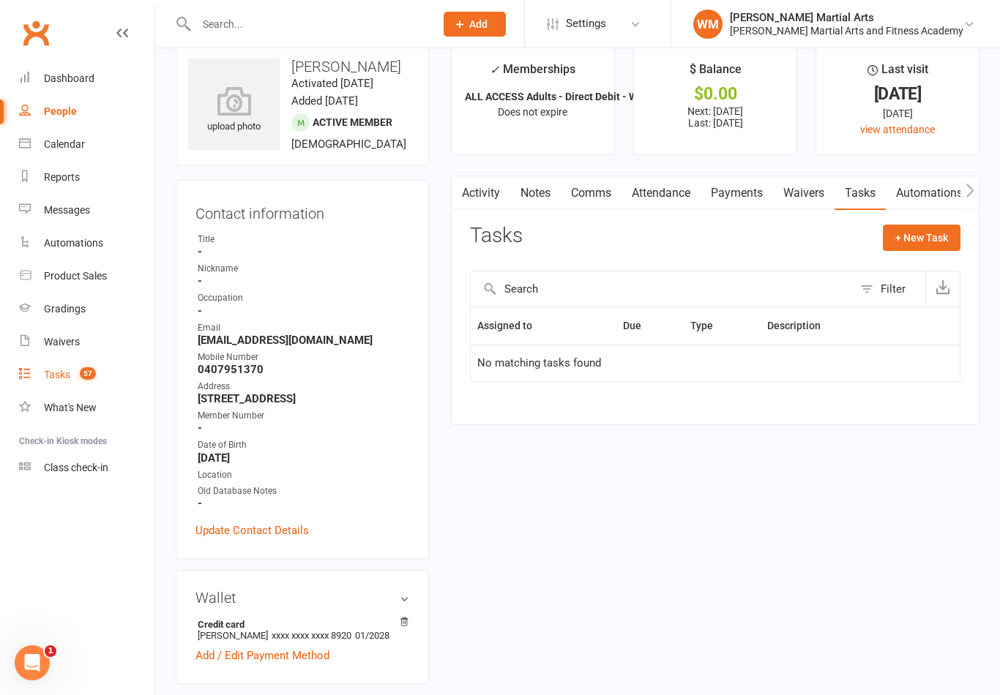
click at [66, 359] on link "Tasks 57" at bounding box center [86, 375] width 135 height 33
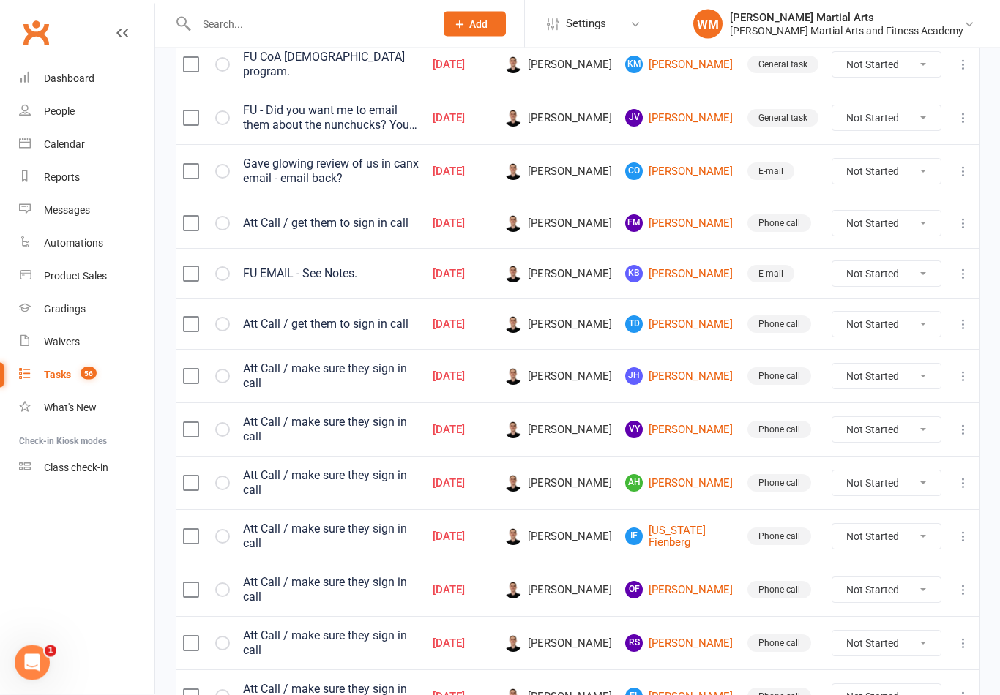
scroll to position [519, 0]
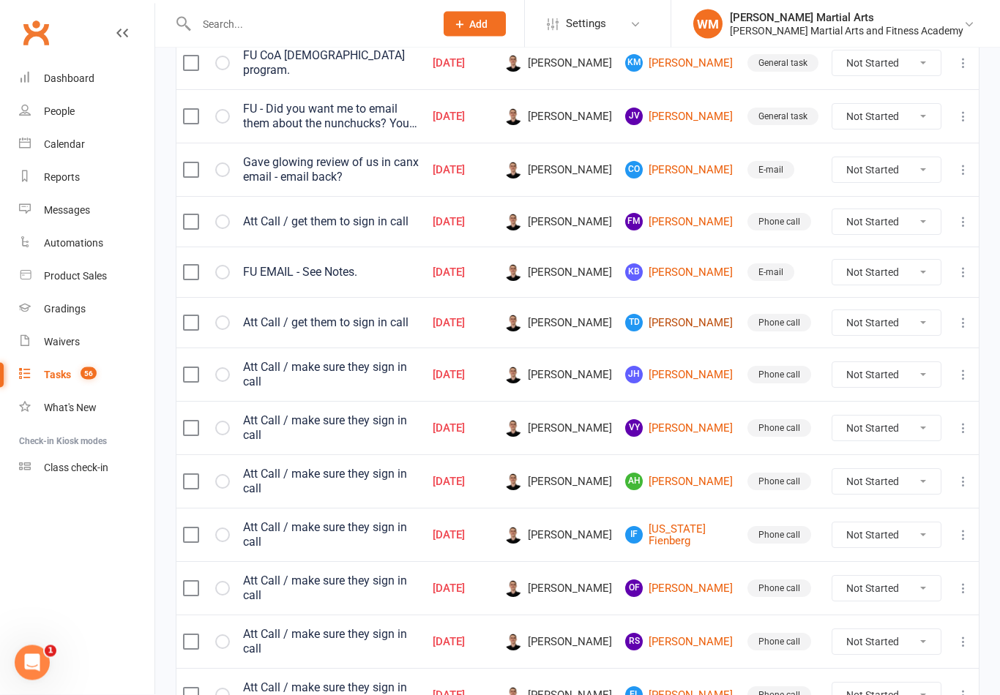
click at [693, 327] on link "TD [PERSON_NAME]" at bounding box center [679, 324] width 109 height 18
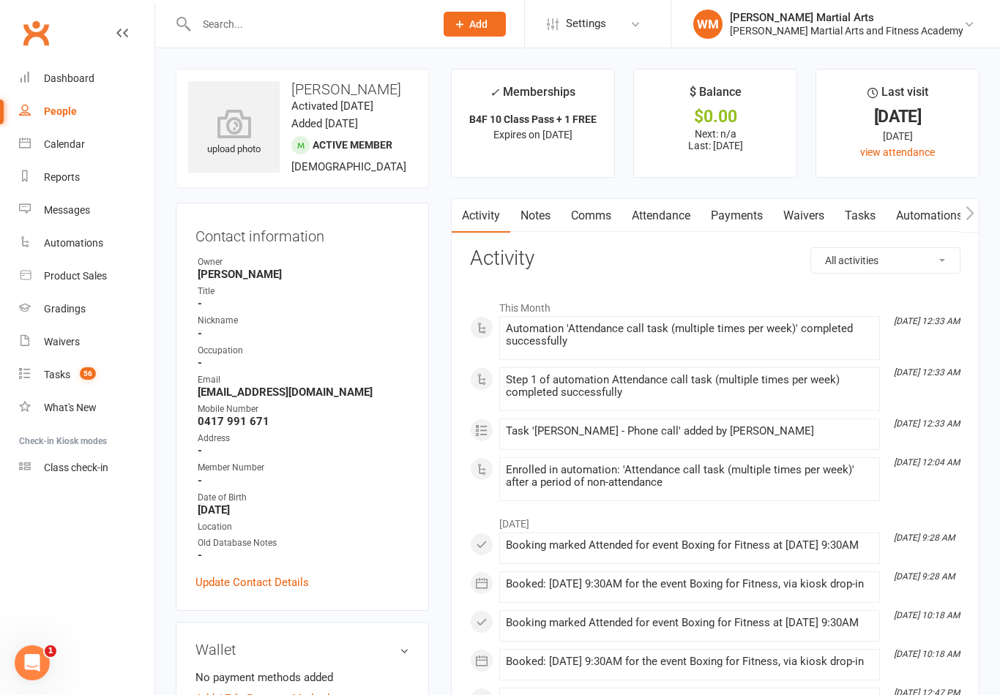
click at [532, 216] on link "Notes" at bounding box center [535, 216] width 50 height 34
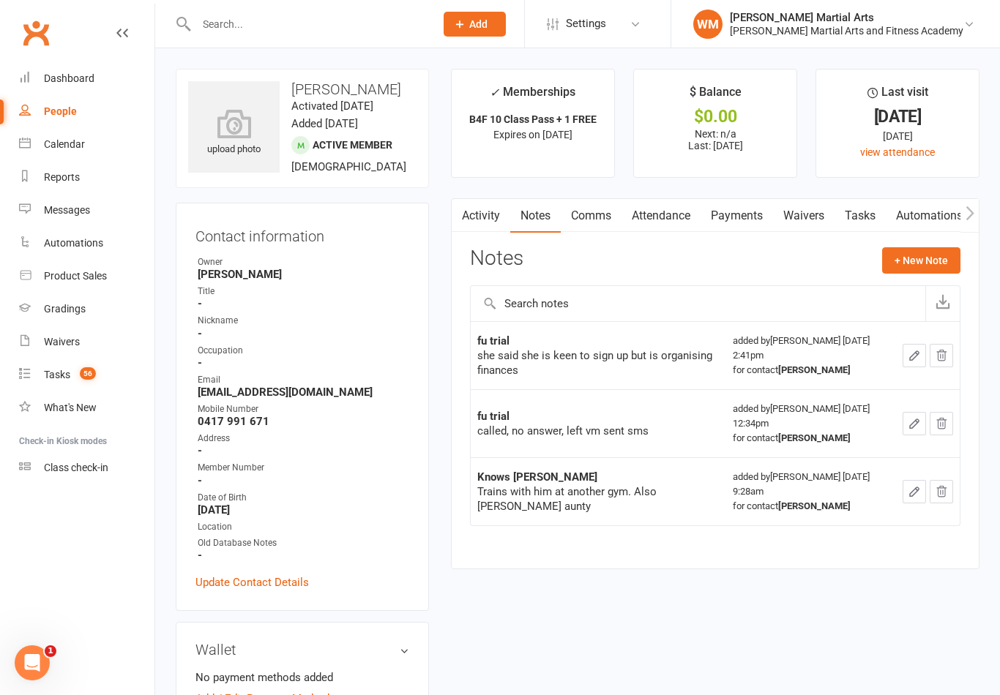
click at [860, 205] on link "Tasks" at bounding box center [859, 216] width 51 height 34
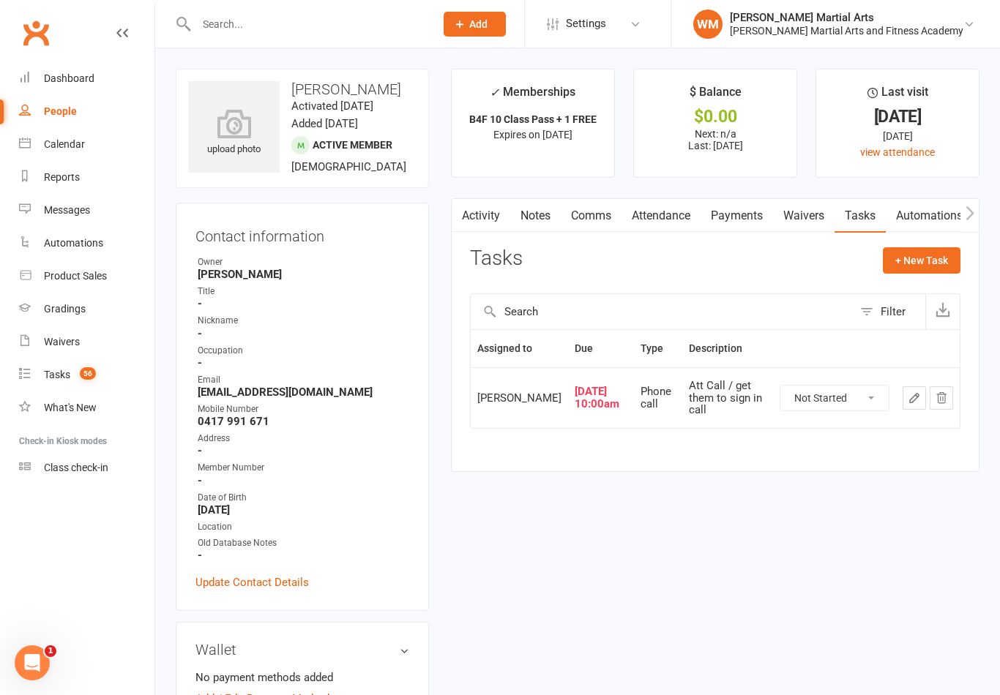
click at [905, 405] on button "button" at bounding box center [913, 397] width 23 height 23
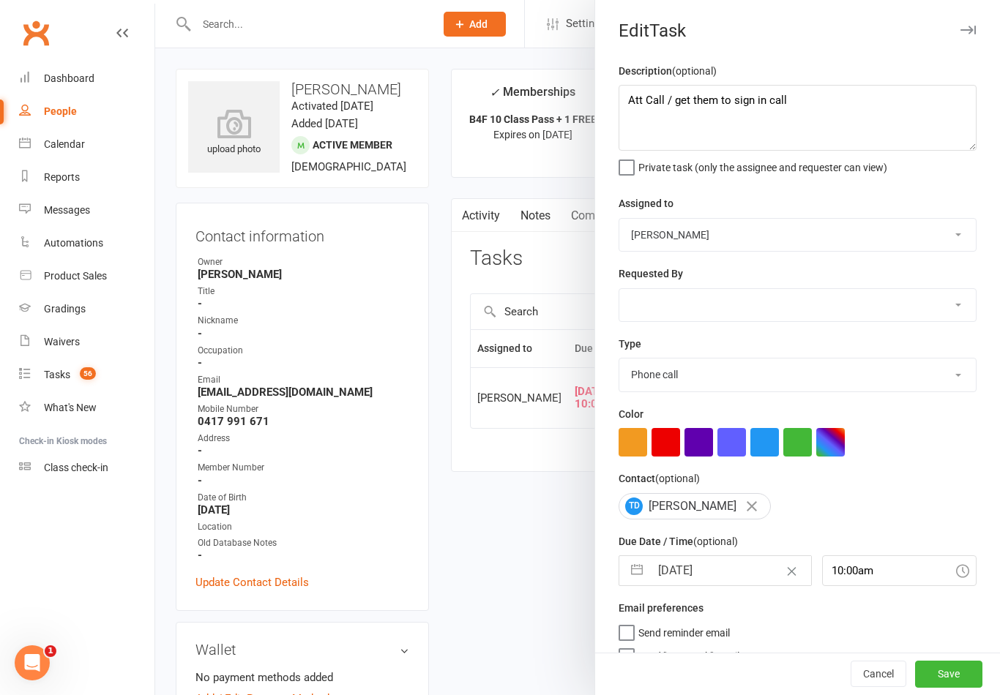
click at [638, 567] on button "button" at bounding box center [637, 570] width 26 height 29
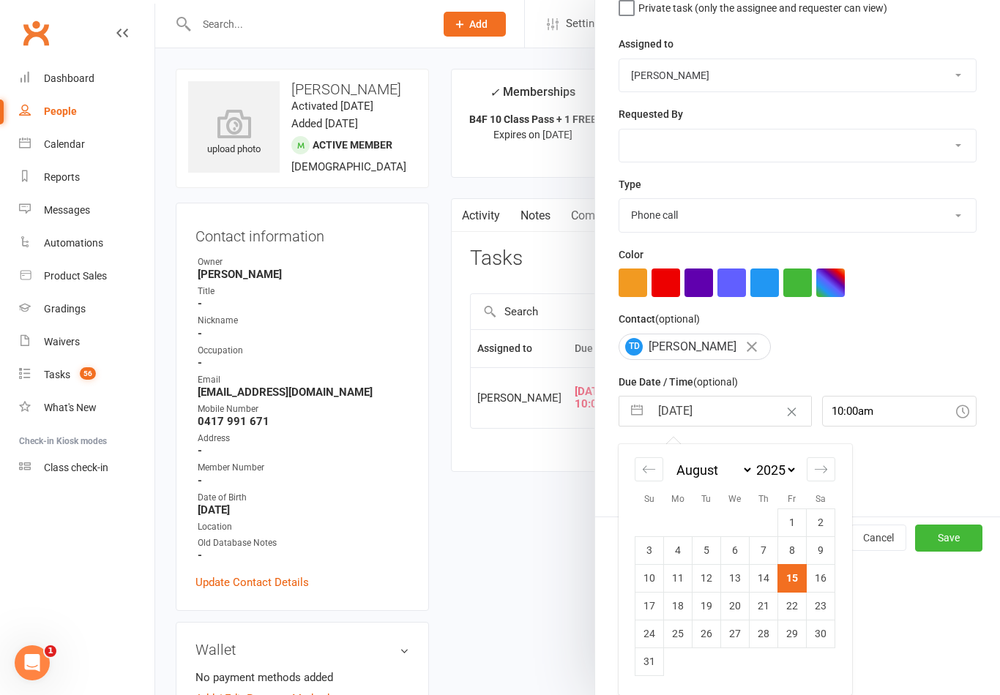
scroll to position [162, 0]
click at [681, 638] on td "25" at bounding box center [678, 634] width 29 height 28
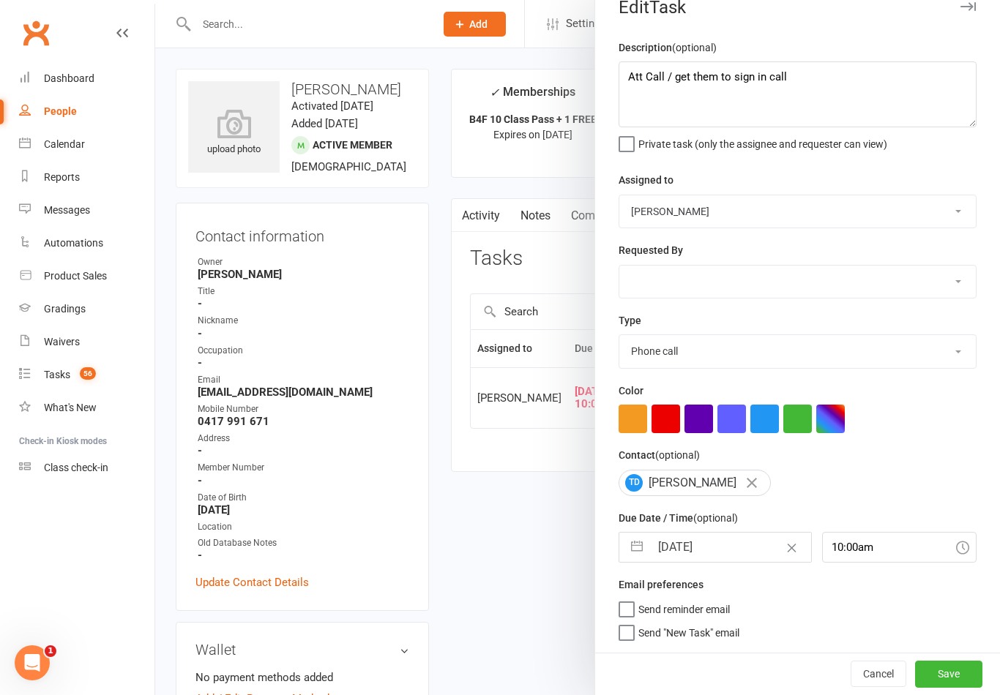
scroll to position [26, 0]
click at [949, 671] on button "Save" at bounding box center [948, 674] width 67 height 26
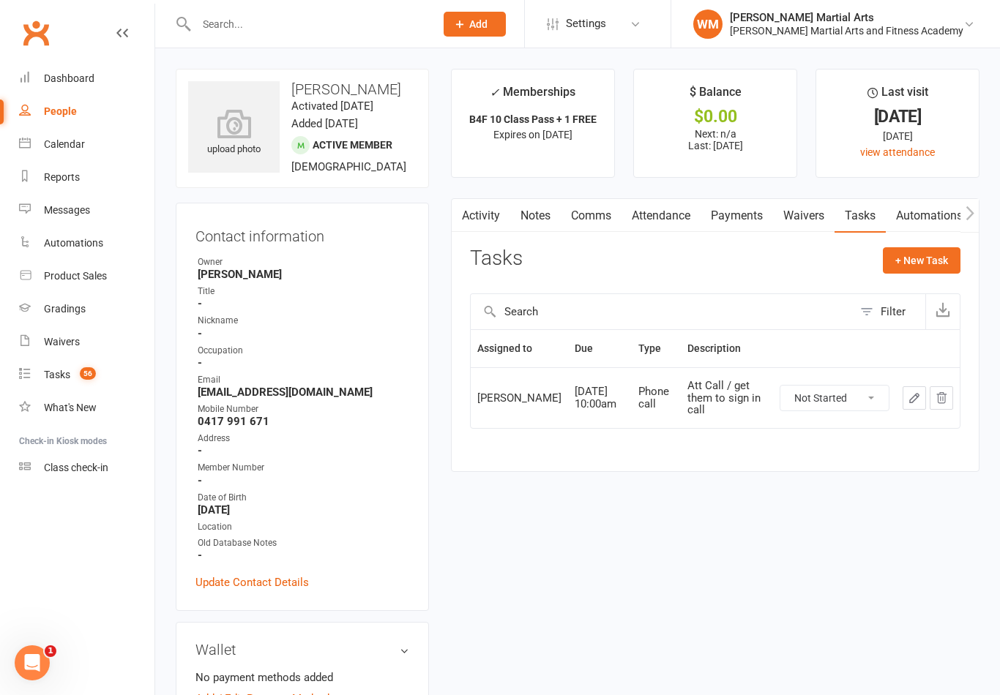
click at [531, 219] on link "Notes" at bounding box center [535, 216] width 50 height 34
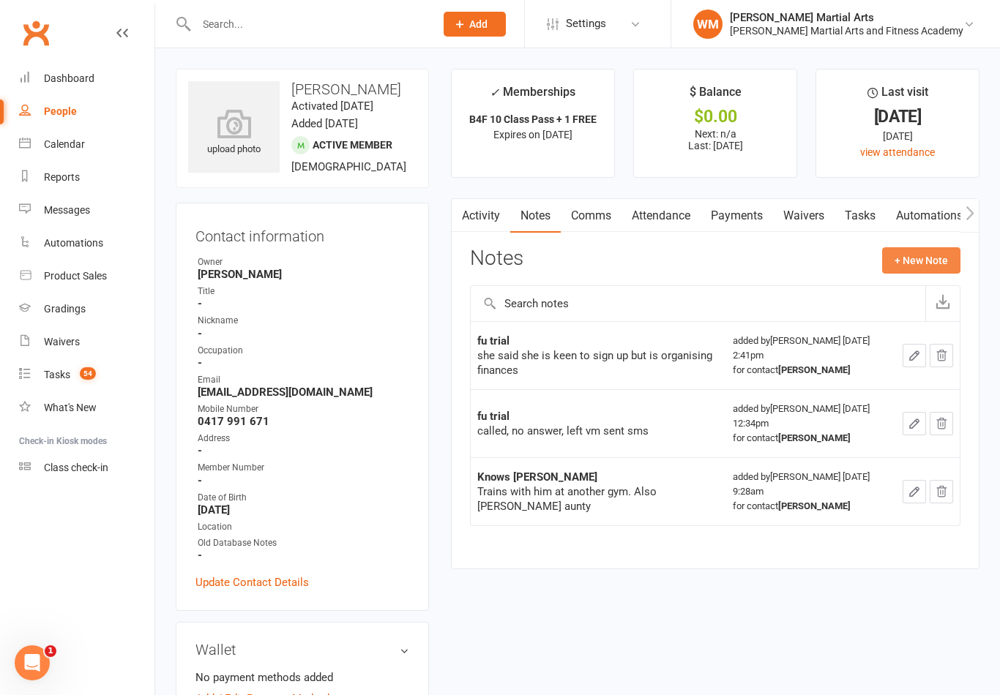
click at [917, 261] on button "+ New Note" at bounding box center [921, 260] width 78 height 26
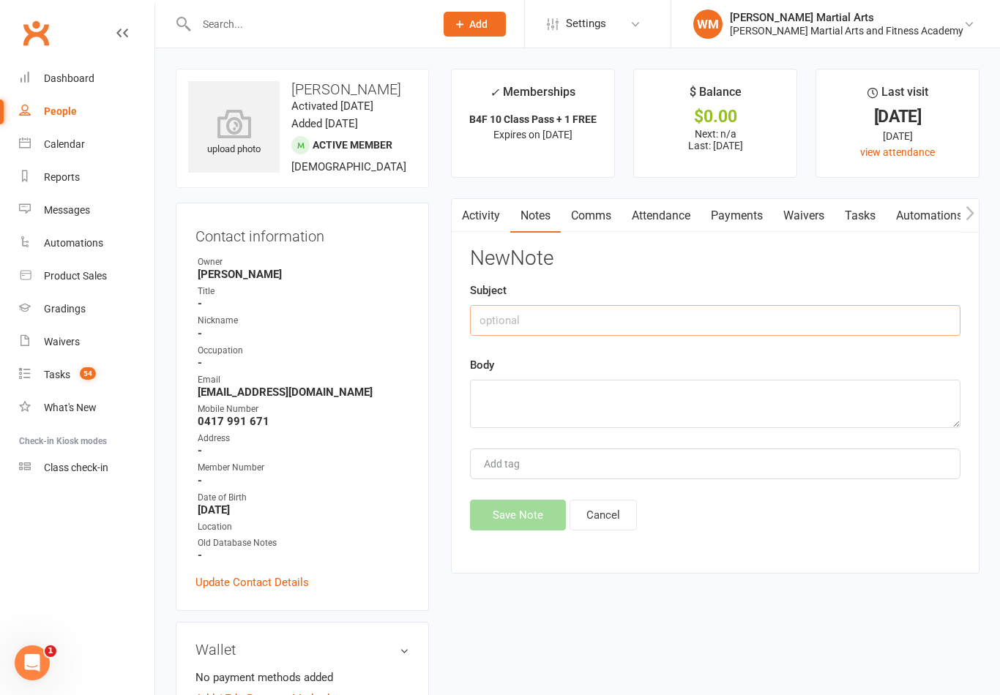
click at [764, 329] on input "text" at bounding box center [715, 320] width 490 height 31
click at [591, 412] on textarea at bounding box center [715, 404] width 490 height 48
click at [484, 531] on button "Save Note" at bounding box center [518, 515] width 96 height 31
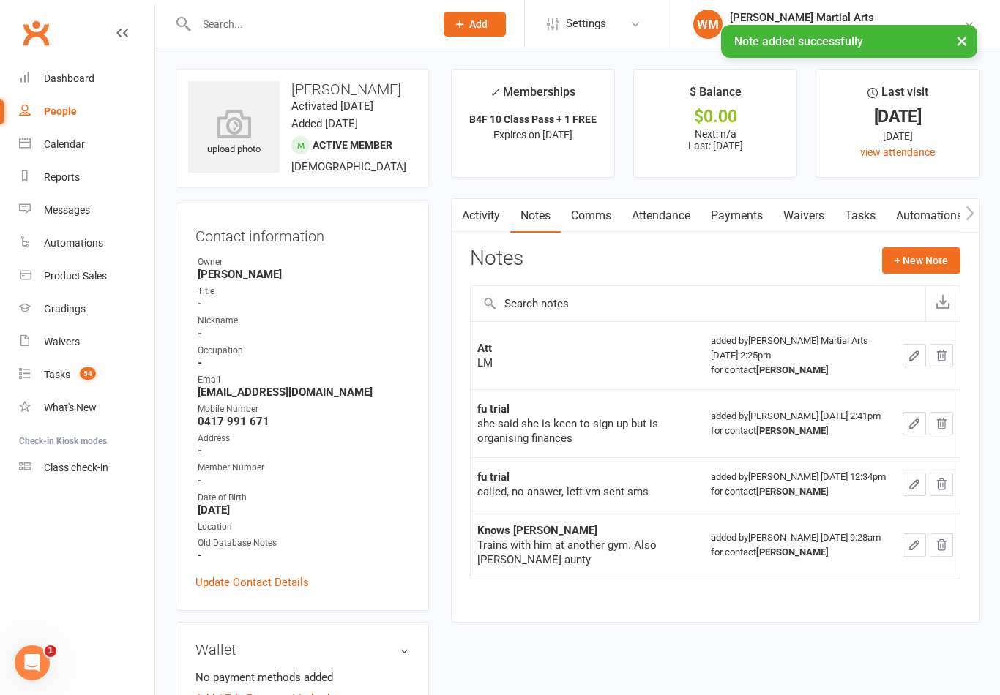
click at [869, 209] on link "Tasks" at bounding box center [859, 216] width 51 height 34
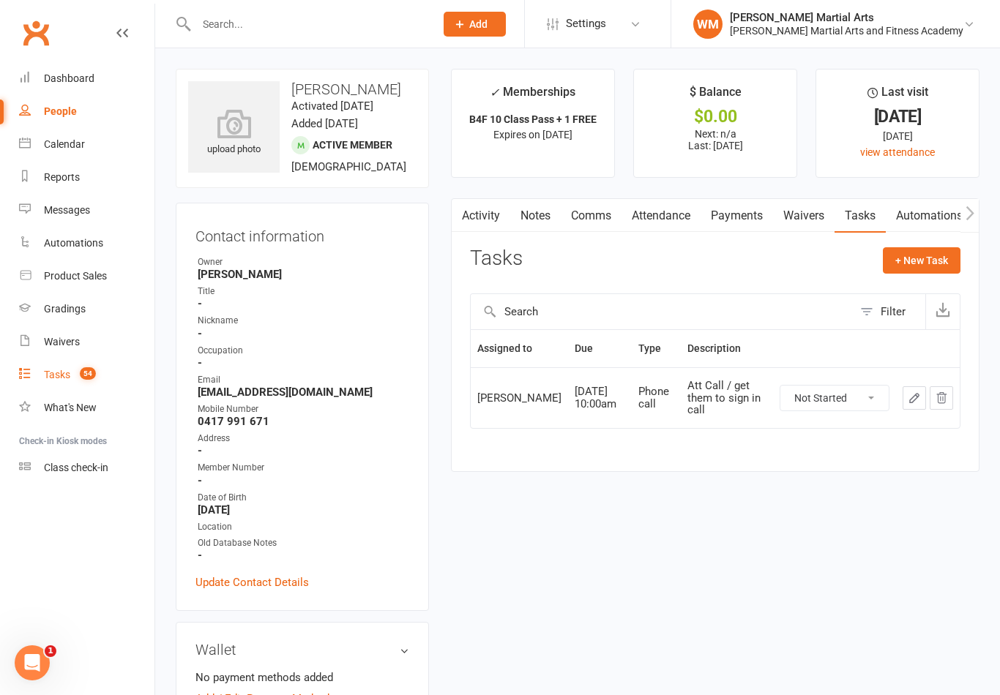
click at [45, 377] on div "Tasks" at bounding box center [57, 375] width 26 height 12
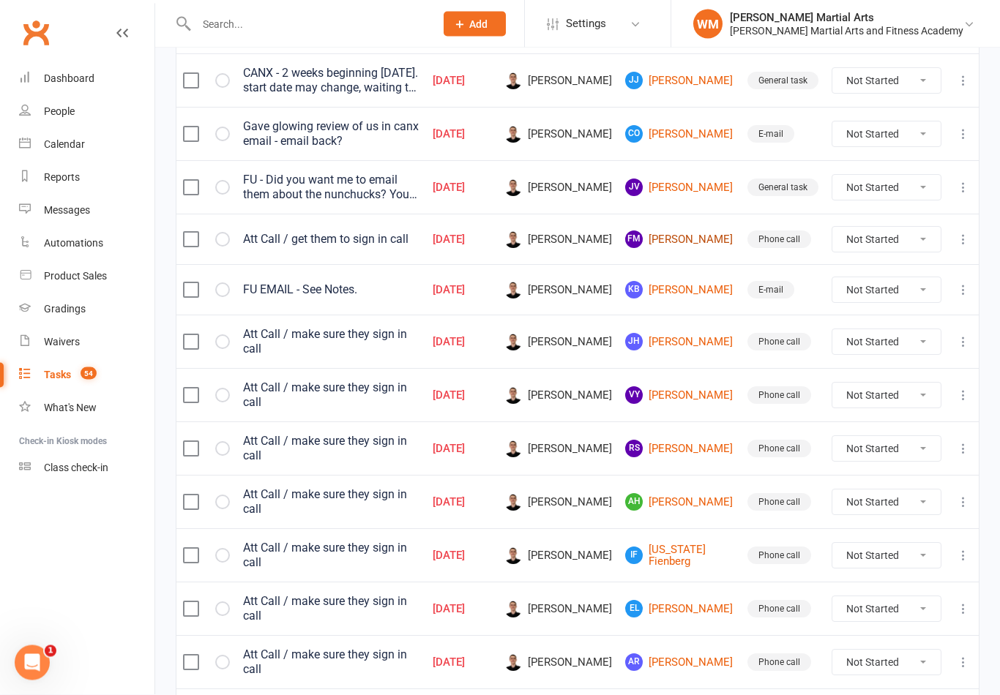
scroll to position [502, 0]
click at [686, 245] on link "FM [PERSON_NAME]" at bounding box center [679, 240] width 109 height 18
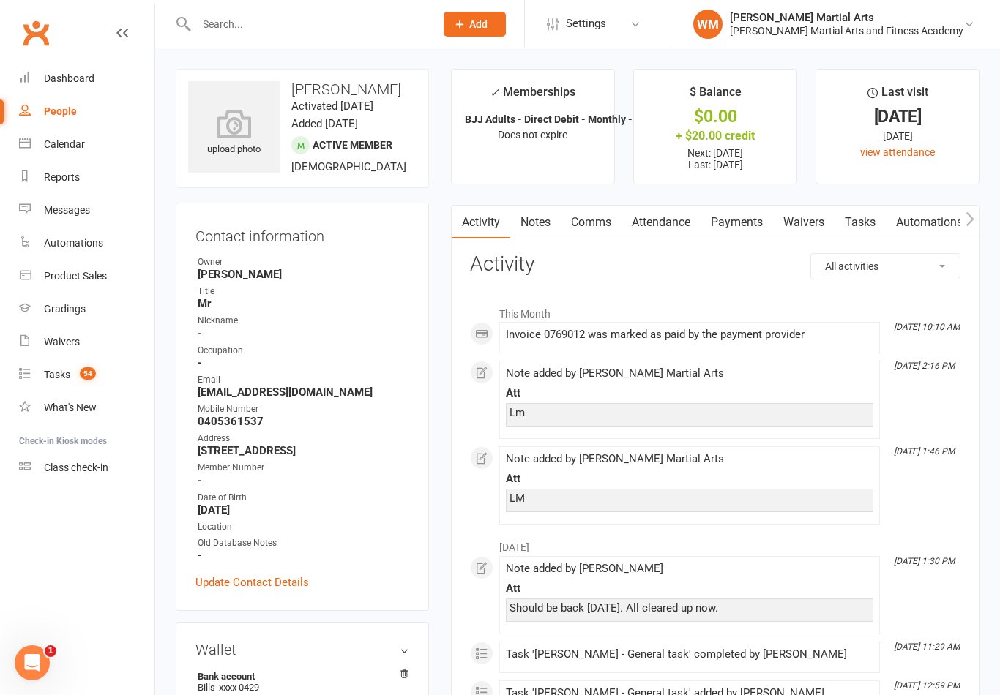
click at [547, 234] on link "Notes" at bounding box center [535, 223] width 50 height 34
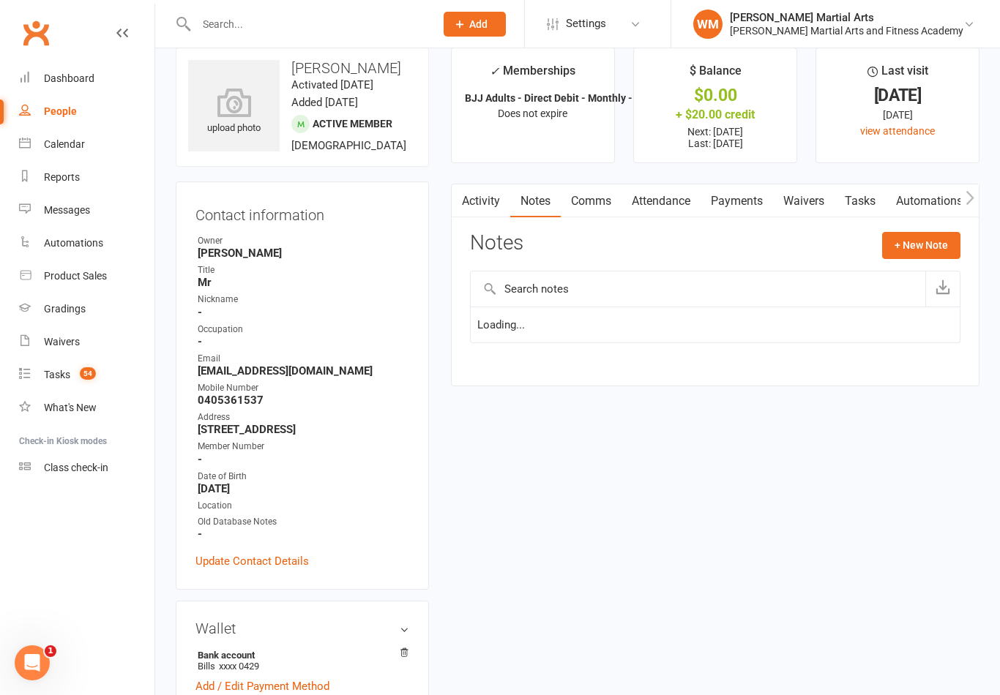
scroll to position [23, 0]
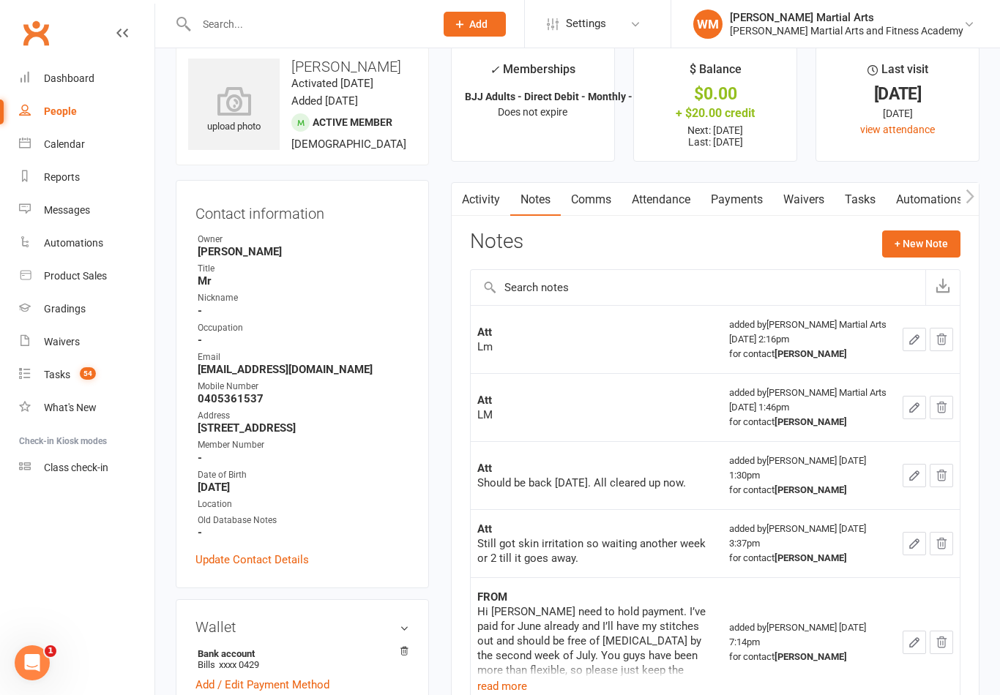
click at [858, 204] on link "Tasks" at bounding box center [859, 200] width 51 height 34
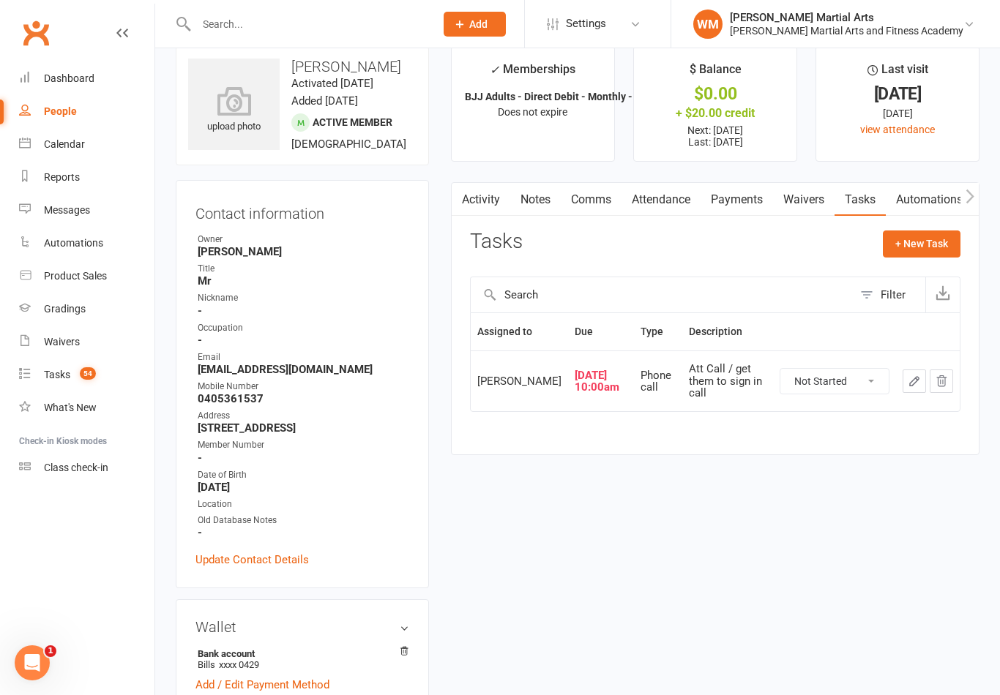
click at [905, 393] on button "button" at bounding box center [913, 381] width 23 height 23
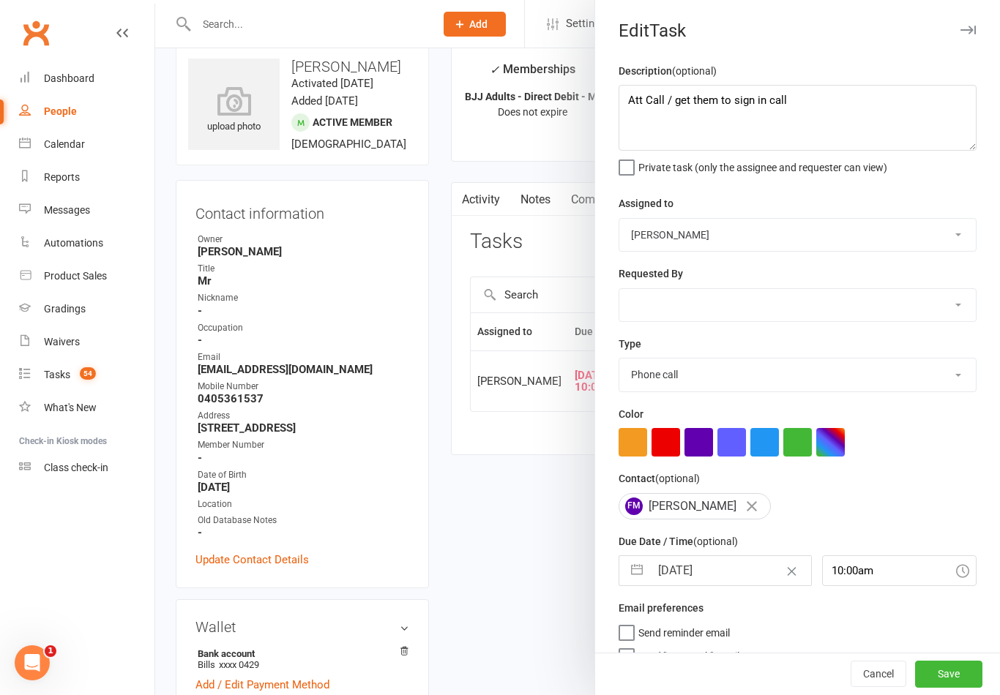
click at [645, 560] on button "button" at bounding box center [637, 570] width 26 height 29
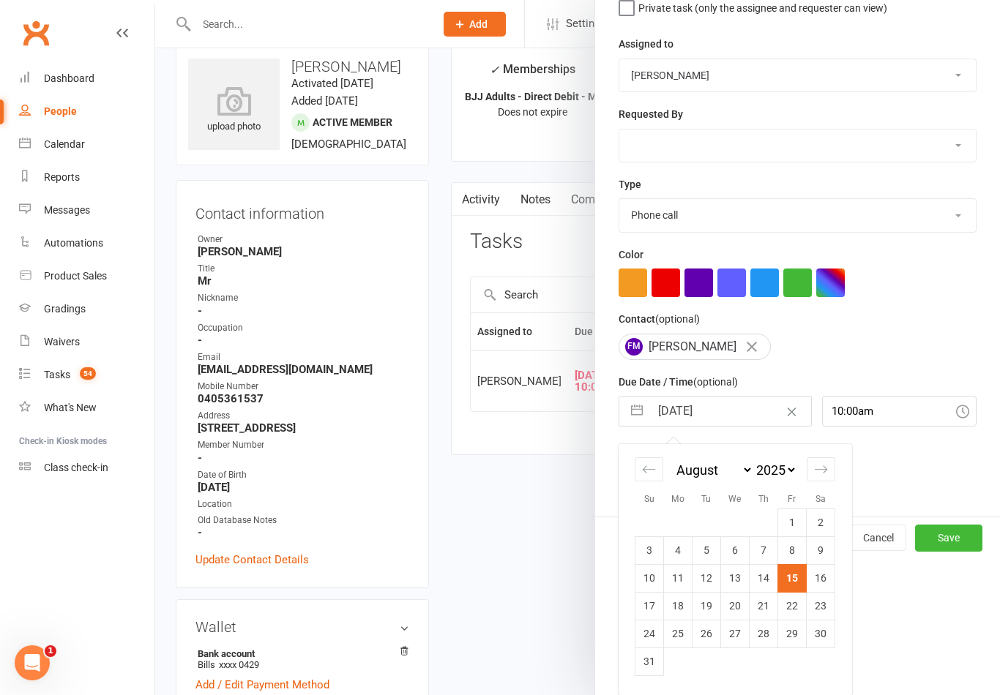
scroll to position [162, 0]
click at [683, 610] on td "18" at bounding box center [678, 606] width 29 height 28
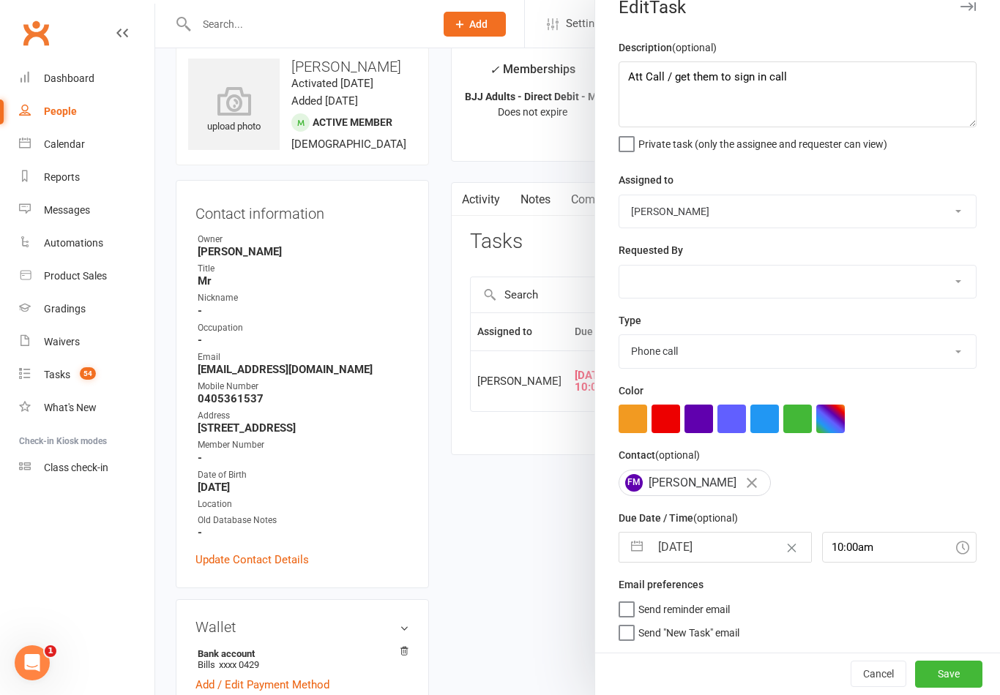
scroll to position [26, 0]
click at [966, 667] on button "Save" at bounding box center [948, 674] width 67 height 26
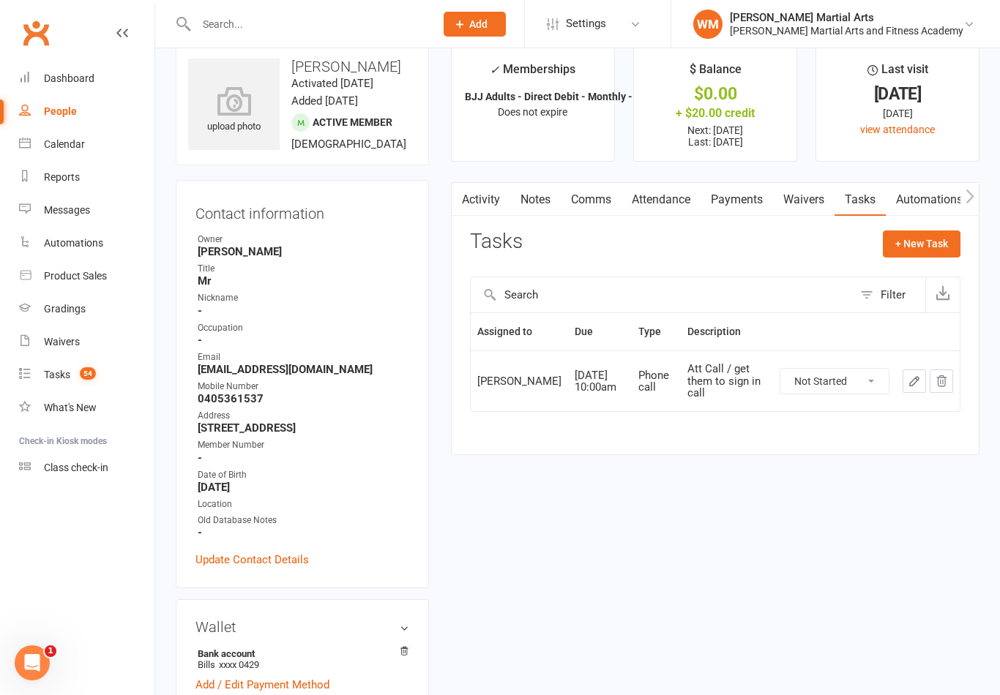
click at [523, 195] on link "Notes" at bounding box center [535, 200] width 50 height 34
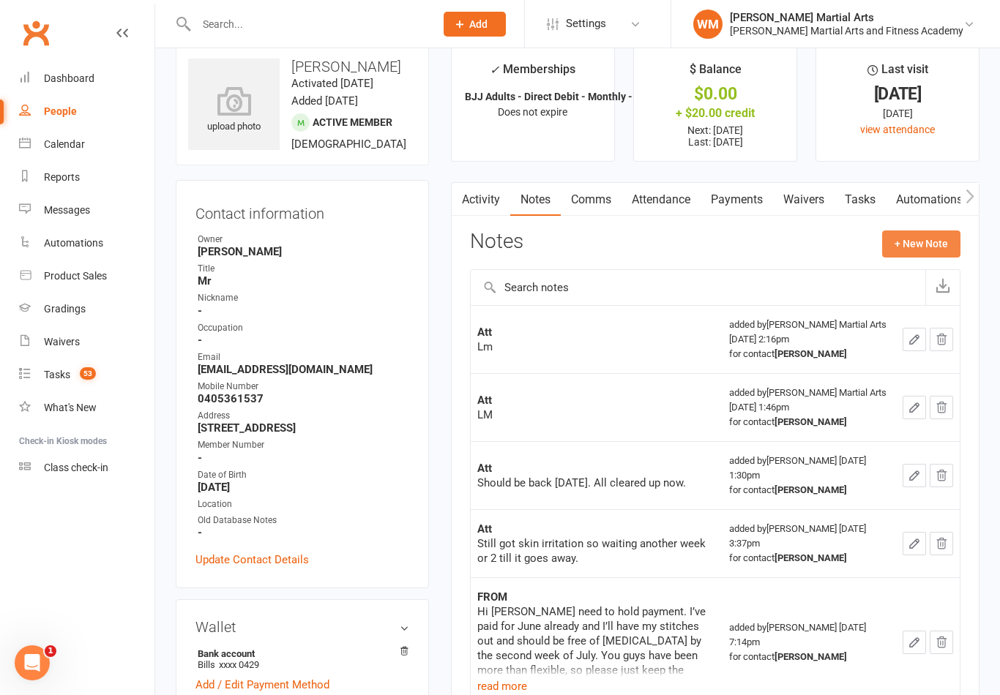
click at [932, 239] on button "+ New Note" at bounding box center [921, 244] width 78 height 26
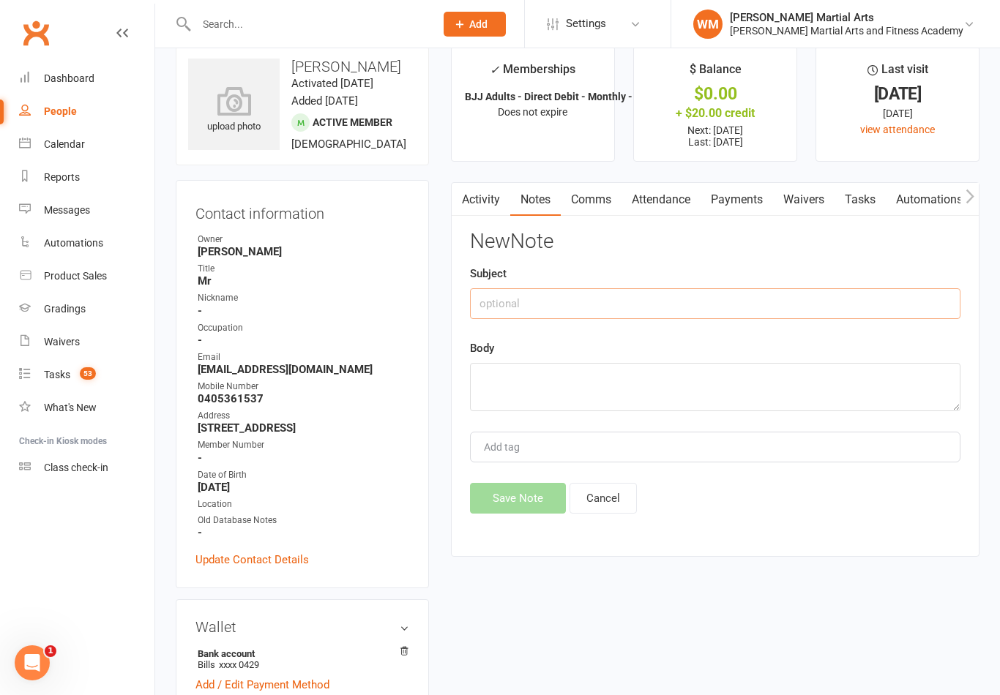
click at [858, 302] on input "text" at bounding box center [715, 303] width 490 height 31
click at [610, 394] on textarea at bounding box center [715, 387] width 490 height 48
click at [529, 493] on button "Save Note" at bounding box center [518, 498] width 96 height 31
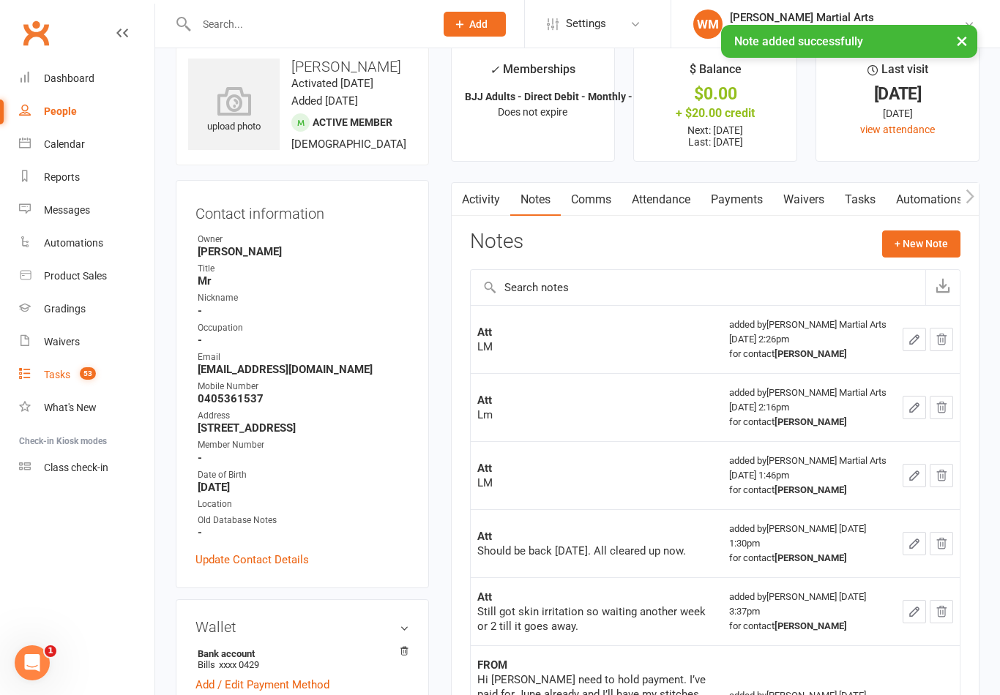
click at [39, 381] on link "Tasks 53" at bounding box center [86, 375] width 135 height 33
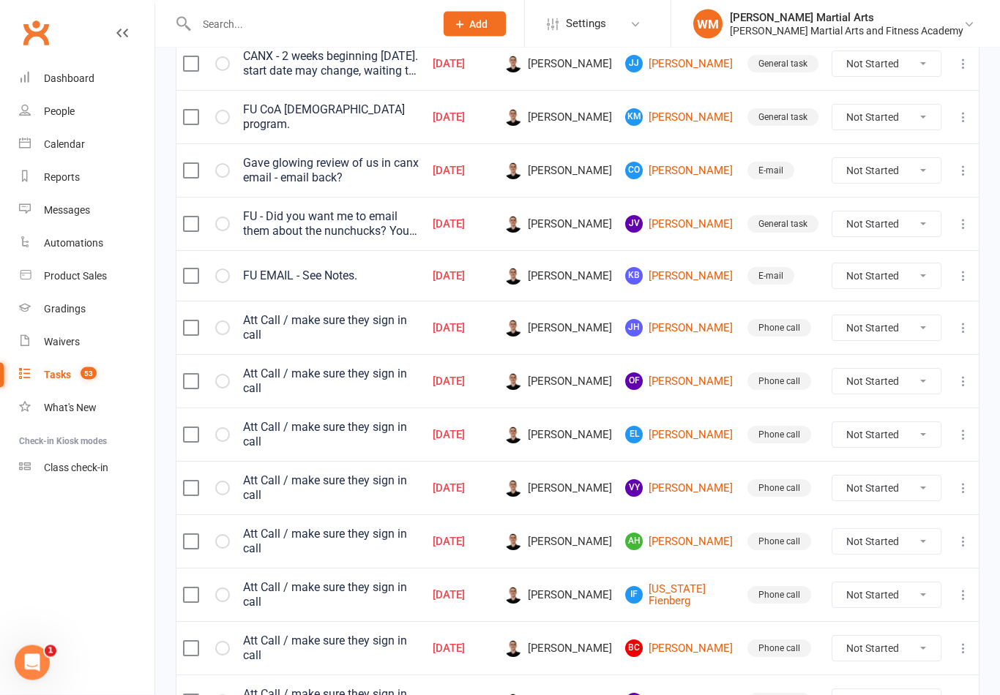
scroll to position [465, 0]
click at [686, 332] on link "[PERSON_NAME] [PERSON_NAME] Uyco" at bounding box center [679, 328] width 109 height 18
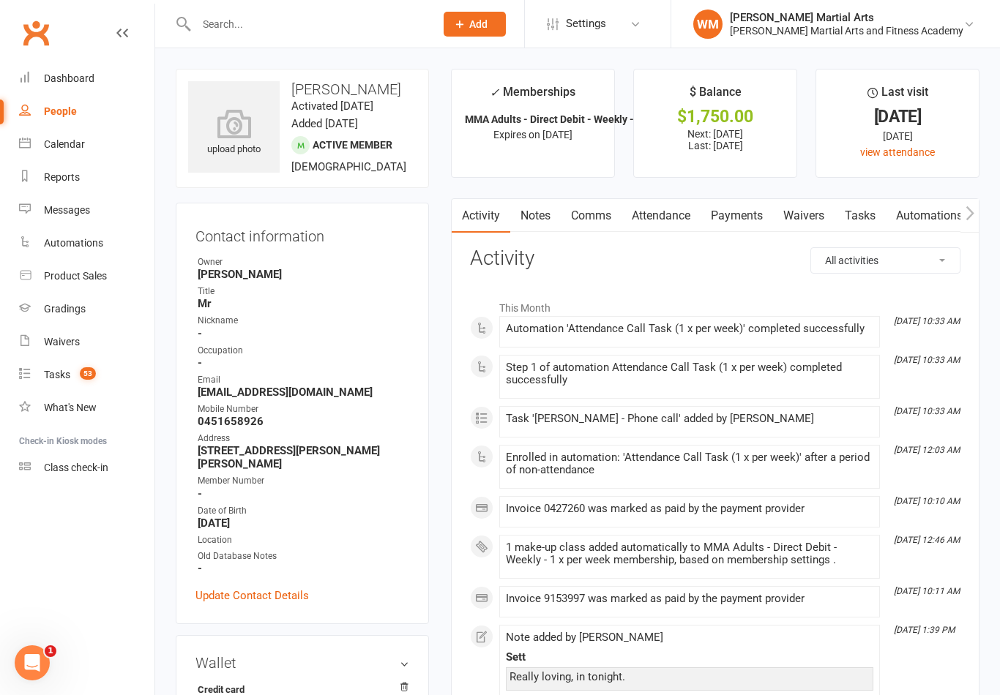
click at [872, 212] on link "Tasks" at bounding box center [859, 216] width 51 height 34
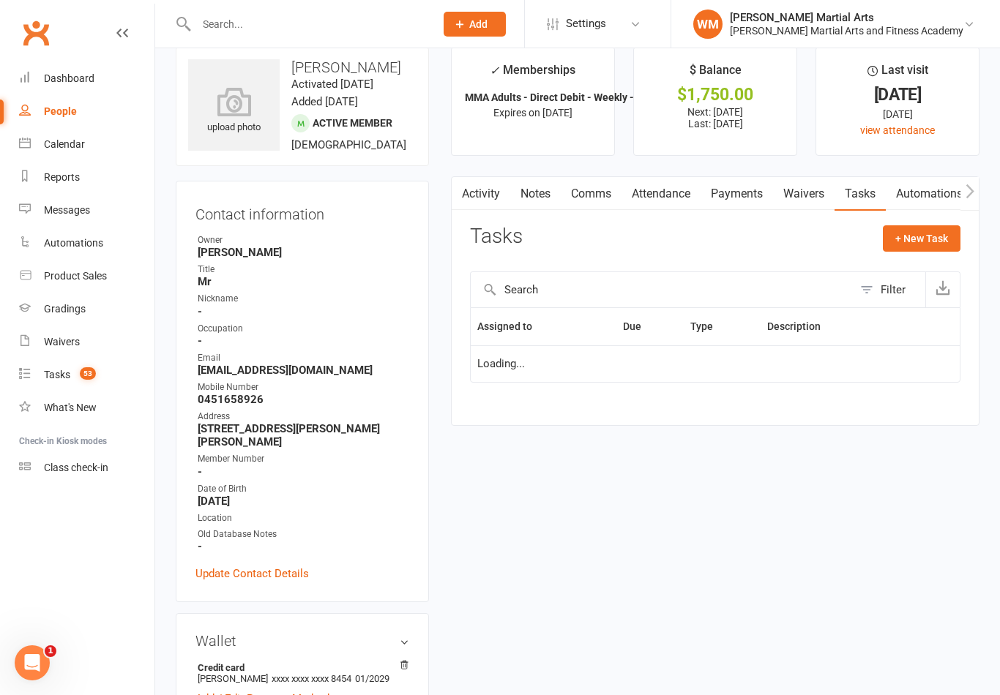
scroll to position [23, 0]
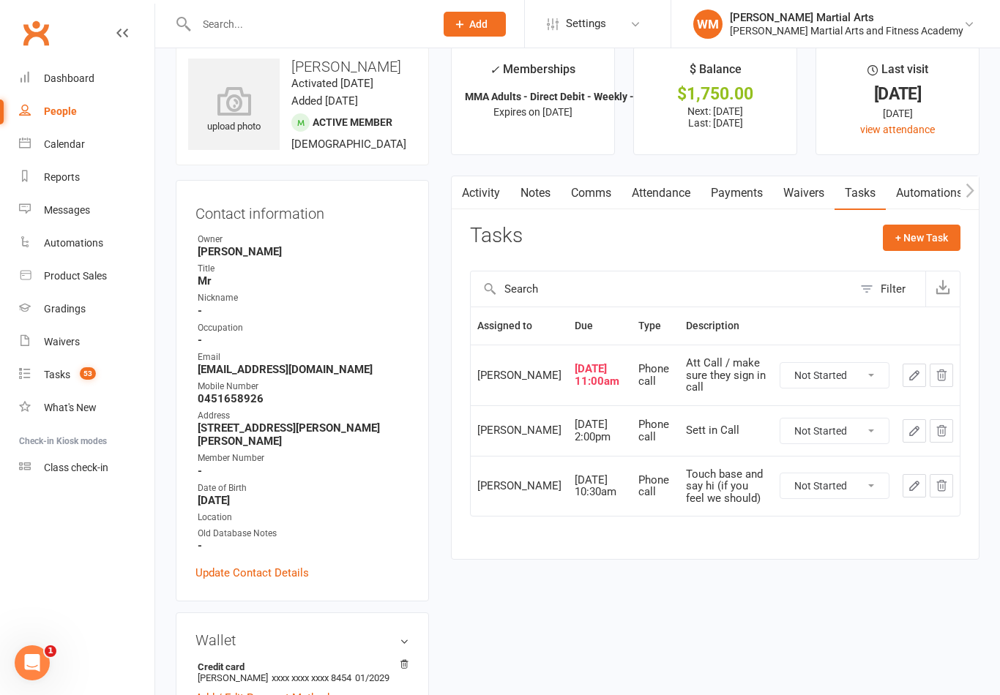
click at [543, 190] on link "Notes" at bounding box center [535, 193] width 50 height 34
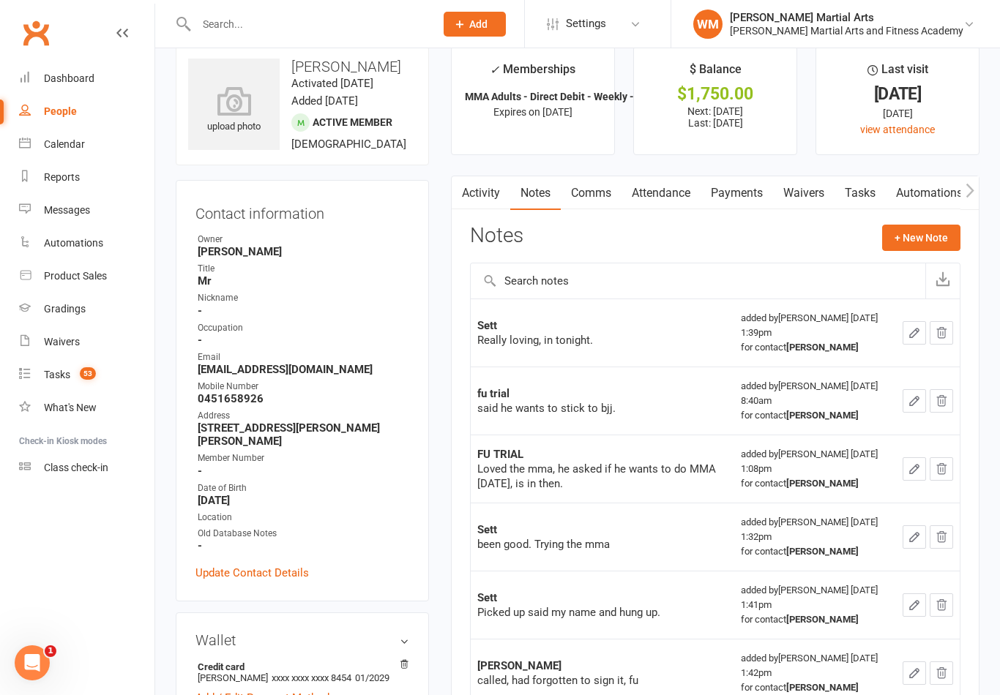
click at [853, 184] on link "Tasks" at bounding box center [859, 193] width 51 height 34
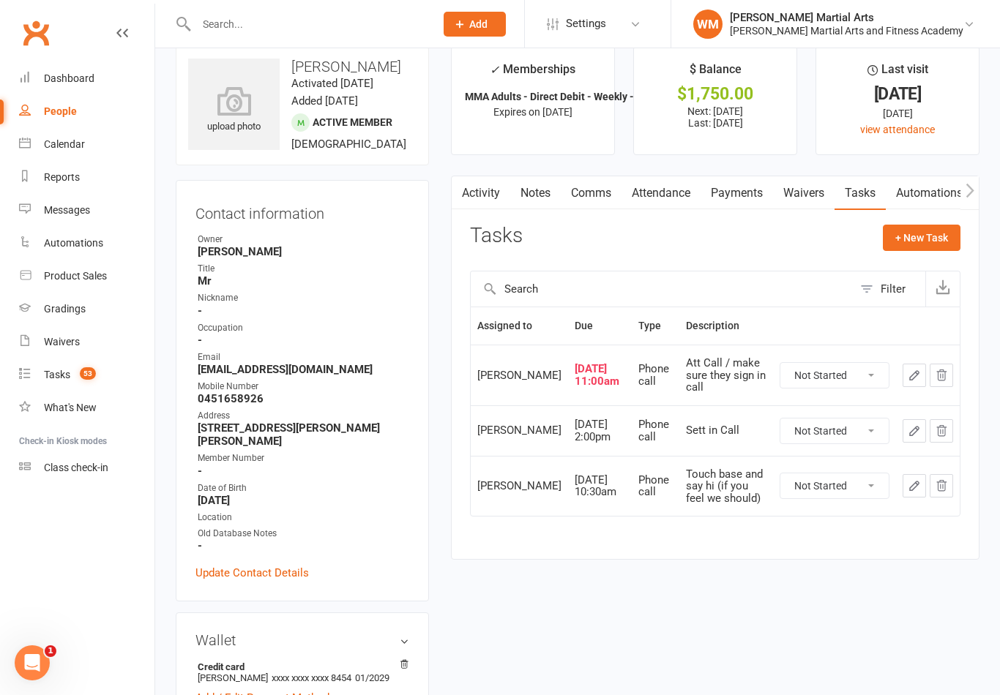
click at [662, 191] on link "Attendance" at bounding box center [660, 193] width 79 height 34
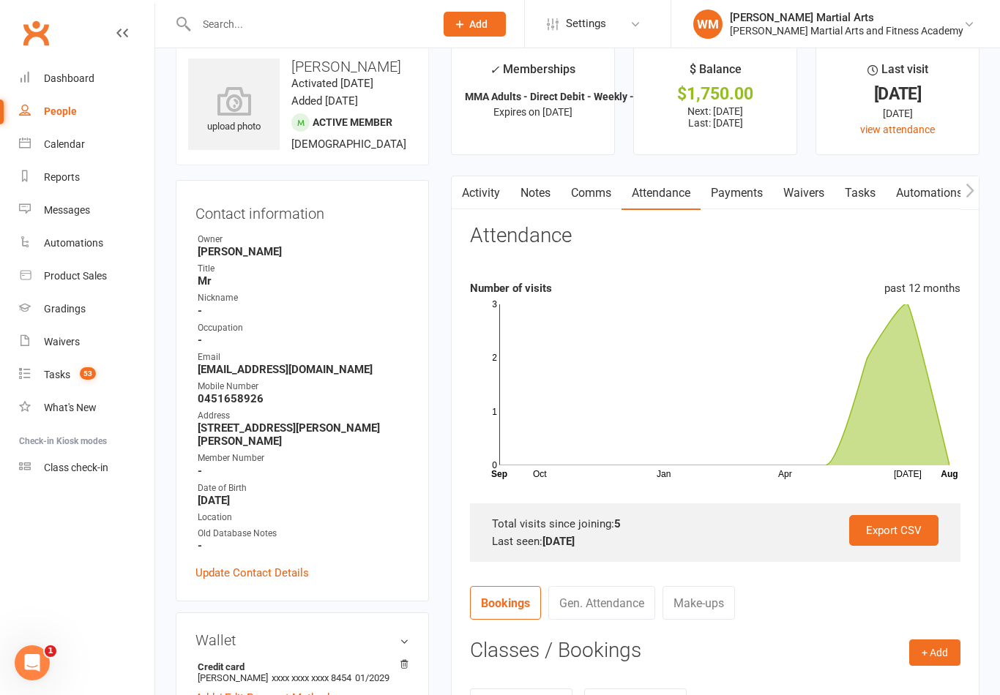
click at [864, 192] on link "Tasks" at bounding box center [859, 193] width 51 height 34
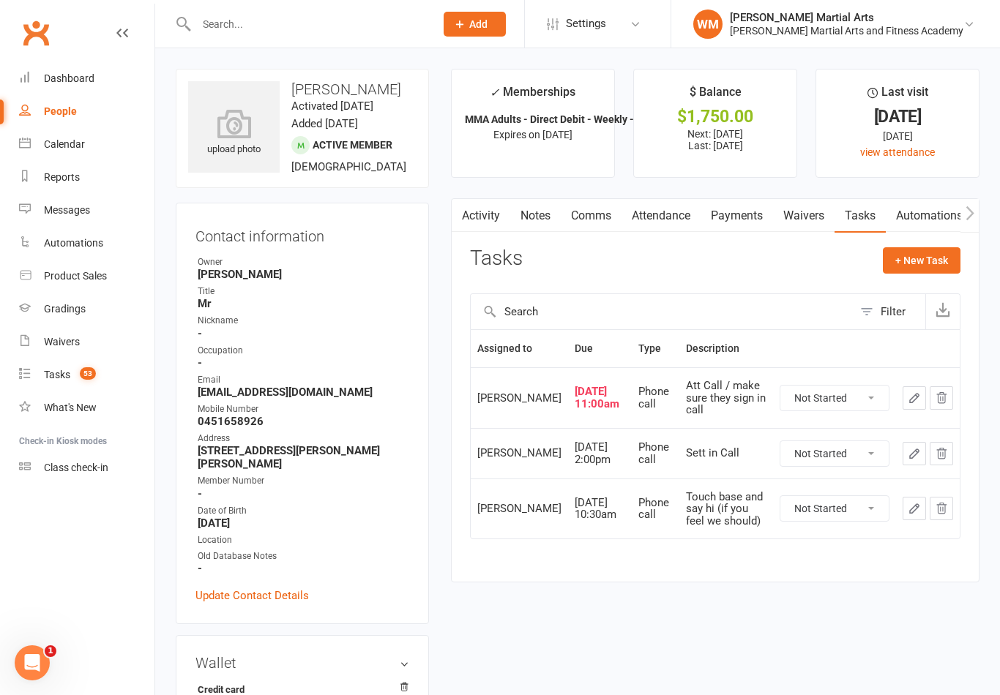
click at [525, 222] on link "Notes" at bounding box center [535, 216] width 50 height 34
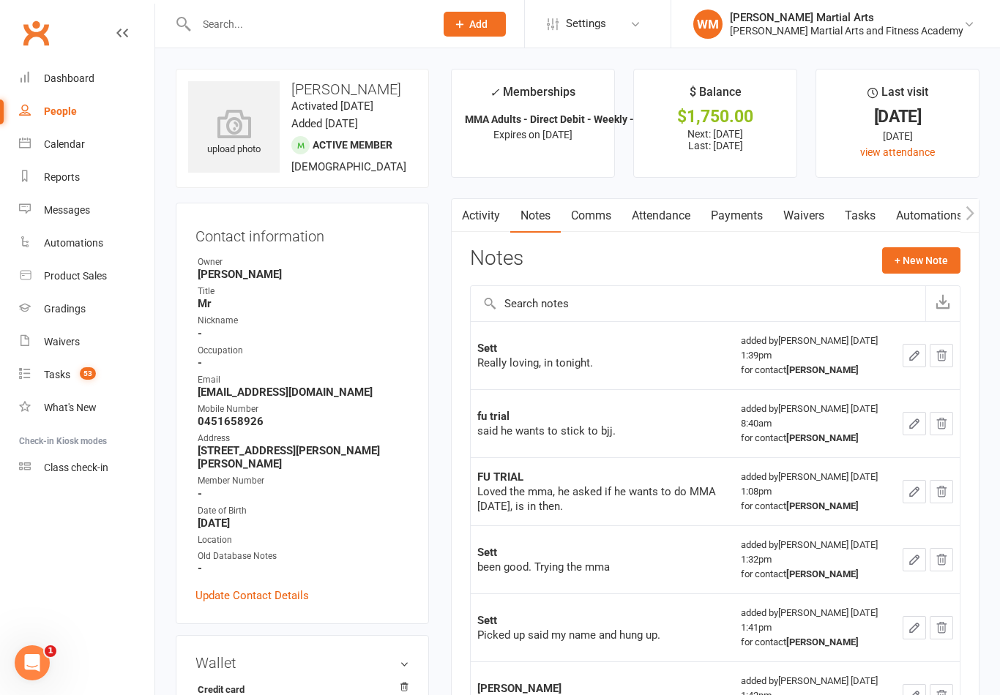
click at [854, 207] on link "Tasks" at bounding box center [859, 216] width 51 height 34
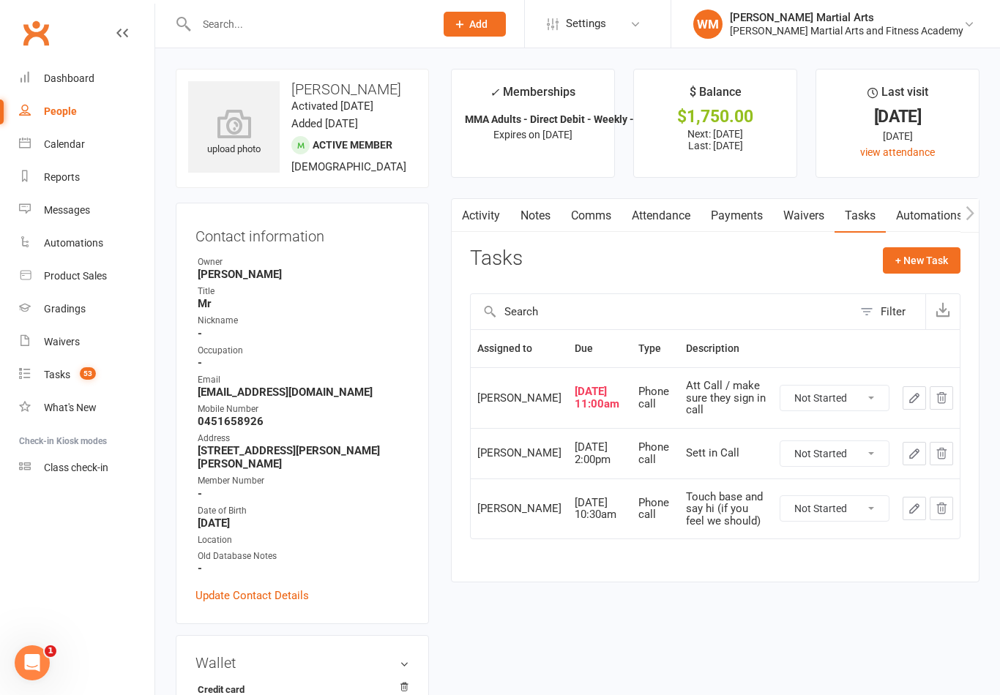
click at [840, 457] on select "Not Started In Progress Waiting Complete" at bounding box center [834, 453] width 108 height 25
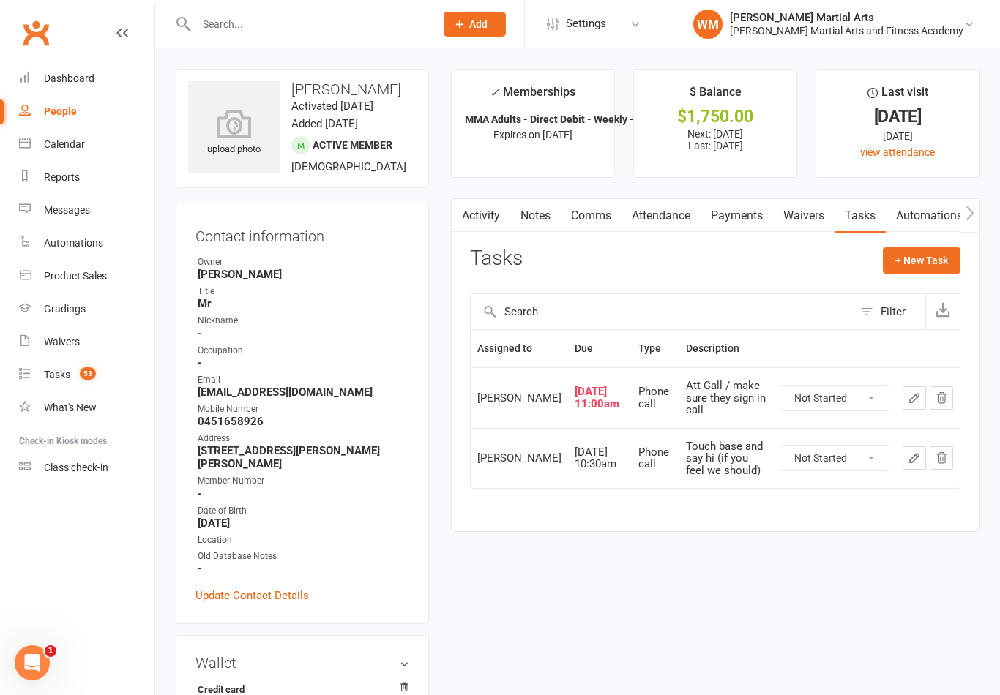
click at [509, 217] on link "Activity" at bounding box center [481, 216] width 59 height 34
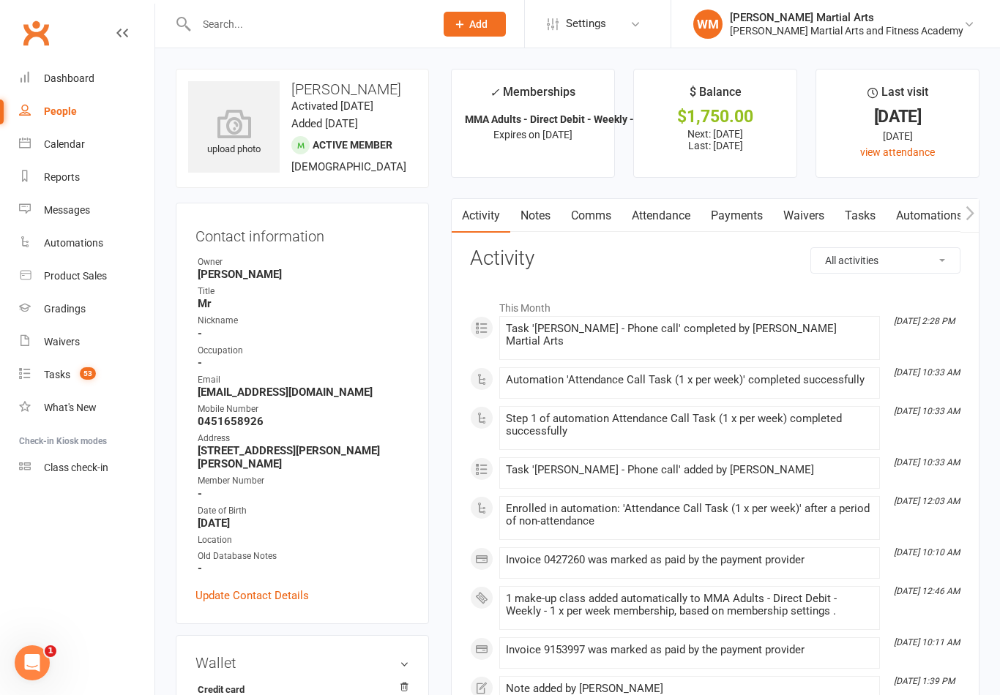
click at [531, 224] on link "Notes" at bounding box center [535, 216] width 50 height 34
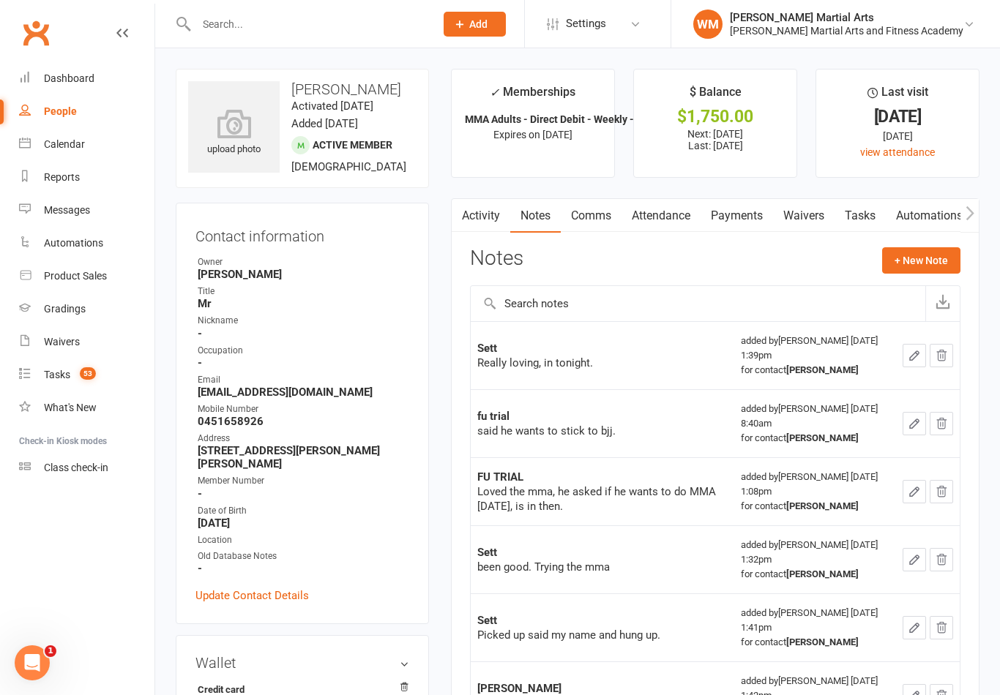
click at [677, 212] on link "Attendance" at bounding box center [660, 216] width 79 height 34
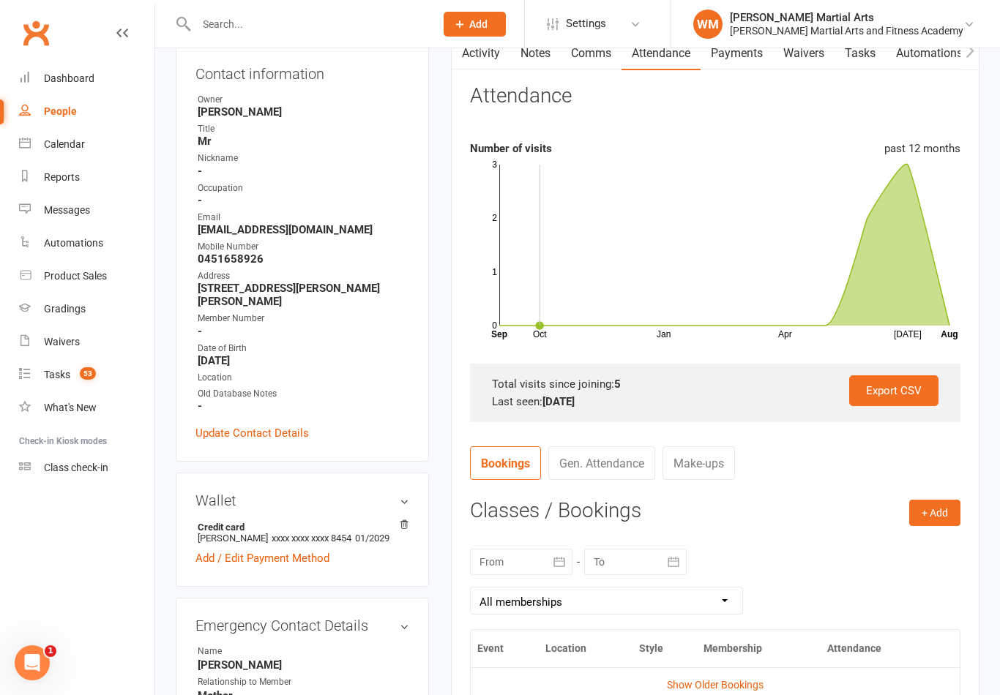
scroll to position [163, 0]
click at [931, 499] on button "+ Add" at bounding box center [934, 512] width 51 height 26
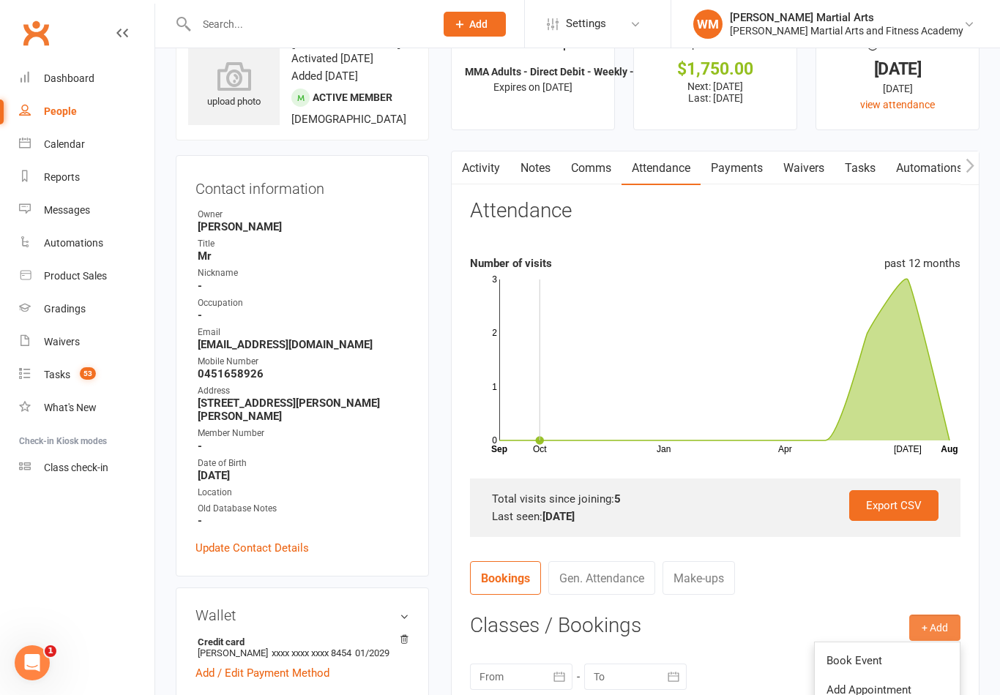
scroll to position [0, 0]
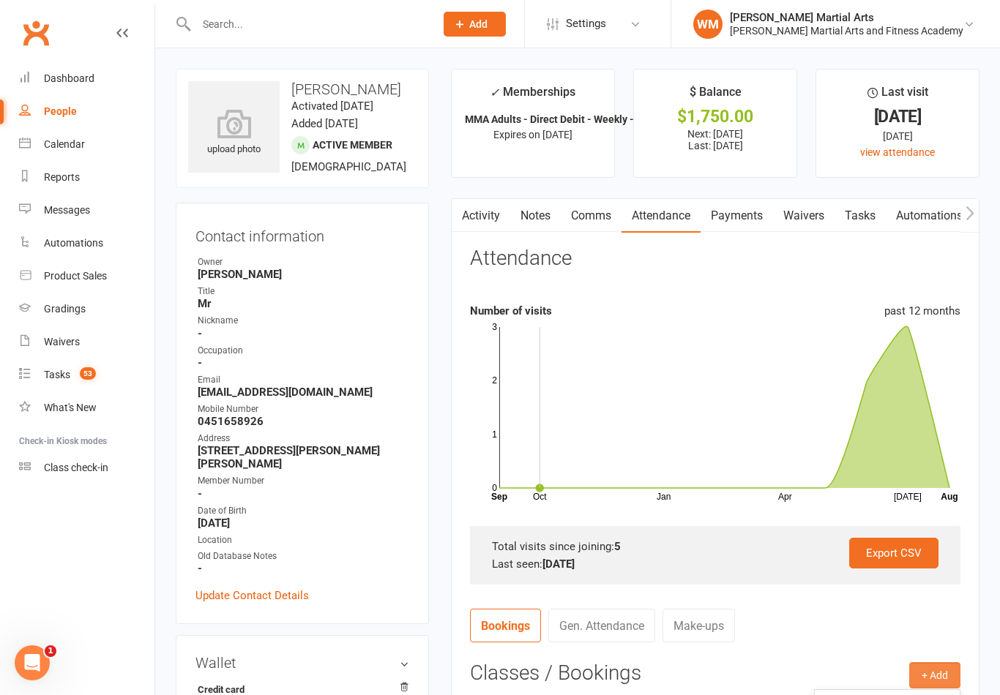
click at [853, 222] on link "Tasks" at bounding box center [859, 216] width 51 height 34
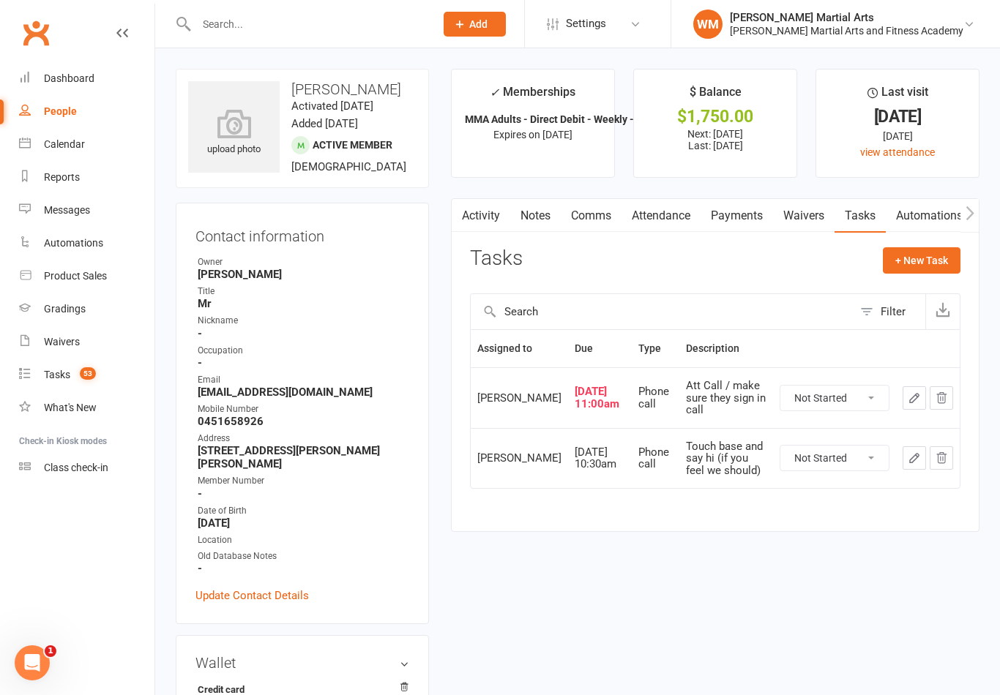
click at [917, 405] on icon "button" at bounding box center [913, 398] width 13 height 13
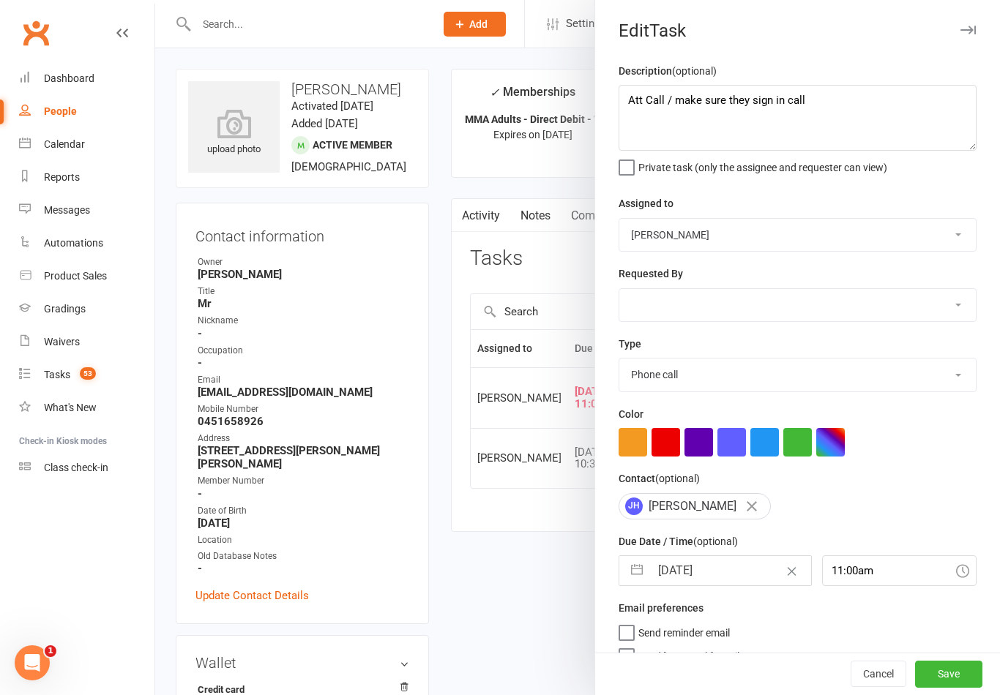
click at [629, 576] on button "button" at bounding box center [637, 570] width 26 height 29
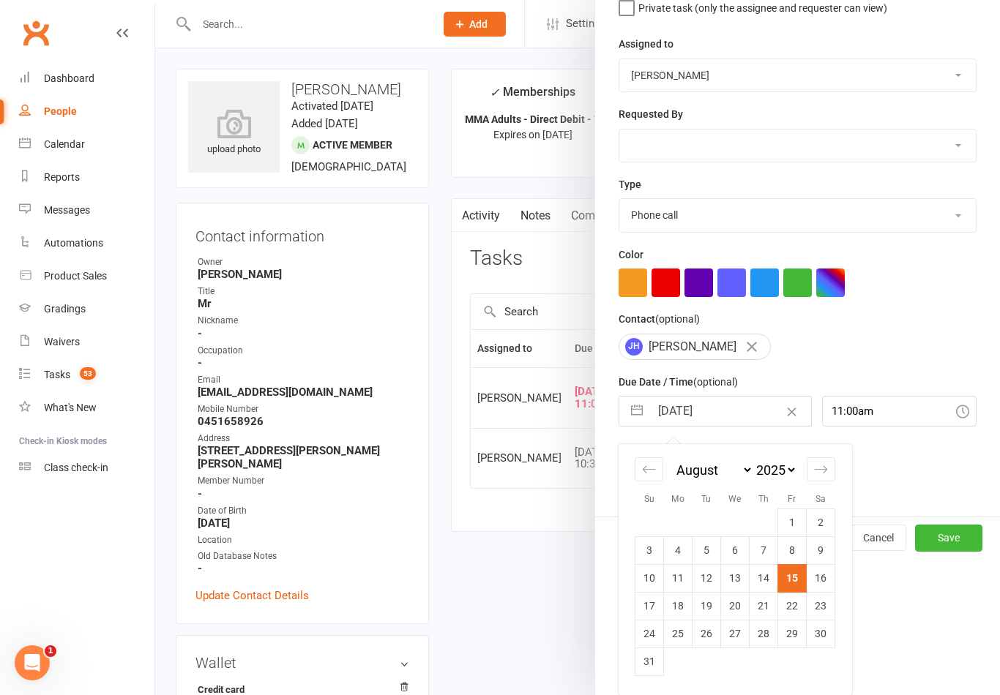
scroll to position [162, 0]
click at [514, 530] on div at bounding box center [577, 347] width 845 height 695
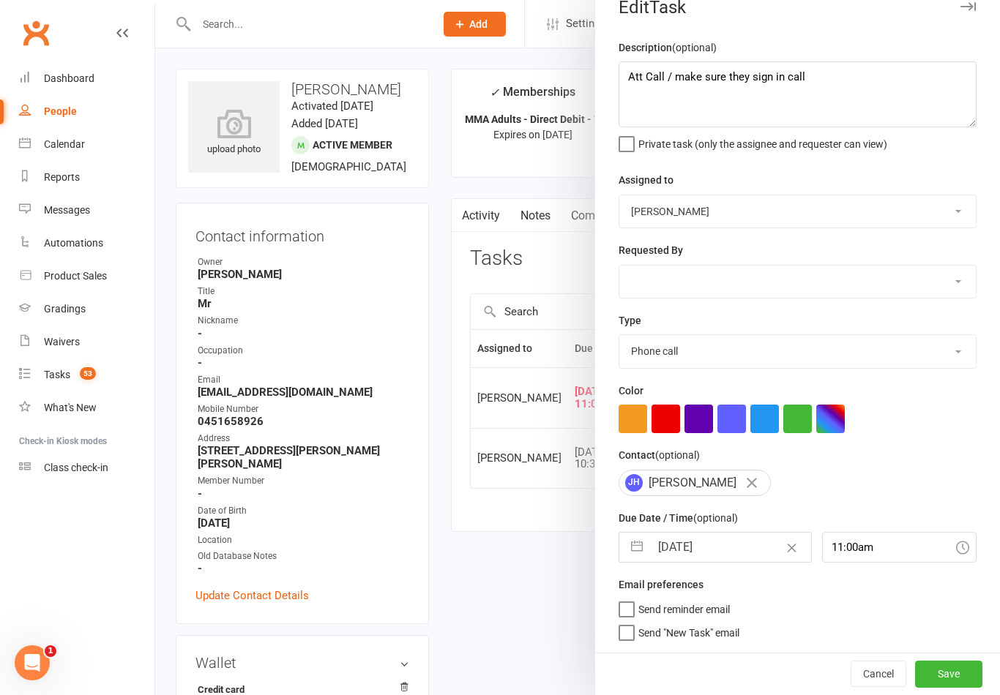
scroll to position [26, 0]
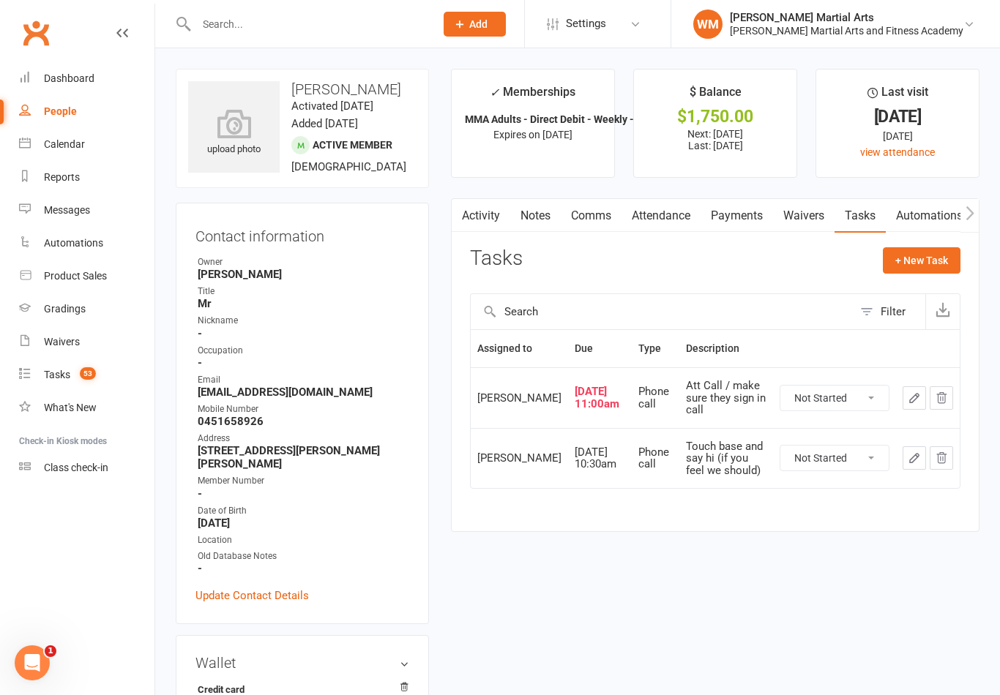
click at [531, 215] on link "Notes" at bounding box center [535, 216] width 50 height 34
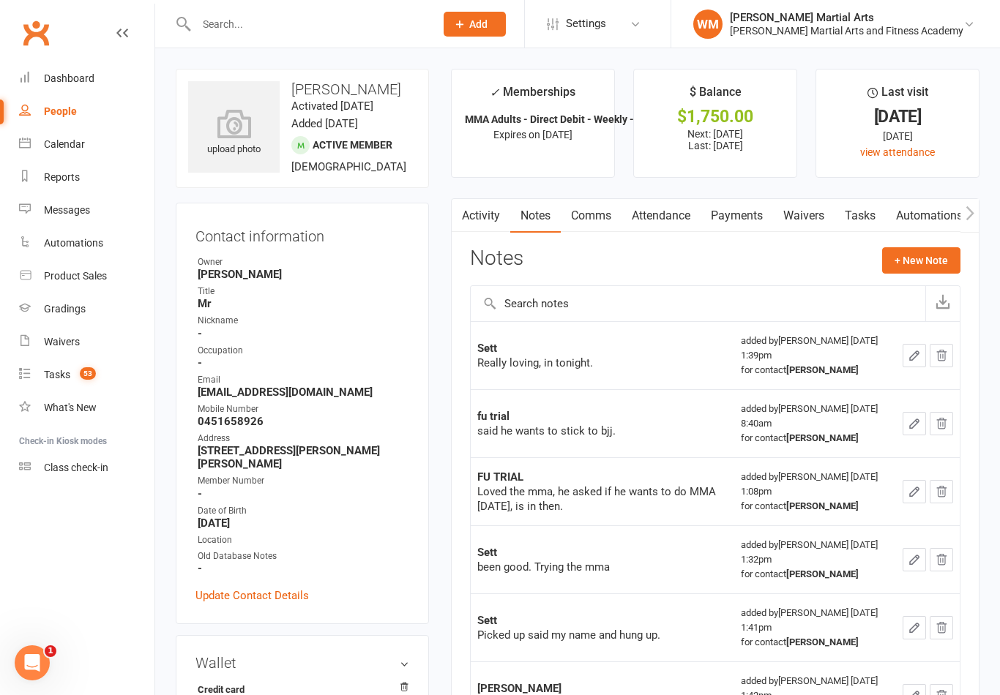
click at [875, 211] on link "Tasks" at bounding box center [859, 216] width 51 height 34
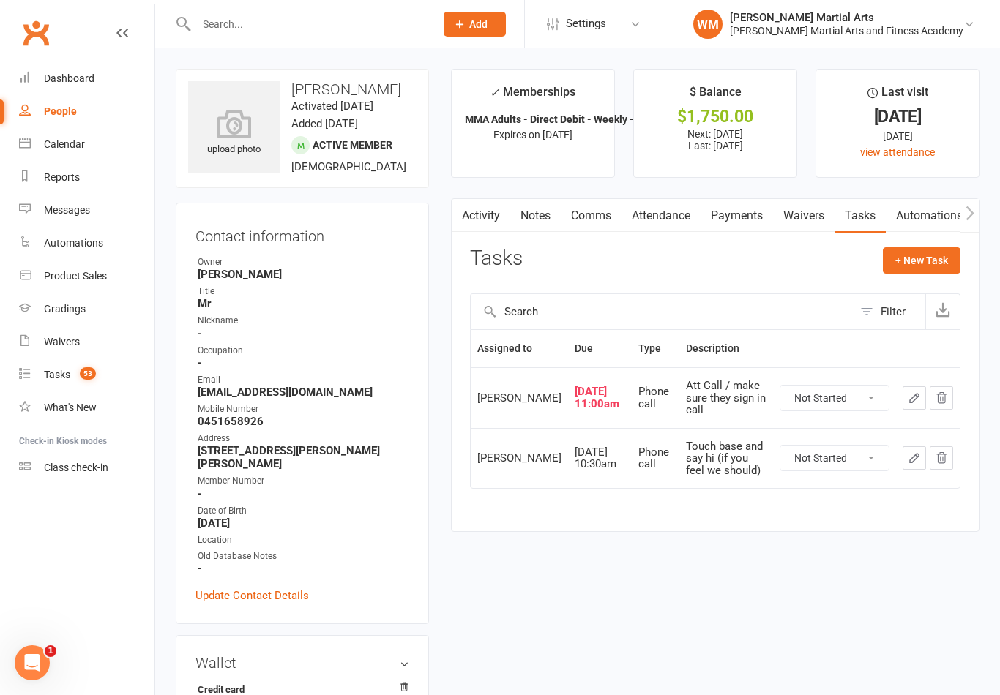
click at [529, 211] on link "Notes" at bounding box center [535, 216] width 50 height 34
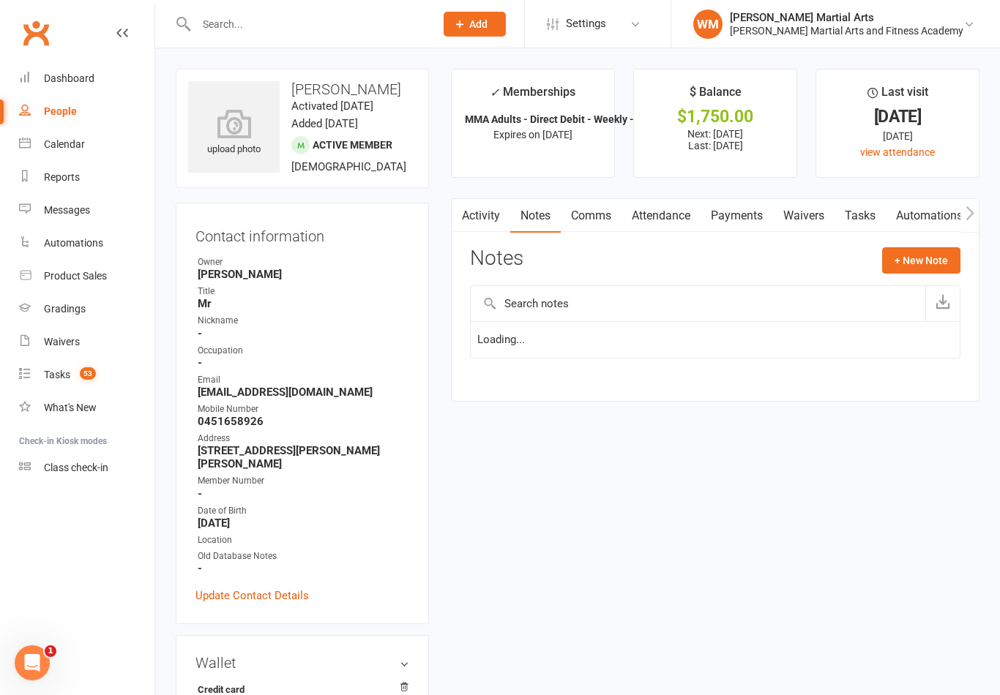
click at [683, 220] on link "Attendance" at bounding box center [660, 216] width 79 height 34
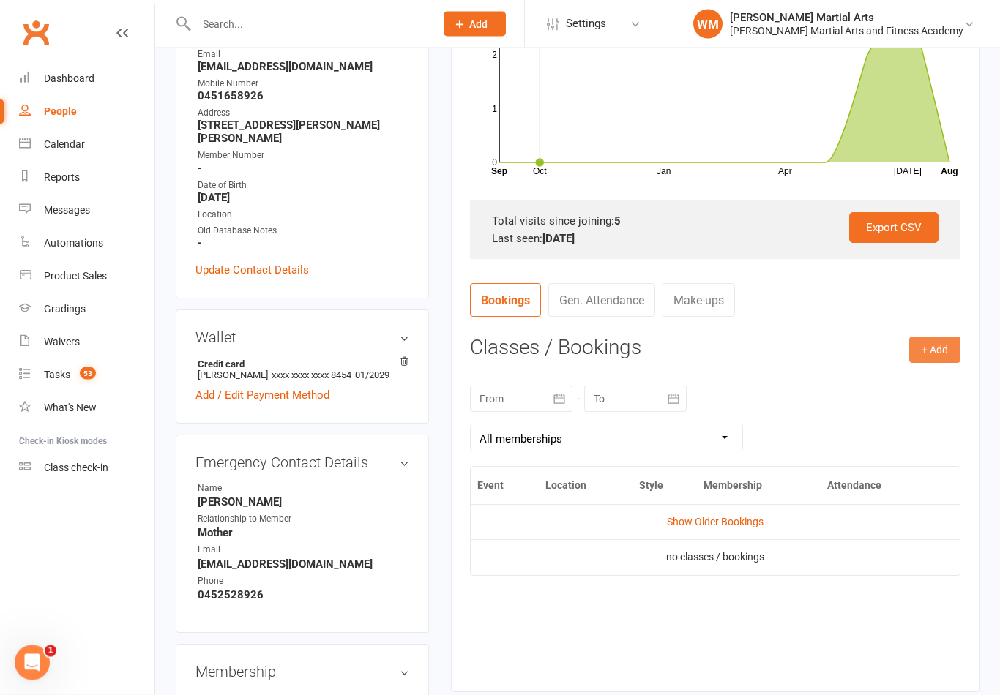
click at [923, 346] on button "+ Add" at bounding box center [934, 350] width 51 height 26
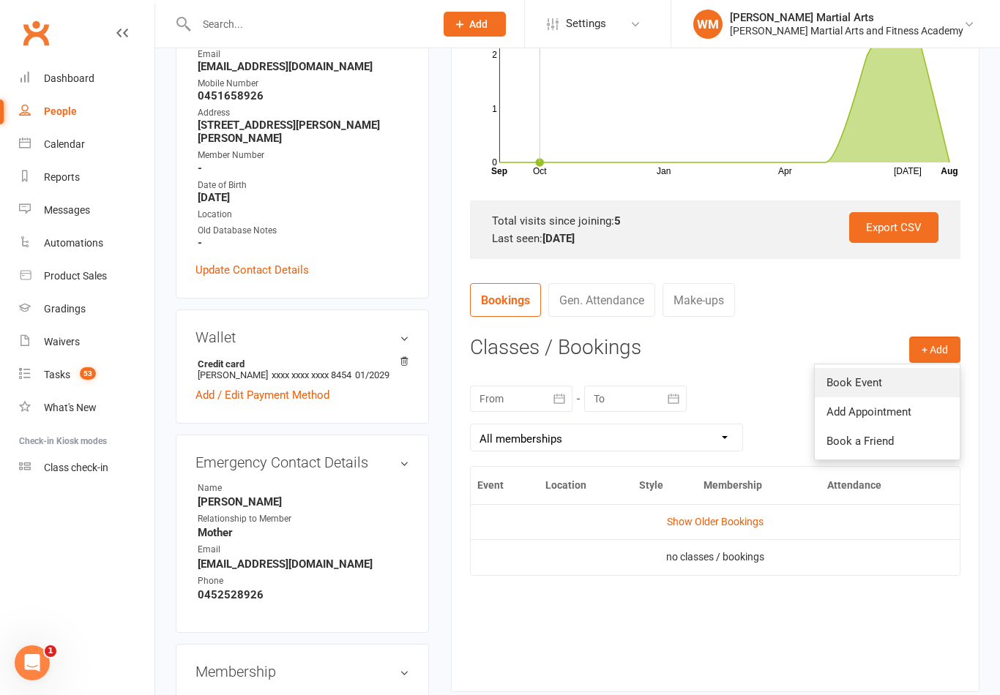
click at [876, 378] on link "Book Event" at bounding box center [887, 382] width 145 height 29
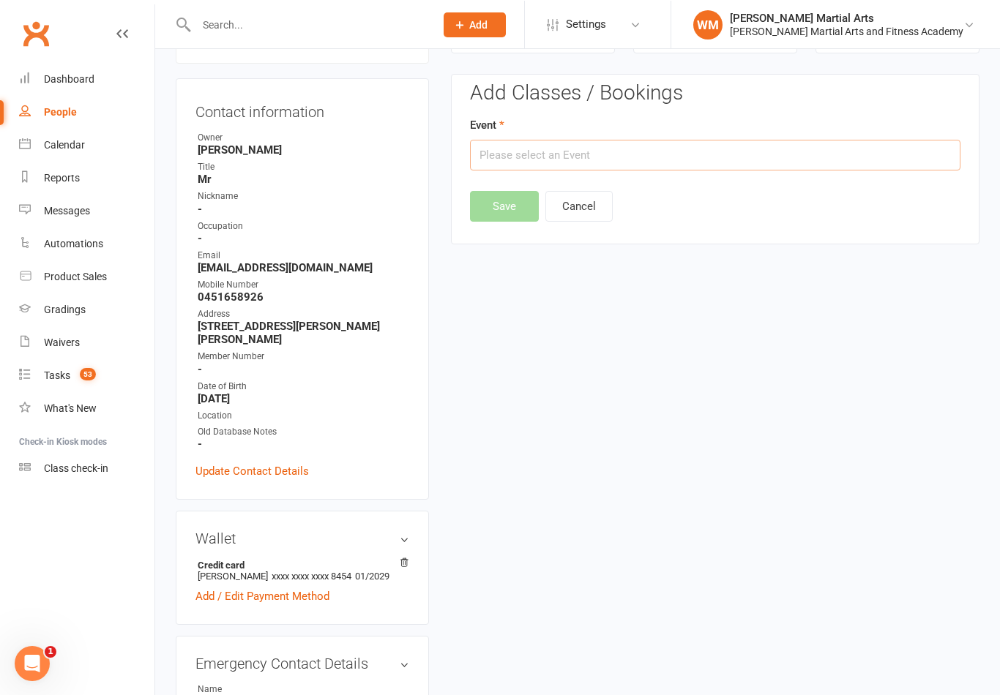
click at [785, 149] on input "text" at bounding box center [715, 154] width 490 height 31
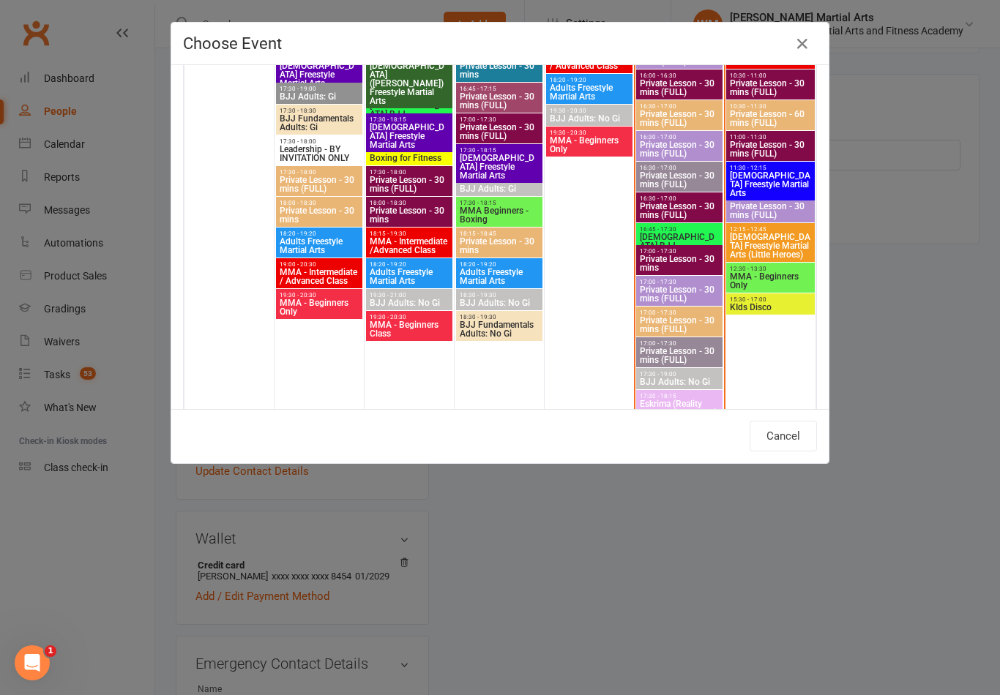
scroll to position [2114, 0]
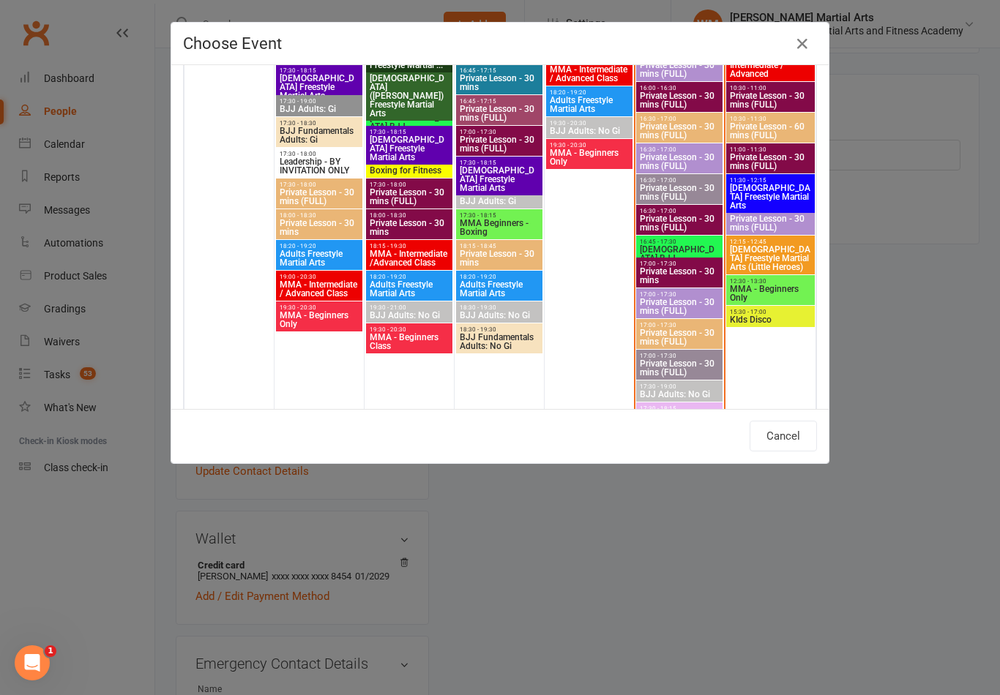
click at [518, 223] on span "MMA Beginners - Boxing" at bounding box center [499, 228] width 81 height 18
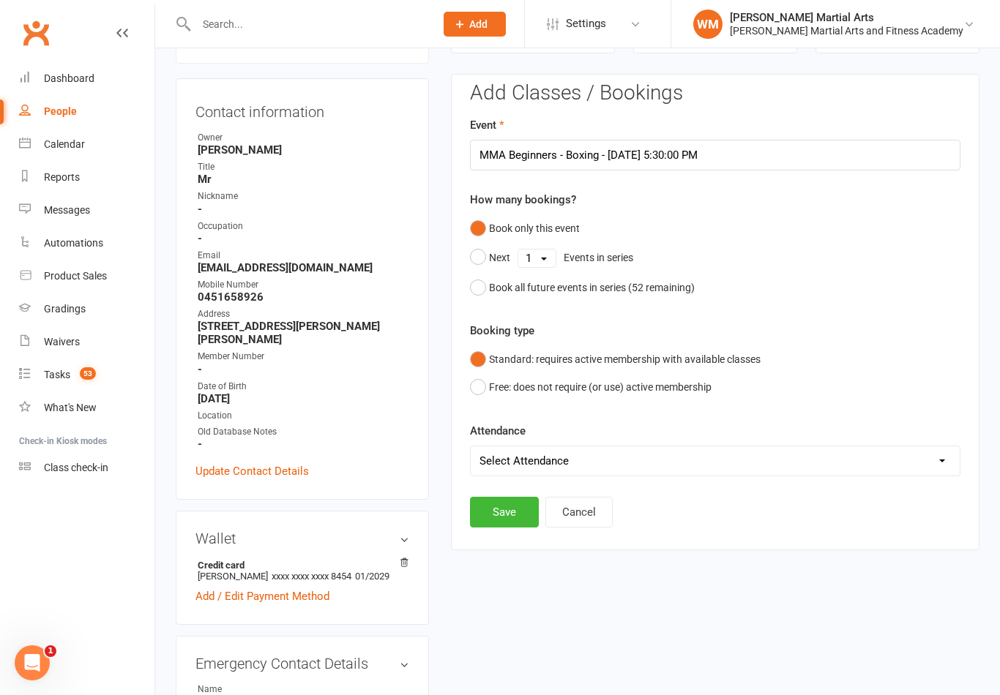
click at [618, 449] on select "Select Attendance Attended Absent" at bounding box center [715, 460] width 489 height 29
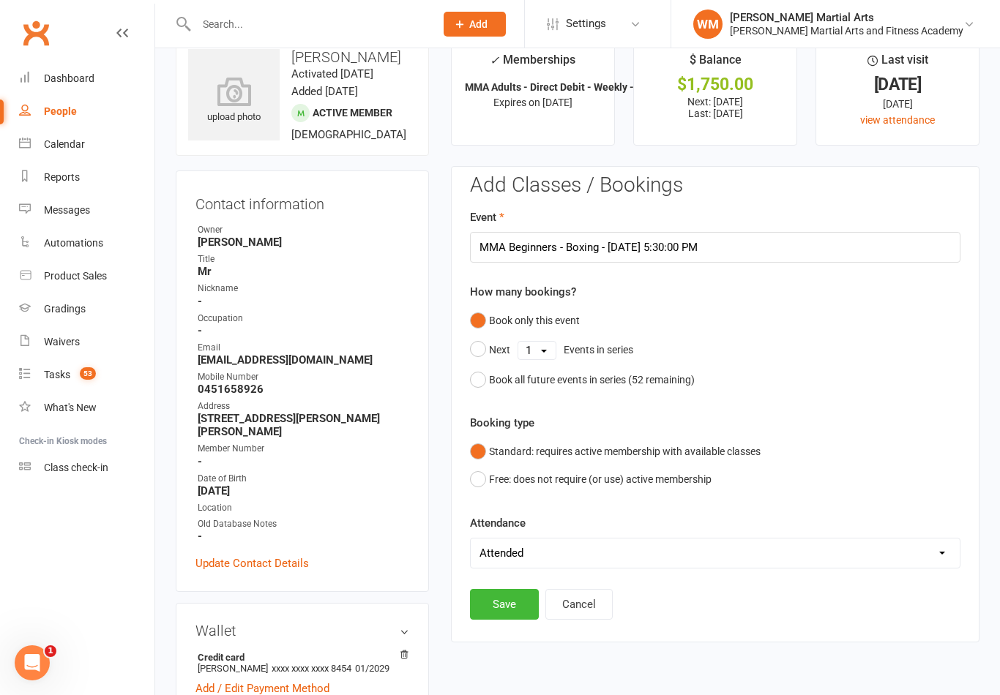
scroll to position [0, 0]
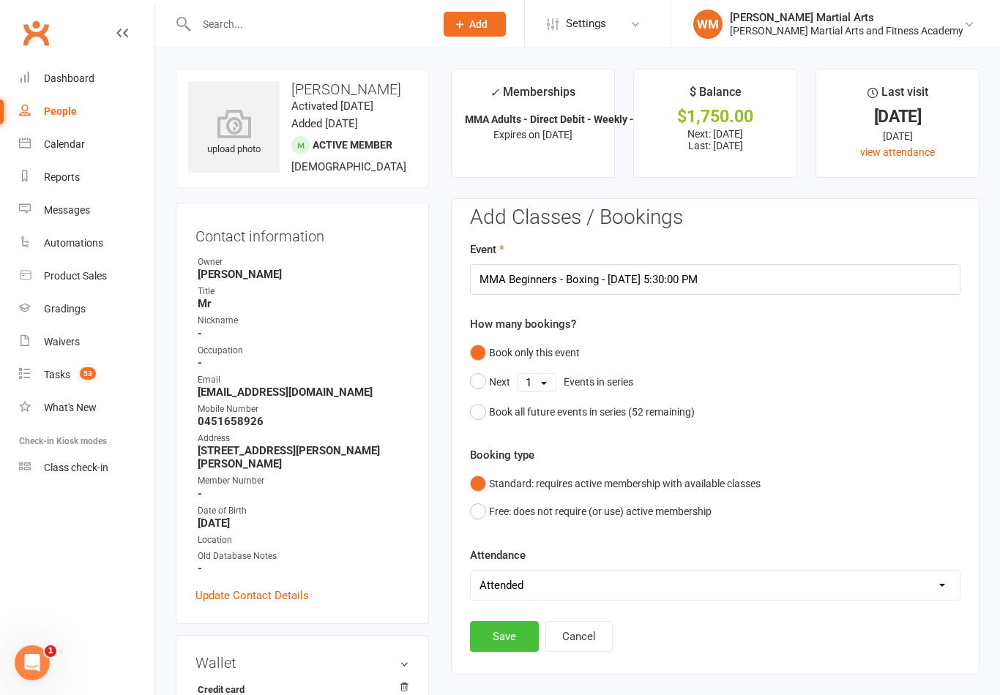
click at [498, 624] on button "Save" at bounding box center [504, 636] width 69 height 31
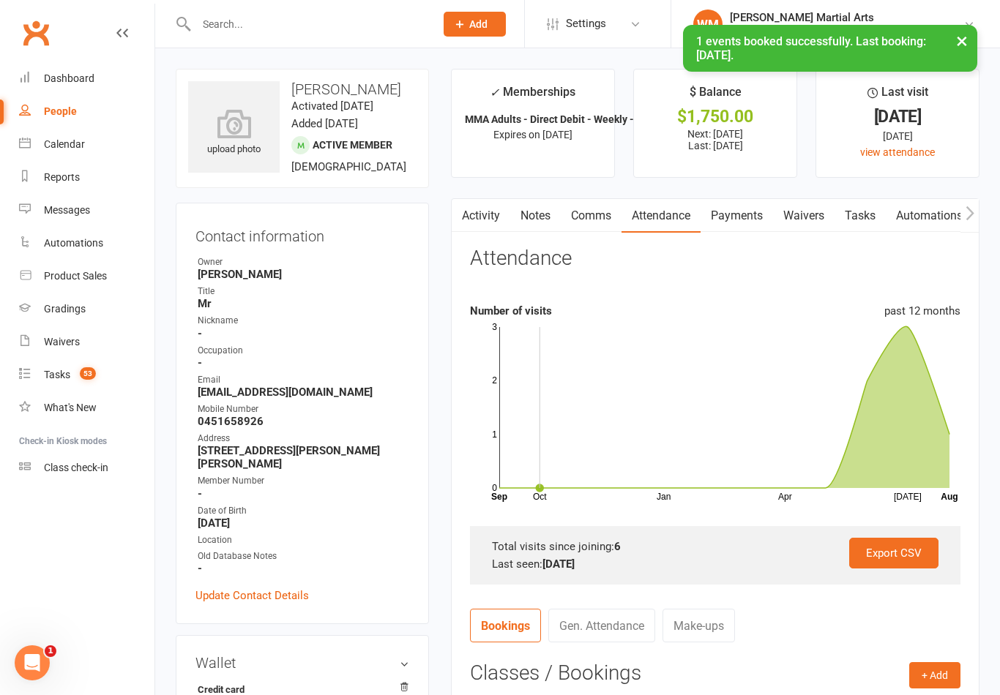
click at [870, 209] on link "Tasks" at bounding box center [859, 216] width 51 height 34
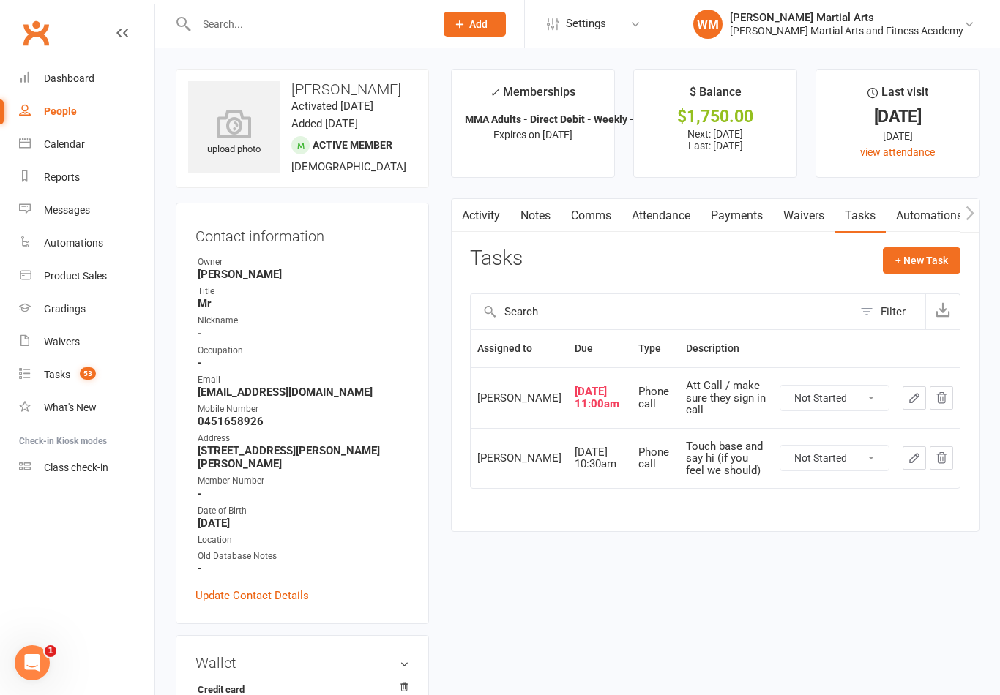
click at [852, 399] on select "Not Started In Progress Waiting Complete" at bounding box center [834, 398] width 108 height 25
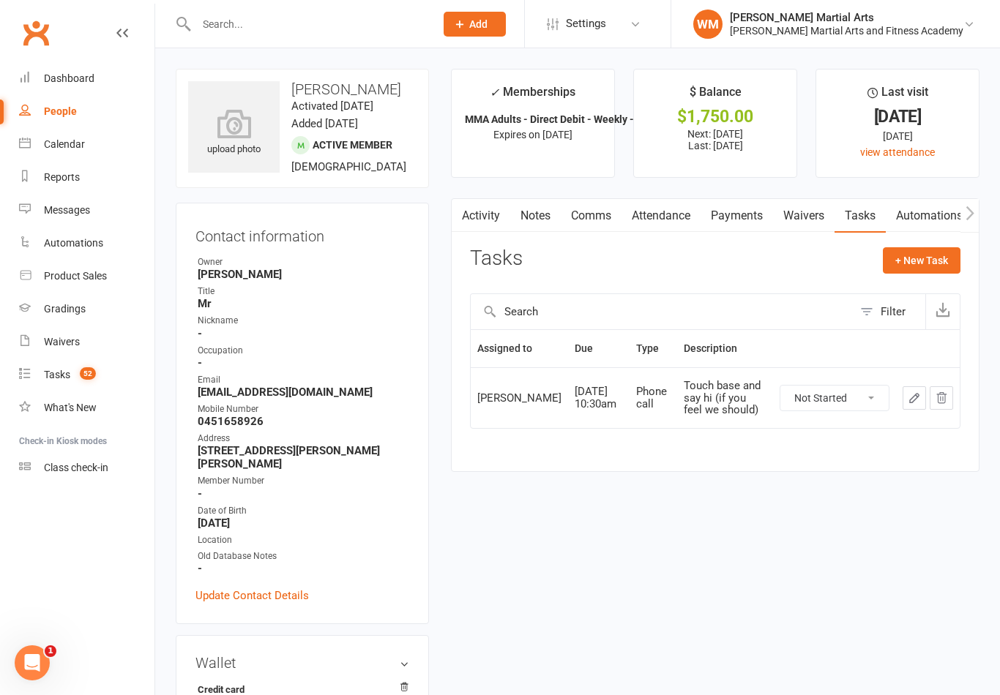
click at [847, 401] on select "Not Started In Progress Waiting Complete" at bounding box center [834, 398] width 108 height 25
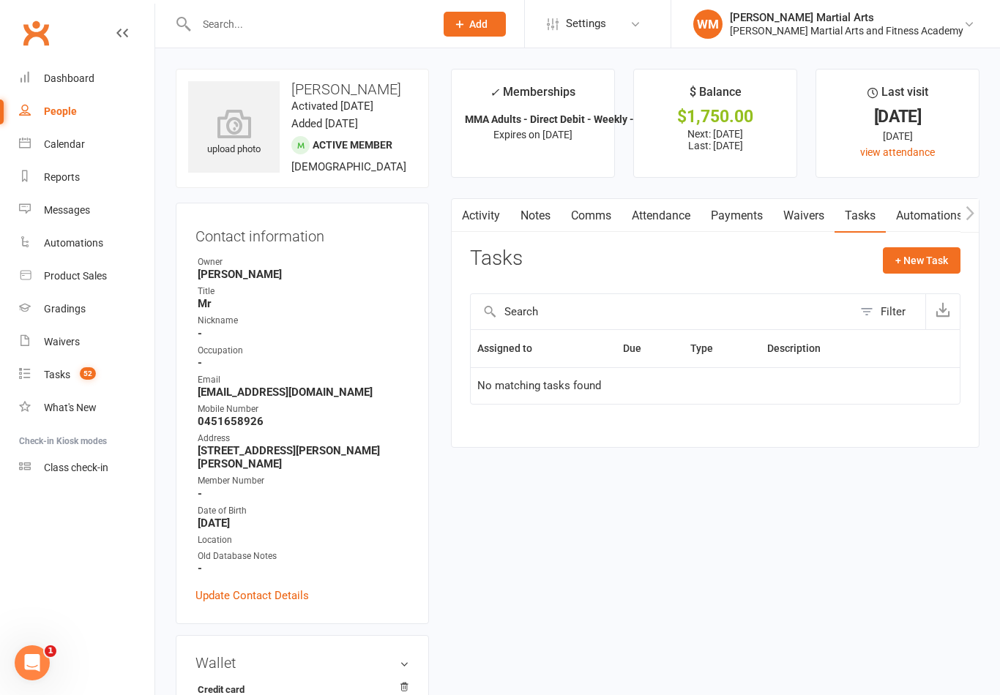
click at [541, 221] on link "Notes" at bounding box center [535, 216] width 50 height 34
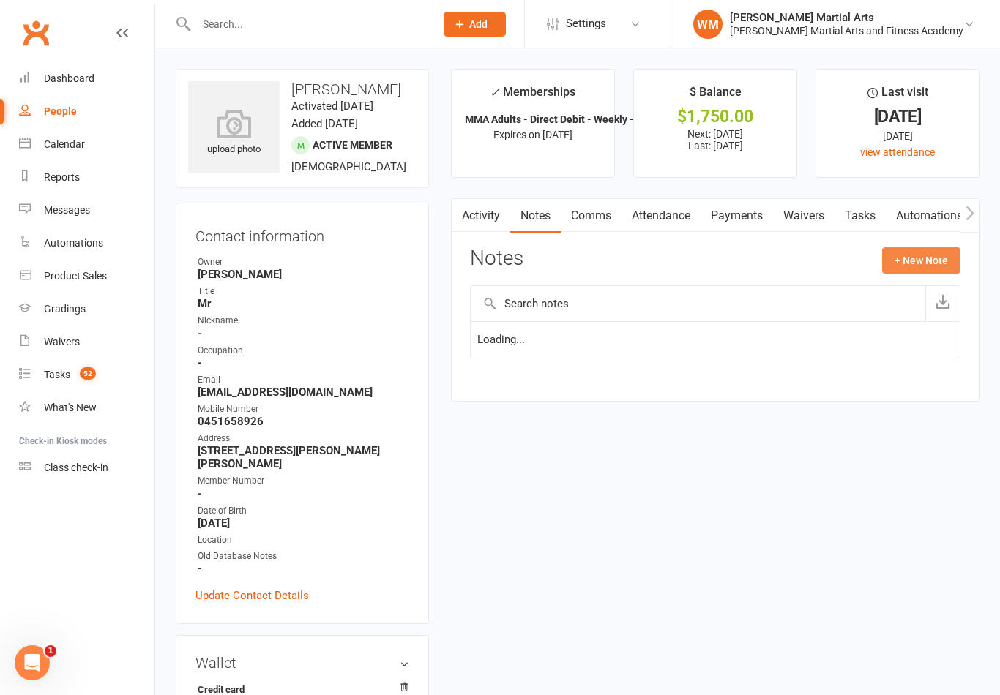
click at [935, 256] on button "+ New Note" at bounding box center [921, 260] width 78 height 26
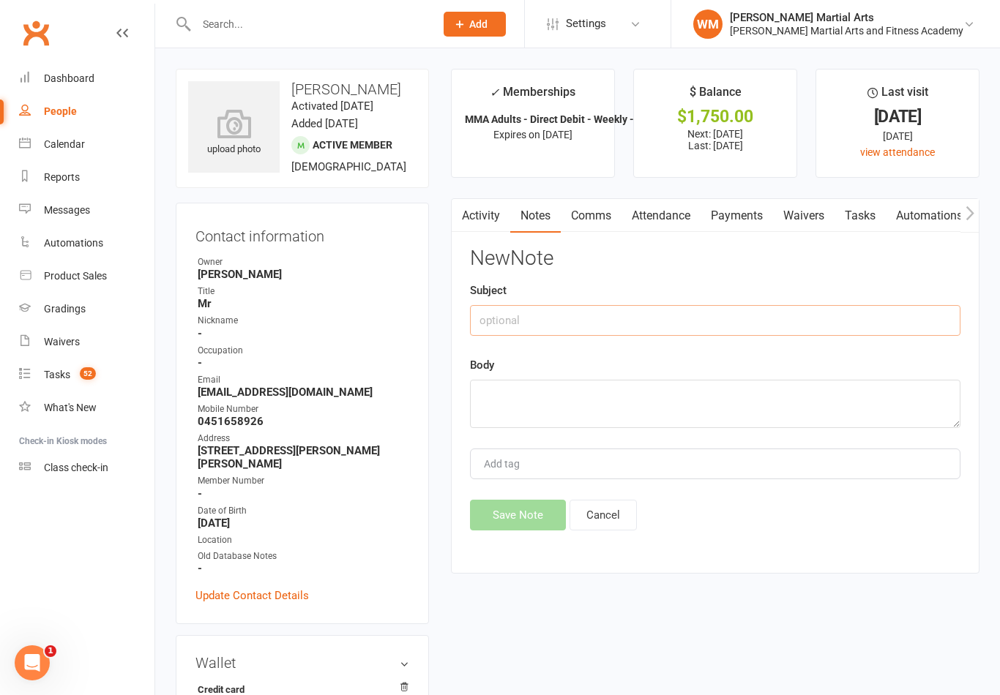
click at [810, 333] on input "text" at bounding box center [715, 320] width 490 height 31
click at [584, 401] on textarea at bounding box center [715, 404] width 490 height 48
click at [523, 520] on button "Save Note" at bounding box center [518, 515] width 96 height 31
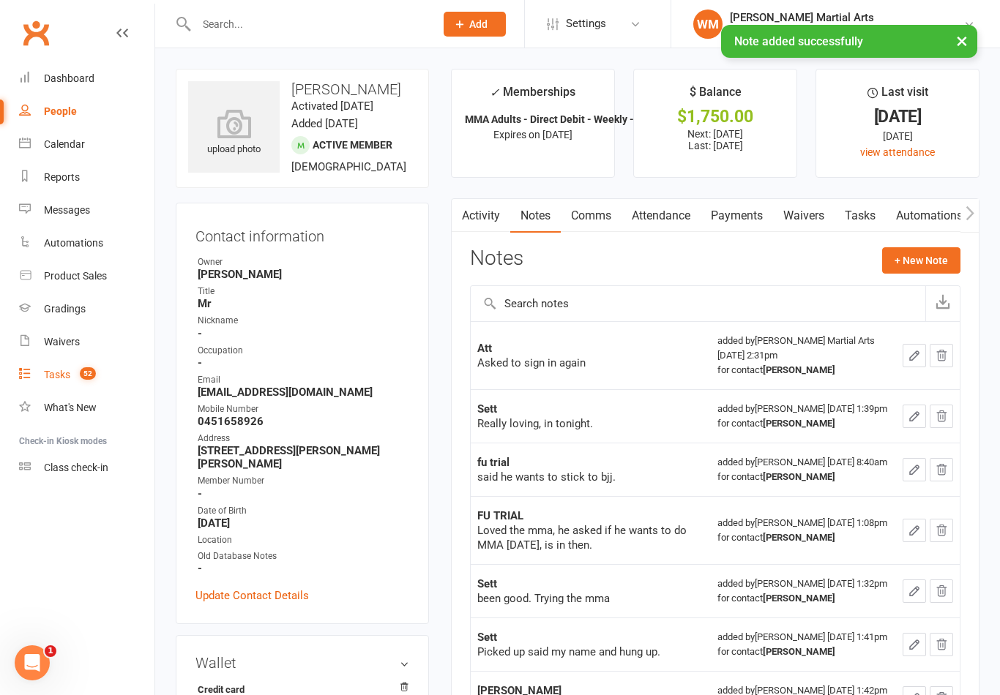
click at [58, 379] on div "Tasks" at bounding box center [57, 375] width 26 height 12
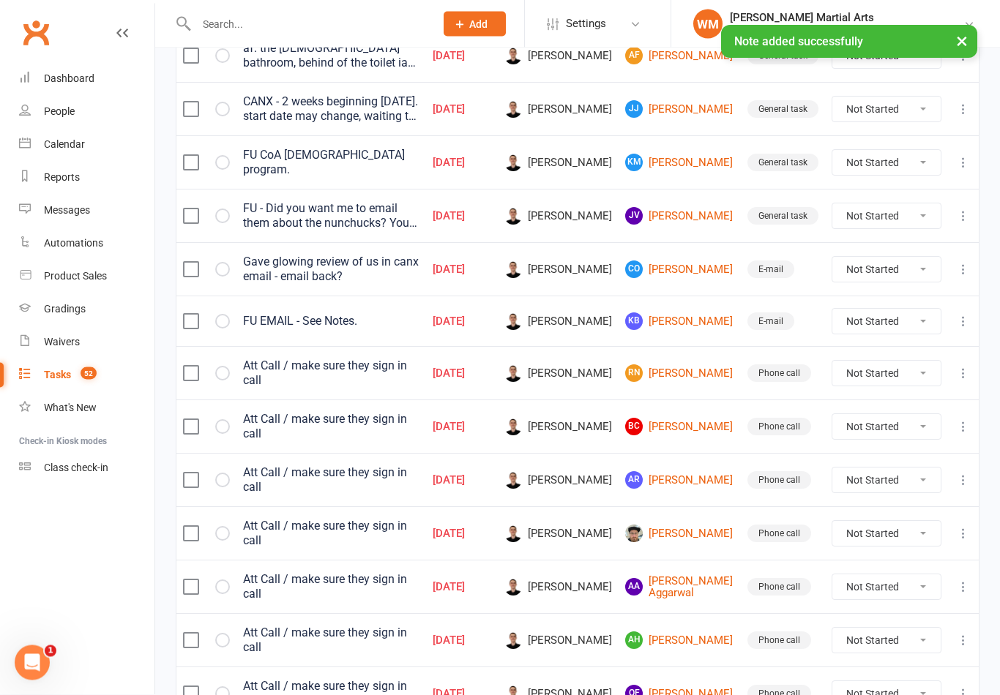
scroll to position [422, 0]
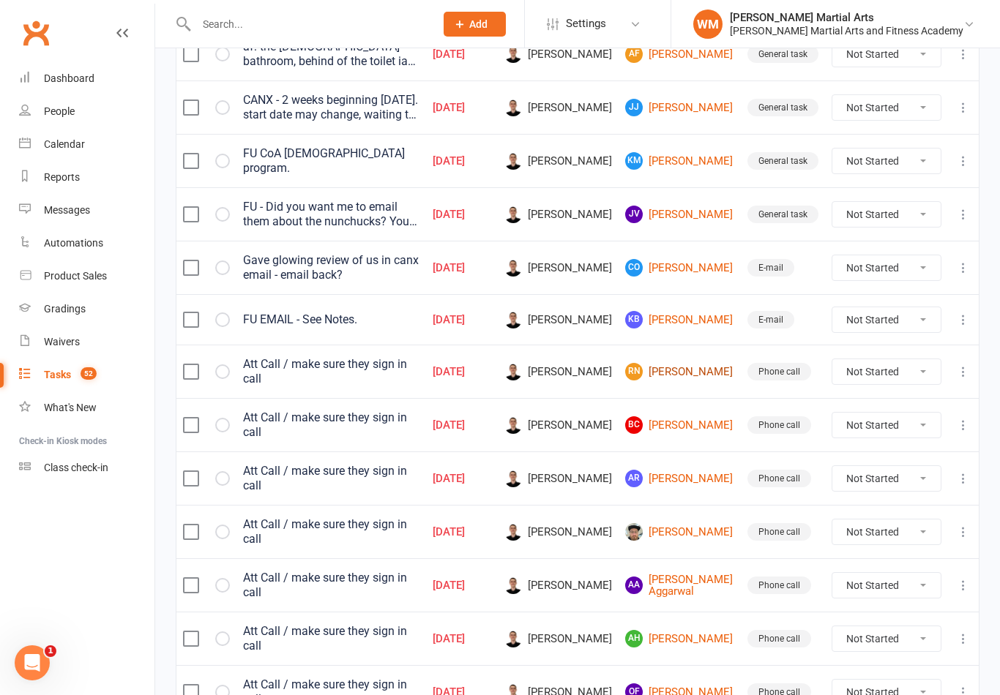
click at [699, 368] on link "RN [PERSON_NAME]" at bounding box center [679, 372] width 109 height 18
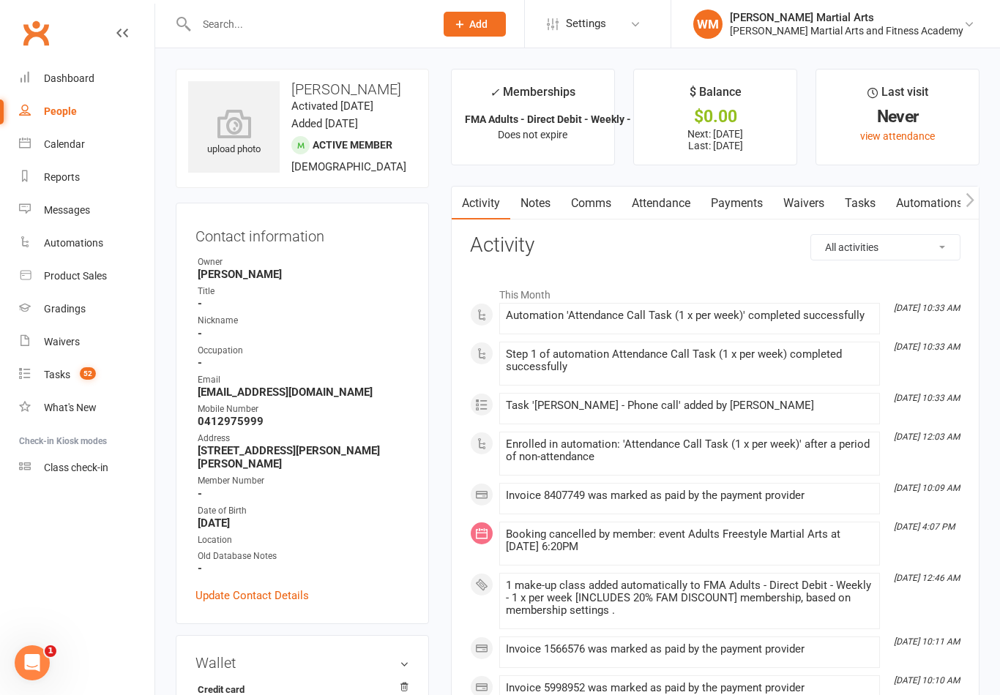
click at [854, 211] on link "Tasks" at bounding box center [859, 204] width 51 height 34
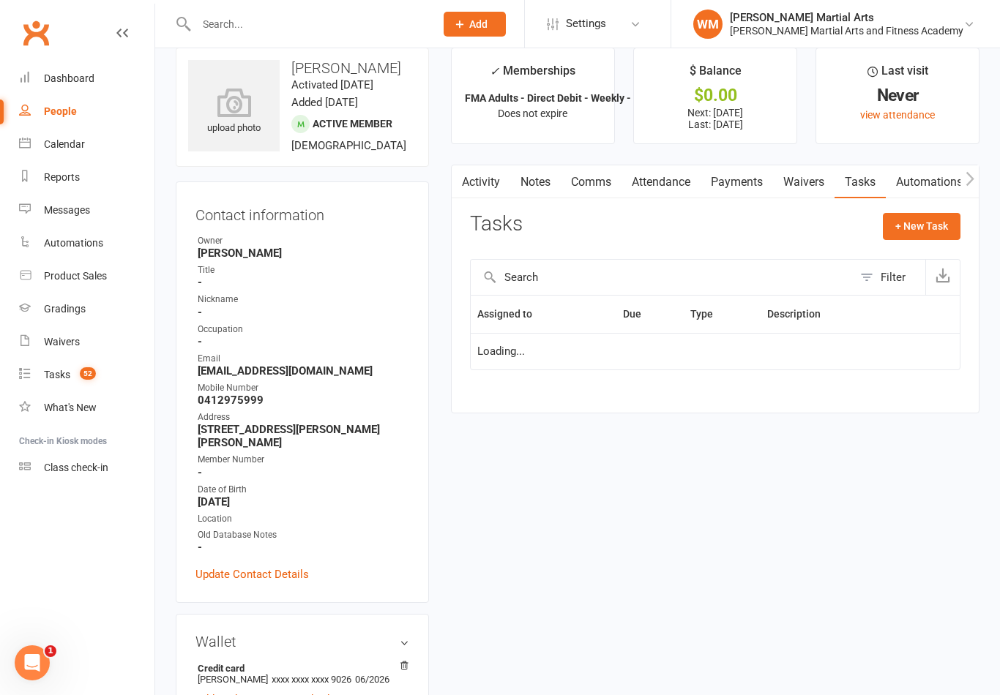
scroll to position [23, 0]
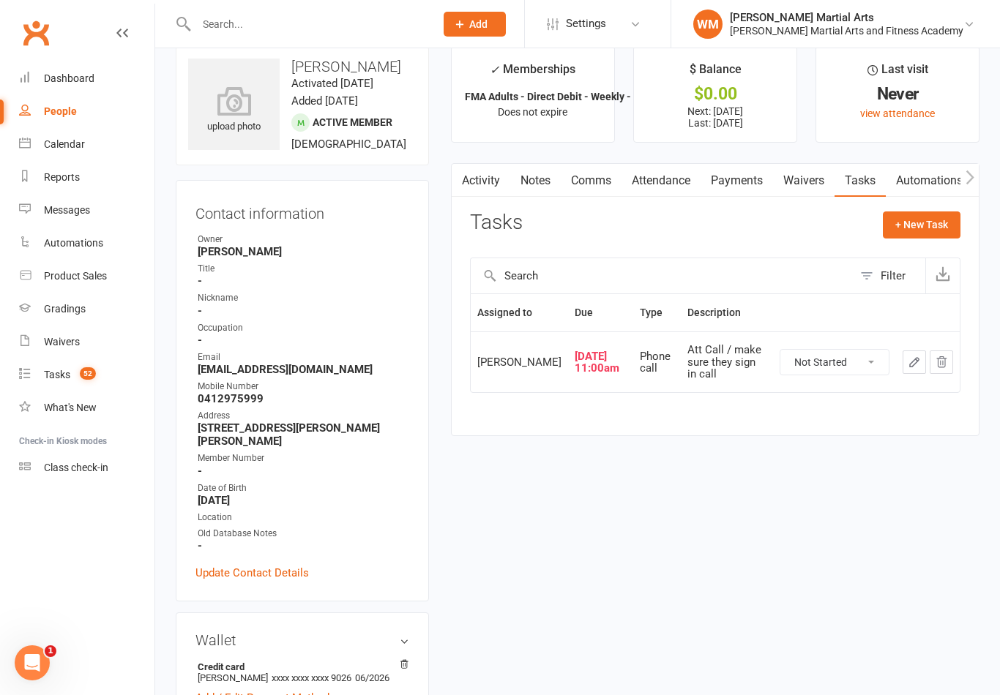
click at [662, 179] on link "Attendance" at bounding box center [660, 181] width 79 height 34
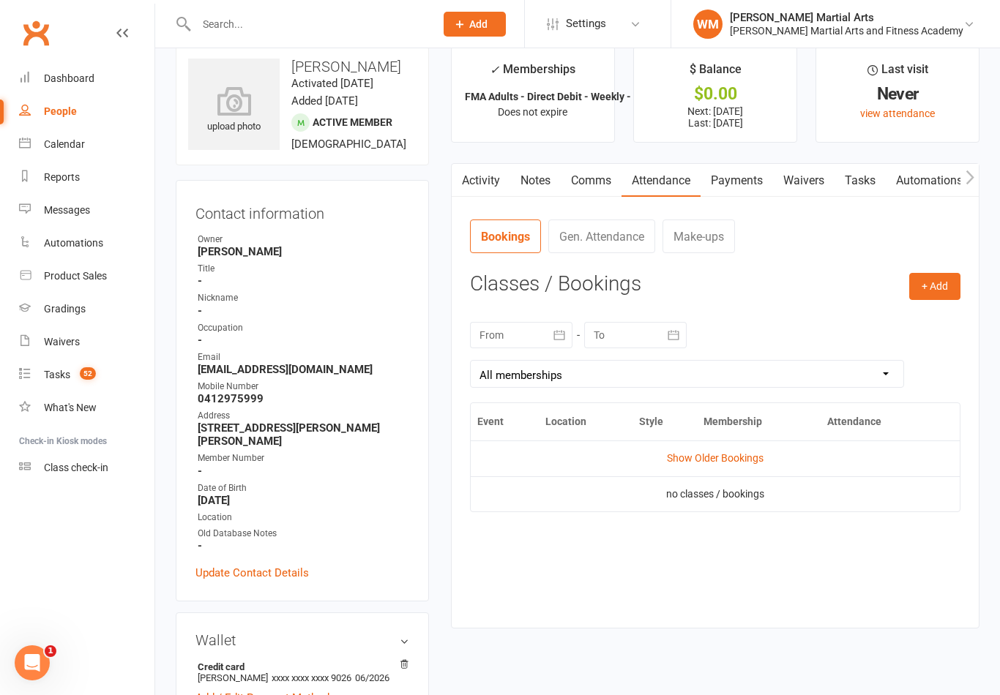
click at [855, 184] on link "Tasks" at bounding box center [859, 181] width 51 height 34
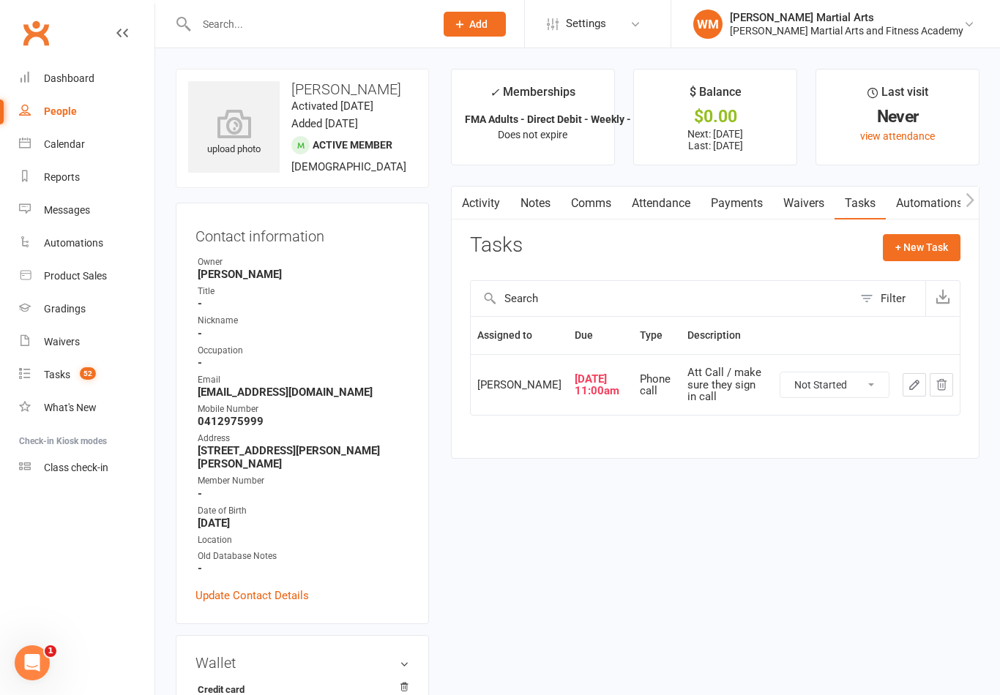
click at [547, 208] on link "Notes" at bounding box center [535, 204] width 50 height 34
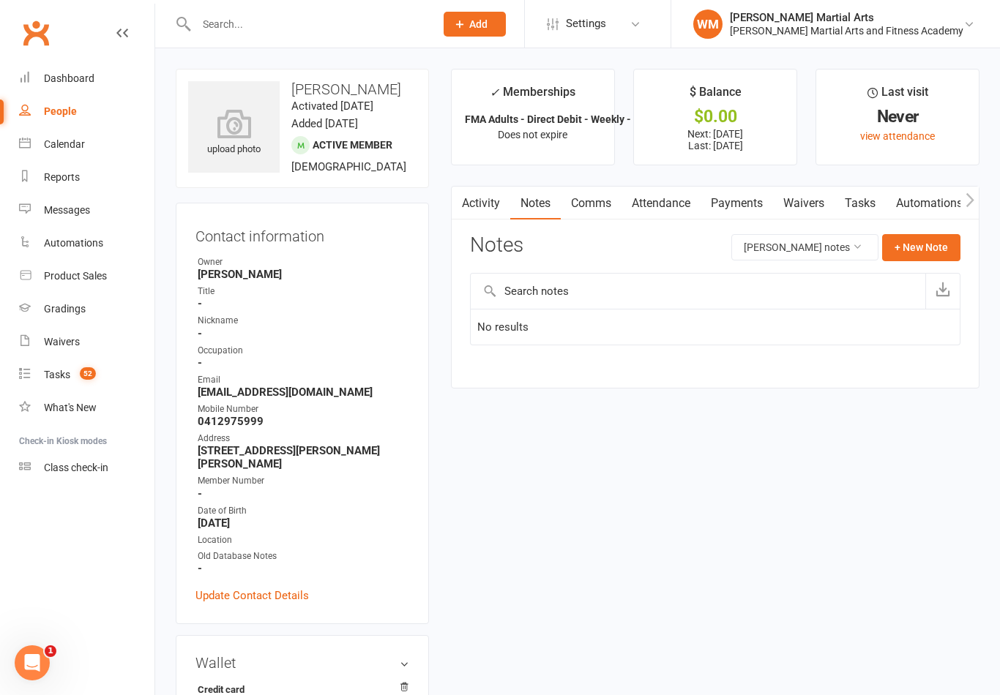
click at [850, 195] on link "Tasks" at bounding box center [859, 204] width 51 height 34
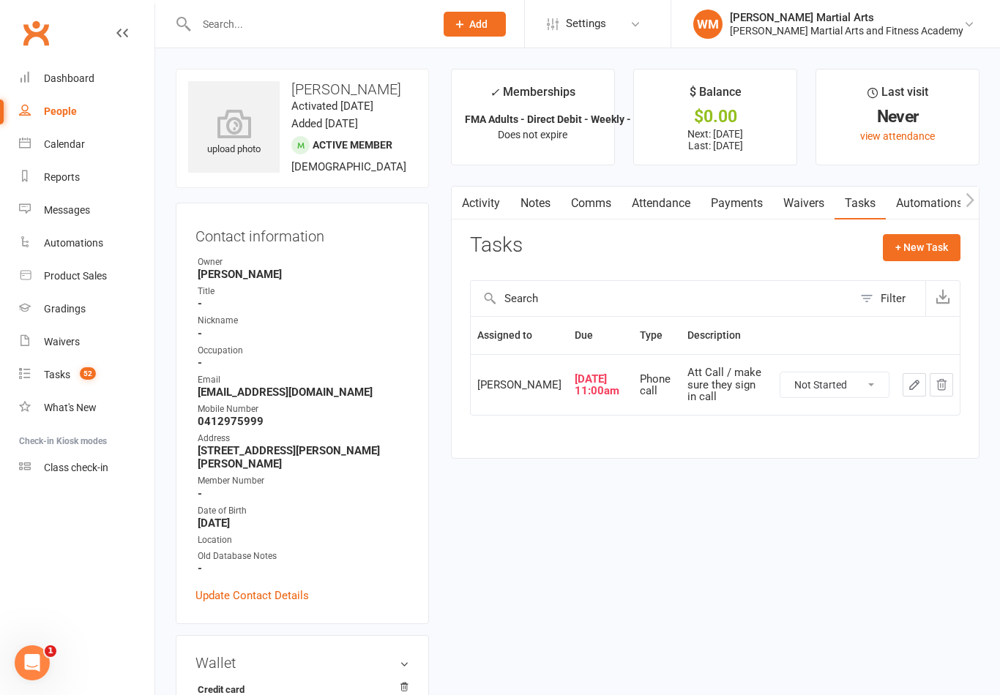
click at [906, 392] on button "button" at bounding box center [913, 384] width 23 height 23
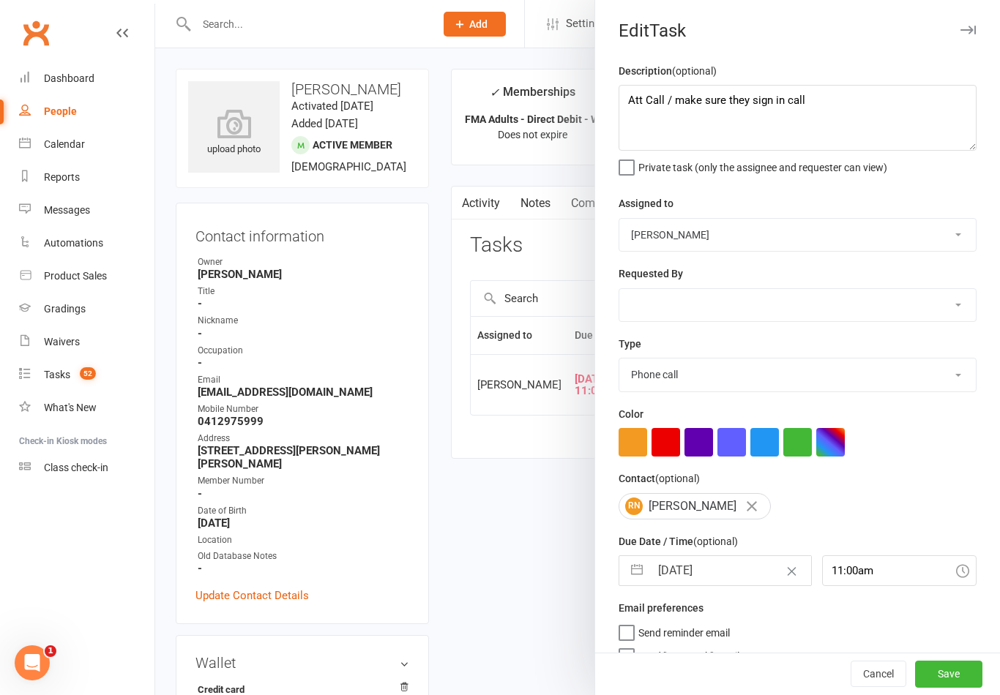
click at [645, 568] on button "button" at bounding box center [637, 570] width 26 height 29
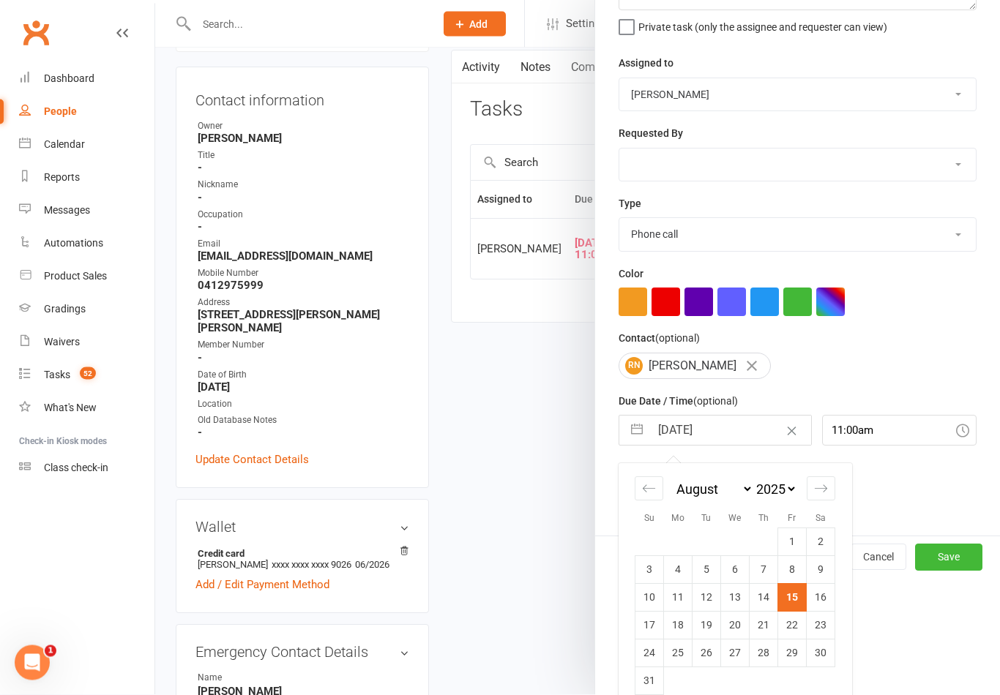
scroll to position [136, 0]
click at [798, 625] on td "22" at bounding box center [792, 626] width 29 height 28
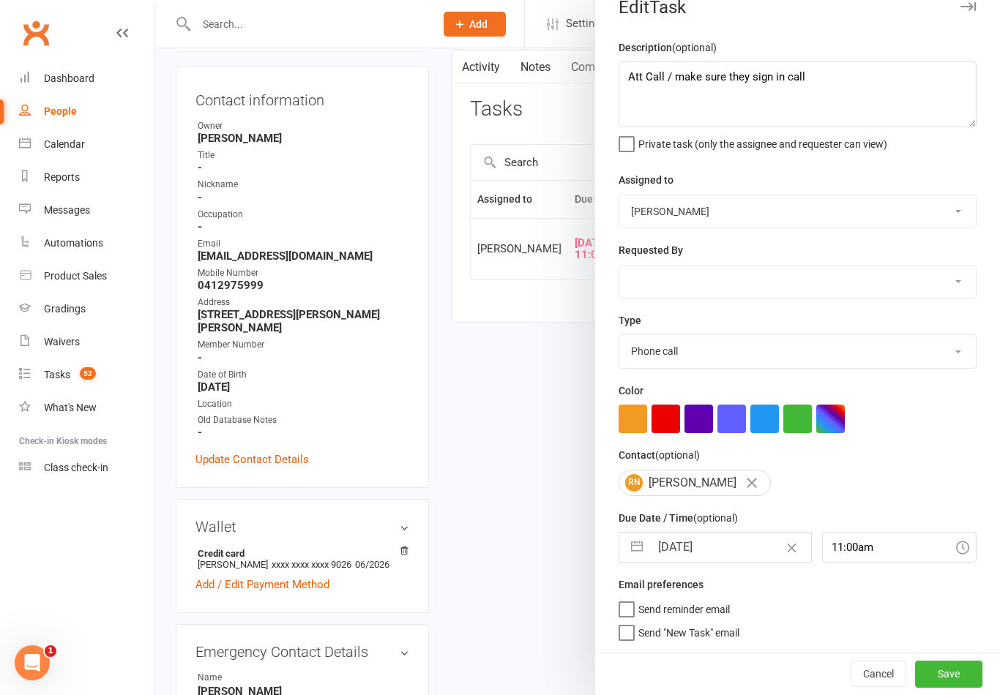
scroll to position [4, 0]
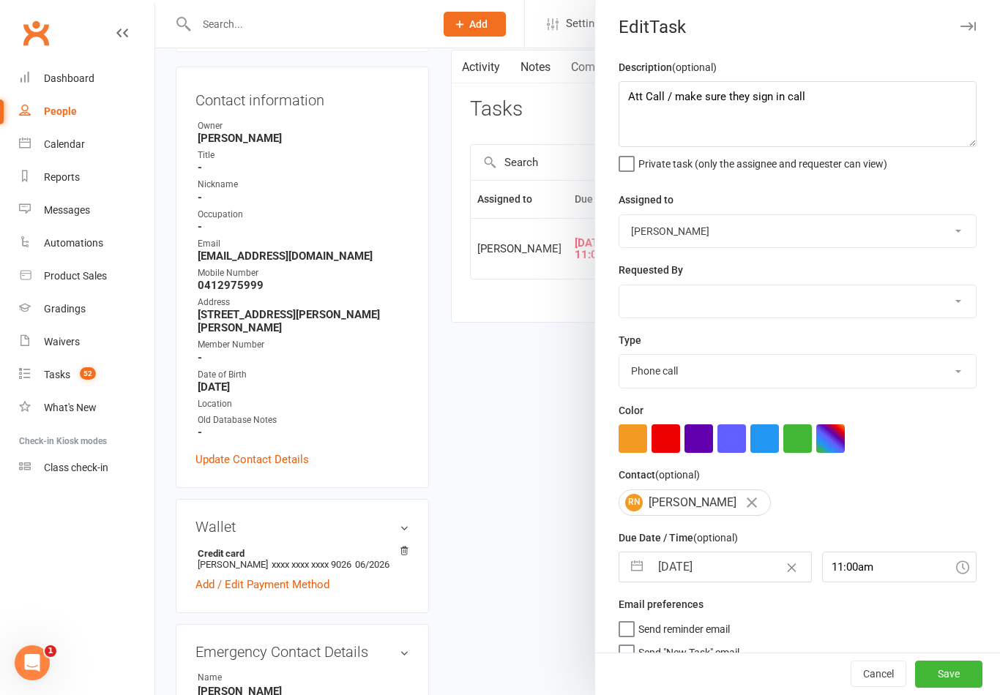
click at [955, 679] on div "Cancel Save" at bounding box center [797, 675] width 405 height 42
click at [954, 688] on button "Save" at bounding box center [948, 675] width 67 height 26
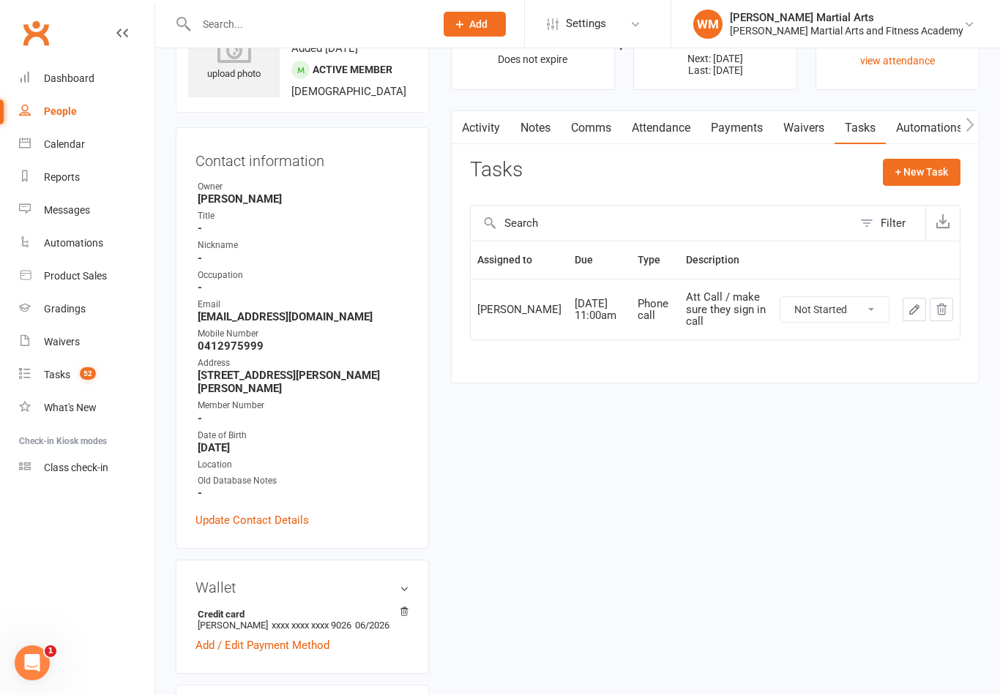
scroll to position [0, 0]
click at [539, 124] on link "Notes" at bounding box center [535, 128] width 50 height 34
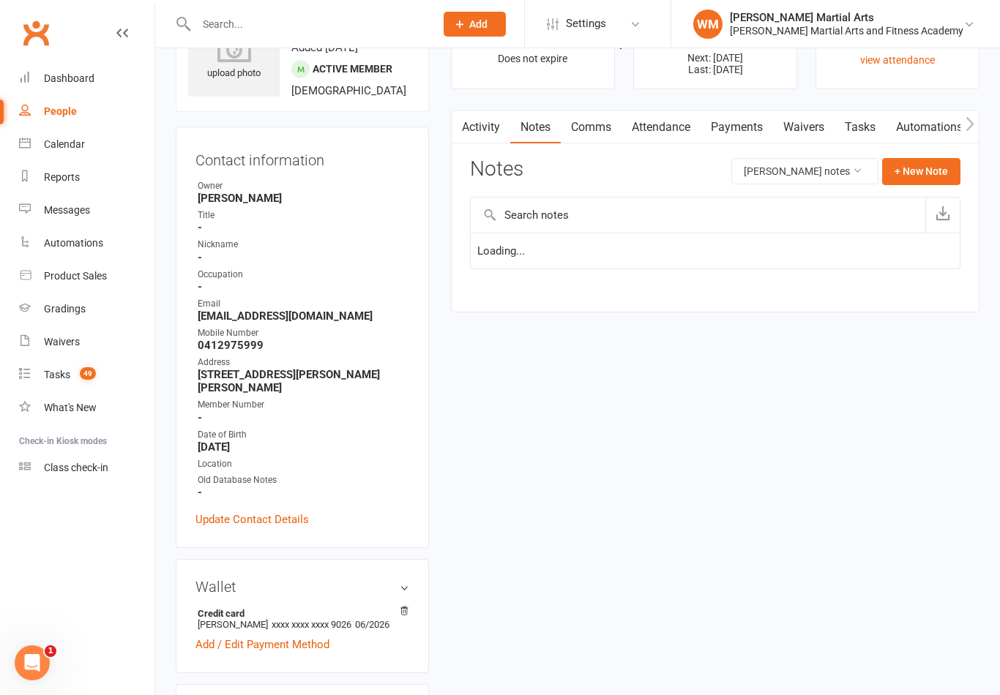
scroll to position [99, 0]
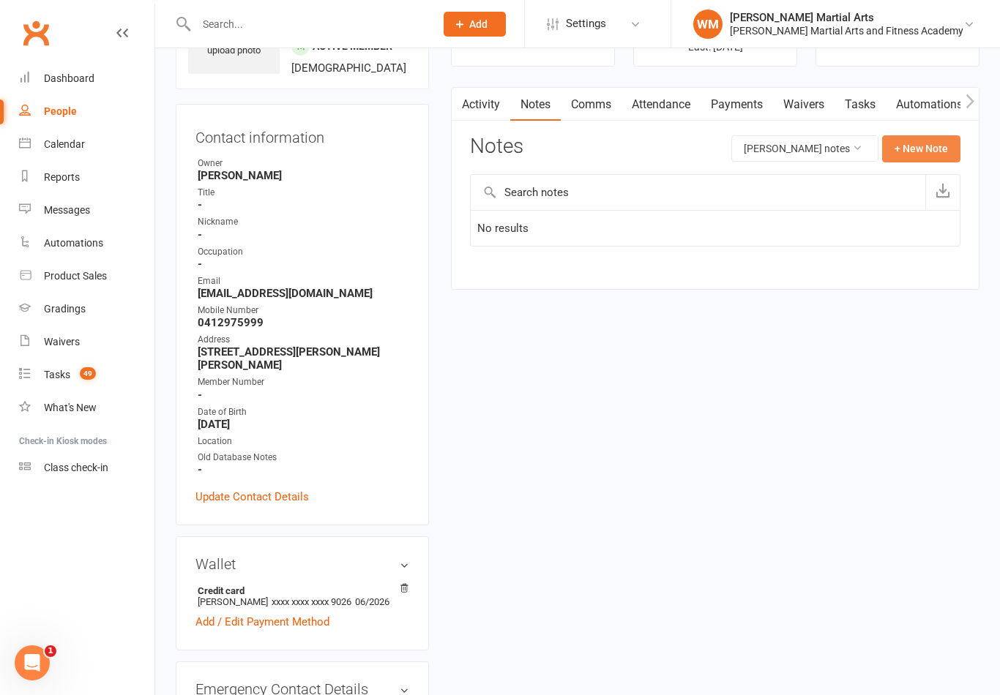
click at [918, 151] on button "+ New Note" at bounding box center [921, 148] width 78 height 26
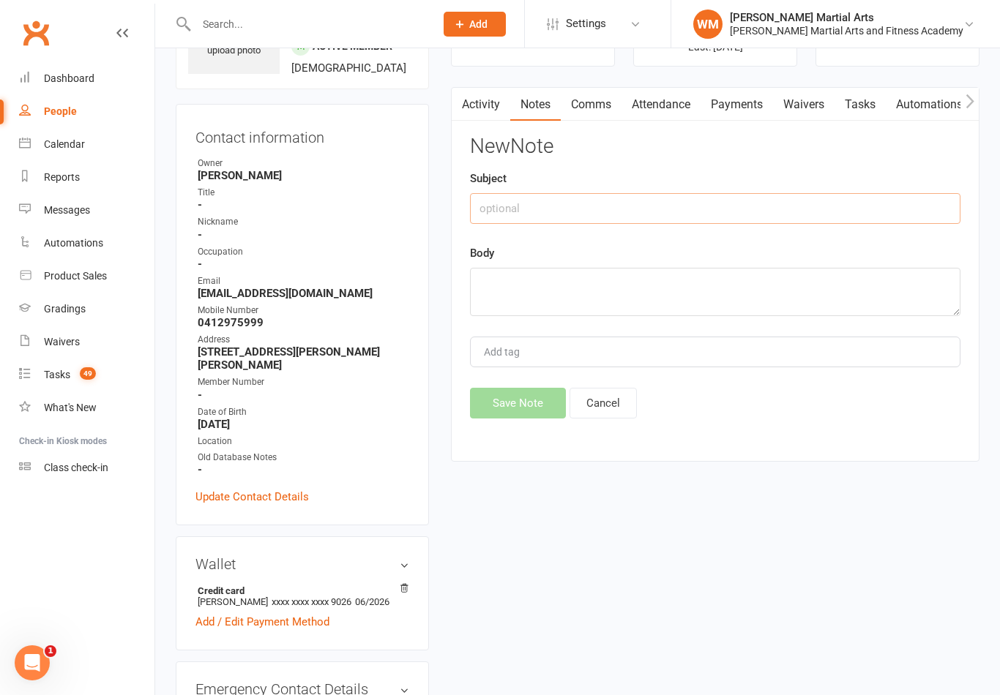
click at [842, 213] on input "text" at bounding box center [715, 208] width 490 height 31
click at [642, 307] on textarea at bounding box center [715, 292] width 490 height 48
click at [498, 432] on div "Activity Notes Comms Attendance Payments Waivers Tasks Automations Gradings / P…" at bounding box center [715, 274] width 528 height 375
click at [533, 415] on button "Save Note" at bounding box center [518, 403] width 96 height 31
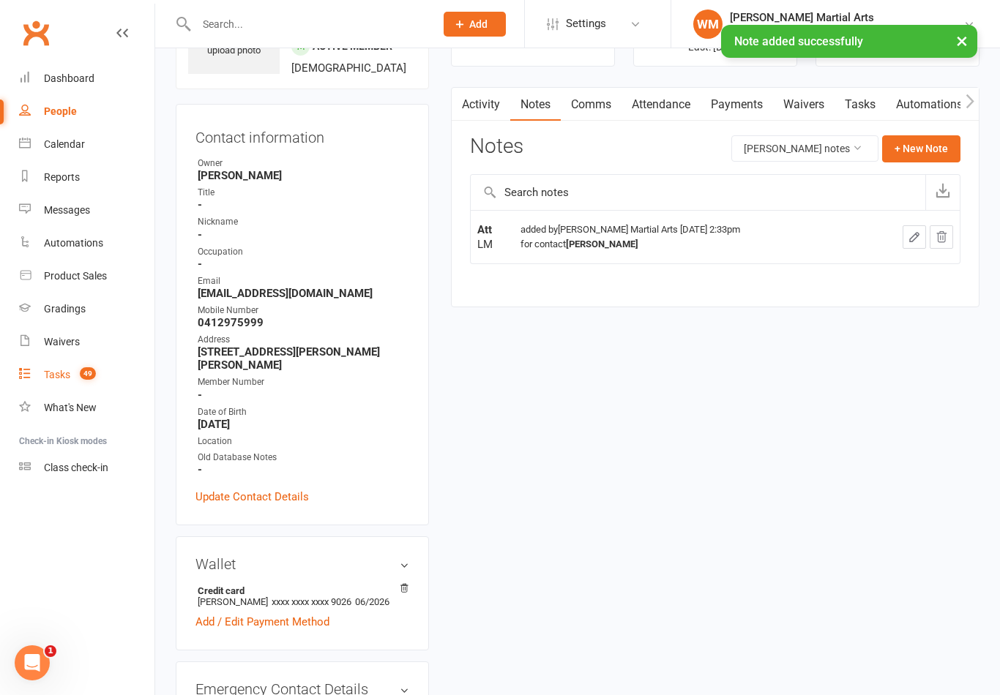
click at [51, 364] on link "Tasks 49" at bounding box center [86, 375] width 135 height 33
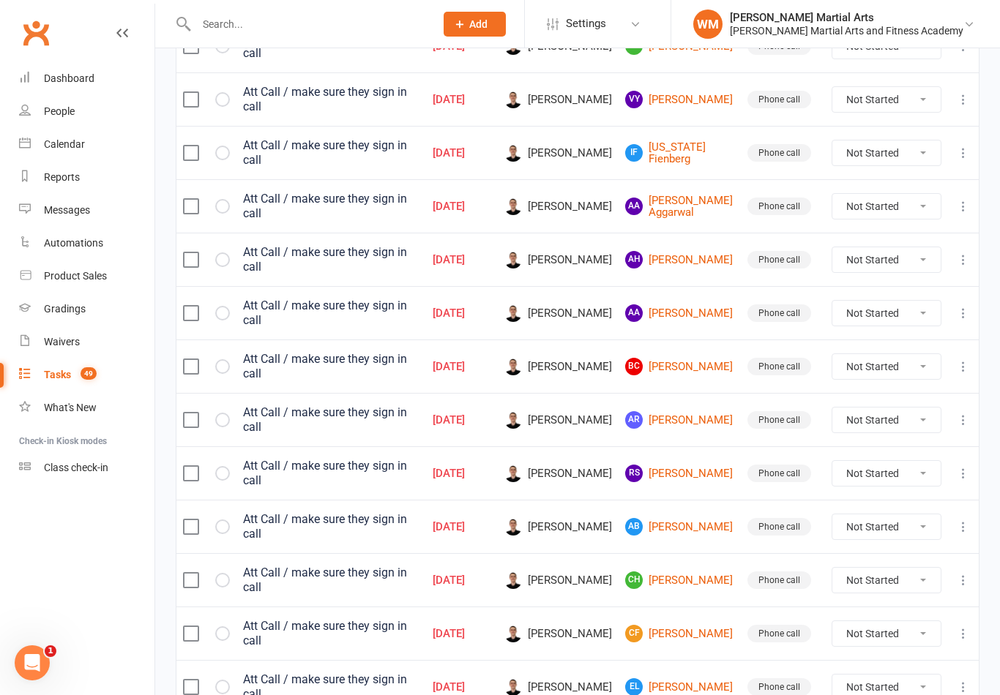
scroll to position [1025, 0]
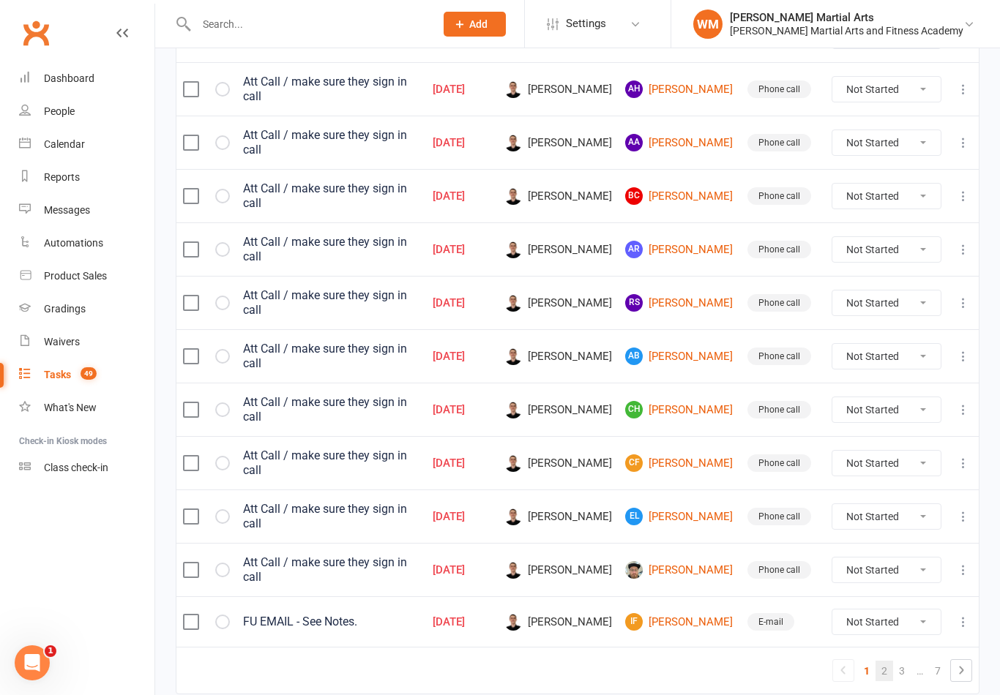
click at [883, 661] on link "2" at bounding box center [884, 671] width 18 height 20
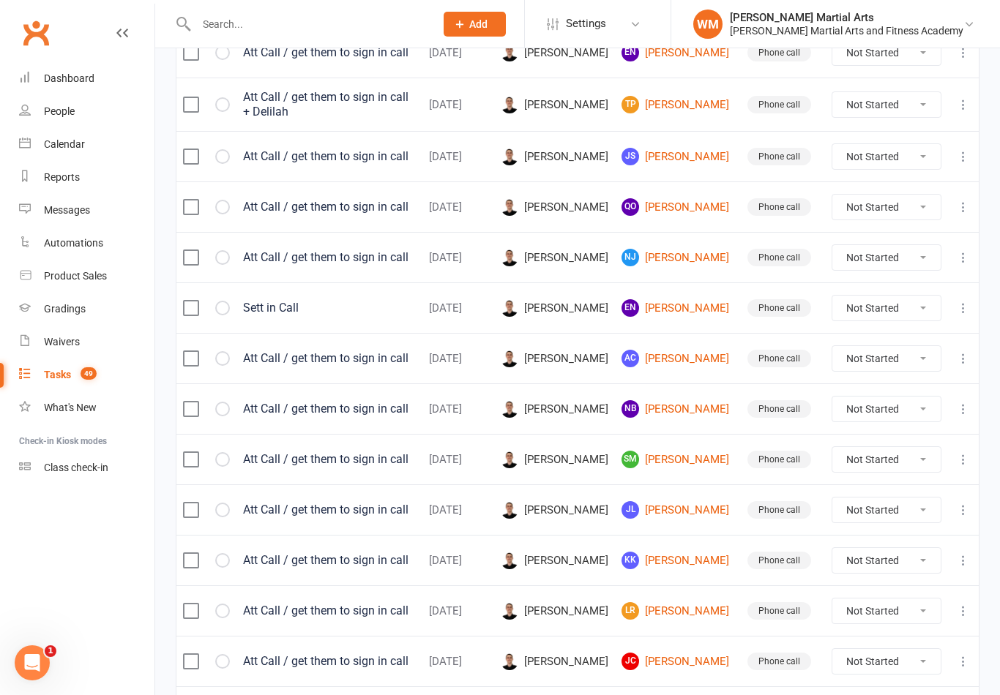
scroll to position [1028, 0]
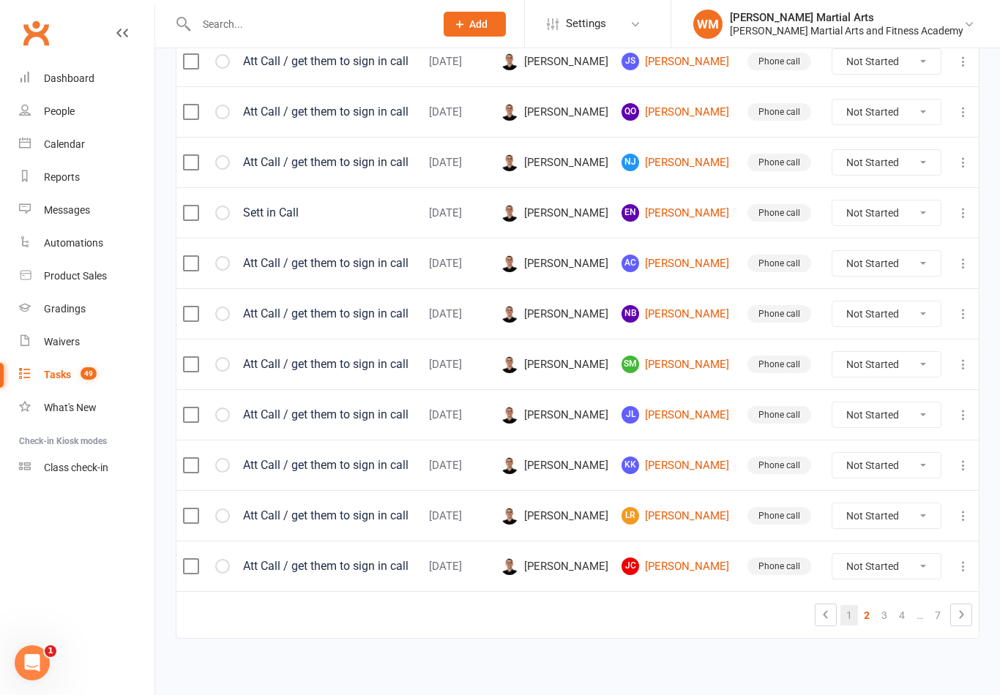
click at [847, 618] on link "1" at bounding box center [849, 615] width 18 height 20
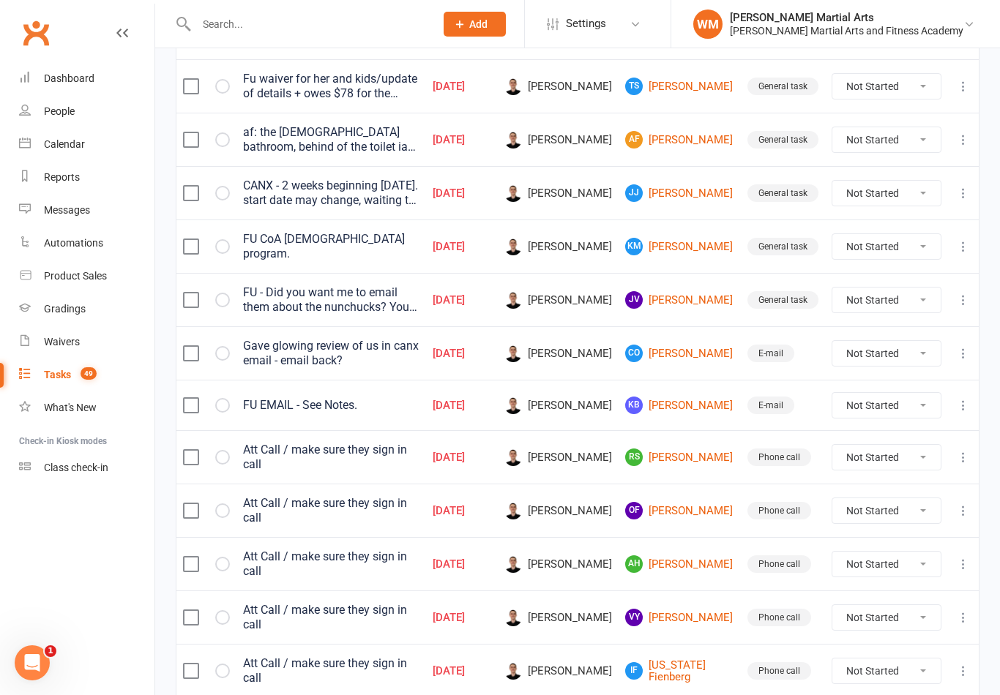
scroll to position [340, 0]
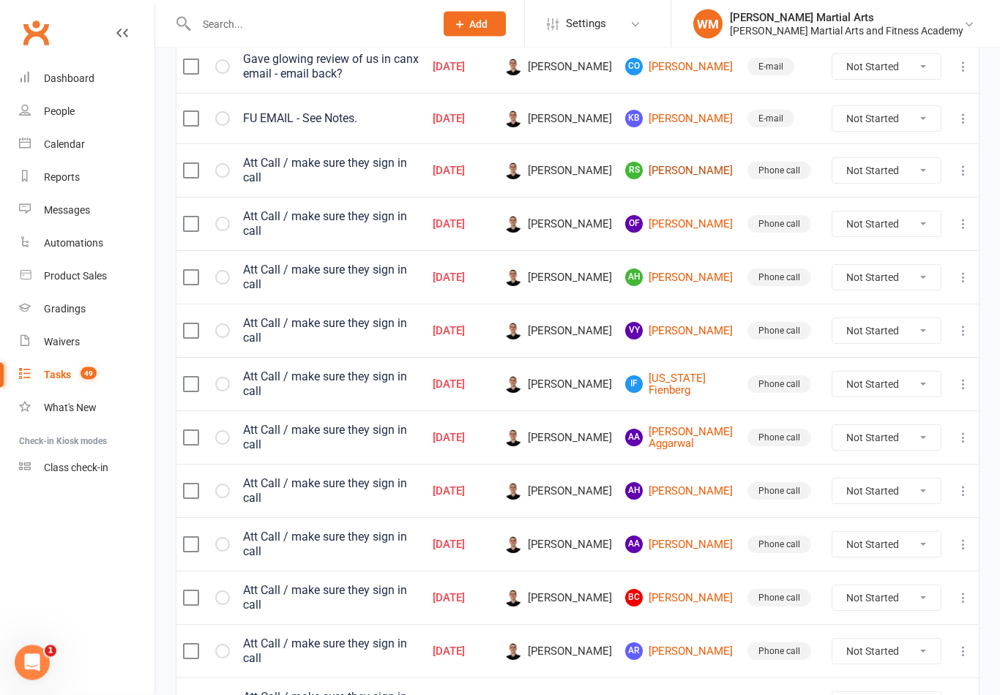
click at [704, 172] on link "RS [PERSON_NAME]" at bounding box center [679, 171] width 109 height 18
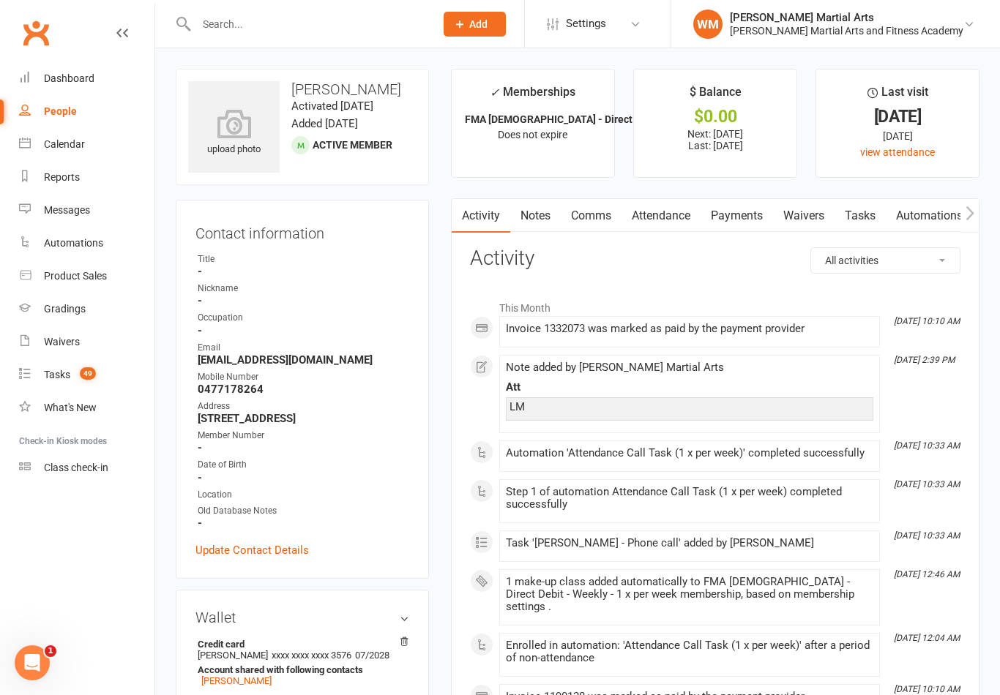
click at [868, 205] on link "Tasks" at bounding box center [859, 216] width 51 height 34
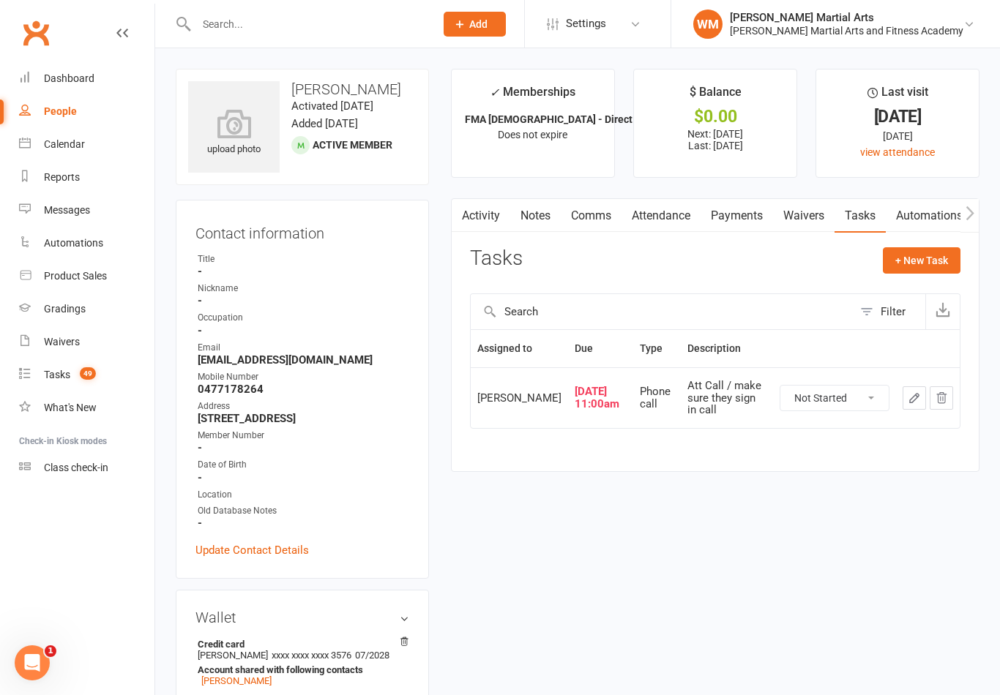
click at [672, 204] on link "Attendance" at bounding box center [660, 216] width 79 height 34
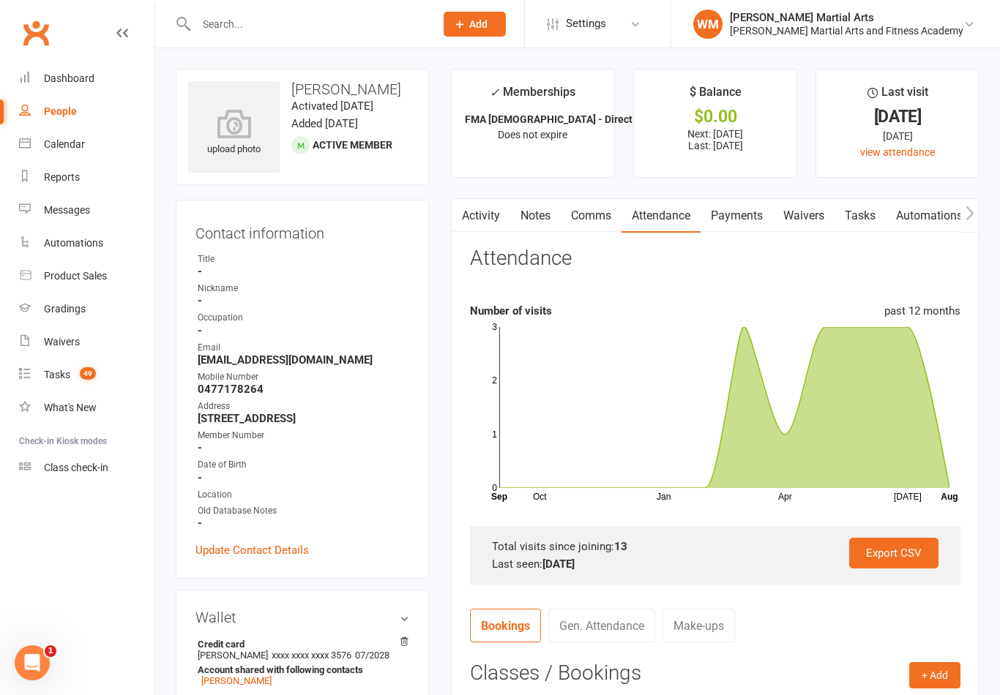
click at [534, 217] on link "Notes" at bounding box center [535, 216] width 50 height 34
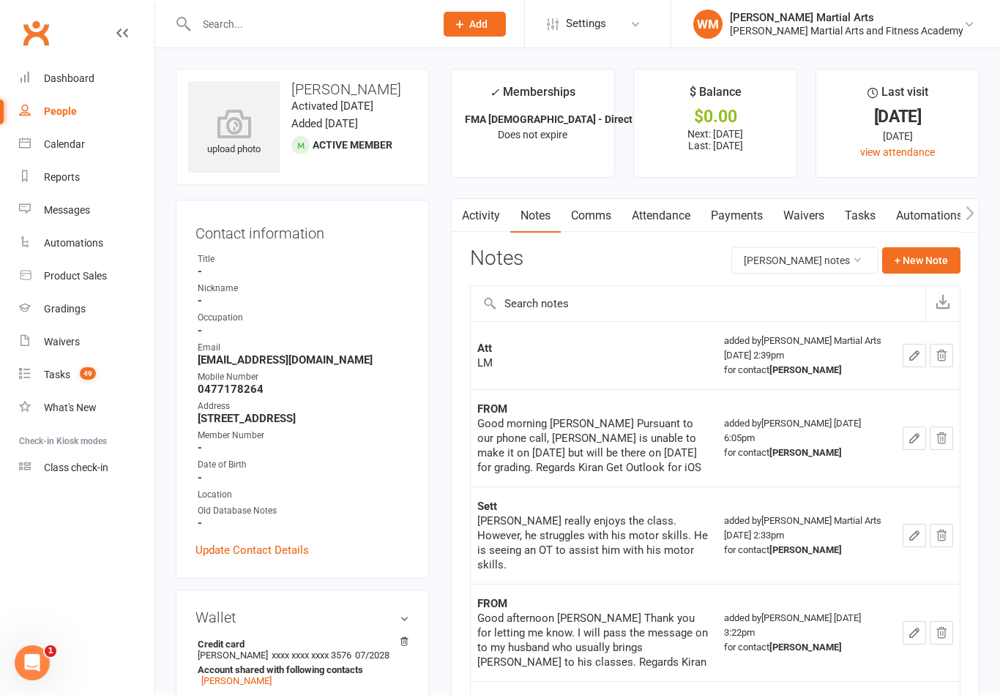
click at [653, 207] on link "Attendance" at bounding box center [660, 216] width 79 height 34
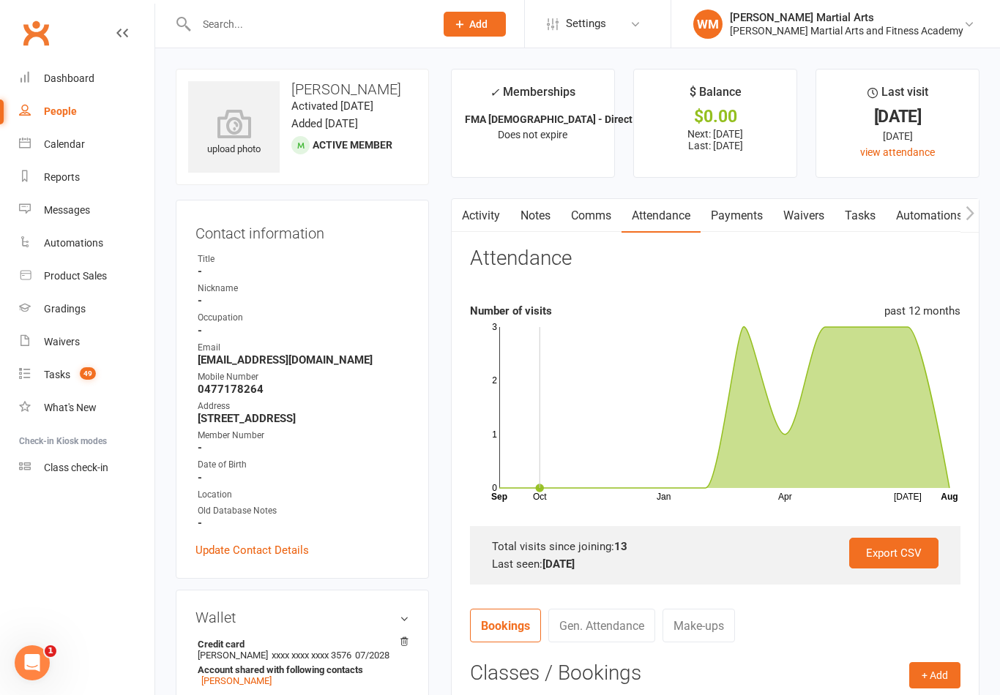
click at [859, 219] on link "Tasks" at bounding box center [859, 216] width 51 height 34
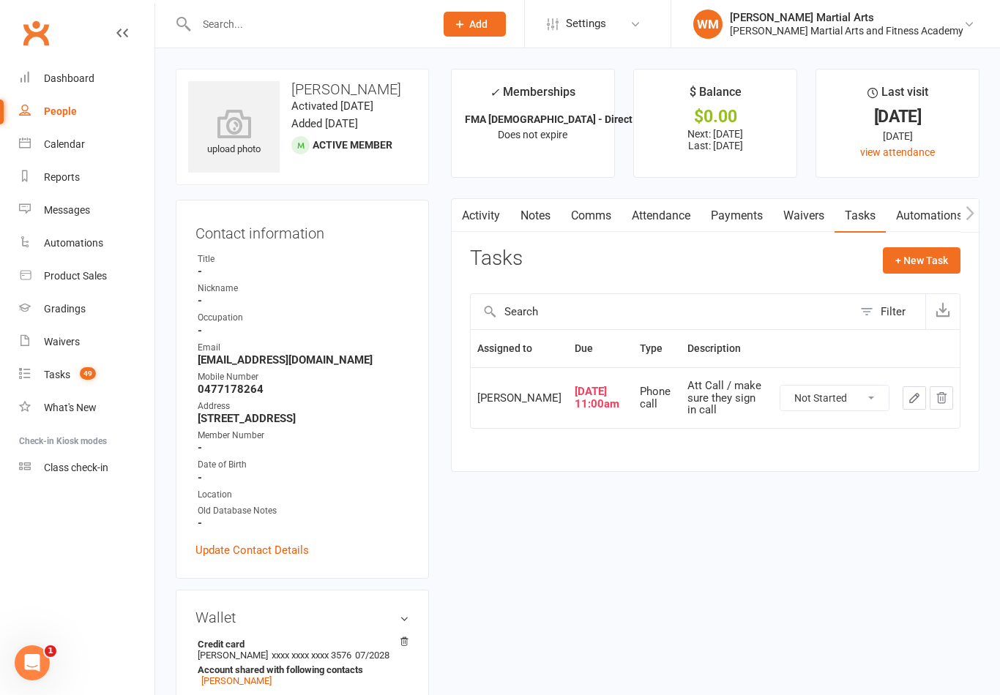
click at [537, 221] on link "Notes" at bounding box center [535, 216] width 50 height 34
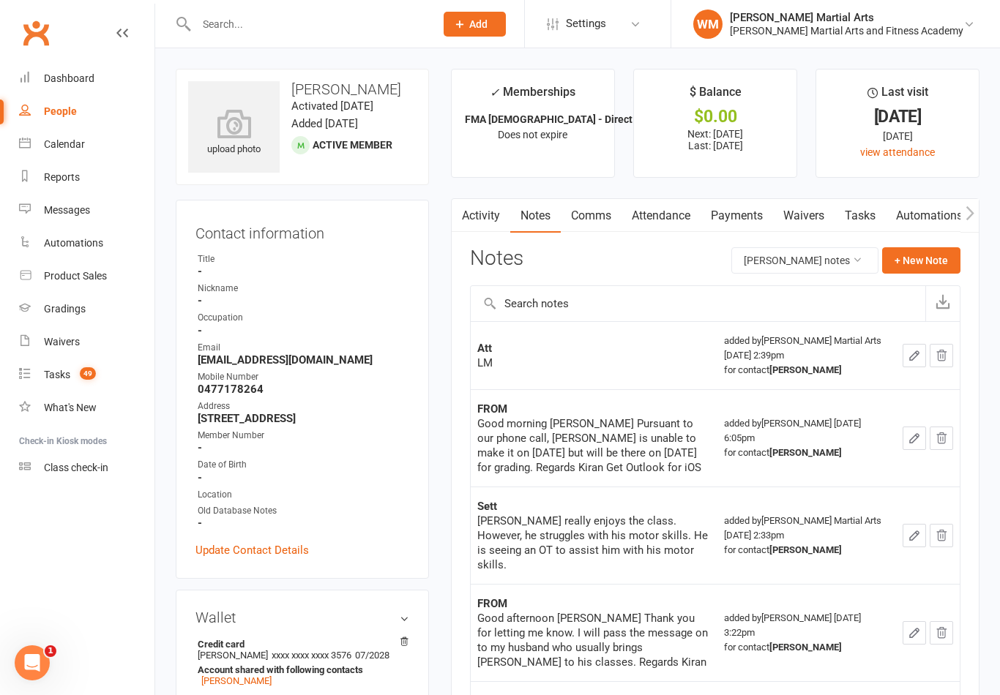
click at [865, 217] on link "Tasks" at bounding box center [859, 216] width 51 height 34
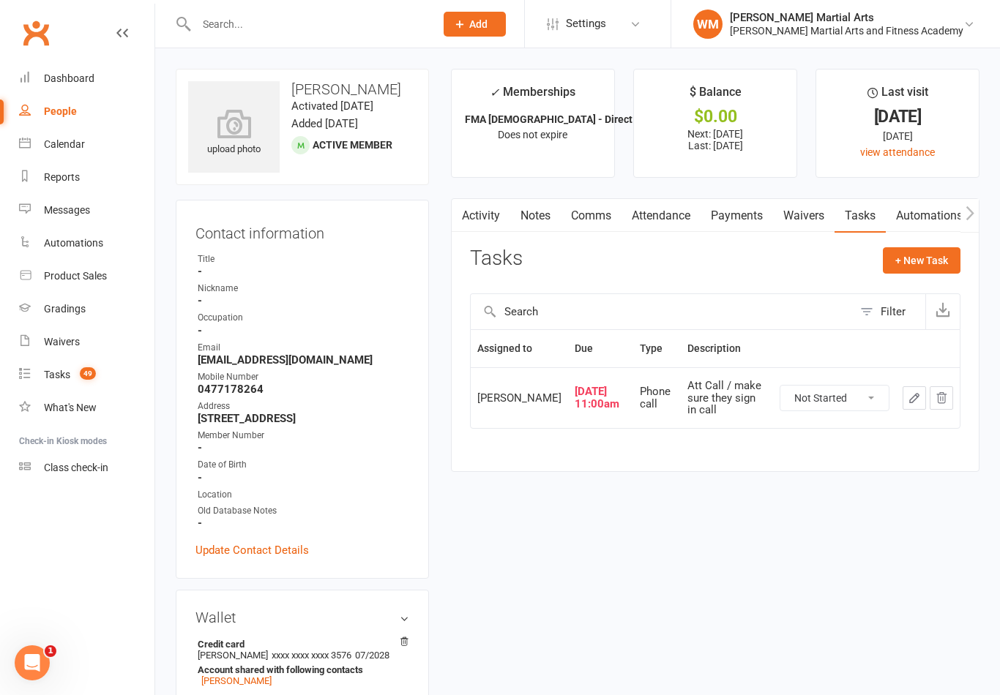
click at [914, 403] on icon "button" at bounding box center [914, 398] width 9 height 9
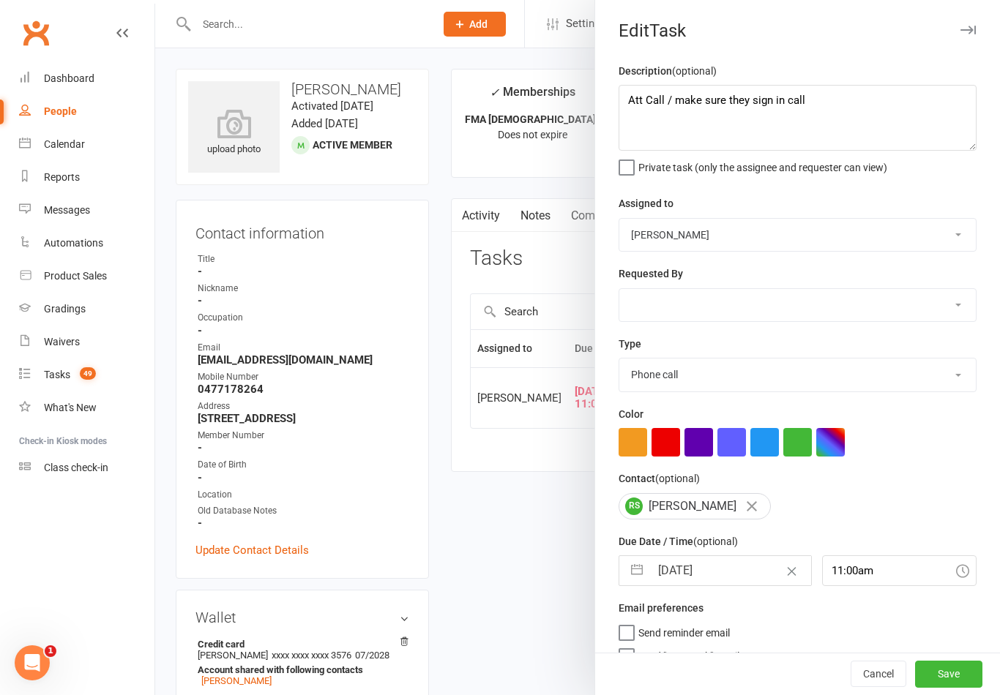
click at [632, 580] on button "button" at bounding box center [637, 570] width 26 height 29
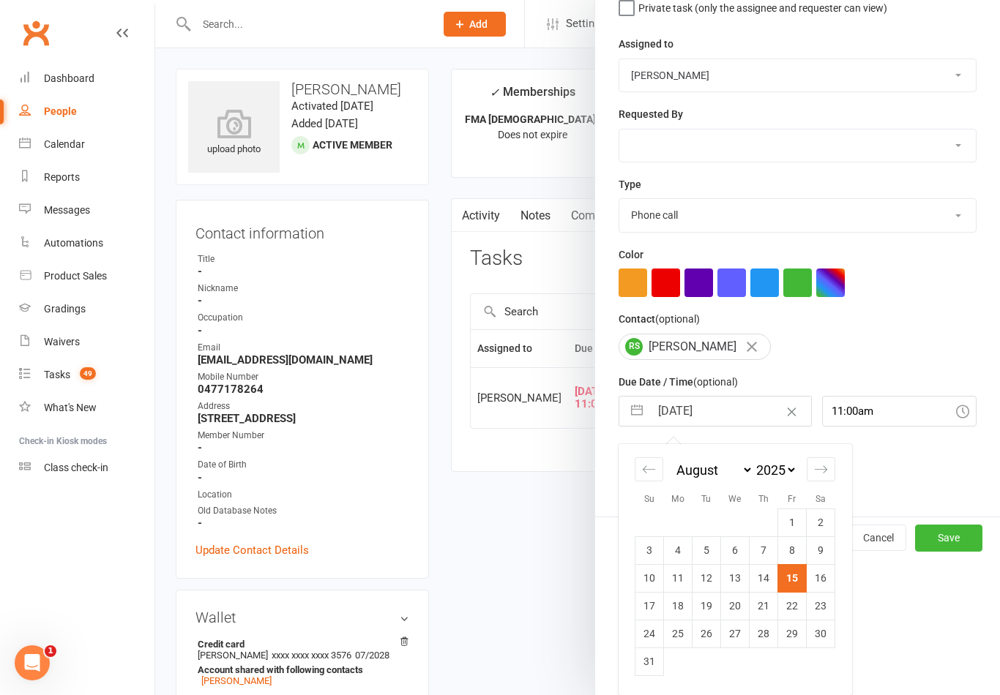
scroll to position [162, 0]
click at [792, 607] on td "22" at bounding box center [792, 606] width 29 height 28
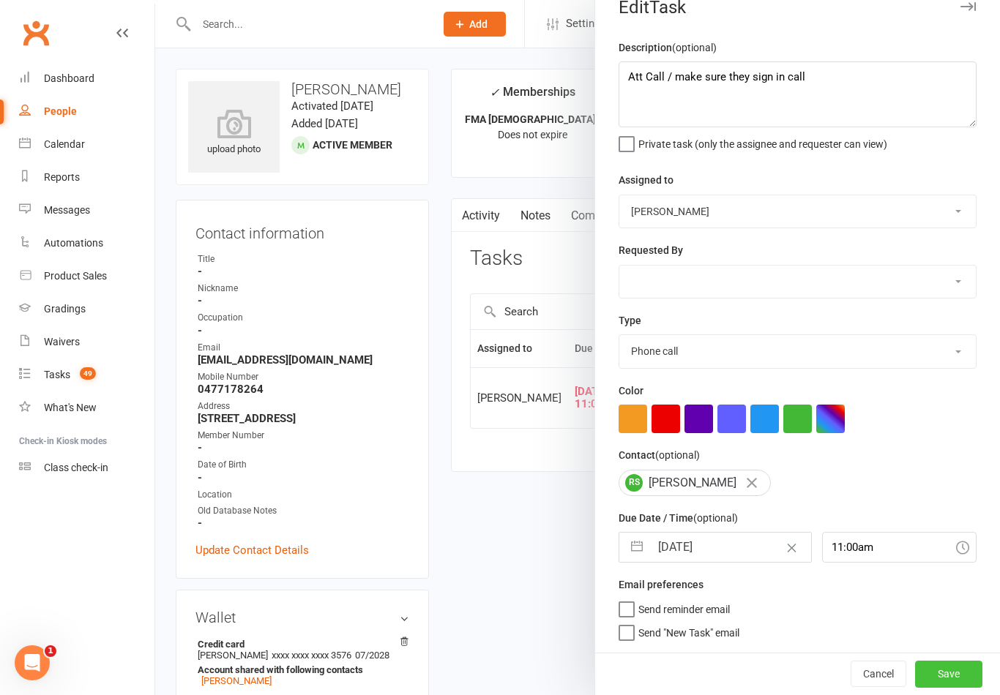
click at [970, 668] on button "Save" at bounding box center [948, 674] width 67 height 26
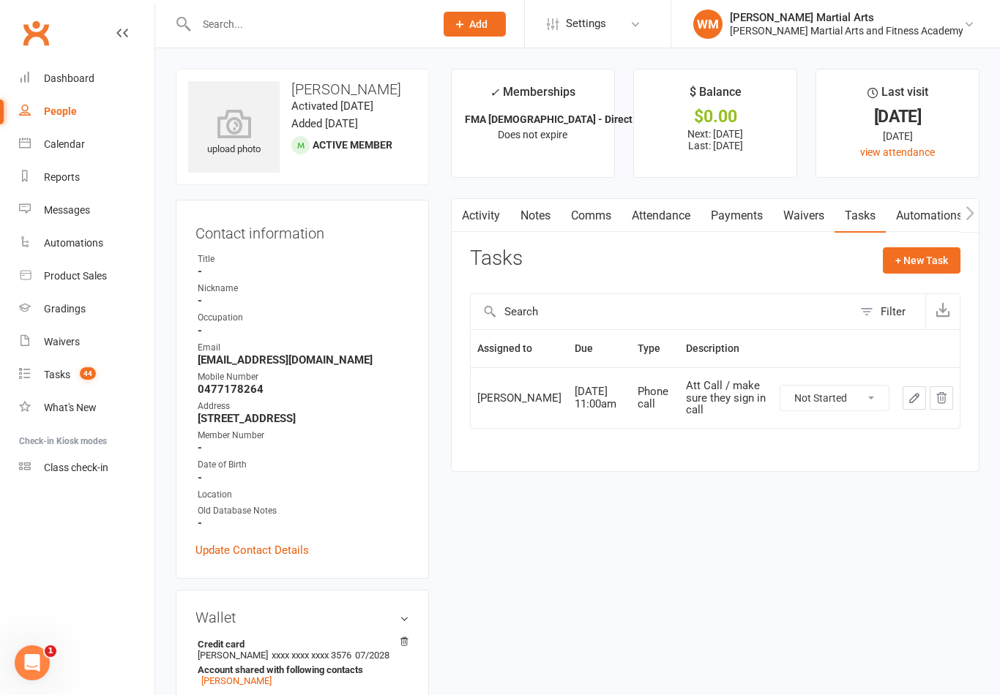
click at [550, 230] on link "Notes" at bounding box center [535, 216] width 50 height 34
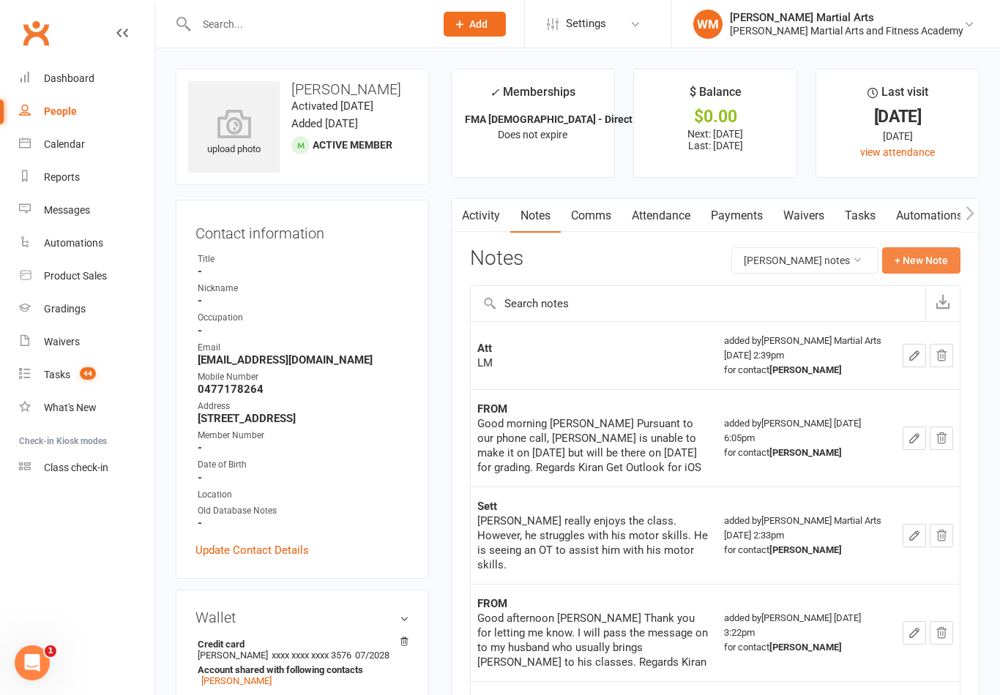
click at [905, 255] on button "+ New Note" at bounding box center [921, 260] width 78 height 26
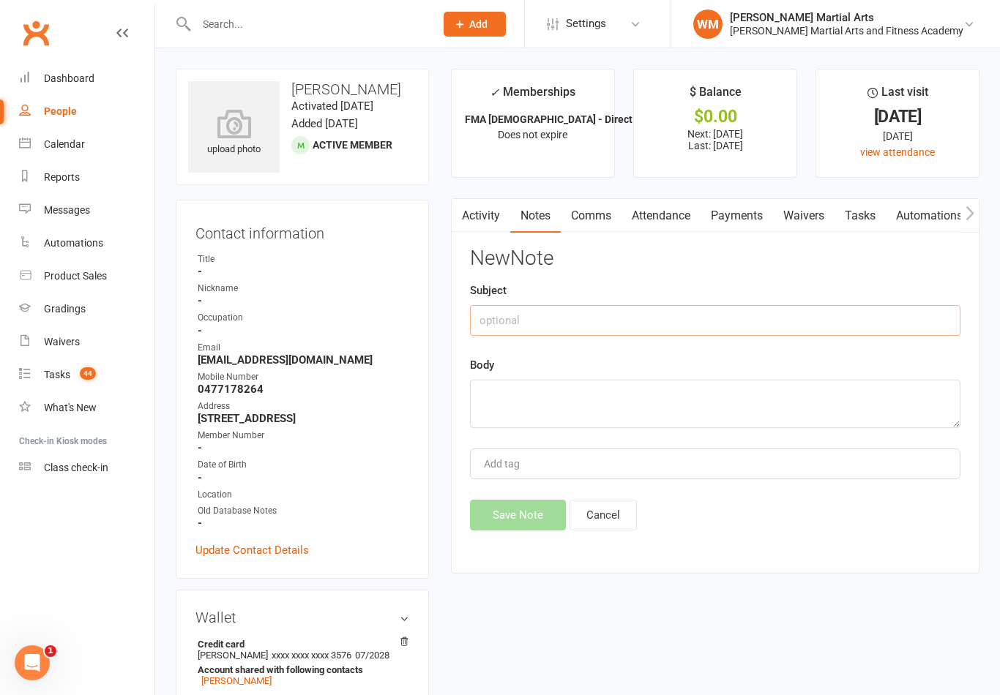
click at [771, 328] on input "text" at bounding box center [715, 320] width 490 height 31
click at [598, 406] on textarea at bounding box center [715, 404] width 490 height 48
click at [521, 524] on button "Save Note" at bounding box center [518, 515] width 96 height 31
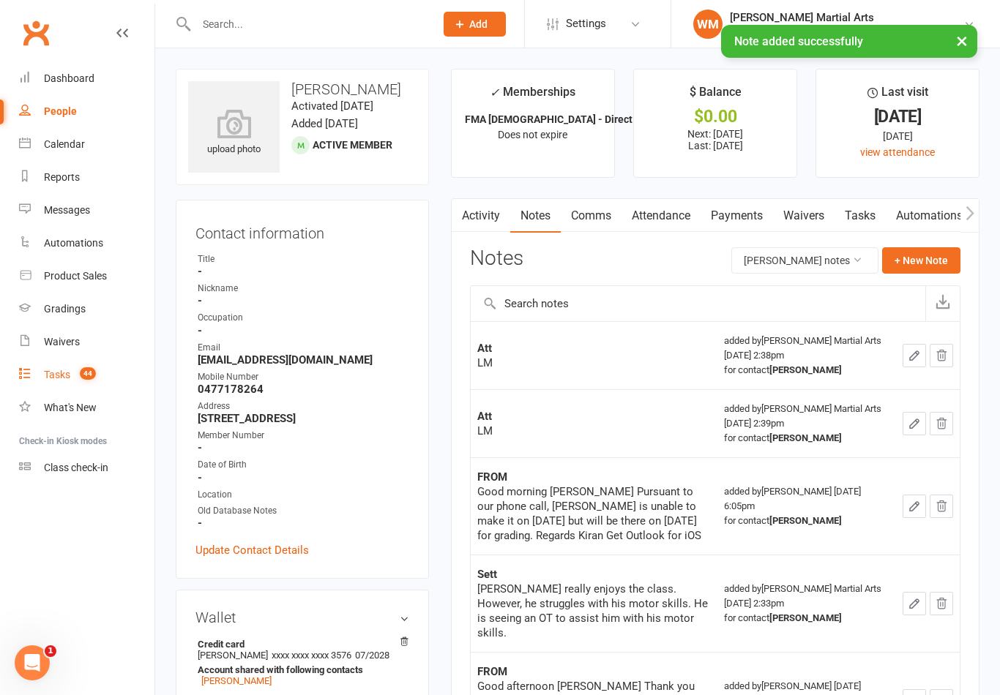
click at [50, 373] on div "Tasks" at bounding box center [57, 375] width 26 height 12
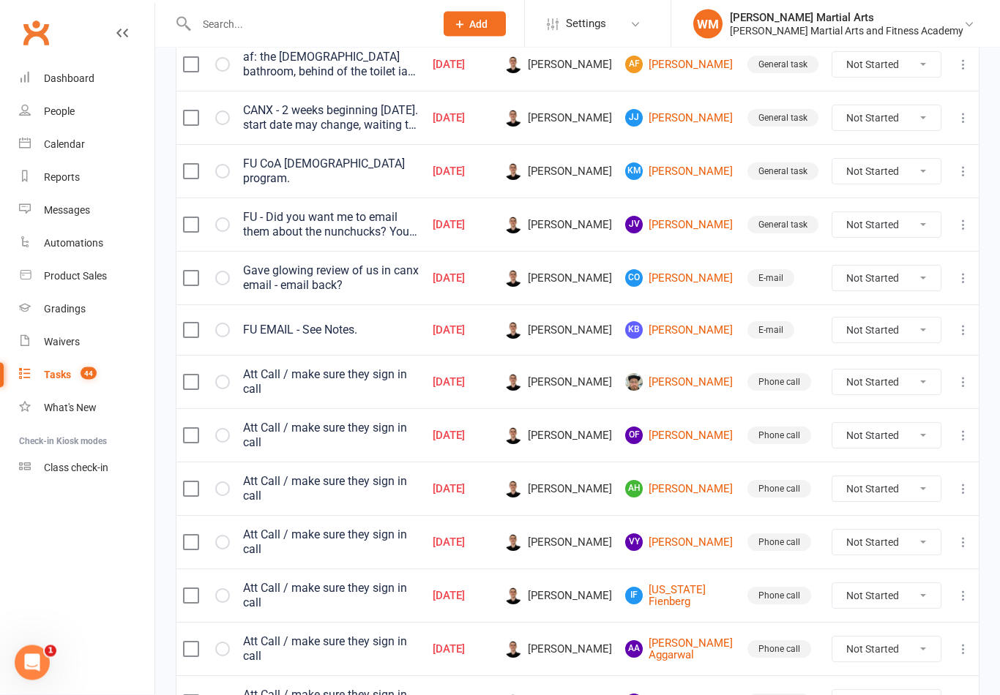
scroll to position [411, 0]
click at [687, 386] on link "[PERSON_NAME]" at bounding box center [679, 382] width 109 height 18
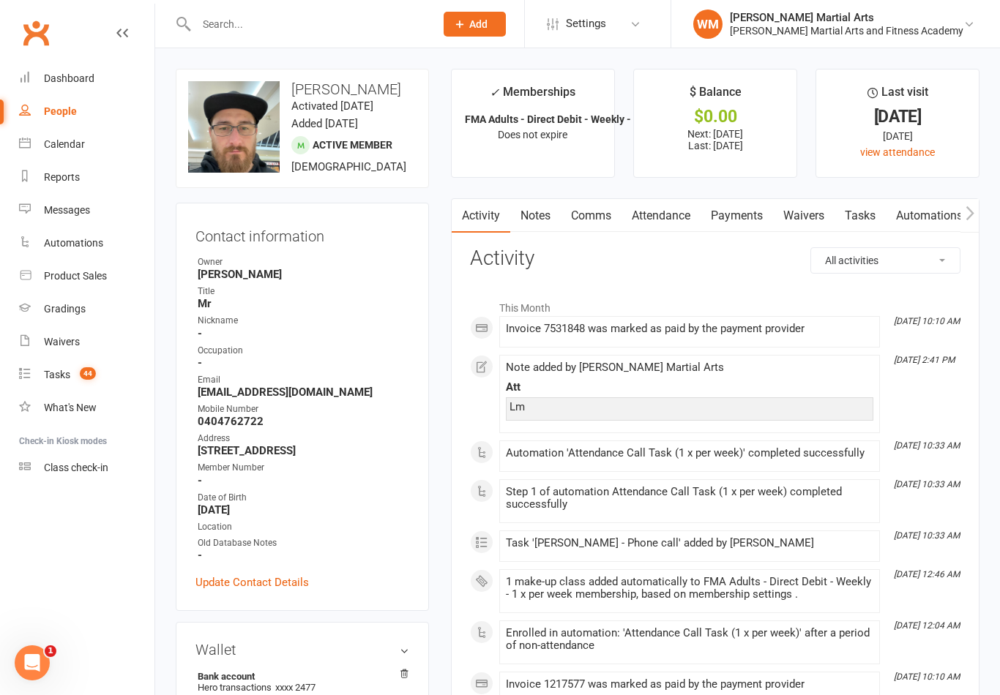
click at [865, 223] on link "Tasks" at bounding box center [859, 216] width 51 height 34
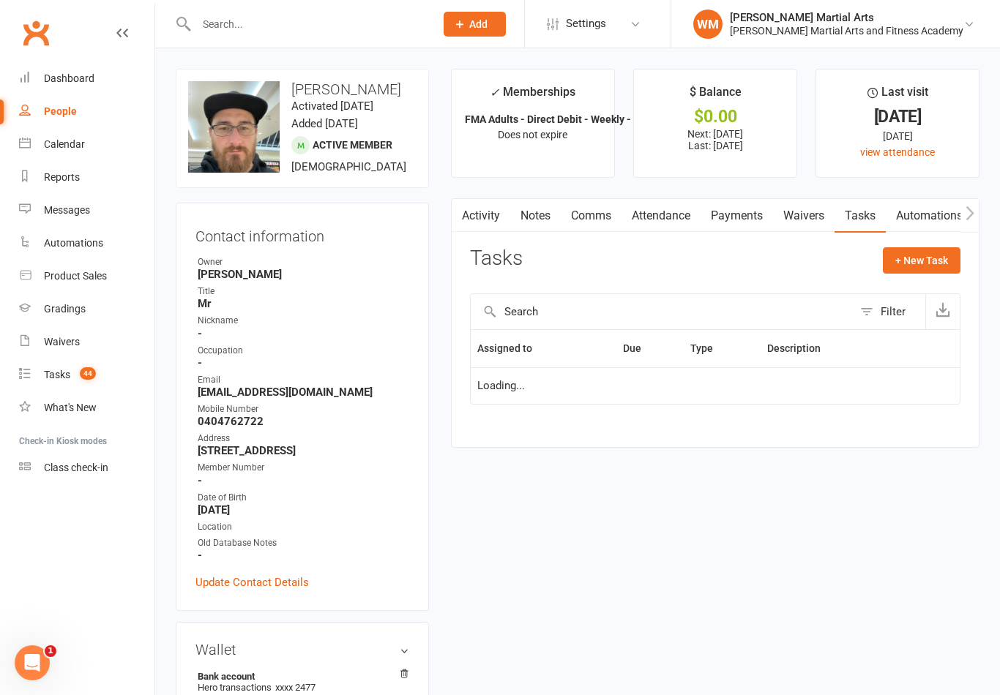
scroll to position [23, 0]
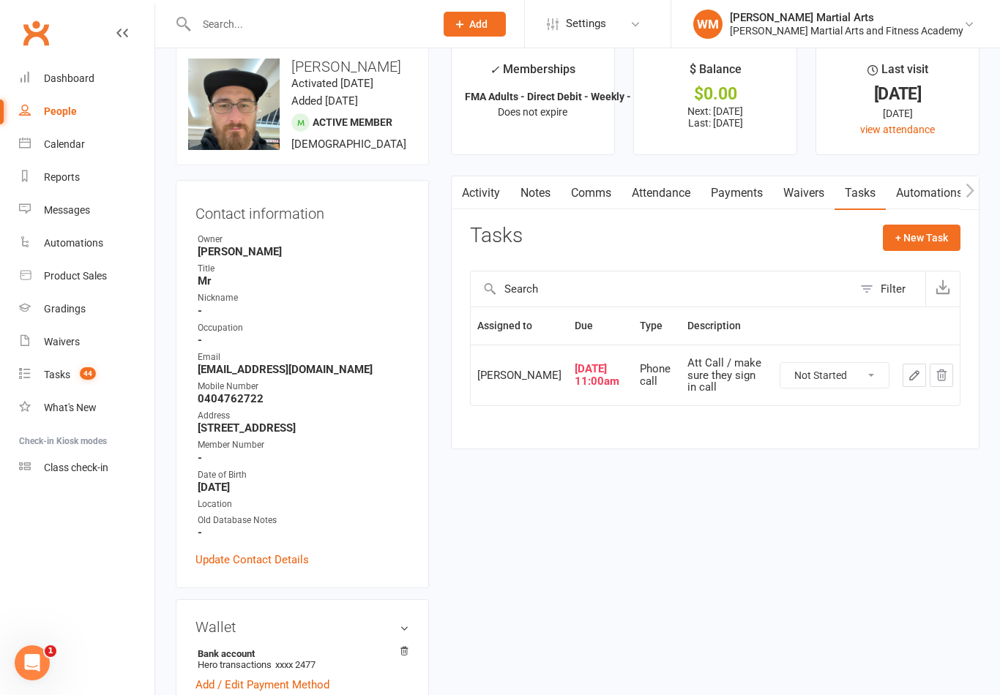
click at [913, 376] on icon "button" at bounding box center [913, 375] width 13 height 13
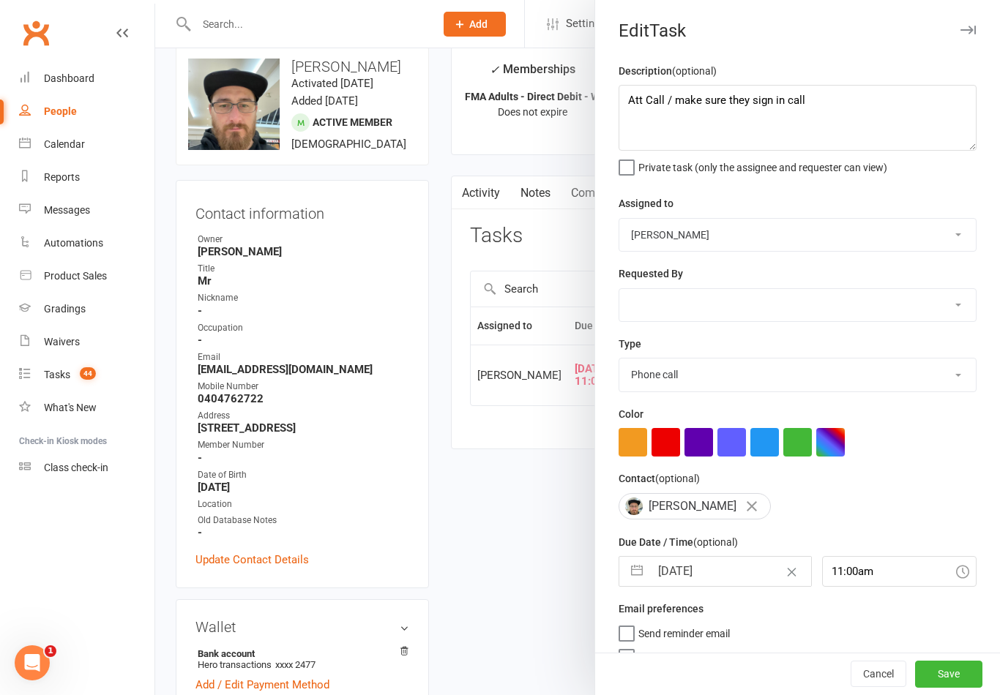
click at [632, 582] on button "button" at bounding box center [637, 571] width 26 height 29
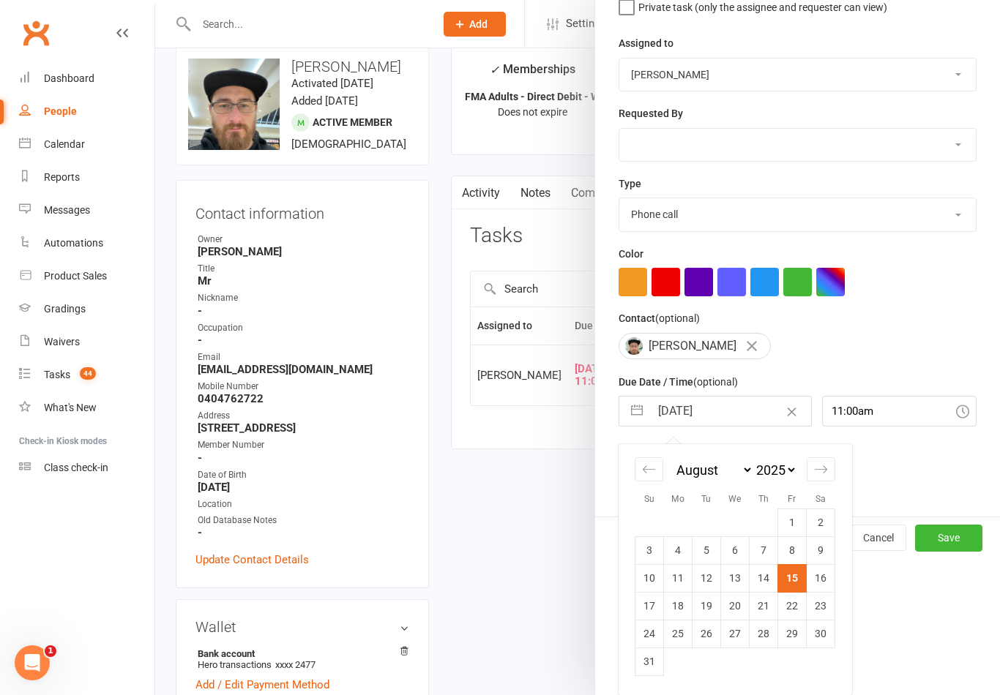
scroll to position [163, 0]
click at [796, 605] on td "22" at bounding box center [792, 606] width 29 height 28
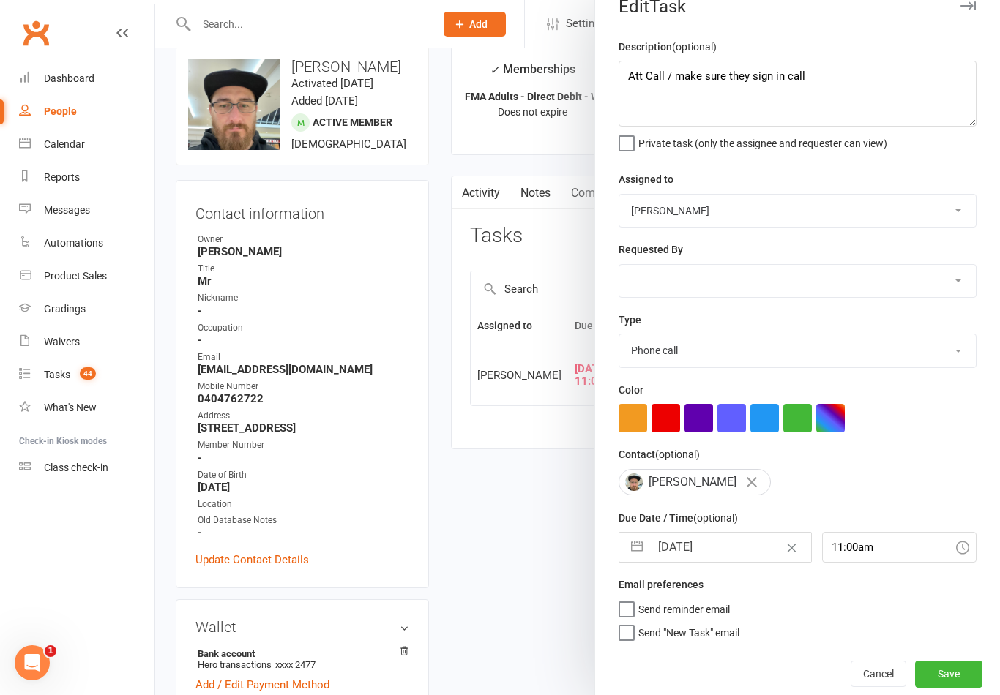
scroll to position [27, 0]
click at [949, 670] on button "Save" at bounding box center [948, 674] width 67 height 26
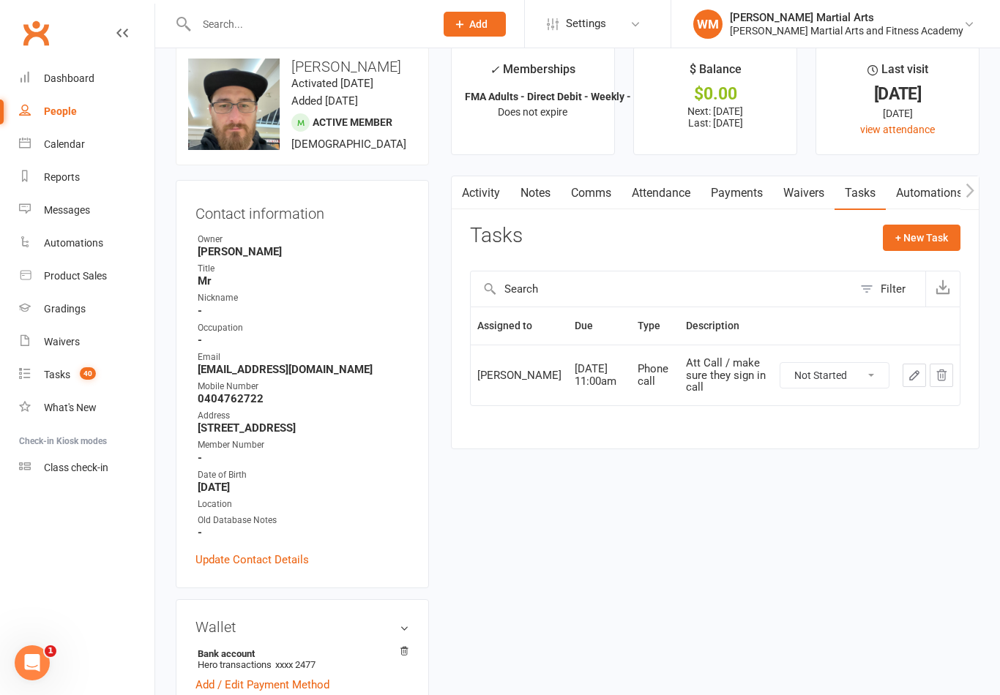
click at [826, 377] on select "Not Started In Progress Waiting Complete" at bounding box center [834, 375] width 108 height 25
click at [536, 184] on link "Notes" at bounding box center [535, 193] width 50 height 34
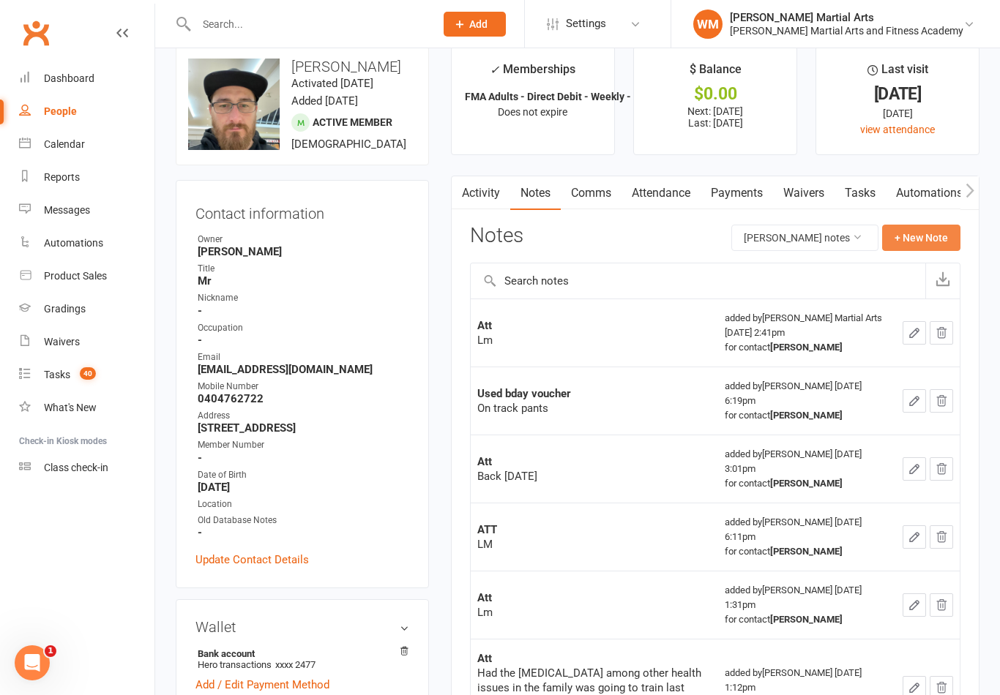
click at [929, 231] on button "+ New Note" at bounding box center [921, 238] width 78 height 26
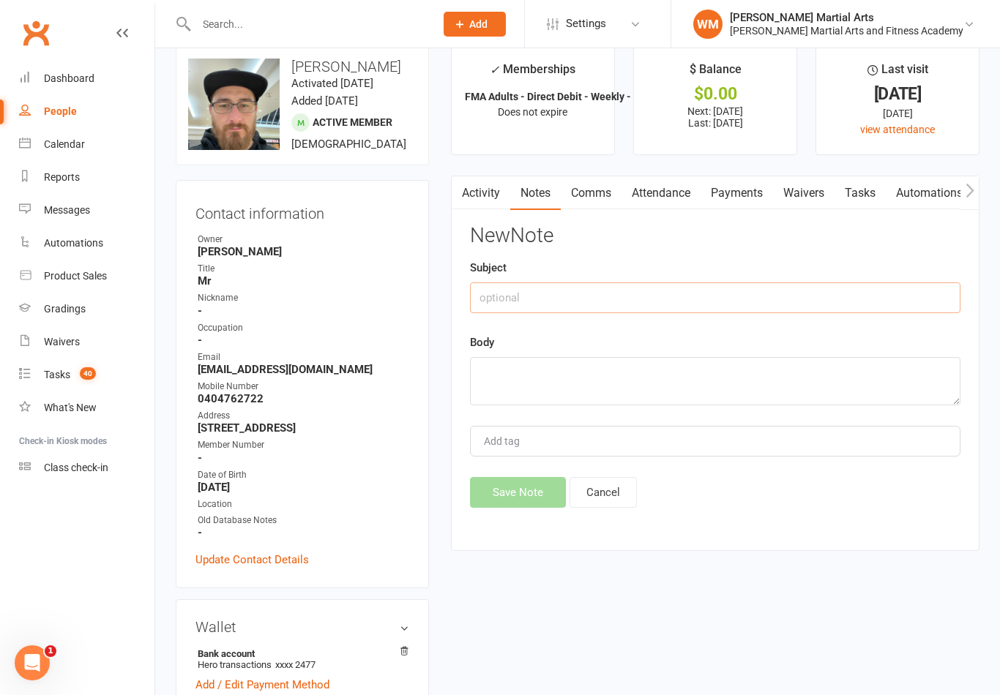
click at [801, 288] on input "text" at bounding box center [715, 297] width 490 height 31
click at [543, 369] on textarea at bounding box center [715, 381] width 490 height 48
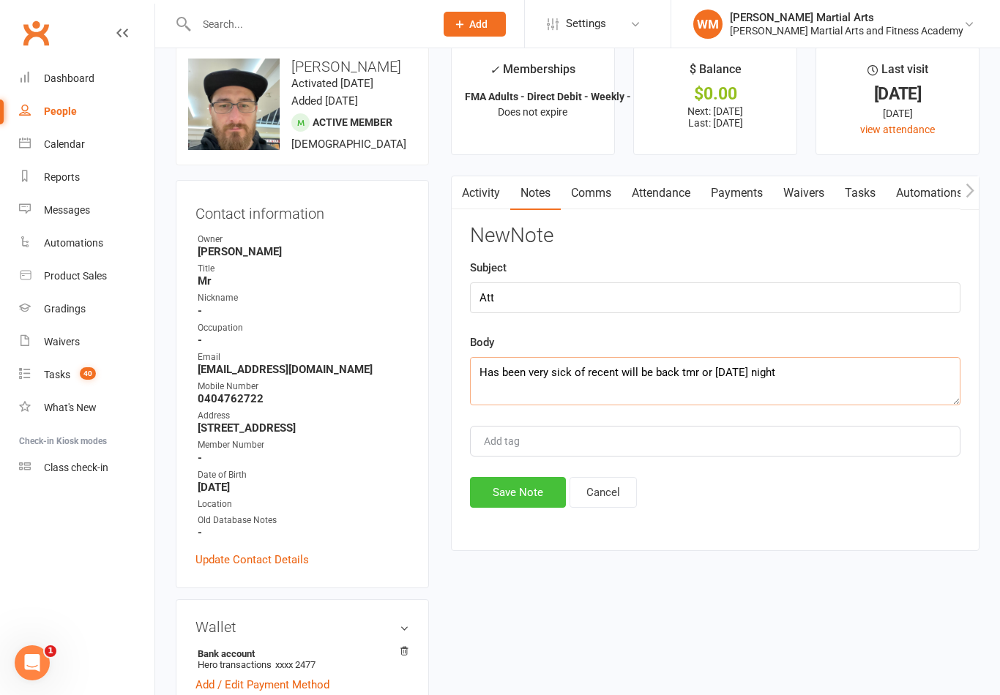
click at [526, 508] on button "Save Note" at bounding box center [518, 492] width 96 height 31
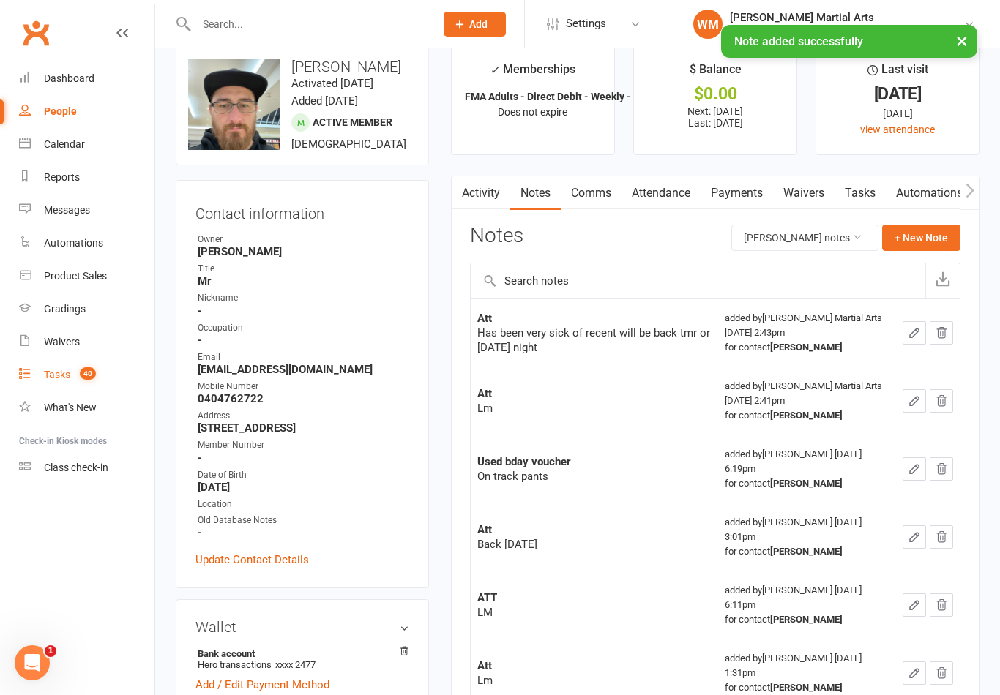
click at [38, 378] on link "Tasks 40" at bounding box center [86, 375] width 135 height 33
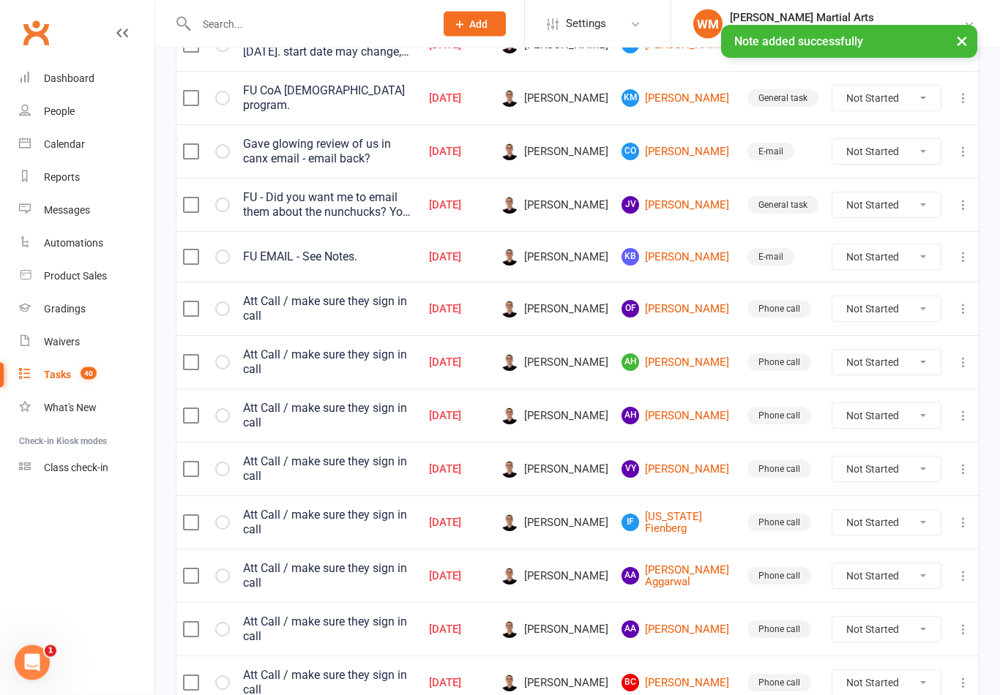
scroll to position [485, 0]
click at [692, 304] on link "OF [PERSON_NAME]" at bounding box center [677, 308] width 113 height 18
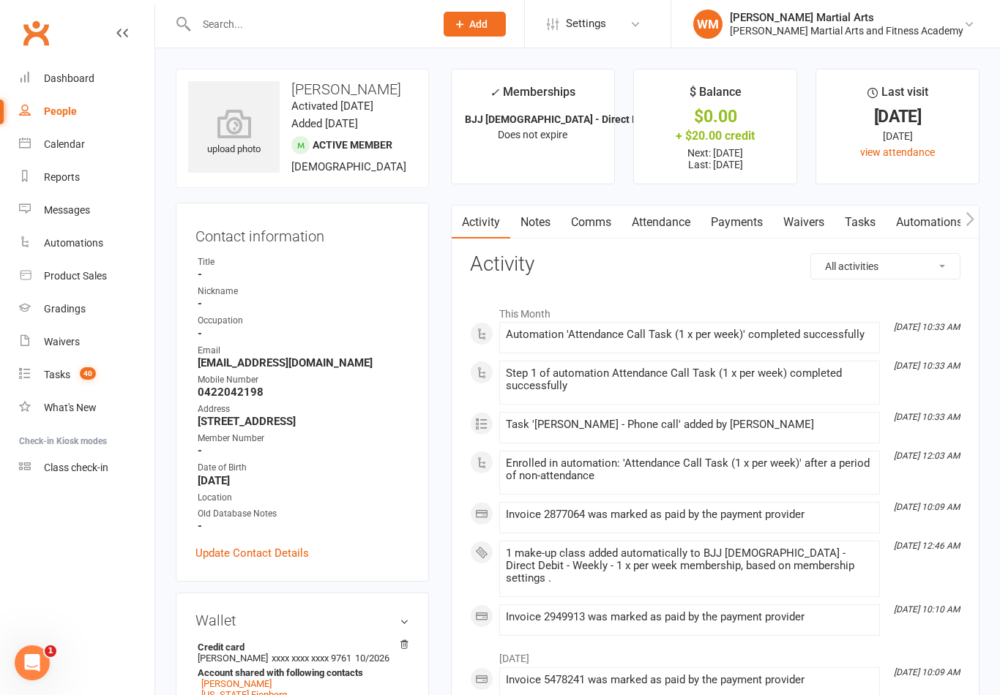
click at [856, 220] on link "Tasks" at bounding box center [859, 223] width 51 height 34
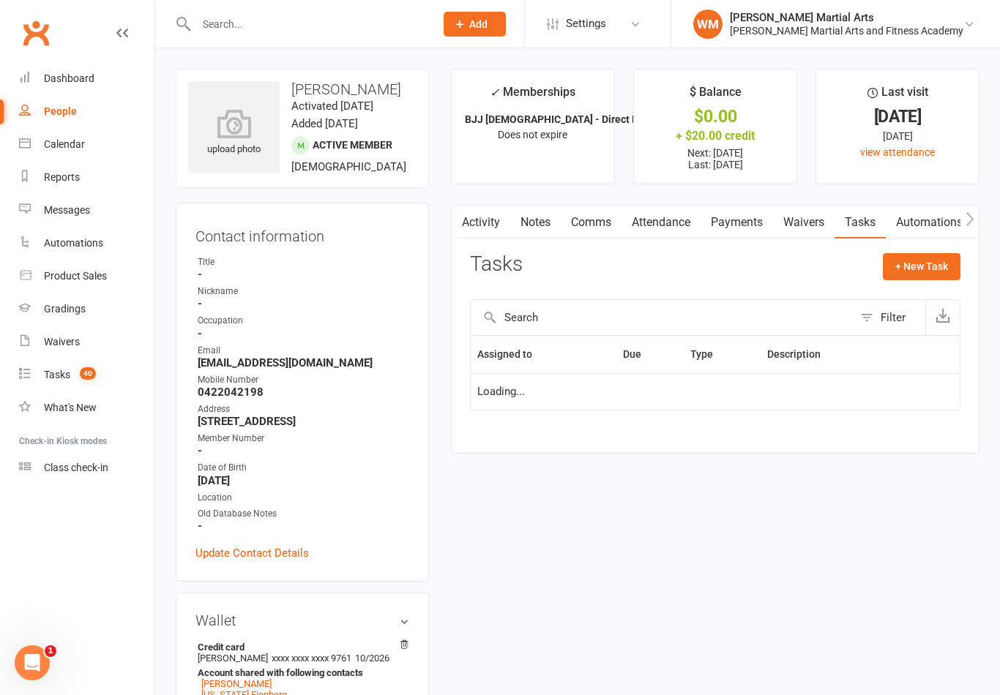
scroll to position [23, 0]
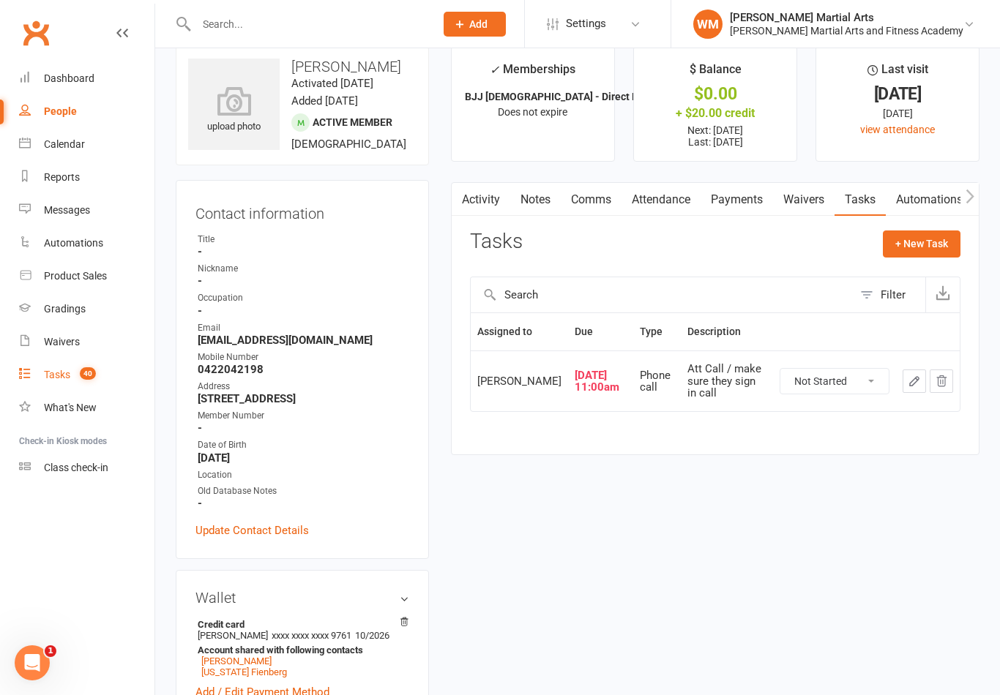
click at [56, 371] on div "Tasks" at bounding box center [57, 375] width 26 height 12
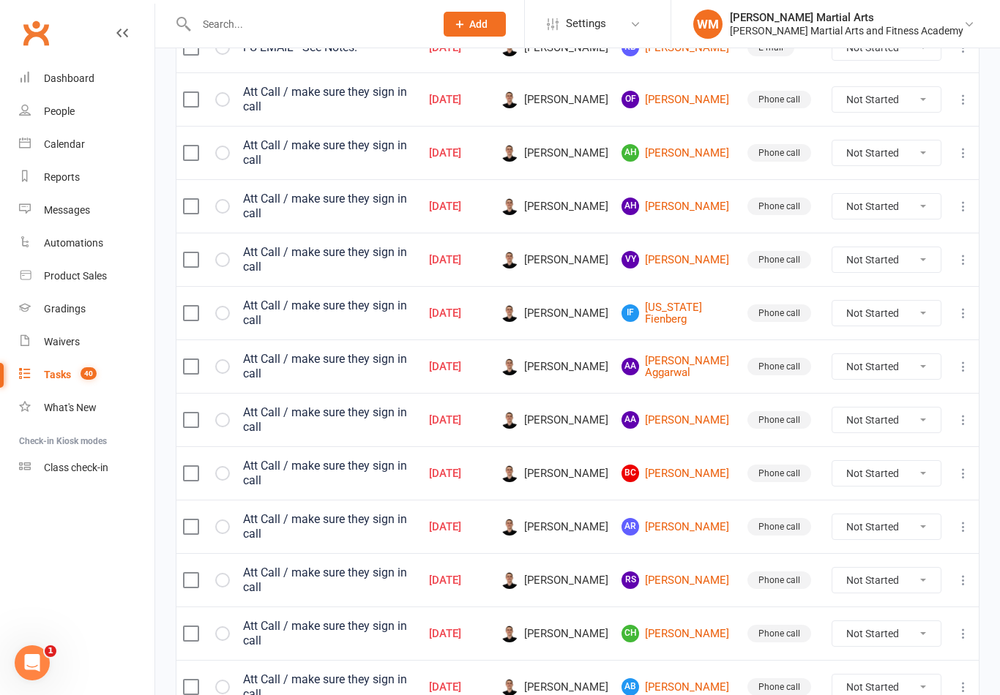
scroll to position [1030, 0]
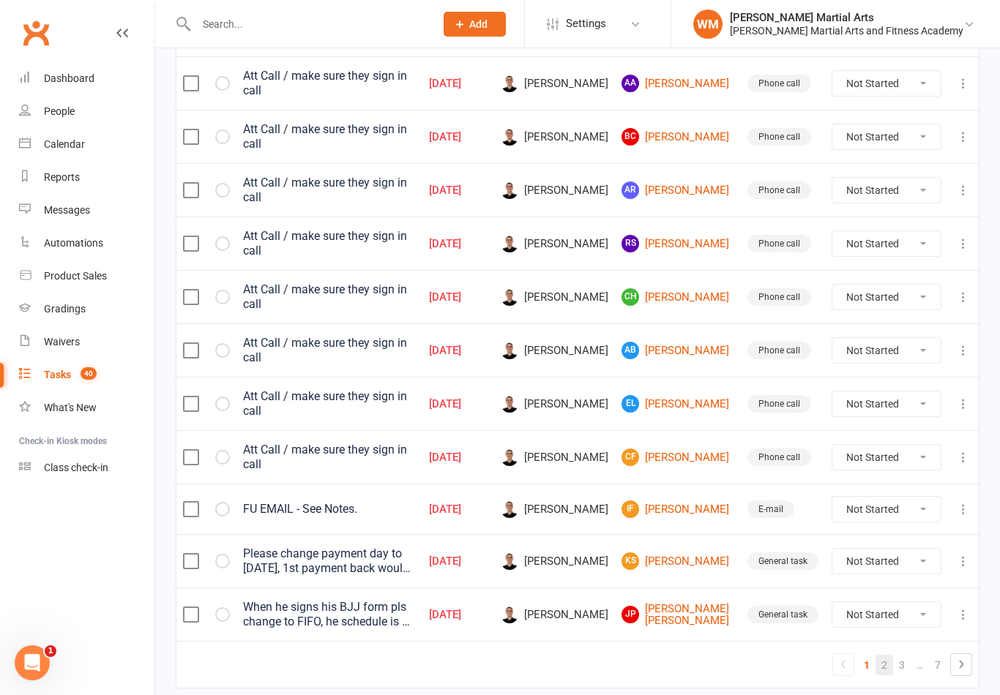
click at [877, 655] on link "2" at bounding box center [884, 665] width 18 height 20
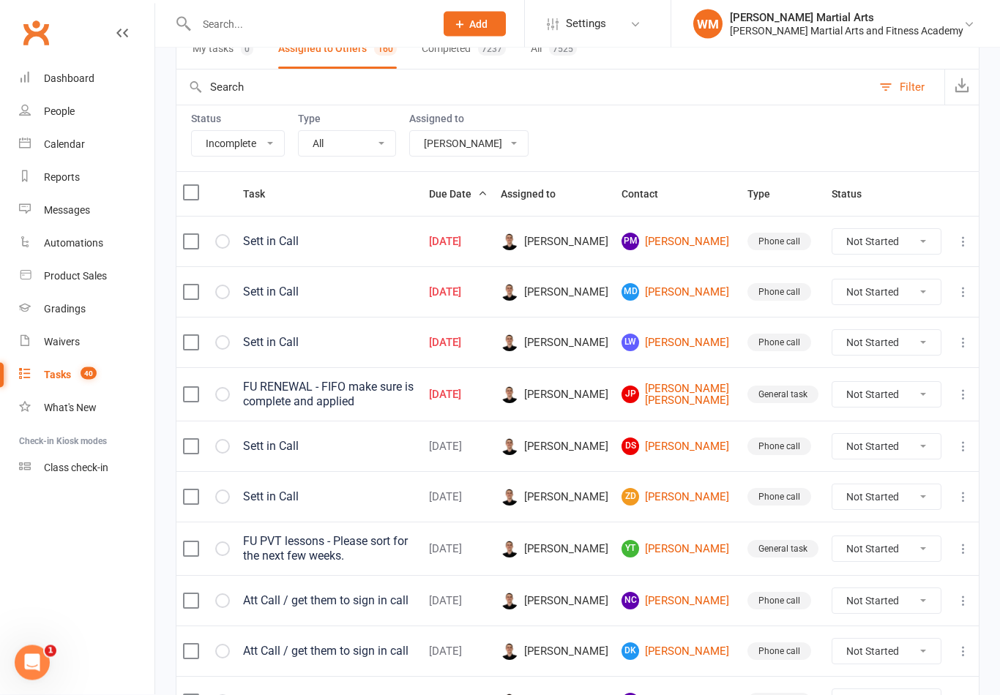
scroll to position [105, 0]
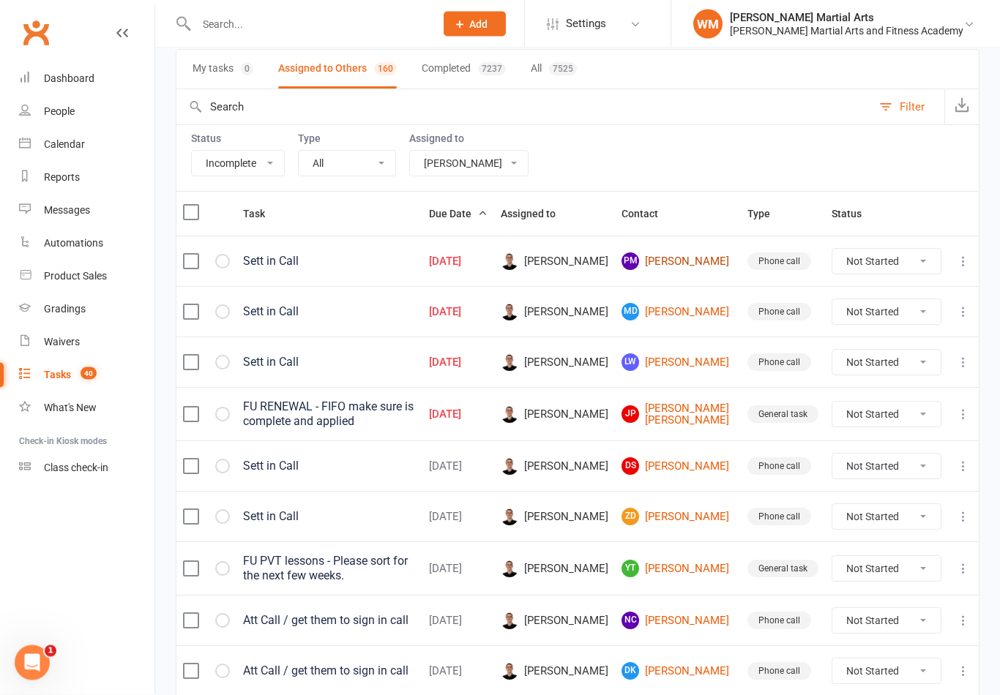
click at [696, 253] on link "PM [PERSON_NAME]" at bounding box center [677, 262] width 113 height 18
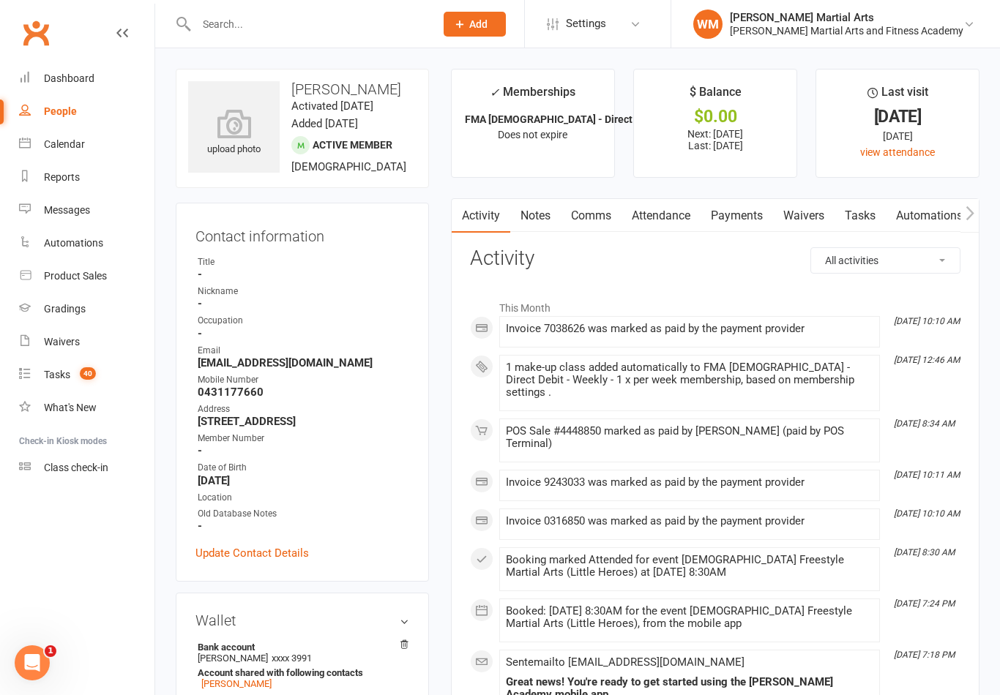
click at [853, 213] on link "Tasks" at bounding box center [859, 216] width 51 height 34
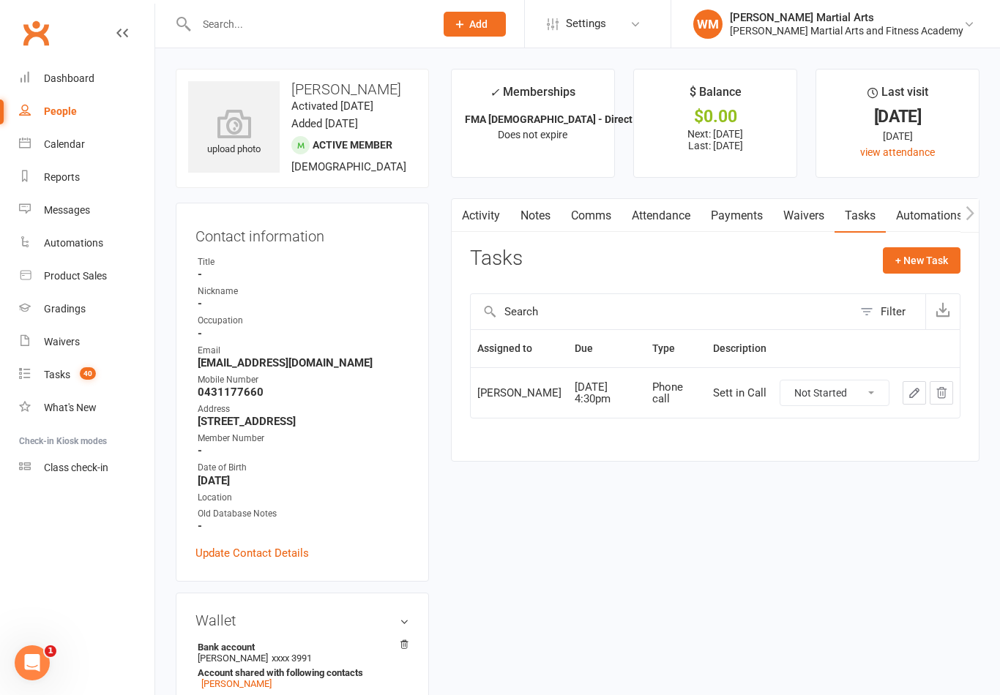
click at [897, 395] on td at bounding box center [928, 392] width 64 height 50
click at [899, 394] on td at bounding box center [928, 392] width 64 height 50
click at [866, 383] on select "Not Started In Progress Waiting Complete" at bounding box center [834, 393] width 108 height 25
click at [530, 212] on link "Notes" at bounding box center [535, 216] width 50 height 34
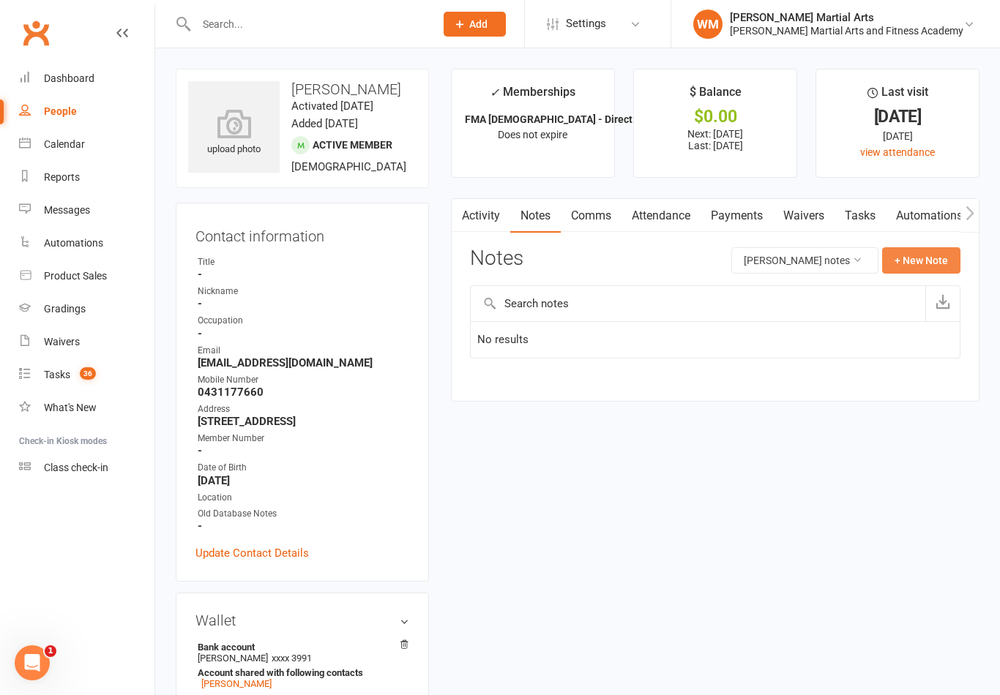
click at [937, 257] on button "+ New Note" at bounding box center [921, 260] width 78 height 26
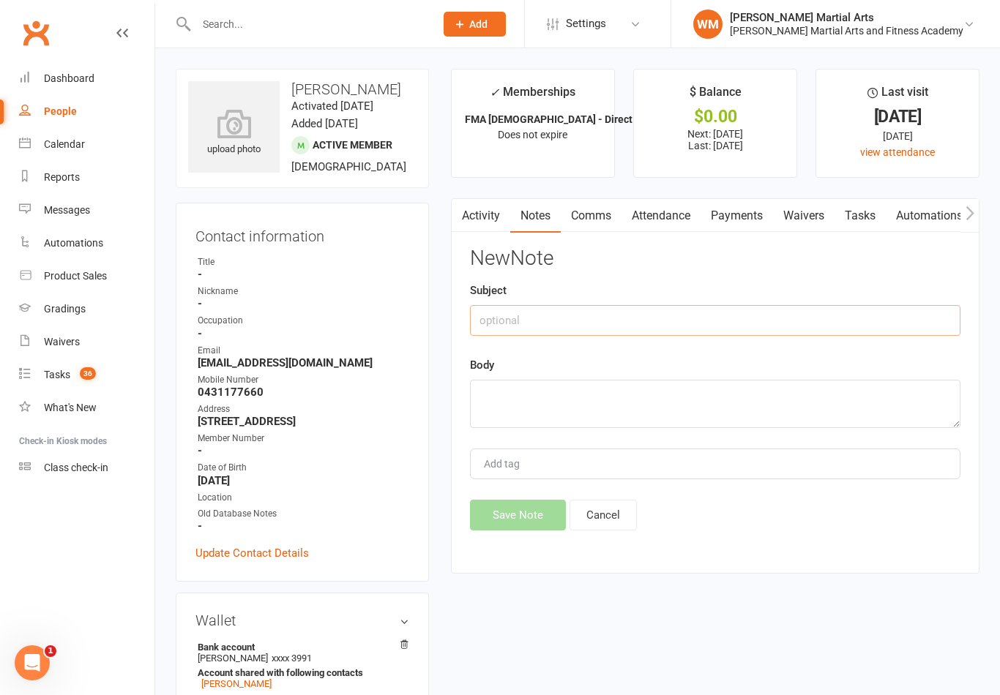
click at [770, 315] on input "text" at bounding box center [715, 320] width 490 height 31
click at [602, 392] on textarea at bounding box center [715, 404] width 490 height 48
click at [533, 531] on button "Save Note" at bounding box center [518, 515] width 96 height 31
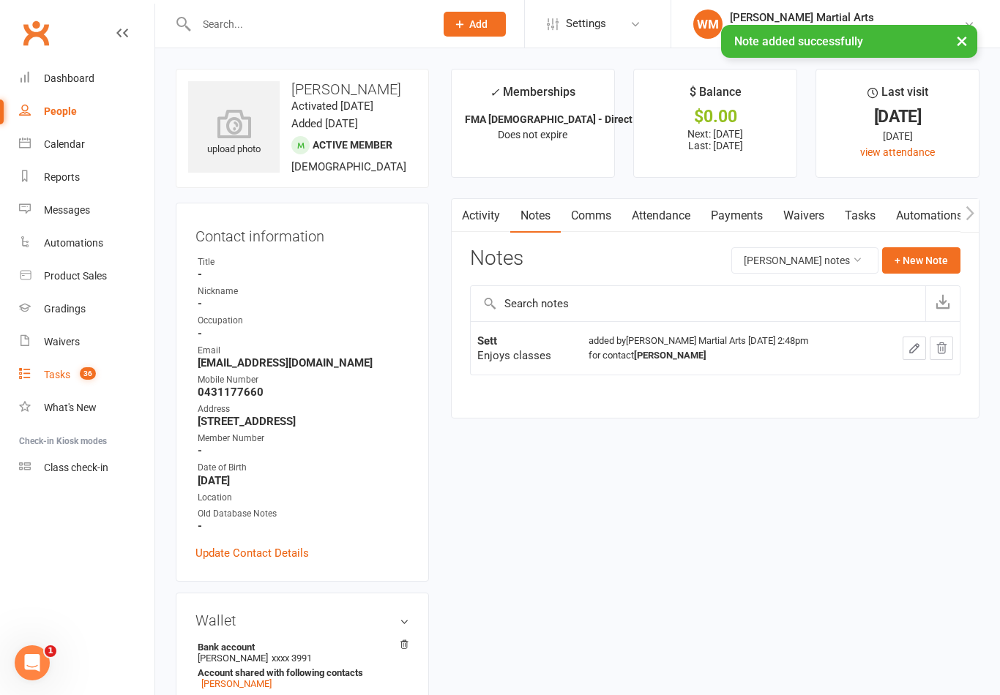
click at [60, 388] on link "Tasks 36" at bounding box center [86, 375] width 135 height 33
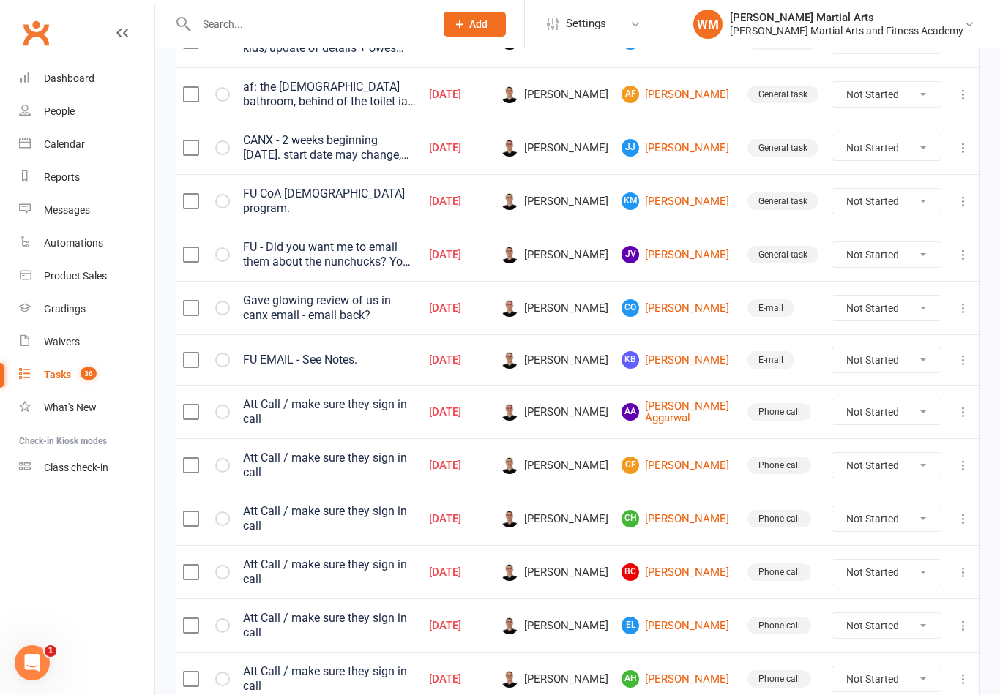
scroll to position [392, 0]
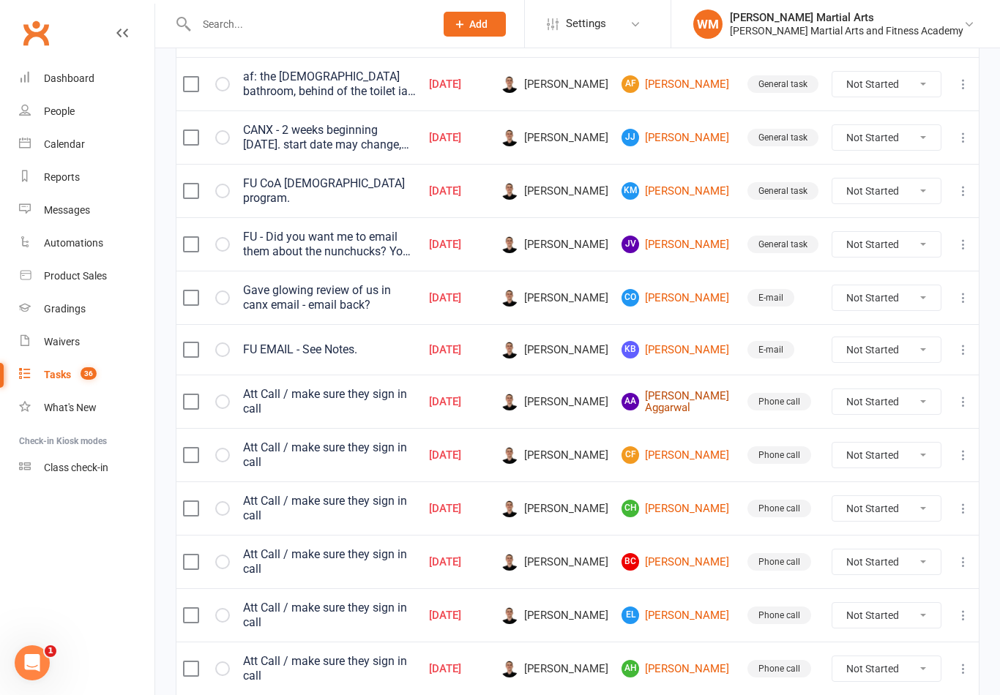
click at [681, 406] on link "[PERSON_NAME] Aggarwal" at bounding box center [677, 402] width 113 height 24
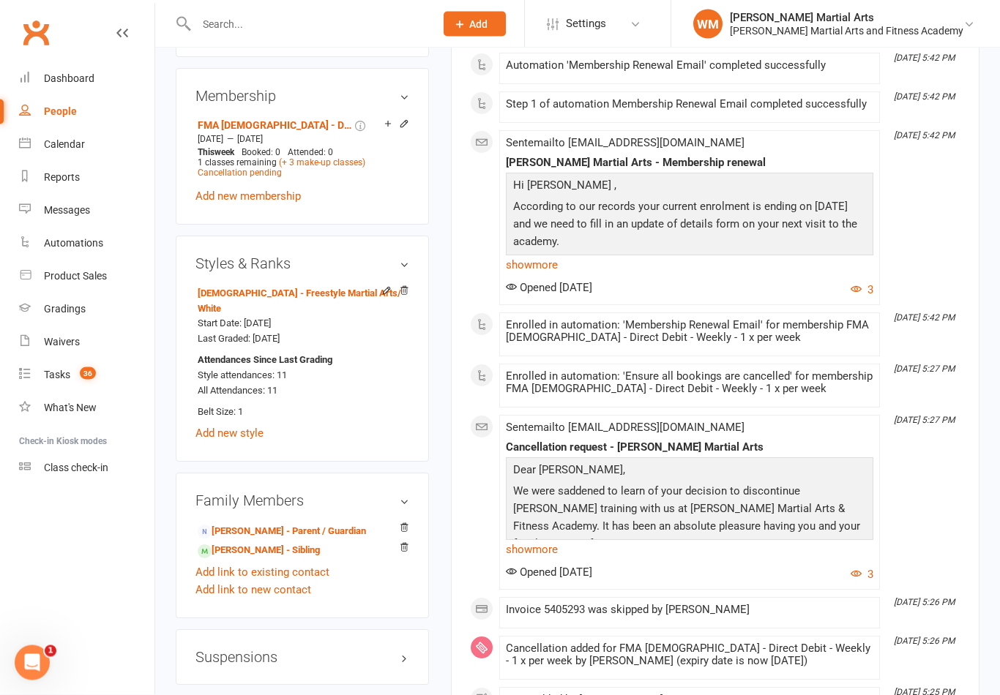
scroll to position [981, 0]
click at [215, 543] on link "[PERSON_NAME] - Sibling" at bounding box center [259, 550] width 122 height 15
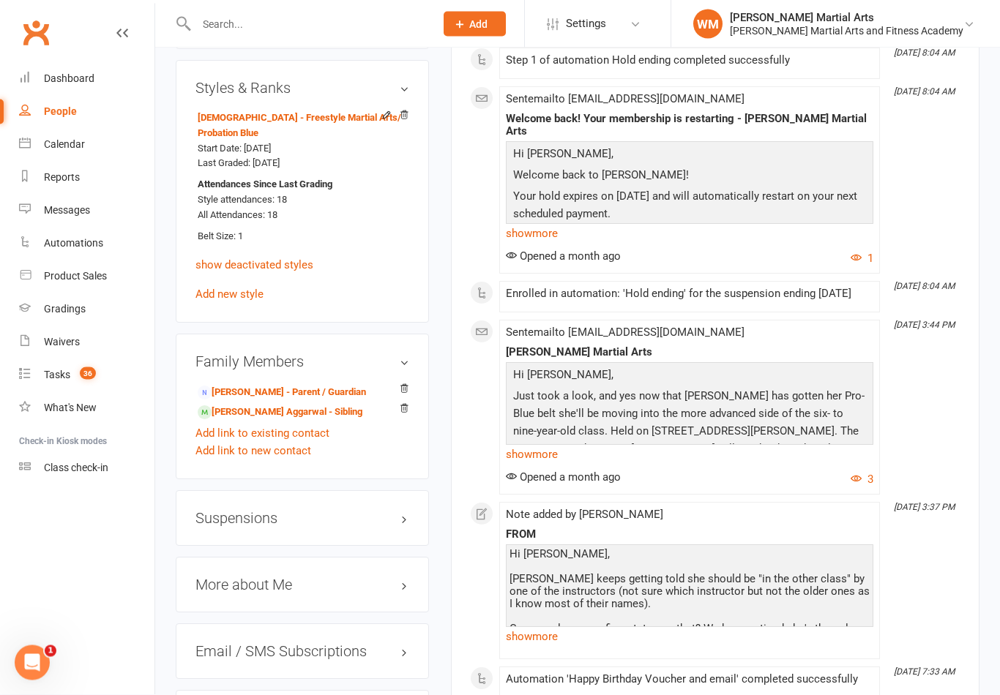
scroll to position [1172, 0]
click at [222, 405] on link "[PERSON_NAME] Aggarwal - Sibling" at bounding box center [280, 412] width 165 height 15
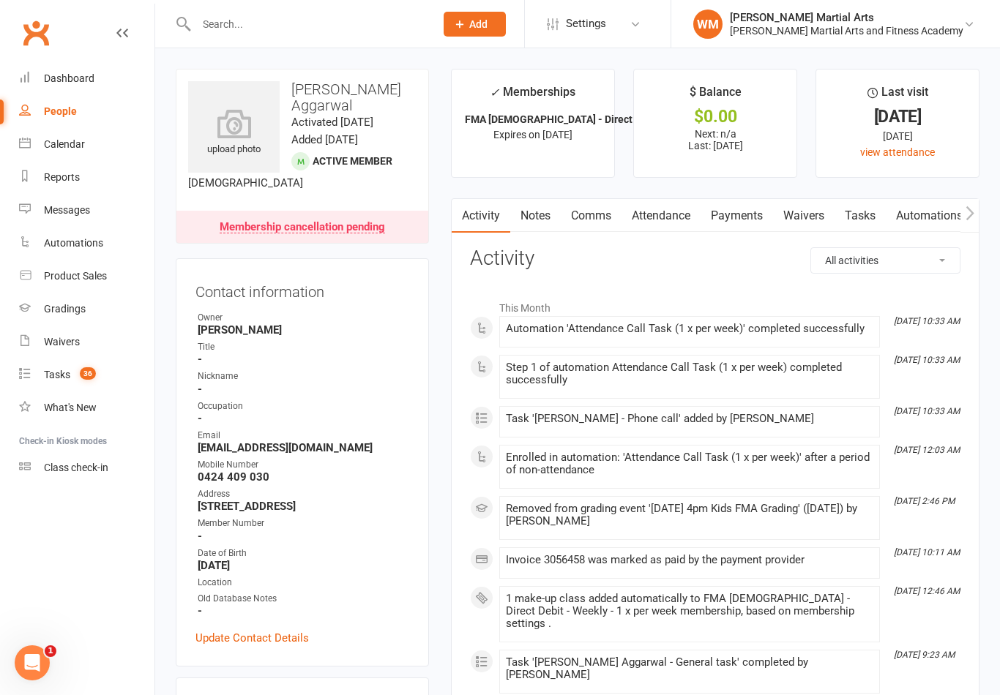
click at [851, 217] on link "Tasks" at bounding box center [859, 216] width 51 height 34
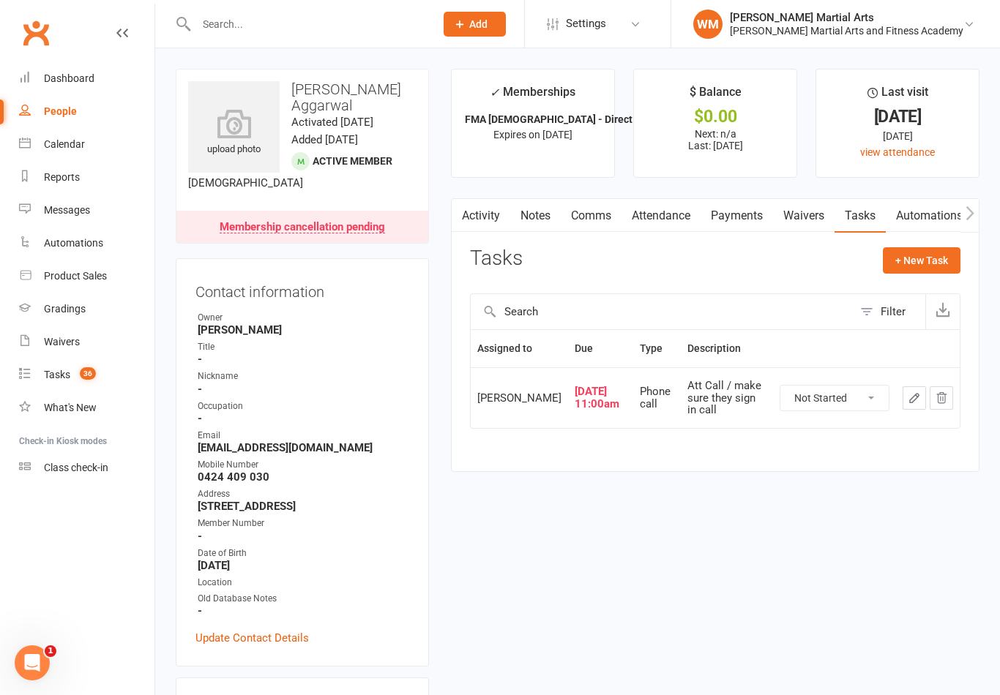
click at [911, 402] on icon "button" at bounding box center [914, 398] width 9 height 9
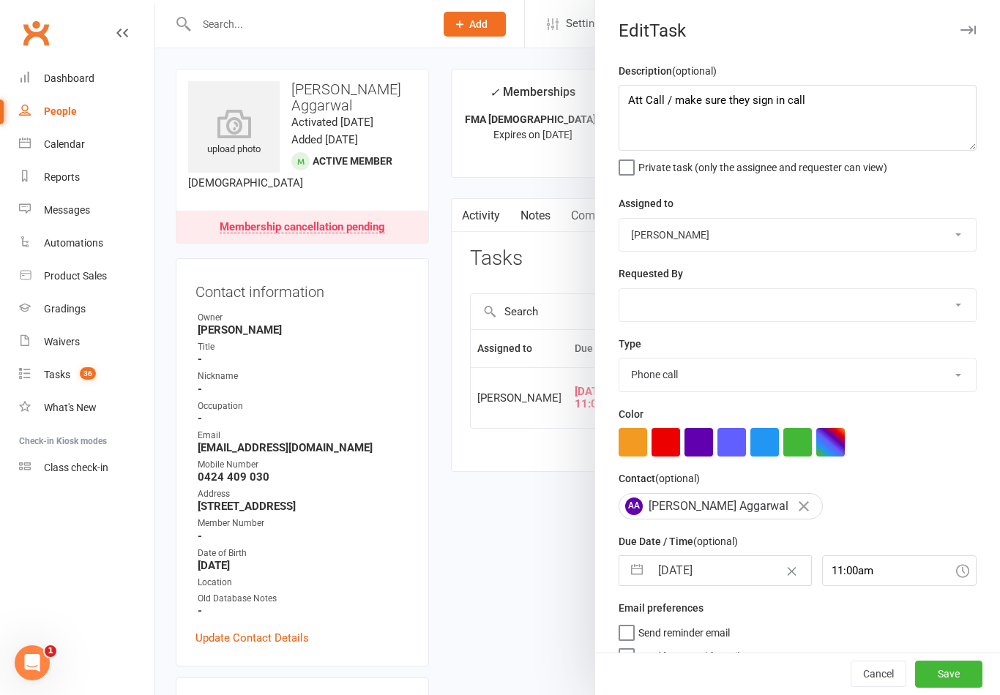
click at [550, 534] on div at bounding box center [577, 347] width 845 height 695
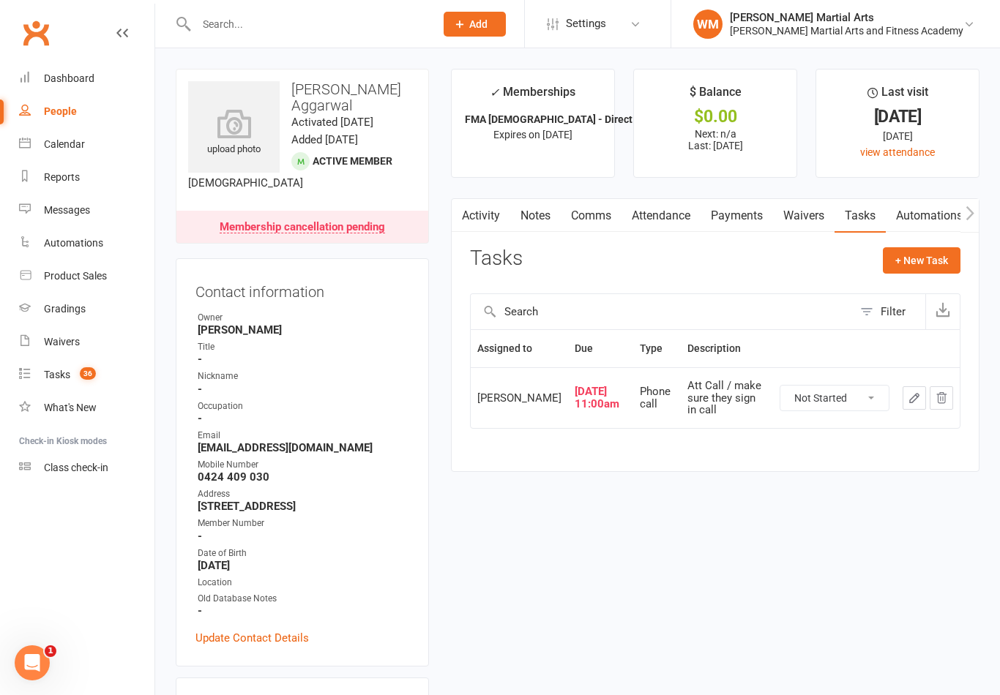
click at [879, 393] on select "Not Started In Progress Waiting Complete" at bounding box center [834, 398] width 108 height 25
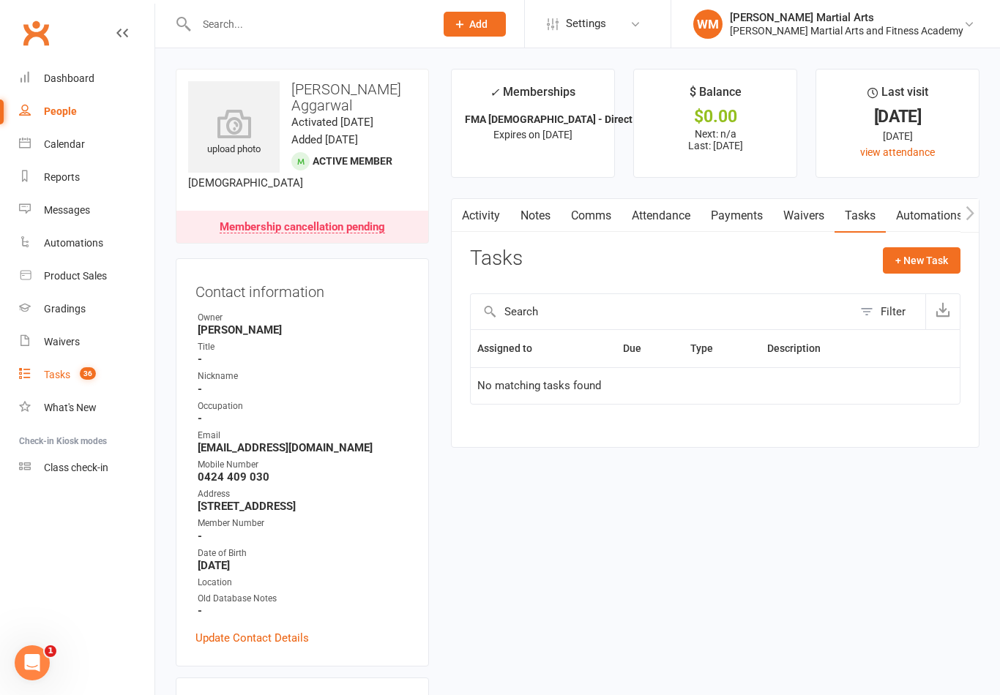
click at [40, 371] on link "Tasks 36" at bounding box center [86, 375] width 135 height 33
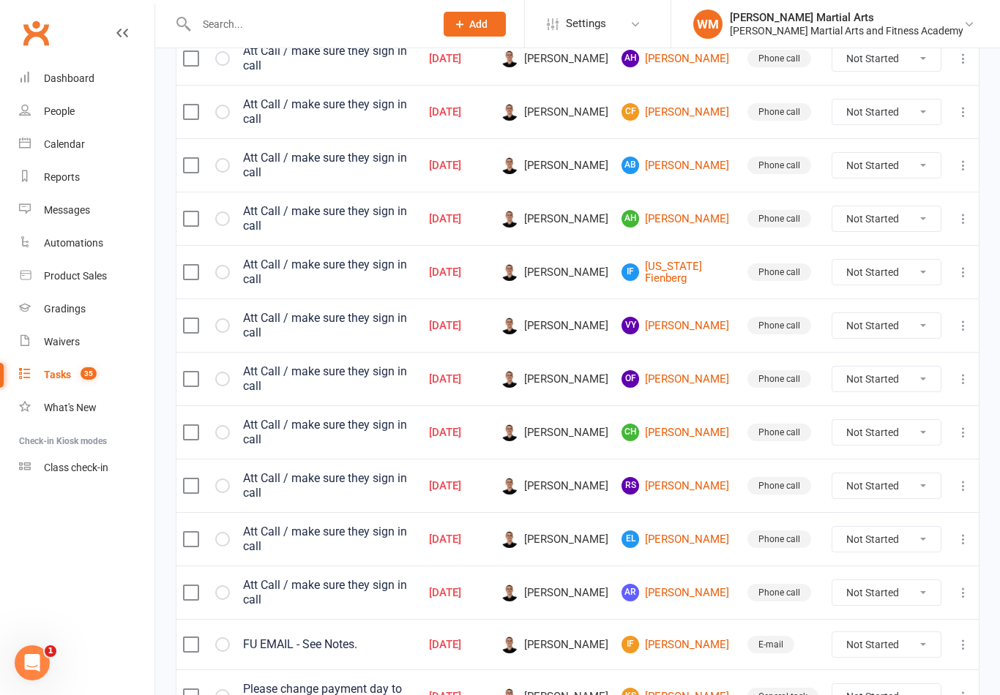
scroll to position [1030, 0]
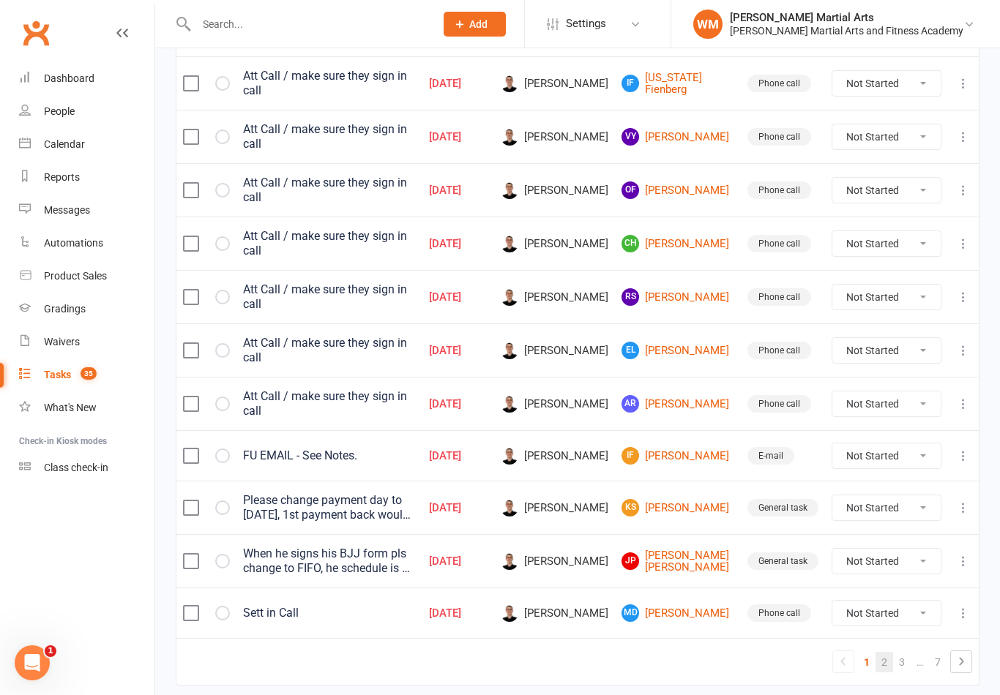
click at [883, 652] on link "2" at bounding box center [884, 662] width 18 height 20
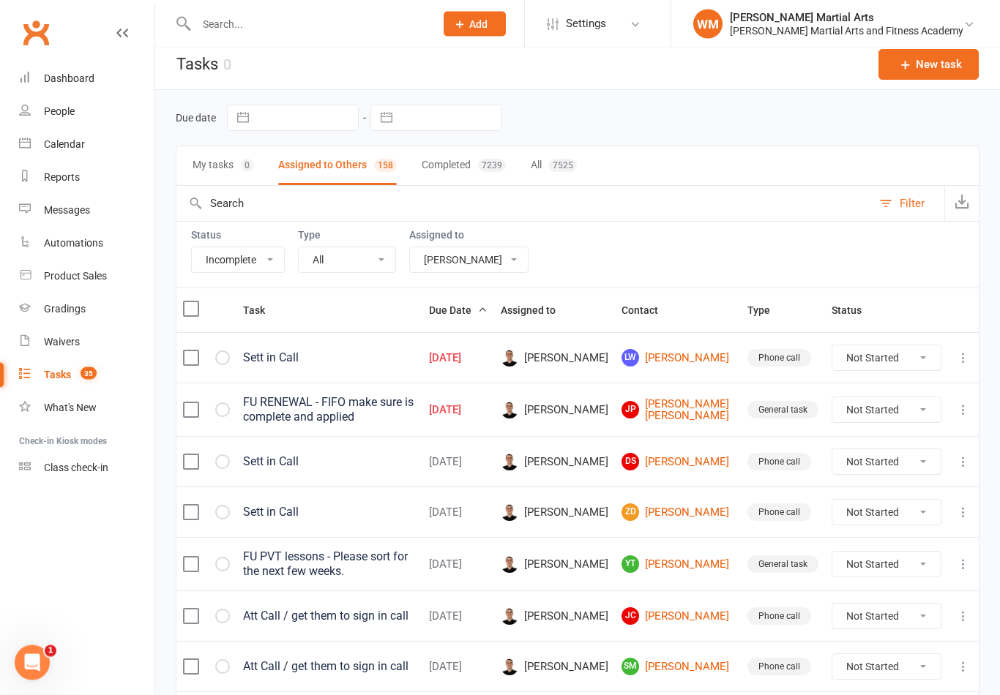
scroll to position [0, 0]
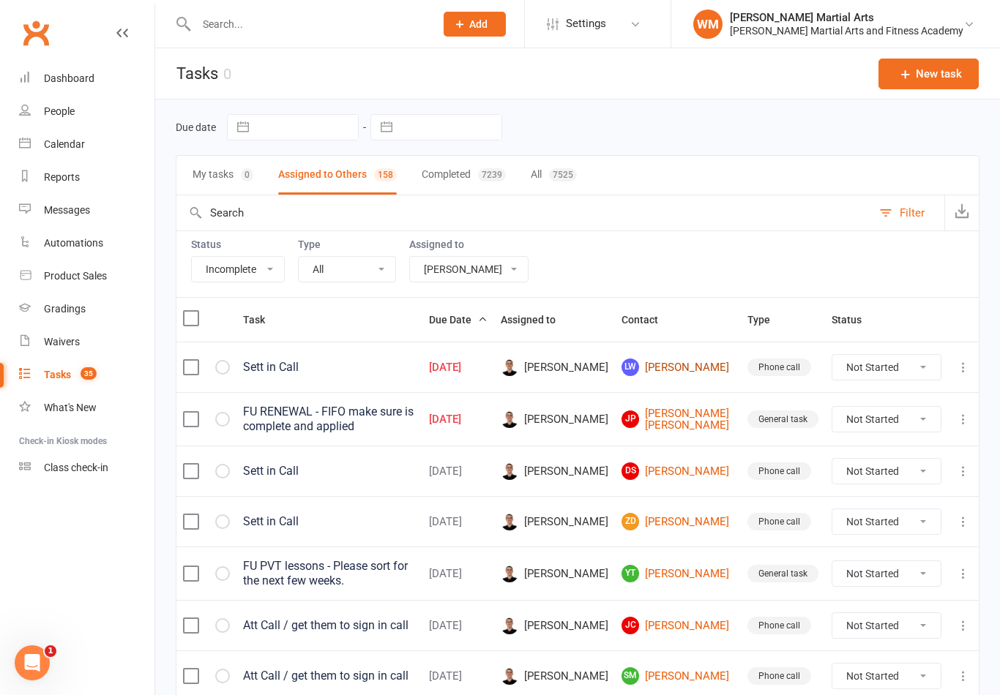
click at [699, 359] on link "[PERSON_NAME]" at bounding box center [677, 368] width 113 height 18
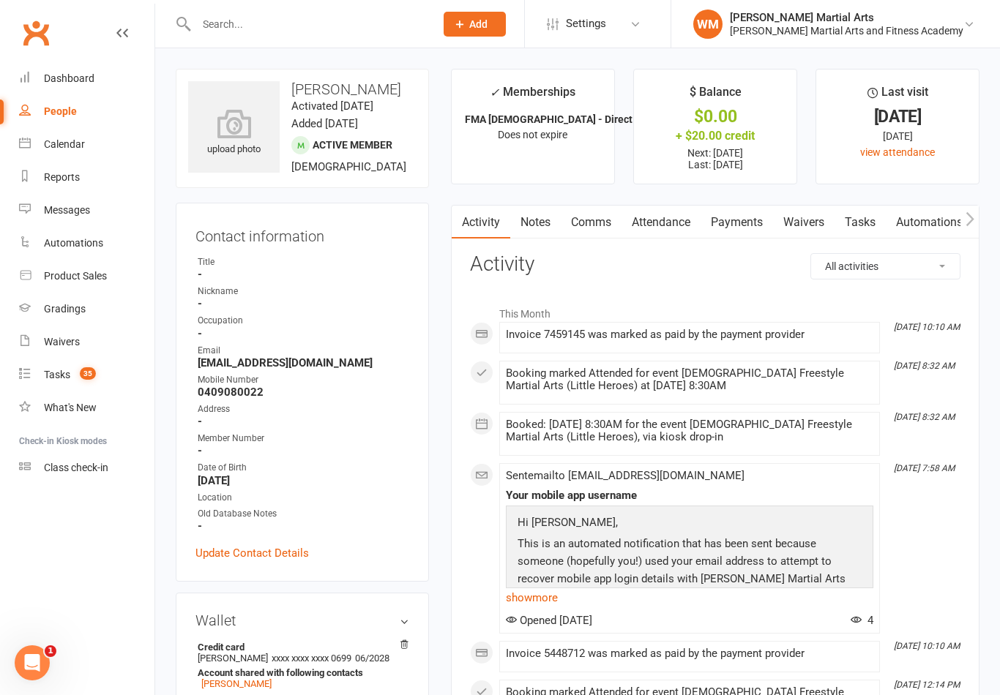
click at [874, 237] on link "Tasks" at bounding box center [859, 223] width 51 height 34
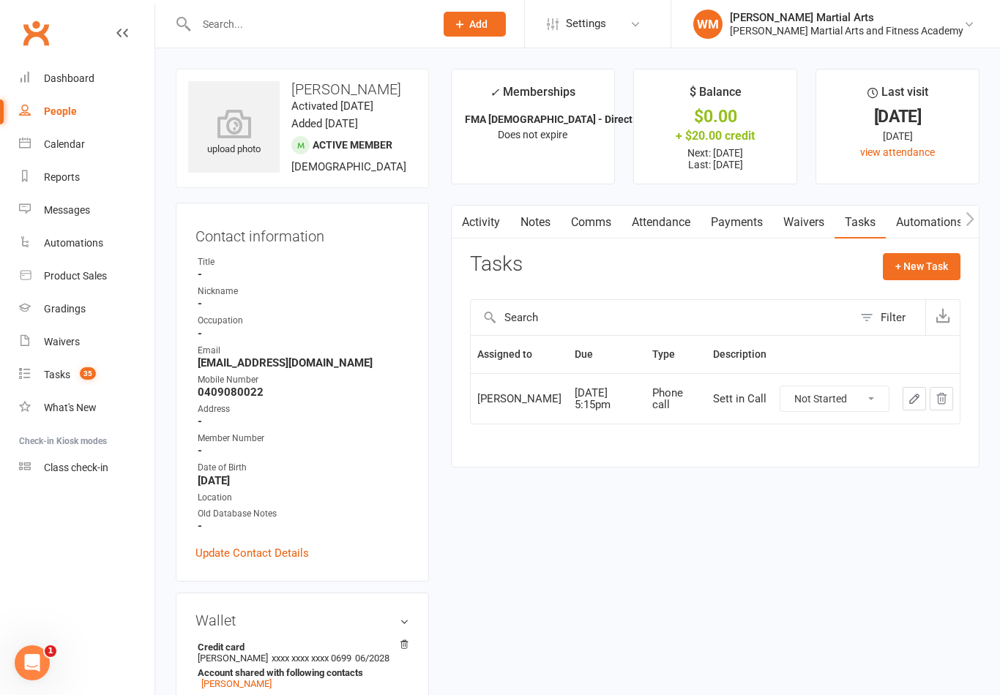
click at [535, 216] on link "Notes" at bounding box center [535, 223] width 50 height 34
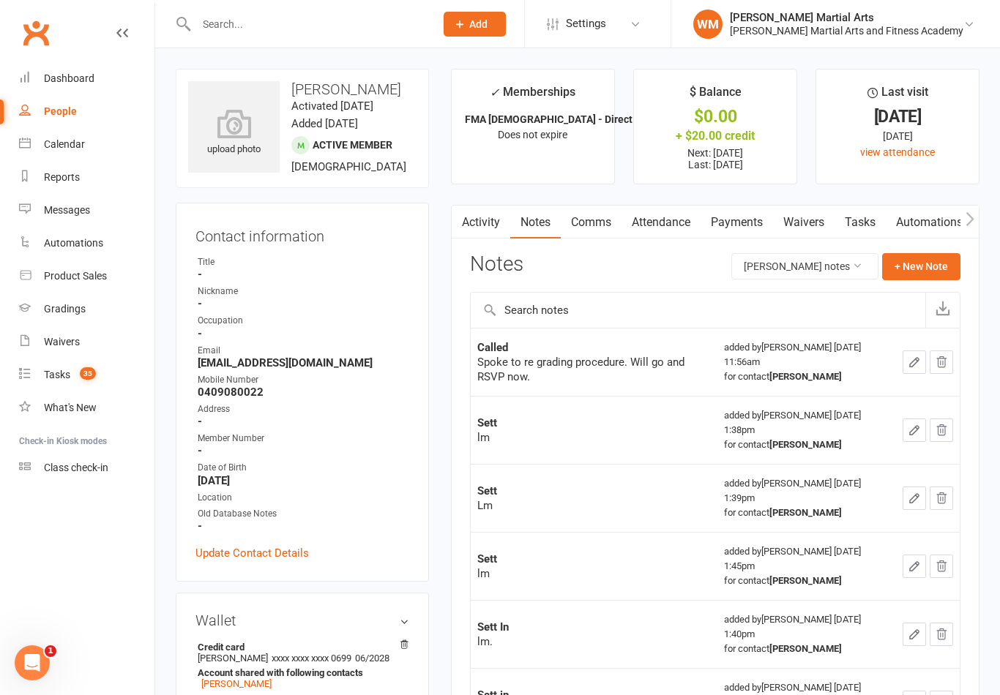
click at [851, 222] on link "Tasks" at bounding box center [859, 223] width 51 height 34
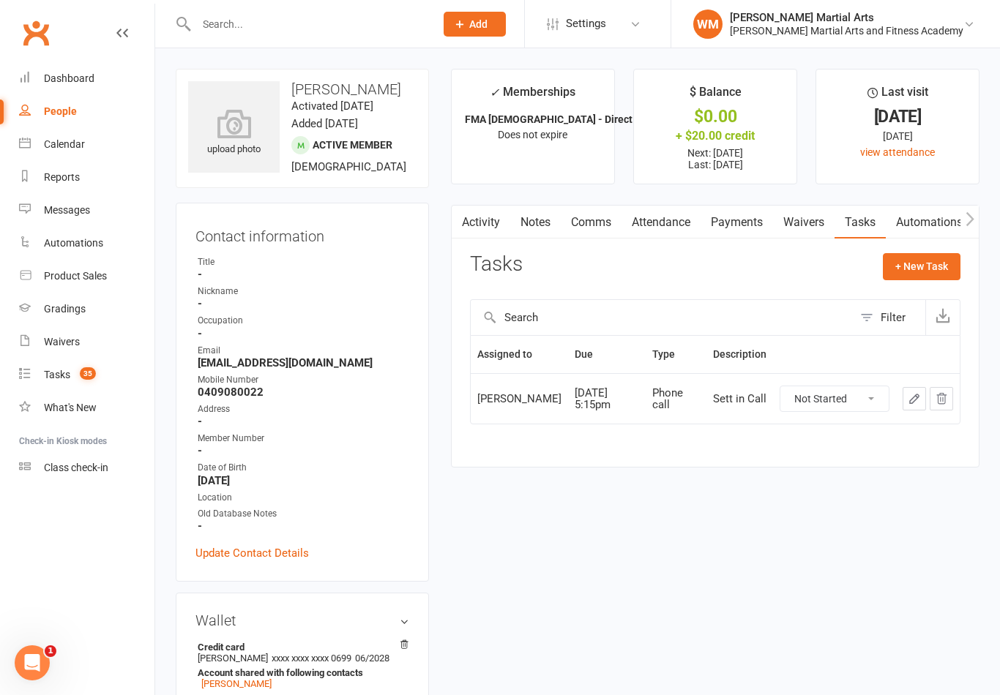
click at [674, 226] on link "Attendance" at bounding box center [660, 223] width 79 height 34
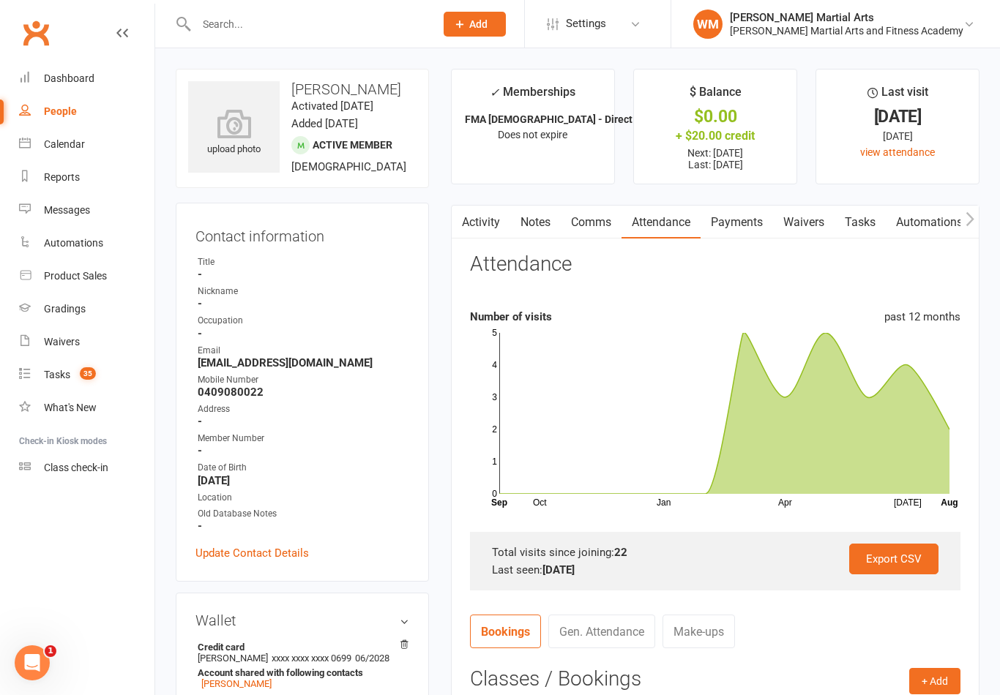
click at [864, 214] on link "Tasks" at bounding box center [859, 223] width 51 height 34
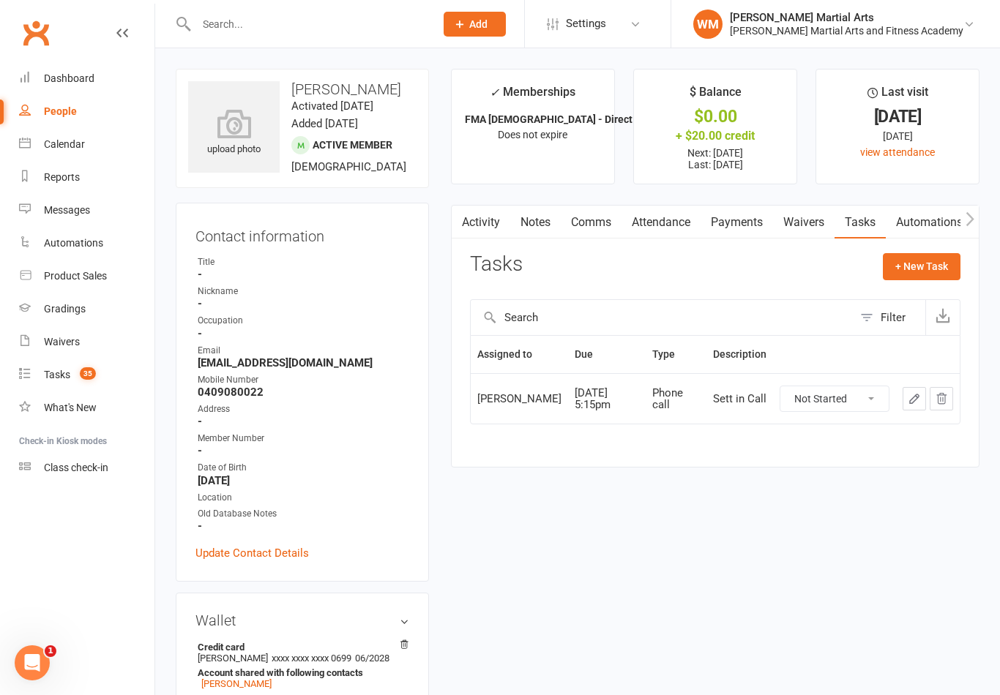
click at [920, 394] on icon "button" at bounding box center [913, 398] width 13 height 13
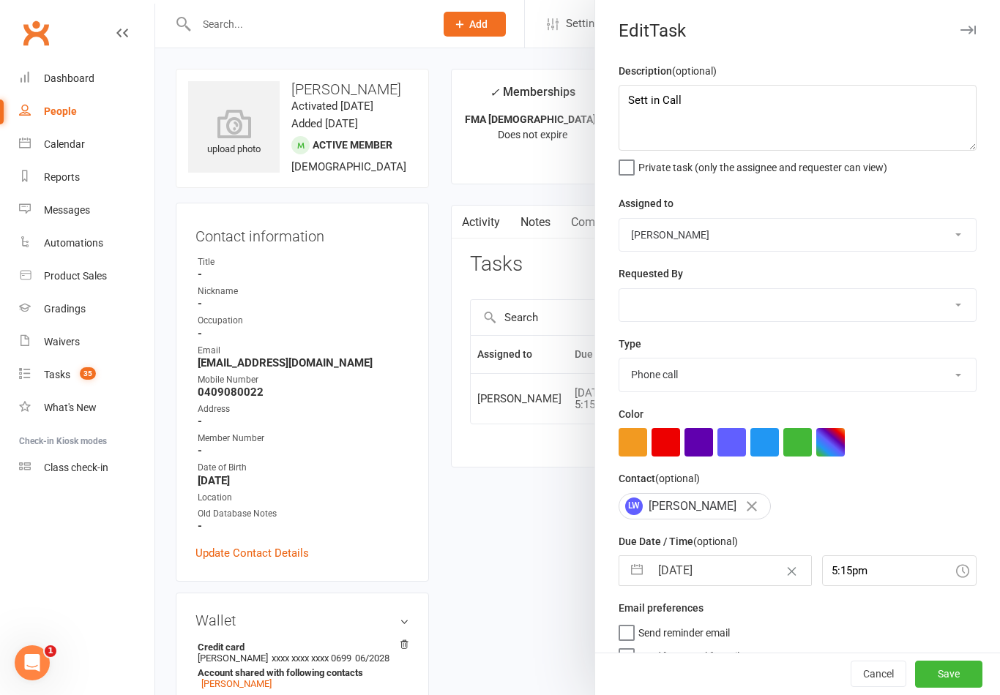
click at [629, 569] on button "button" at bounding box center [637, 570] width 26 height 29
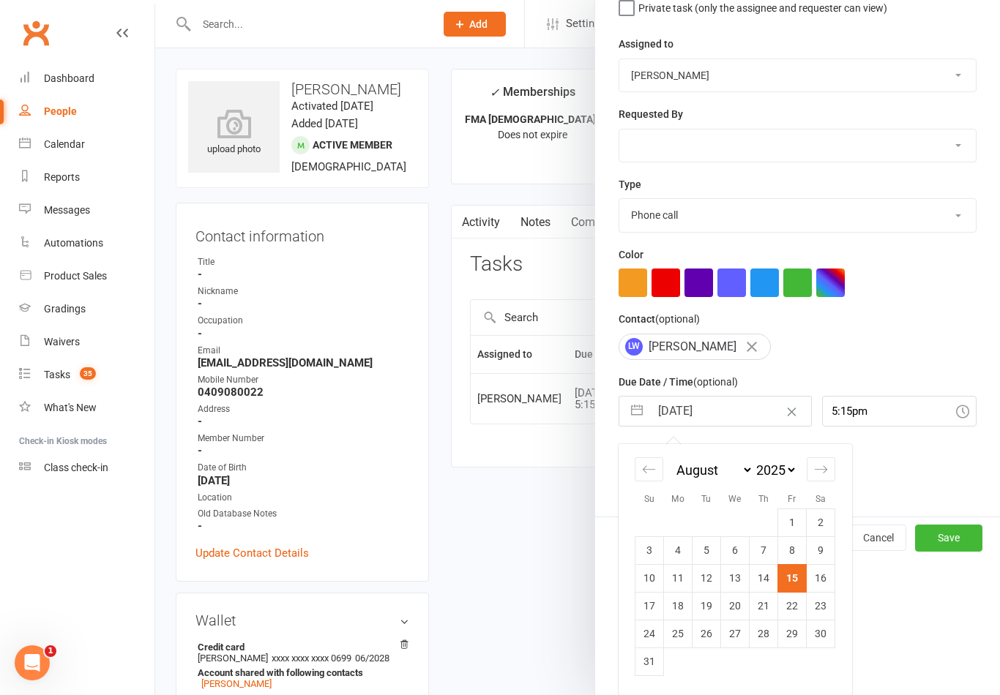
scroll to position [162, 0]
click at [685, 612] on td "18" at bounding box center [678, 606] width 29 height 28
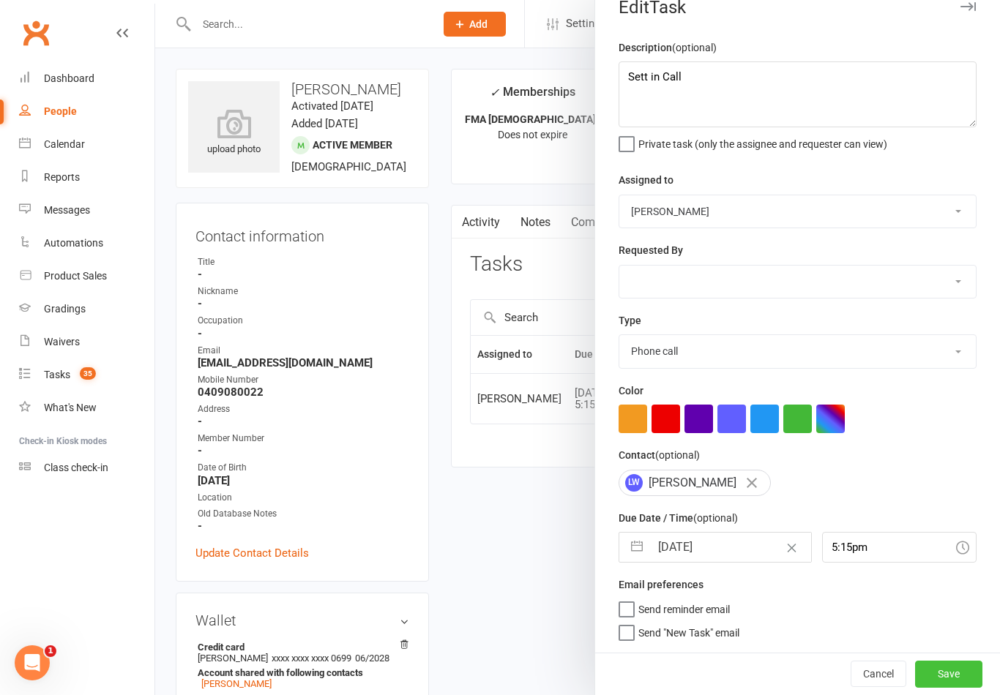
click at [961, 665] on button "Save" at bounding box center [948, 674] width 67 height 26
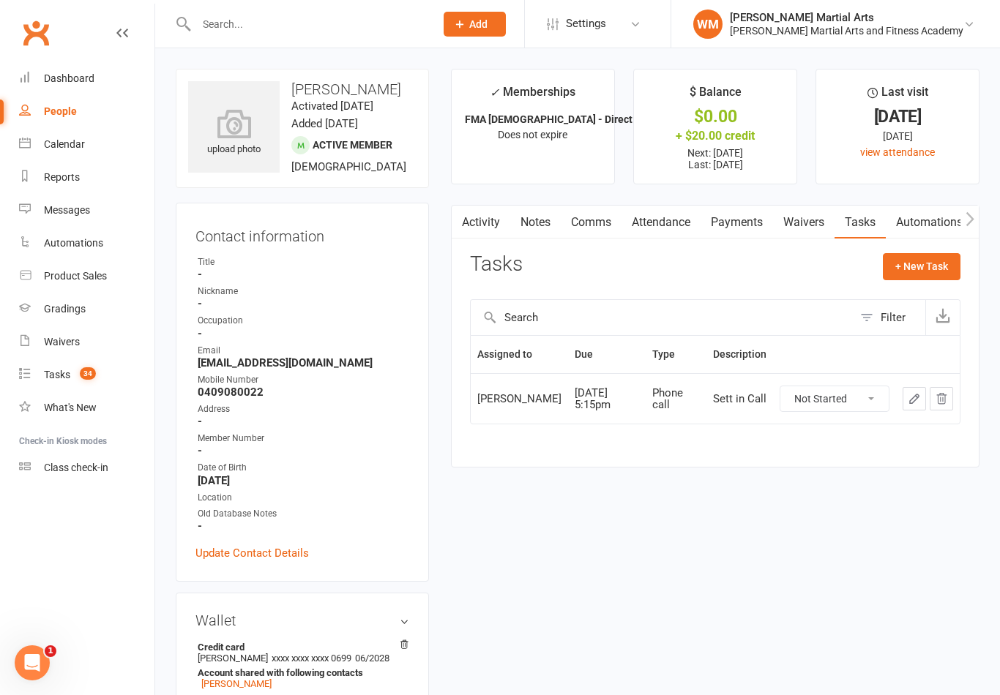
click at [526, 224] on link "Notes" at bounding box center [535, 223] width 50 height 34
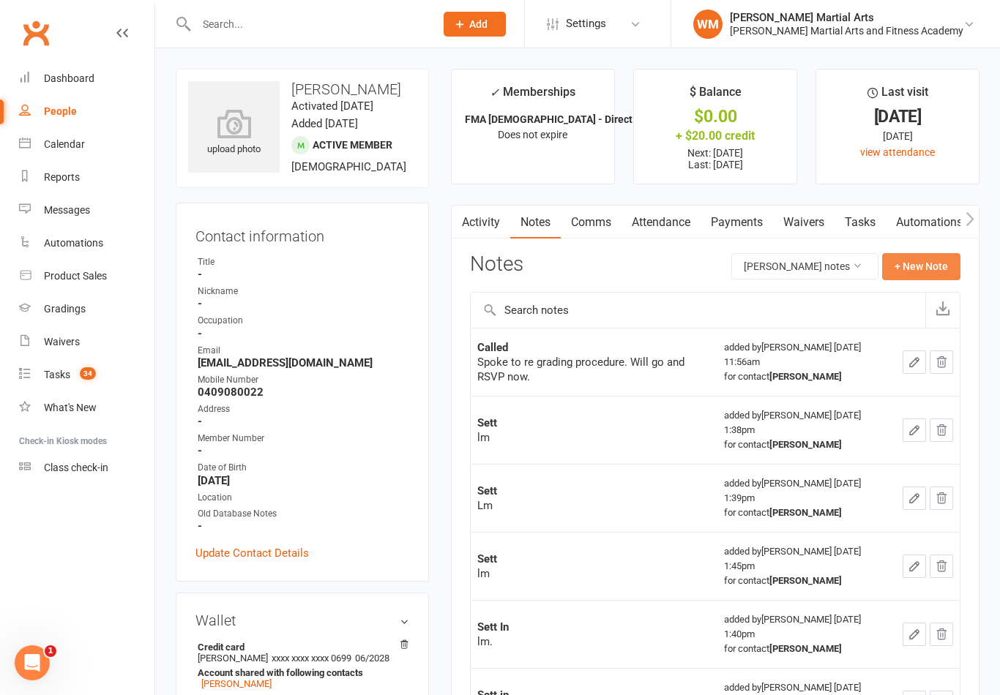
click at [908, 273] on button "+ New Note" at bounding box center [921, 266] width 78 height 26
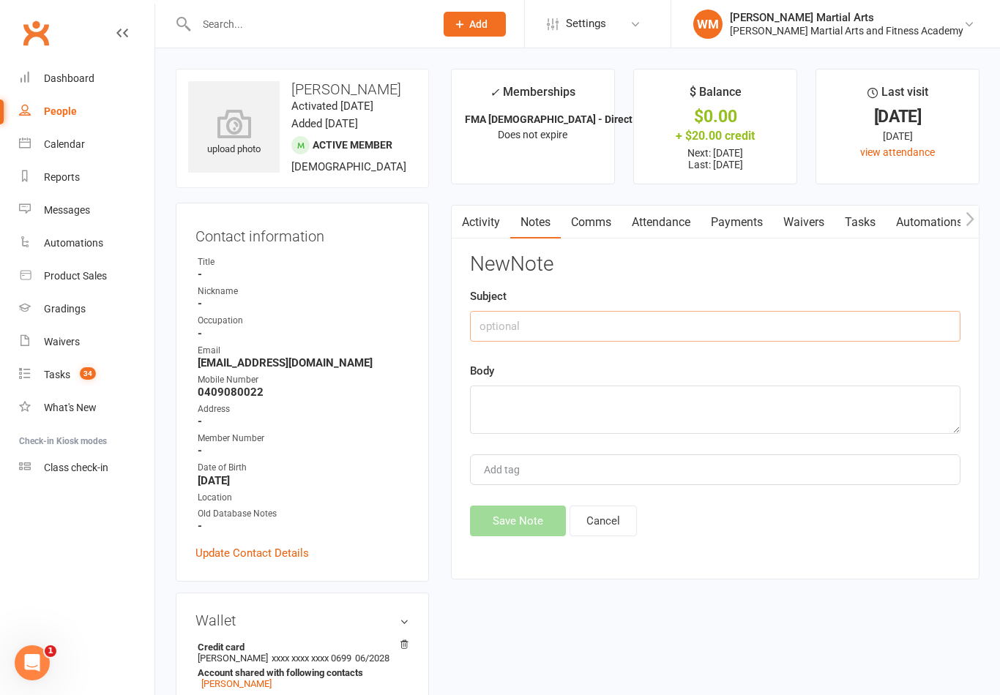
click at [749, 338] on input "text" at bounding box center [715, 326] width 490 height 31
click at [611, 421] on textarea at bounding box center [715, 410] width 490 height 48
click at [491, 517] on button "Save Note" at bounding box center [518, 521] width 96 height 31
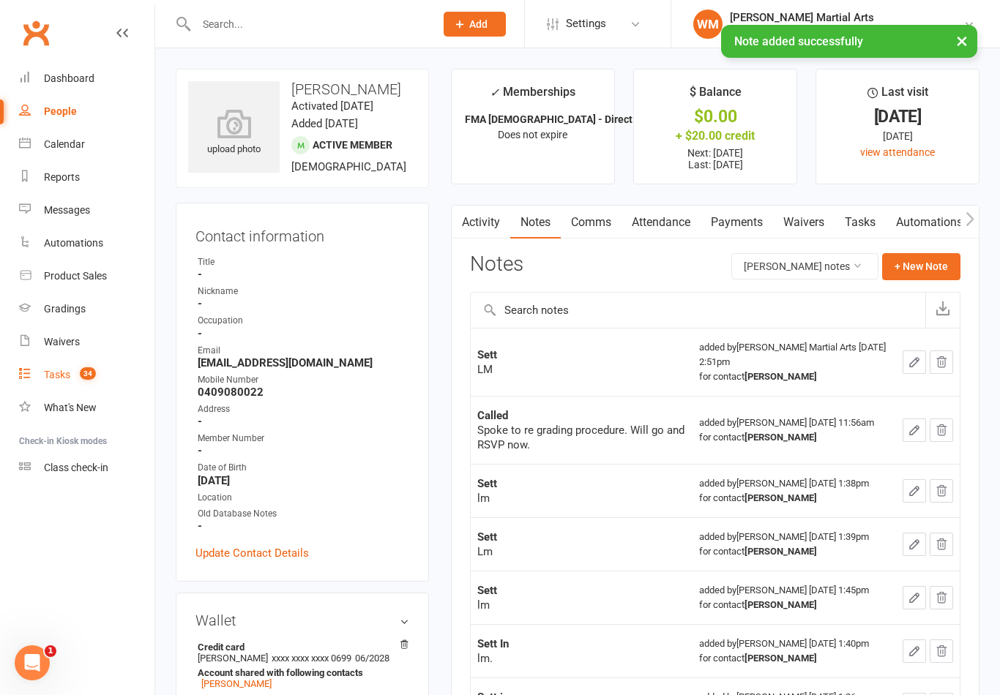
click at [70, 378] on link "Tasks 34" at bounding box center [86, 375] width 135 height 33
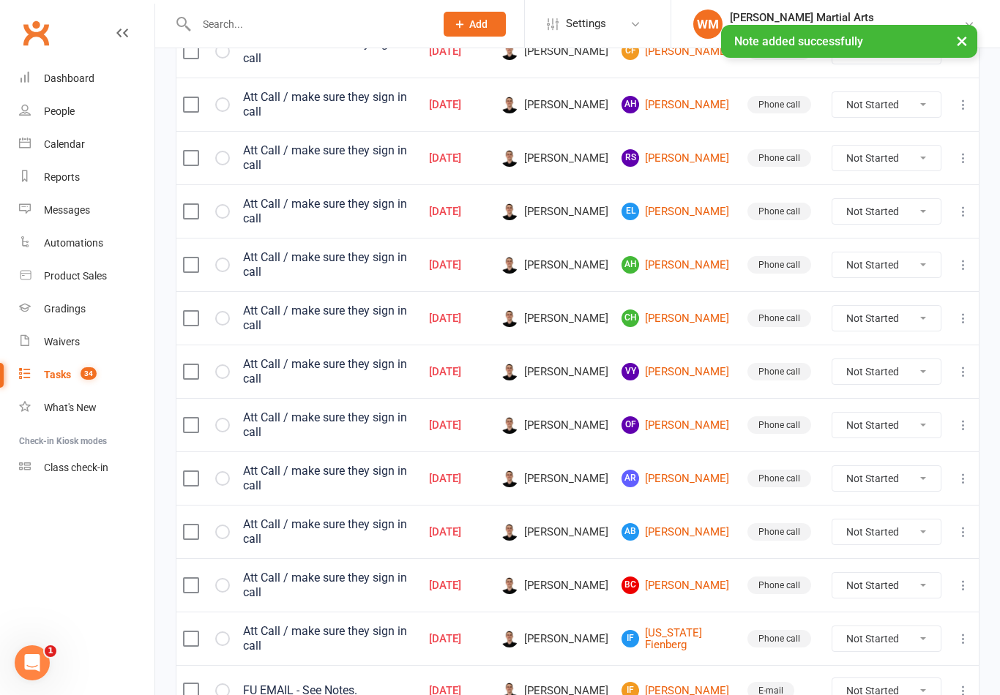
scroll to position [1030, 0]
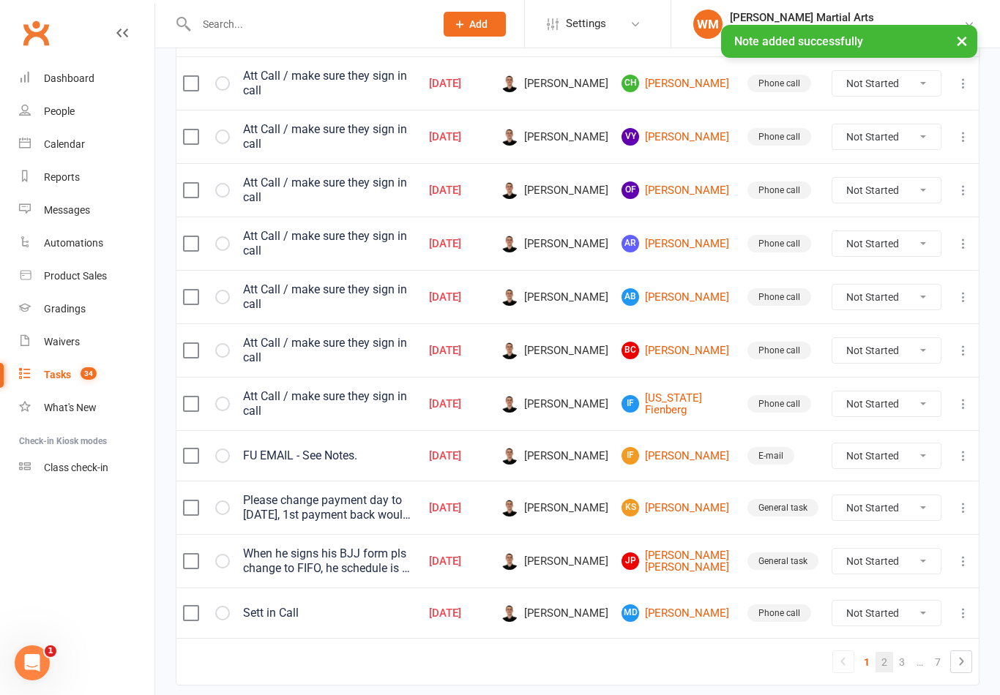
click at [880, 652] on link "2" at bounding box center [884, 662] width 18 height 20
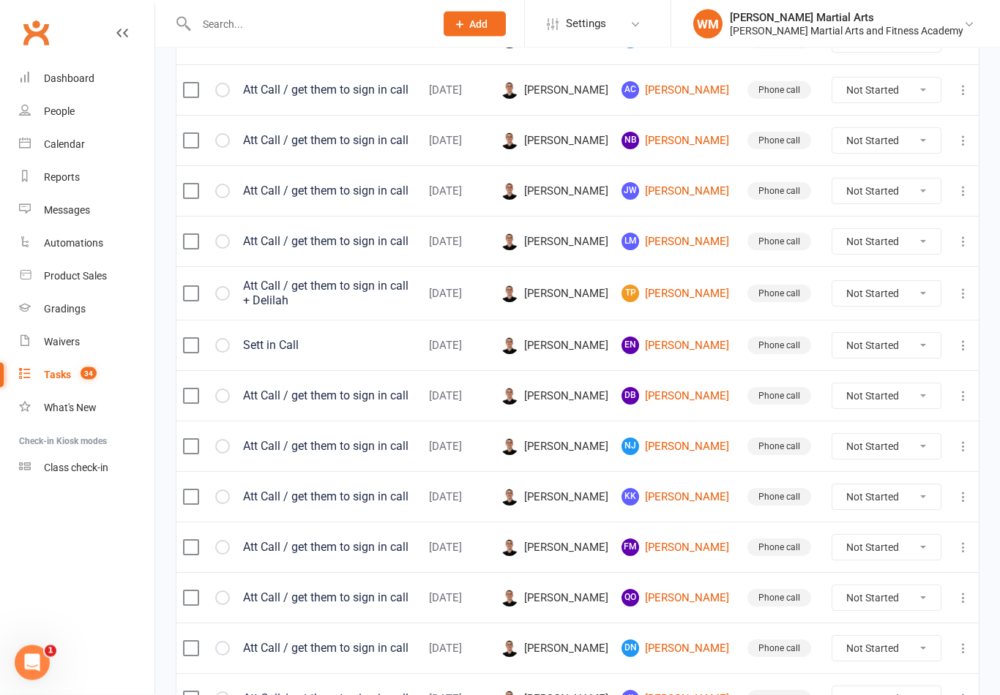
scroll to position [1022, 0]
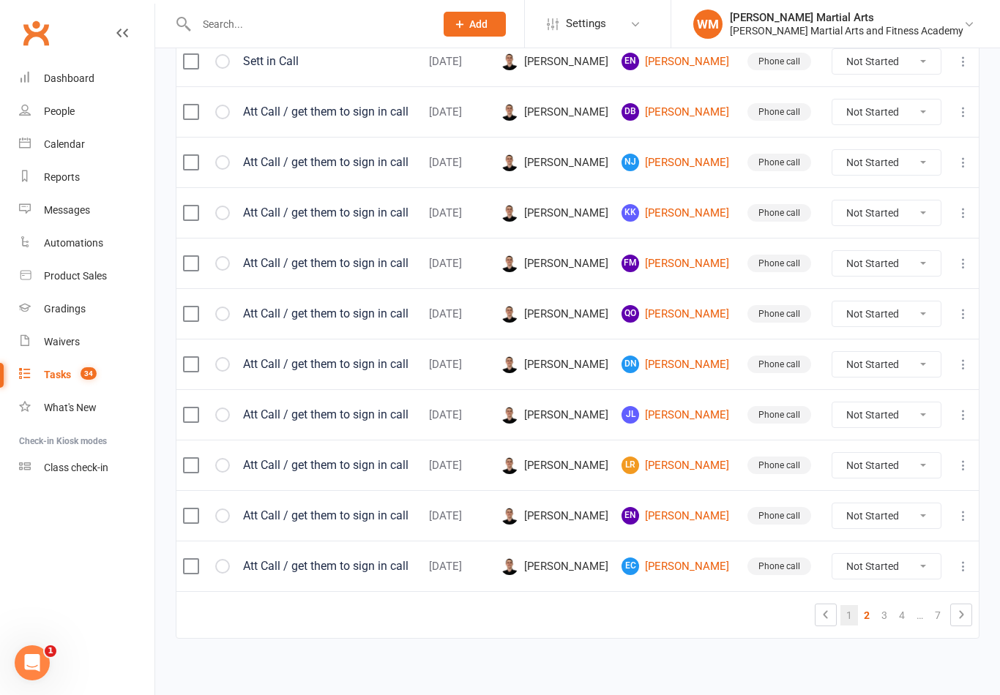
click at [848, 615] on link "1" at bounding box center [849, 615] width 18 height 20
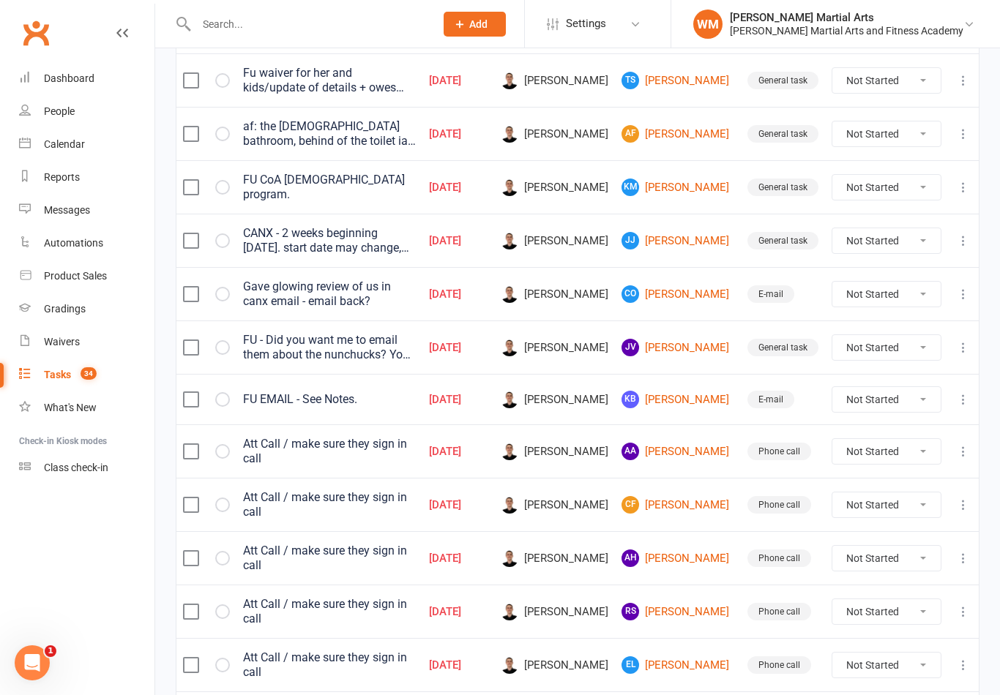
scroll to position [335, 0]
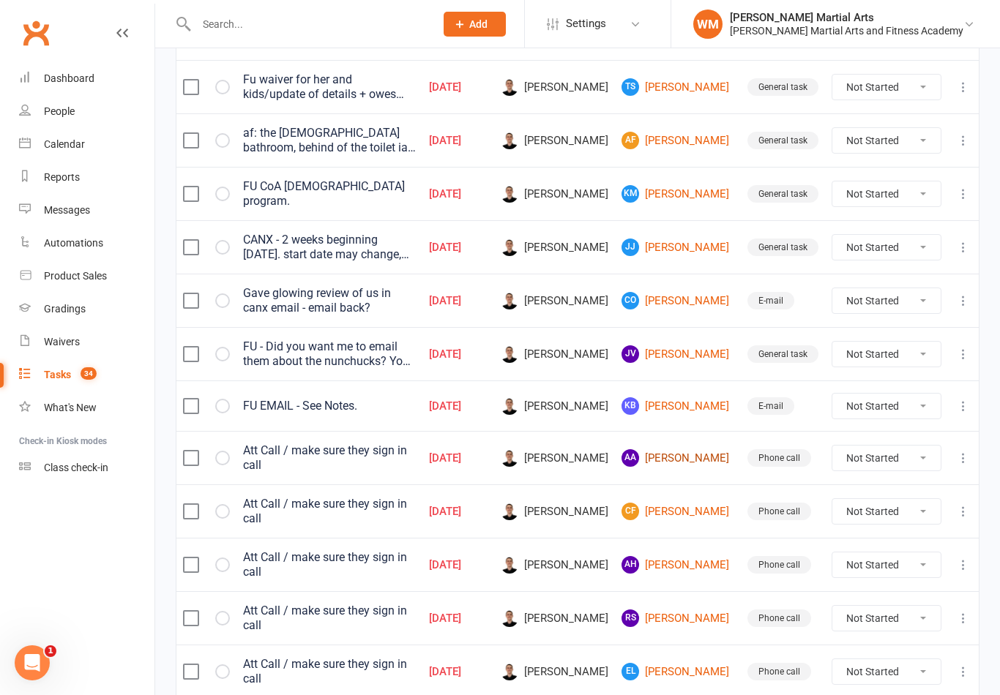
click at [694, 457] on link "AA [PERSON_NAME]" at bounding box center [677, 458] width 113 height 18
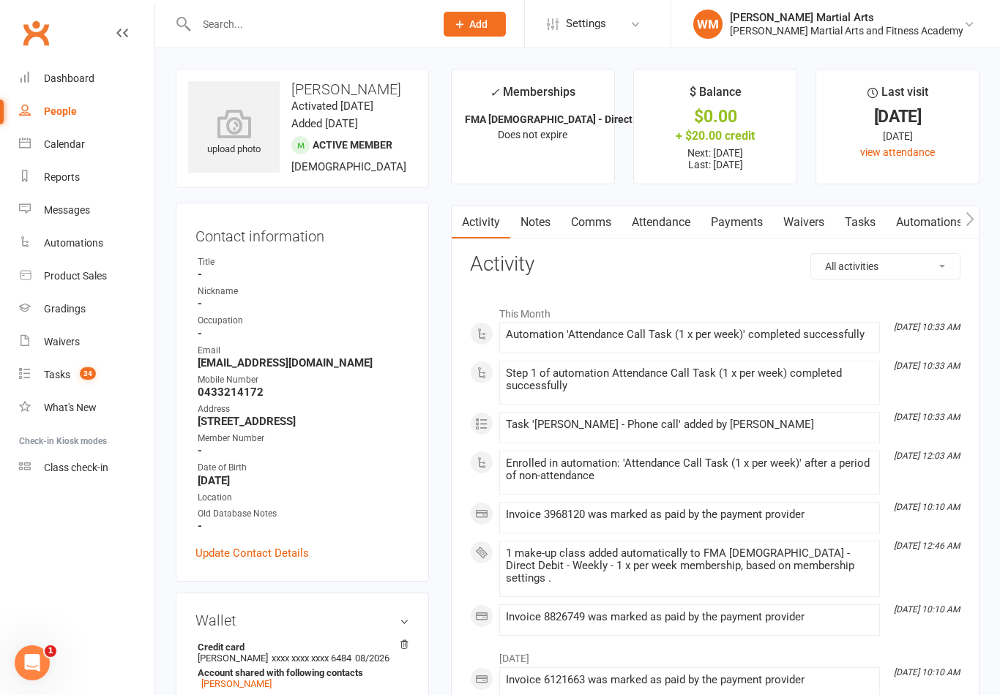
click at [850, 222] on link "Tasks" at bounding box center [859, 223] width 51 height 34
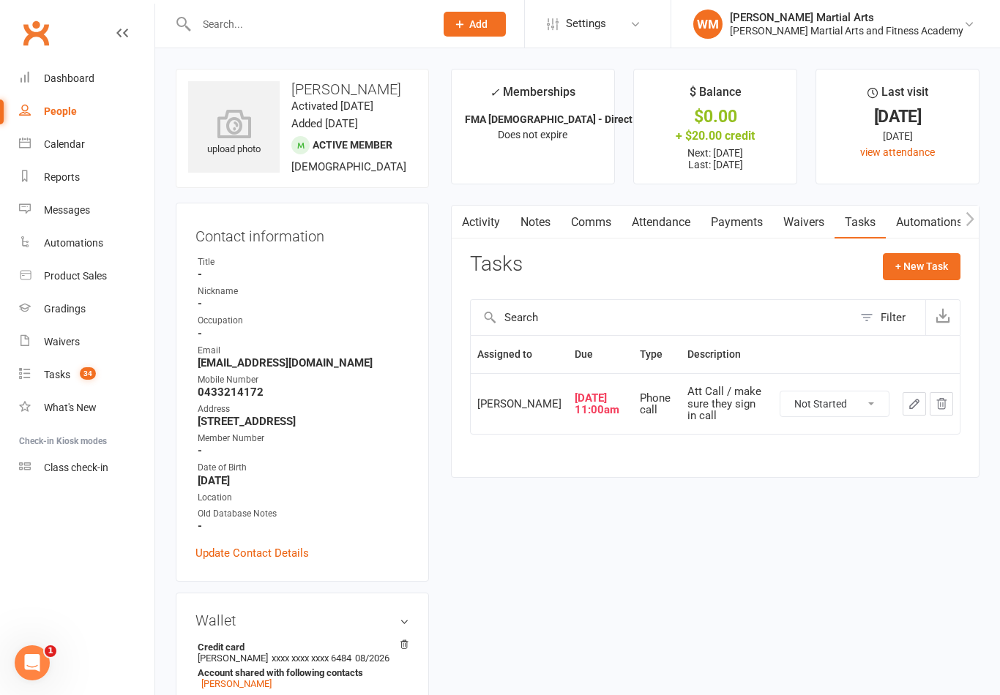
click at [908, 411] on icon "button" at bounding box center [913, 403] width 13 height 13
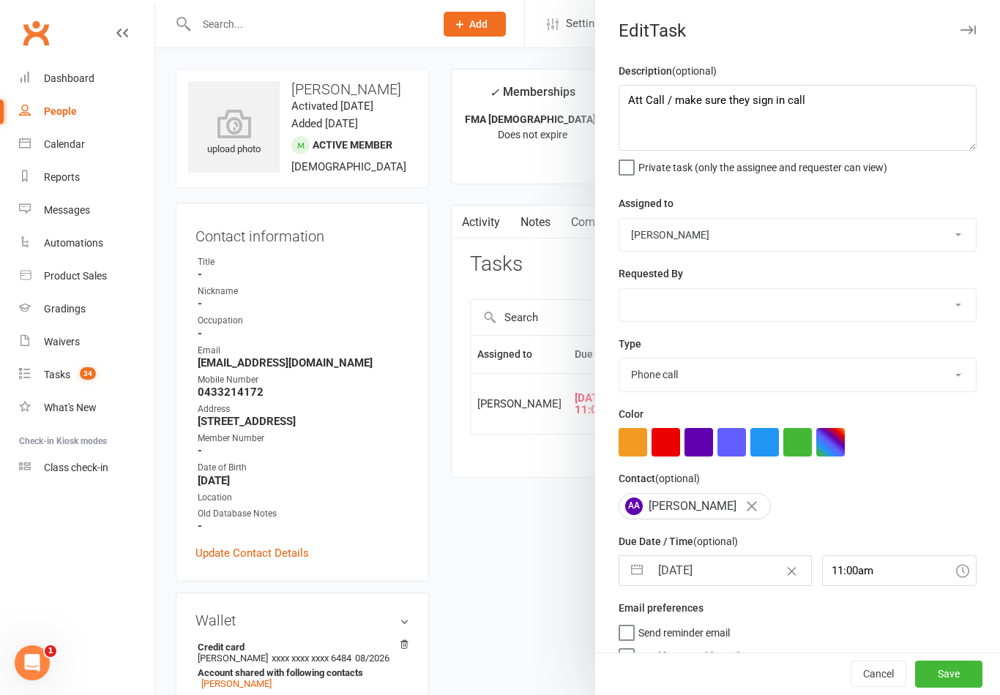
click at [554, 514] on div at bounding box center [577, 347] width 845 height 695
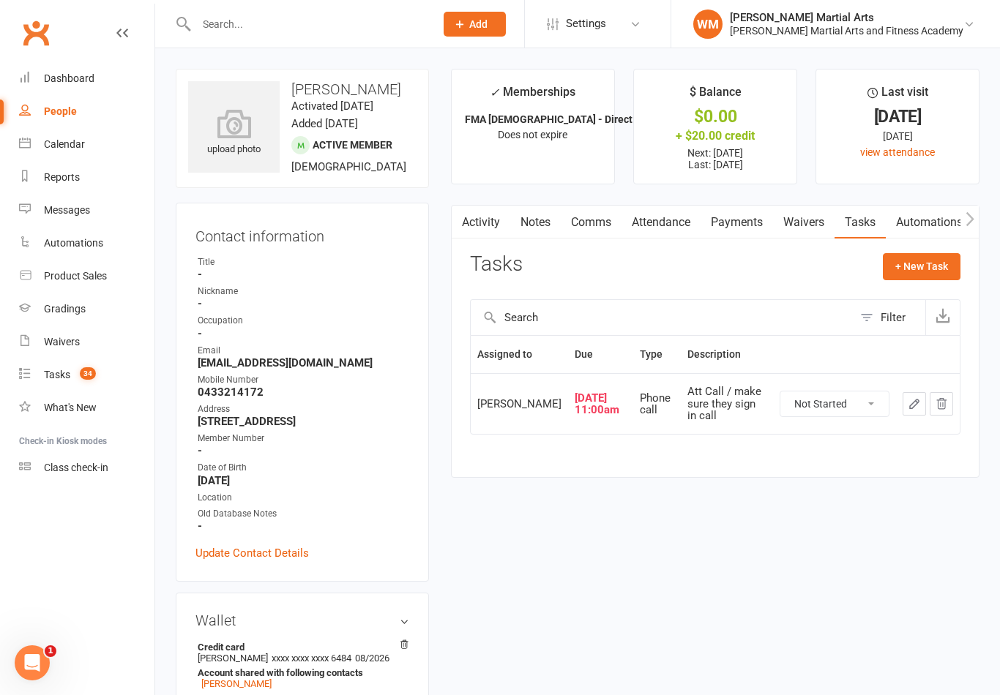
click at [861, 405] on select "Not Started In Progress Waiting Complete" at bounding box center [834, 404] width 108 height 25
click at [914, 411] on icon "button" at bounding box center [913, 403] width 13 height 13
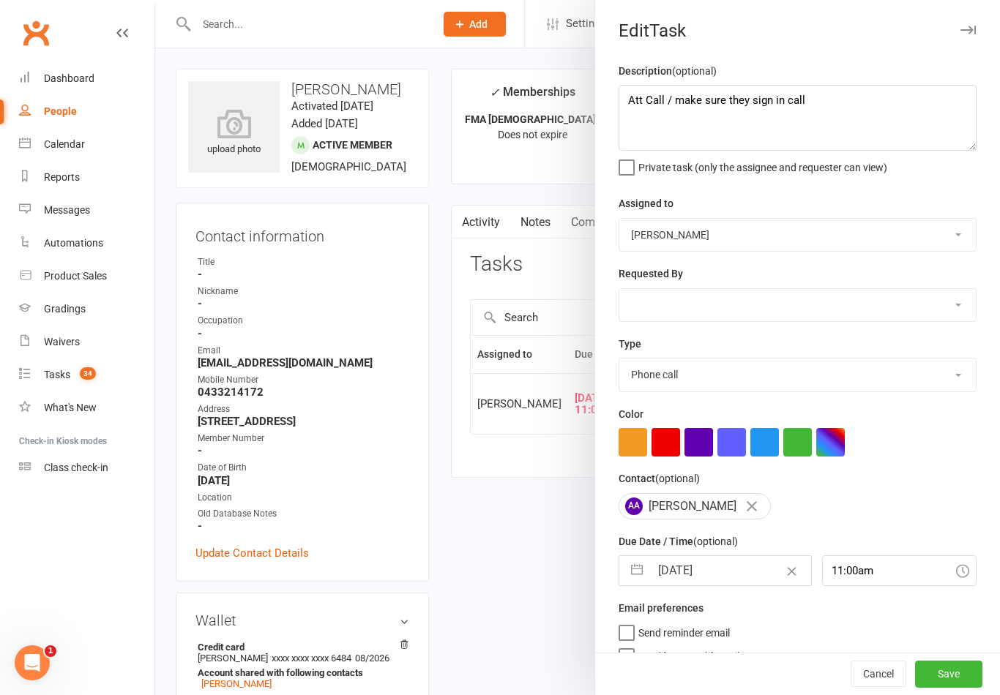
click at [644, 568] on button "button" at bounding box center [637, 570] width 26 height 29
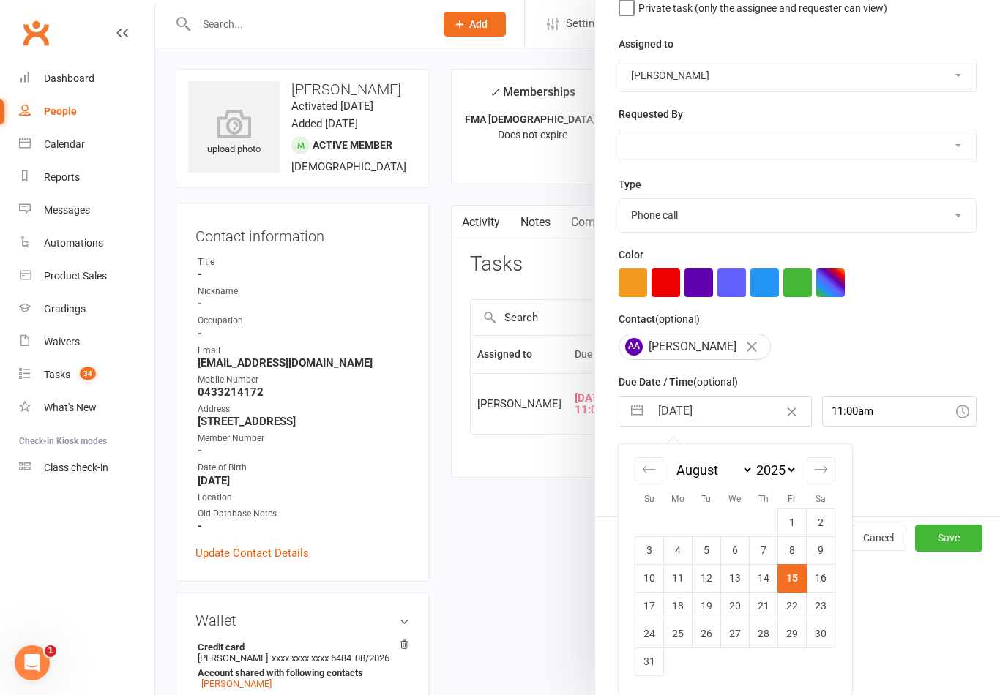
scroll to position [162, 0]
click at [686, 606] on td "18" at bounding box center [678, 606] width 29 height 28
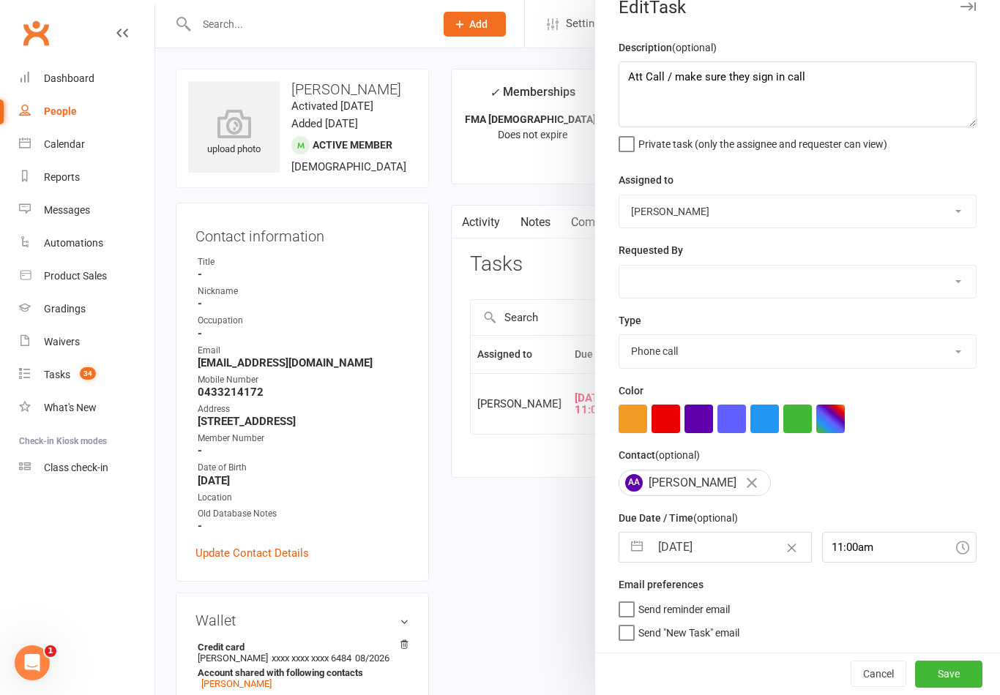
scroll to position [26, 0]
click at [956, 674] on button "Save" at bounding box center [948, 674] width 67 height 26
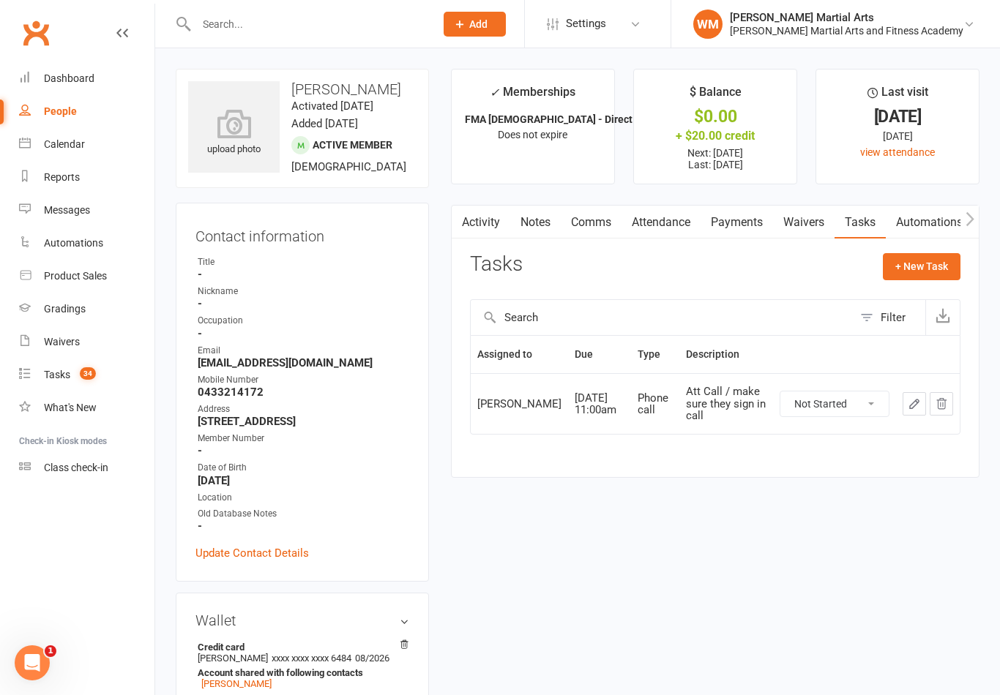
click at [535, 231] on link "Notes" at bounding box center [535, 223] width 50 height 34
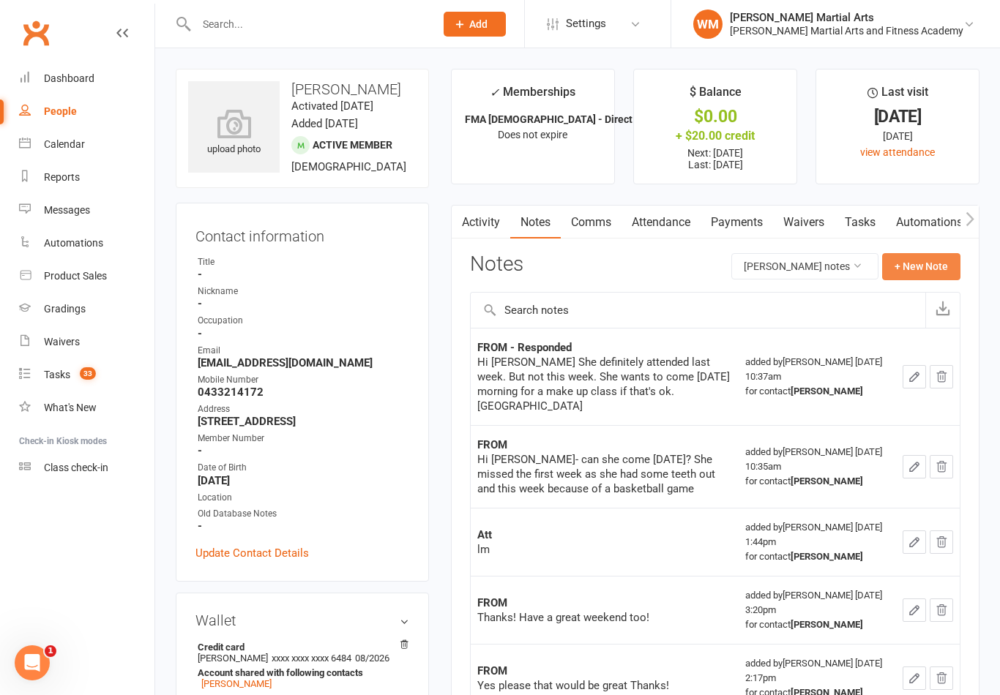
click at [929, 265] on button "+ New Note" at bounding box center [921, 266] width 78 height 26
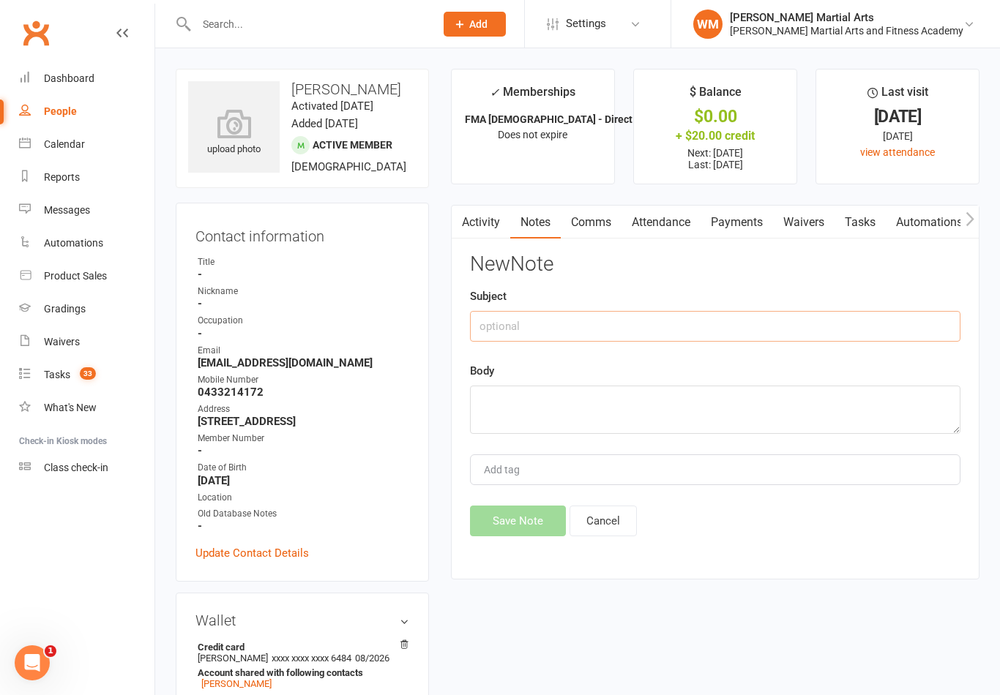
click at [844, 333] on input "text" at bounding box center [715, 326] width 490 height 31
click at [667, 399] on textarea at bounding box center [715, 410] width 490 height 48
click at [619, 321] on input "Sett" at bounding box center [715, 326] width 490 height 31
click at [599, 398] on textarea at bounding box center [715, 410] width 490 height 48
click at [511, 517] on button "Save Note" at bounding box center [518, 521] width 96 height 31
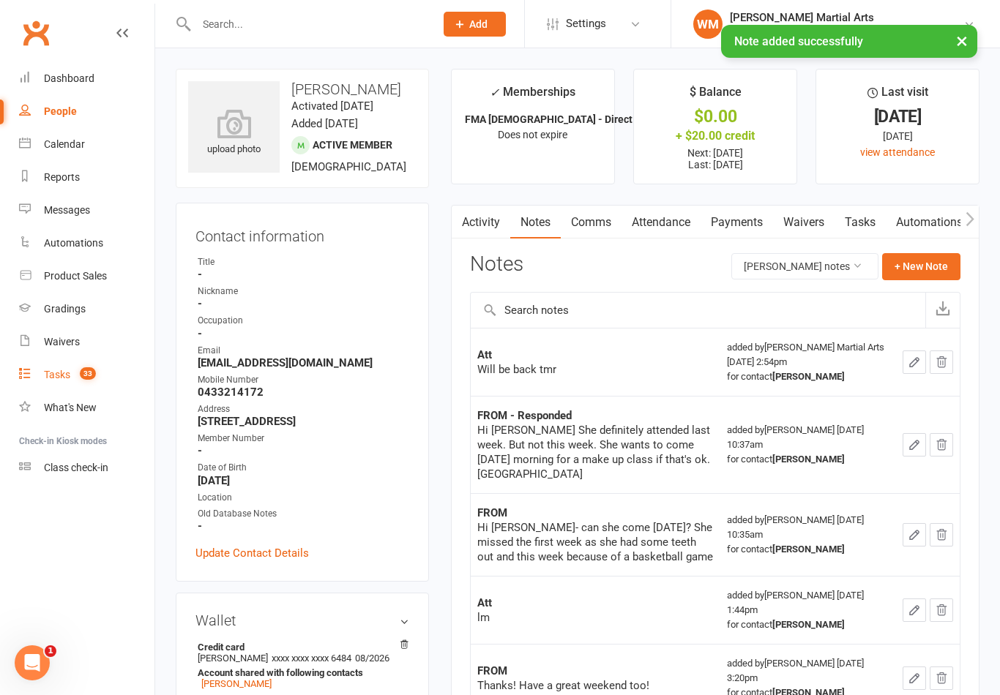
click at [44, 368] on link "Tasks 33" at bounding box center [86, 375] width 135 height 33
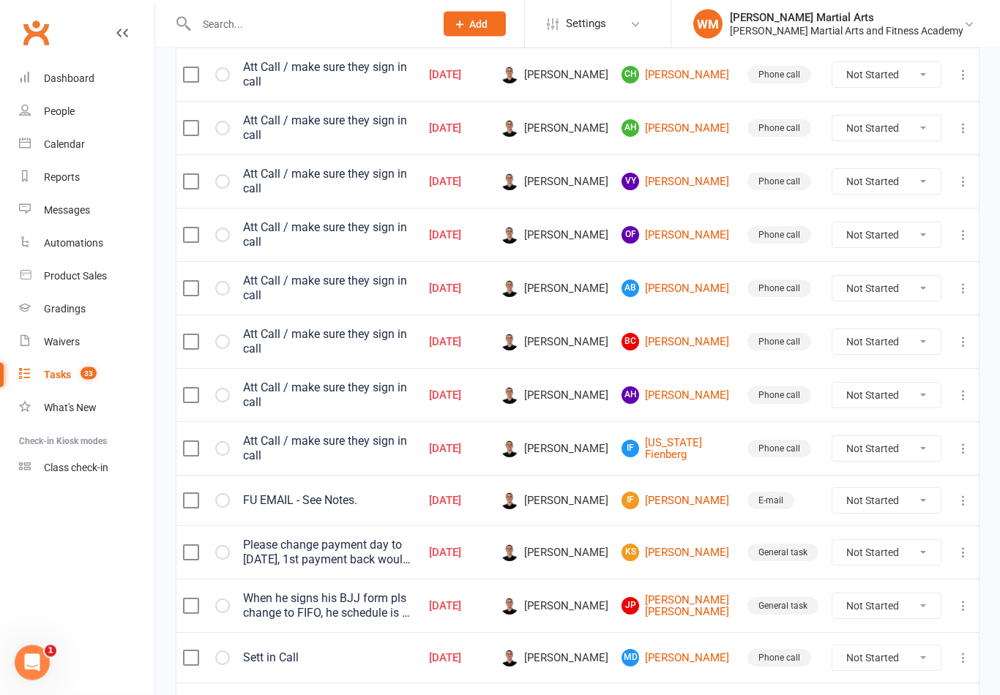
scroll to position [1033, 0]
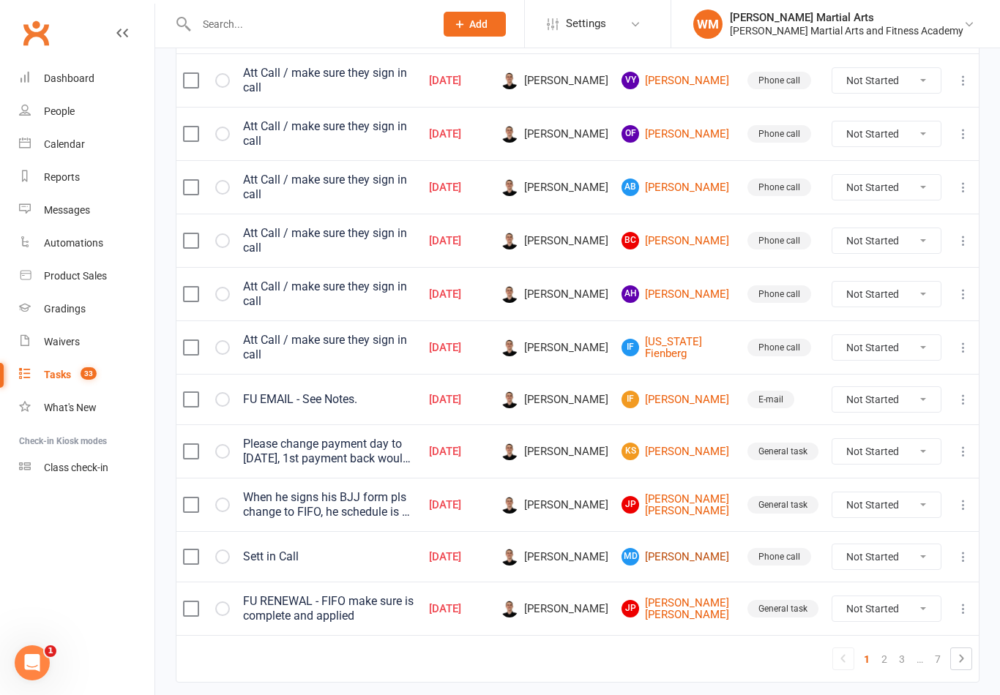
click at [686, 548] on link "MD [PERSON_NAME]" at bounding box center [677, 557] width 113 height 18
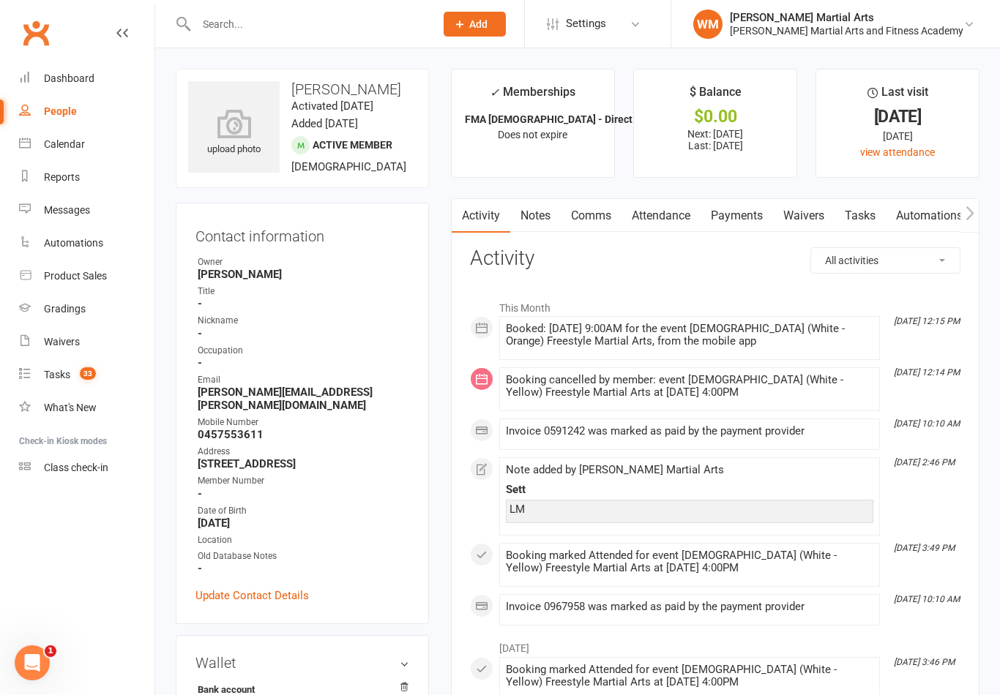
click at [859, 217] on link "Tasks" at bounding box center [859, 216] width 51 height 34
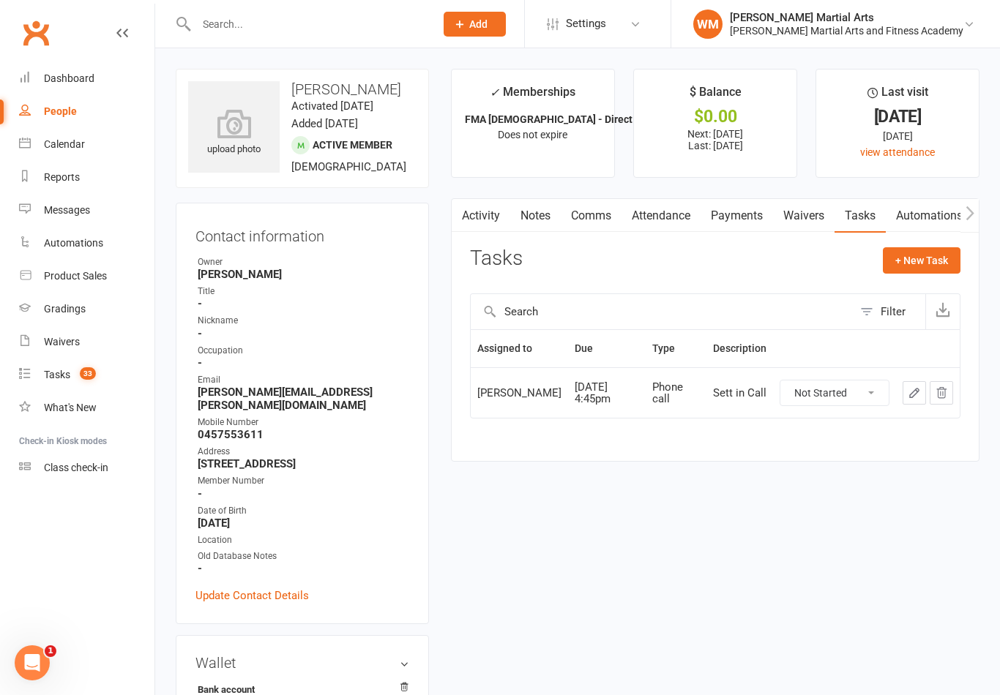
click at [908, 397] on button "button" at bounding box center [913, 392] width 23 height 23
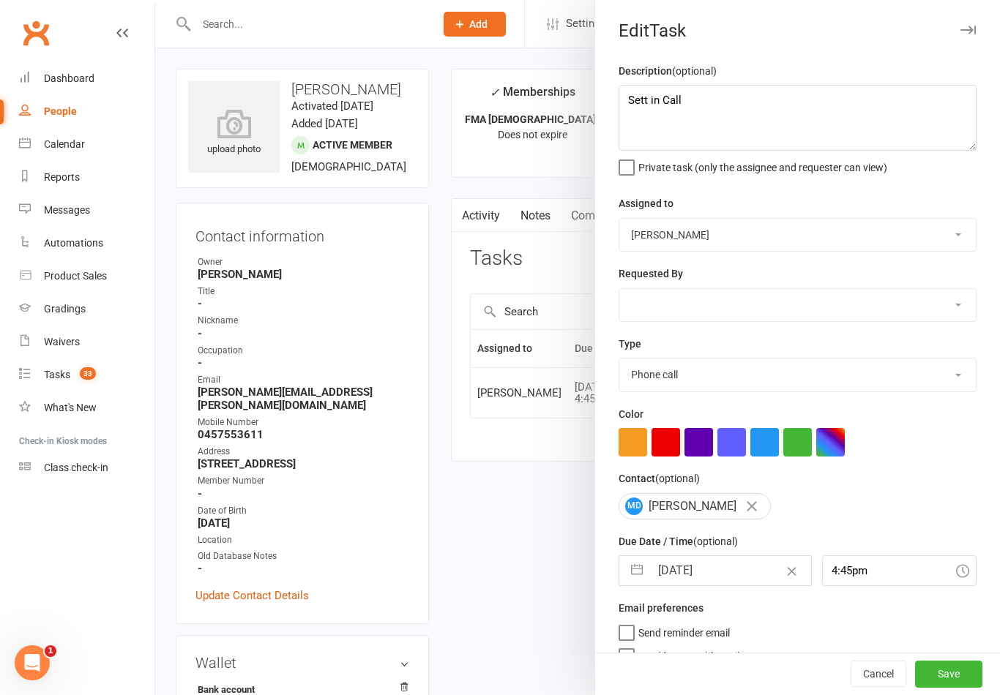
click at [638, 569] on button "button" at bounding box center [637, 570] width 26 height 29
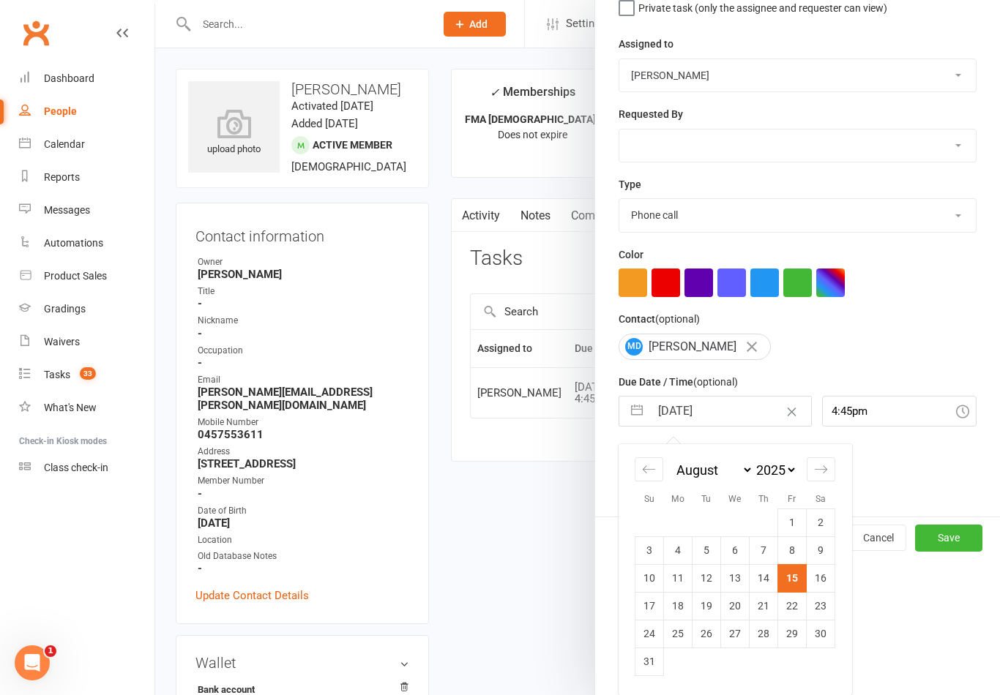
scroll to position [162, 0]
click at [796, 607] on td "22" at bounding box center [792, 606] width 29 height 28
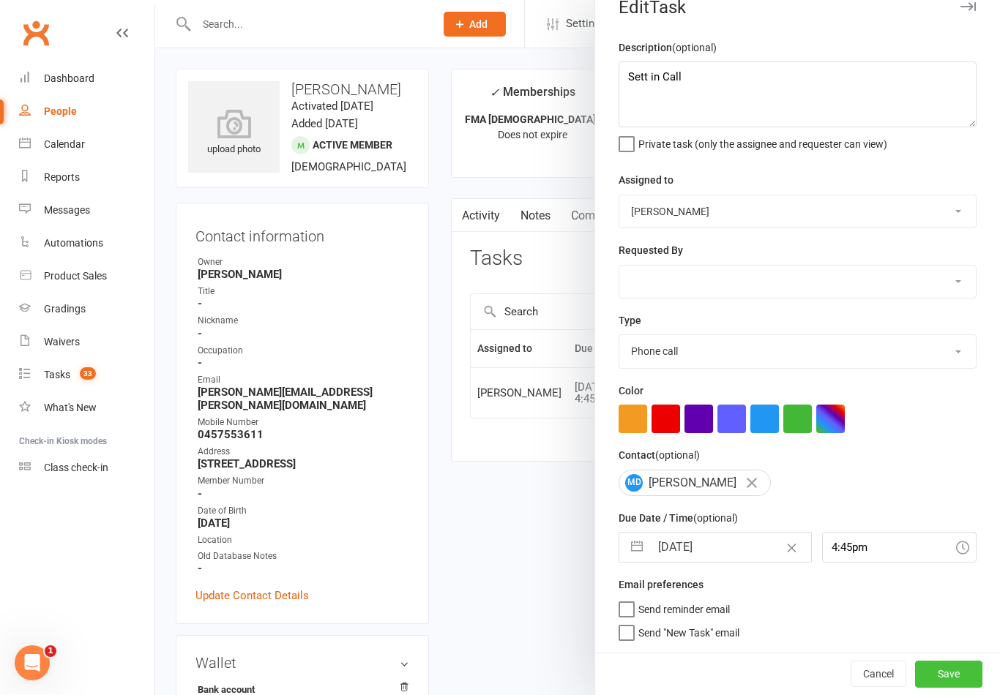
click at [962, 686] on button "Save" at bounding box center [948, 674] width 67 height 26
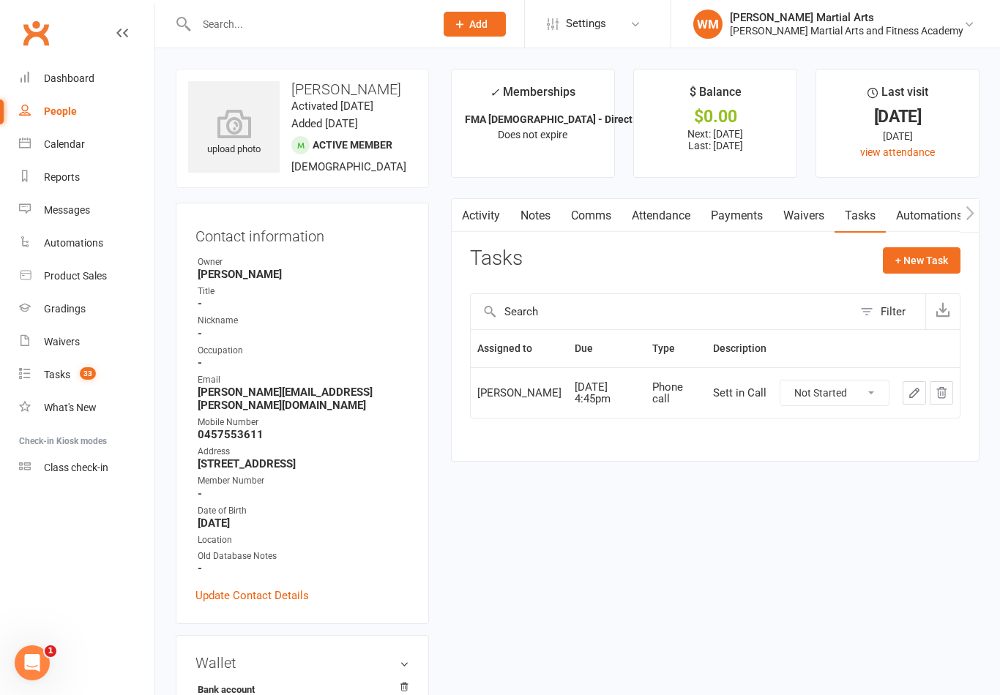
click at [917, 392] on icon "button" at bounding box center [913, 392] width 13 height 13
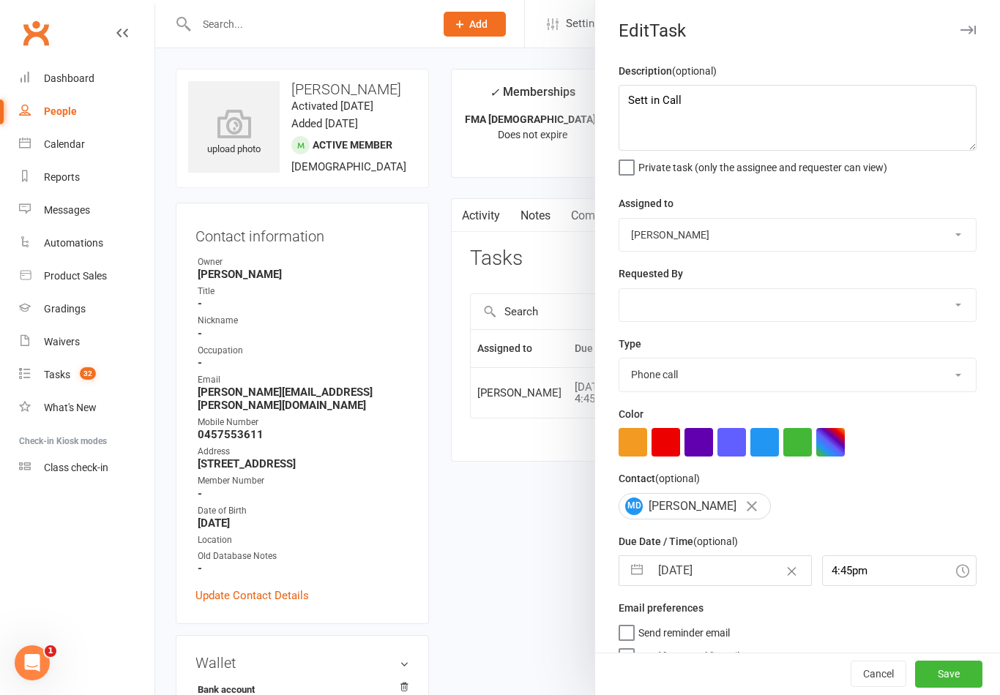
click at [643, 574] on button "button" at bounding box center [637, 570] width 26 height 29
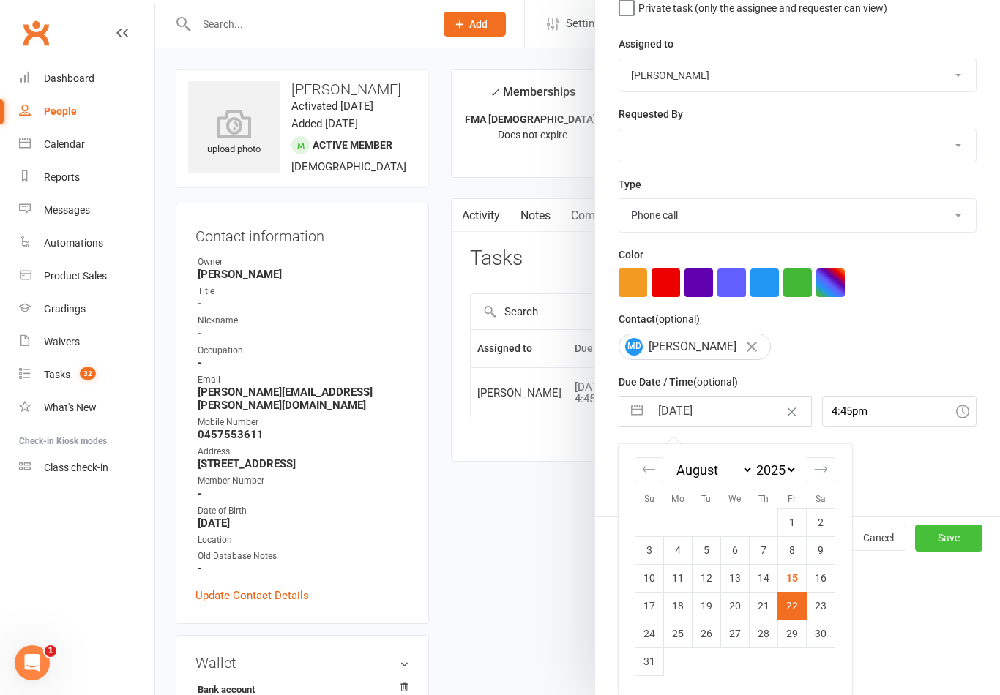
click at [959, 539] on button "Save" at bounding box center [948, 538] width 67 height 26
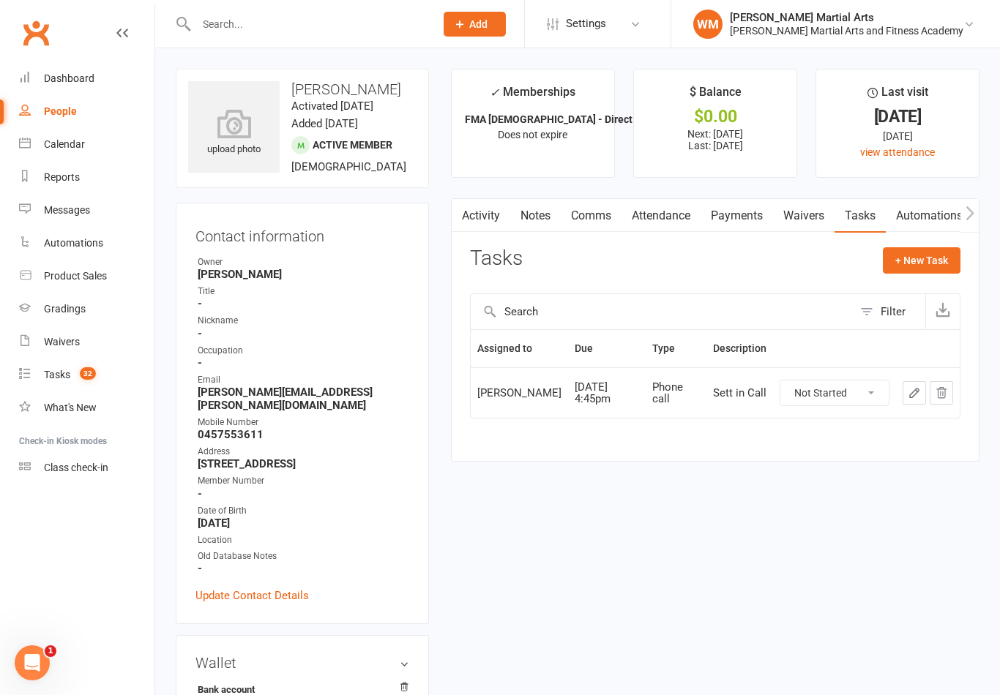
click at [542, 218] on link "Notes" at bounding box center [535, 216] width 50 height 34
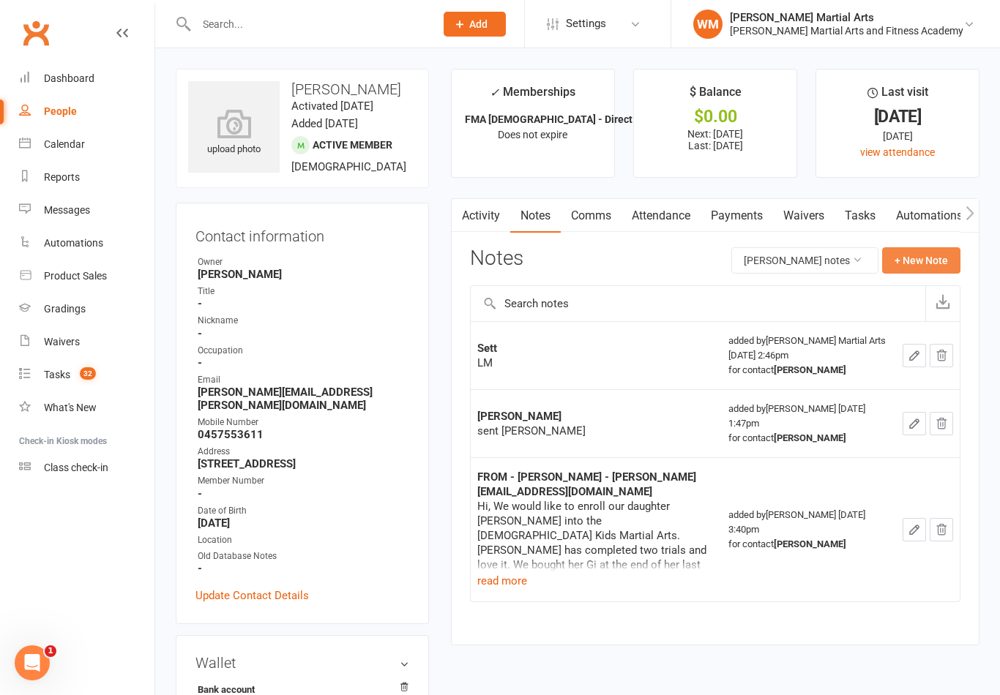
click at [923, 258] on button "+ New Note" at bounding box center [921, 260] width 78 height 26
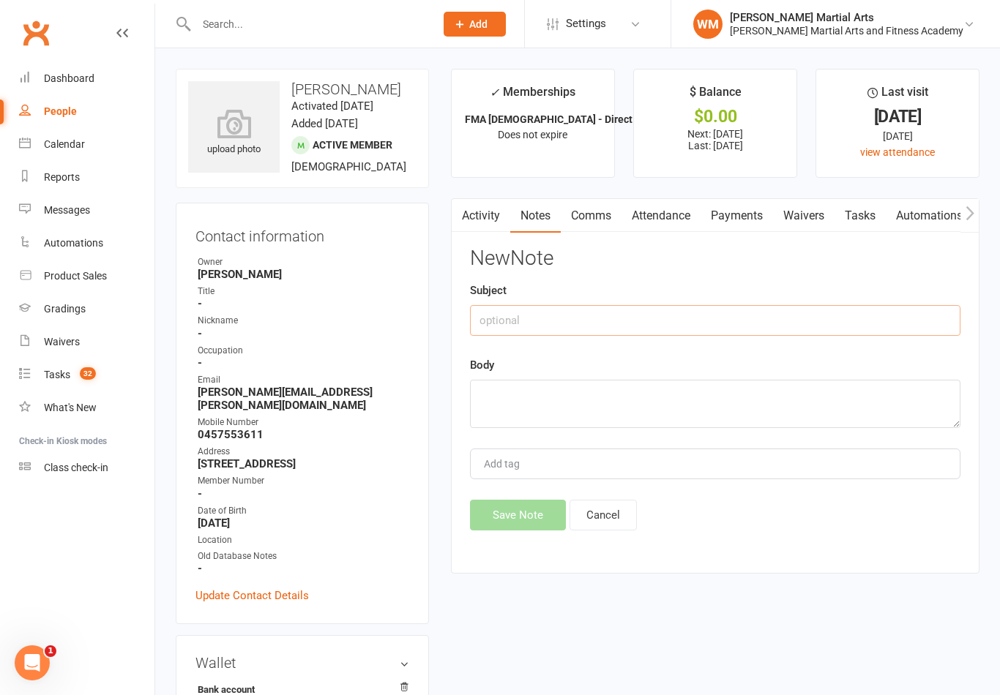
click at [712, 329] on input "text" at bounding box center [715, 320] width 490 height 31
click at [620, 413] on textarea at bounding box center [715, 404] width 490 height 48
click at [509, 514] on button "Save Note" at bounding box center [518, 515] width 96 height 31
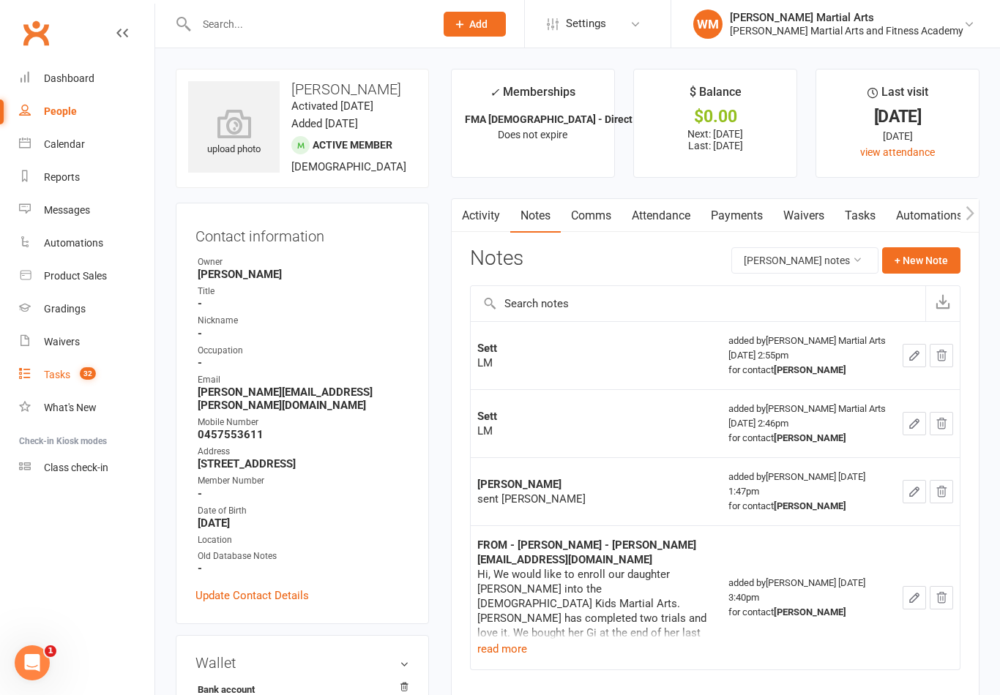
click at [41, 369] on link "Tasks 32" at bounding box center [86, 375] width 135 height 33
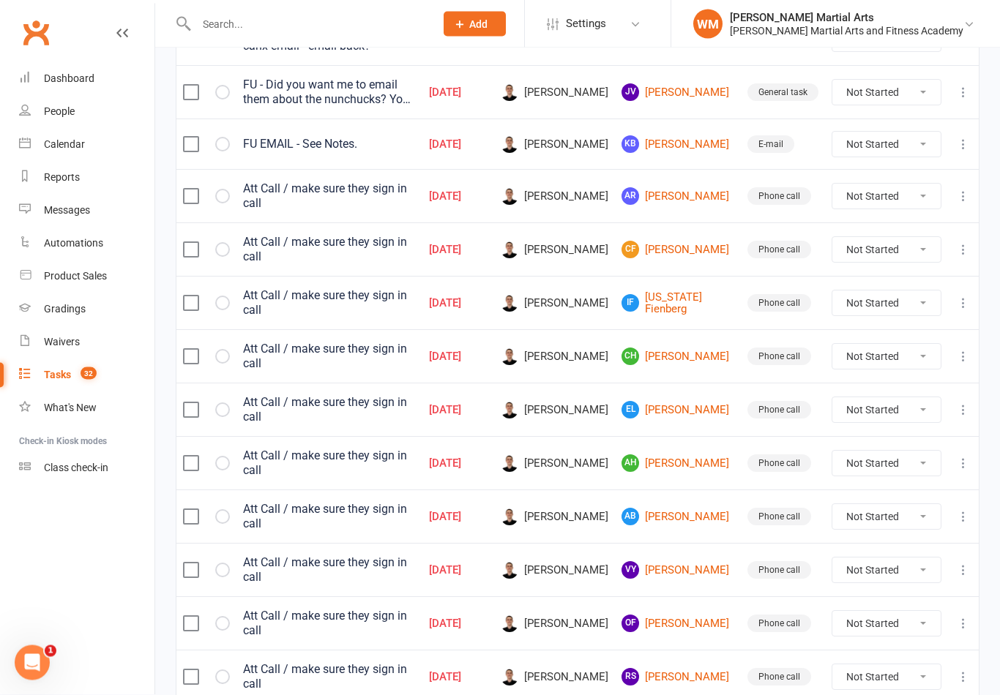
scroll to position [597, 0]
click at [684, 197] on link "AR [PERSON_NAME]" at bounding box center [677, 196] width 113 height 18
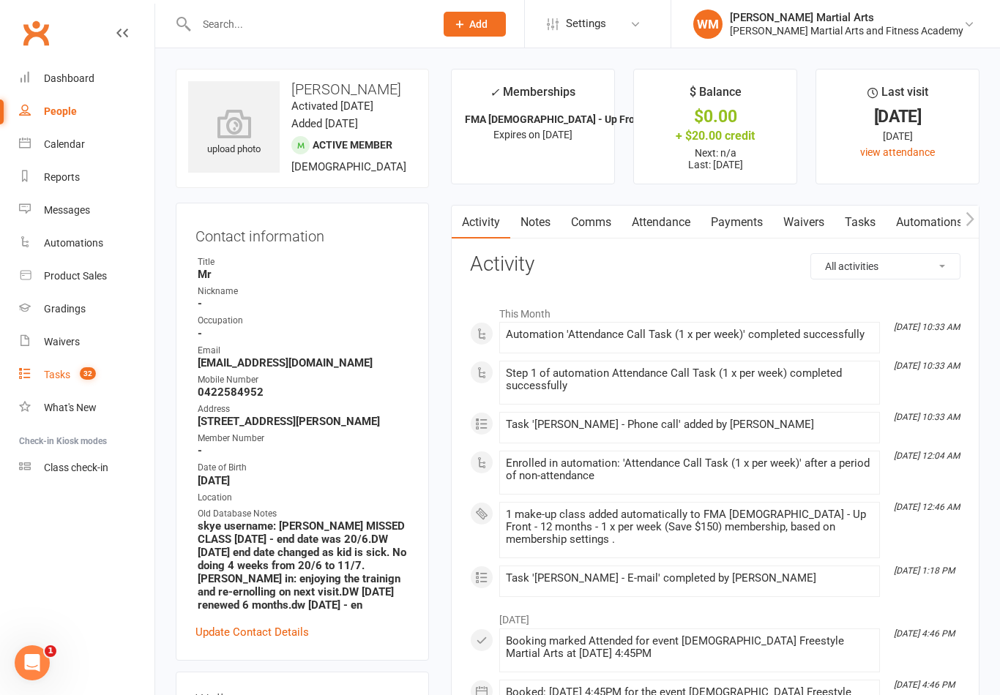
click at [55, 374] on div "Tasks" at bounding box center [57, 375] width 26 height 12
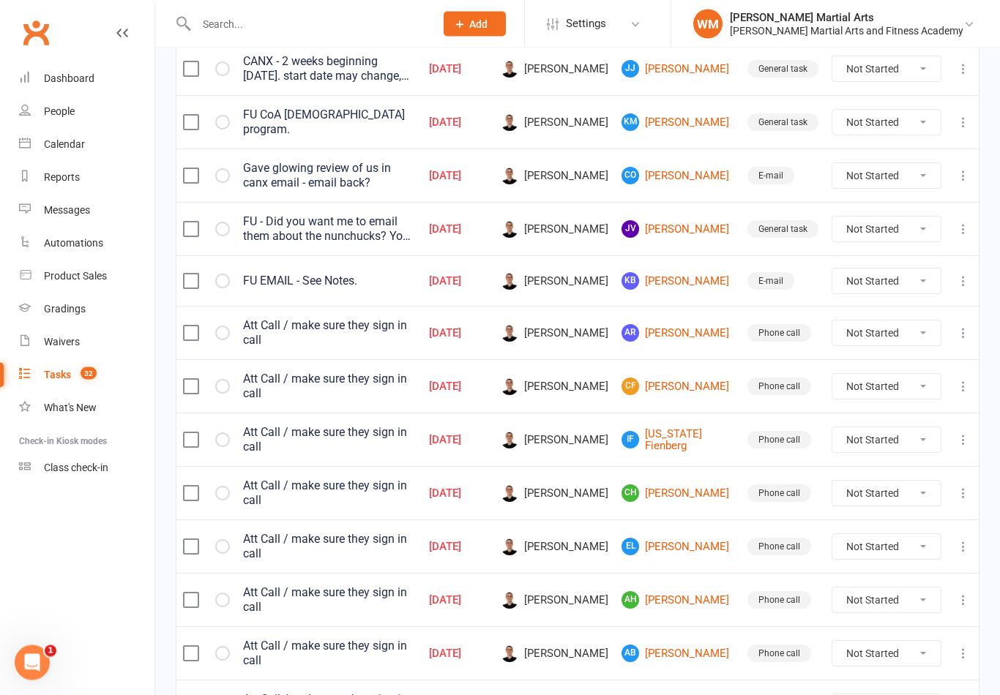
scroll to position [460, 0]
click at [692, 383] on link "CF [PERSON_NAME]" at bounding box center [677, 387] width 113 height 18
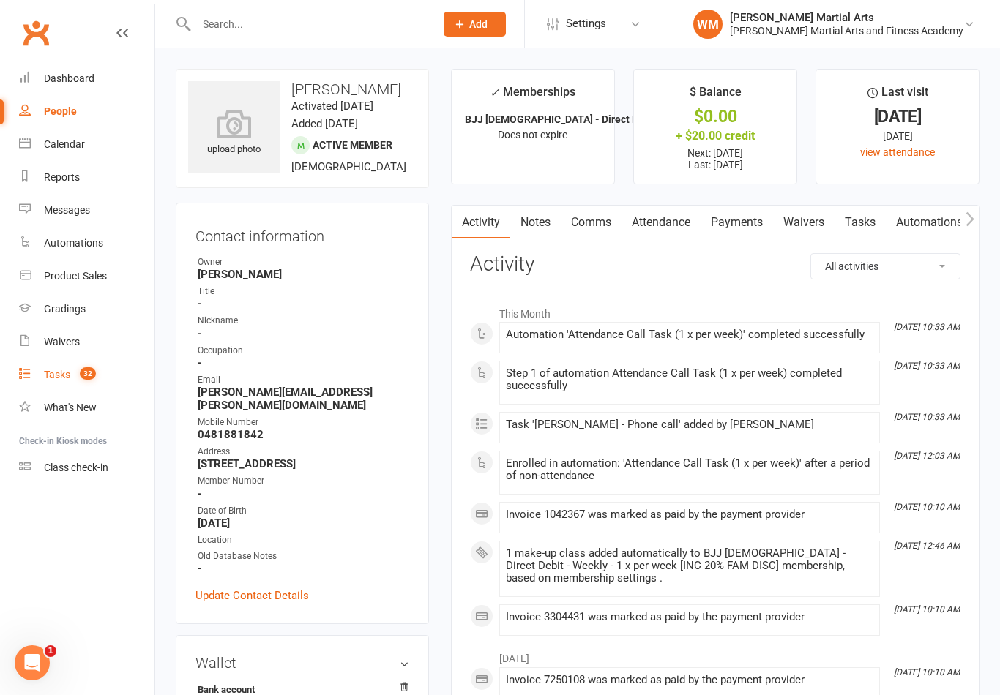
click at [36, 371] on link "Tasks 32" at bounding box center [86, 375] width 135 height 33
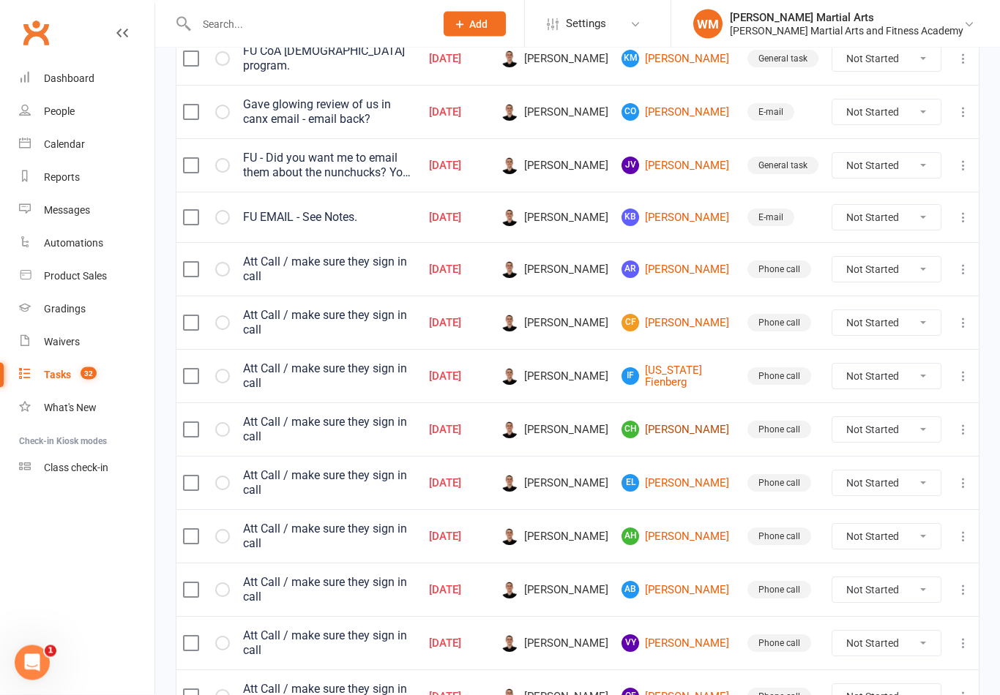
click at [695, 422] on link "CH [PERSON_NAME]" at bounding box center [677, 431] width 113 height 18
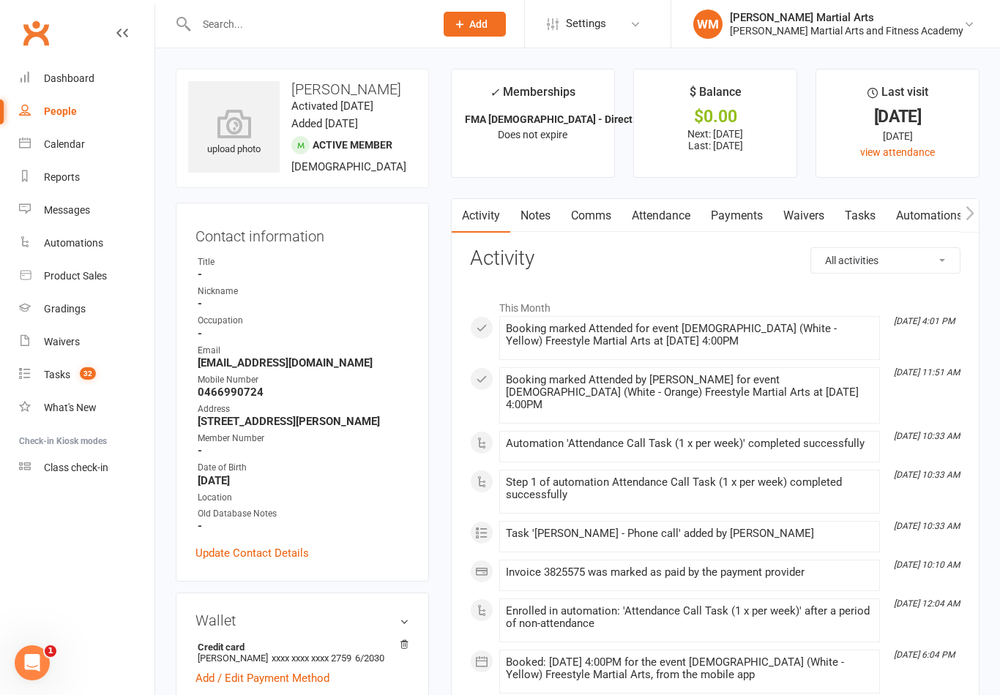
click at [850, 209] on link "Tasks" at bounding box center [859, 216] width 51 height 34
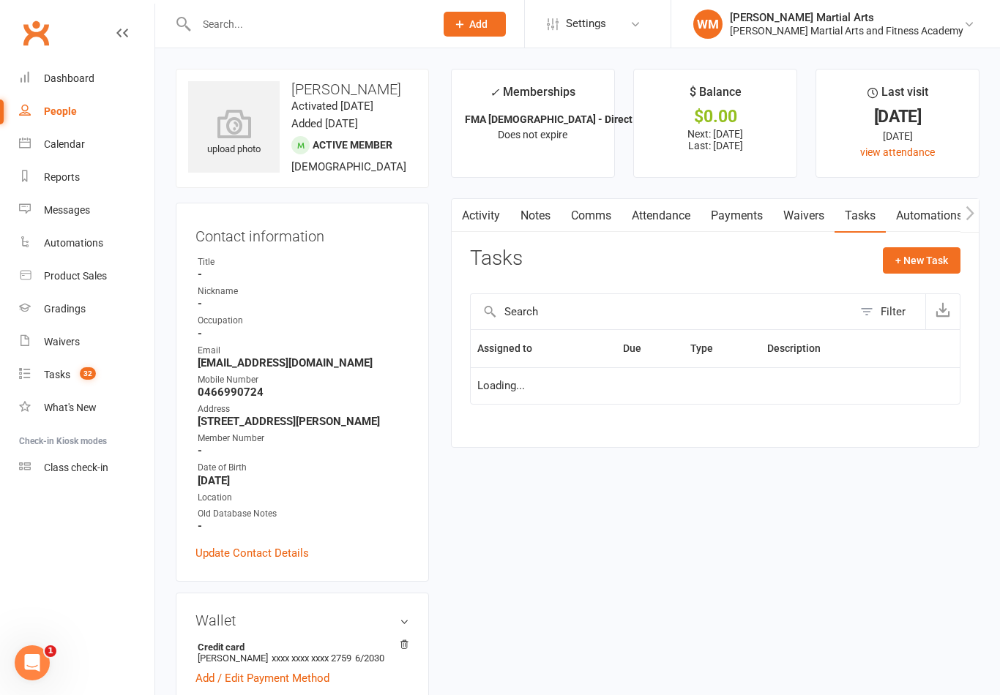
scroll to position [23, 0]
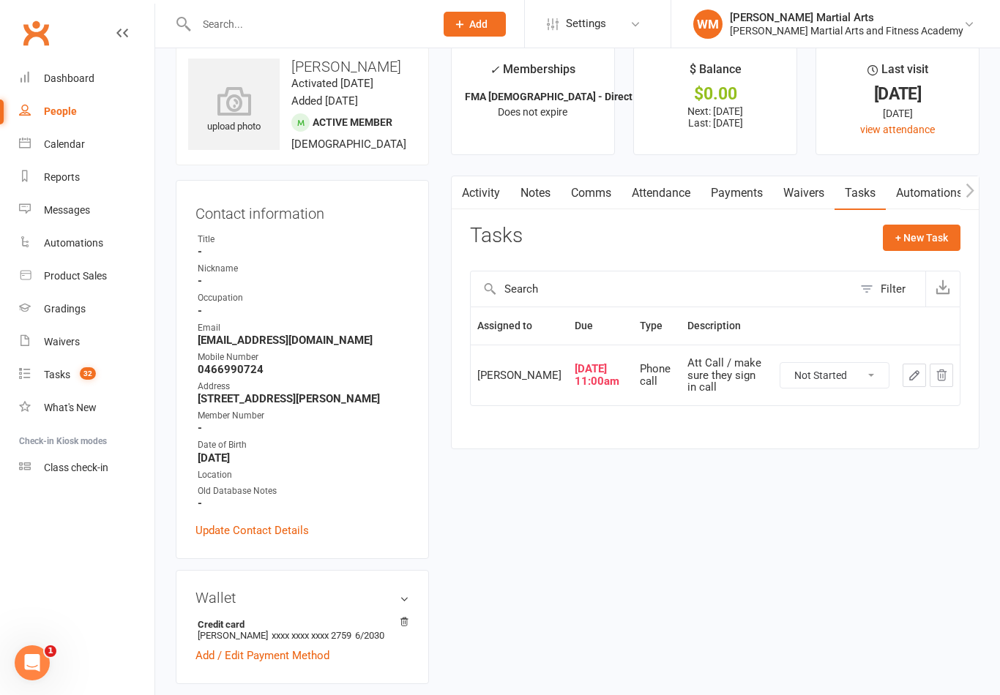
click at [845, 381] on select "Not Started In Progress Waiting Complete" at bounding box center [834, 375] width 108 height 25
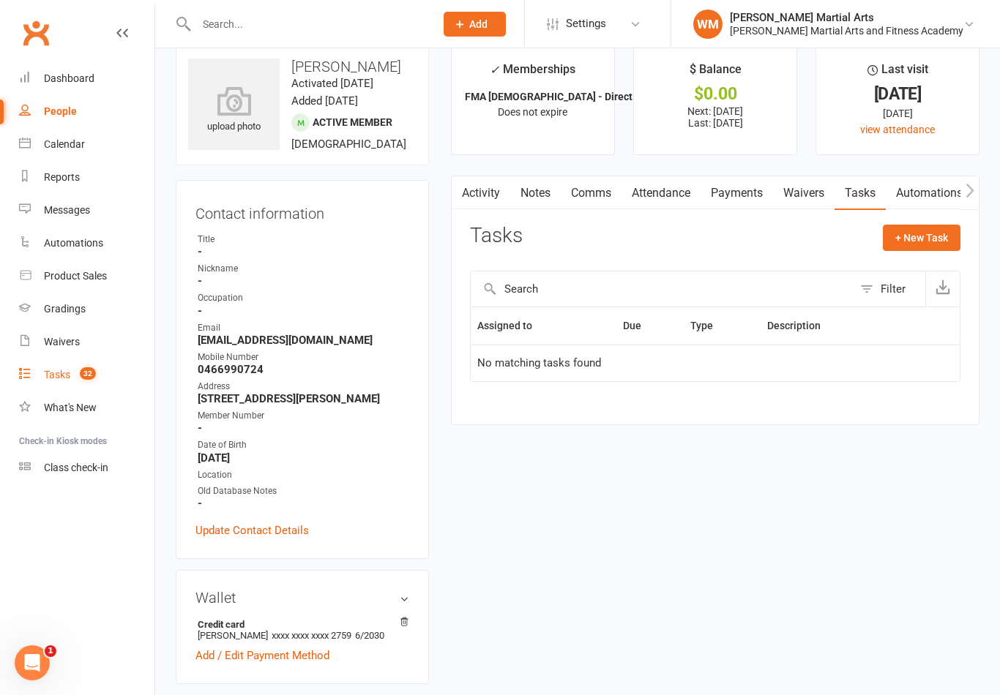
click at [46, 371] on div "Tasks" at bounding box center [57, 375] width 26 height 12
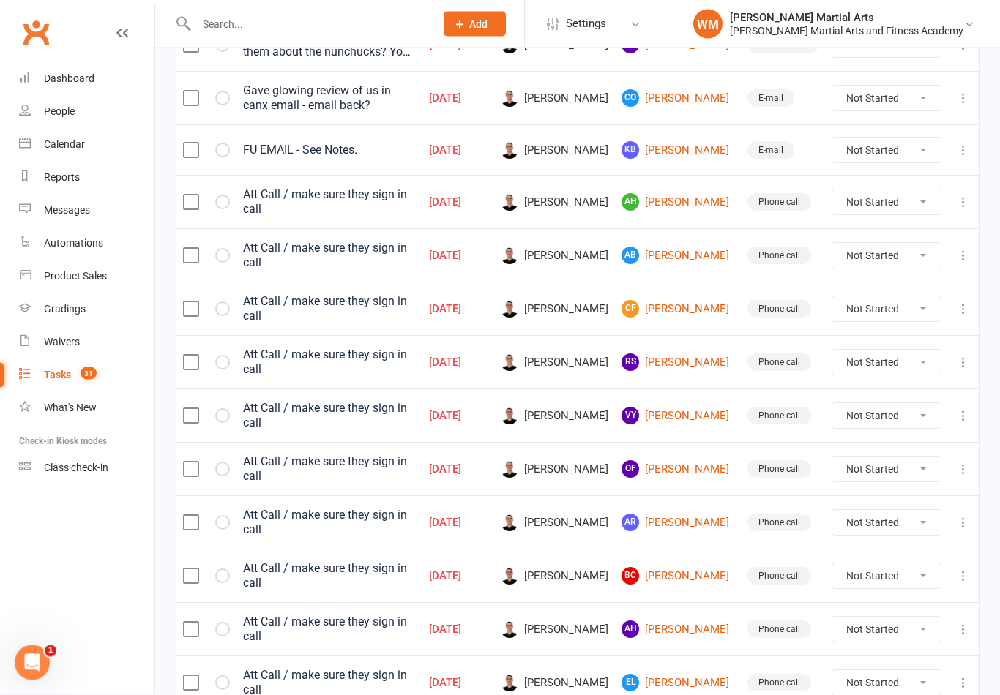
scroll to position [591, 0]
click at [692, 355] on link "RS [PERSON_NAME]" at bounding box center [677, 362] width 113 height 18
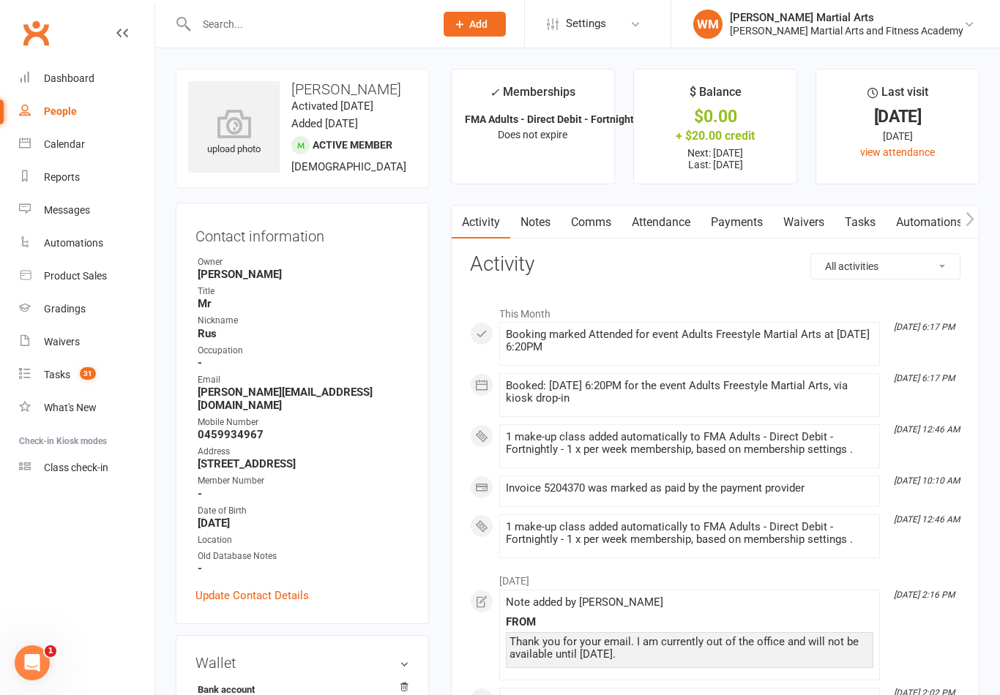
click at [864, 209] on link "Tasks" at bounding box center [859, 223] width 51 height 34
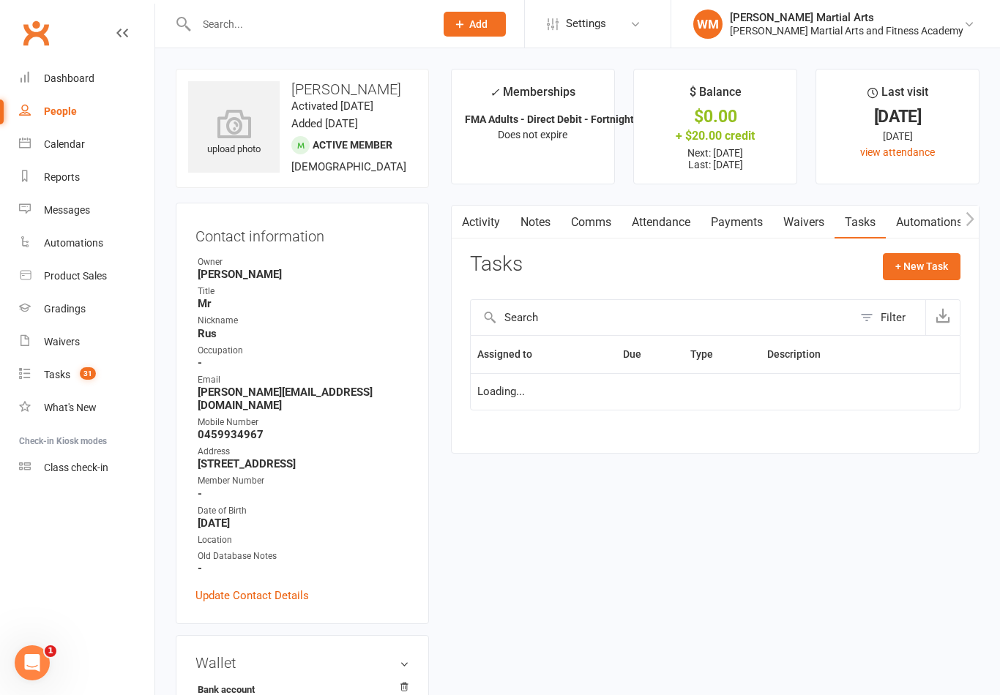
scroll to position [23, 0]
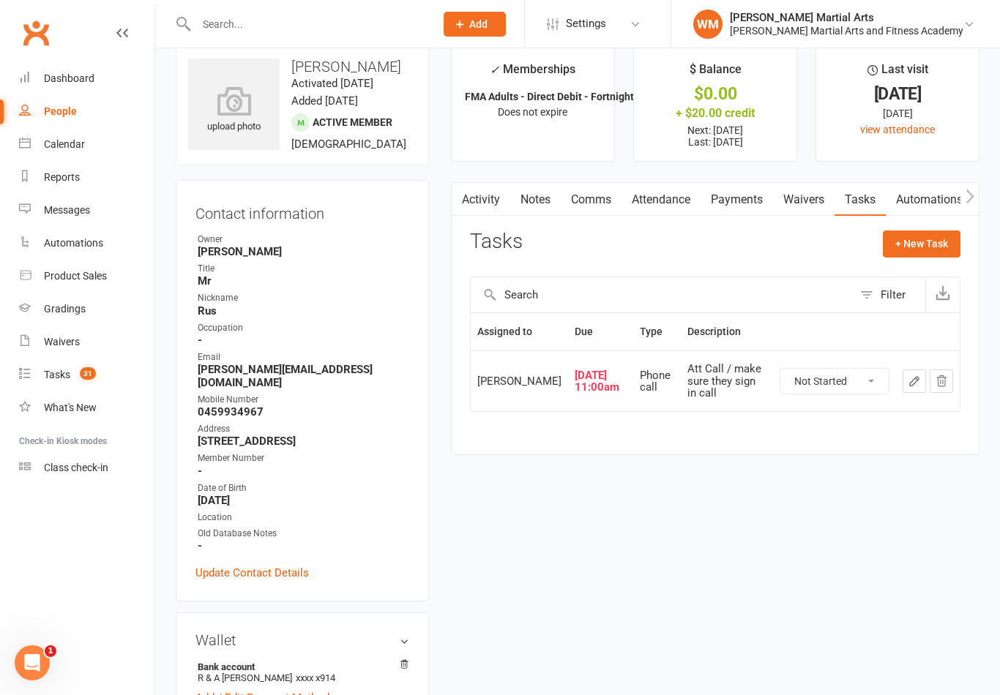
click at [829, 394] on select "Not Started In Progress Waiting Complete" at bounding box center [834, 381] width 108 height 25
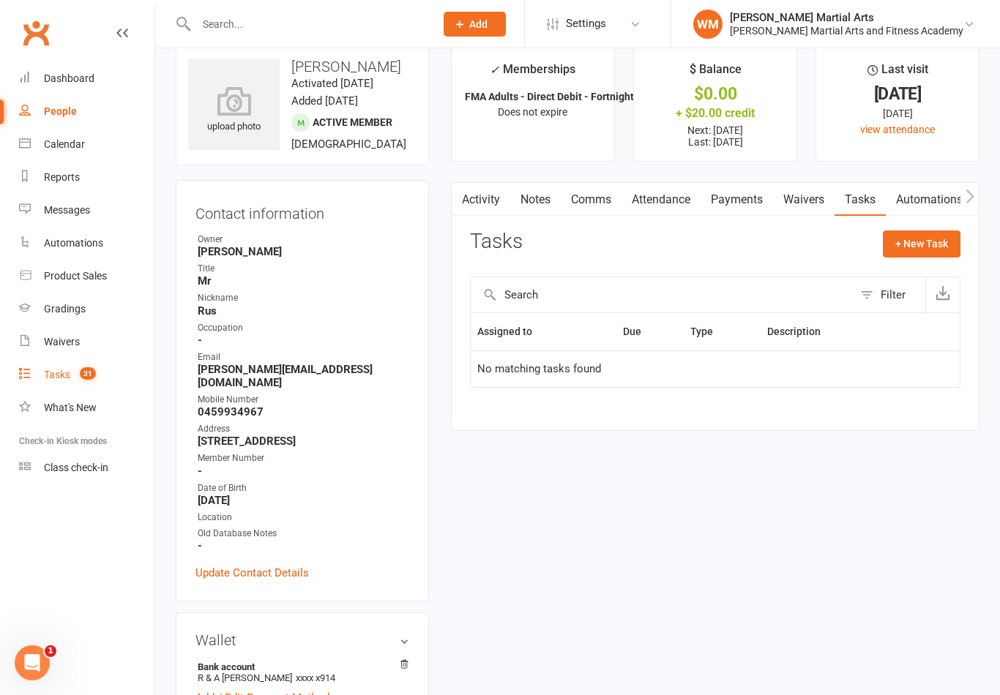
click at [46, 369] on div "Tasks" at bounding box center [57, 375] width 26 height 12
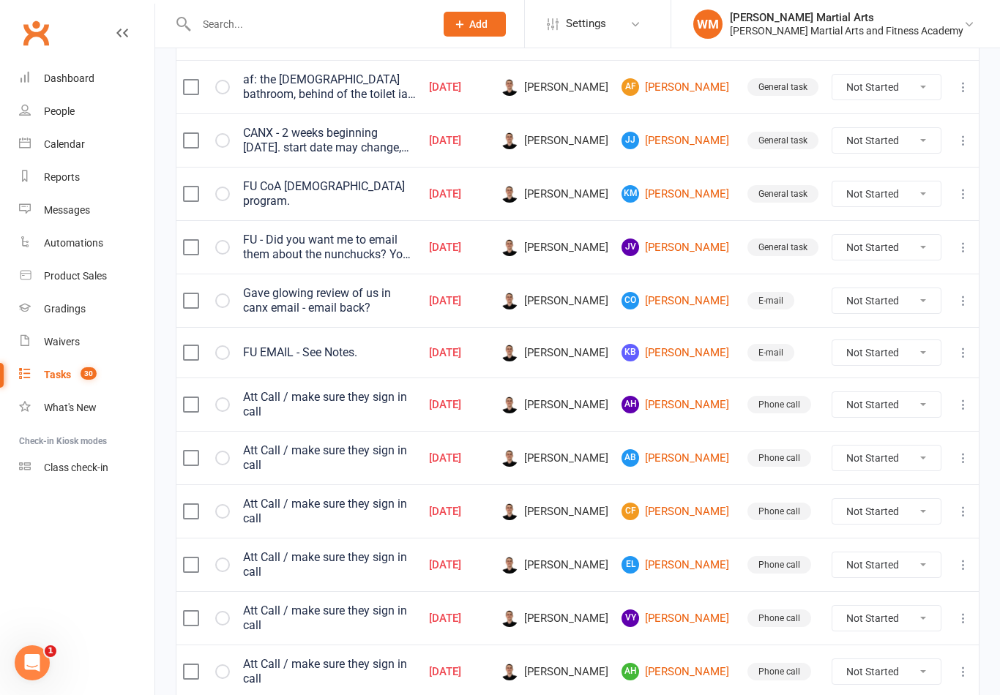
scroll to position [386, 0]
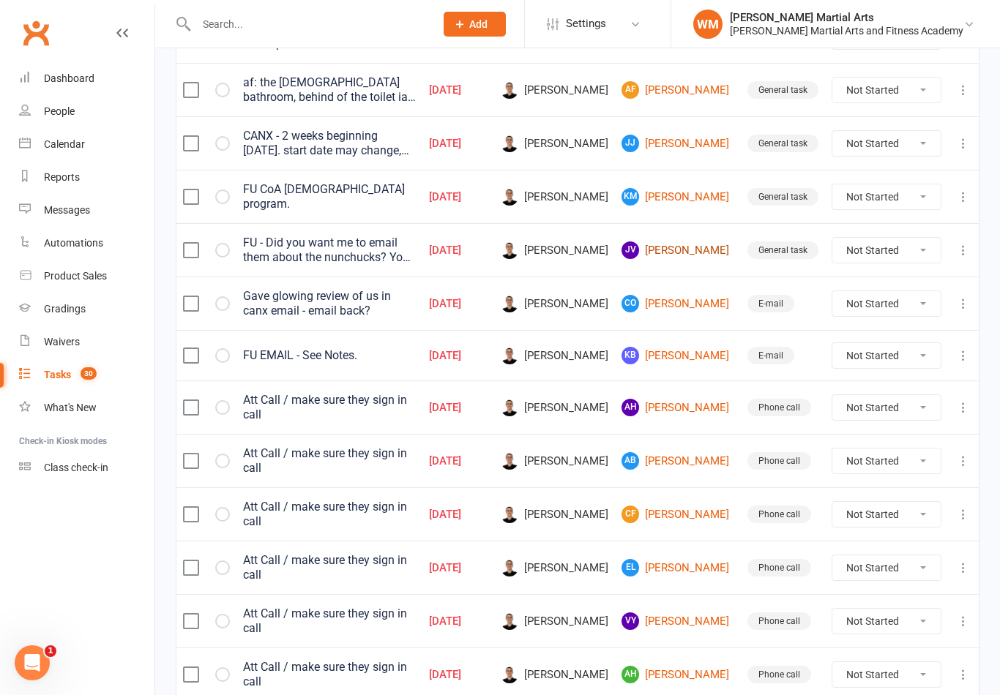
click at [686, 244] on link "JV [PERSON_NAME]" at bounding box center [677, 251] width 113 height 18
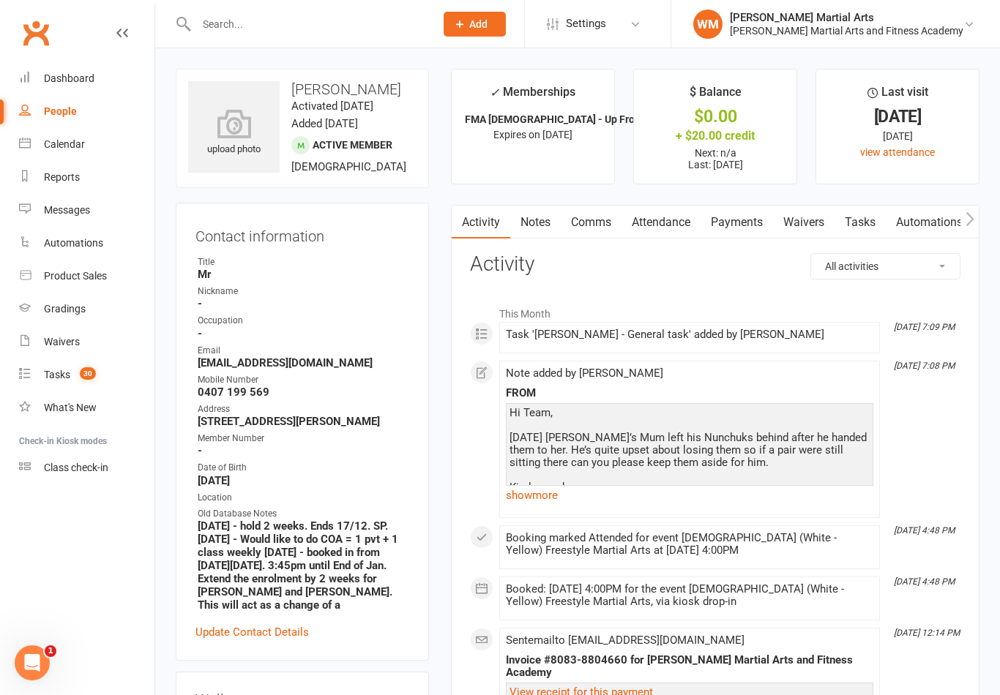
click at [859, 223] on link "Tasks" at bounding box center [859, 223] width 51 height 34
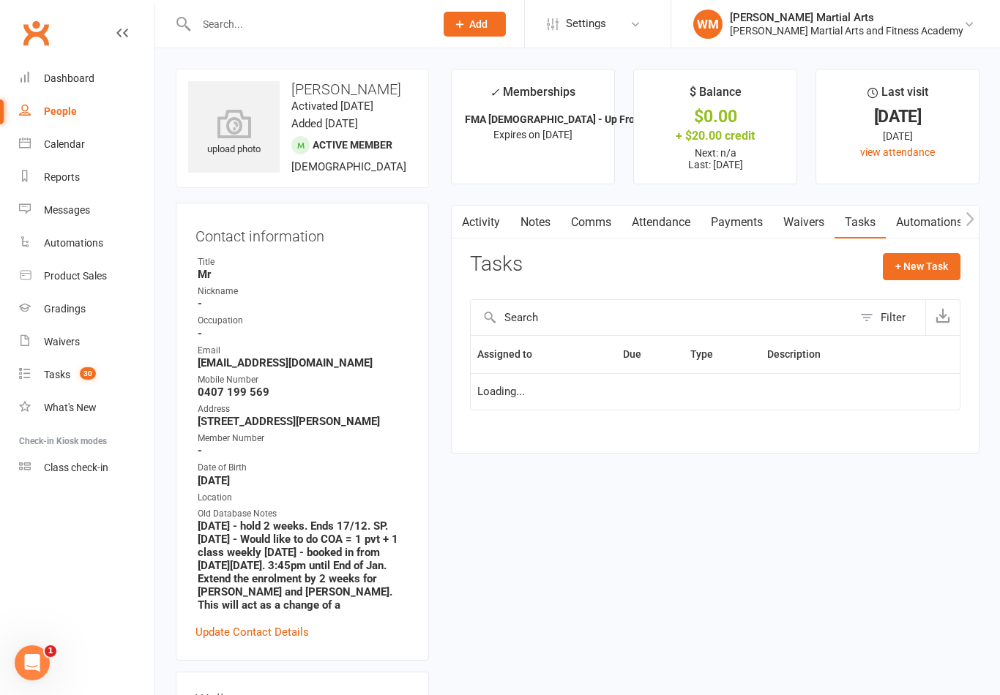
scroll to position [23, 0]
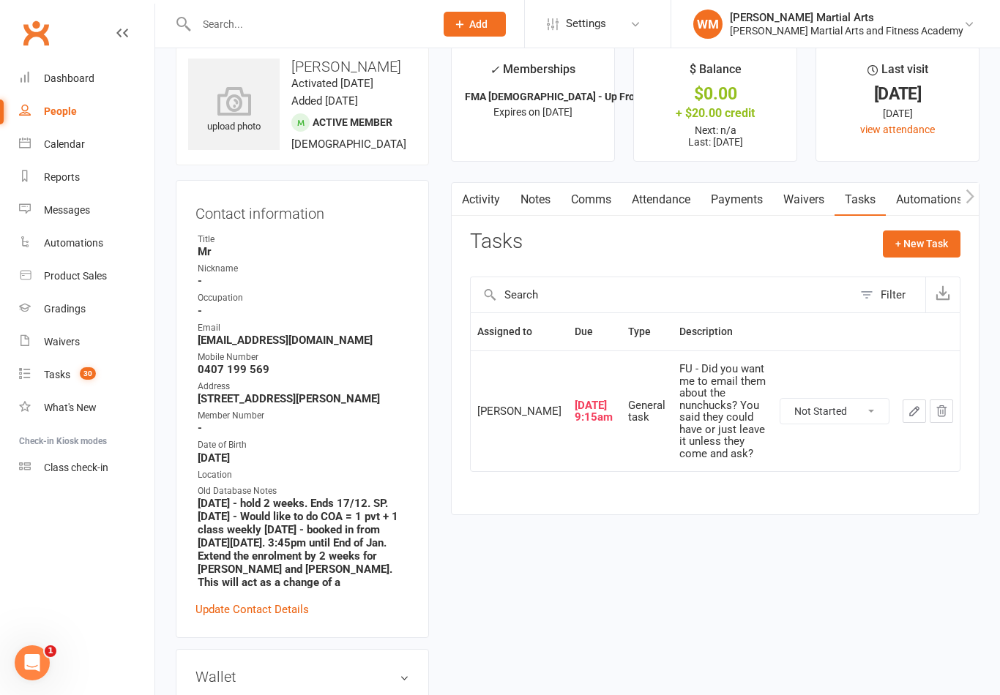
click at [815, 411] on select "Not Started In Progress Waiting Complete" at bounding box center [834, 411] width 108 height 25
click at [42, 383] on link "Tasks 30" at bounding box center [86, 375] width 135 height 33
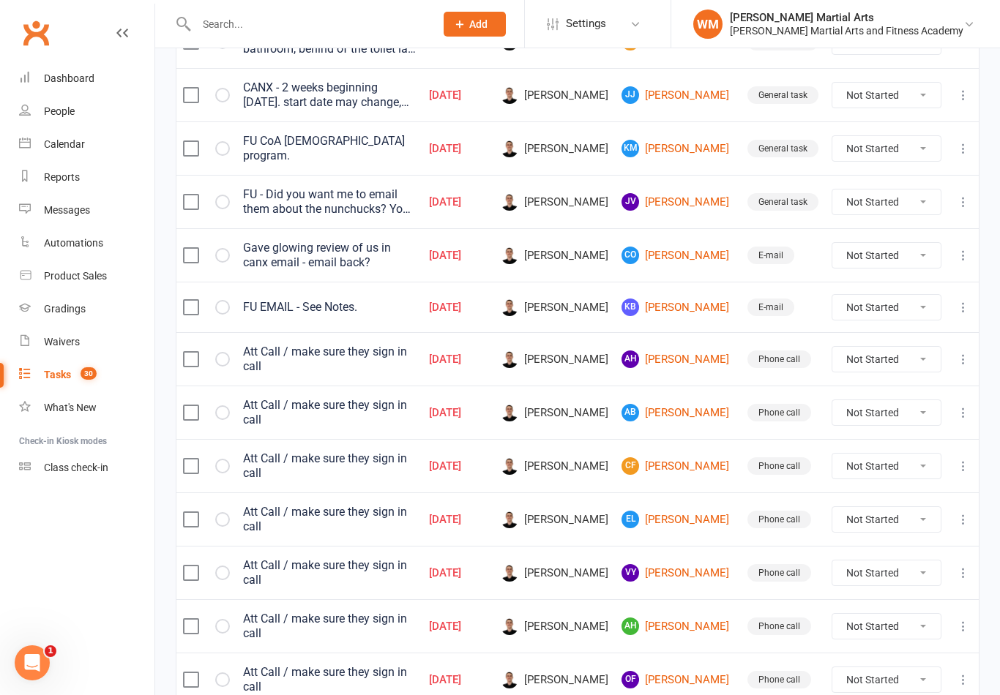
scroll to position [442, 0]
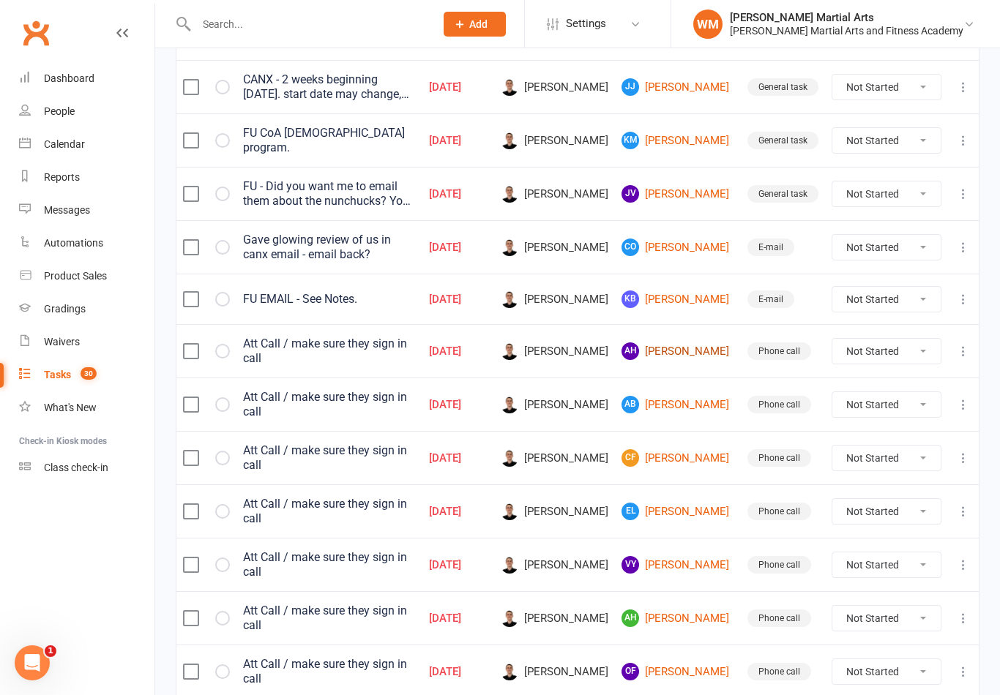
click at [686, 351] on link "AH [PERSON_NAME]" at bounding box center [677, 352] width 113 height 18
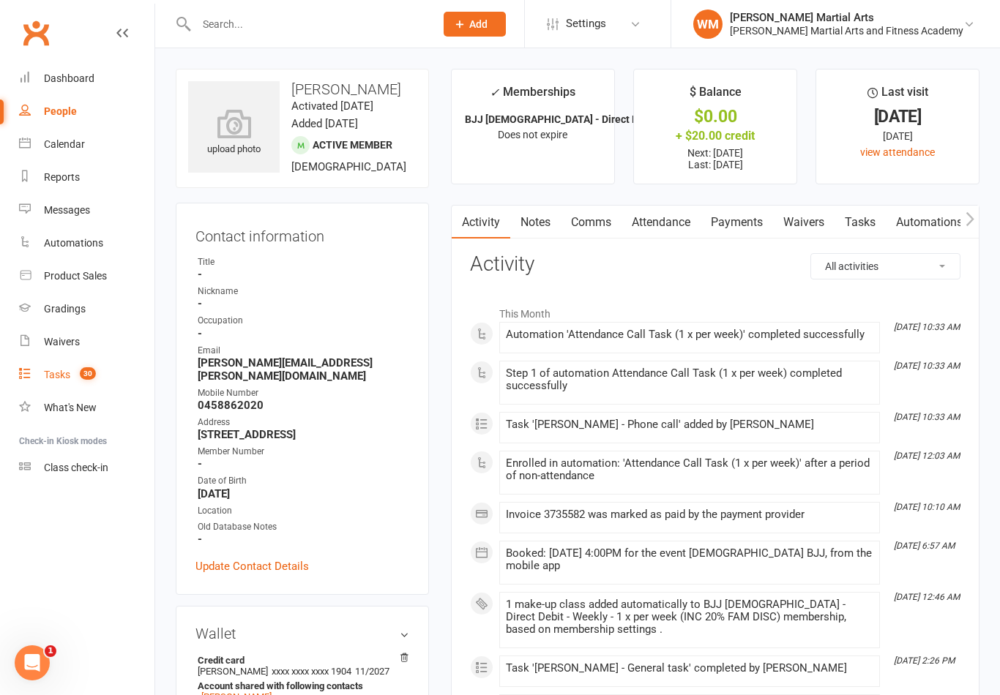
click at [31, 367] on link "Tasks 30" at bounding box center [86, 375] width 135 height 33
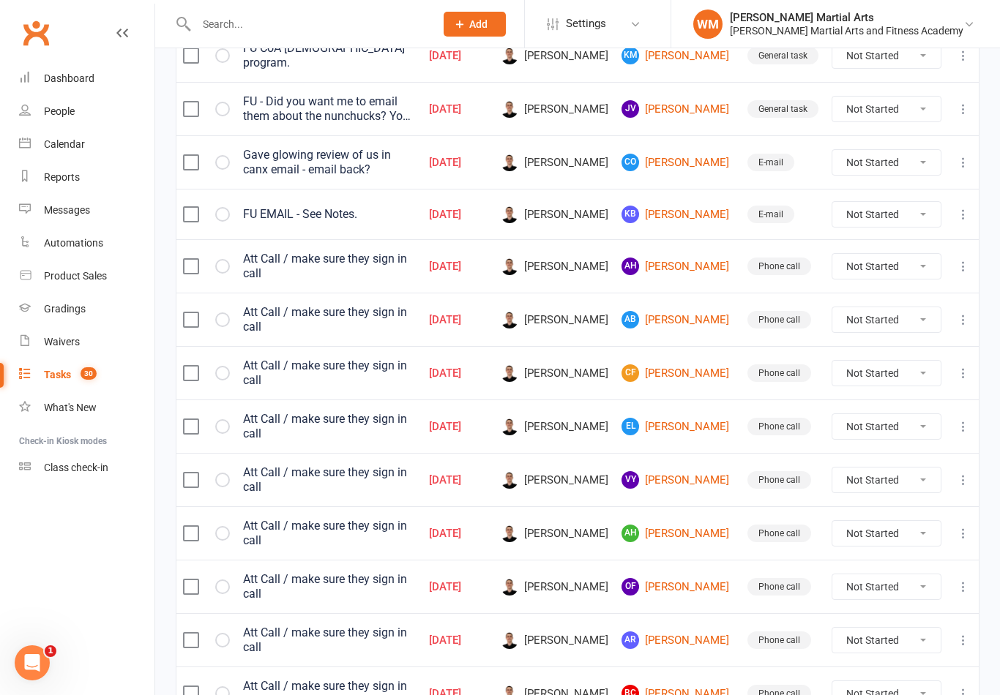
scroll to position [526, 0]
click at [705, 312] on link "AB [PERSON_NAME]" at bounding box center [677, 321] width 113 height 18
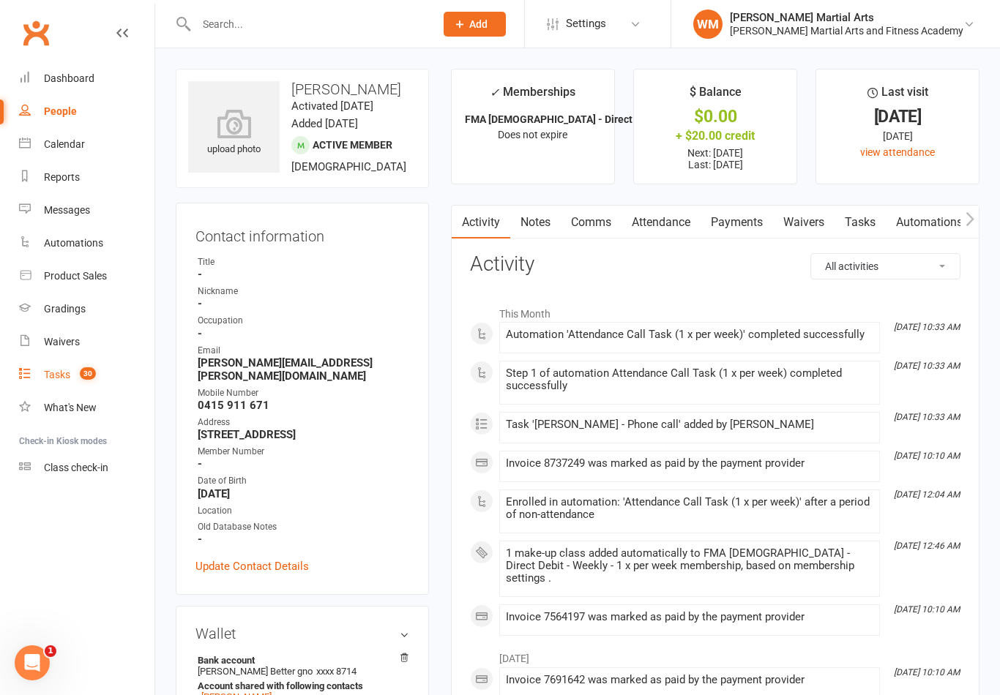
click at [46, 375] on div "Tasks" at bounding box center [57, 375] width 26 height 12
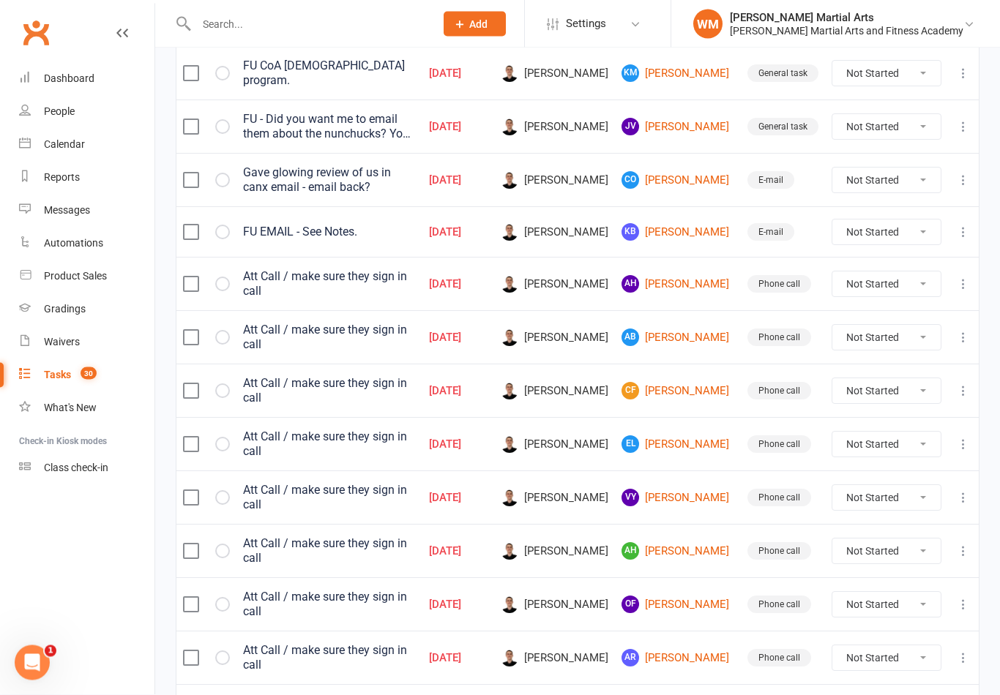
scroll to position [509, 0]
click at [688, 435] on link "EL [PERSON_NAME]" at bounding box center [677, 444] width 113 height 18
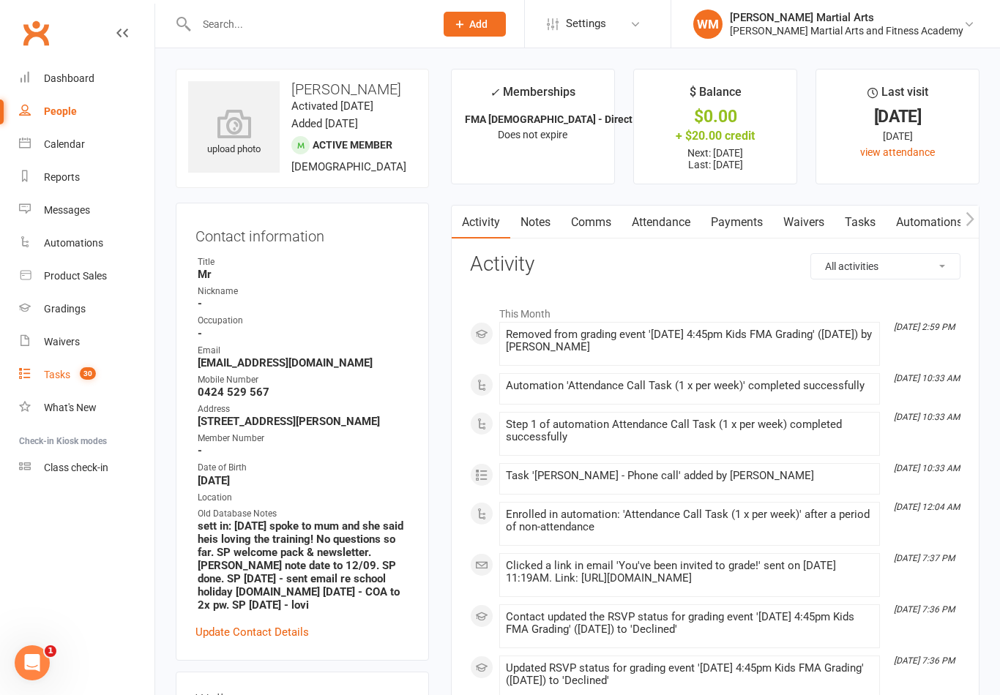
click at [37, 366] on link "Tasks 30" at bounding box center [86, 375] width 135 height 33
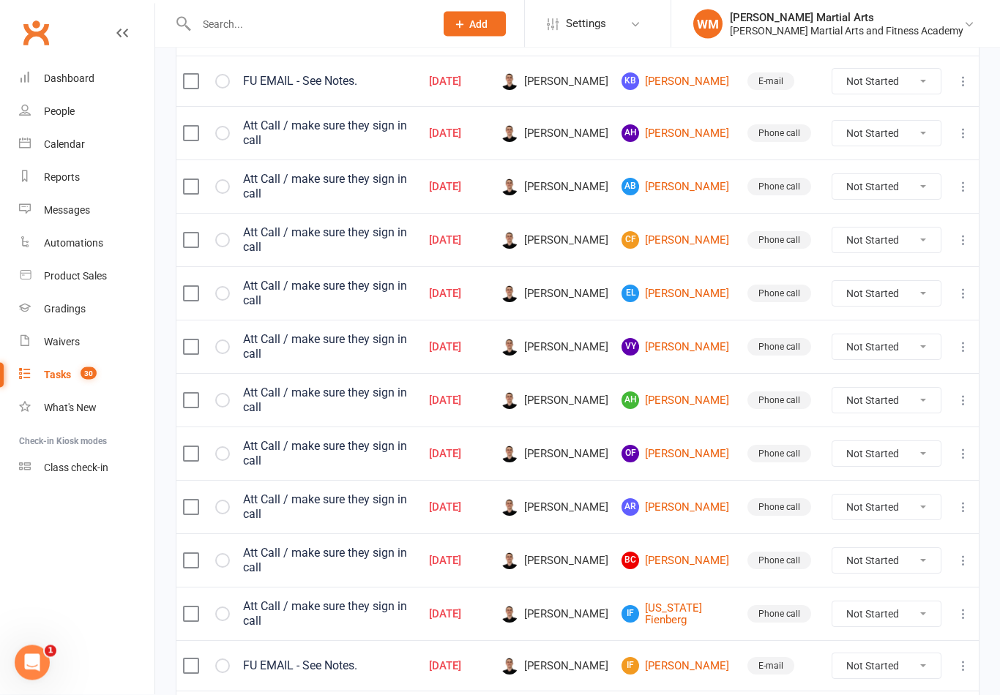
scroll to position [660, 0]
click at [687, 338] on link "VY [PERSON_NAME]" at bounding box center [677, 347] width 113 height 18
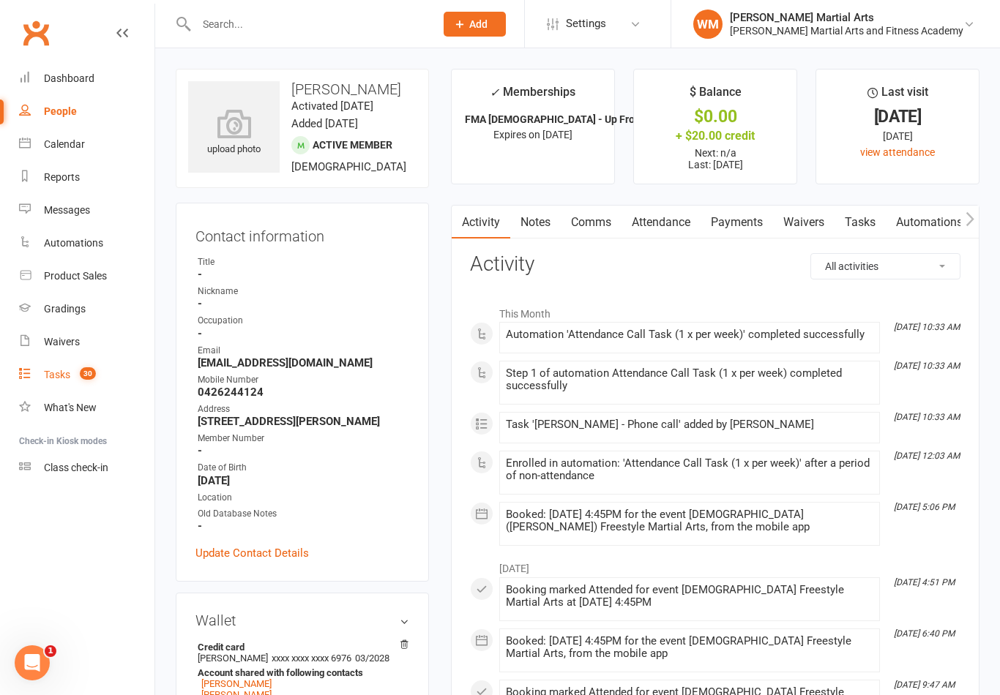
click at [39, 371] on link "Tasks 30" at bounding box center [86, 375] width 135 height 33
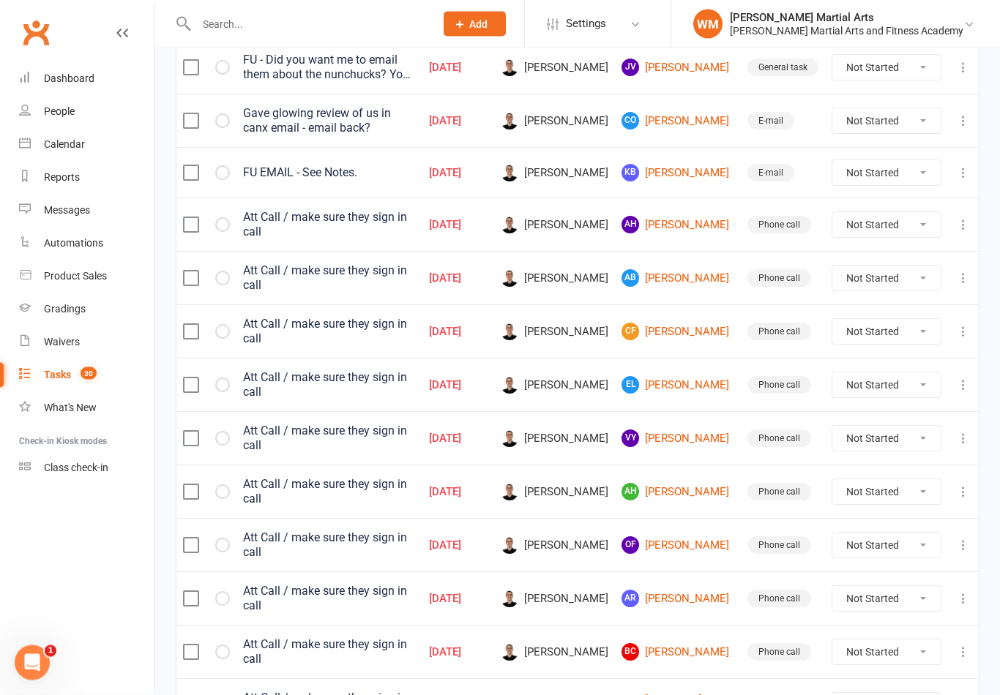
scroll to position [569, 0]
click at [686, 482] on link "AH [PERSON_NAME]" at bounding box center [677, 491] width 113 height 18
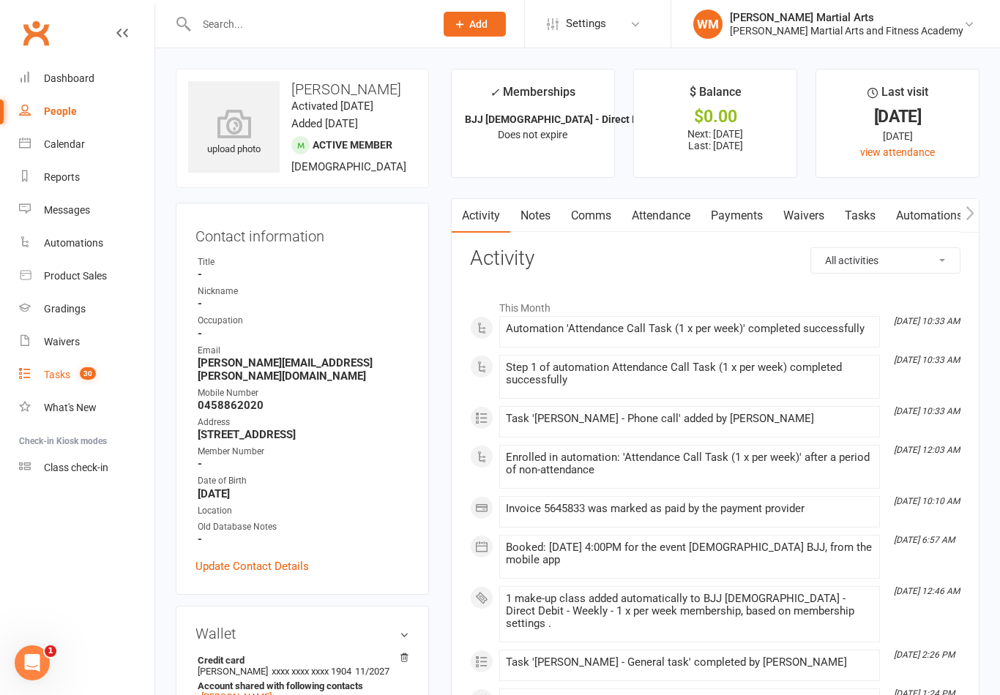
click at [20, 389] on link "Tasks 30" at bounding box center [86, 375] width 135 height 33
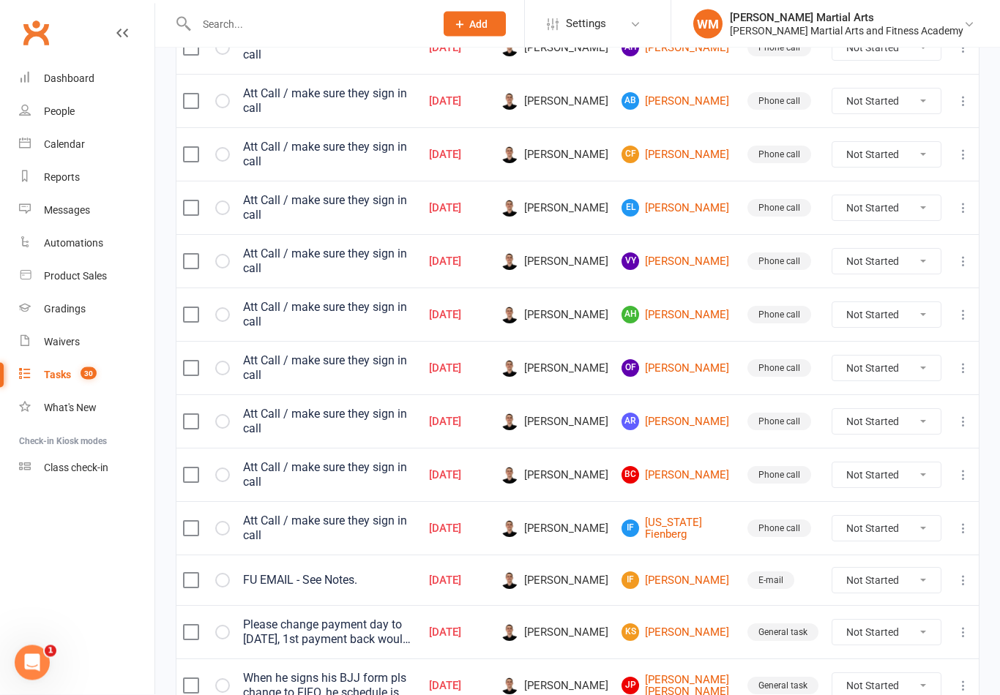
scroll to position [746, 0]
click at [686, 359] on link "OF [PERSON_NAME]" at bounding box center [677, 368] width 113 height 18
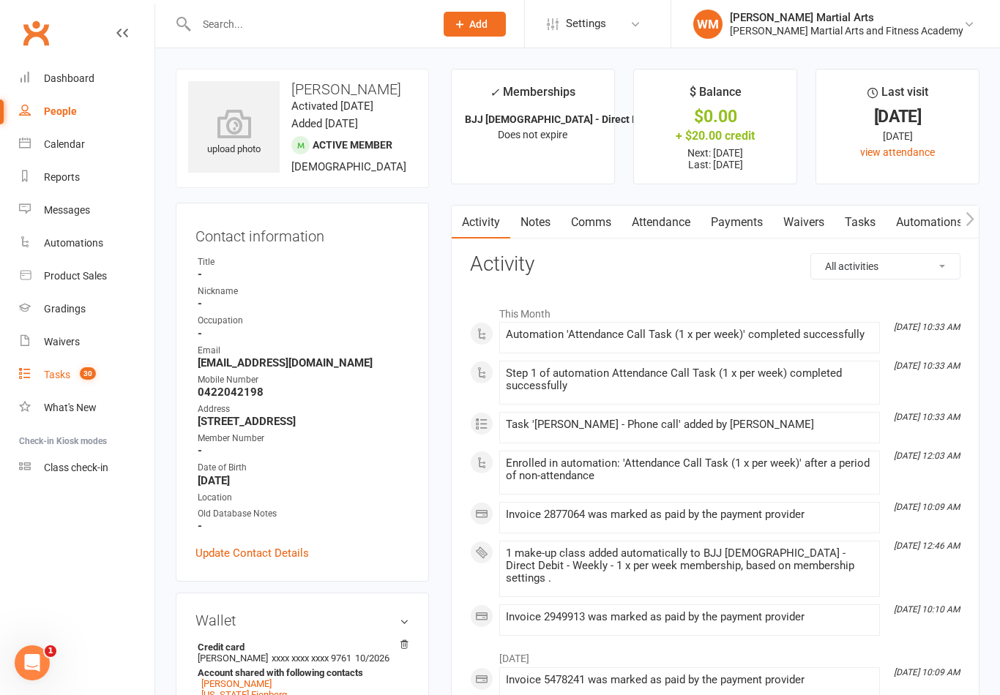
click at [46, 368] on link "Tasks 30" at bounding box center [86, 375] width 135 height 33
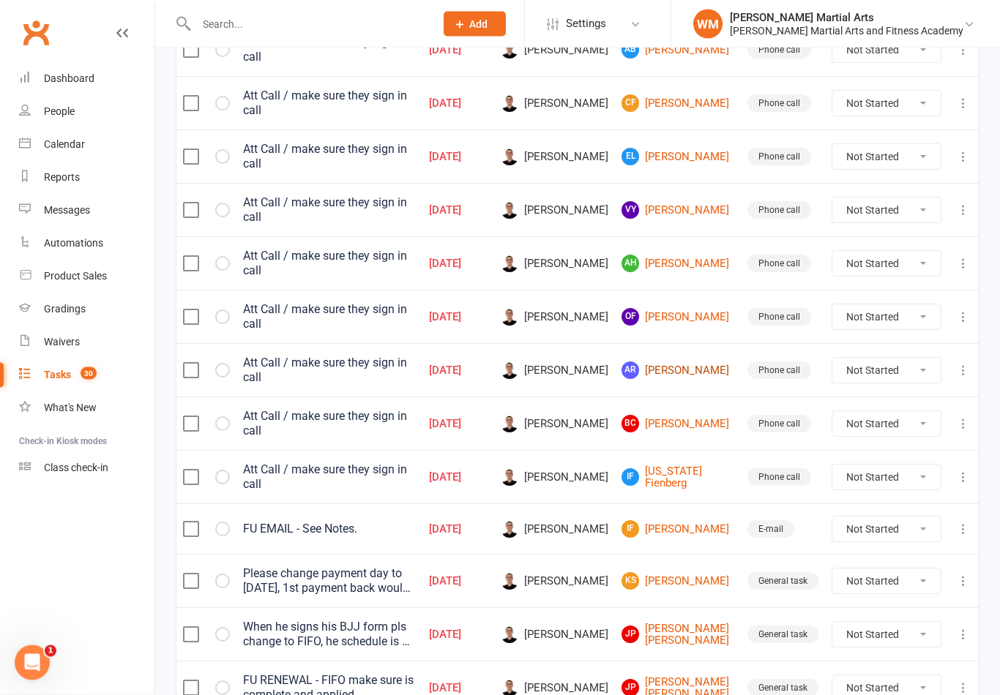
click at [702, 362] on link "AR [PERSON_NAME]" at bounding box center [677, 371] width 113 height 18
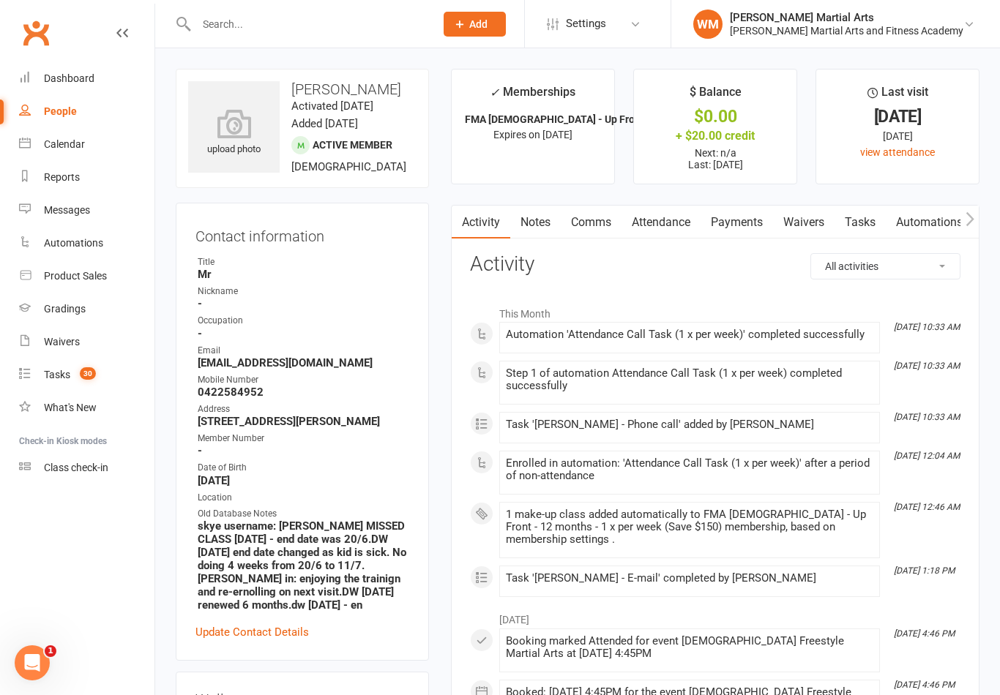
click at [856, 227] on link "Tasks" at bounding box center [859, 223] width 51 height 34
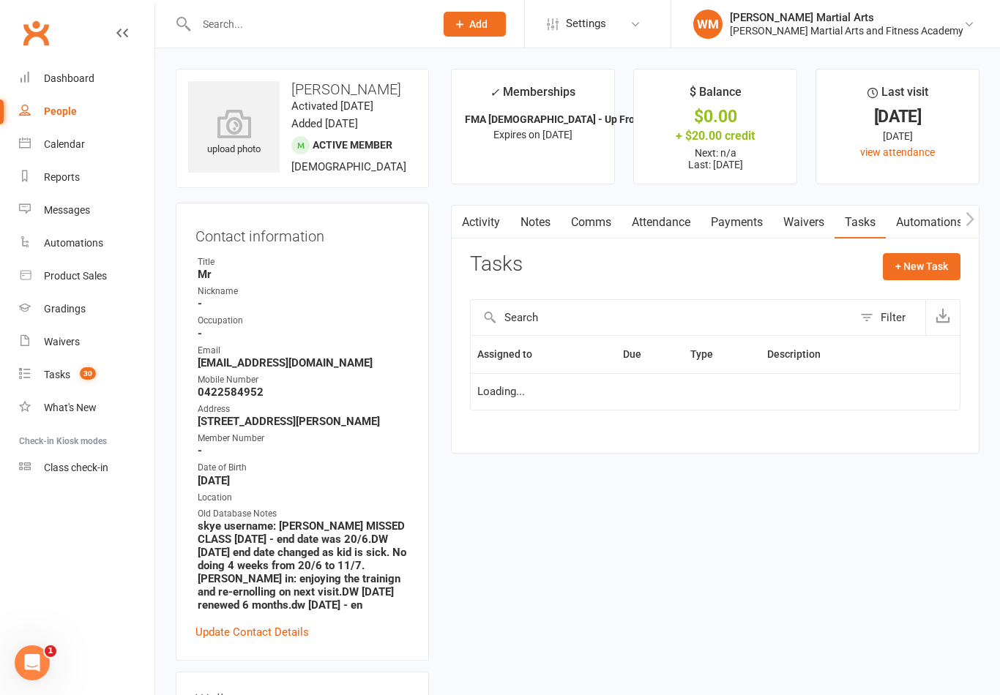
scroll to position [23, 0]
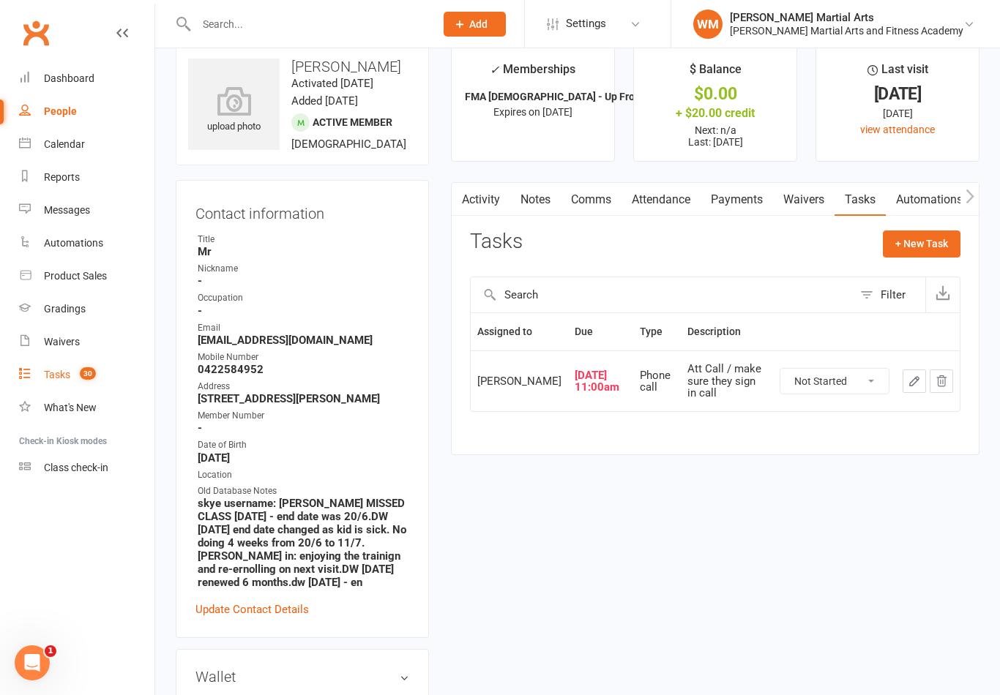
click at [41, 373] on link "Tasks 30" at bounding box center [86, 375] width 135 height 33
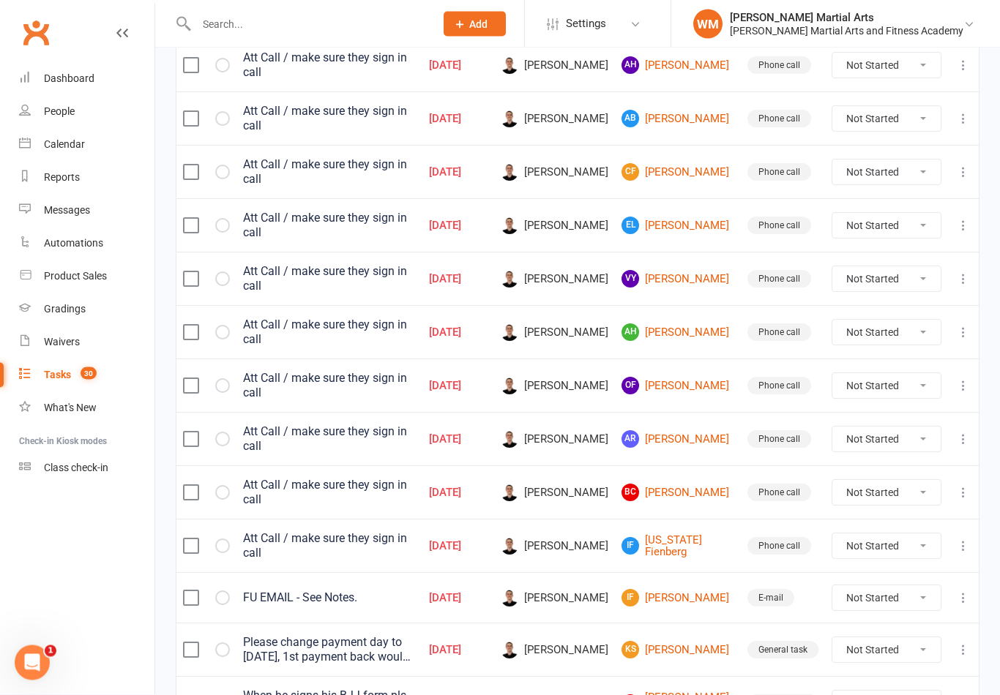
scroll to position [730, 0]
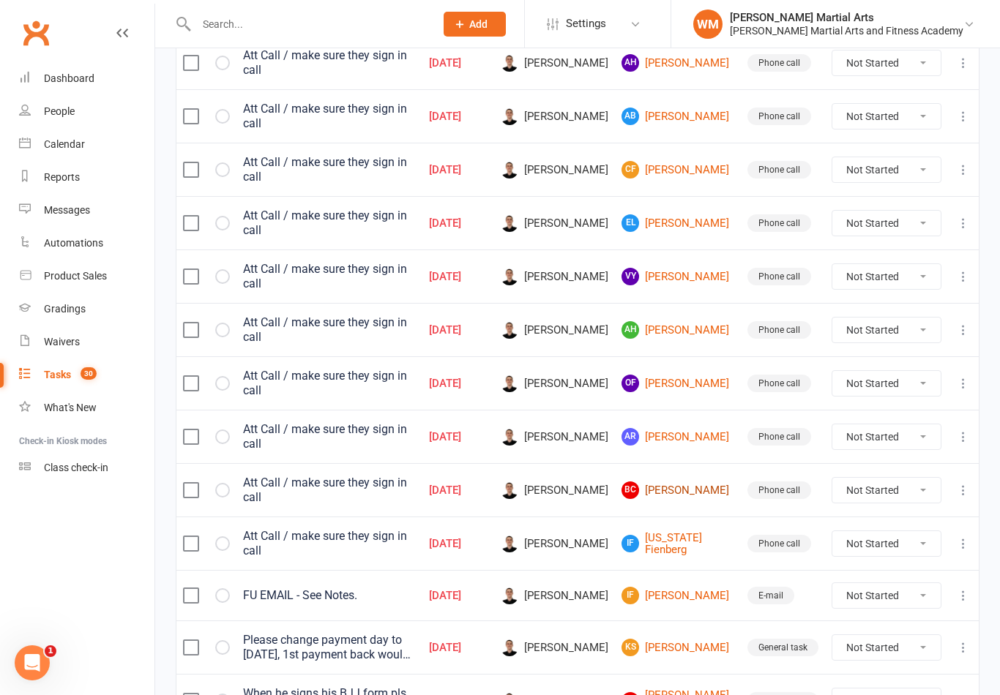
click at [703, 482] on link "BC [PERSON_NAME]" at bounding box center [677, 491] width 113 height 18
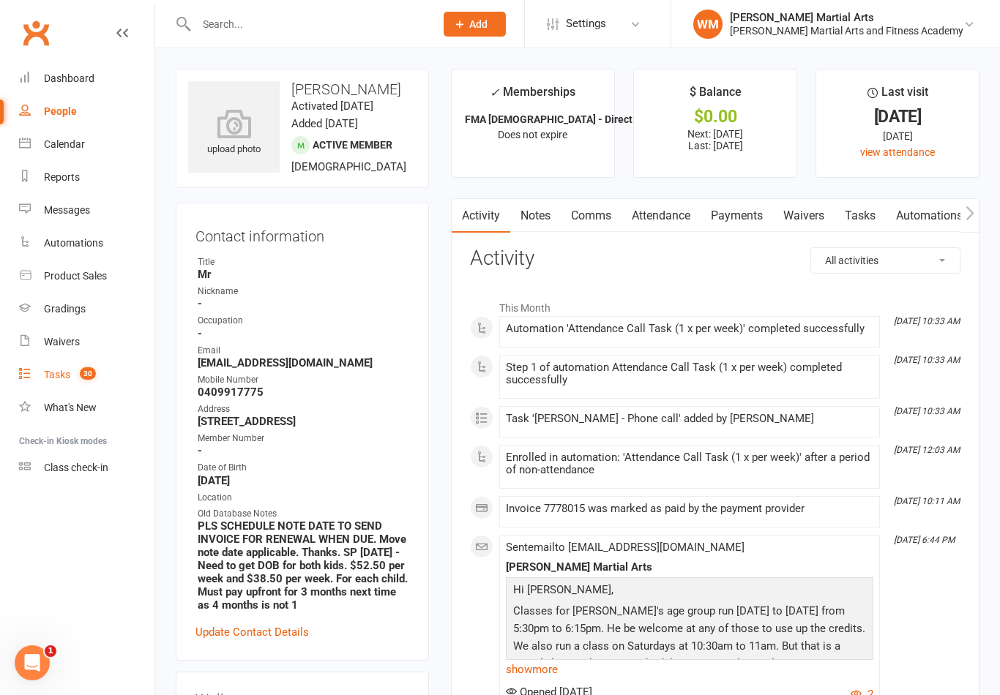
click at [34, 373] on link "Tasks 30" at bounding box center [86, 375] width 135 height 33
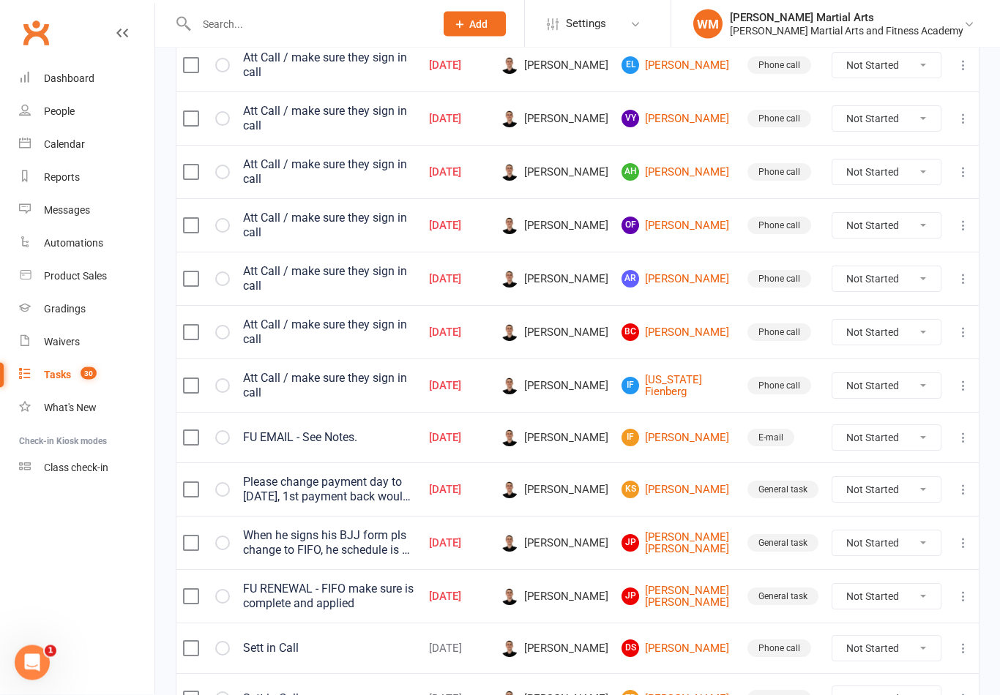
scroll to position [867, 0]
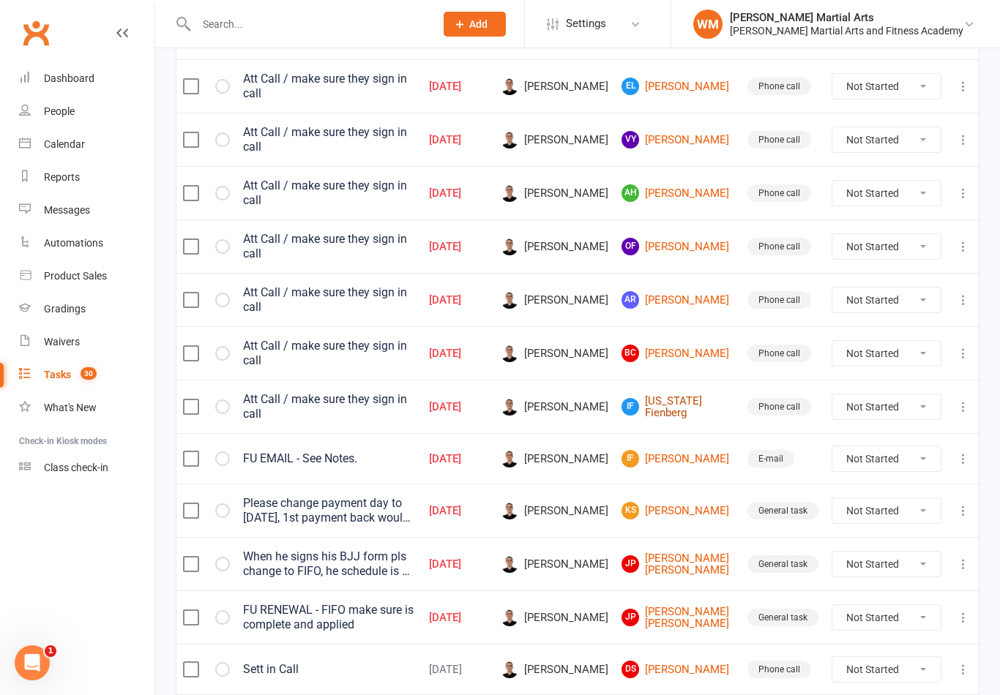
click at [696, 395] on link "IF [US_STATE][PERSON_NAME]" at bounding box center [677, 407] width 113 height 24
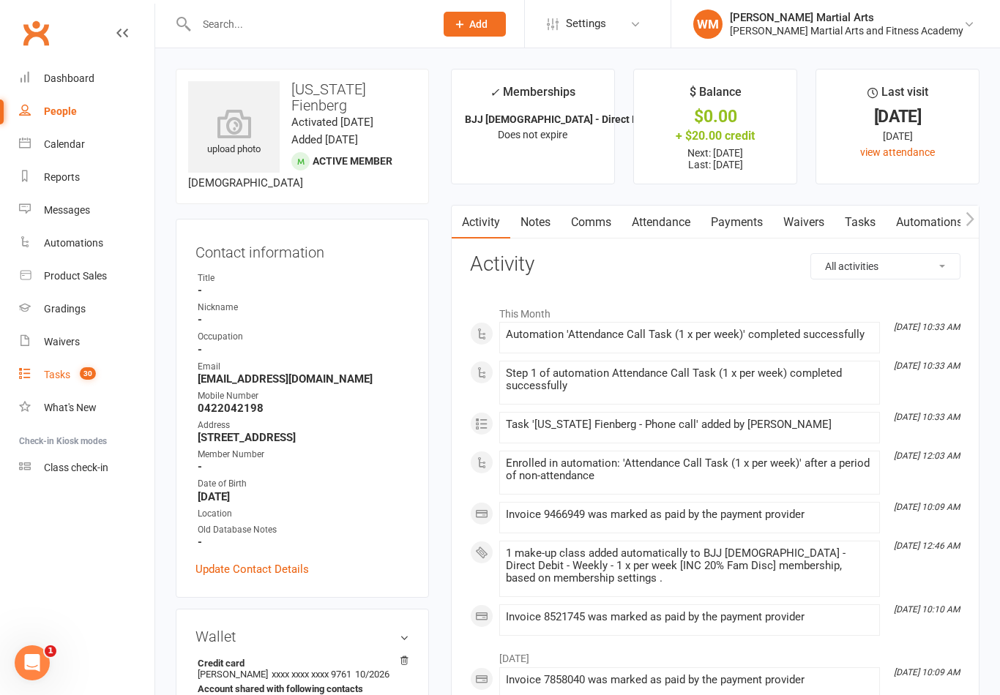
click at [42, 375] on link "Tasks 30" at bounding box center [86, 375] width 135 height 33
